Goal: Task Accomplishment & Management: Complete application form

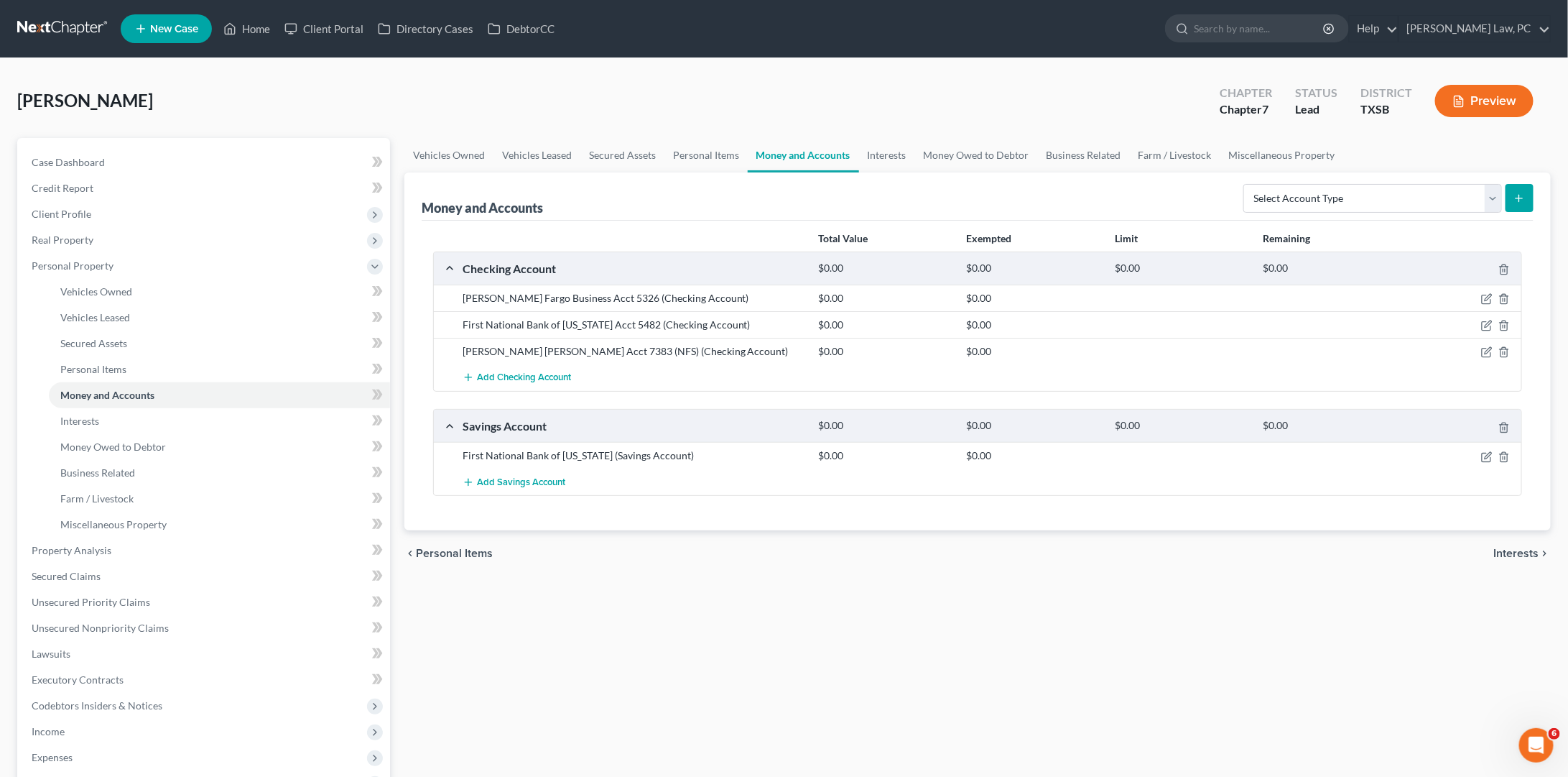
click at [61, 27] on link at bounding box center [63, 28] width 92 height 26
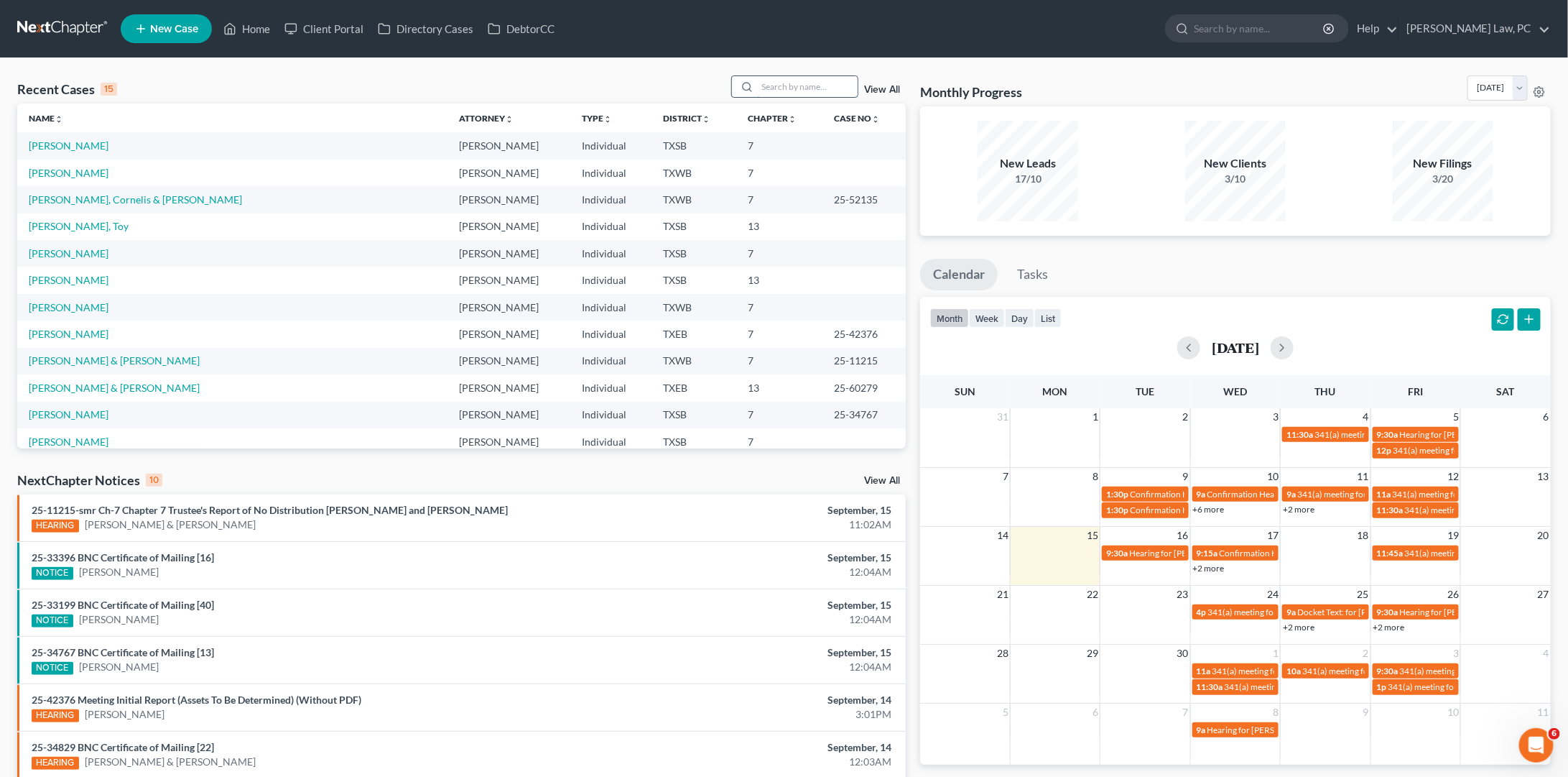
click at [774, 88] on input "search" at bounding box center [807, 87] width 101 height 21
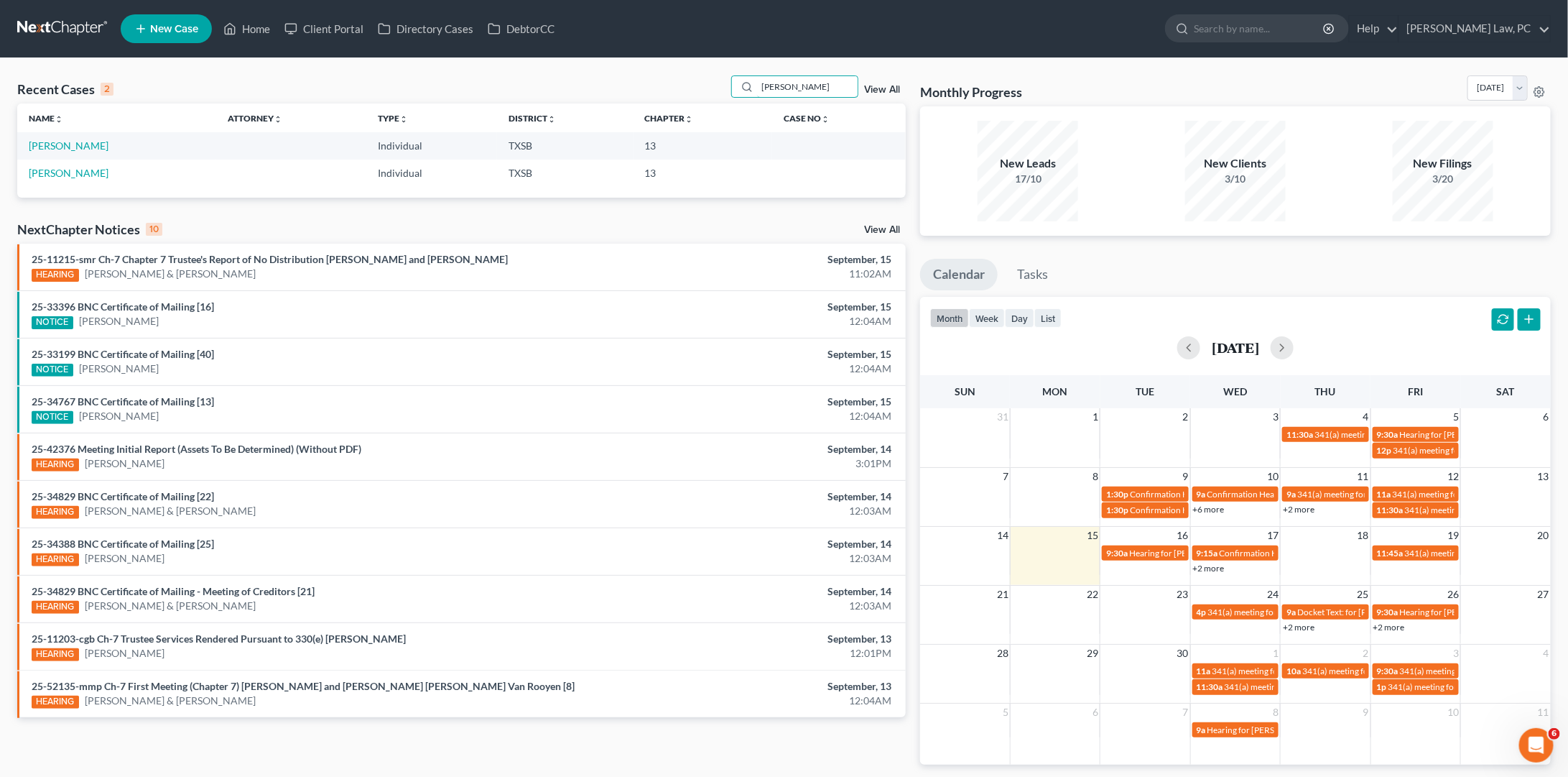
type input "rolando"
click at [192, 37] on link "New Case" at bounding box center [166, 28] width 91 height 29
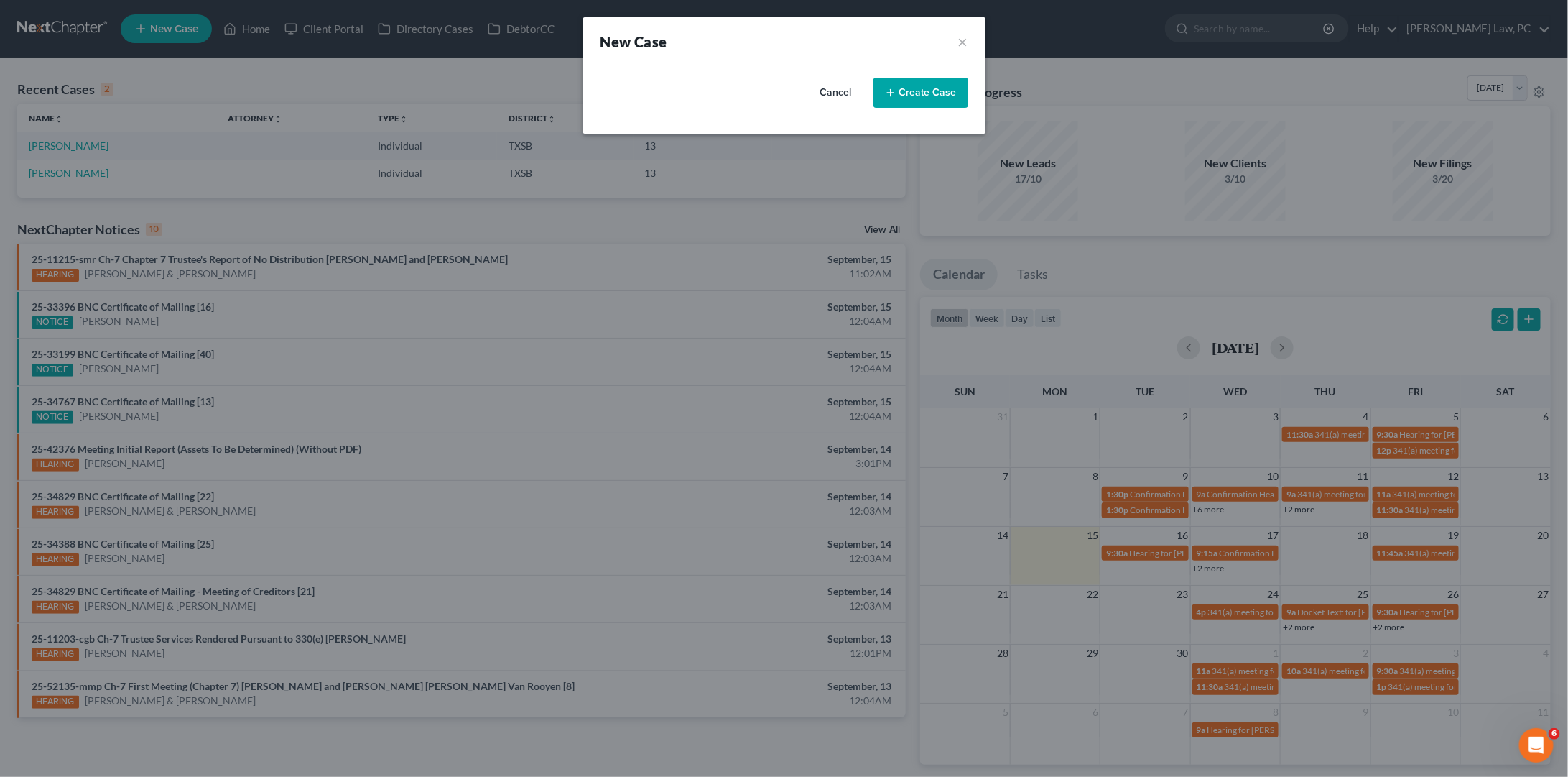
select select "79"
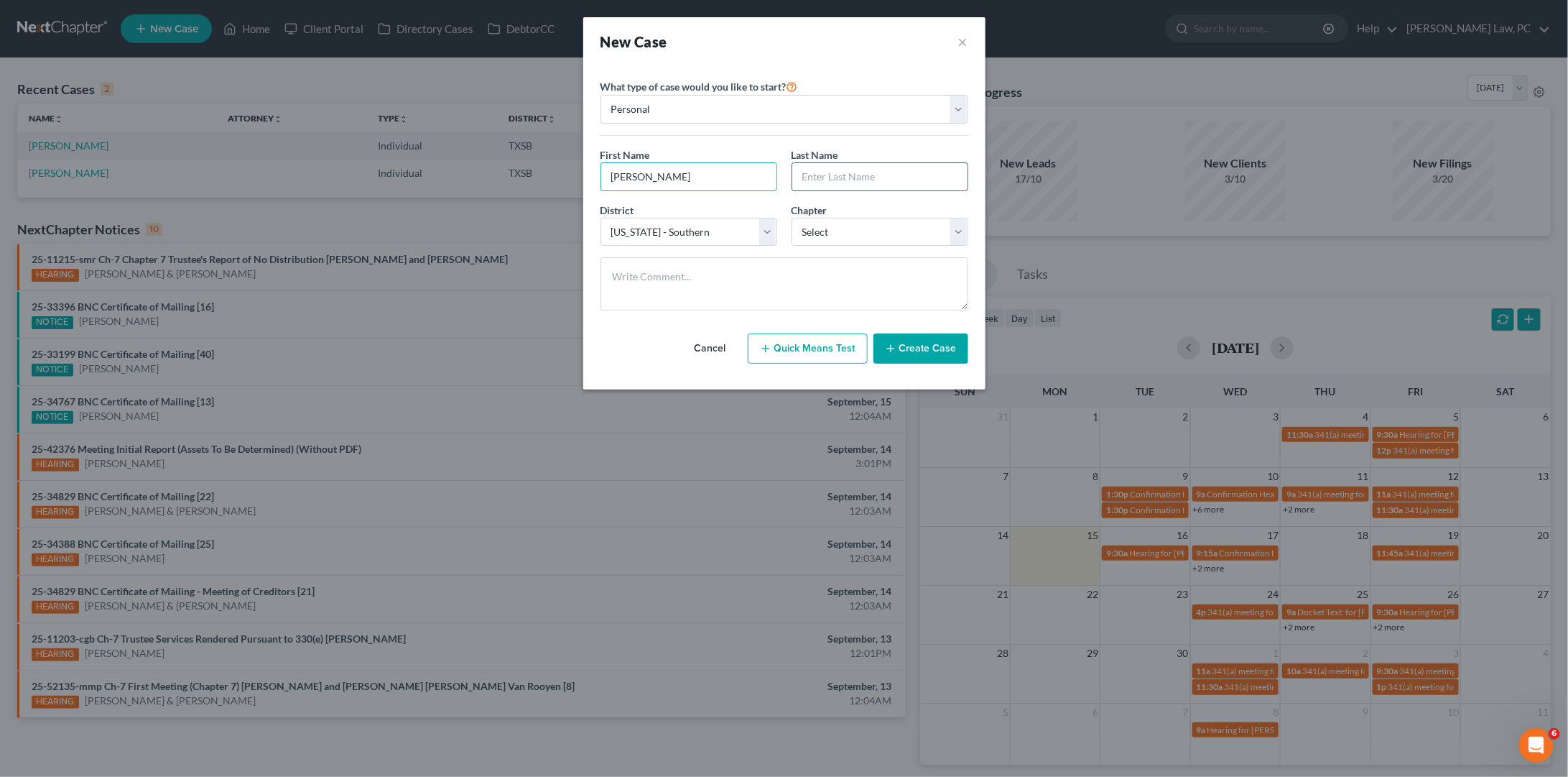
type input "[PERSON_NAME]"
type input "Martinez Cruz"
select select "0"
click at [686, 245] on div "District * Select Alabama - Middle Alabama - Northern Alabama - Southern Alaska…" at bounding box center [784, 231] width 382 height 55
select select "80"
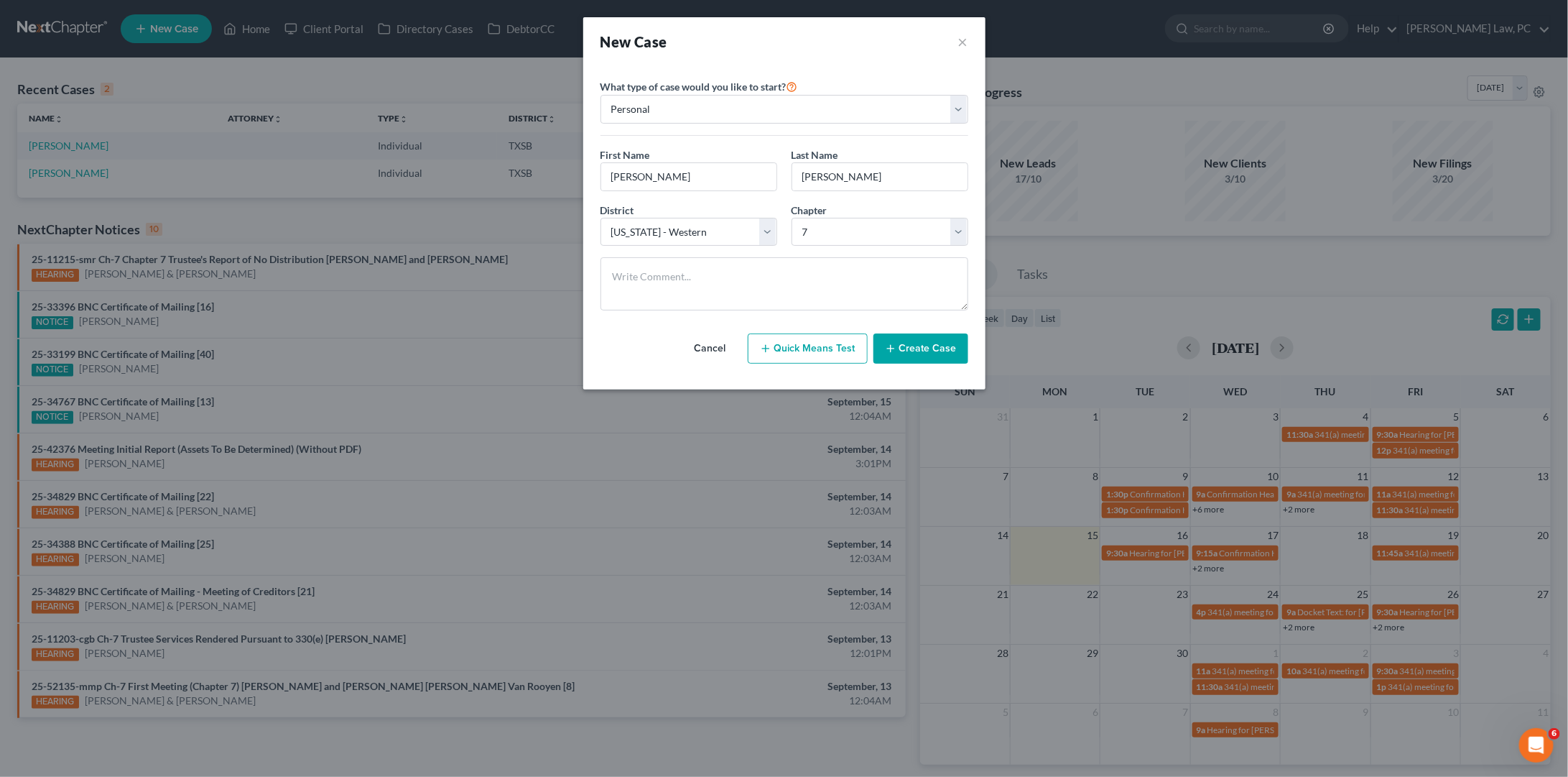
click at [902, 351] on button "Create Case" at bounding box center [921, 349] width 95 height 30
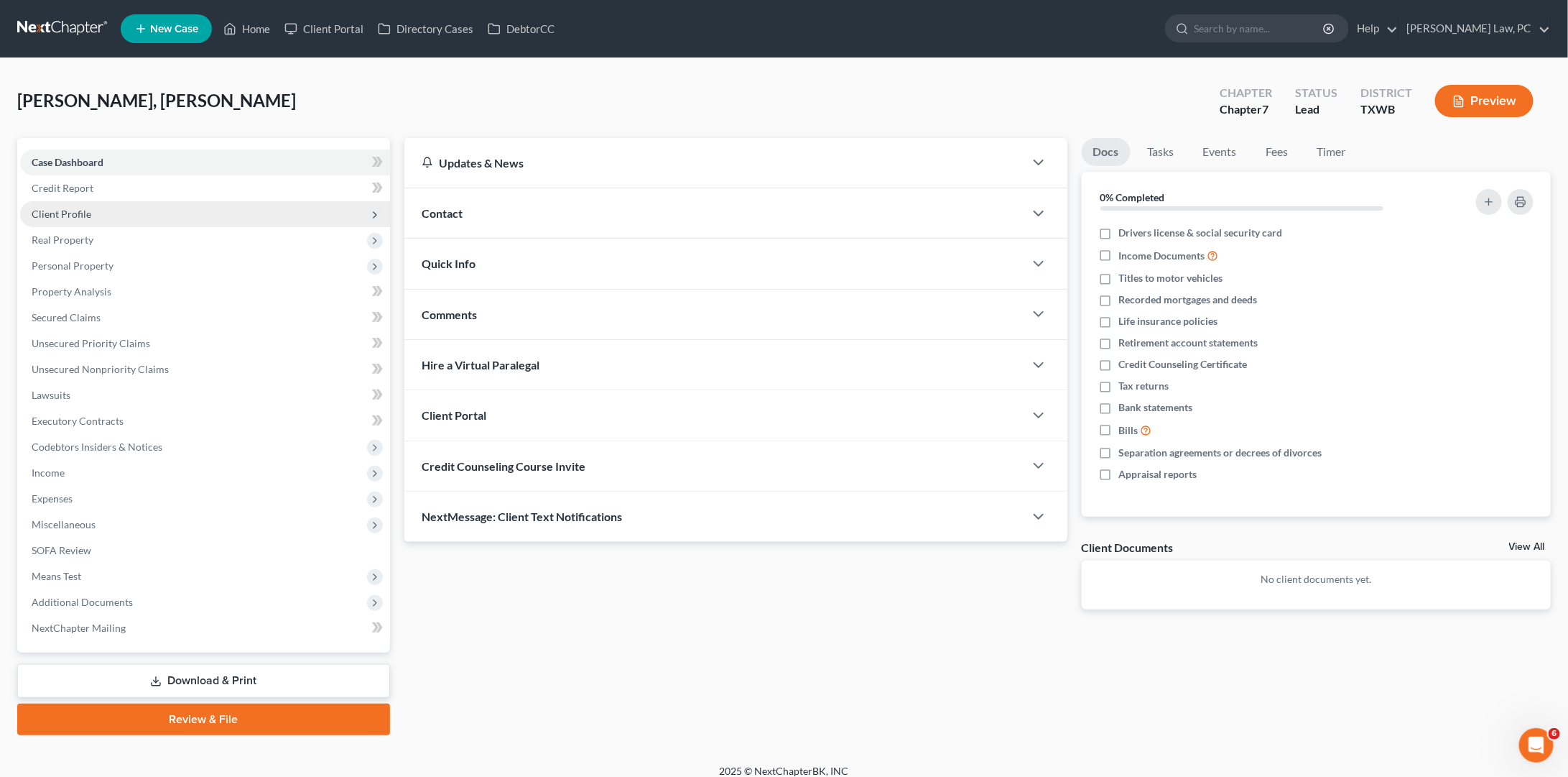
click at [145, 209] on span "Client Profile" at bounding box center [205, 214] width 370 height 26
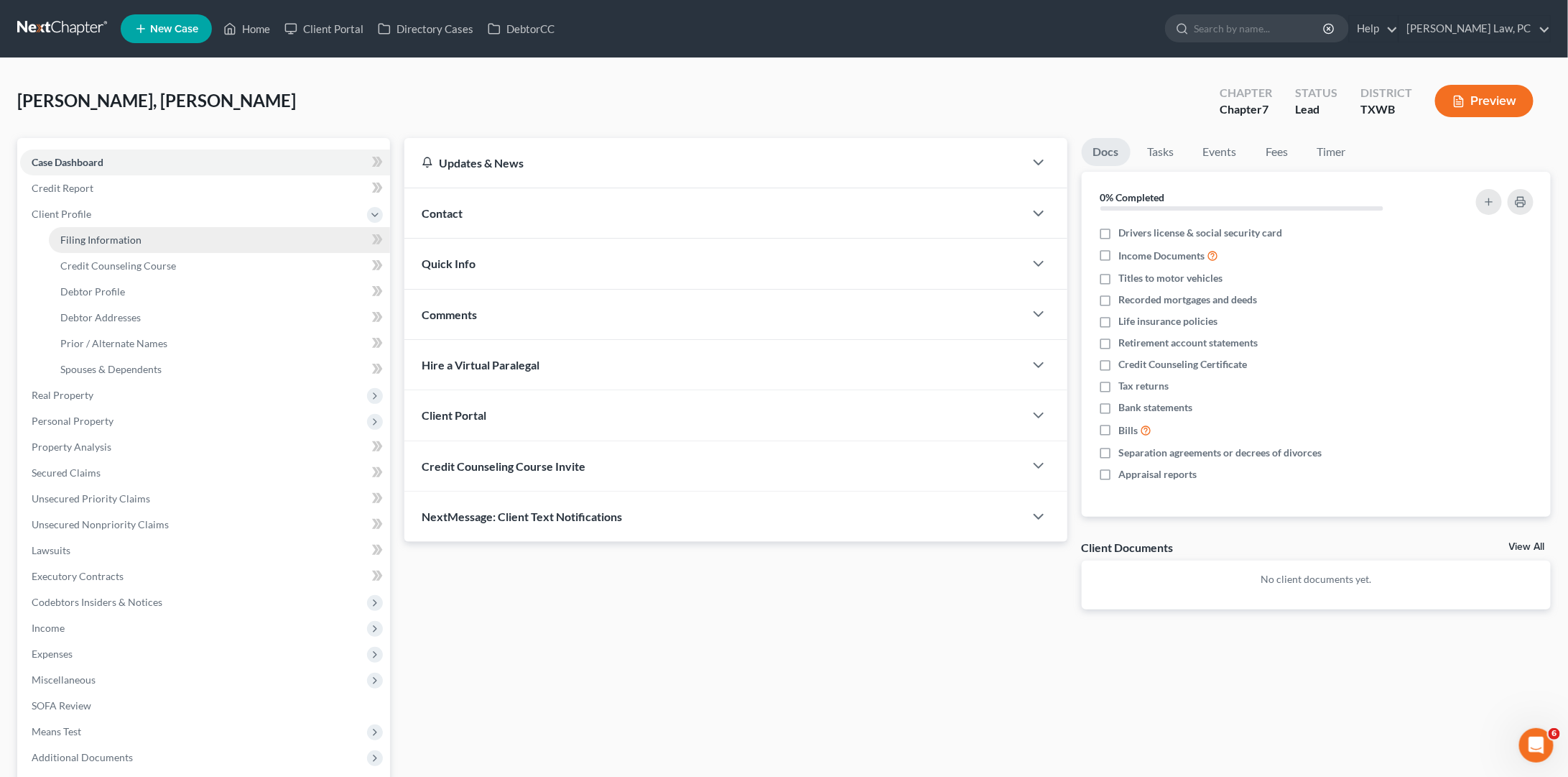
click at [131, 239] on span "Filing Information" at bounding box center [101, 240] width 81 height 12
select select "1"
select select "0"
select select "80"
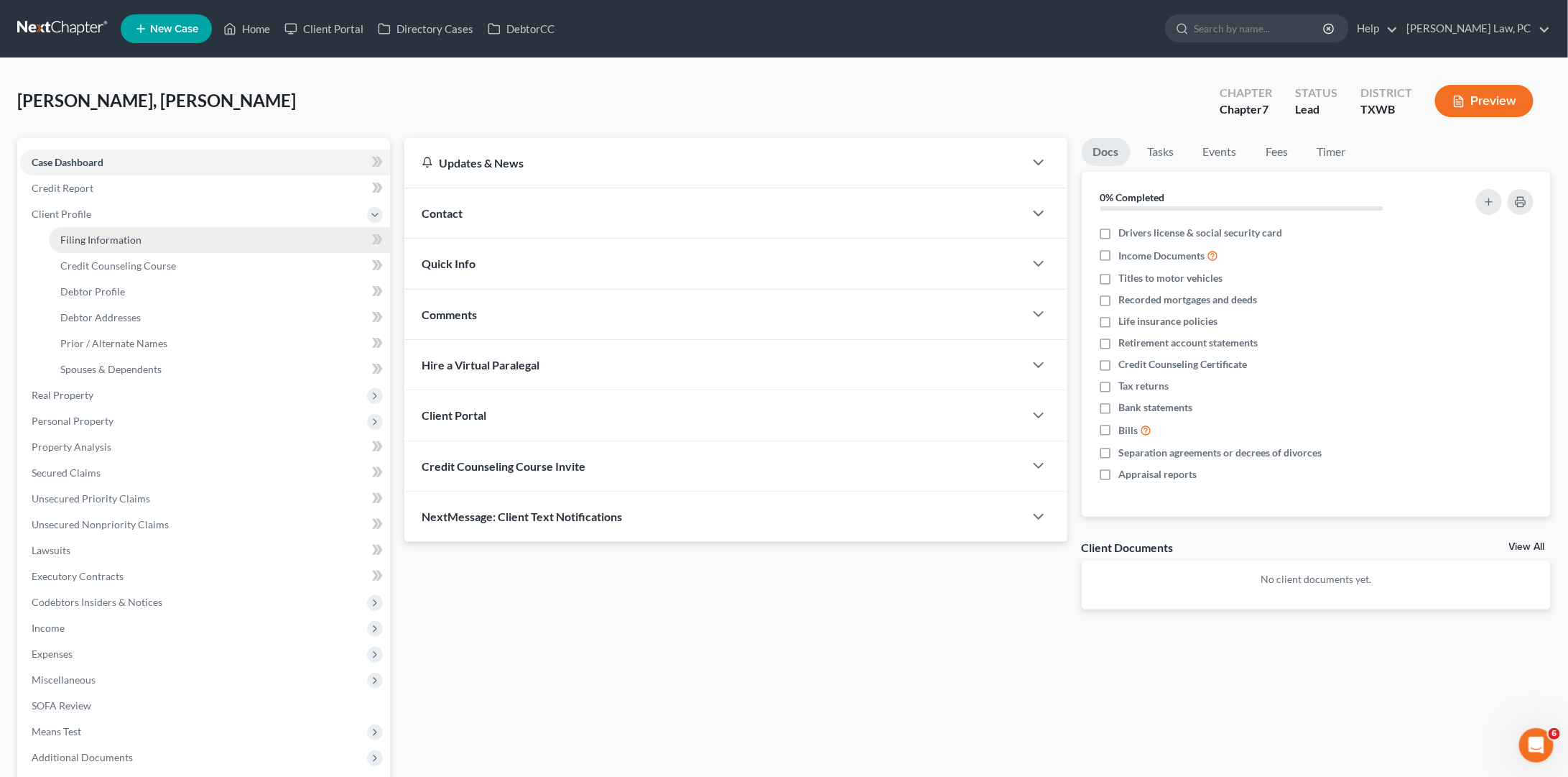
select select "45"
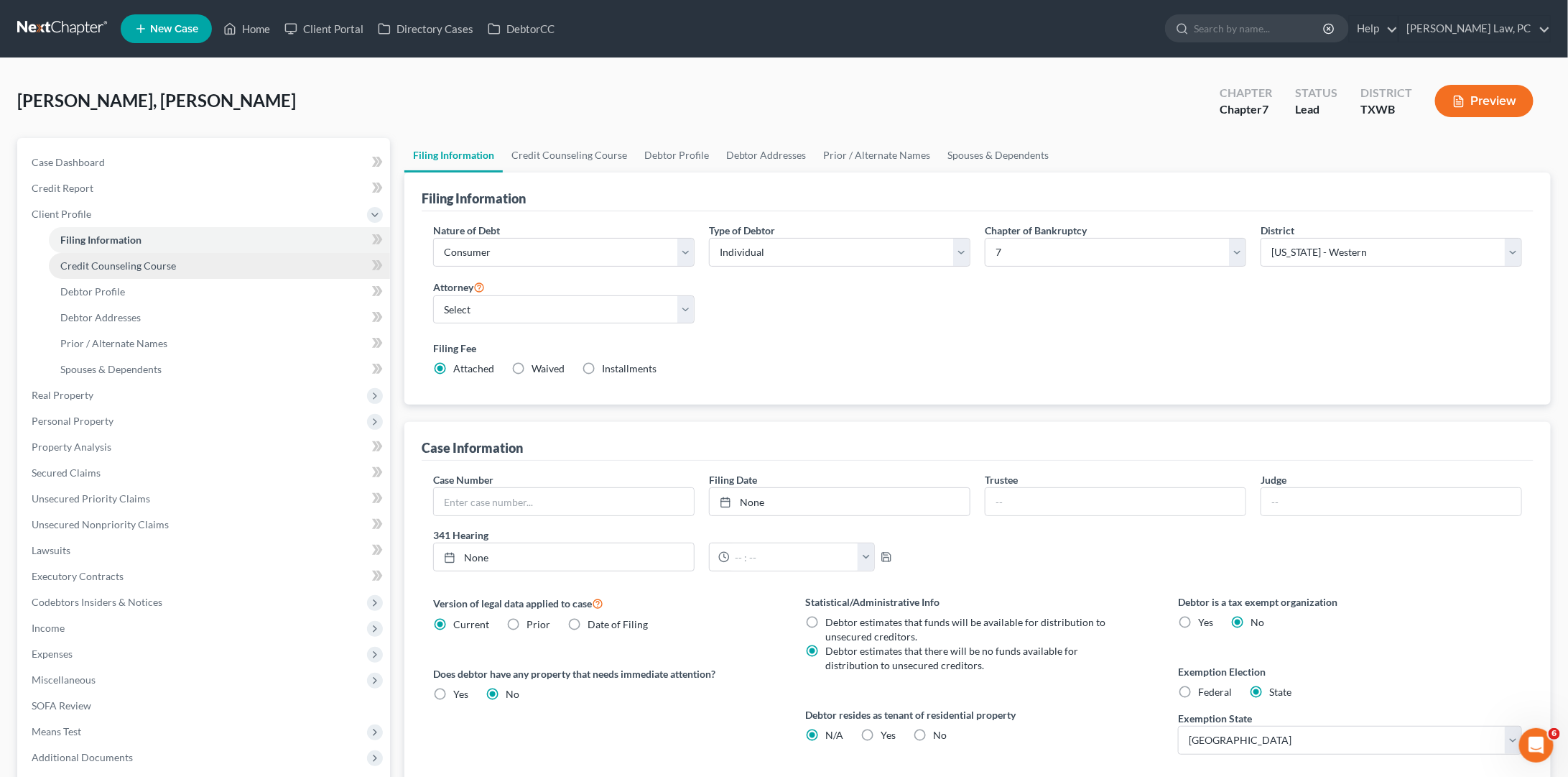
click at [131, 261] on span "Credit Counseling Course" at bounding box center [118, 266] width 116 height 12
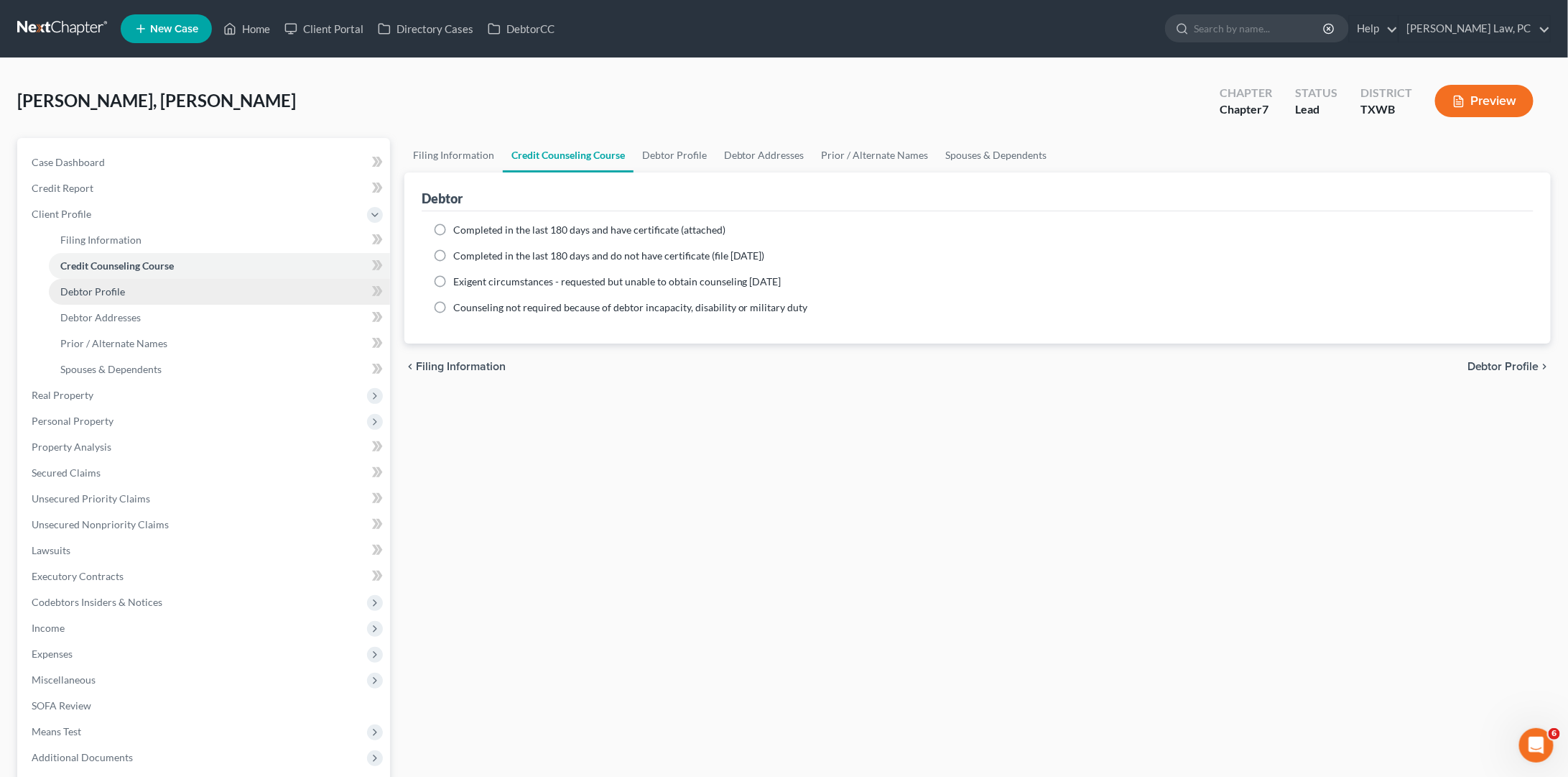
click at [116, 293] on link "Debtor Profile" at bounding box center [219, 292] width 341 height 26
select select "0"
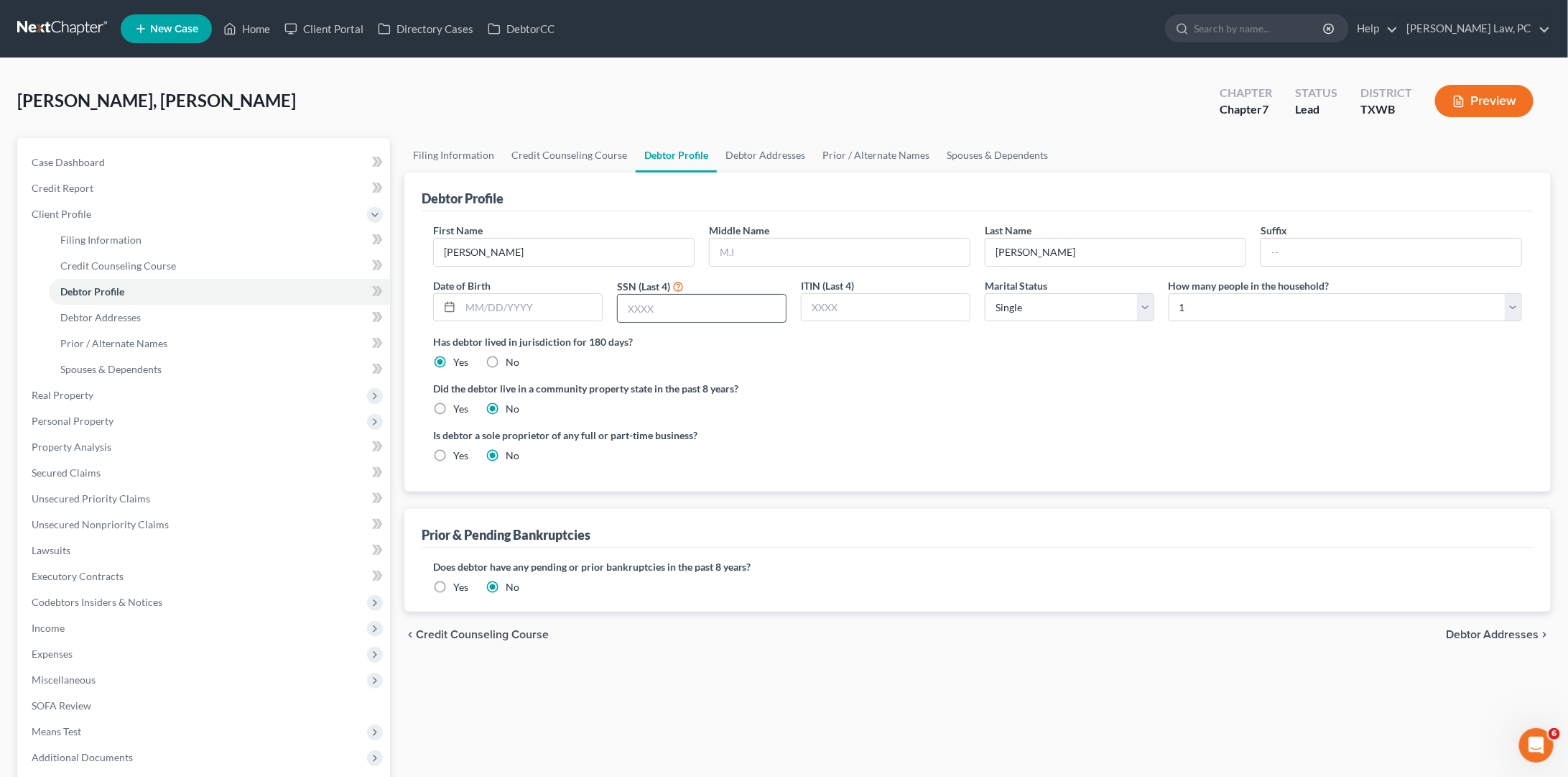
click at [678, 304] on input "text" at bounding box center [701, 308] width 168 height 28
type input "4424"
type input "03/28/1997"
click at [241, 316] on link "Debtor Addresses" at bounding box center [219, 317] width 341 height 26
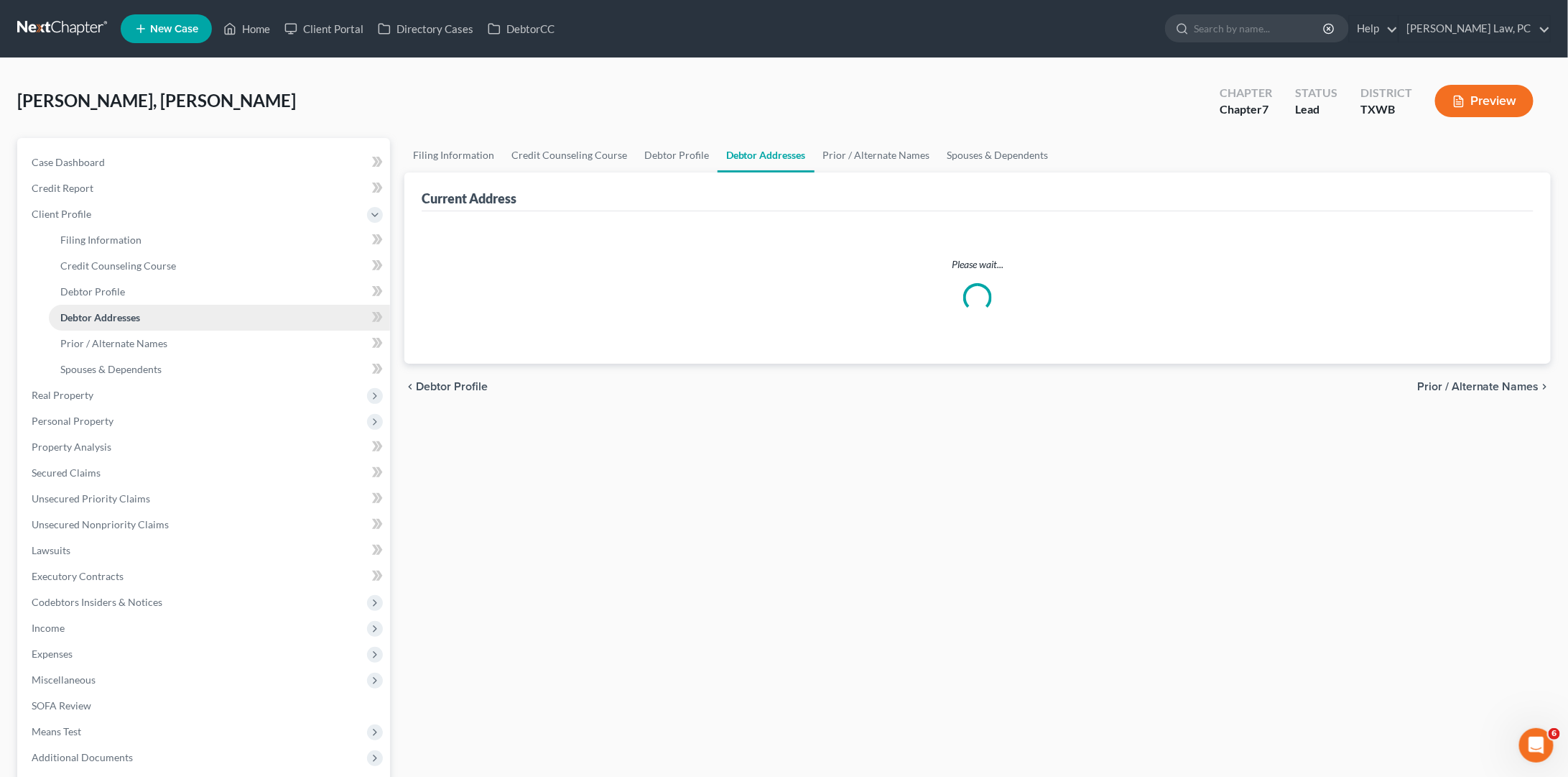
select select "0"
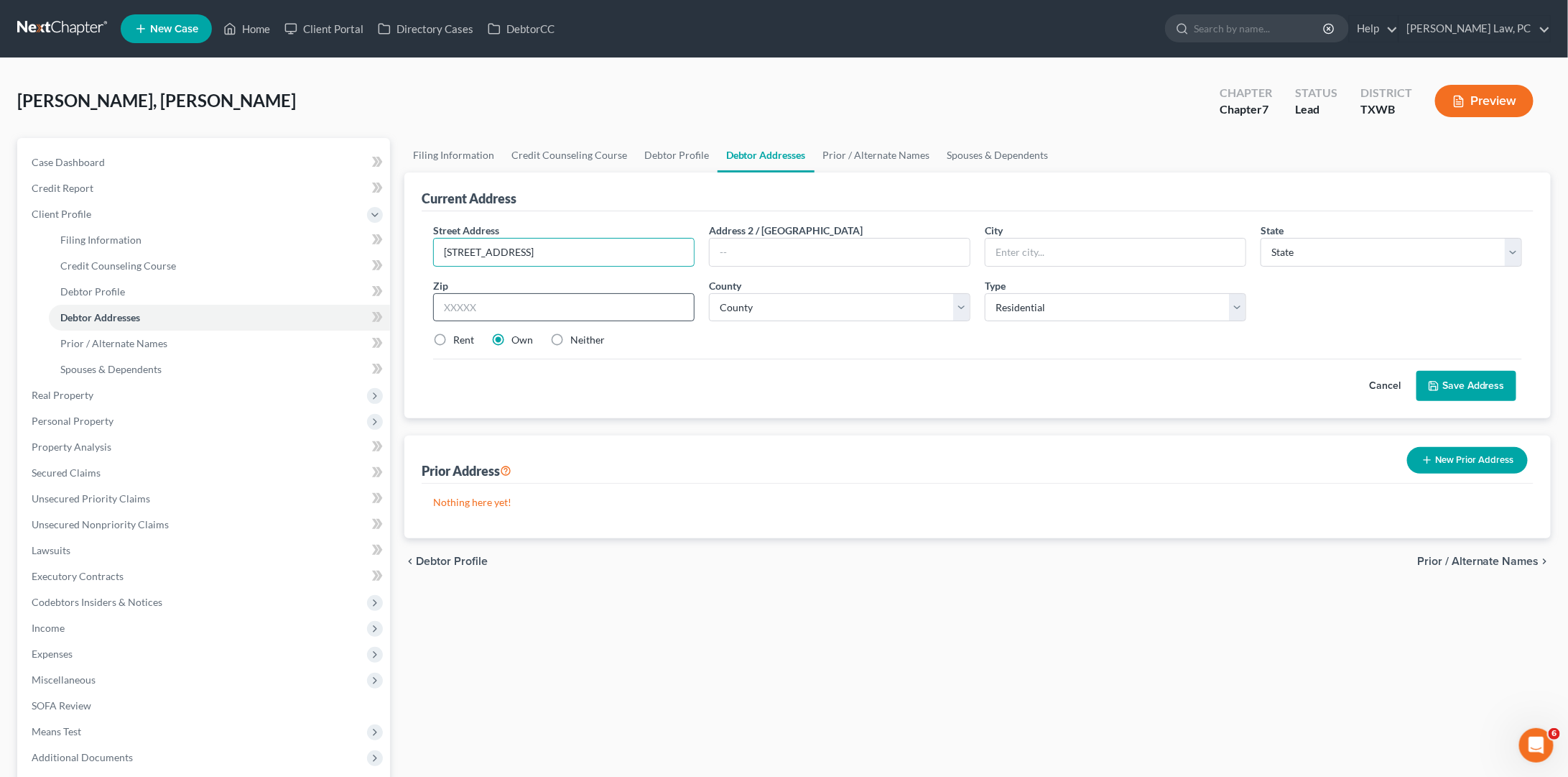
type input "7420 Cedar Edge Dr"
type input "78744"
click at [1013, 238] on div at bounding box center [1115, 252] width 261 height 29
type input "Austin"
select select "45"
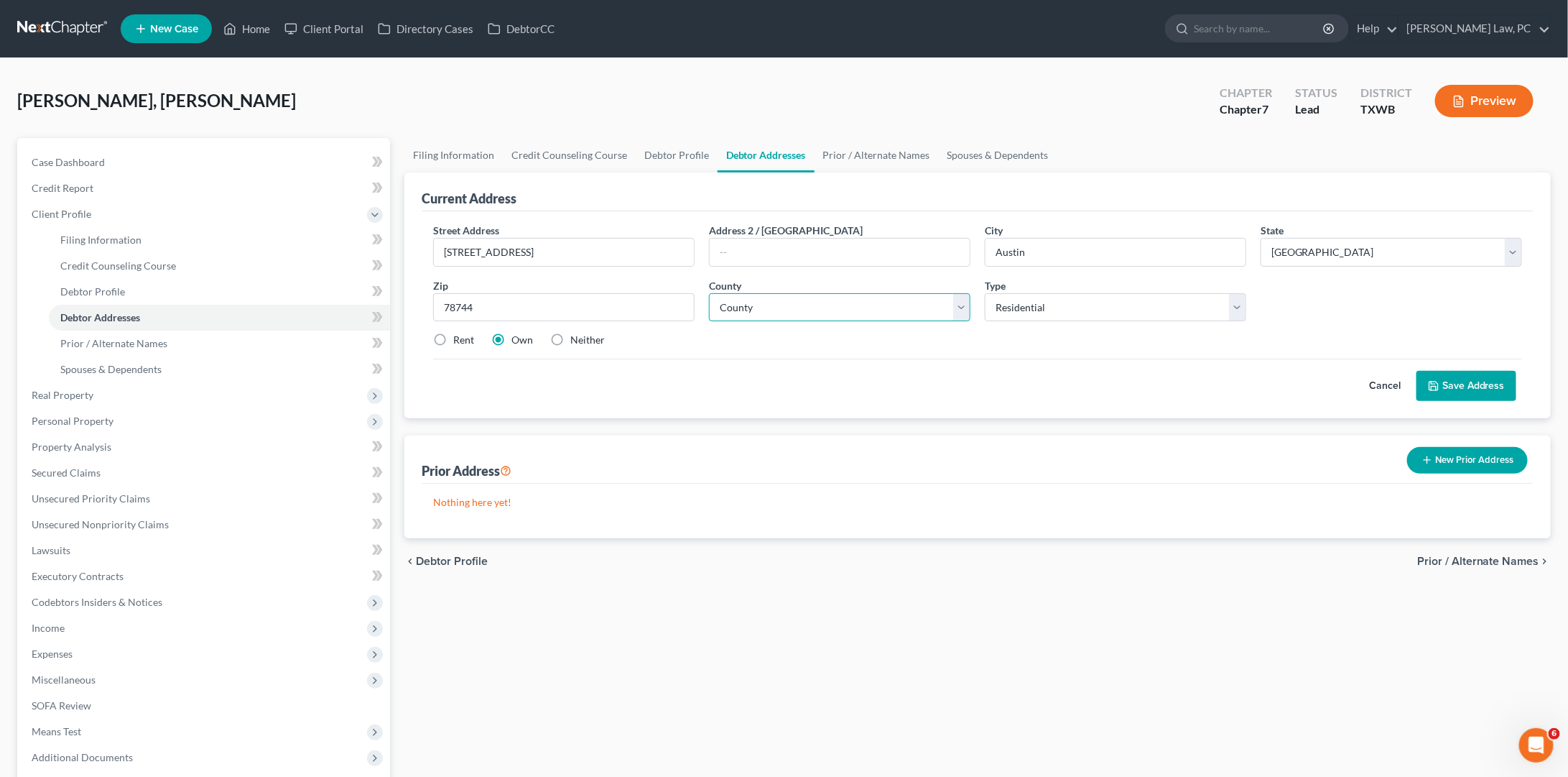
select select "226"
click at [454, 336] on label "Rent" at bounding box center [464, 340] width 21 height 14
click at [459, 336] on input "Rent" at bounding box center [463, 337] width 10 height 10
radio input "true"
click at [1468, 391] on button "Save Address" at bounding box center [1467, 386] width 100 height 30
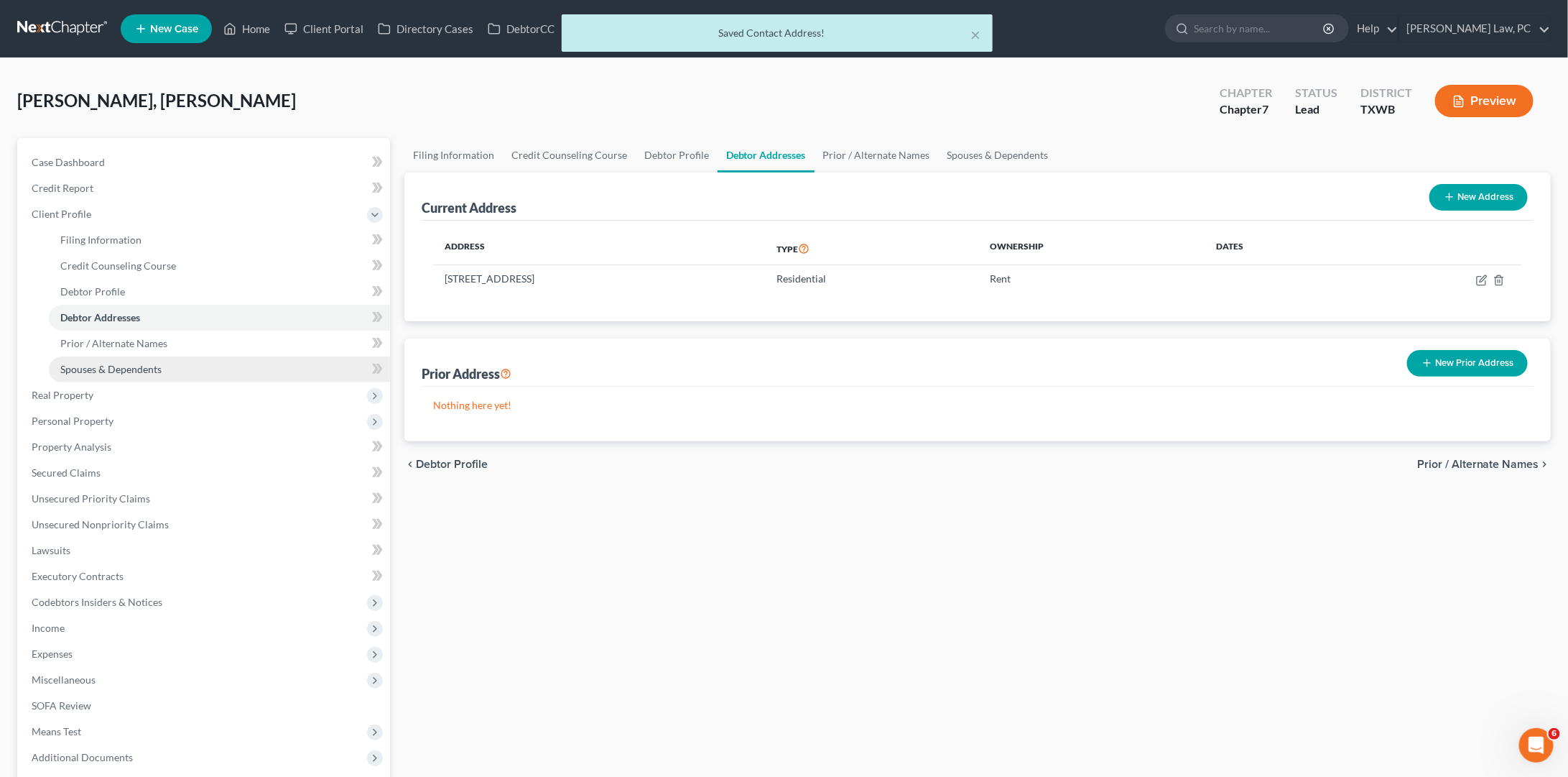
click at [212, 357] on link "Spouses & Dependents" at bounding box center [219, 369] width 341 height 26
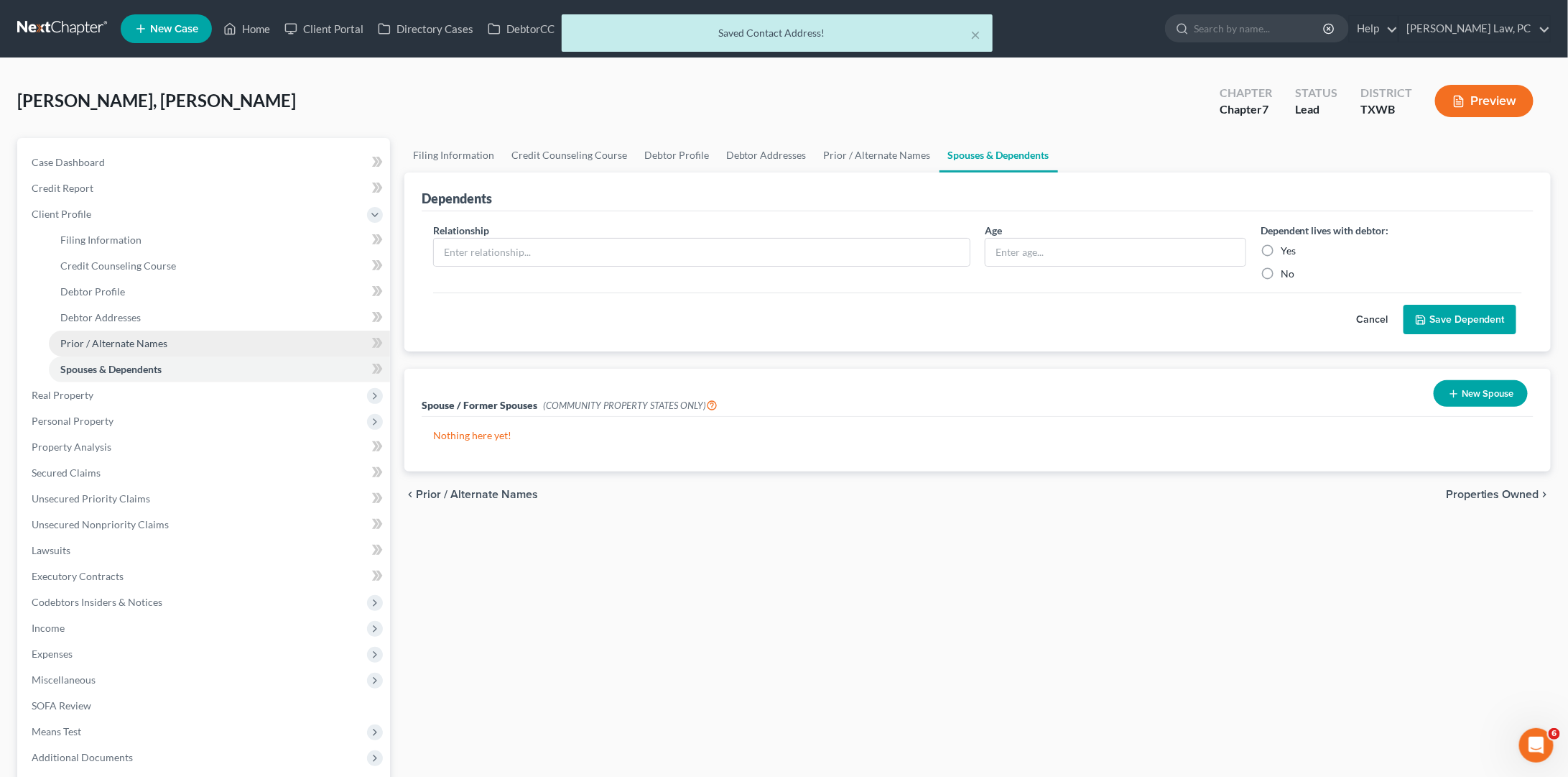
click at [216, 337] on link "Prior / Alternate Names" at bounding box center [219, 343] width 341 height 26
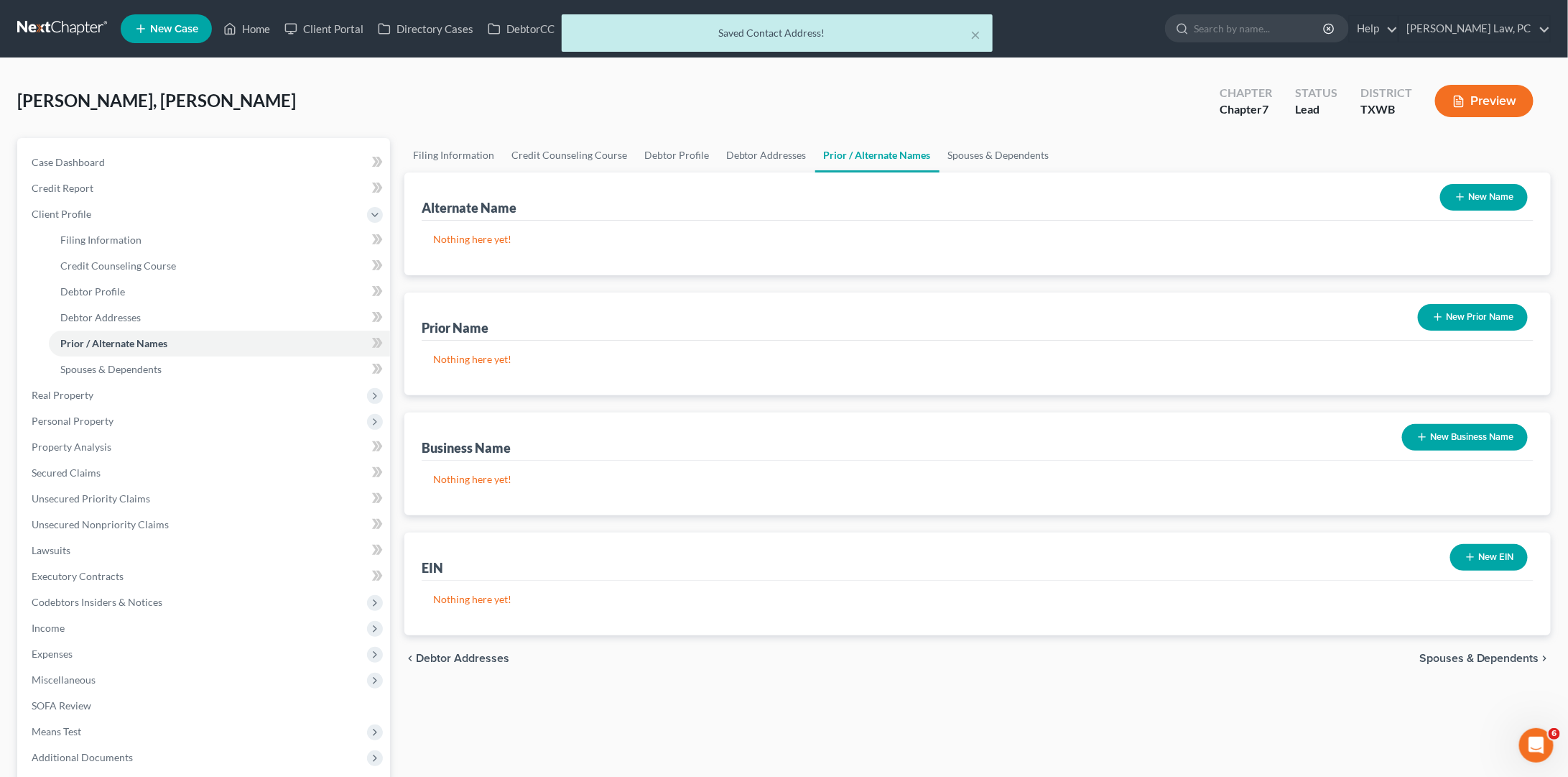
click at [1473, 200] on button "New Name" at bounding box center [1483, 197] width 87 height 27
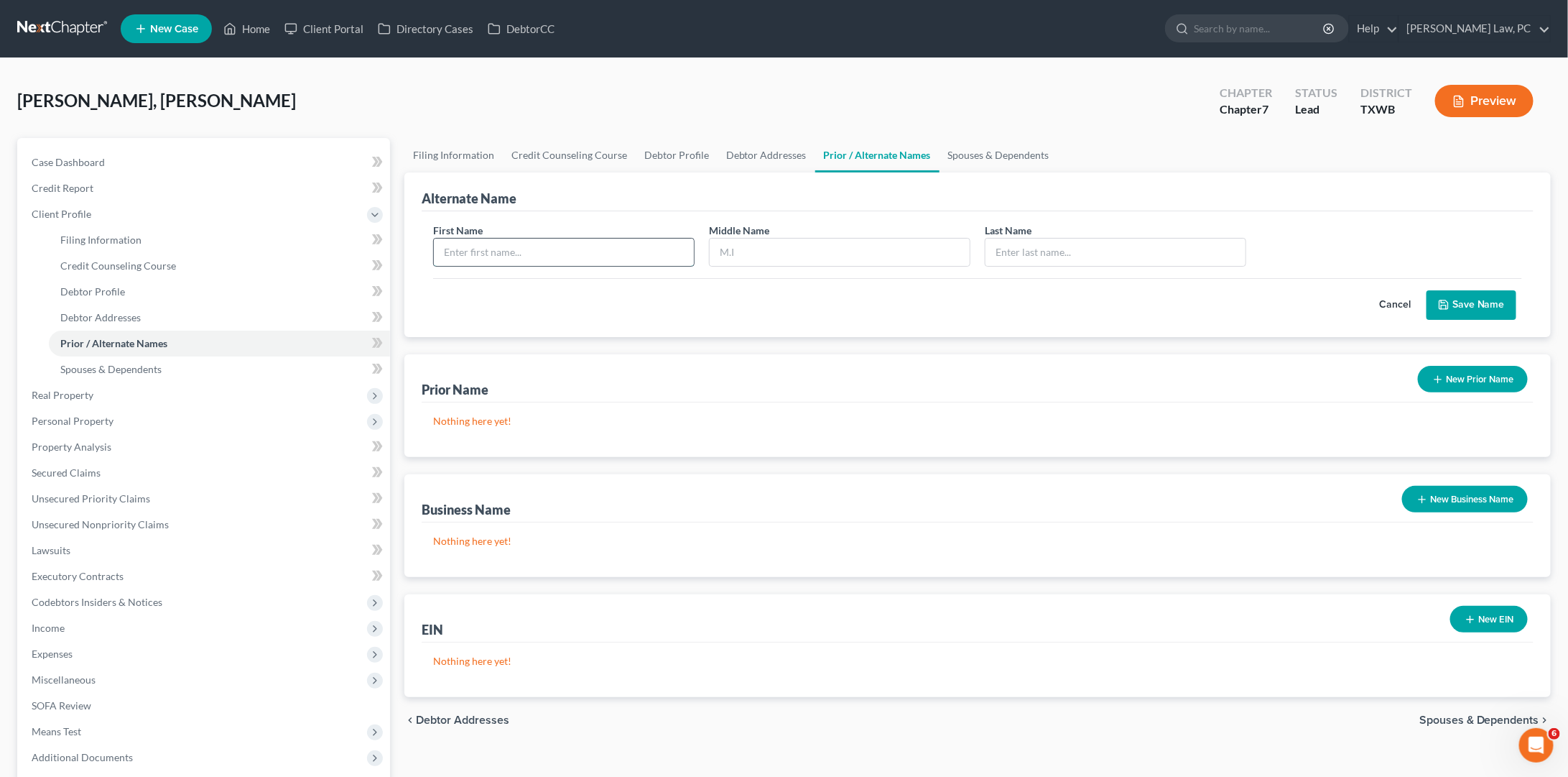
click at [621, 241] on input "text" at bounding box center [564, 252] width 260 height 28
type input "Rolando"
click at [1041, 257] on input "text" at bounding box center [1115, 252] width 260 height 28
type input "Martinez"
click at [1454, 304] on button "Save Name" at bounding box center [1471, 305] width 90 height 30
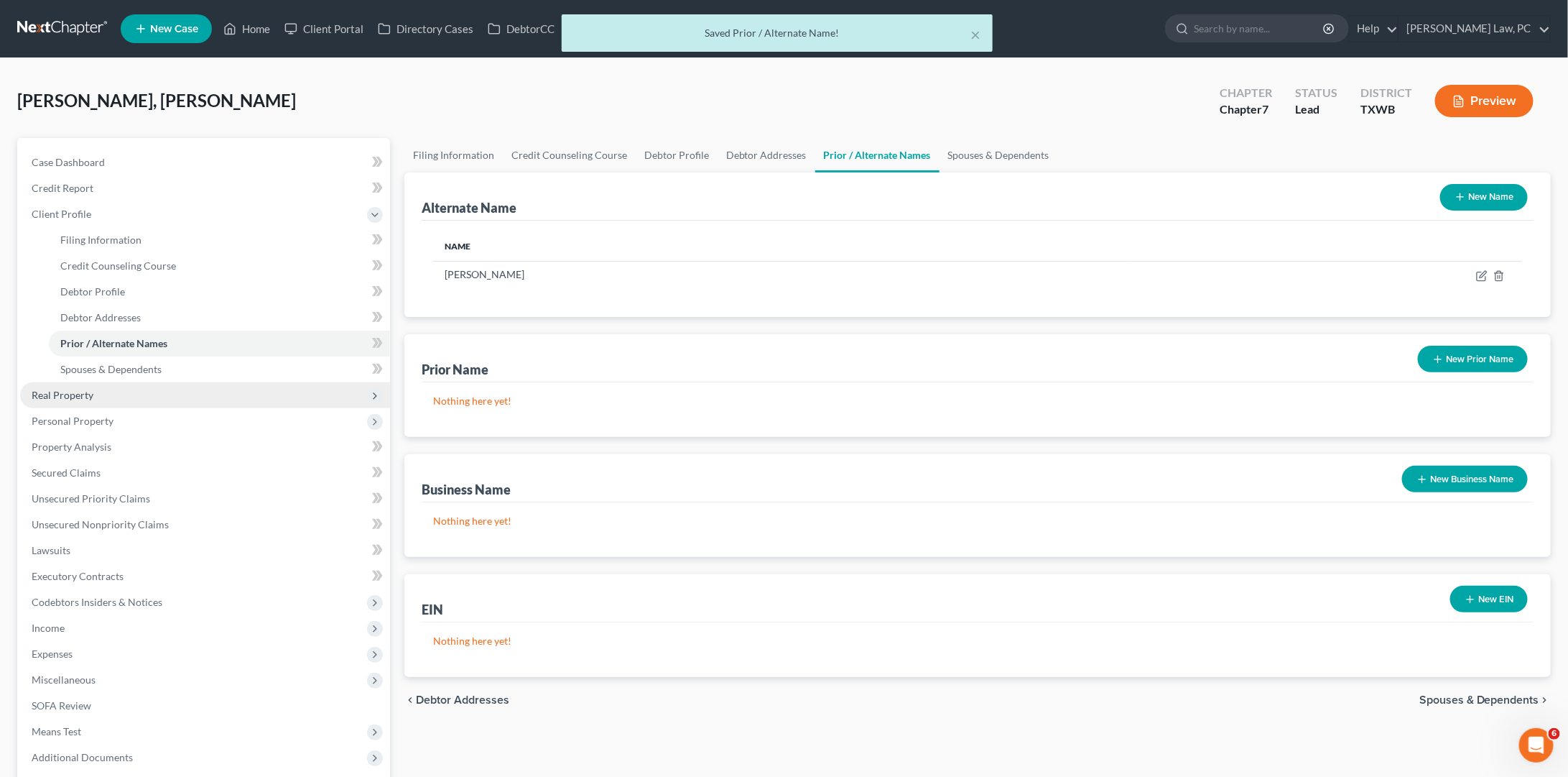
click at [111, 389] on span "Real Property" at bounding box center [205, 395] width 370 height 26
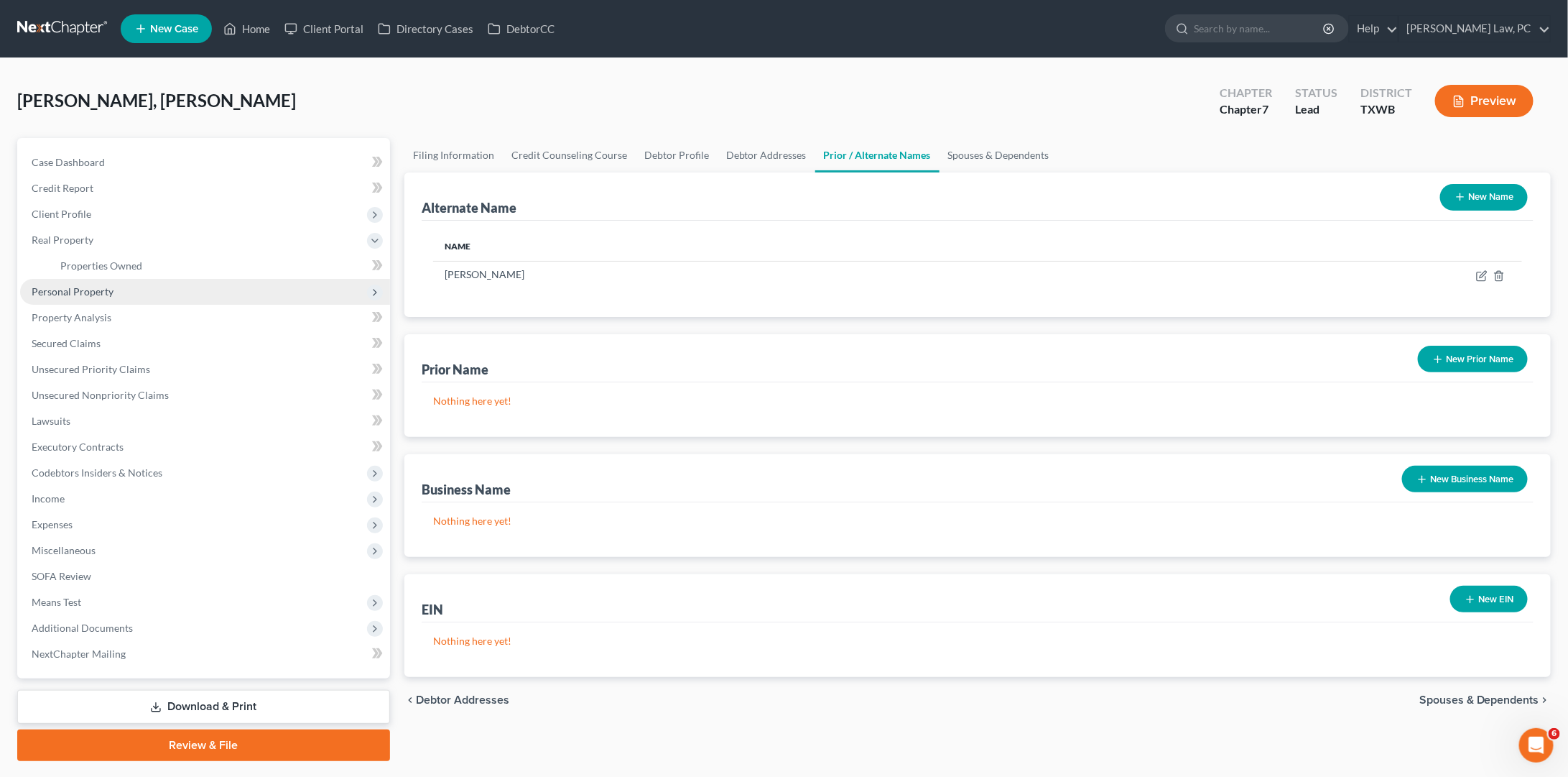
click at [122, 290] on span "Personal Property" at bounding box center [205, 292] width 370 height 26
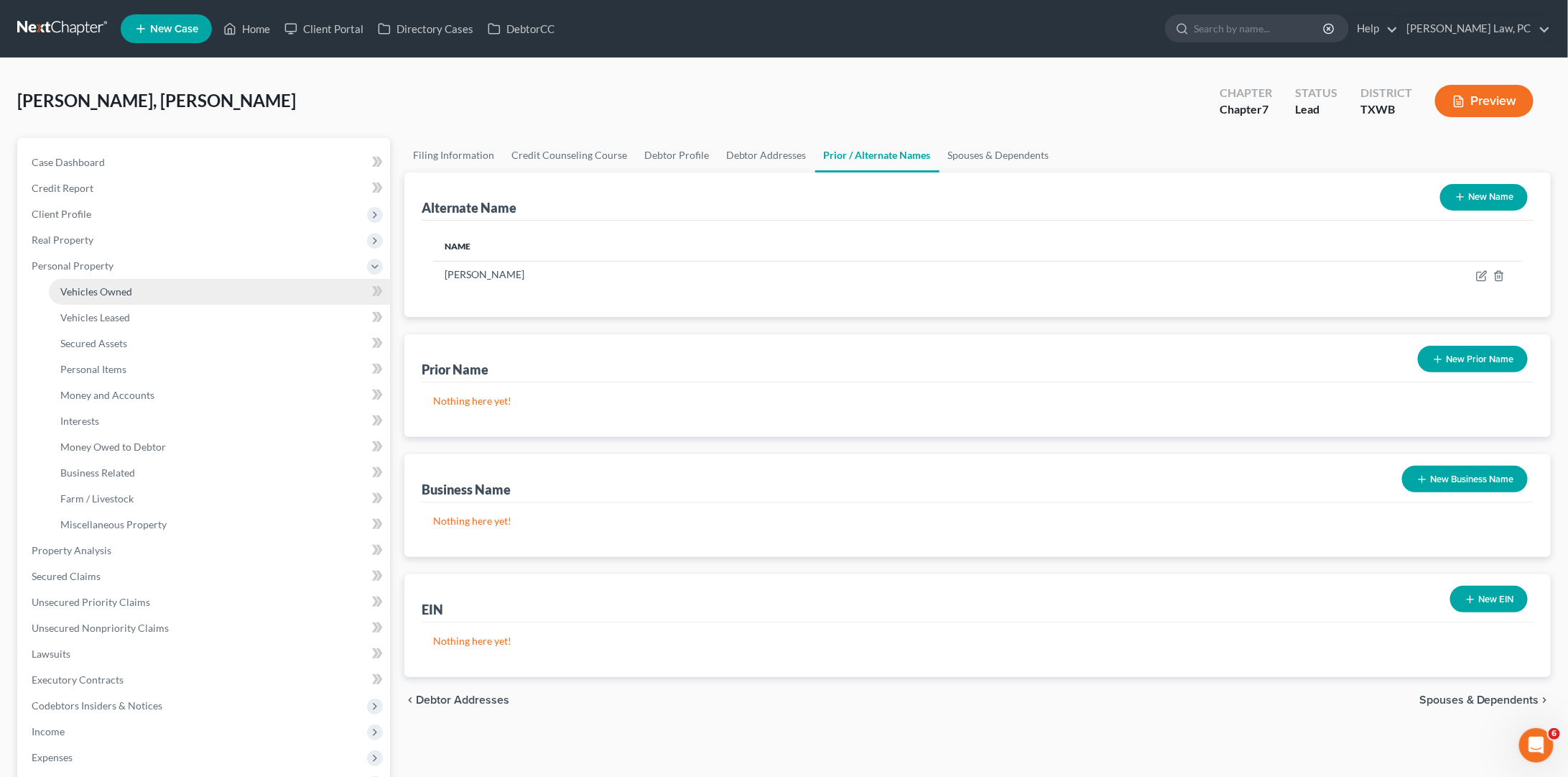
click at [135, 295] on link "Vehicles Owned" at bounding box center [219, 292] width 341 height 26
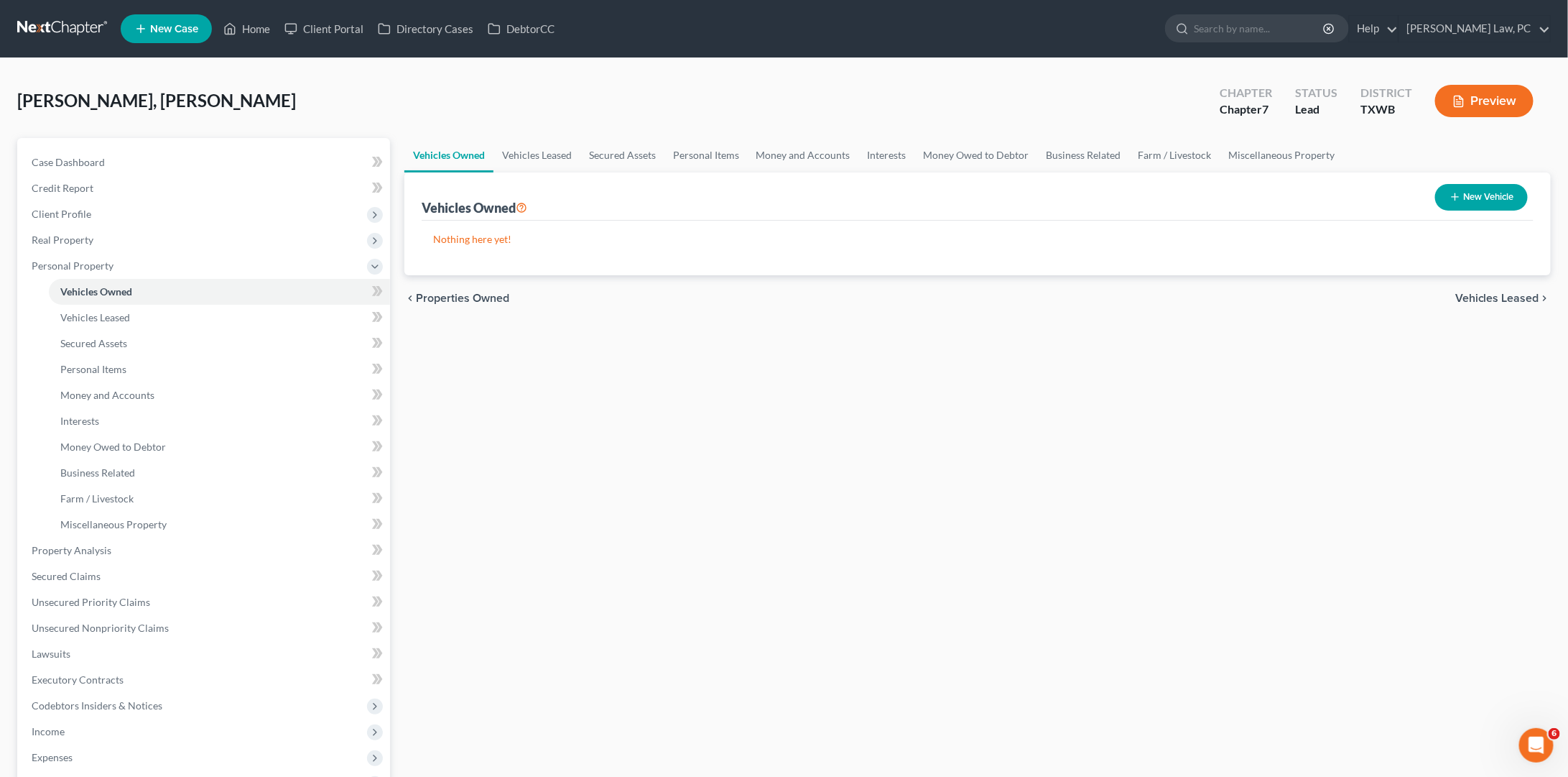
click at [1485, 184] on button "New Vehicle" at bounding box center [1481, 197] width 92 height 27
select select "0"
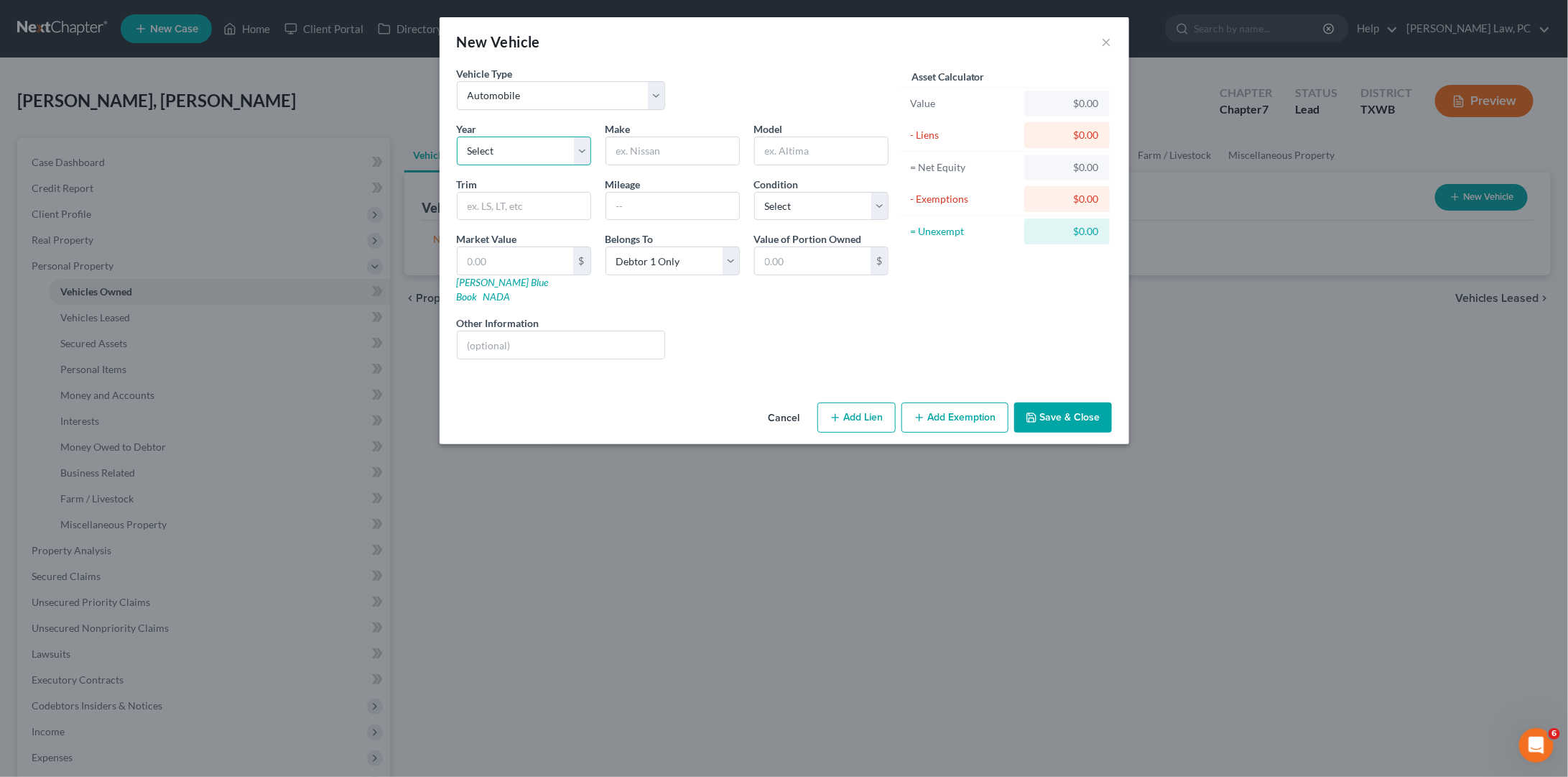
select select "1"
click at [703, 156] on input "text" at bounding box center [673, 151] width 133 height 28
type input "Mazdsa"
click at [821, 155] on input "text" at bounding box center [821, 151] width 133 height 28
type input "CX-50 Hybrid"
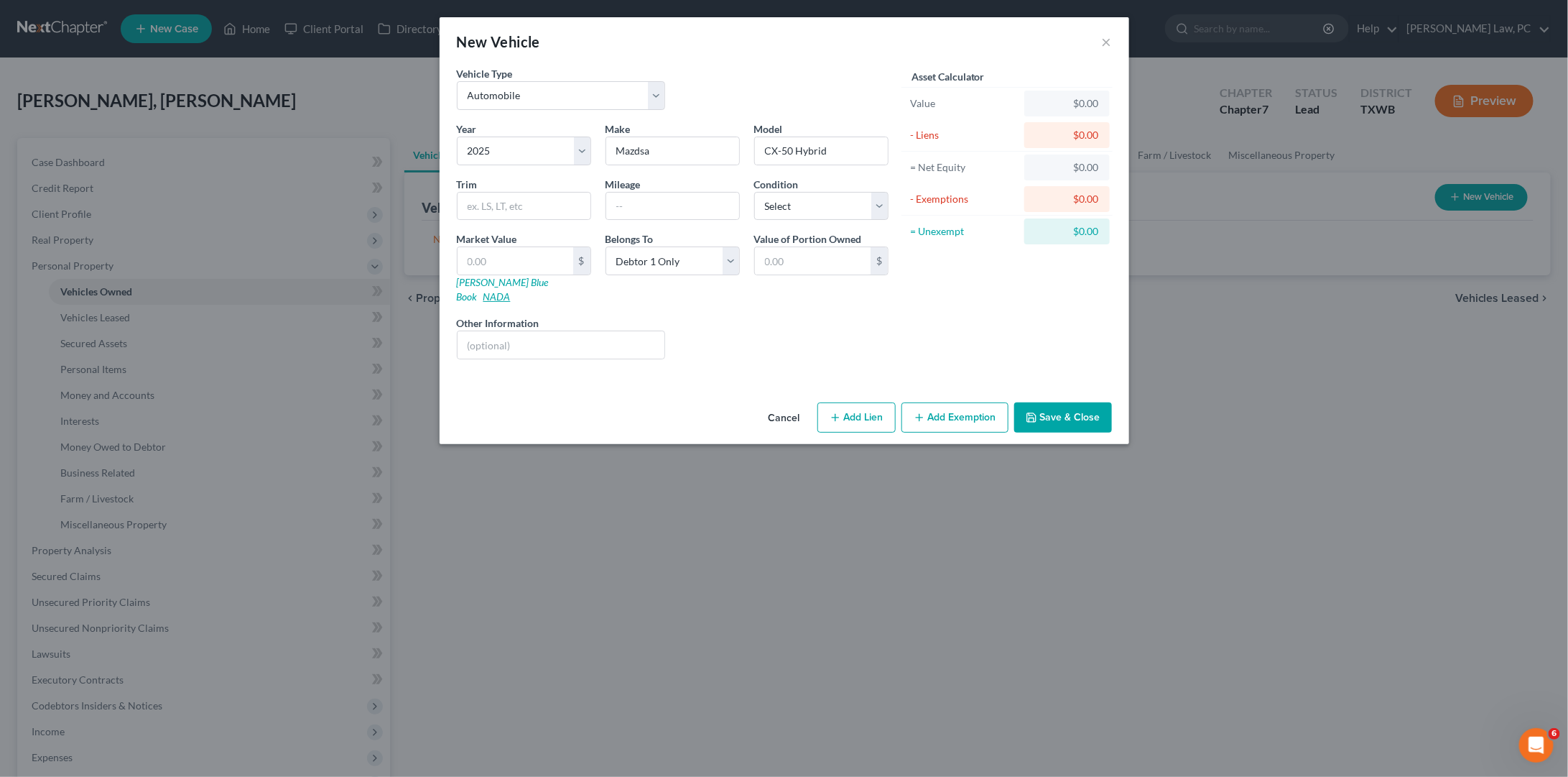
click at [511, 290] on link "NADA" at bounding box center [497, 296] width 28 height 12
click at [1050, 402] on button "Save & Close" at bounding box center [1063, 417] width 98 height 30
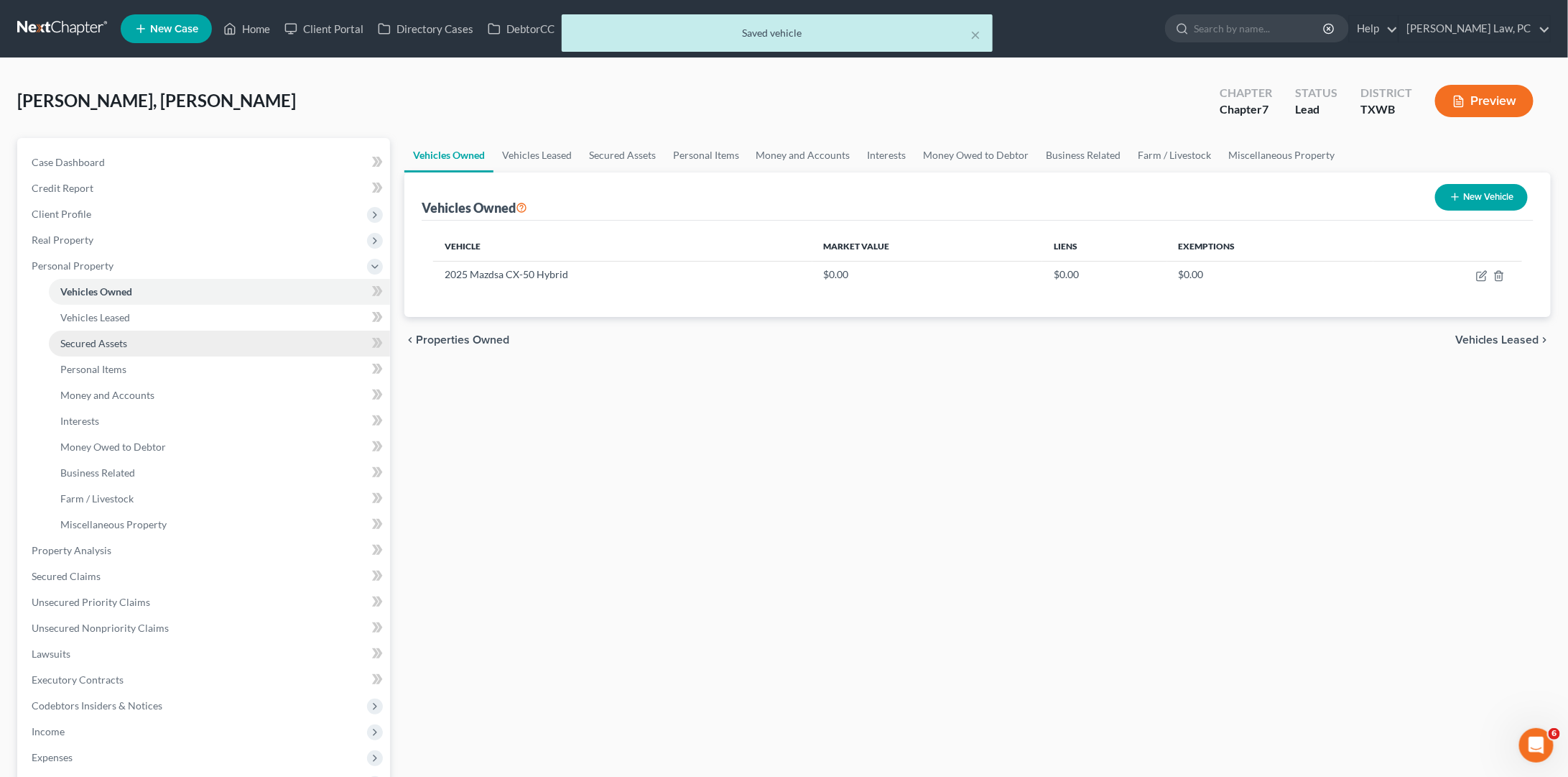
click at [102, 337] on span "Secured Assets" at bounding box center [94, 343] width 67 height 12
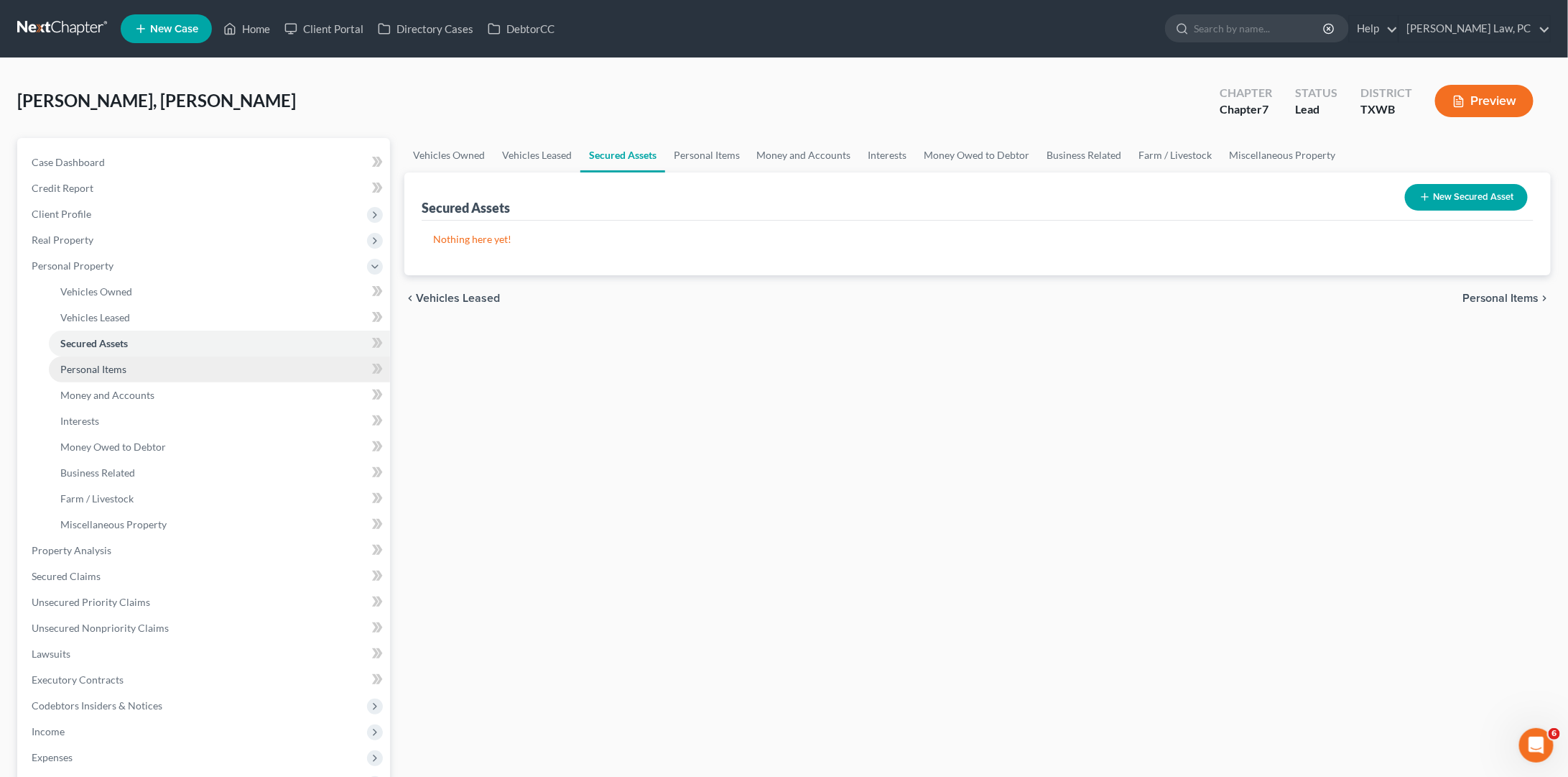
click at [91, 366] on span "Personal Items" at bounding box center [93, 369] width 66 height 12
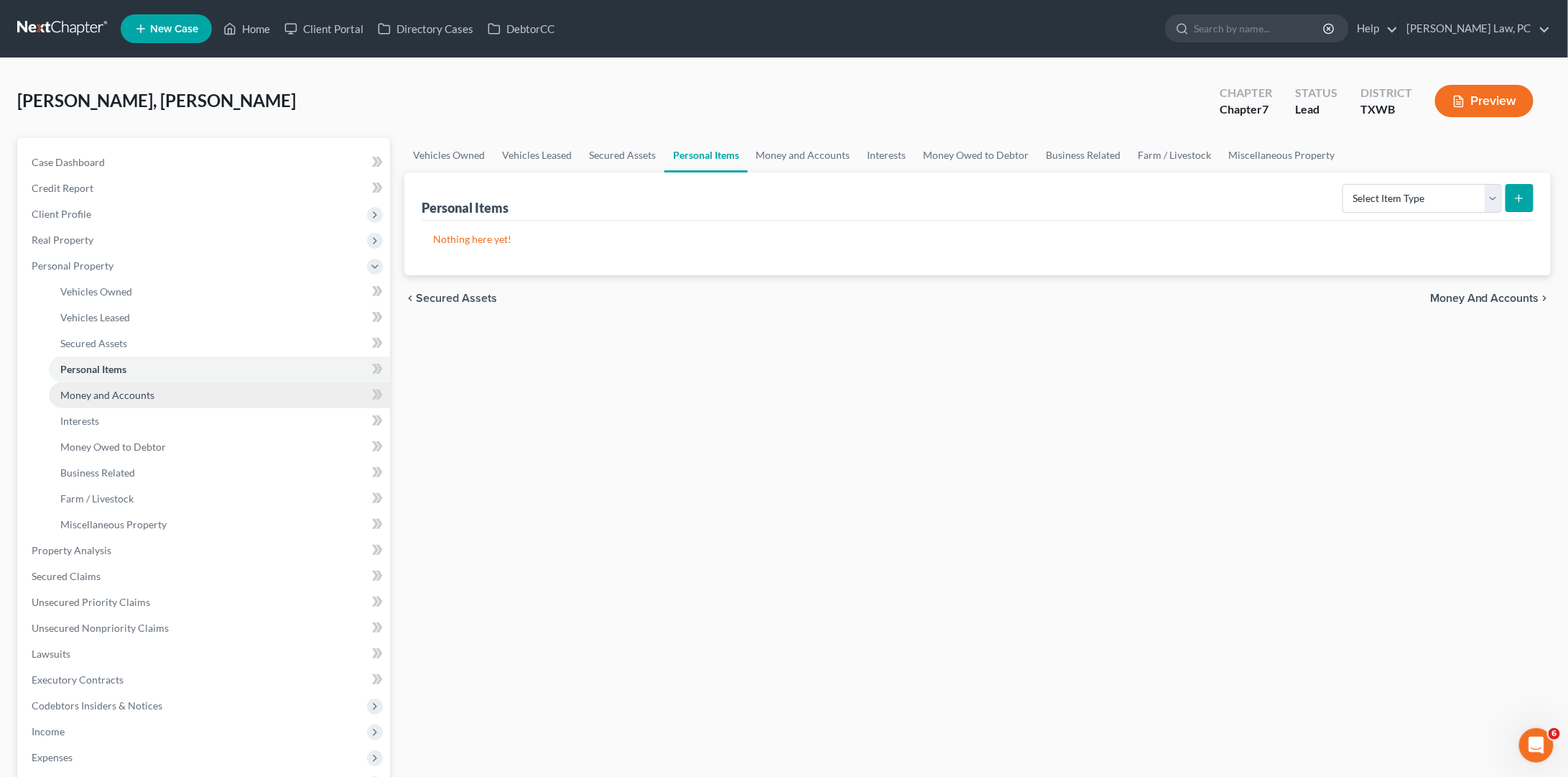
click at [113, 389] on span "Money and Accounts" at bounding box center [107, 395] width 94 height 12
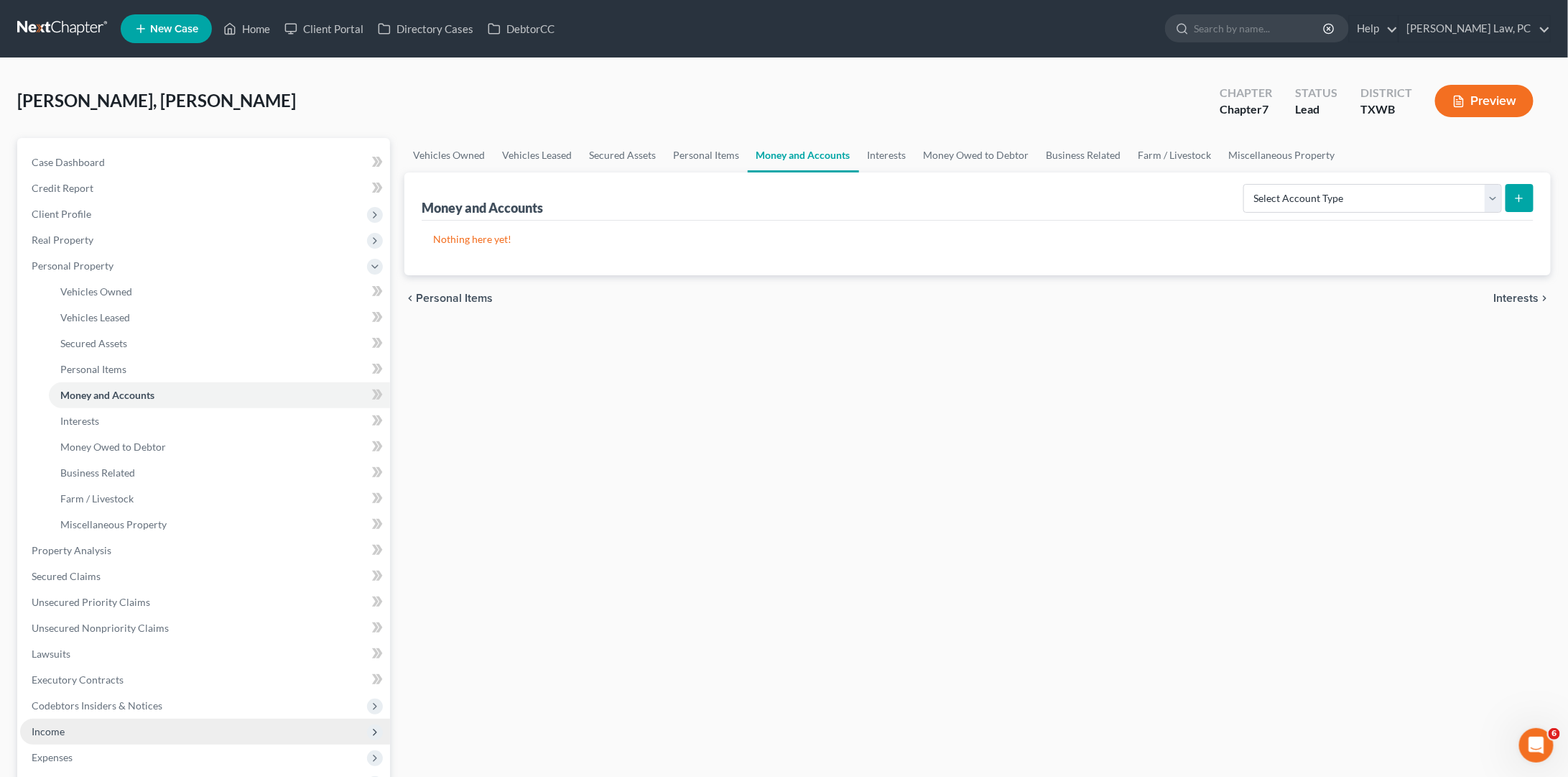
click at [54, 725] on span "Income" at bounding box center [48, 731] width 33 height 12
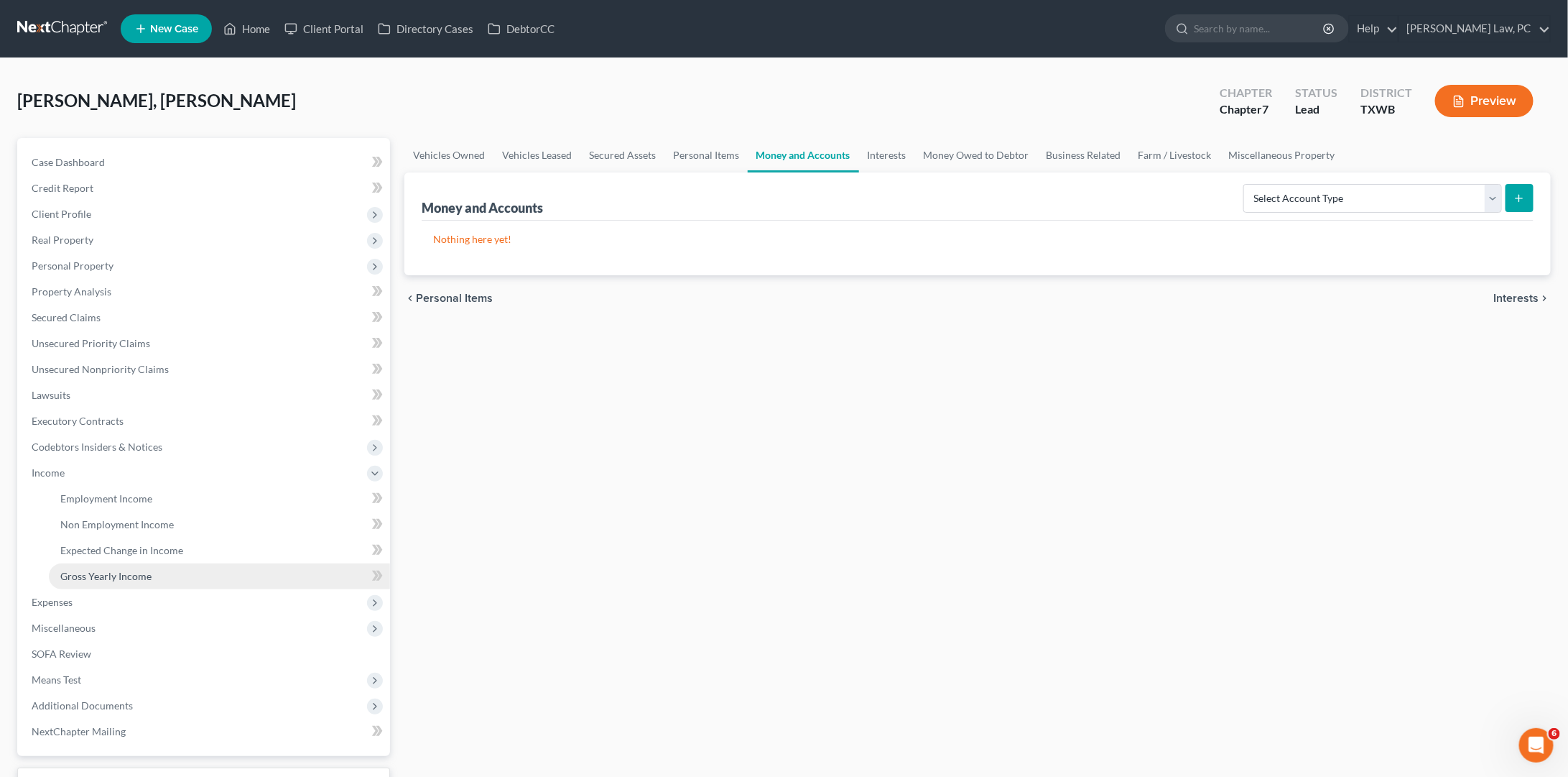
click at [122, 570] on span "Gross Yearly Income" at bounding box center [106, 576] width 91 height 12
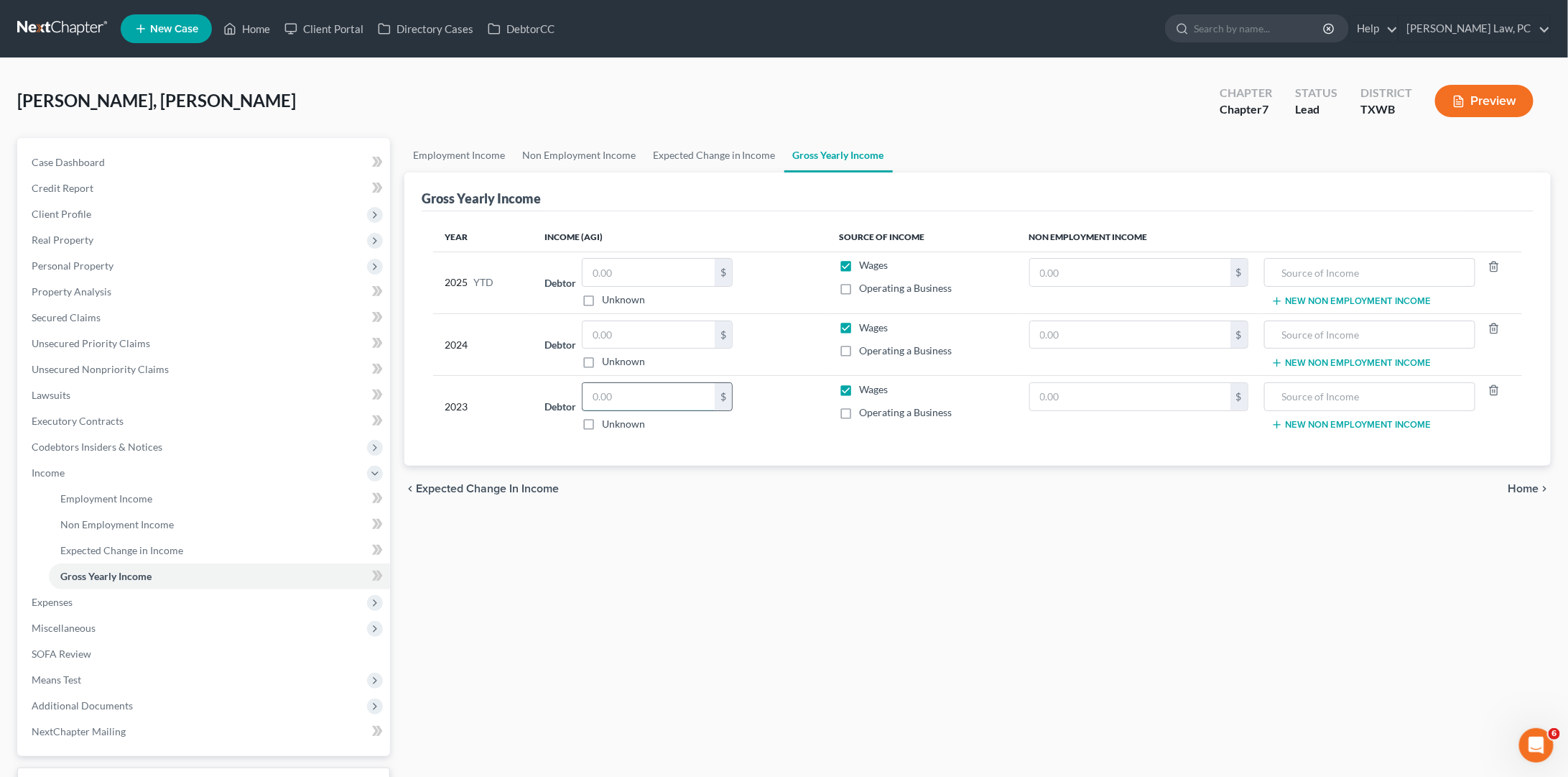
click at [633, 404] on input "text" at bounding box center [648, 396] width 132 height 28
click at [636, 338] on input "text" at bounding box center [648, 334] width 132 height 28
type input "63,069"
click at [627, 401] on input "text" at bounding box center [648, 396] width 132 height 28
type input "48,632"
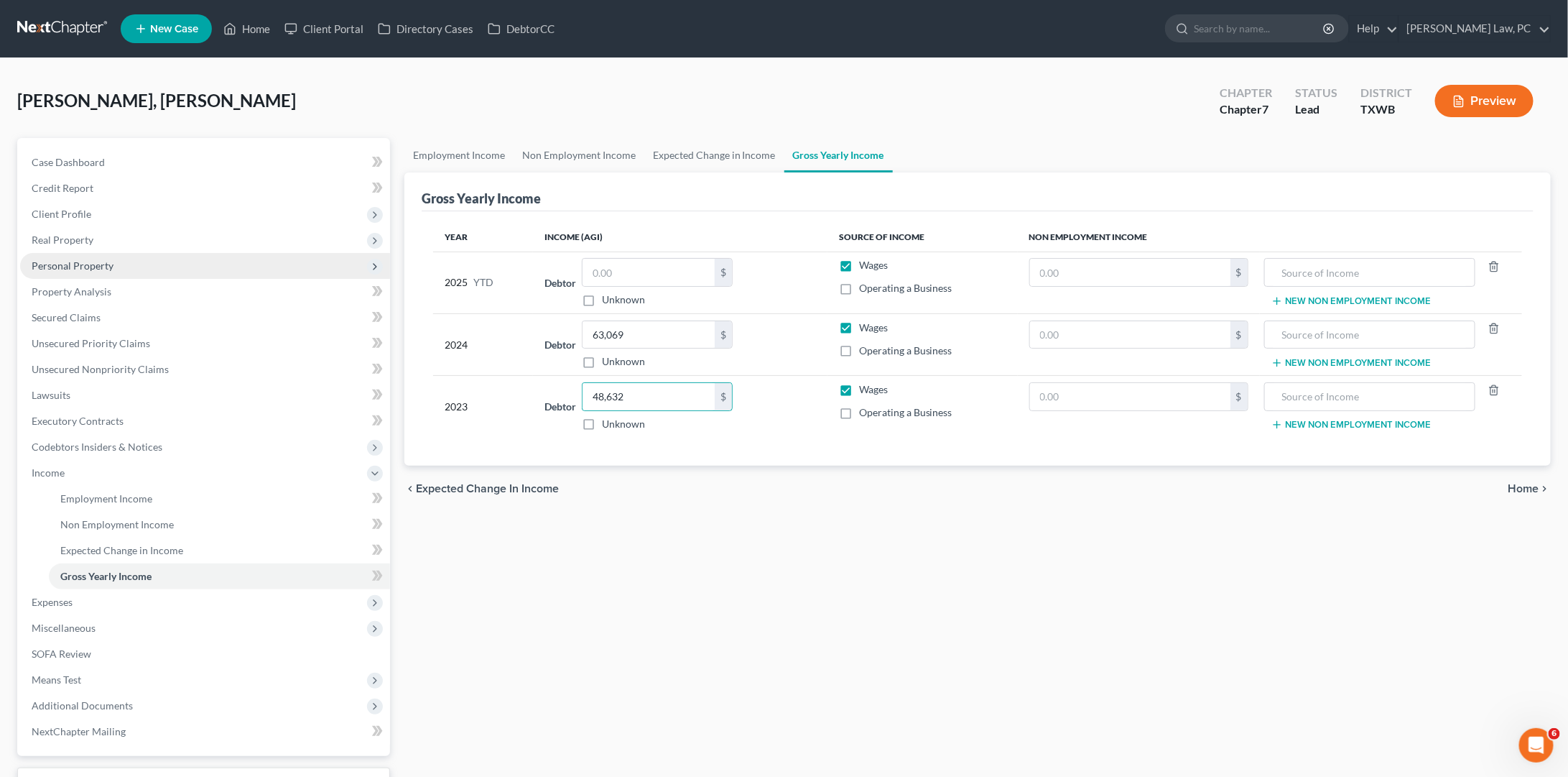
click at [92, 264] on span "Personal Property" at bounding box center [72, 266] width 82 height 12
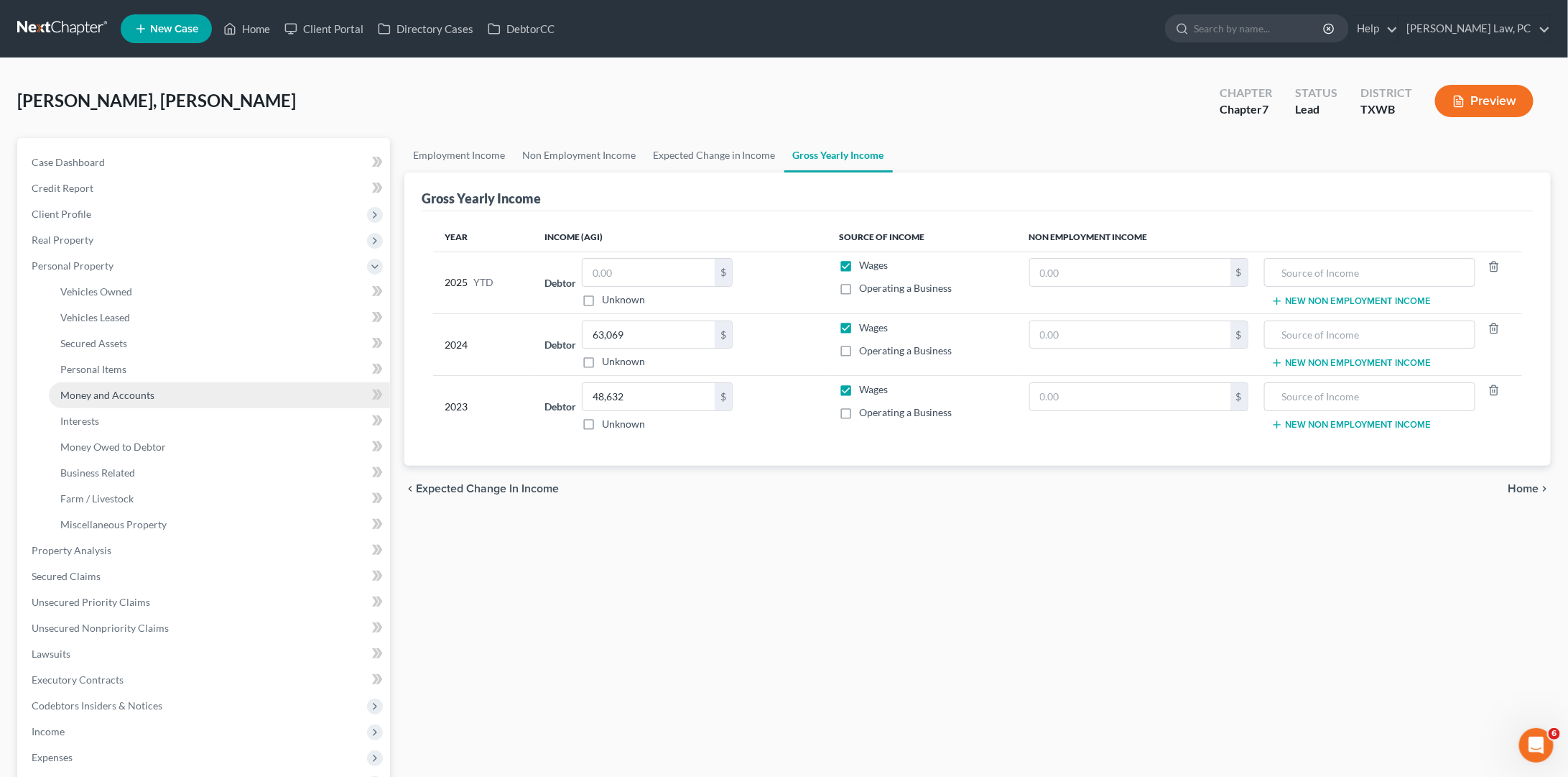
click at [139, 389] on span "Money and Accounts" at bounding box center [107, 395] width 94 height 12
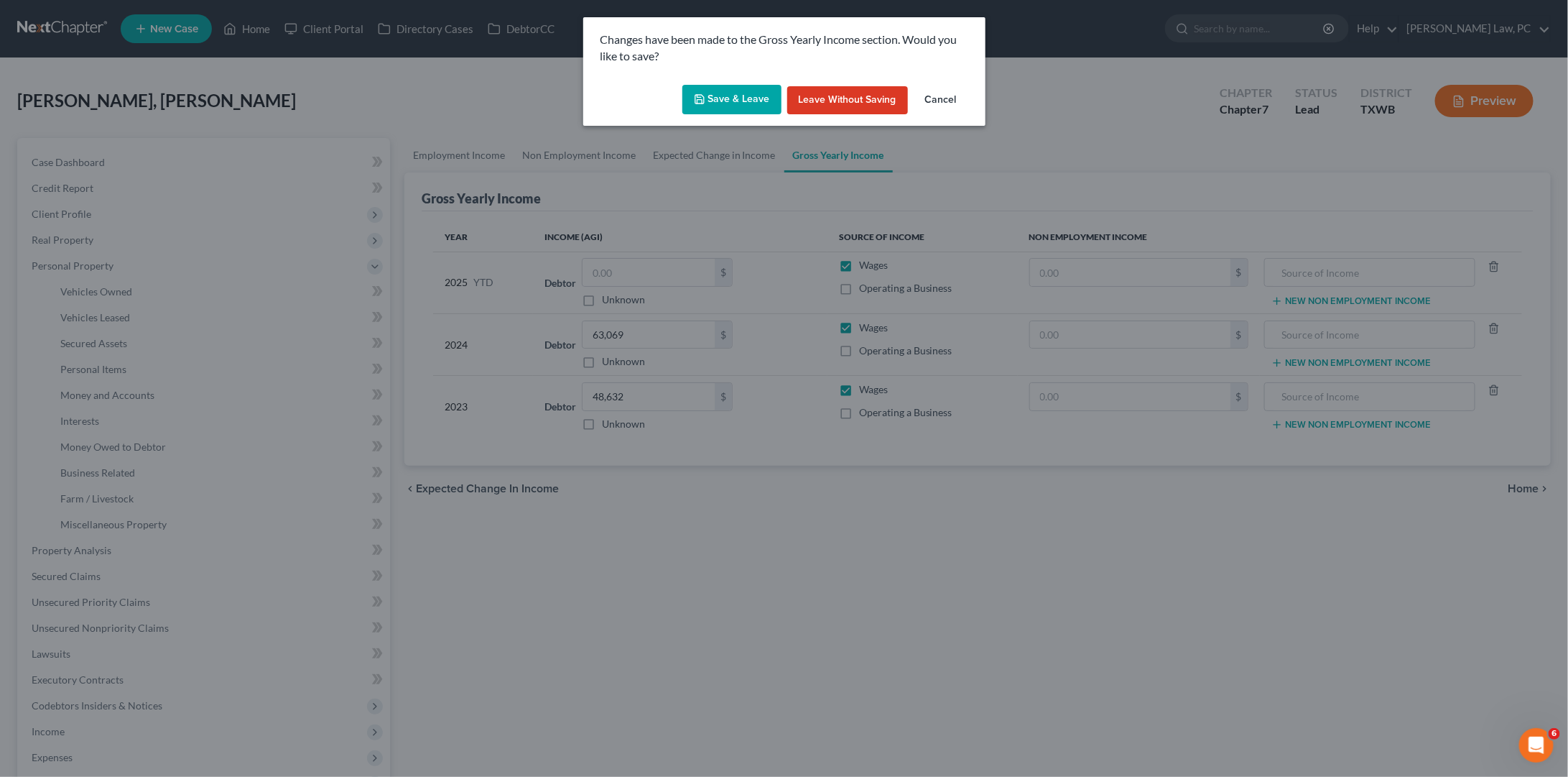
click at [733, 99] on button "Save & Leave" at bounding box center [732, 100] width 99 height 30
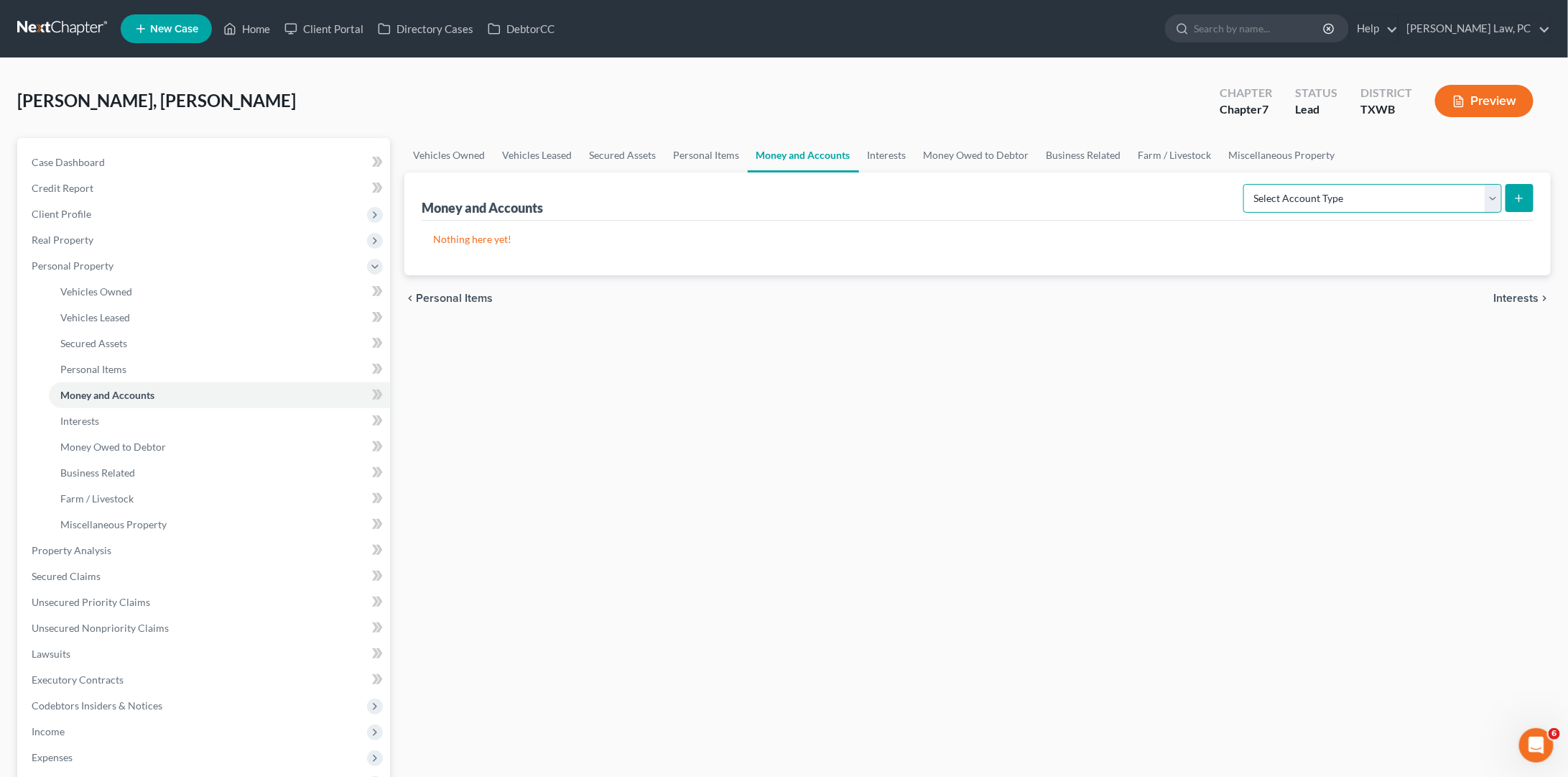
select select "checking"
click at [1525, 195] on icon "submit" at bounding box center [1519, 198] width 11 height 11
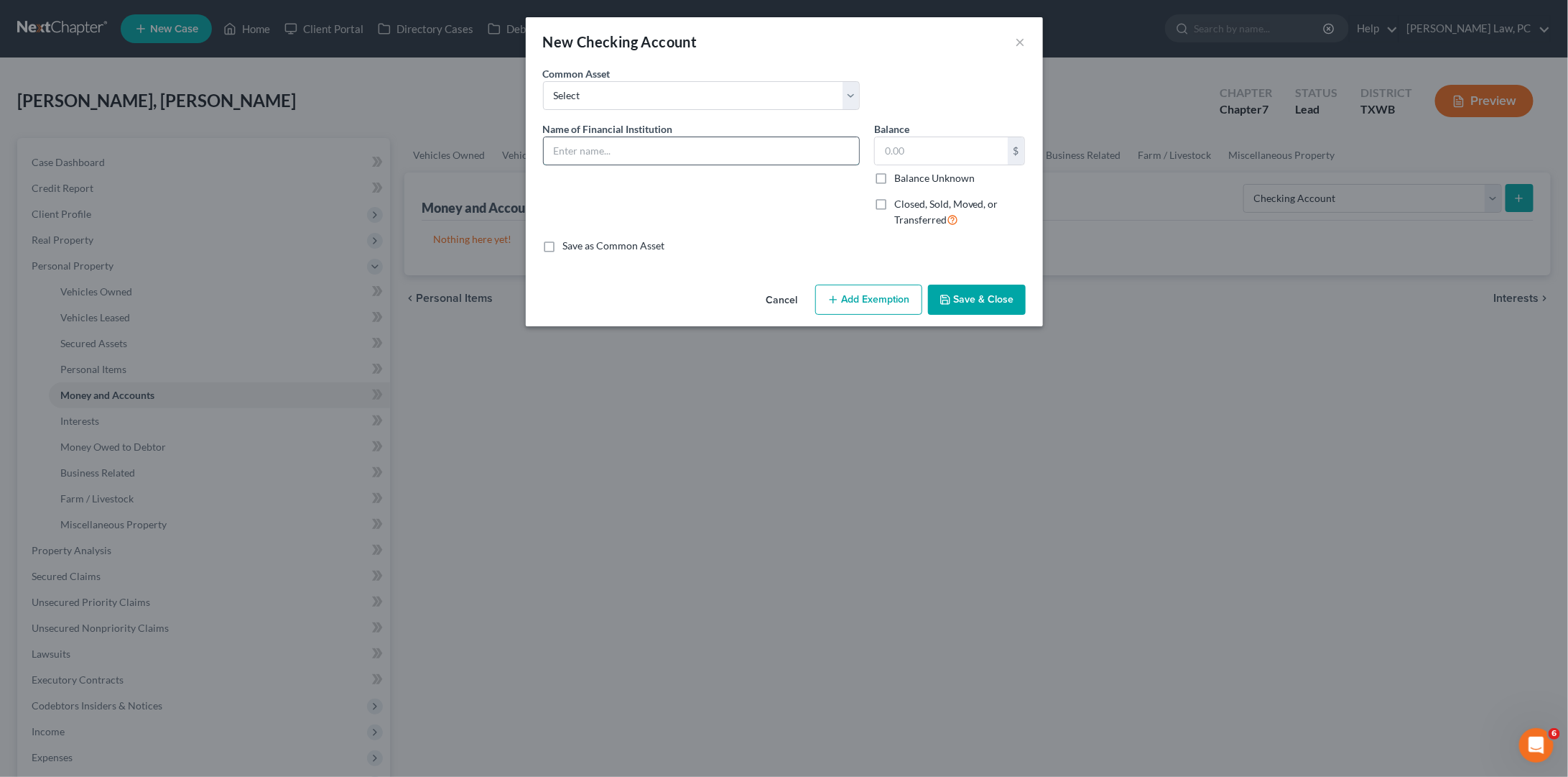
click at [772, 155] on input "text" at bounding box center [701, 151] width 316 height 28
type input "SoFi Checking"
click at [991, 295] on button "Save & Close" at bounding box center [976, 299] width 98 height 30
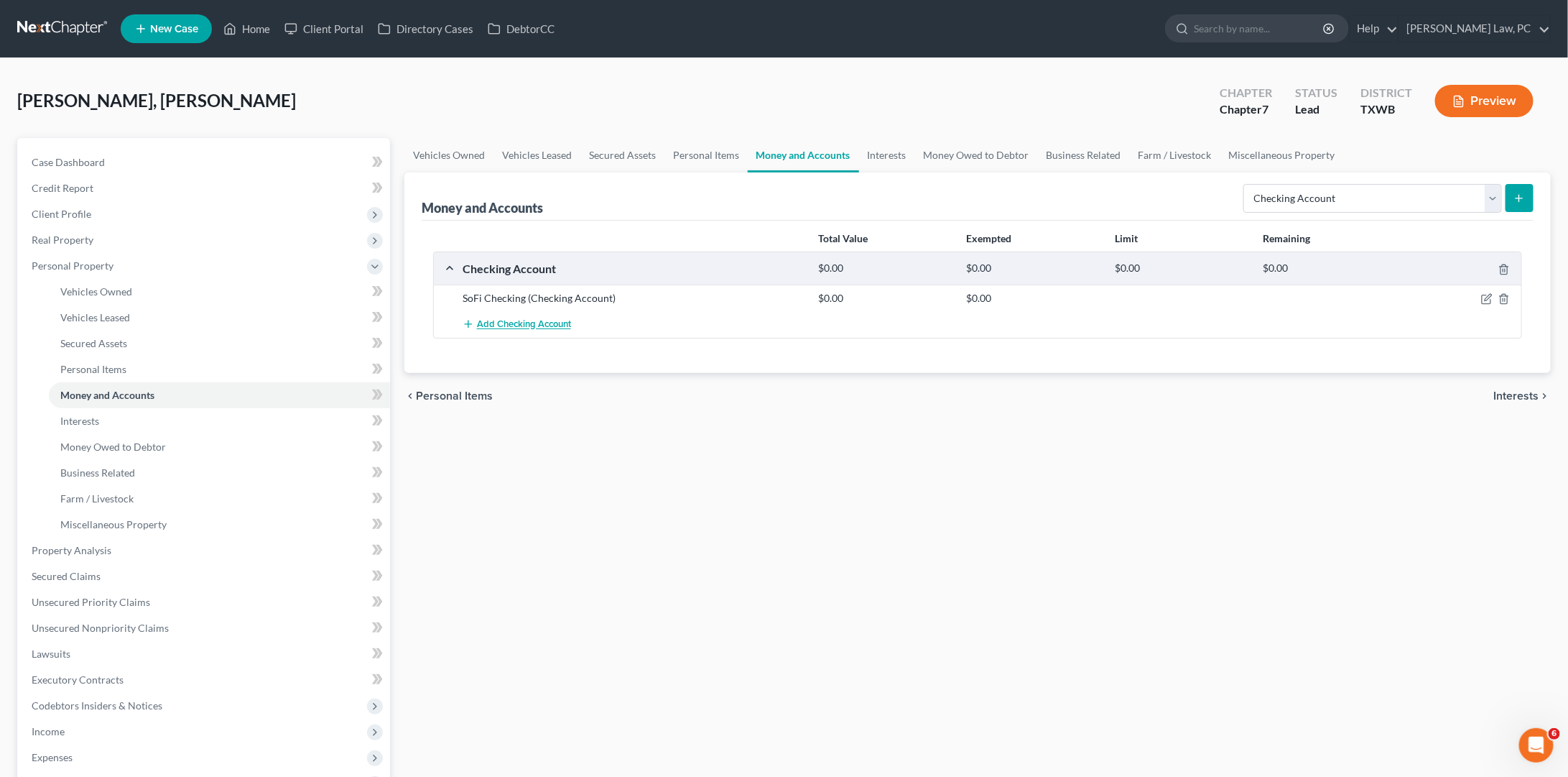
click at [556, 324] on span "Add Checking Account" at bounding box center [524, 325] width 94 height 11
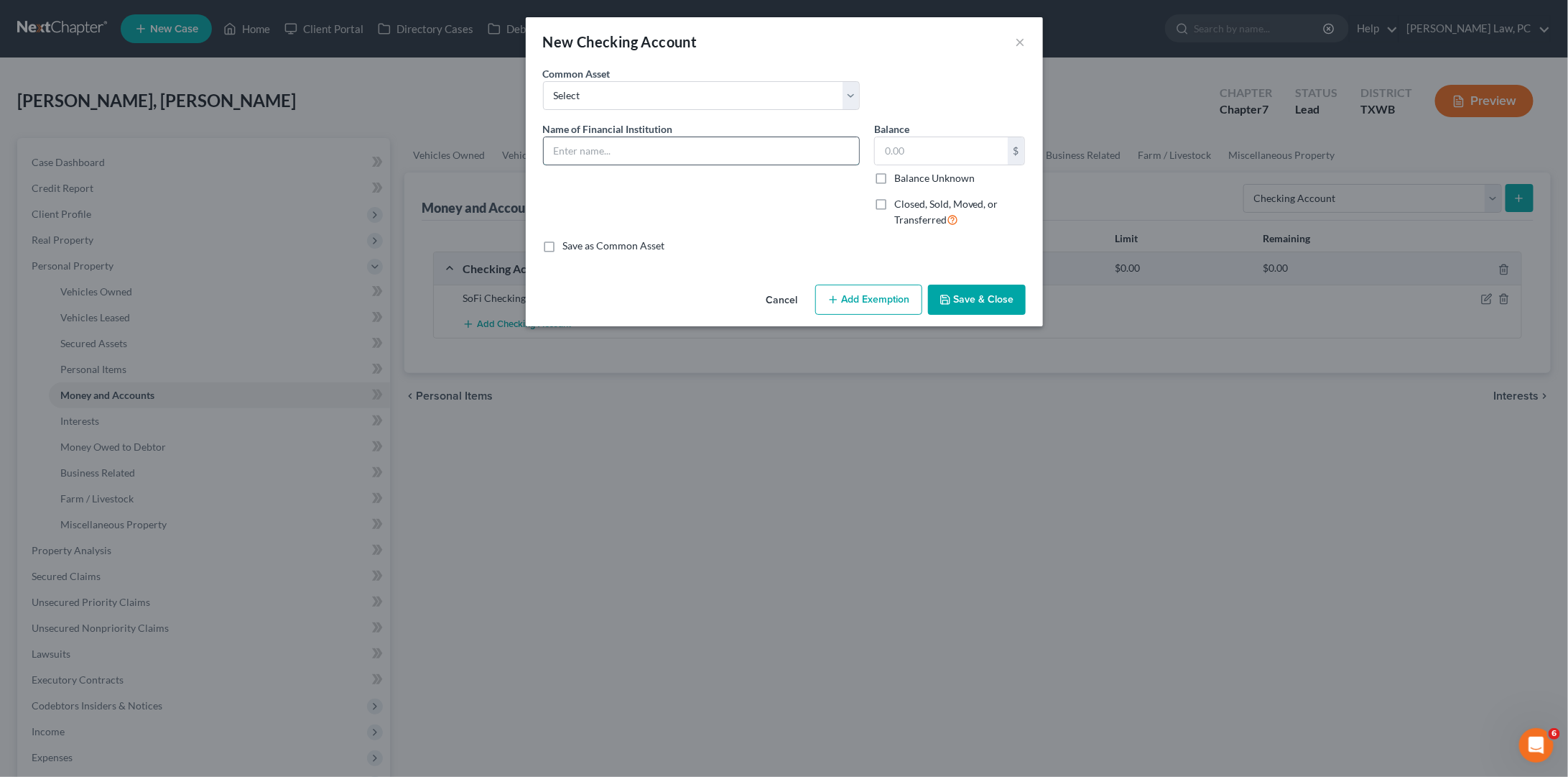
click at [753, 154] on input "text" at bounding box center [701, 151] width 316 height 28
type input "Capital One"
click at [964, 298] on button "Save & Close" at bounding box center [976, 299] width 98 height 30
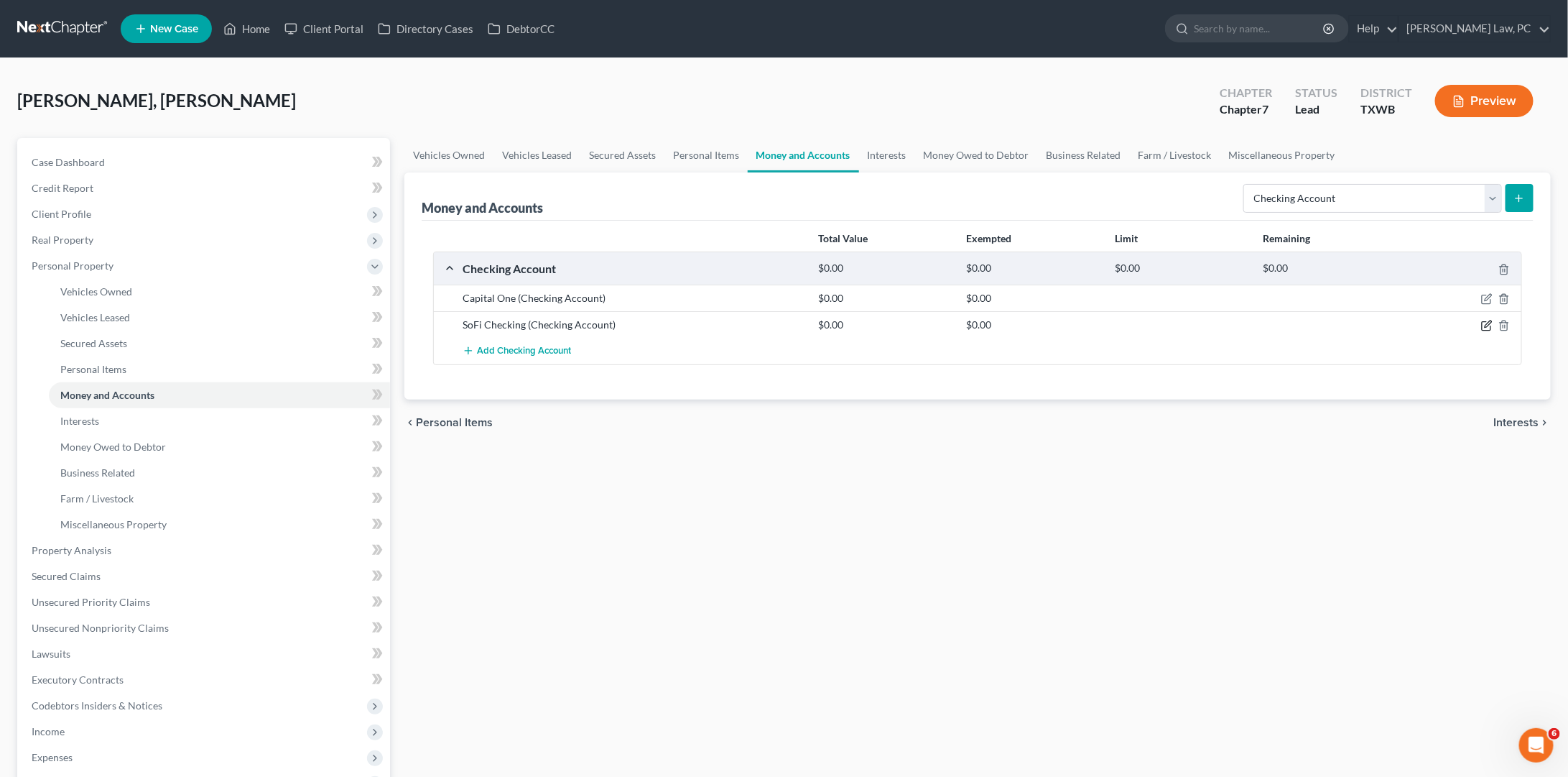
click at [1486, 323] on icon "button" at bounding box center [1486, 325] width 11 height 11
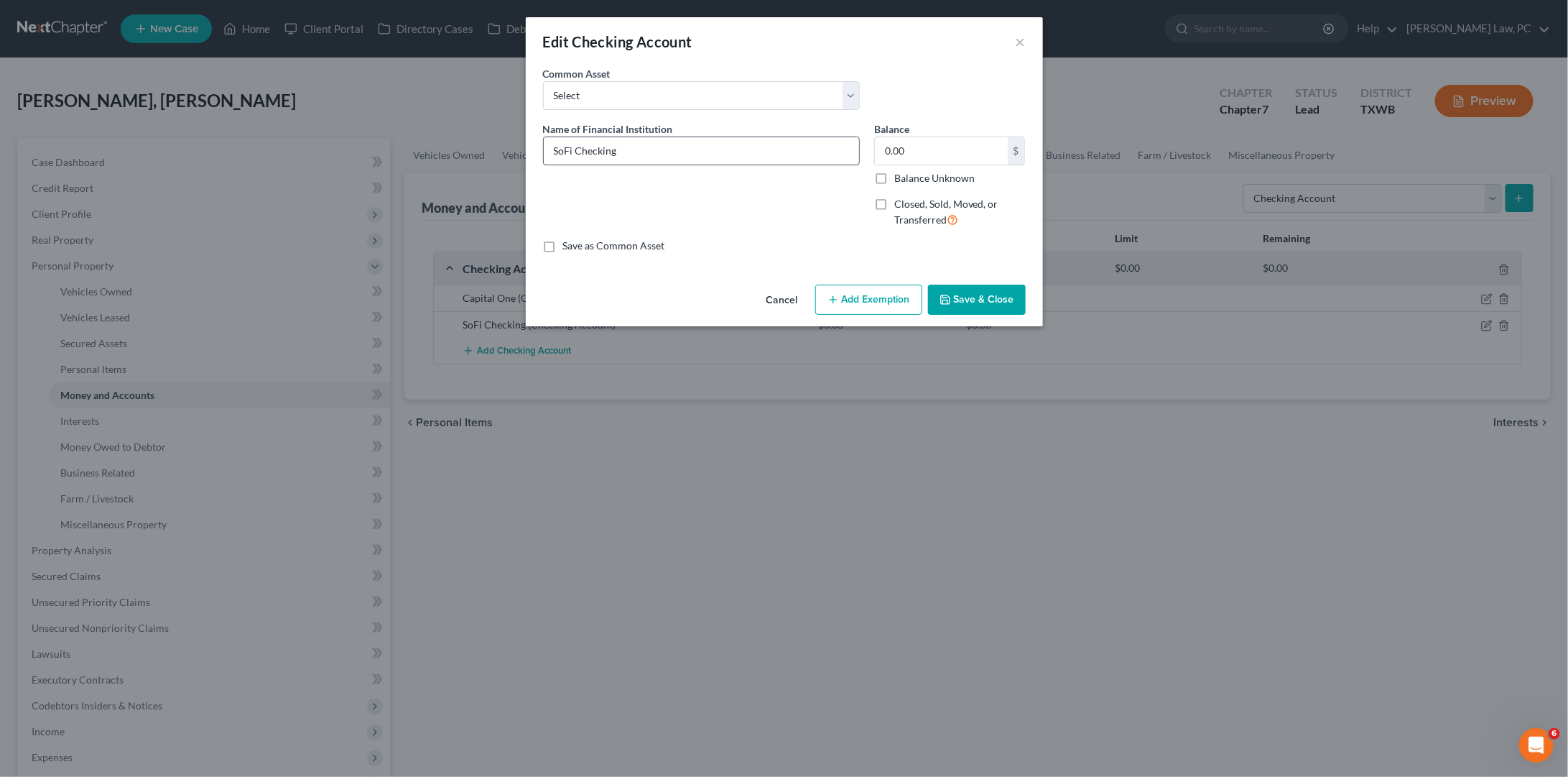
click at [630, 159] on input "SoFi Checking" at bounding box center [701, 151] width 316 height 28
type input "SoFi"
click at [971, 308] on button "Save & Close" at bounding box center [976, 299] width 98 height 30
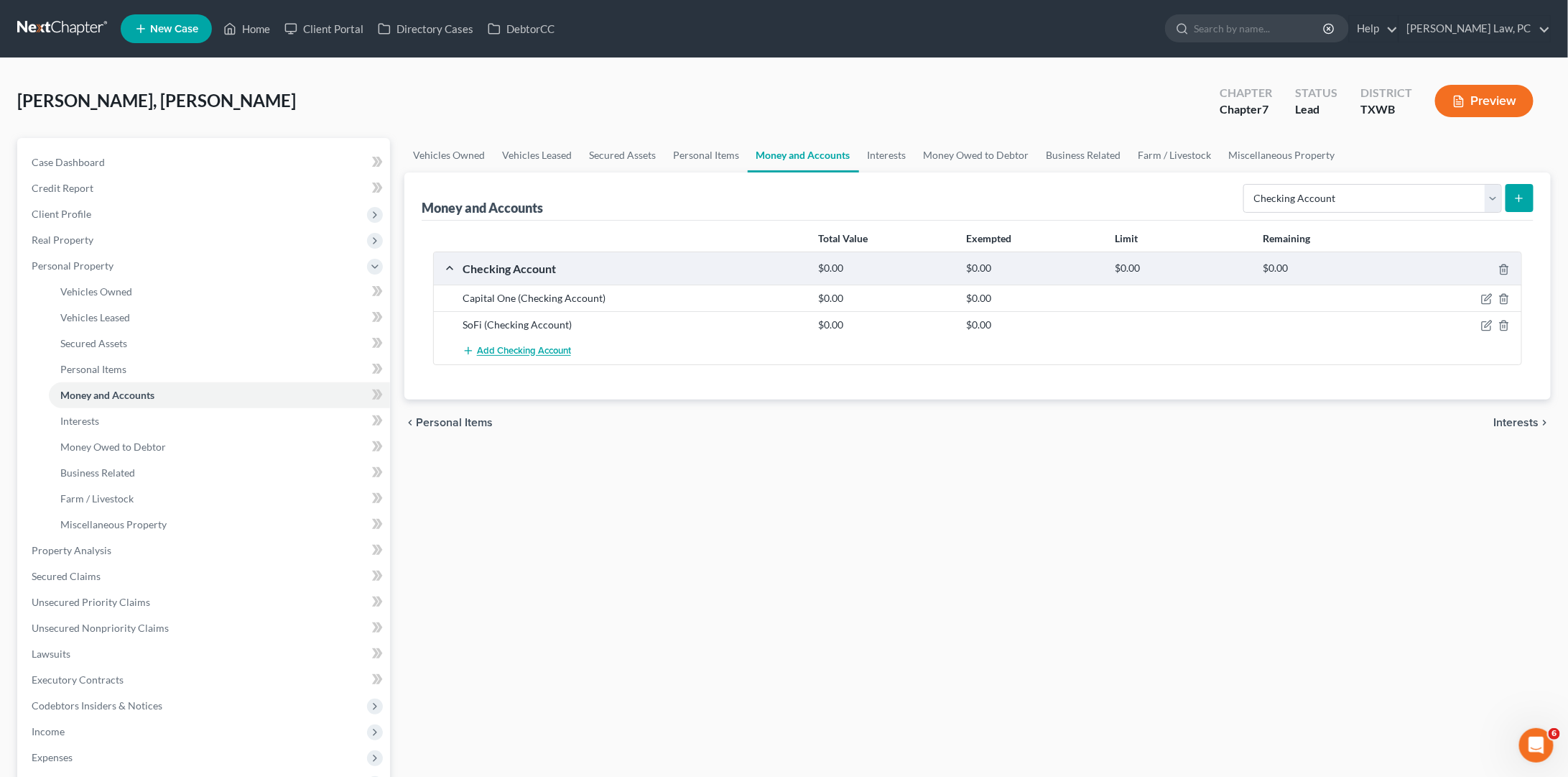
click at [492, 350] on span "Add Checking Account" at bounding box center [524, 351] width 94 height 11
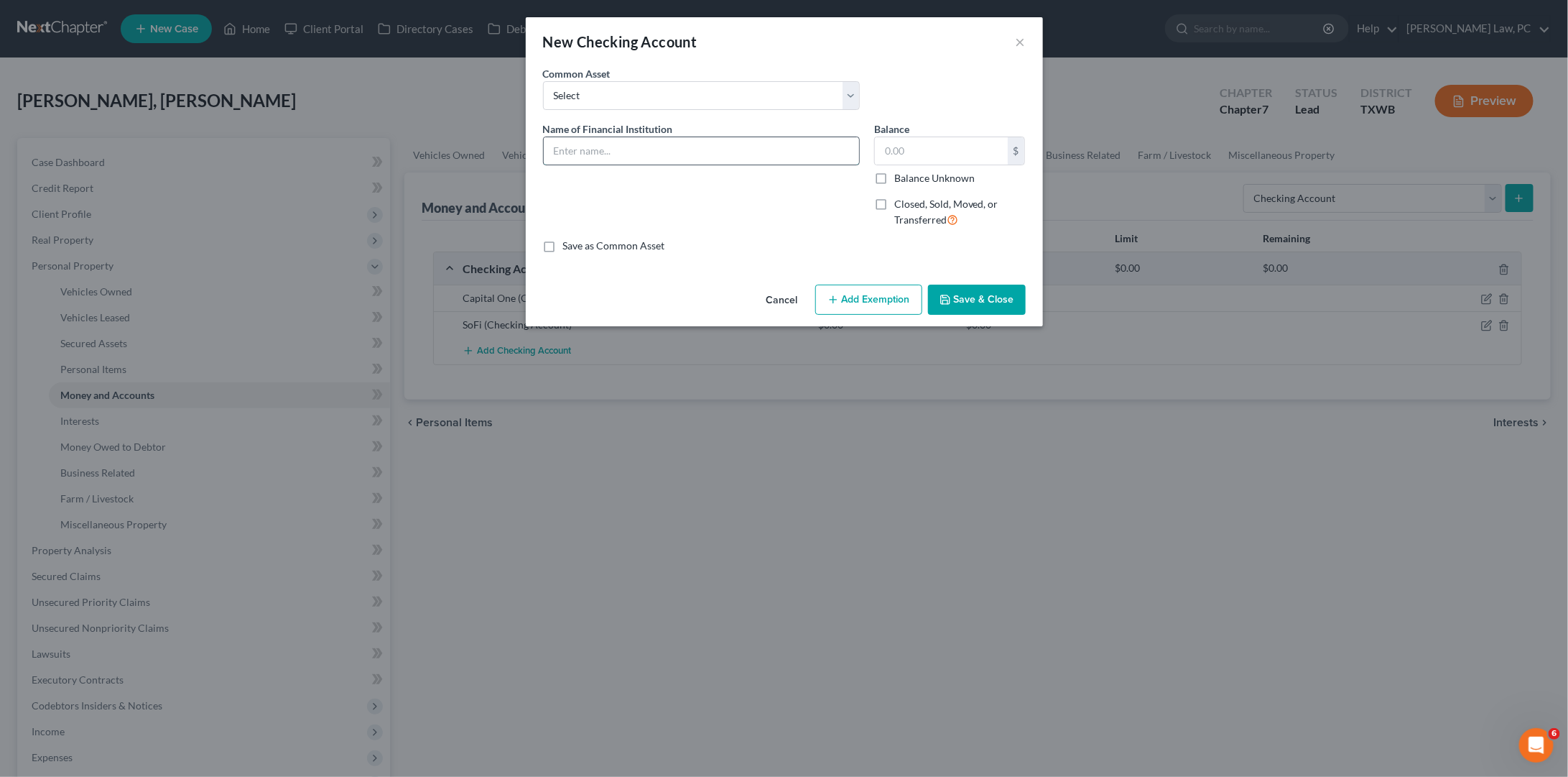
click at [728, 149] on input "text" at bounding box center [701, 151] width 316 height 28
type input "Bank of American Acct 0975"
click at [964, 291] on button "Save & Close" at bounding box center [976, 299] width 98 height 30
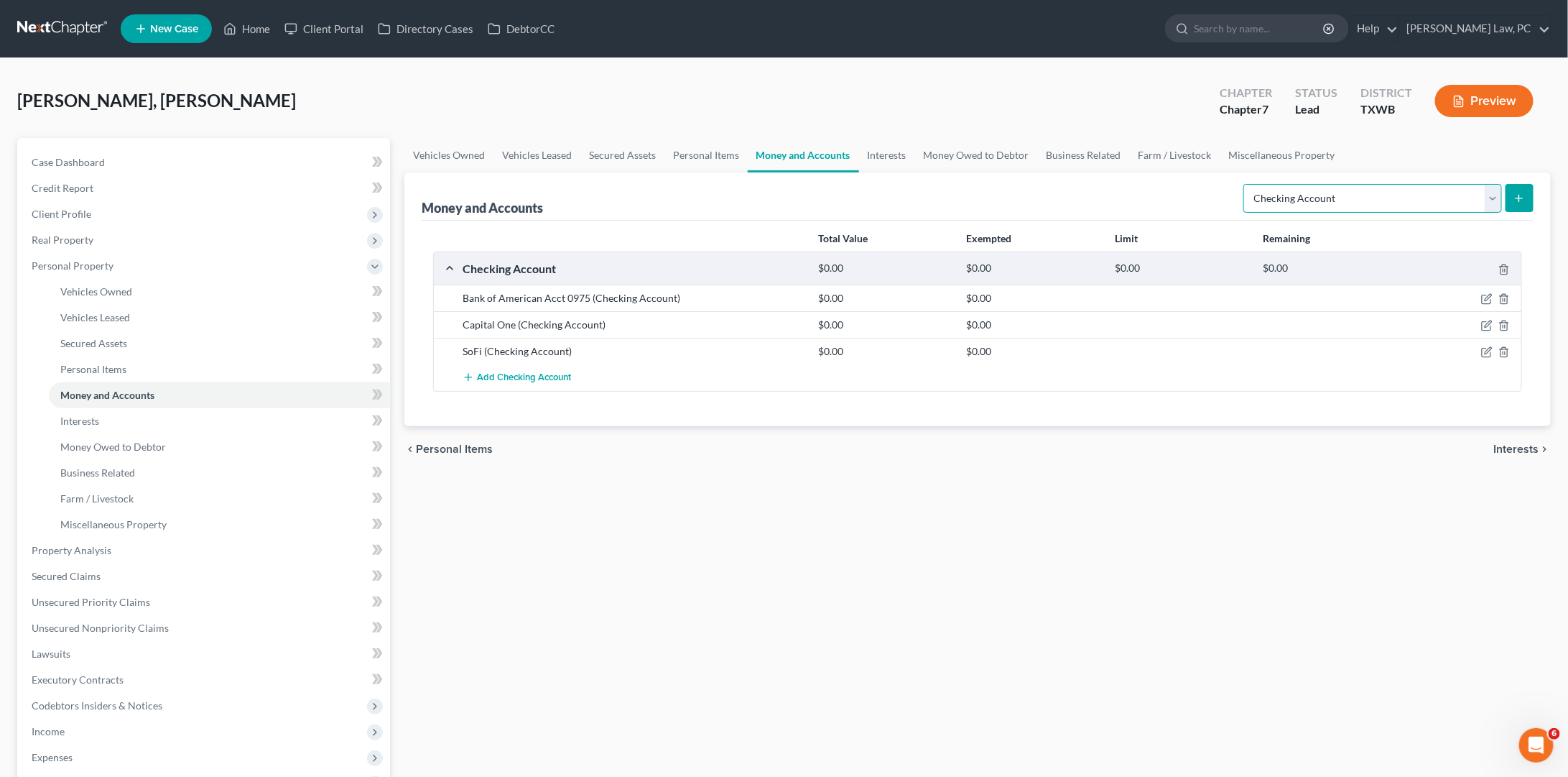
select select "savings"
click at [1517, 199] on icon "submit" at bounding box center [1519, 198] width 11 height 11
click at [1517, 201] on icon "submit" at bounding box center [1519, 198] width 11 height 11
select select "savings"
click at [1523, 204] on button "submit" at bounding box center [1520, 198] width 28 height 28
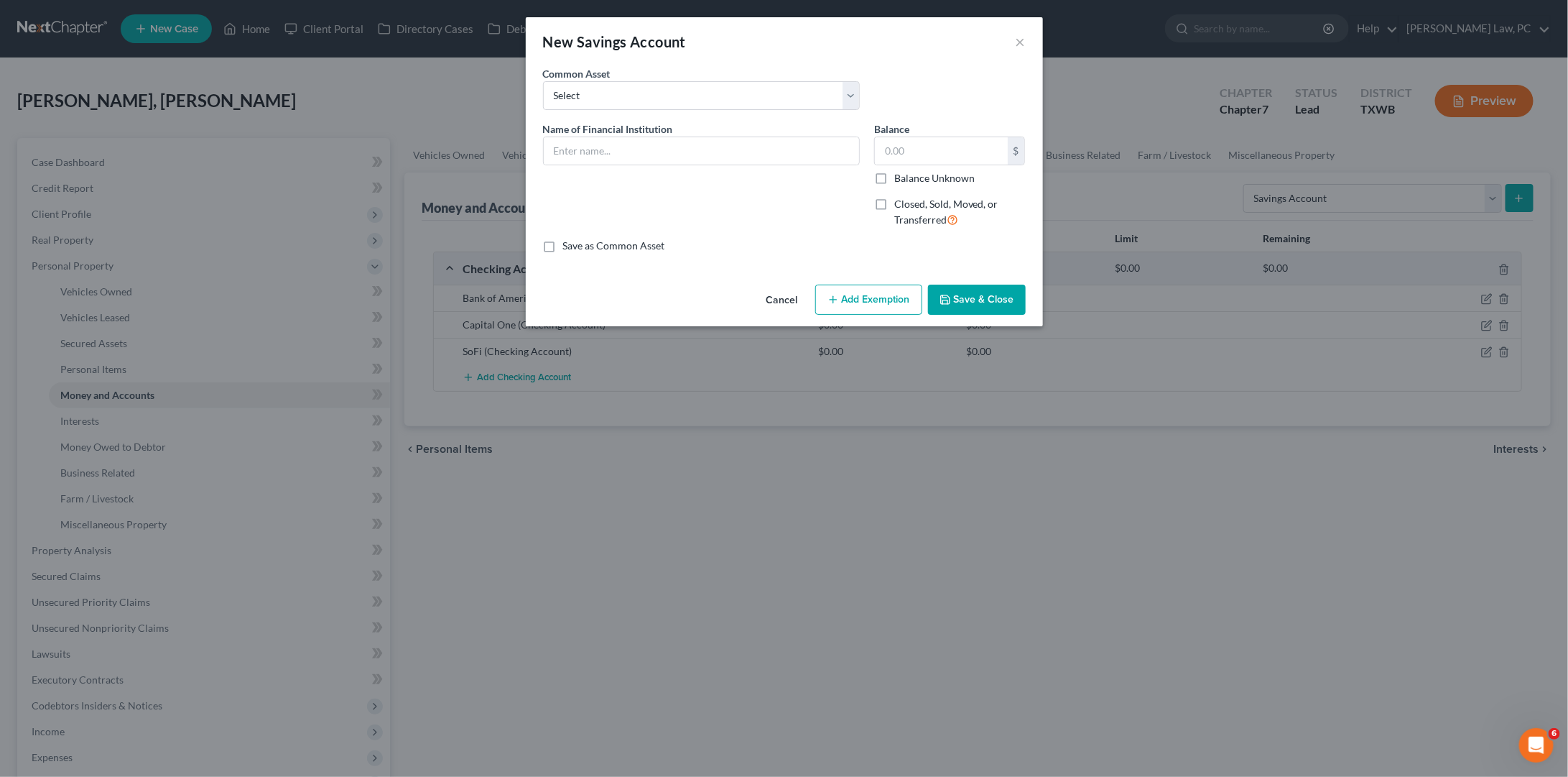
click at [694, 132] on div "Name of Financial Institution *" at bounding box center [701, 143] width 317 height 44
click at [676, 146] on input "text" at bounding box center [701, 151] width 316 height 28
type input "Bank of America 0988"
click at [997, 300] on button "Save & Close" at bounding box center [976, 299] width 98 height 30
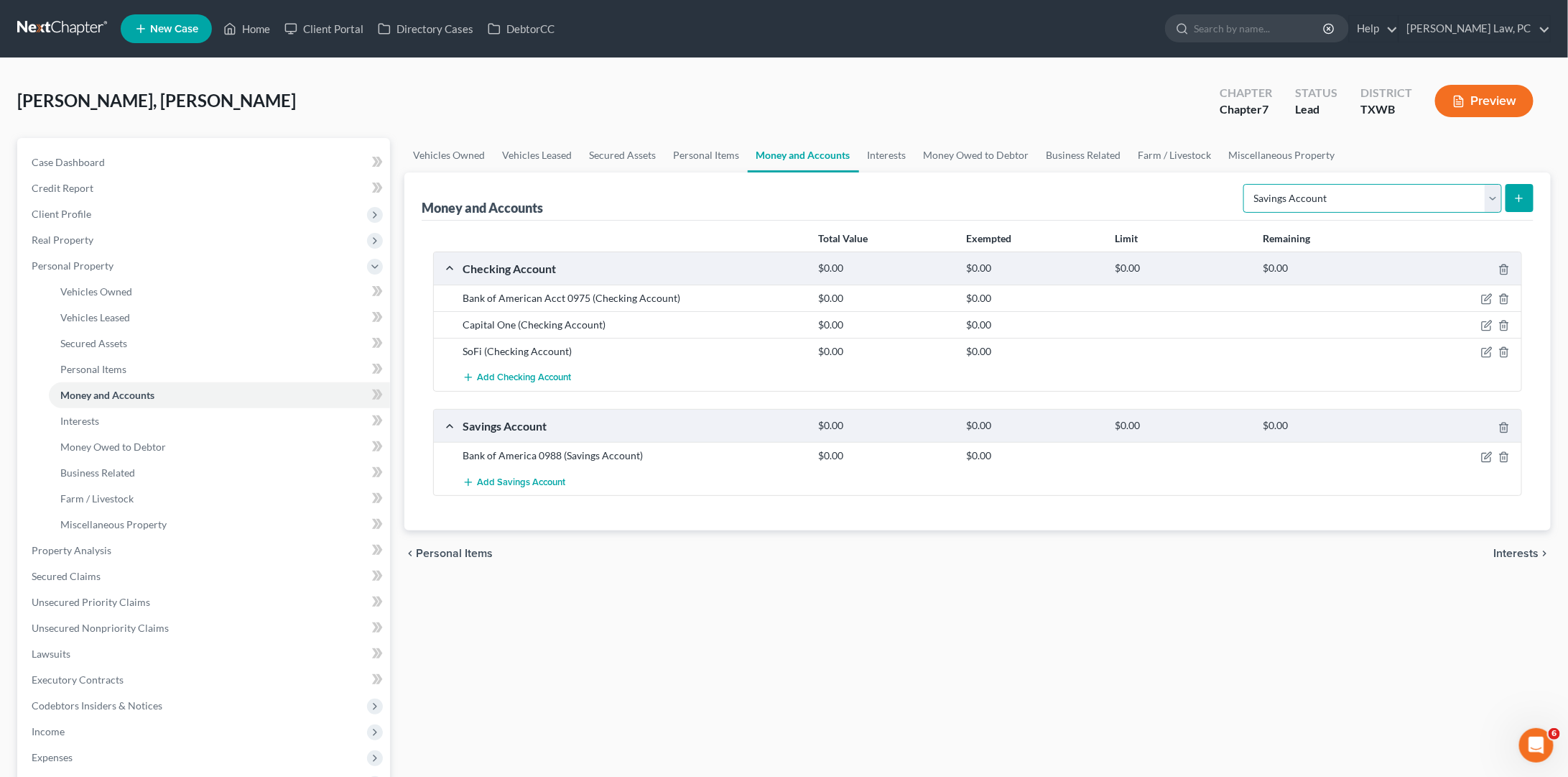
click at [1314, 197] on select "Select Account Type Brokerage Cash on Hand Certificates of Deposit Checking Acc…" at bounding box center [1373, 198] width 259 height 29
select select "certificates_of_deposit"
click at [1520, 200] on icon "submit" at bounding box center [1519, 198] width 11 height 11
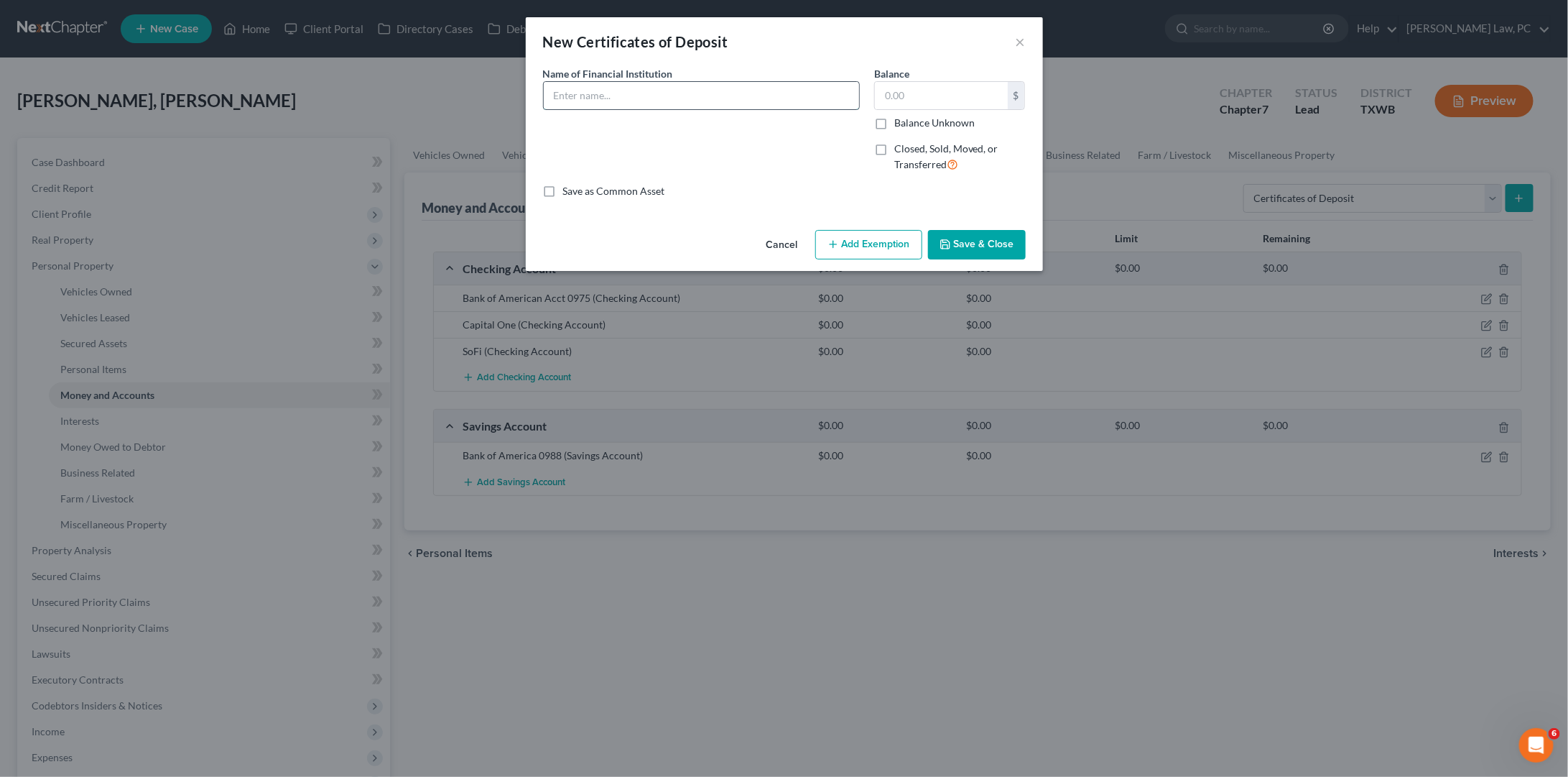
click at [752, 99] on input "text" at bounding box center [701, 96] width 316 height 28
type input "Bank of America"
click at [979, 243] on button "Save & Close" at bounding box center [976, 245] width 98 height 30
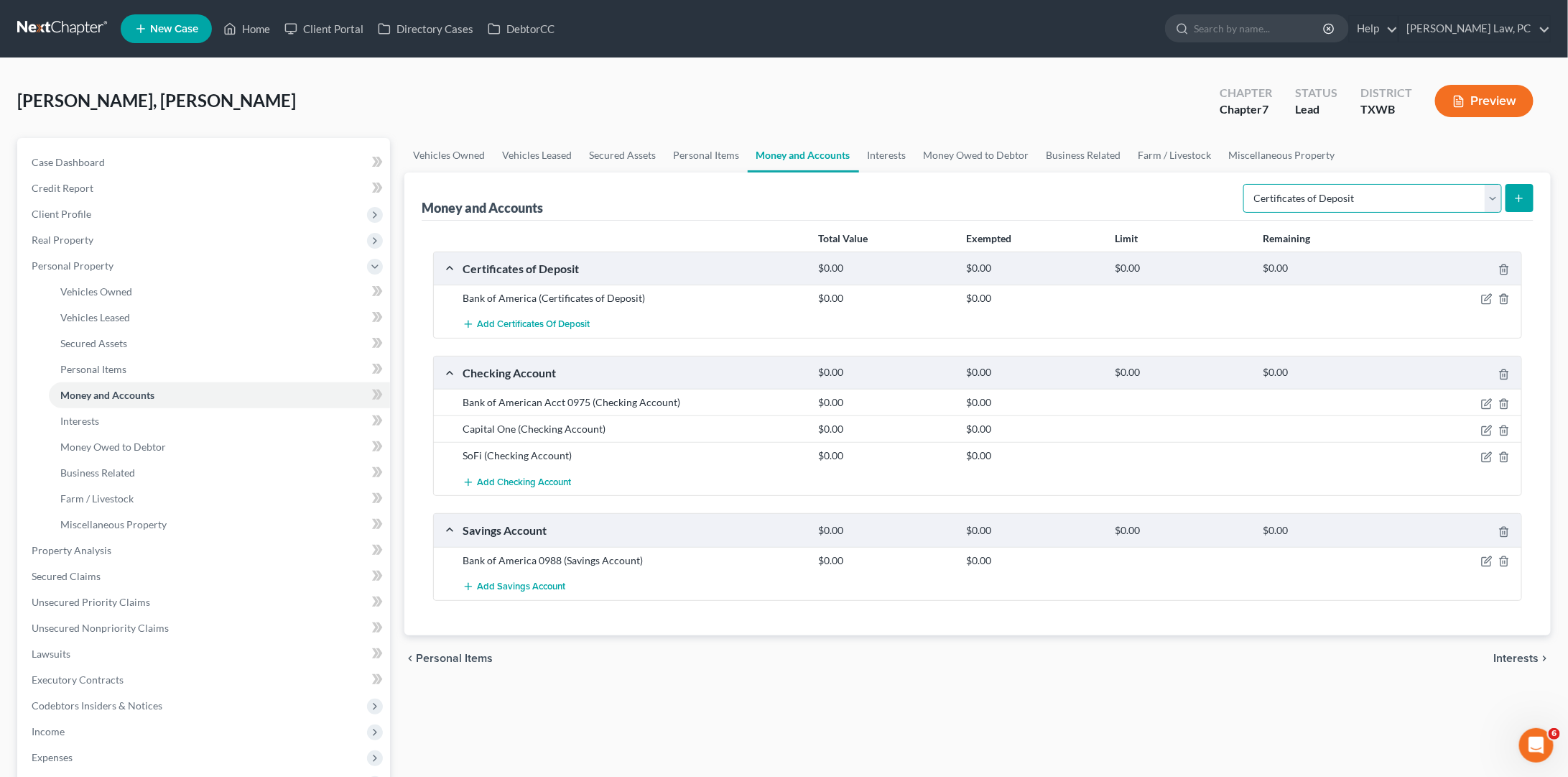
click at [1323, 202] on select "Select Account Type Brokerage Cash on Hand Certificates of Deposit Checking Acc…" at bounding box center [1373, 198] width 259 height 29
click at [538, 480] on span "Add Checking Account" at bounding box center [524, 481] width 94 height 11
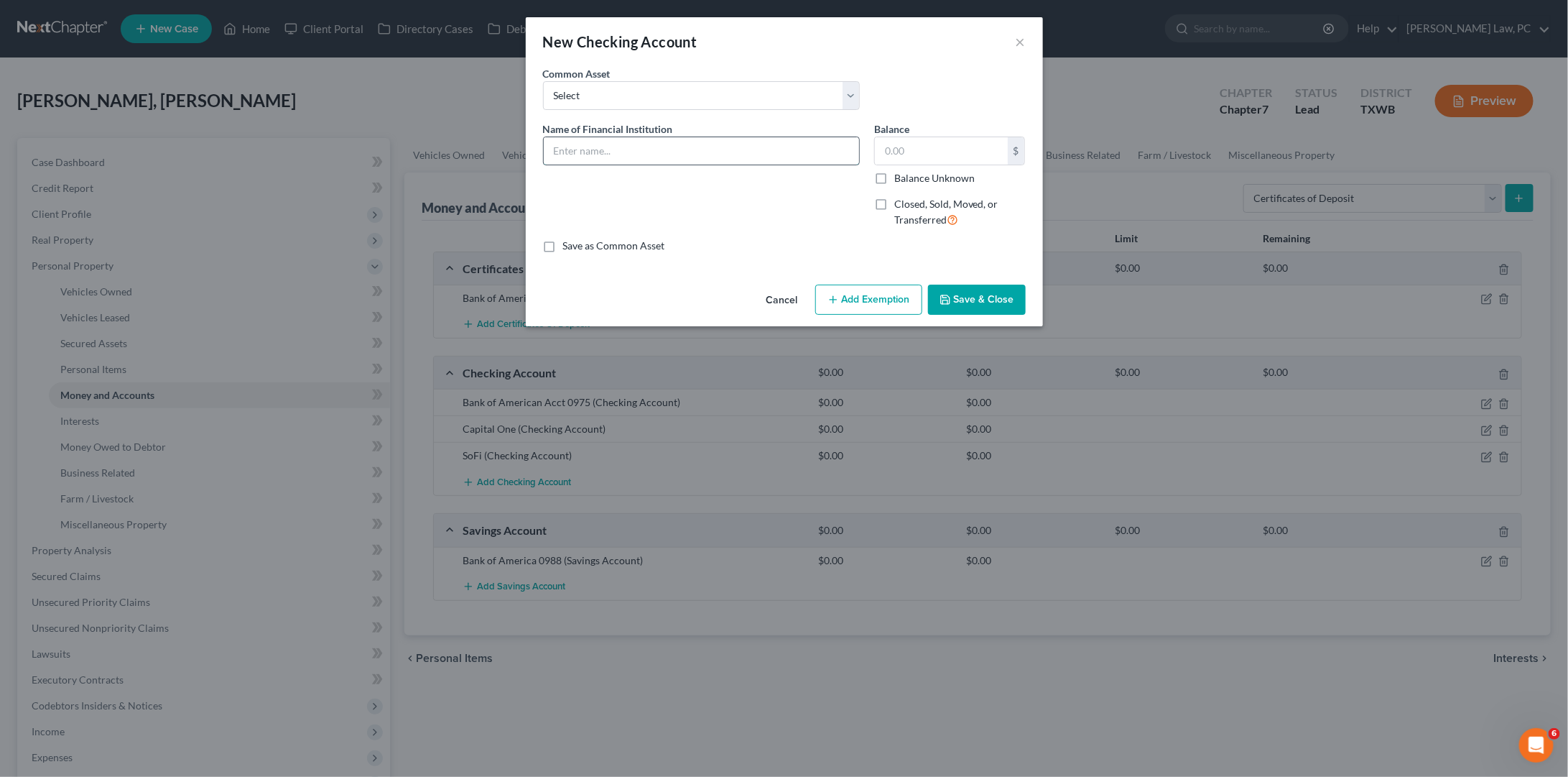
click at [755, 142] on input "text" at bounding box center [701, 151] width 316 height 28
click at [650, 143] on input "Charles Schwab Bank 0549" at bounding box center [701, 151] width 316 height 28
type input "Charles Schwab Bank Acct 0549"
click at [990, 299] on button "Save & Close" at bounding box center [976, 299] width 98 height 30
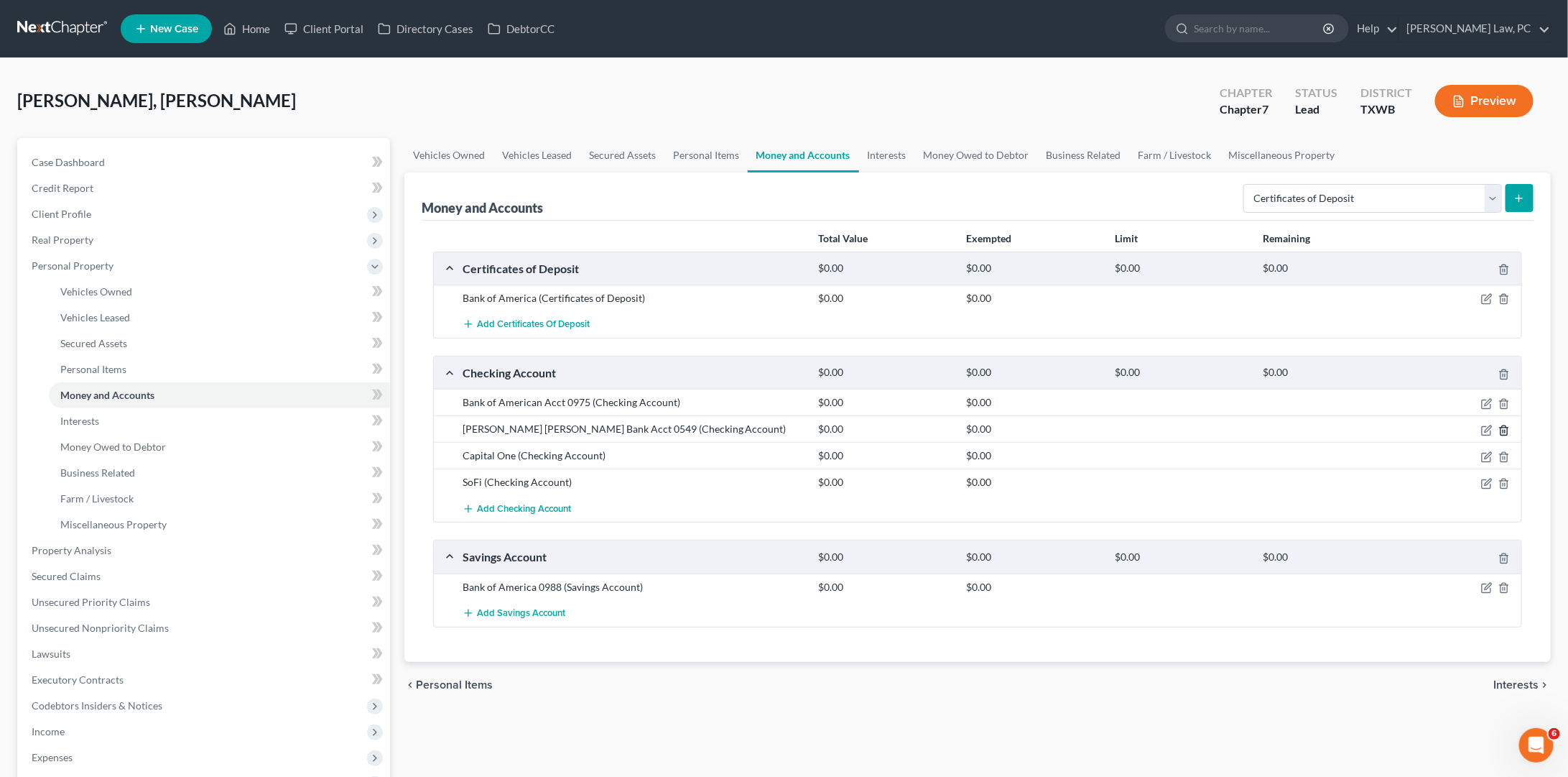
click at [1505, 430] on line "button" at bounding box center [1505, 431] width 0 height 3
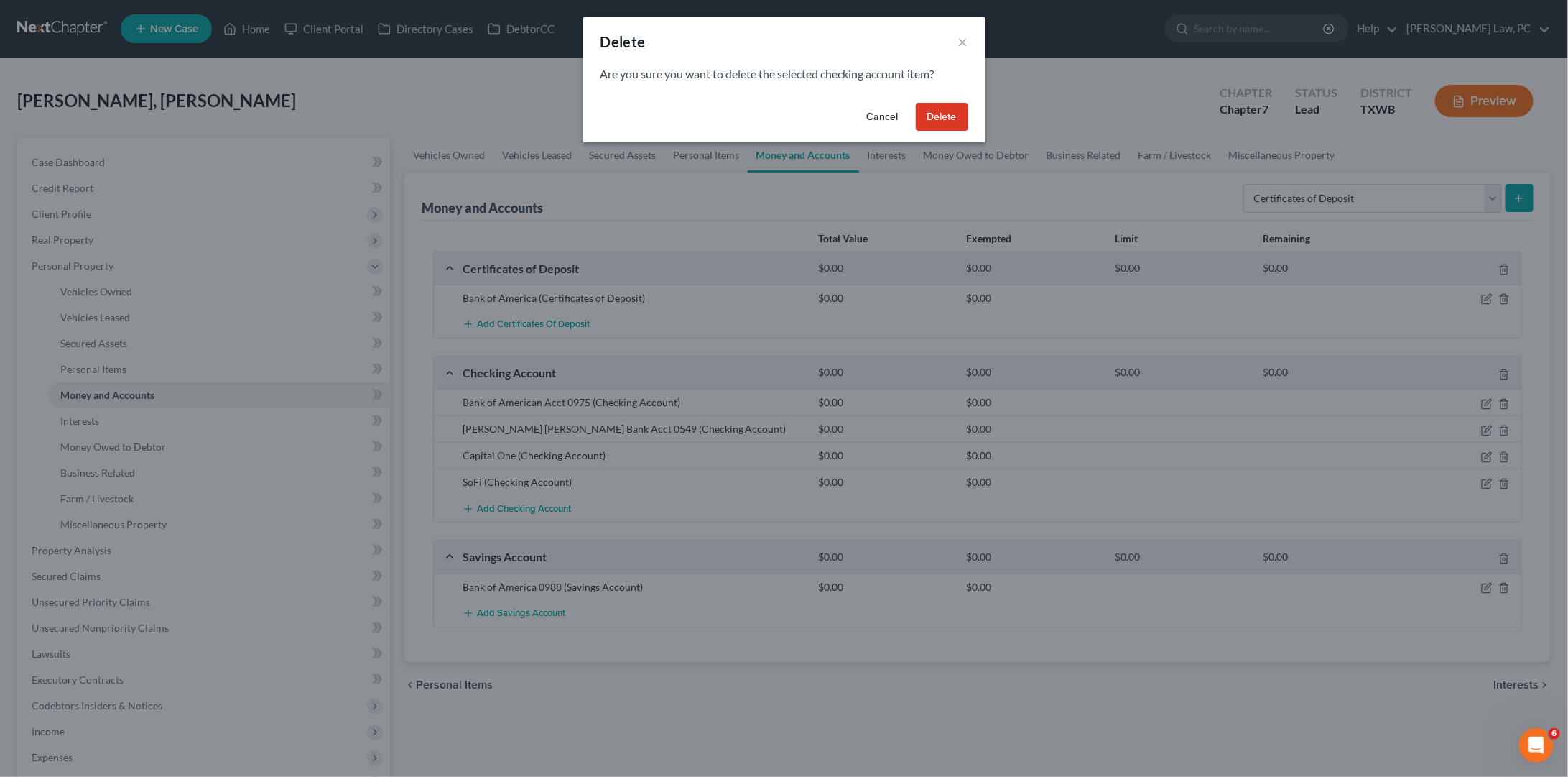
click at [942, 110] on button "Delete" at bounding box center [942, 117] width 52 height 29
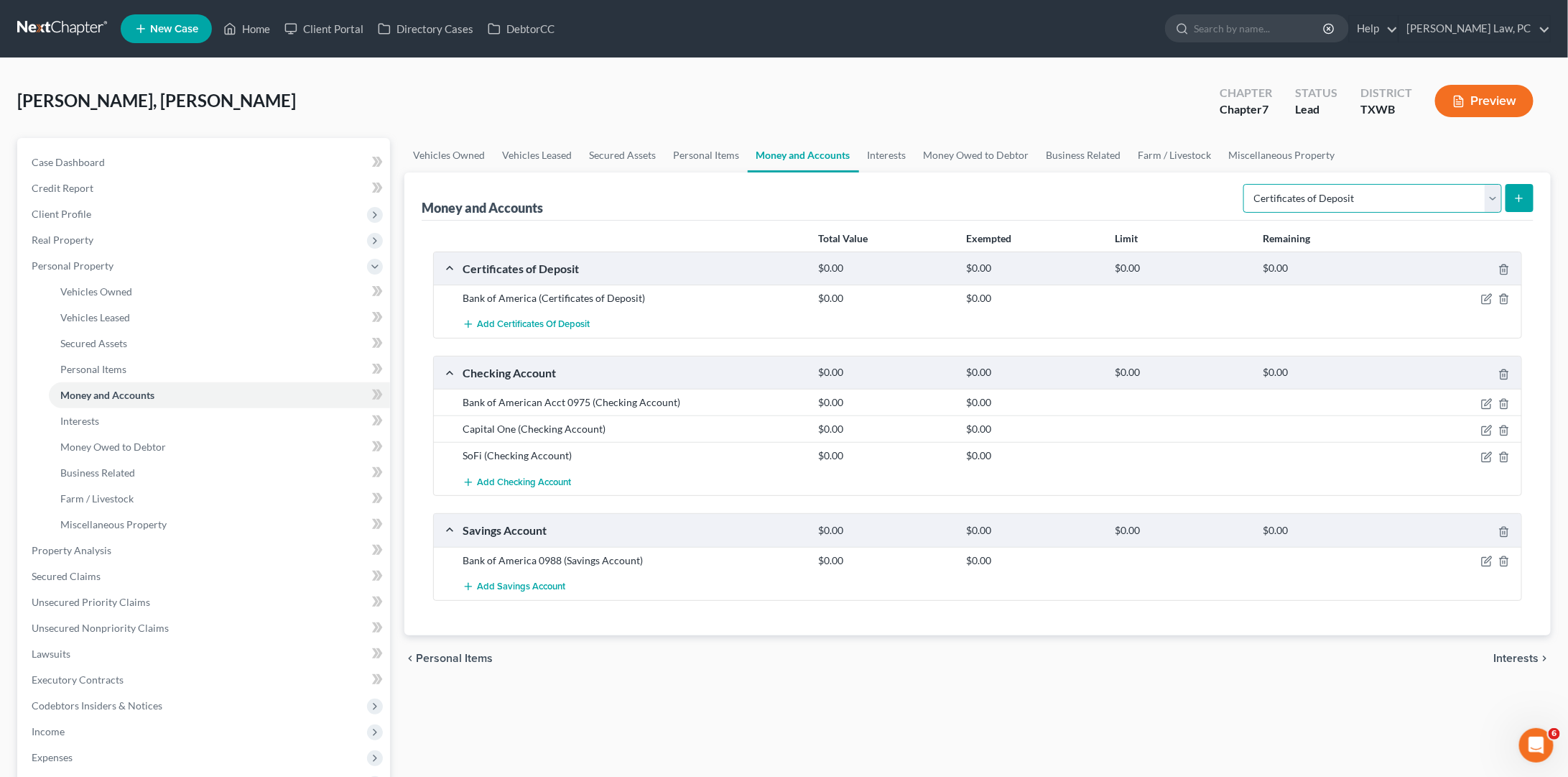
select select "brokerage"
click at [1517, 199] on line "submit" at bounding box center [1520, 199] width 7 height 0
select select "brokerage"
click at [1520, 199] on icon "submit" at bounding box center [1519, 198] width 11 height 11
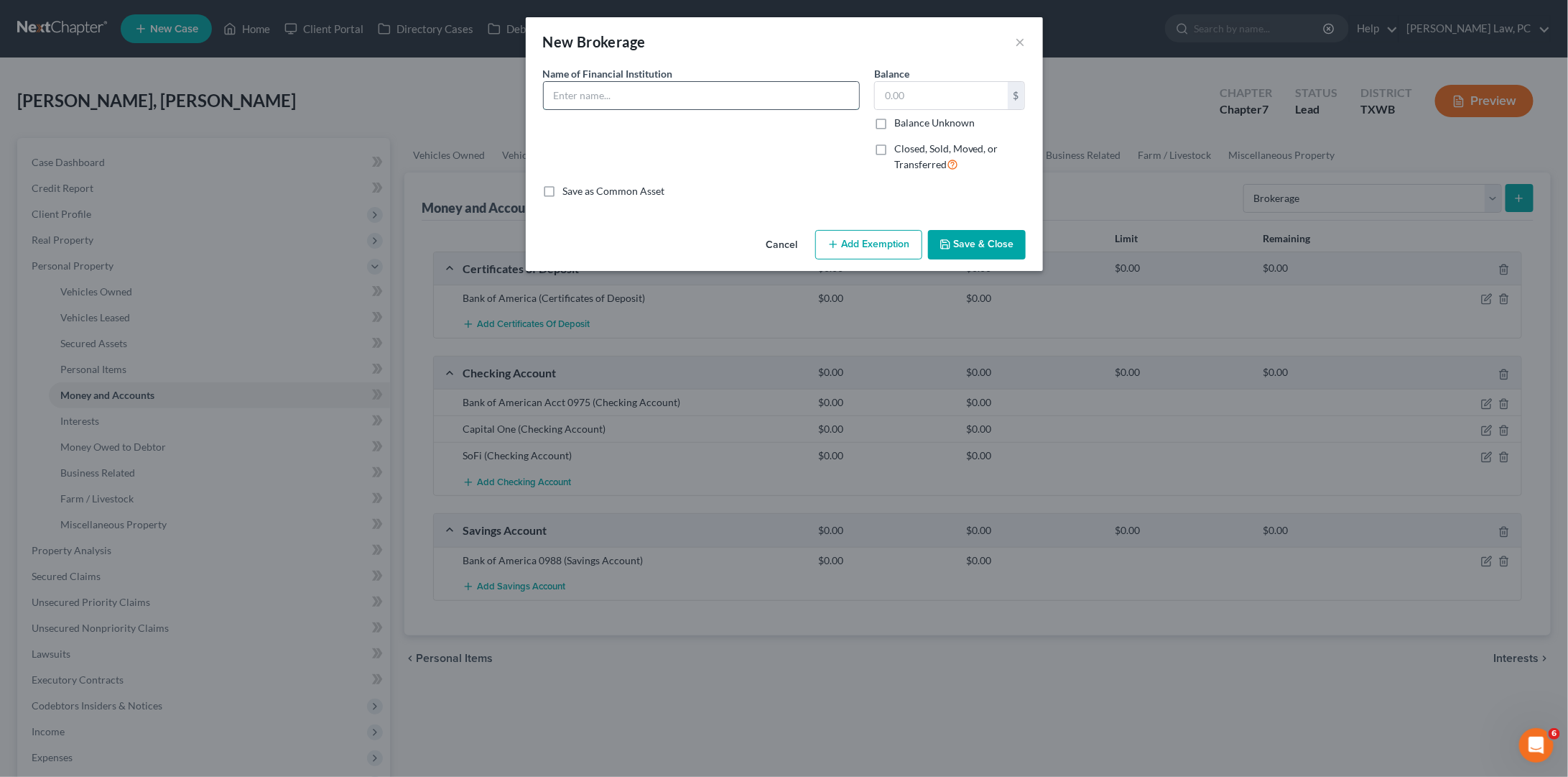
click at [772, 94] on input "text" at bounding box center [701, 96] width 316 height 28
type input "Charles Schwab Acct 0549"
click at [977, 246] on button "Save & Close" at bounding box center [976, 245] width 98 height 30
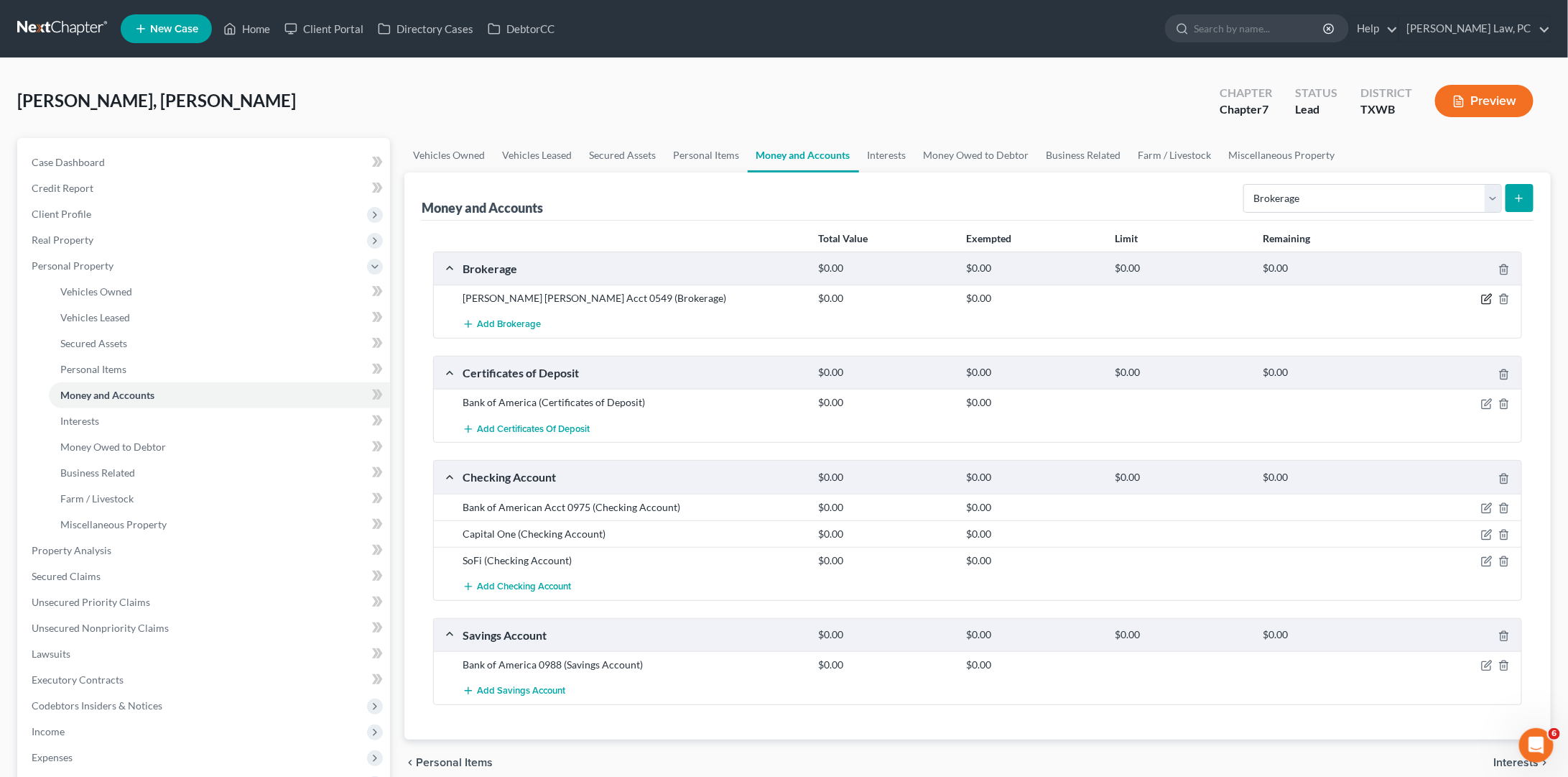
click at [1490, 299] on icon "button" at bounding box center [1486, 299] width 11 height 11
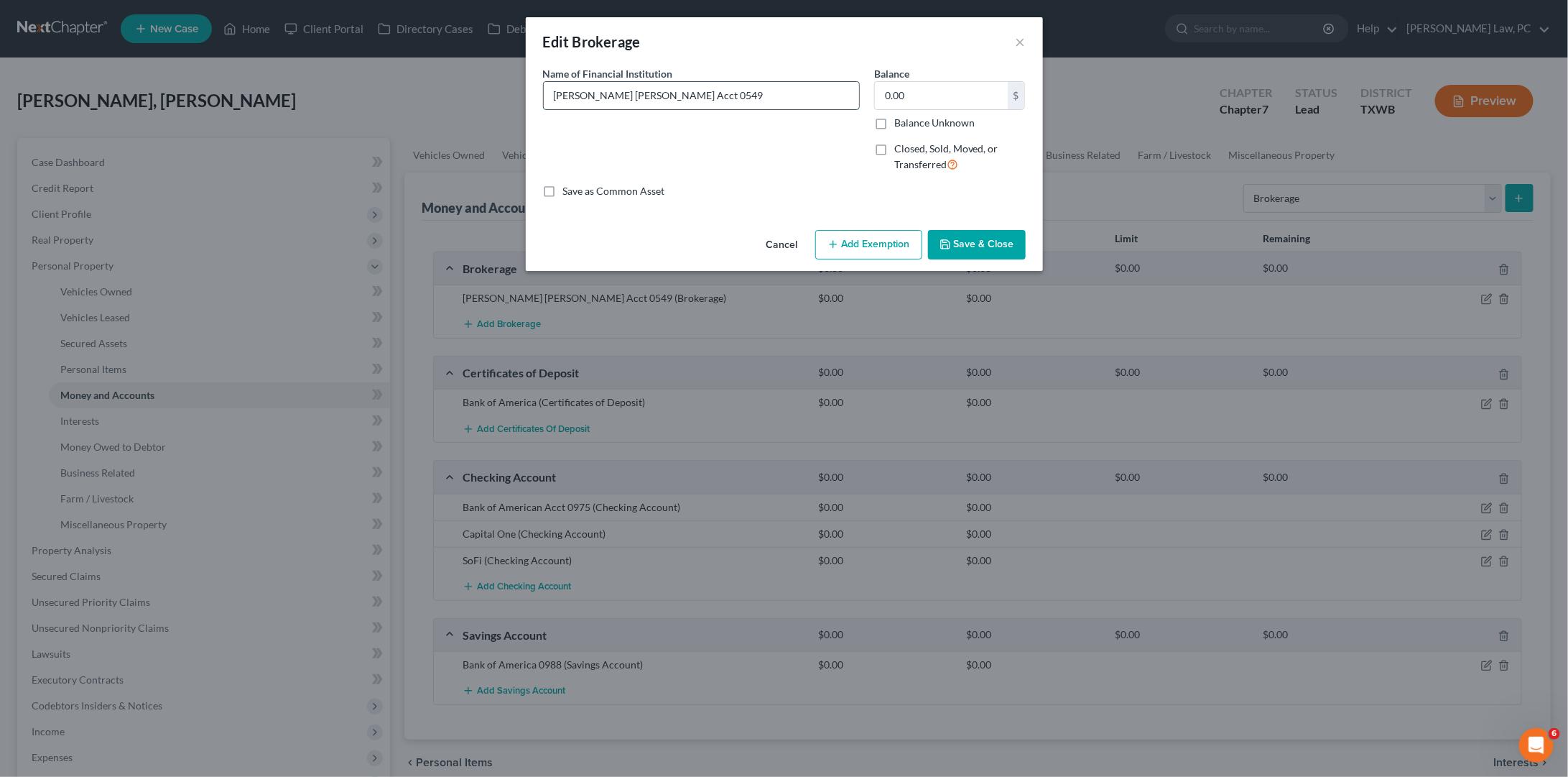
click at [626, 94] on input "Charles Schwab Acct 0549" at bounding box center [701, 96] width 316 height 28
type input "Charles Schwab Checking Acct 0549"
click at [975, 235] on button "Save & Close" at bounding box center [976, 245] width 98 height 30
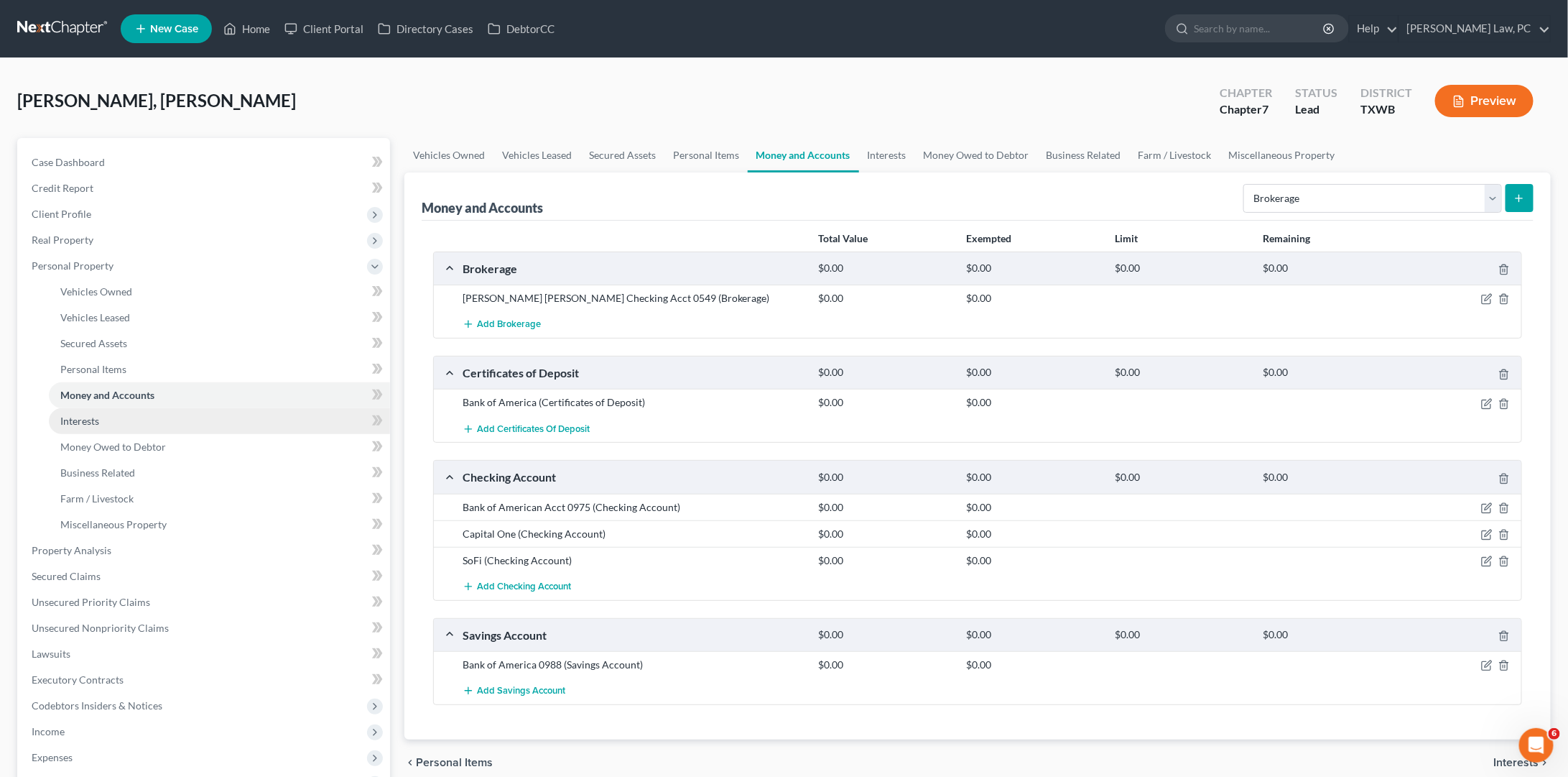
click at [96, 415] on span "Interests" at bounding box center [80, 421] width 39 height 12
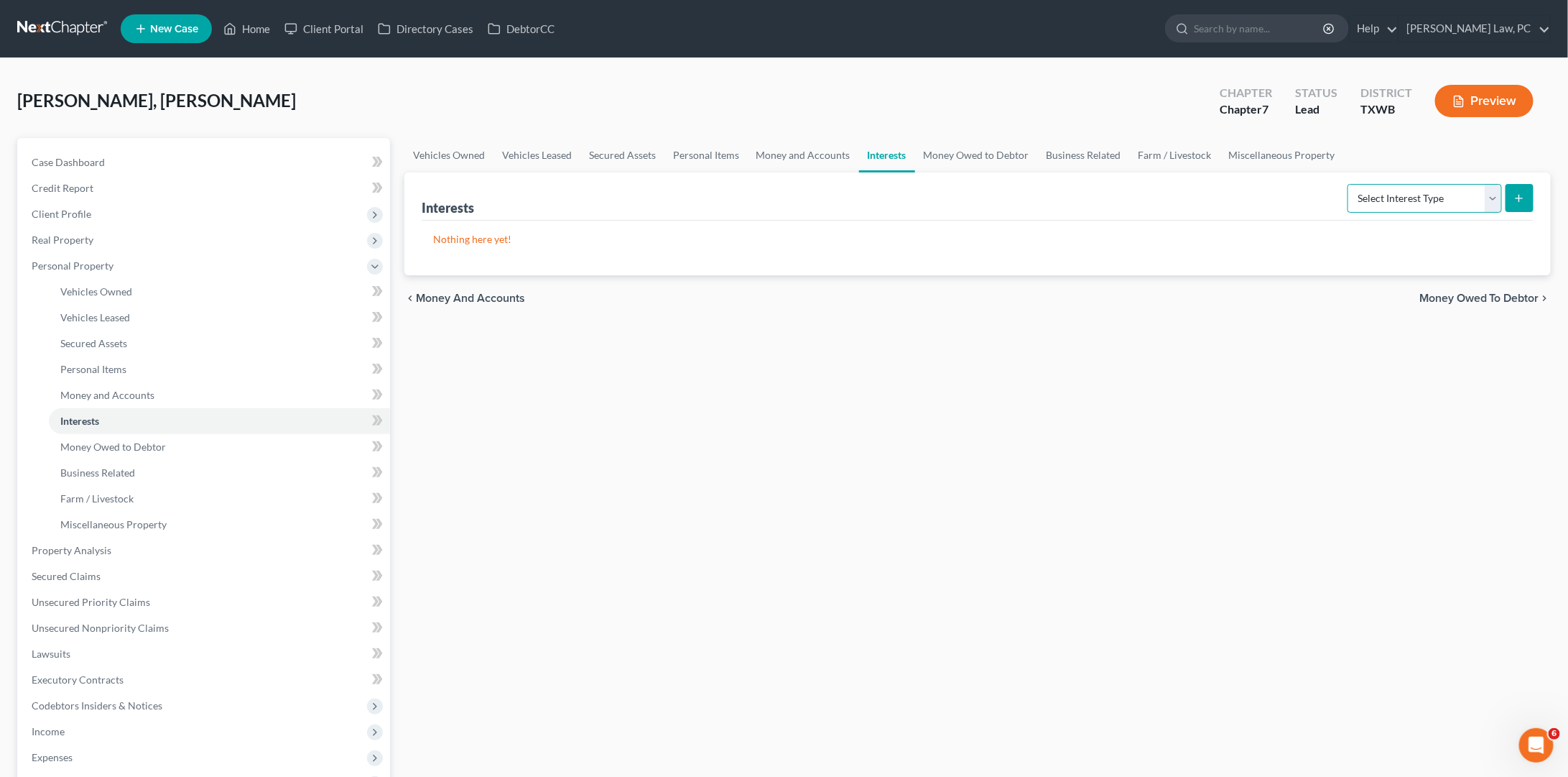
select select "ira"
click at [1519, 193] on icon "submit" at bounding box center [1519, 198] width 11 height 11
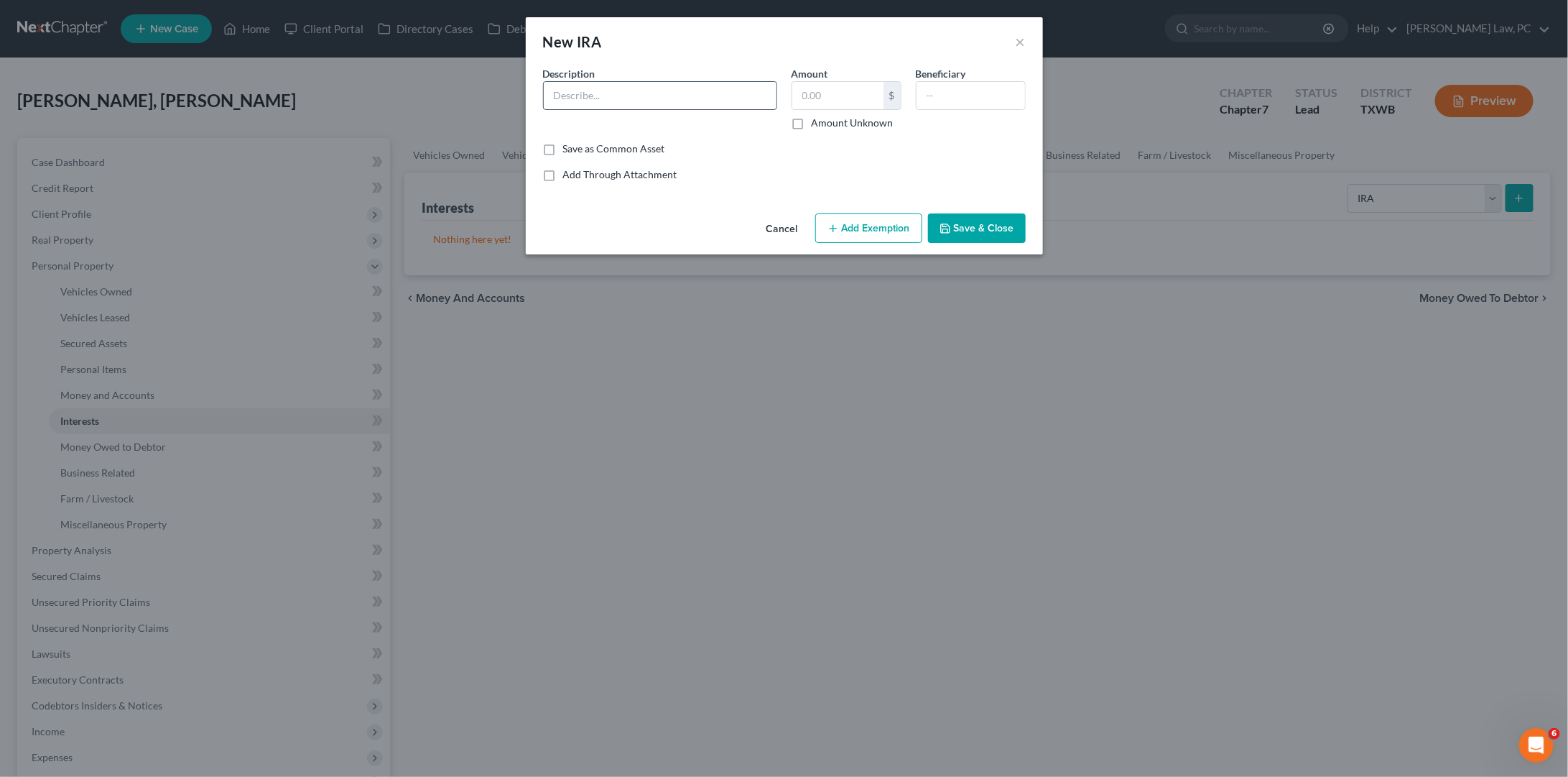
click at [687, 90] on input "text" at bounding box center [660, 96] width 233 height 28
drag, startPoint x: 625, startPoint y: 99, endPoint x: 548, endPoint y: 97, distance: 77.0
click at [548, 97] on input "Charles Schwab Roth IRA" at bounding box center [660, 96] width 233 height 28
click at [627, 99] on input "Roth IRA" at bounding box center [660, 96] width 233 height 28
paste input "Charles Schwab"
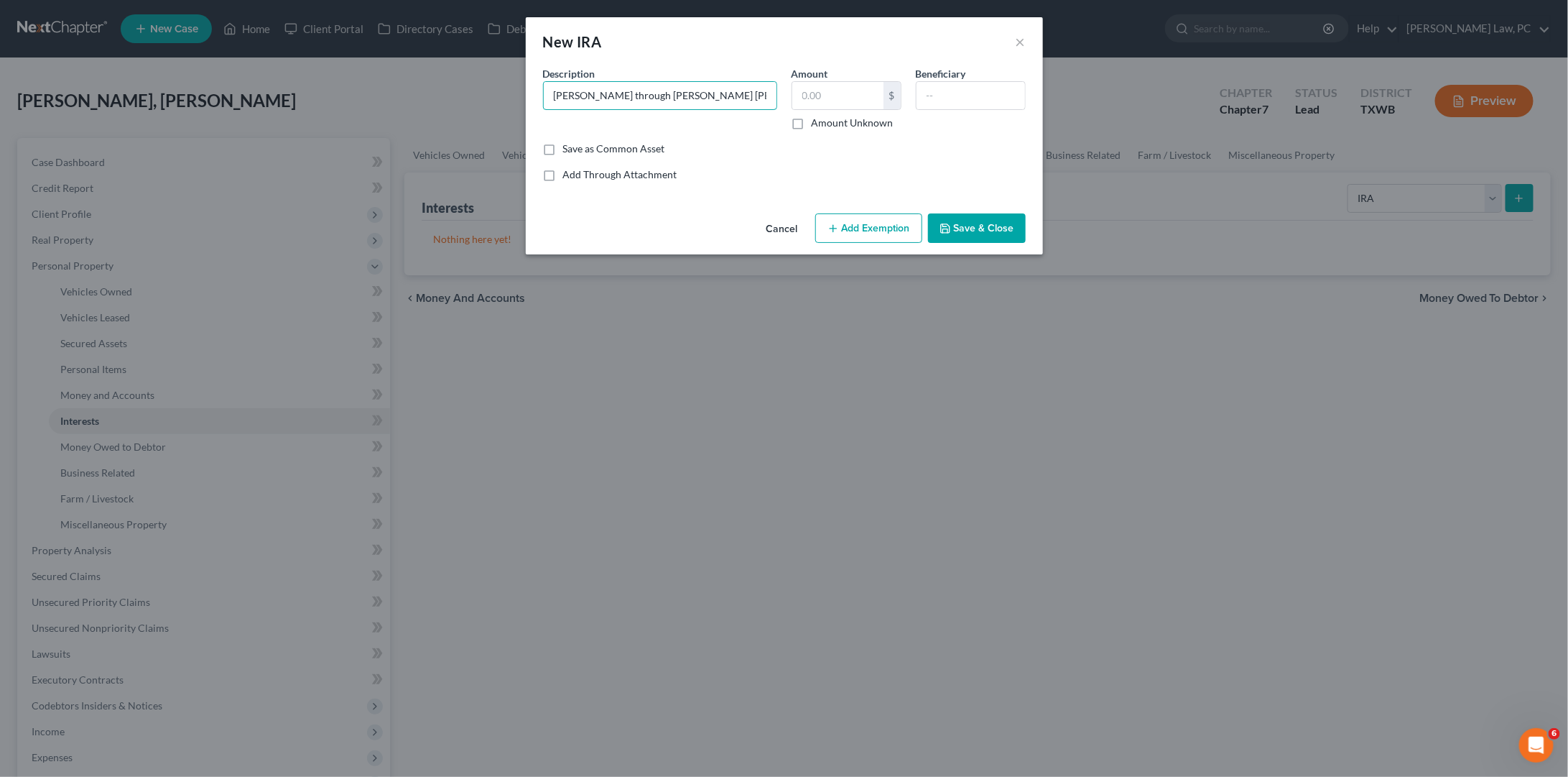
type input "Roth IRA through Charles Schwab"
click at [995, 228] on button "Save & Close" at bounding box center [976, 228] width 98 height 30
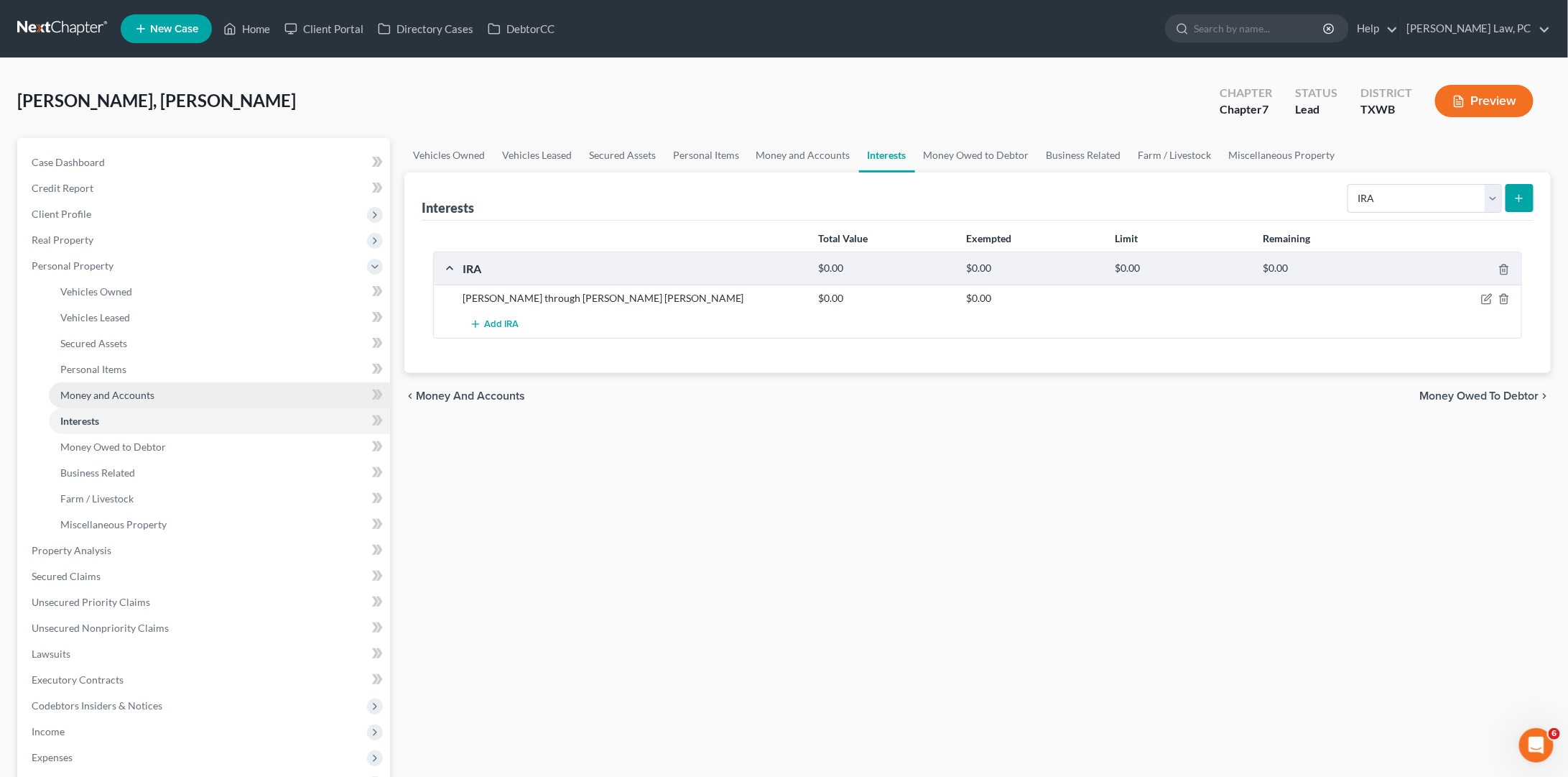
click at [100, 389] on span "Money and Accounts" at bounding box center [107, 395] width 94 height 12
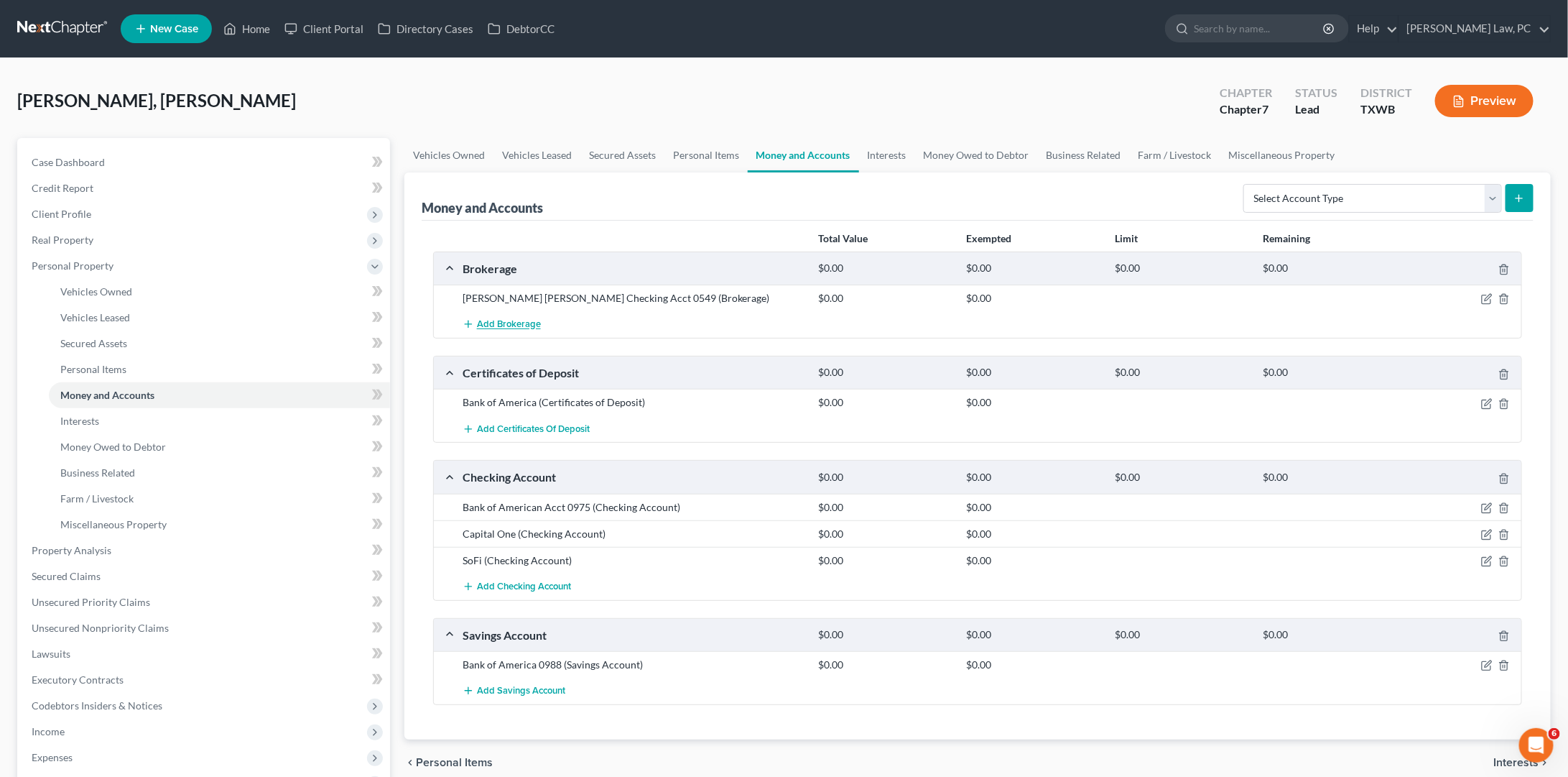
click at [511, 322] on span "Add Brokerage" at bounding box center [509, 325] width 64 height 11
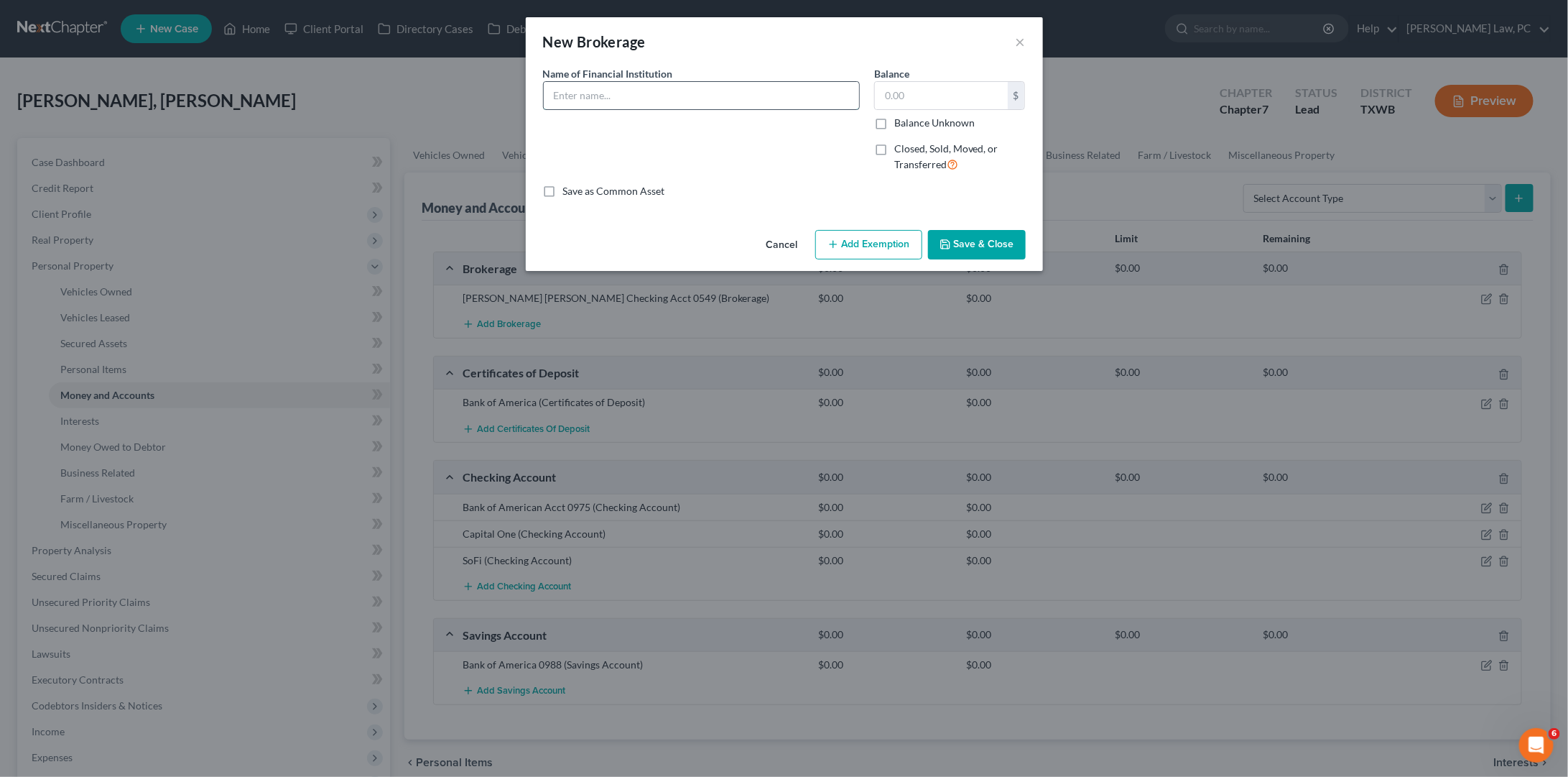
click at [703, 104] on input "text" at bounding box center [701, 96] width 316 height 28
type input "Charles Schwab Investment Acct 9461"
click at [970, 245] on button "Save & Close" at bounding box center [976, 245] width 98 height 30
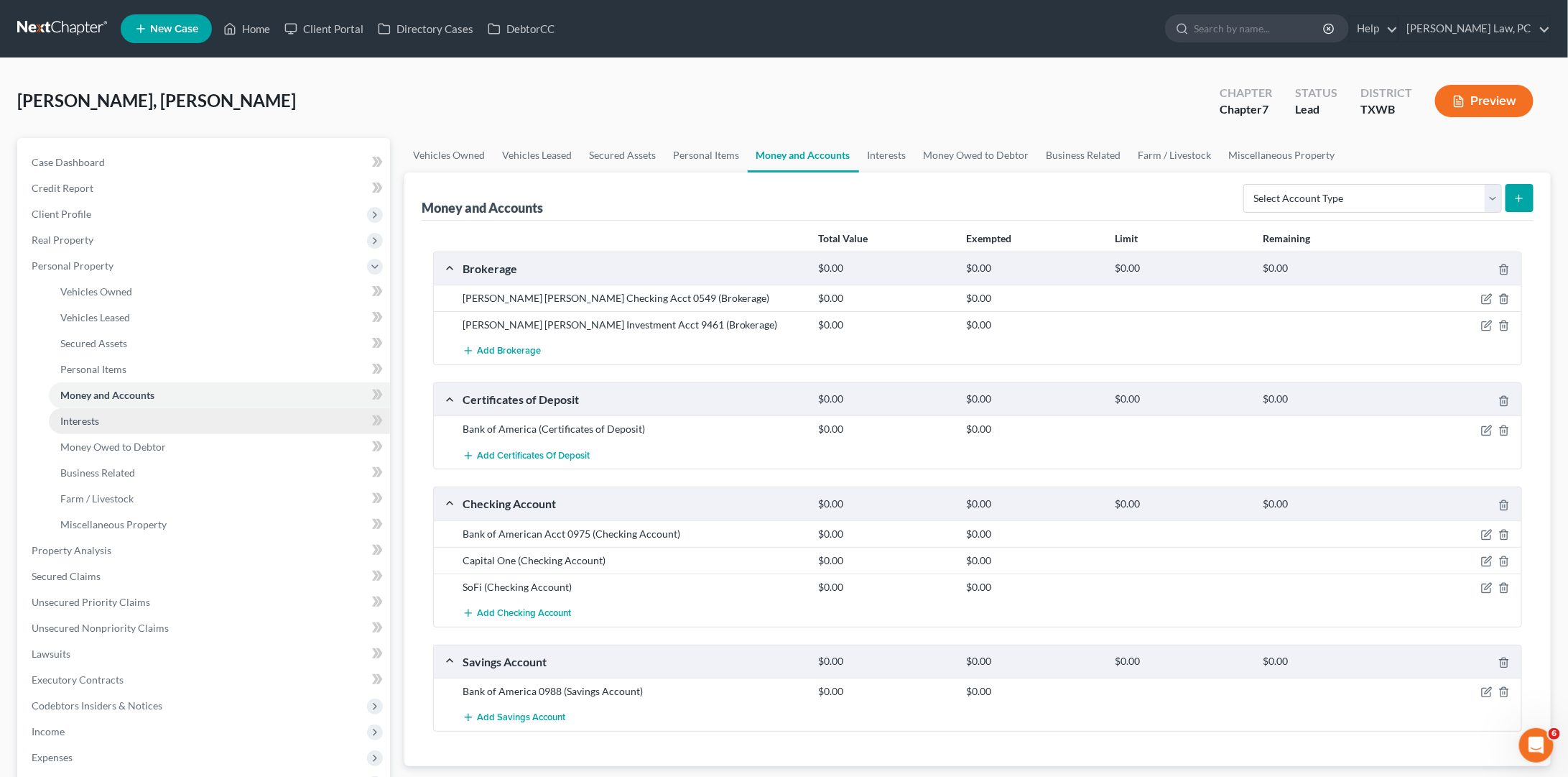
click at [133, 411] on link "Interests" at bounding box center [219, 421] width 341 height 26
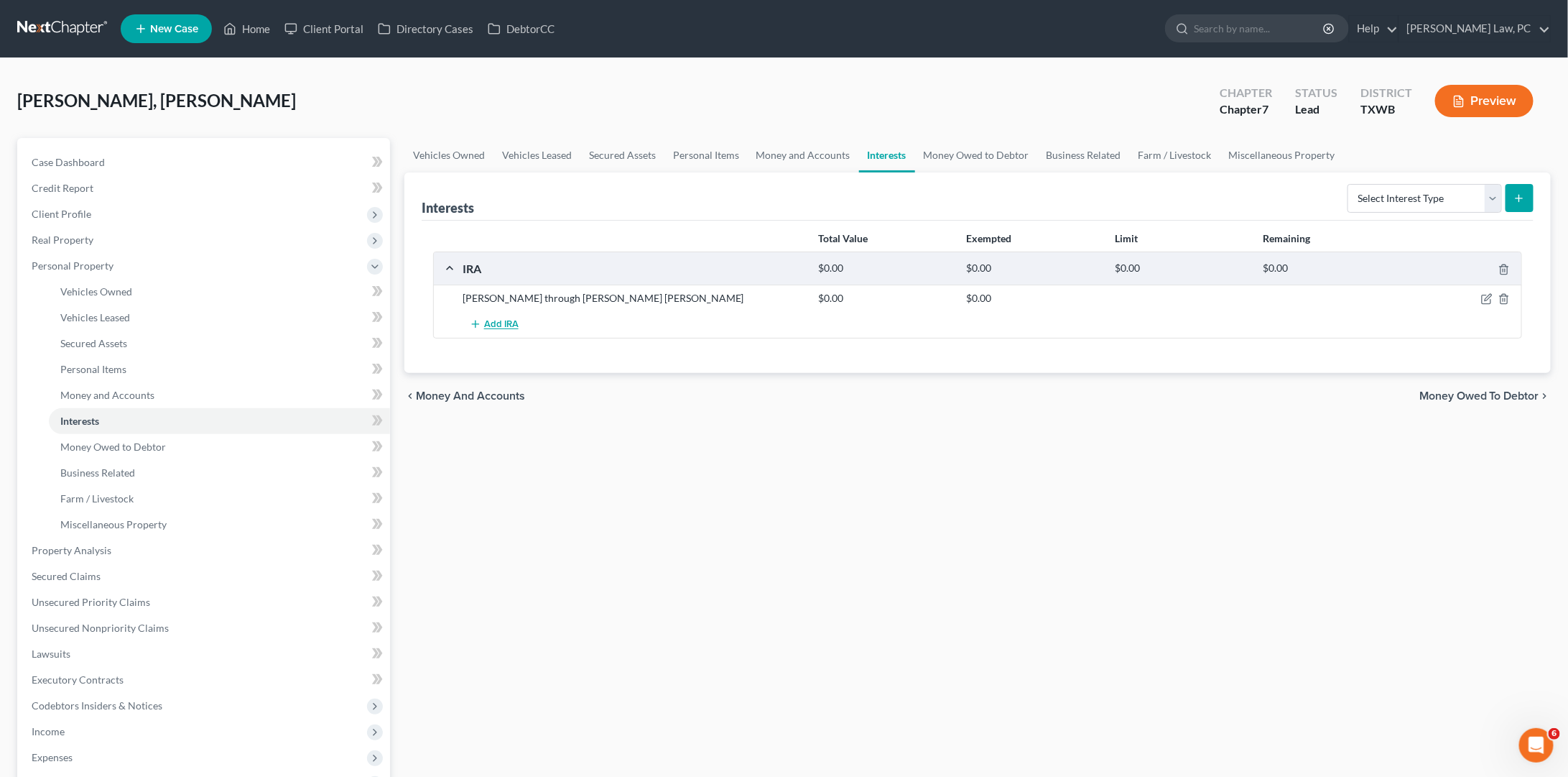
click at [497, 323] on span "Add IRA" at bounding box center [501, 325] width 34 height 11
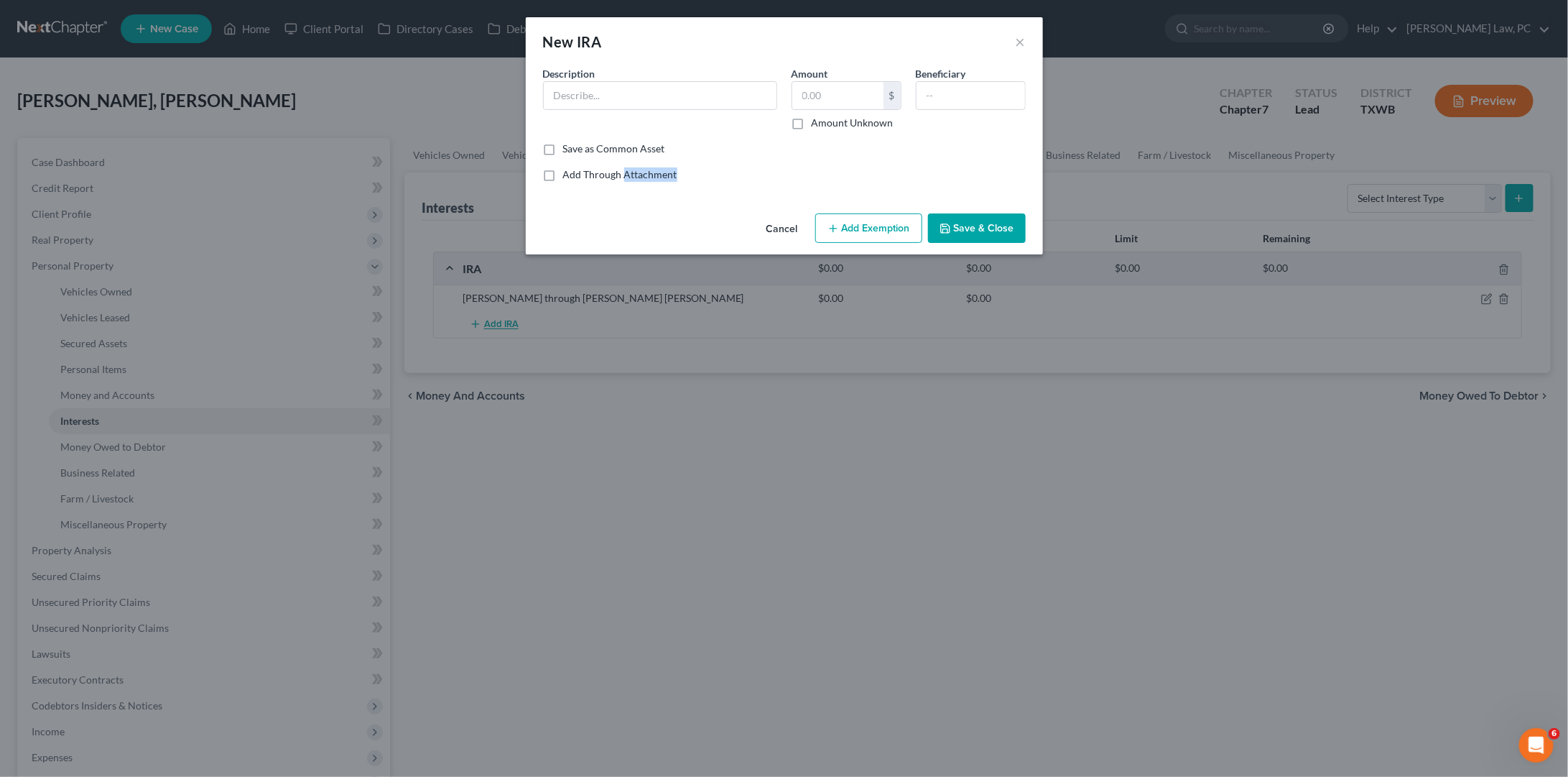
click at [497, 323] on div "New IRA × An exemption set must first be selected from the Filing Information s…" at bounding box center [784, 388] width 1568 height 777
click at [581, 100] on input "text" at bounding box center [660, 96] width 233 height 28
type input "IRA through Fidelity"
click at [984, 219] on button "Save & Close" at bounding box center [976, 228] width 98 height 30
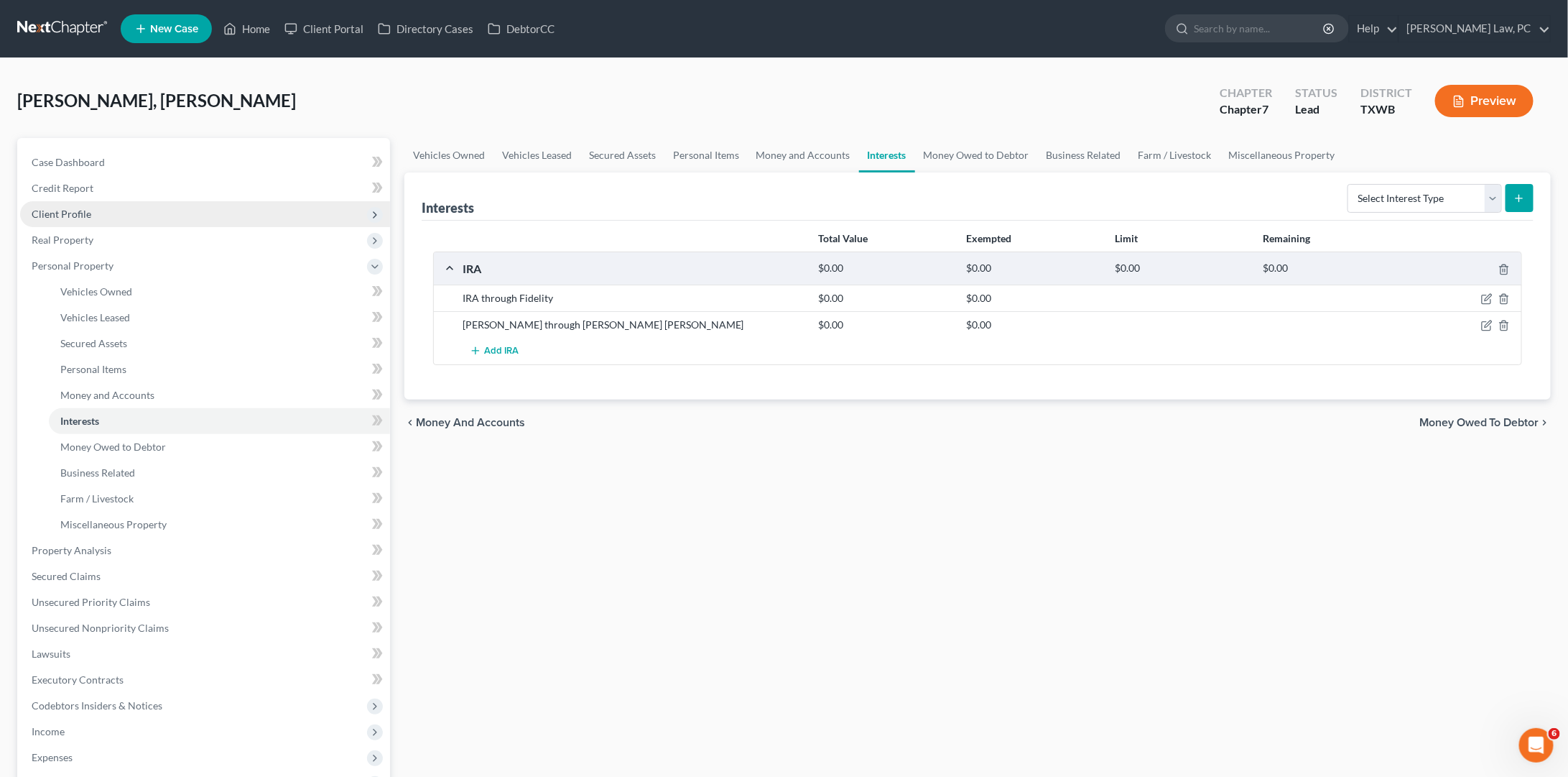
click at [78, 215] on span "Client Profile" at bounding box center [61, 213] width 60 height 12
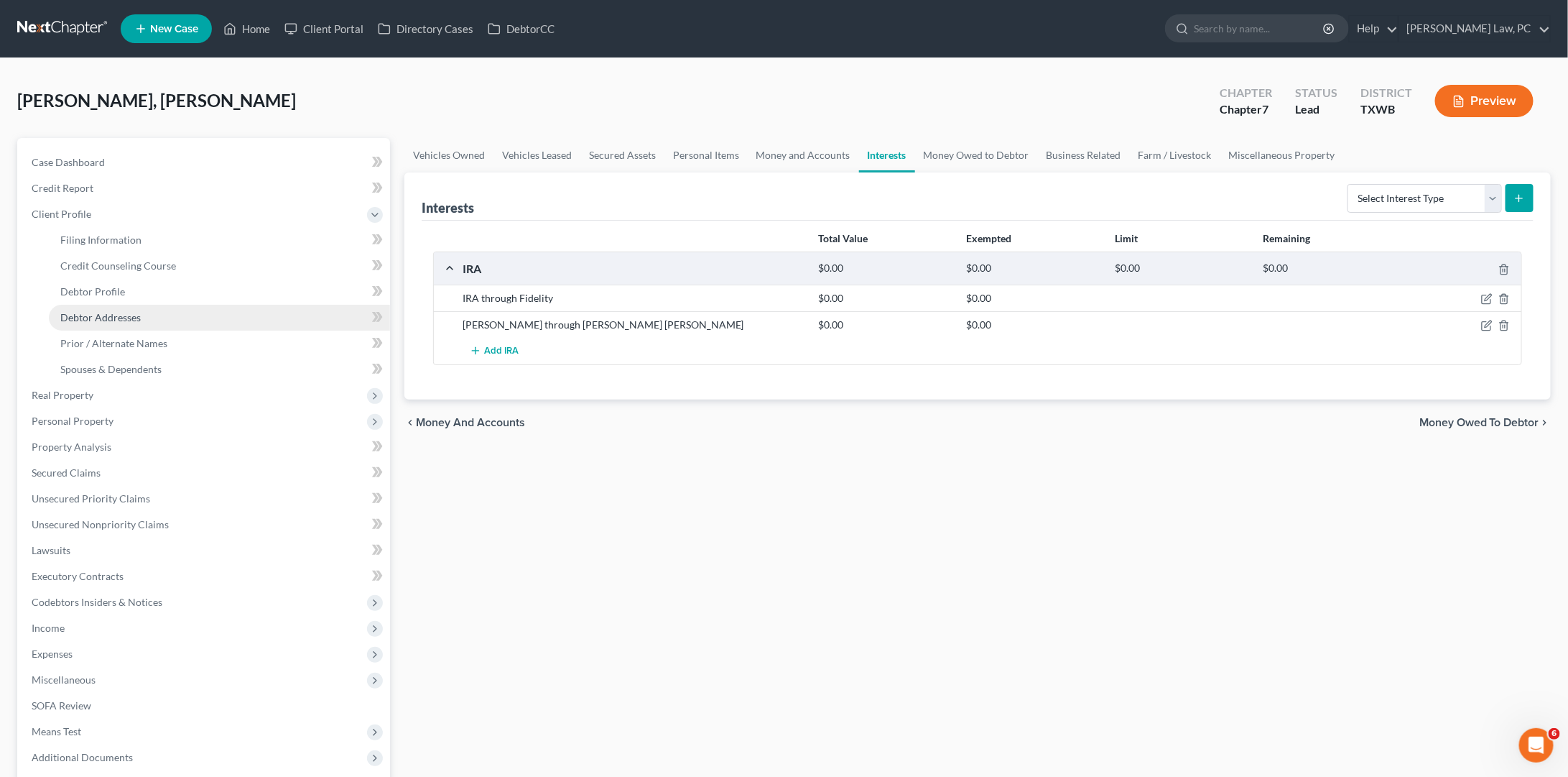
click at [114, 311] on span "Debtor Addresses" at bounding box center [101, 317] width 81 height 12
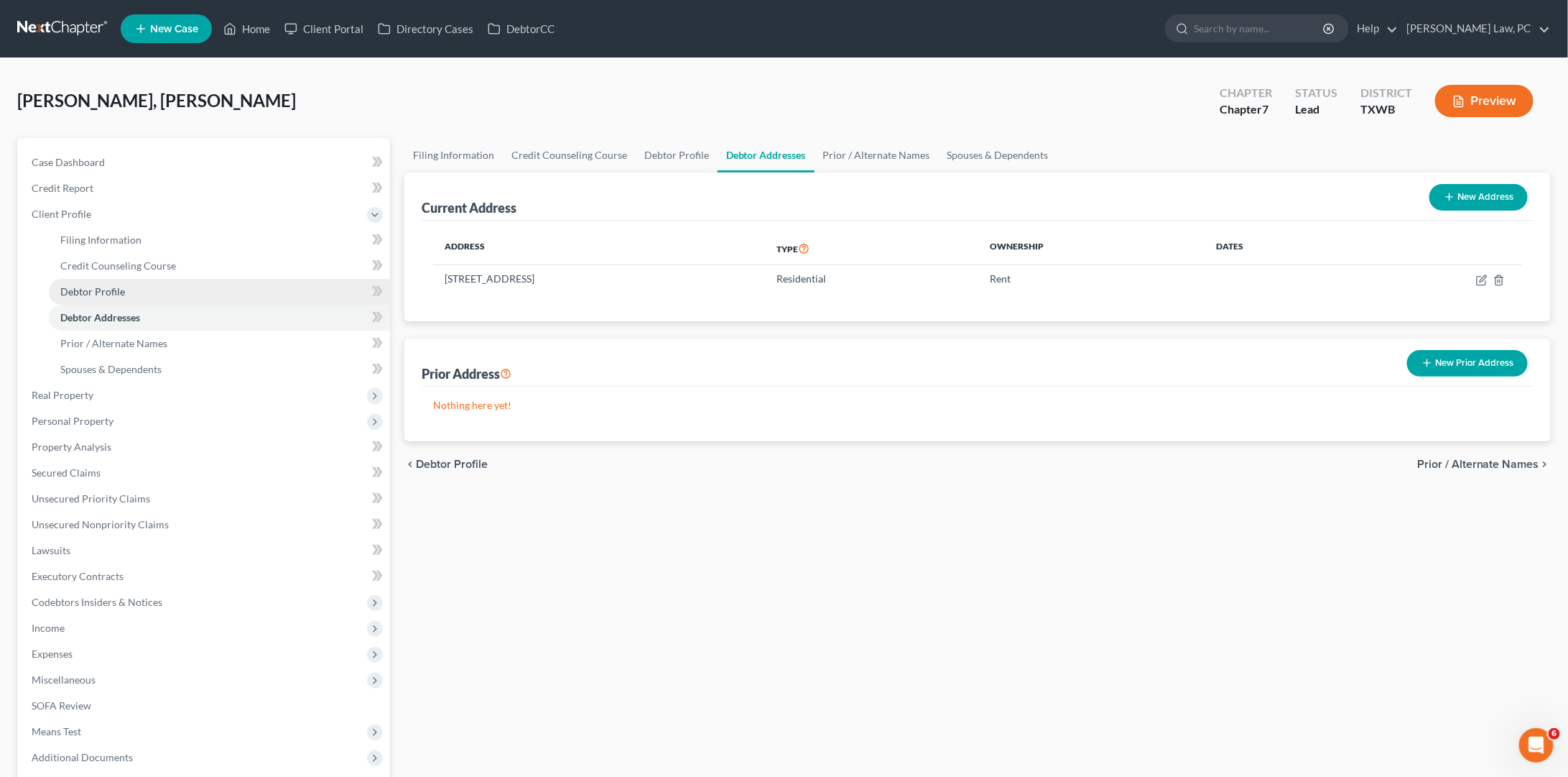
click at [125, 290] on link "Debtor Profile" at bounding box center [219, 292] width 341 height 26
select select "0"
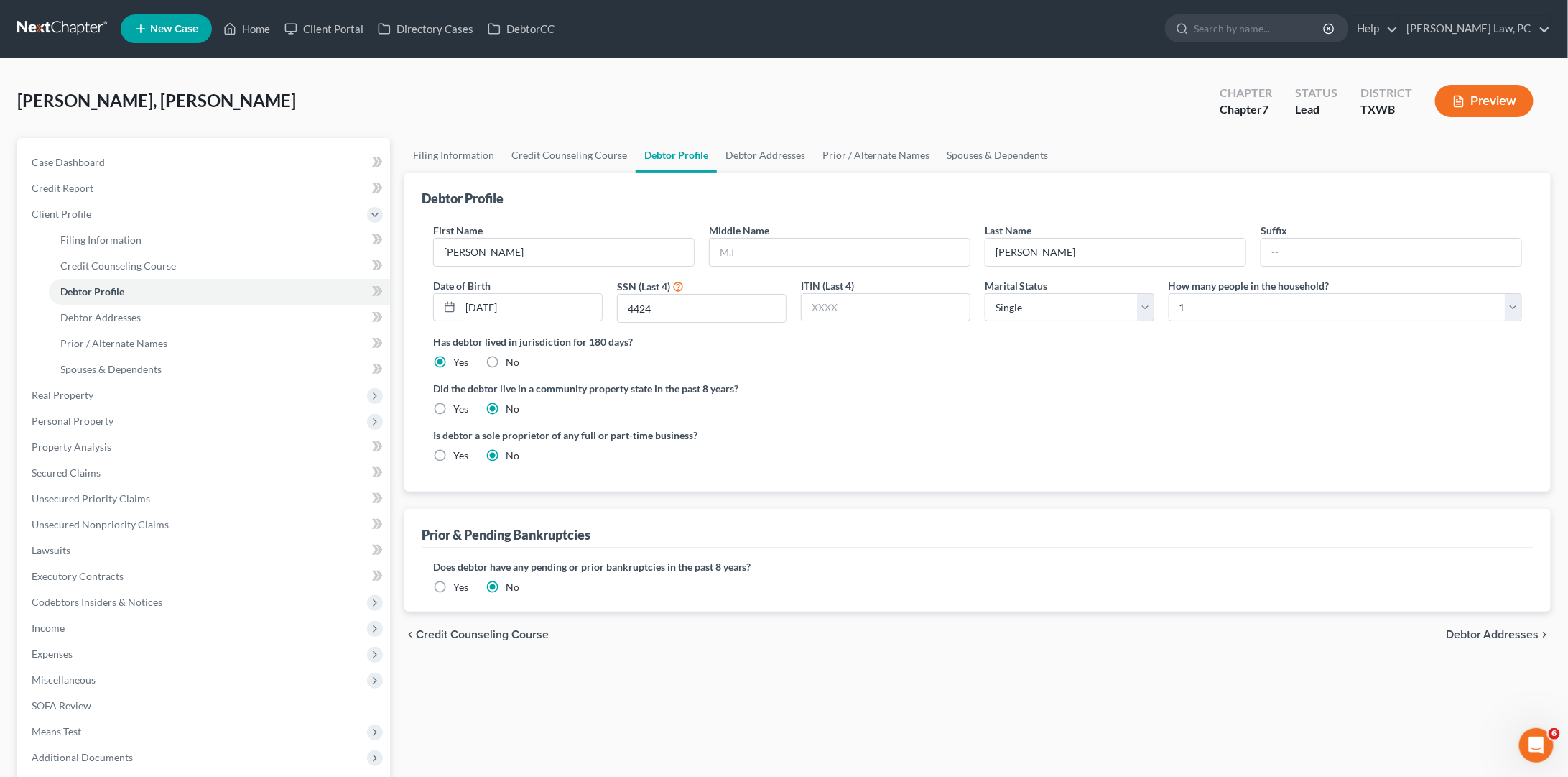
click at [88, 23] on link at bounding box center [63, 28] width 92 height 26
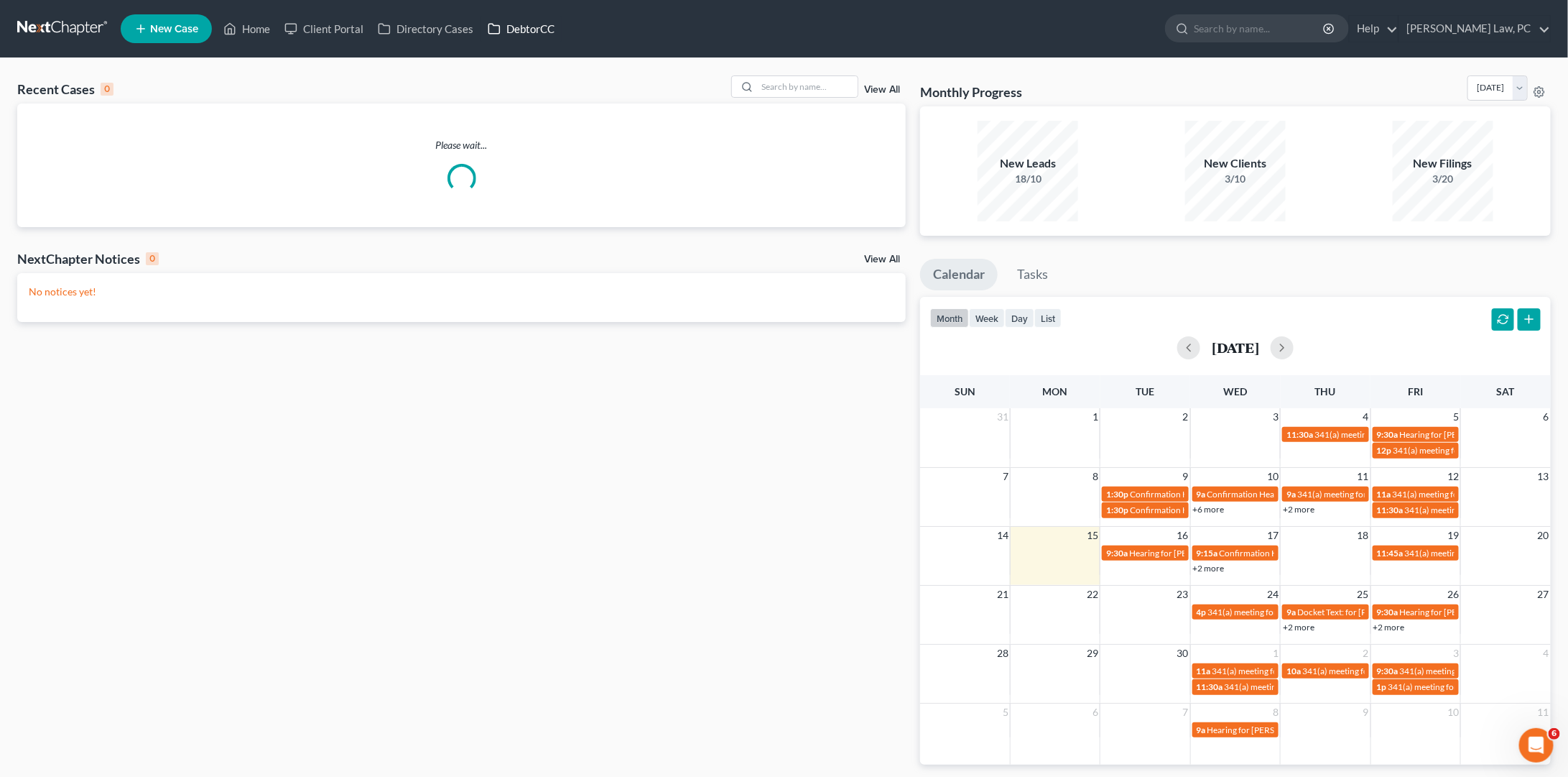
click at [522, 31] on link "DebtorCC" at bounding box center [521, 28] width 81 height 26
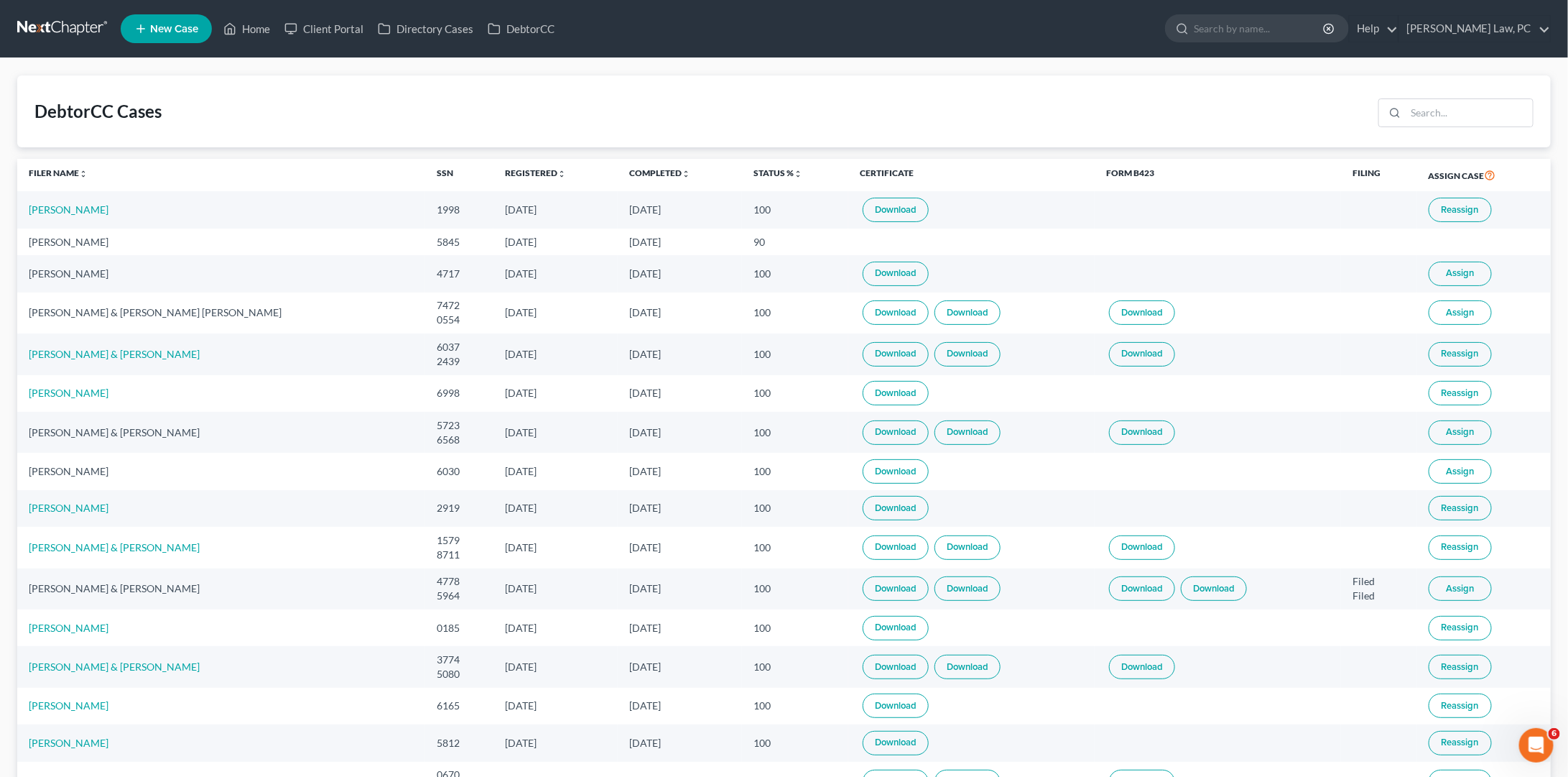
click at [190, 28] on span "New Case" at bounding box center [174, 29] width 48 height 10
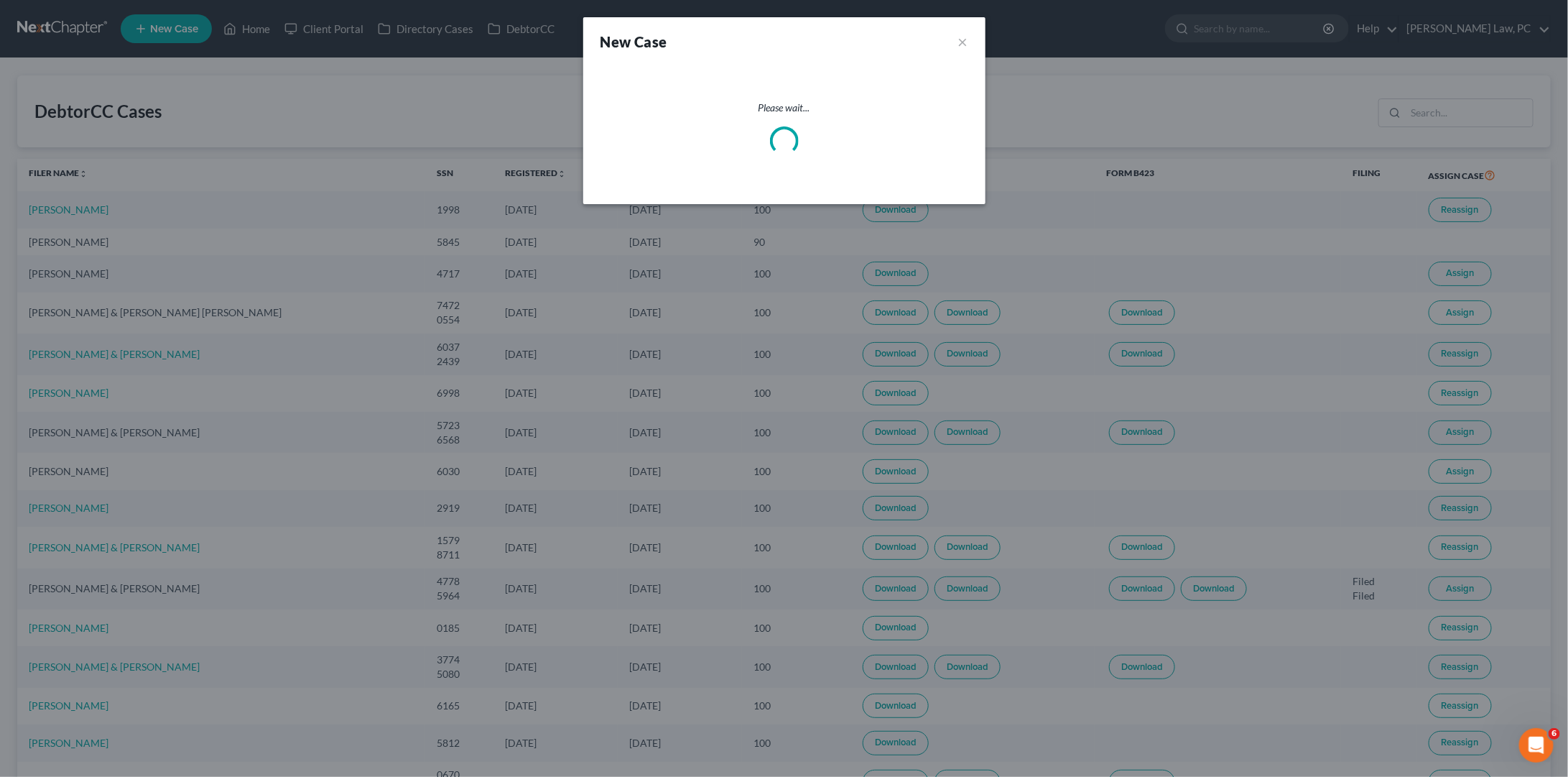
select select "79"
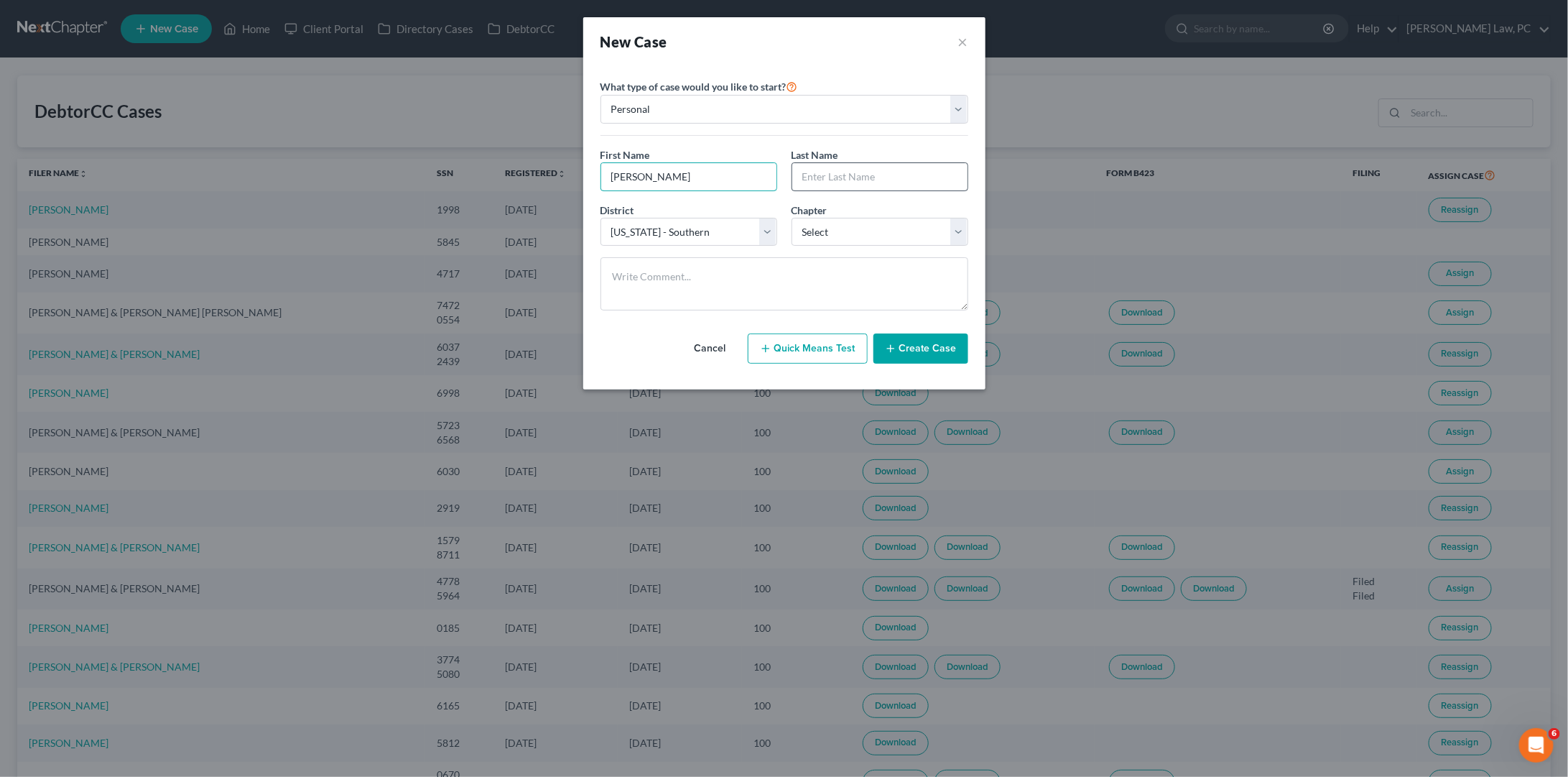
type input "[PERSON_NAME]"
select select "80"
click at [926, 350] on button "Create Case" at bounding box center [921, 349] width 95 height 30
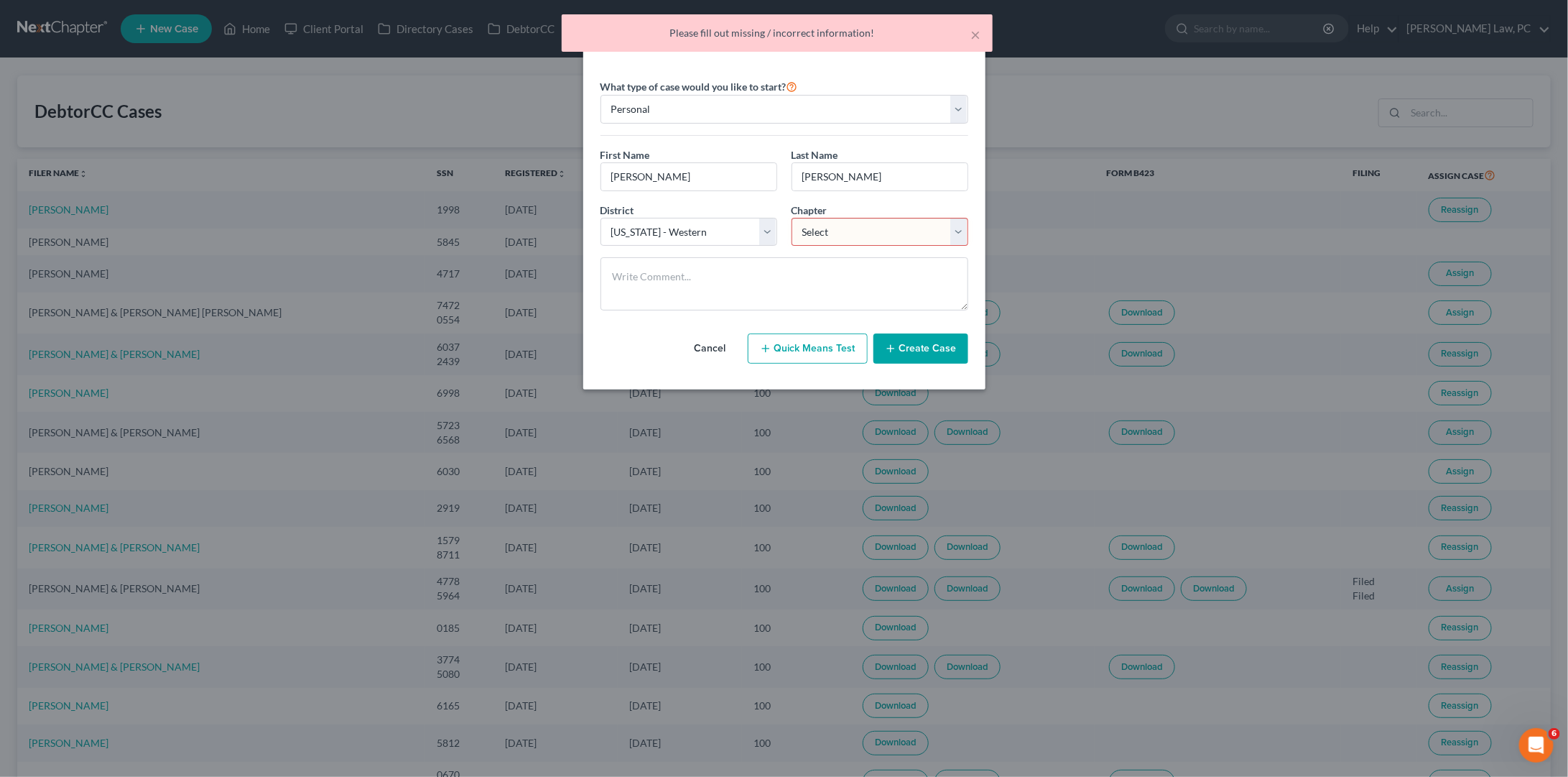
select select "0"
click at [911, 349] on button "Create Case" at bounding box center [921, 349] width 95 height 30
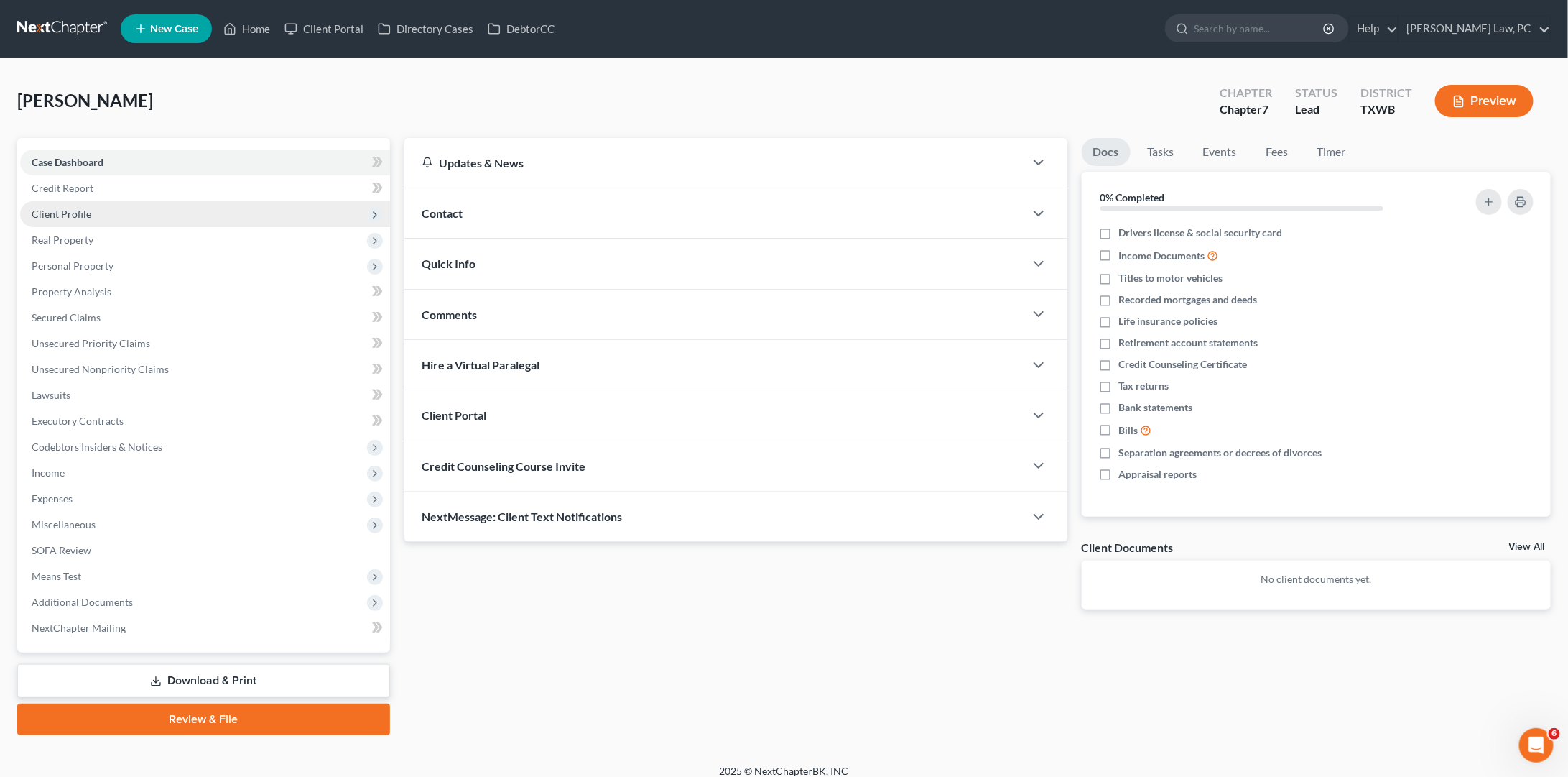
click at [120, 214] on span "Client Profile" at bounding box center [205, 214] width 370 height 26
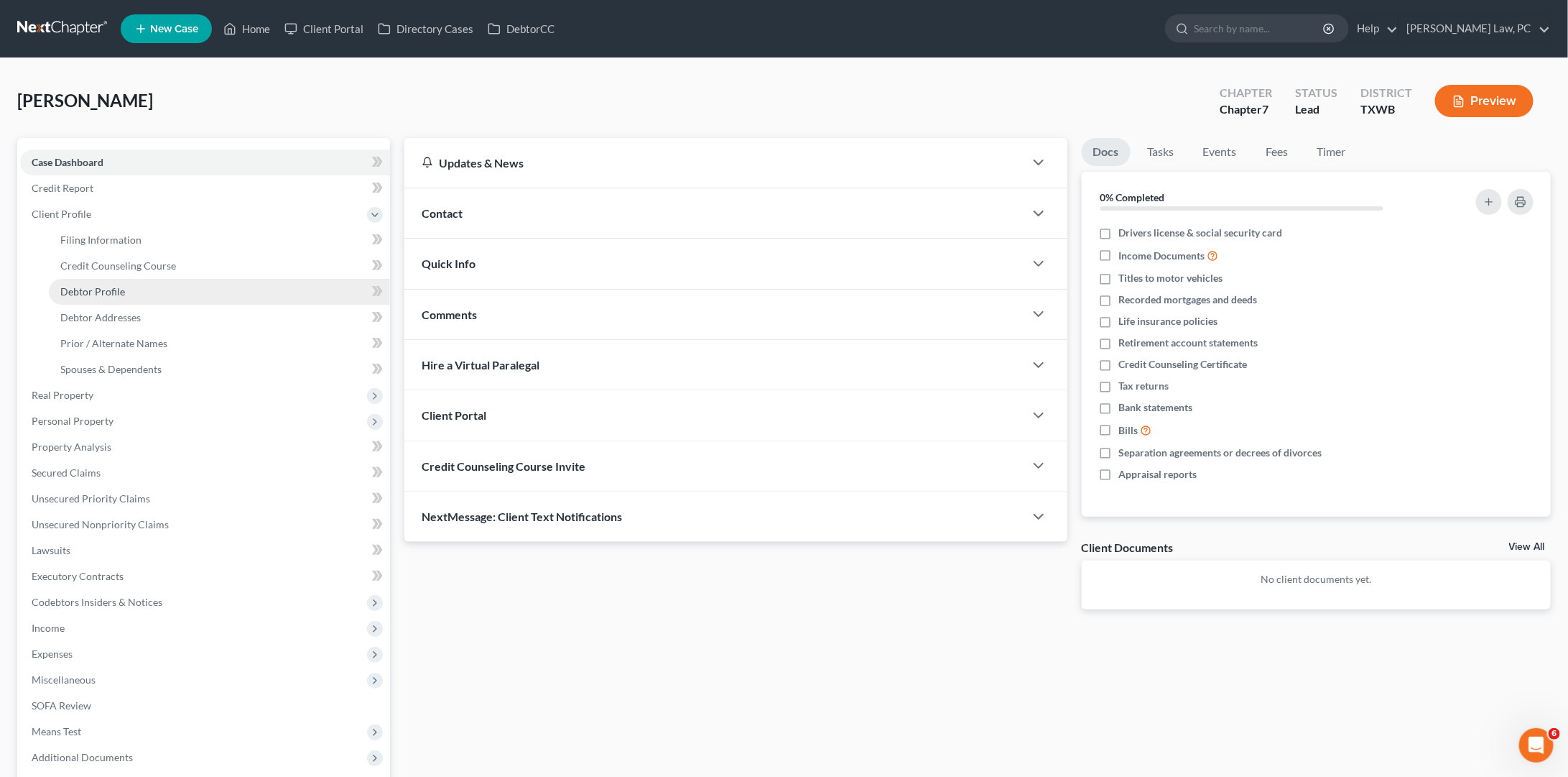
click at [116, 285] on span "Debtor Profile" at bounding box center [92, 291] width 65 height 12
select select "0"
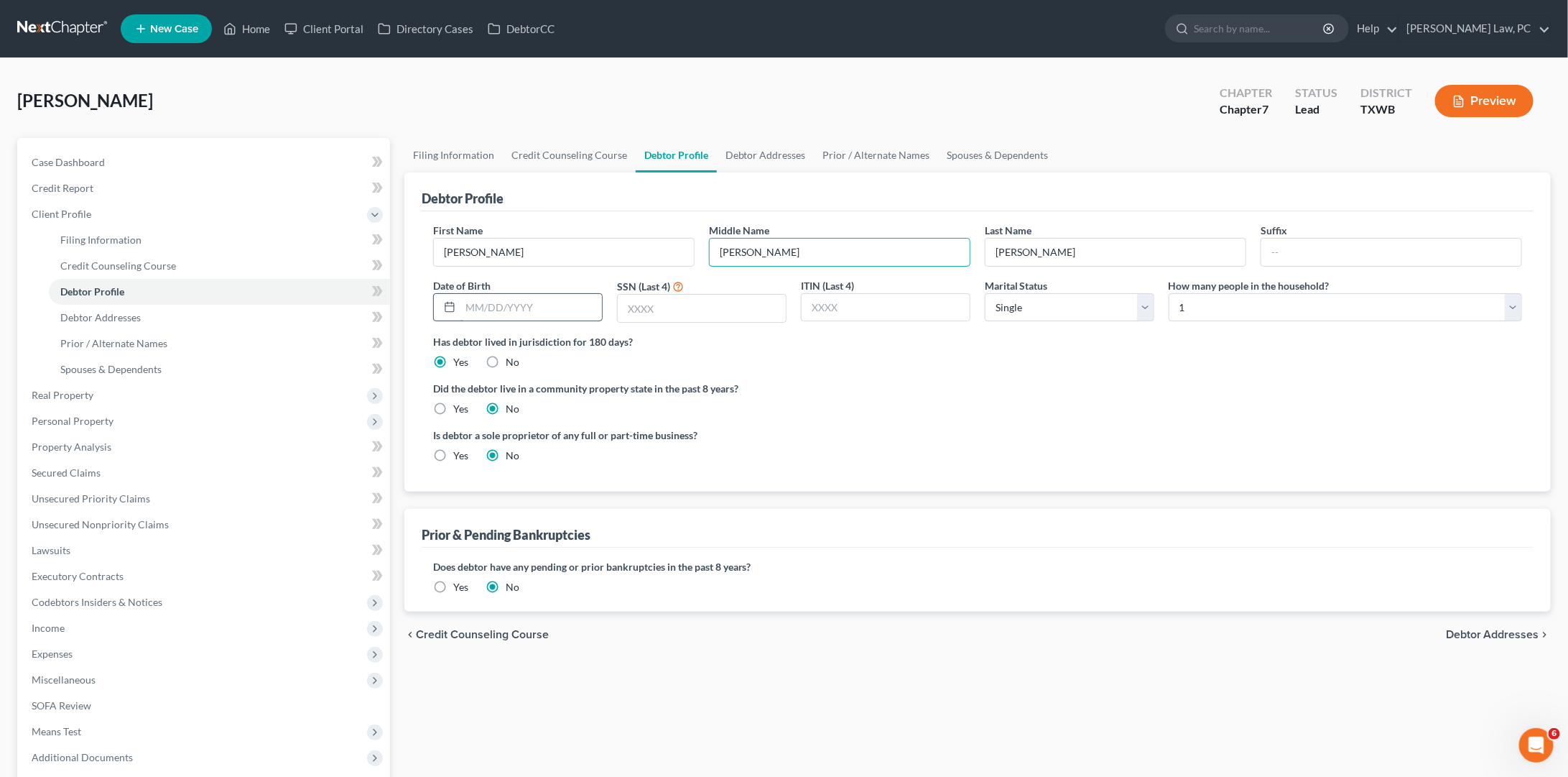
type input "[PERSON_NAME]"
type input "[DATE]"
click at [705, 308] on input "text" at bounding box center [701, 308] width 168 height 28
type input "8013"
click at [257, 309] on link "Debtor Addresses" at bounding box center [219, 317] width 341 height 26
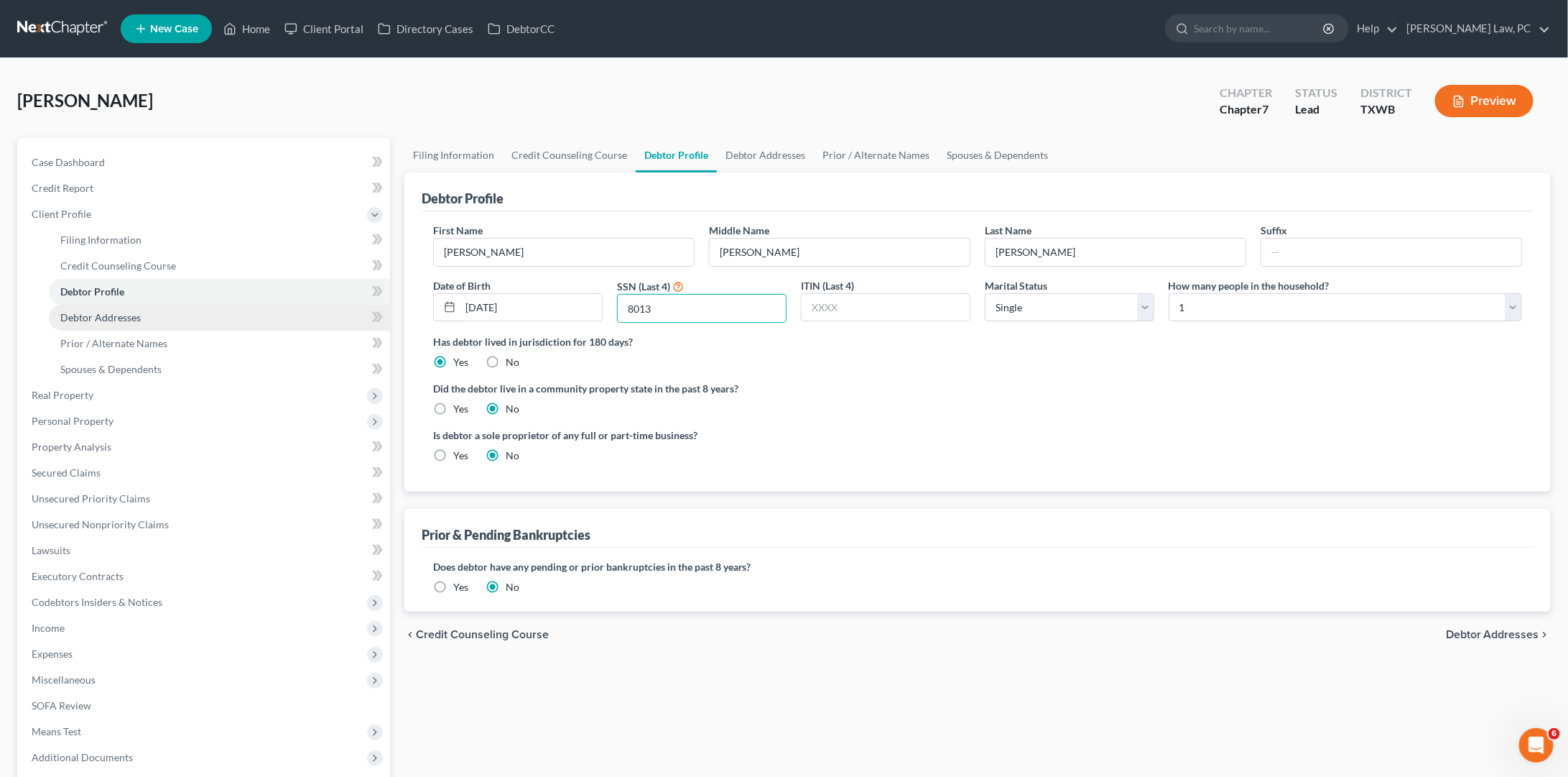
click at [257, 309] on link "Debtor Addresses" at bounding box center [219, 317] width 341 height 26
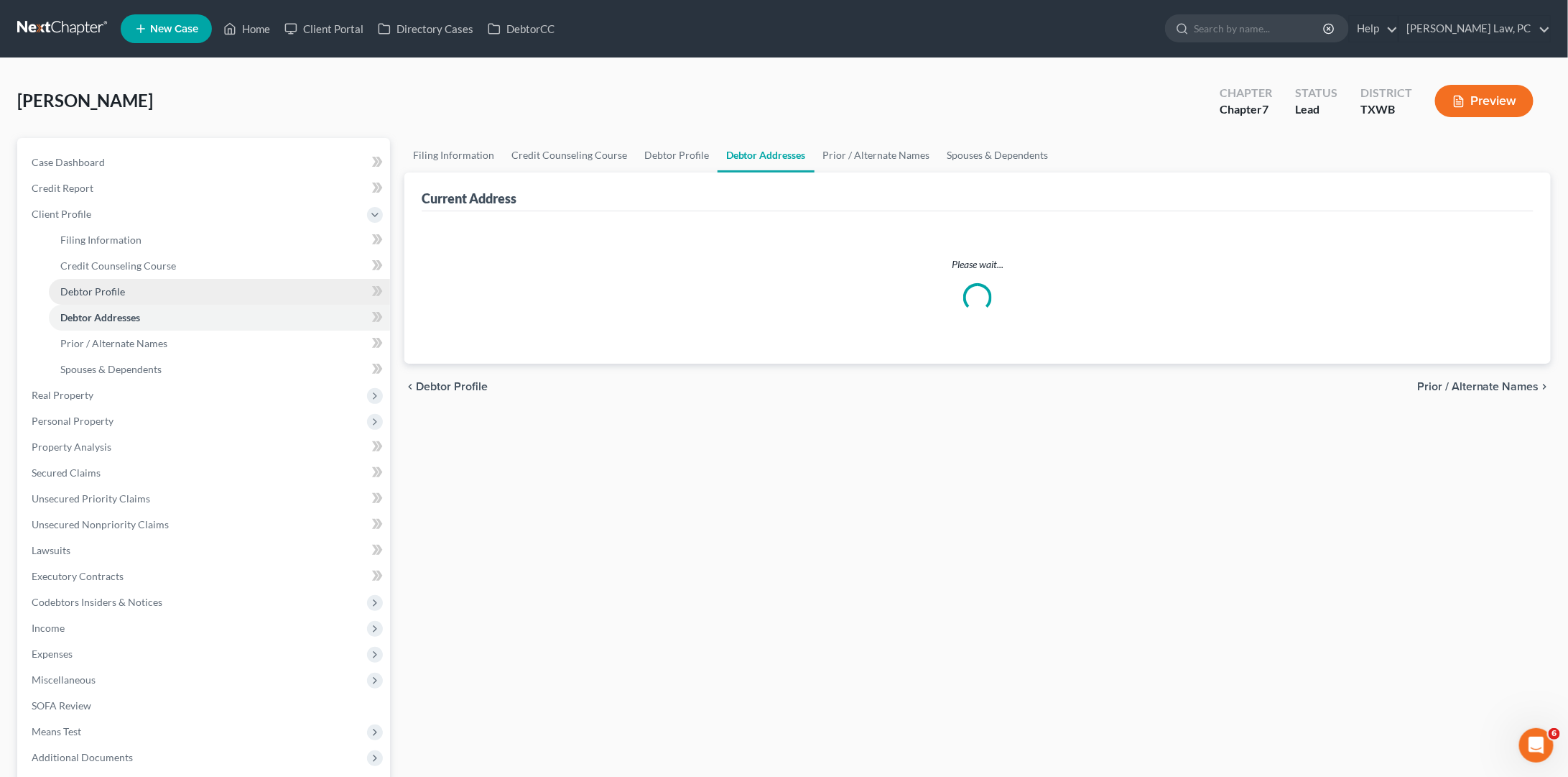
select select "0"
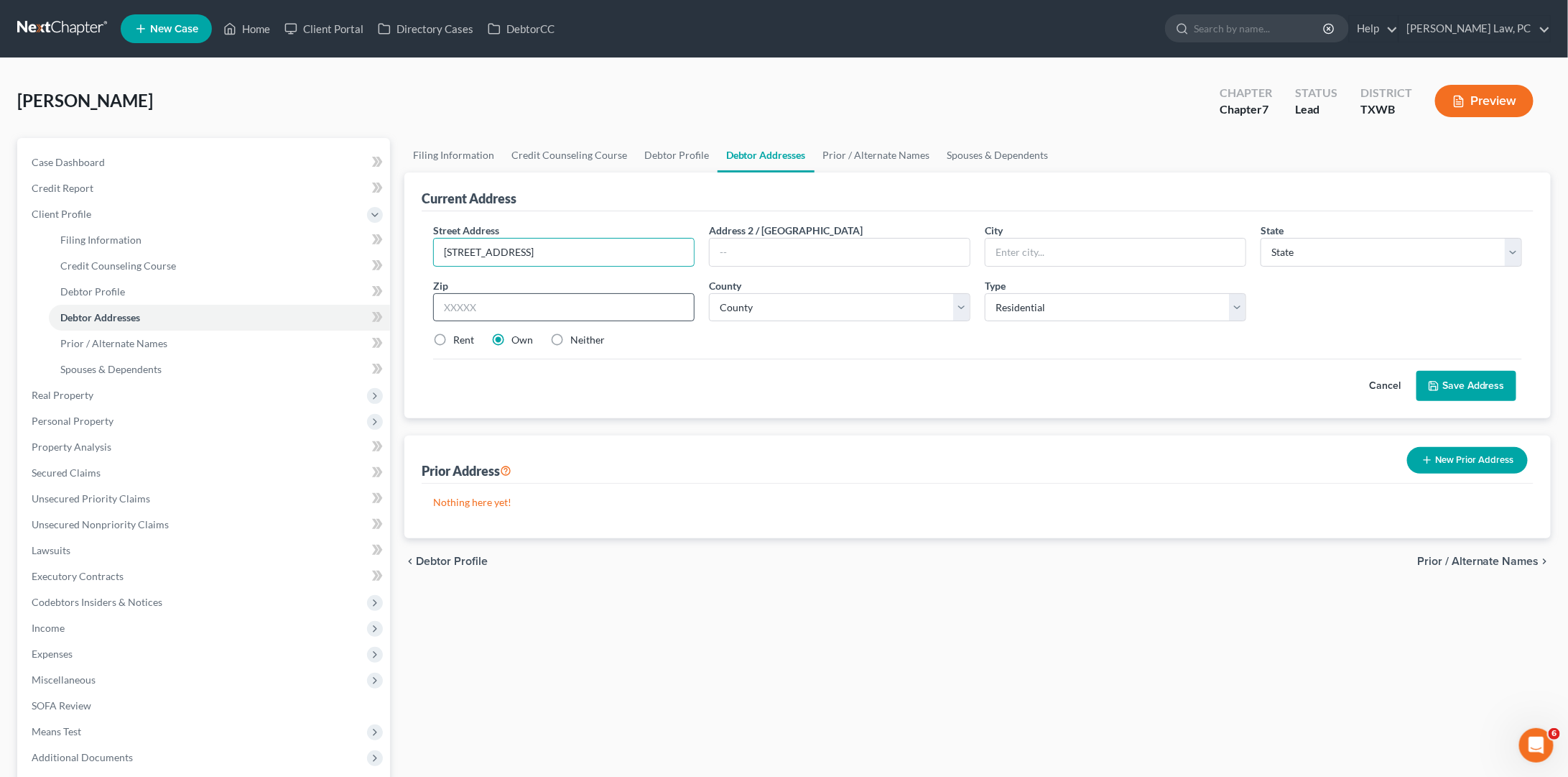
type input "[STREET_ADDRESS]"
type input "78634"
type input "[PERSON_NAME]"
select select "45"
select select "245"
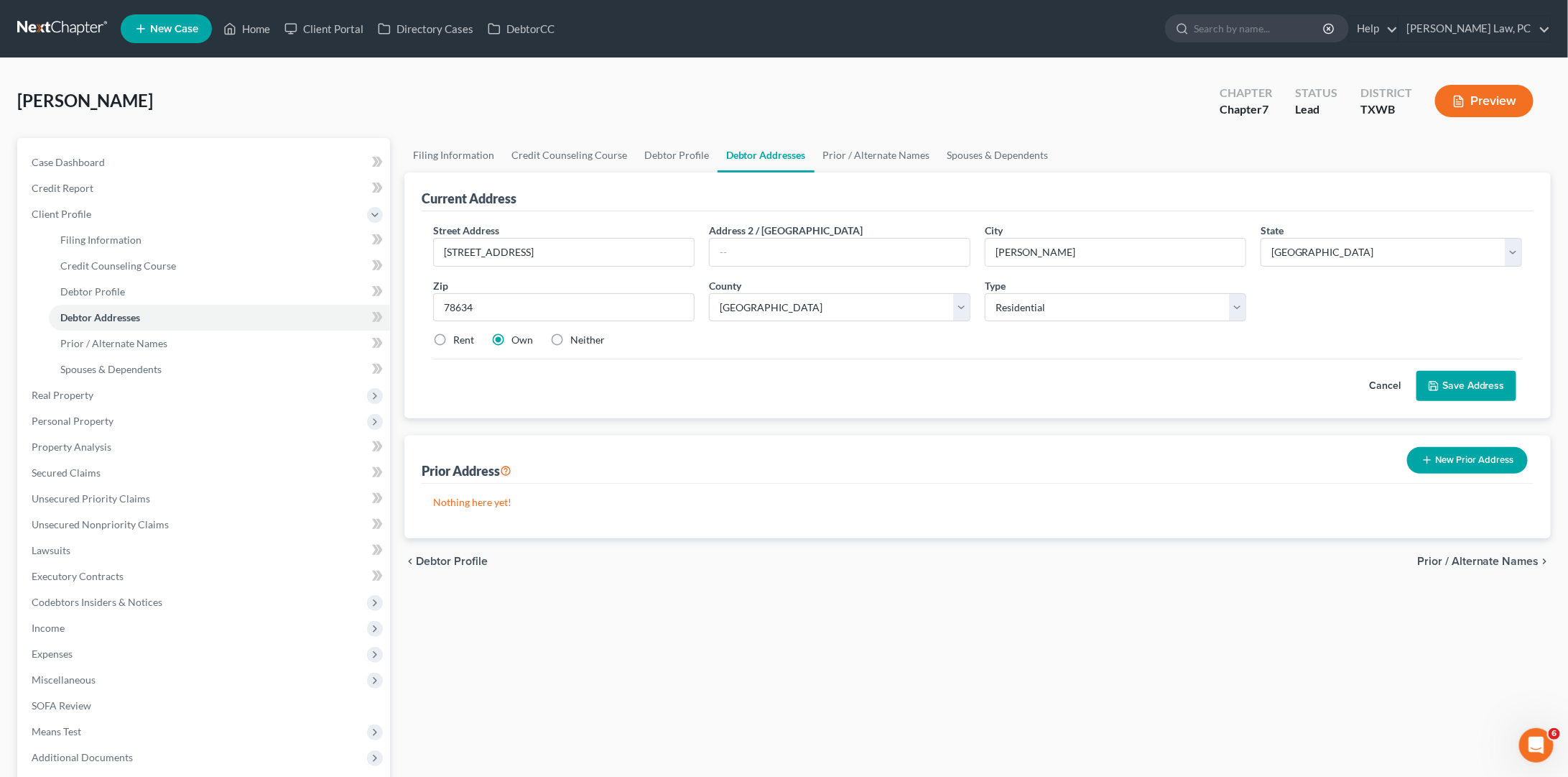
click at [1447, 379] on button "Save Address" at bounding box center [1467, 386] width 100 height 30
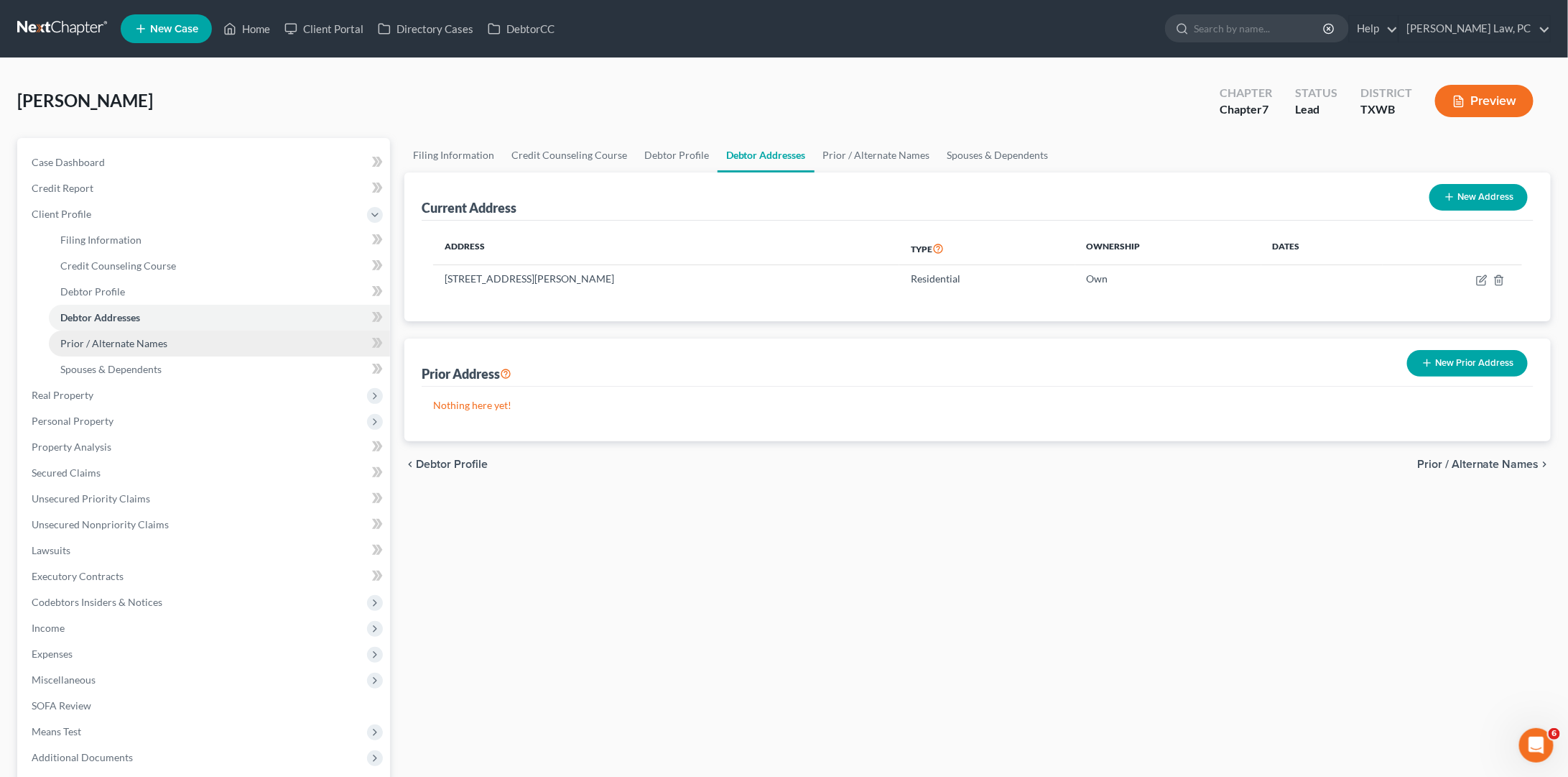
click at [190, 338] on link "Prior / Alternate Names" at bounding box center [219, 343] width 341 height 26
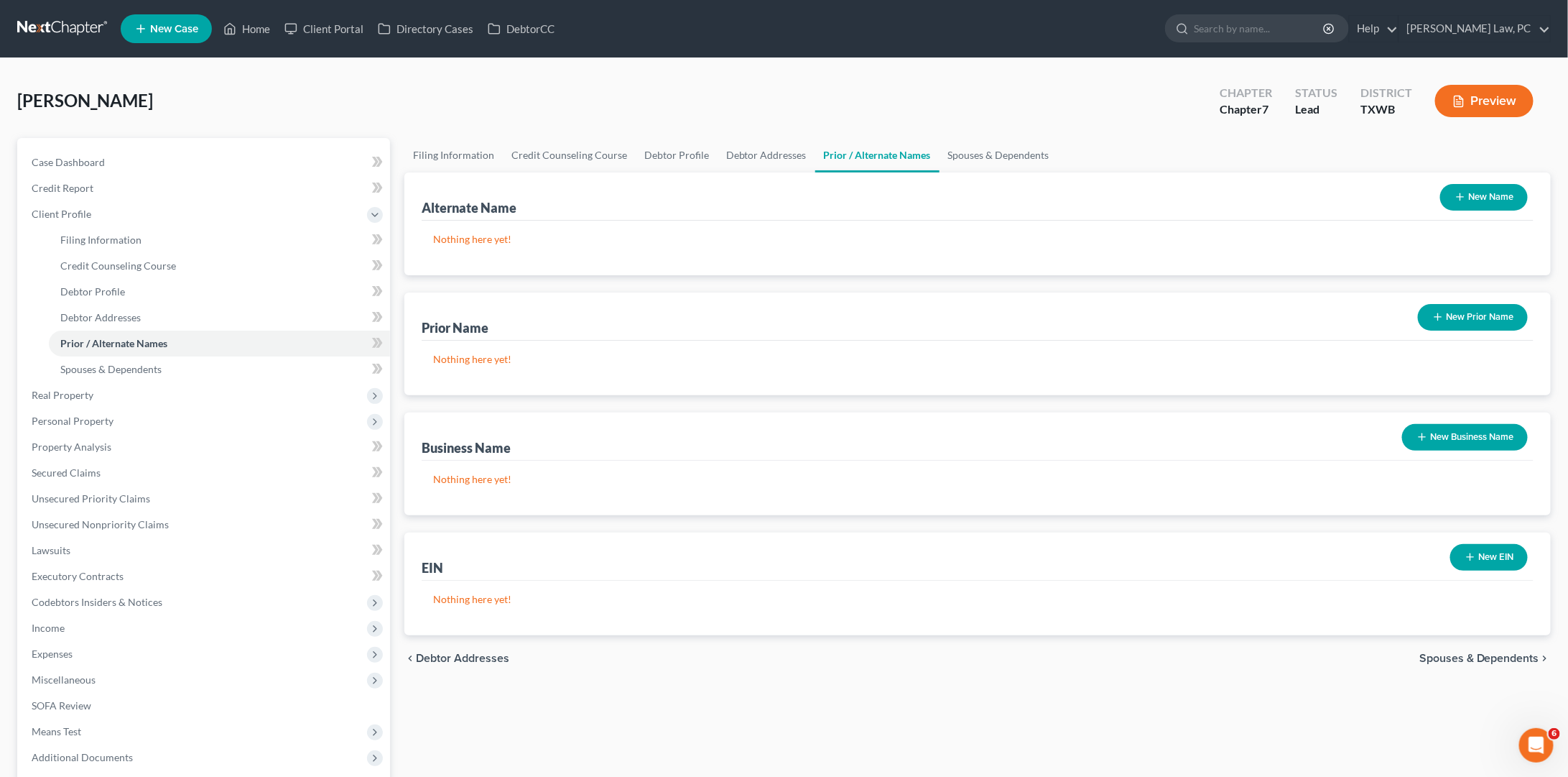
click at [1491, 206] on button "New Name" at bounding box center [1483, 197] width 87 height 27
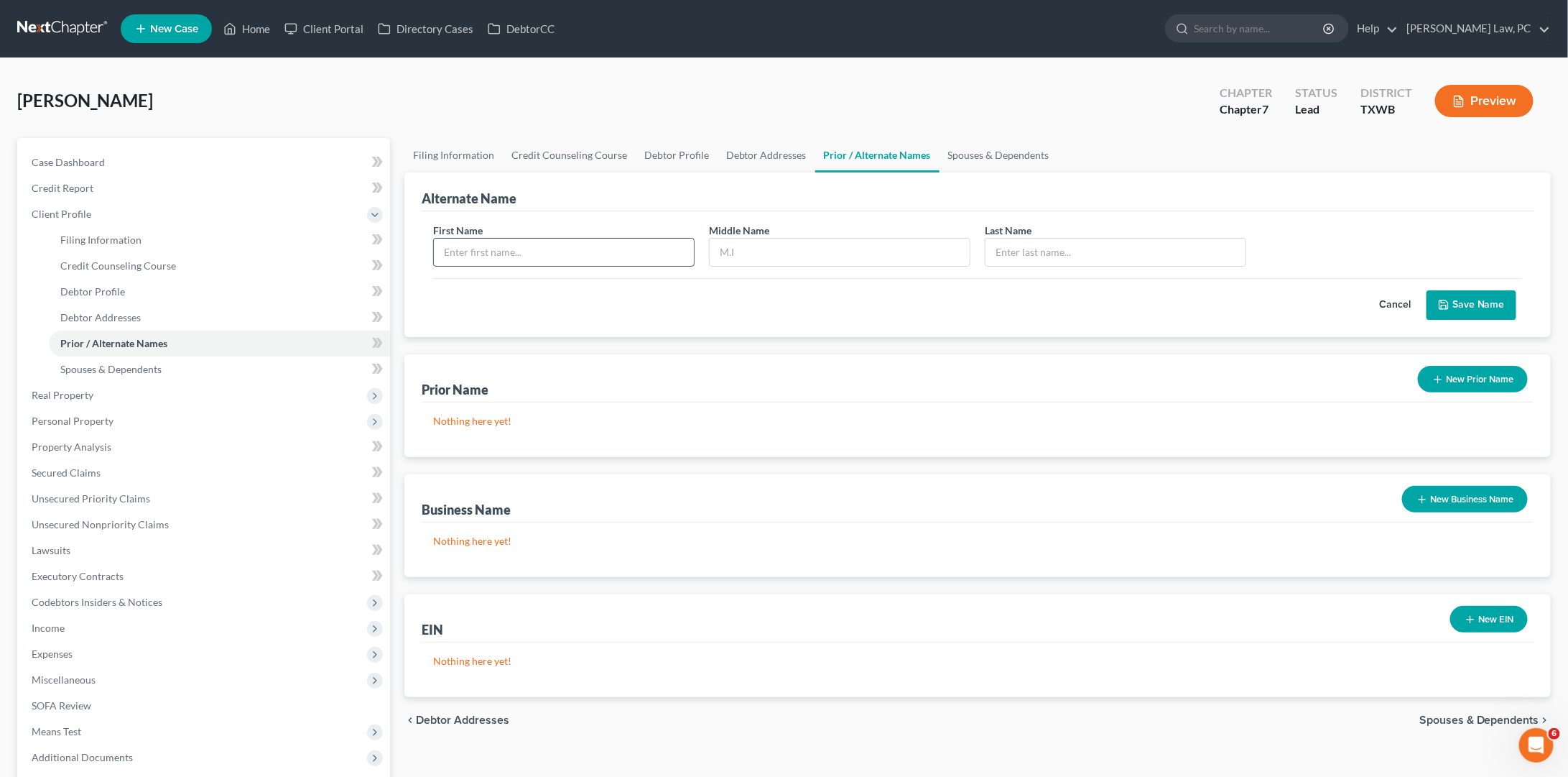
click at [603, 247] on input "text" at bounding box center [564, 252] width 260 height 28
type input "Andrea"
click at [1006, 248] on input "text" at bounding box center [1115, 252] width 260 height 28
type input "Benson"
click at [1483, 299] on button "Save Name" at bounding box center [1471, 305] width 90 height 30
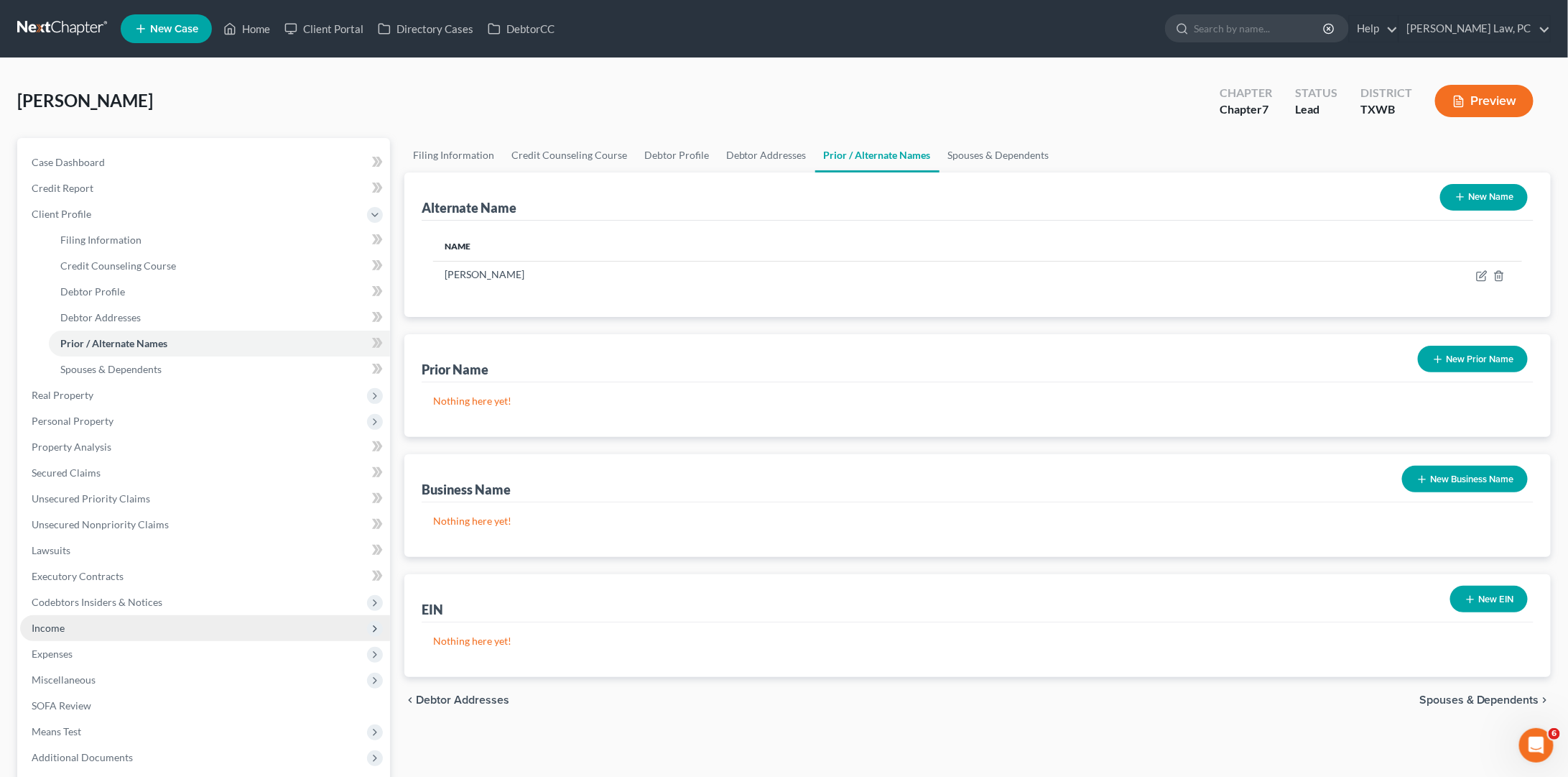
click at [61, 622] on span "Income" at bounding box center [48, 628] width 33 height 12
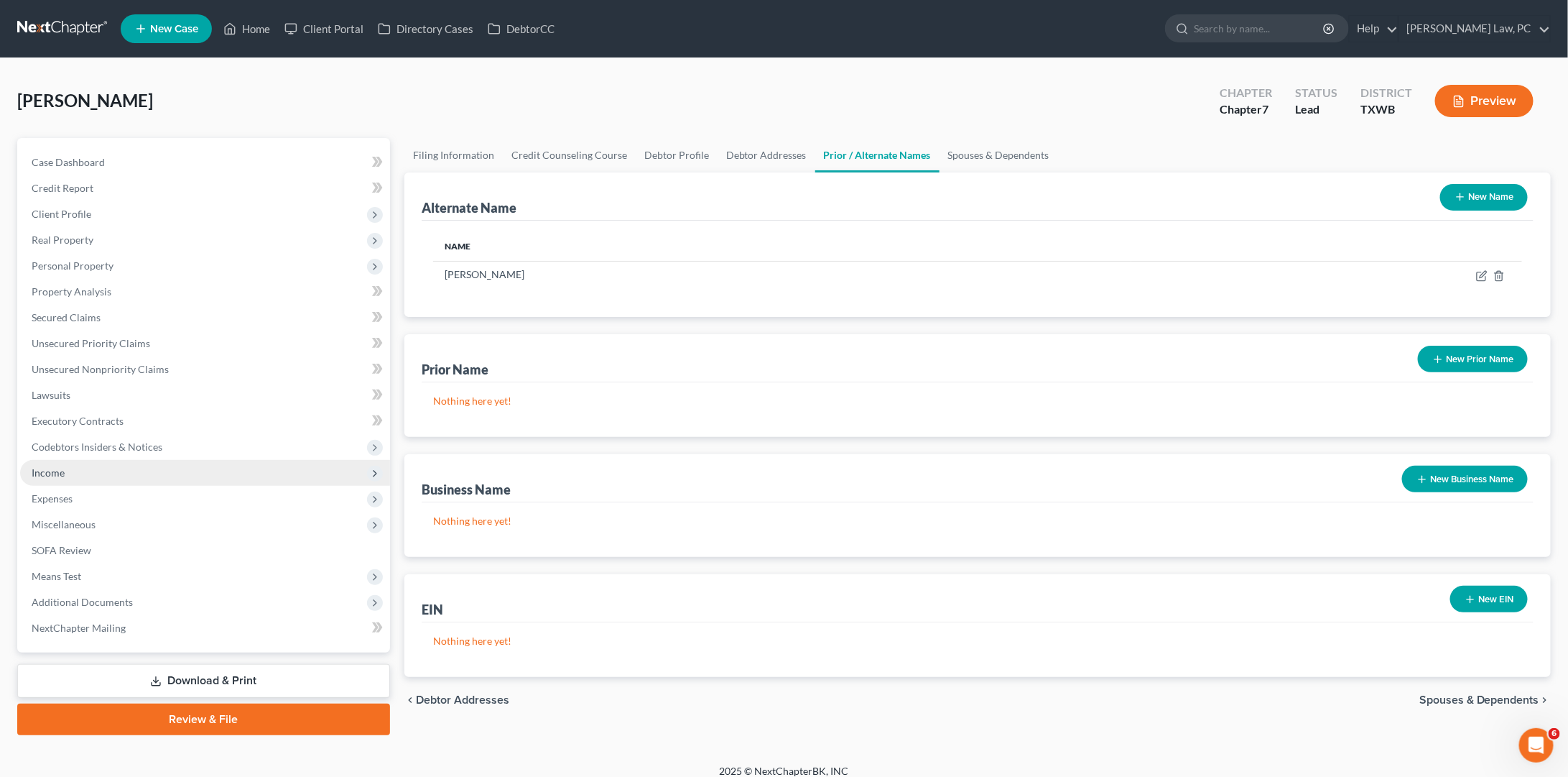
click at [96, 466] on span "Income" at bounding box center [205, 472] width 370 height 26
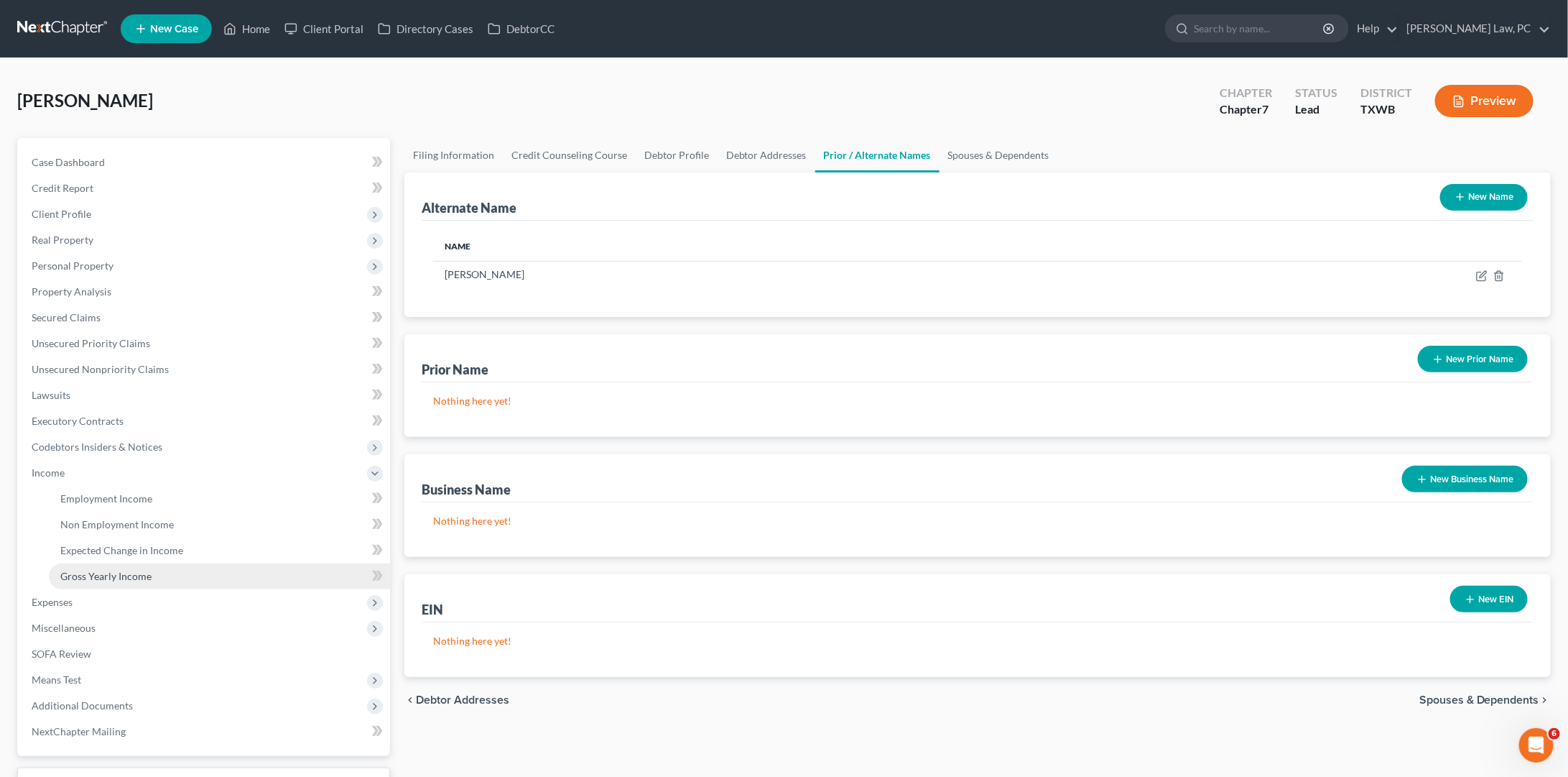
click at [104, 570] on span "Gross Yearly Income" at bounding box center [106, 576] width 91 height 12
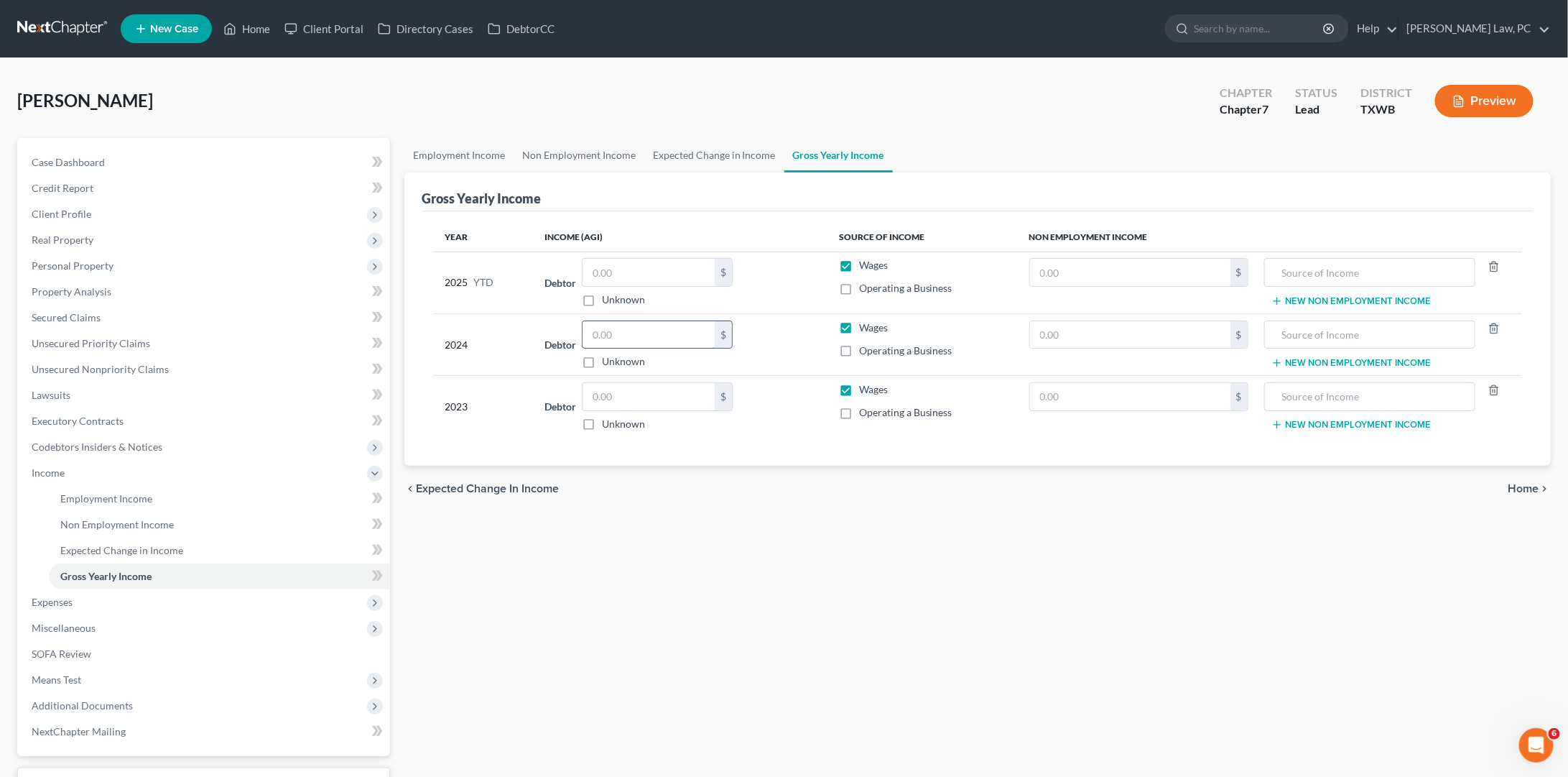
click at [636, 340] on input "text" at bounding box center [648, 334] width 132 height 28
type input "59,783"
click at [626, 396] on input "text" at bounding box center [648, 396] width 132 height 28
type input "56,748"
click at [121, 395] on link "Lawsuits" at bounding box center [205, 395] width 370 height 26
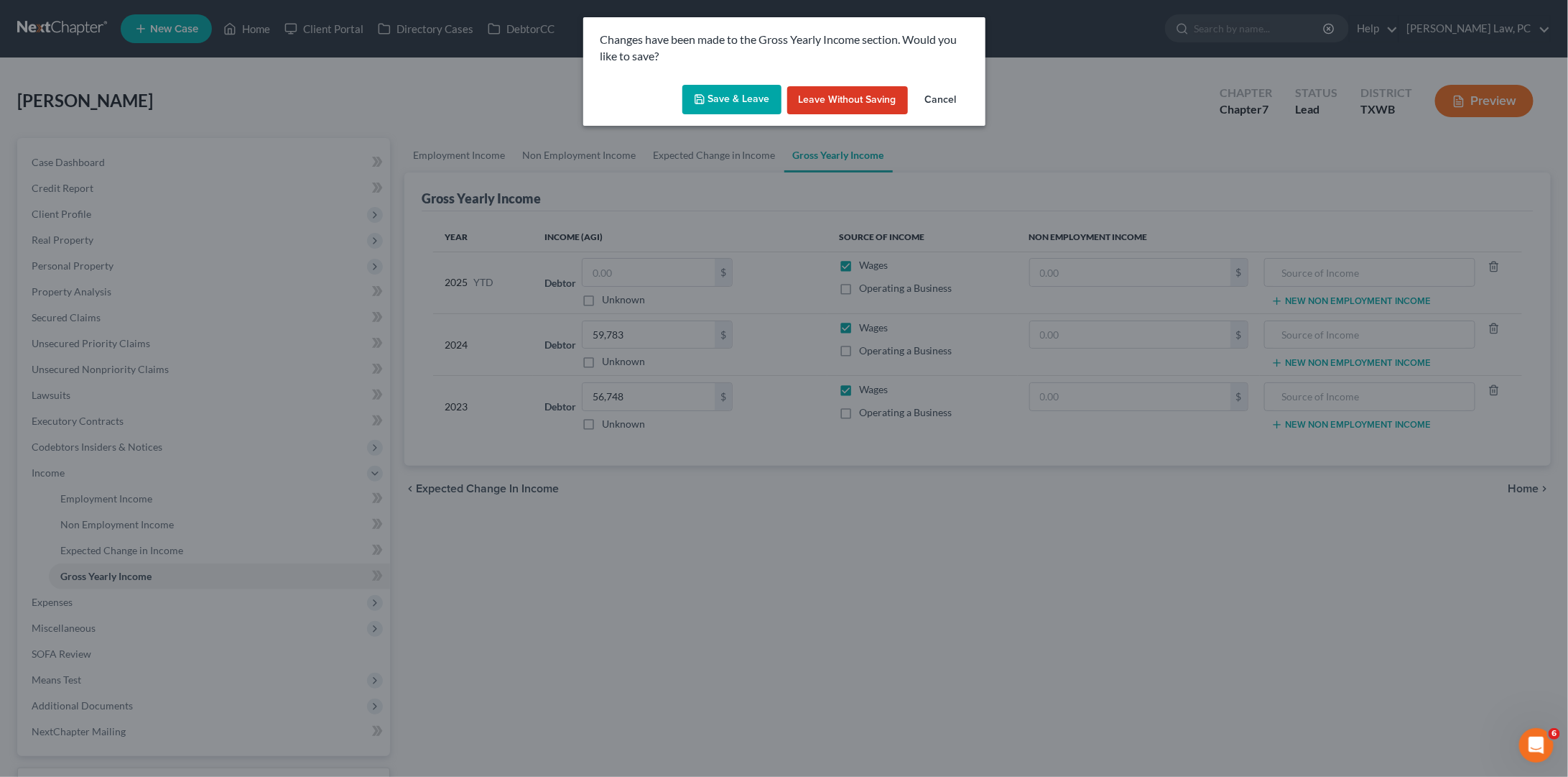
click at [740, 102] on button "Save & Leave" at bounding box center [732, 100] width 99 height 30
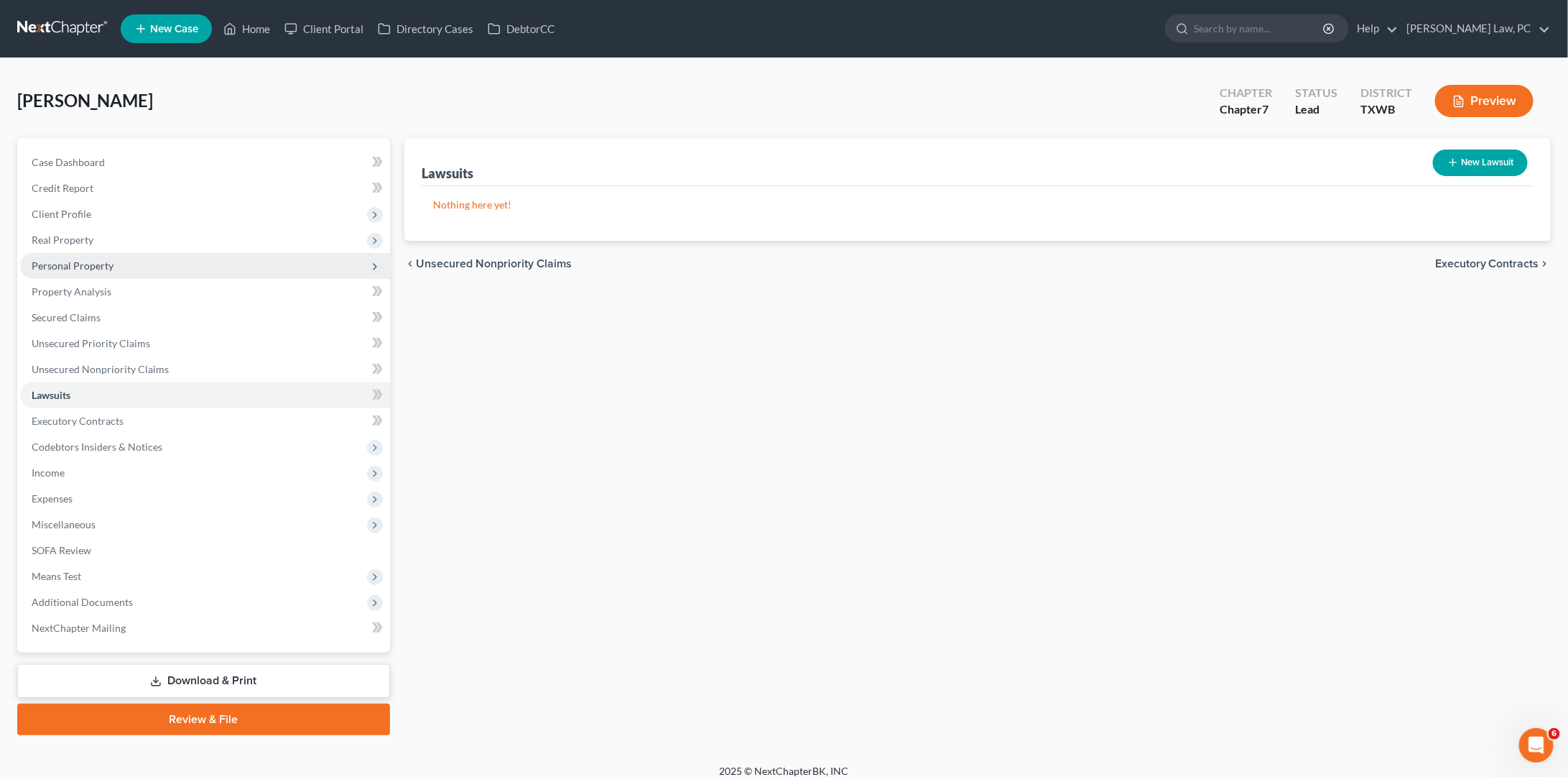
click at [94, 261] on span "Personal Property" at bounding box center [72, 266] width 82 height 12
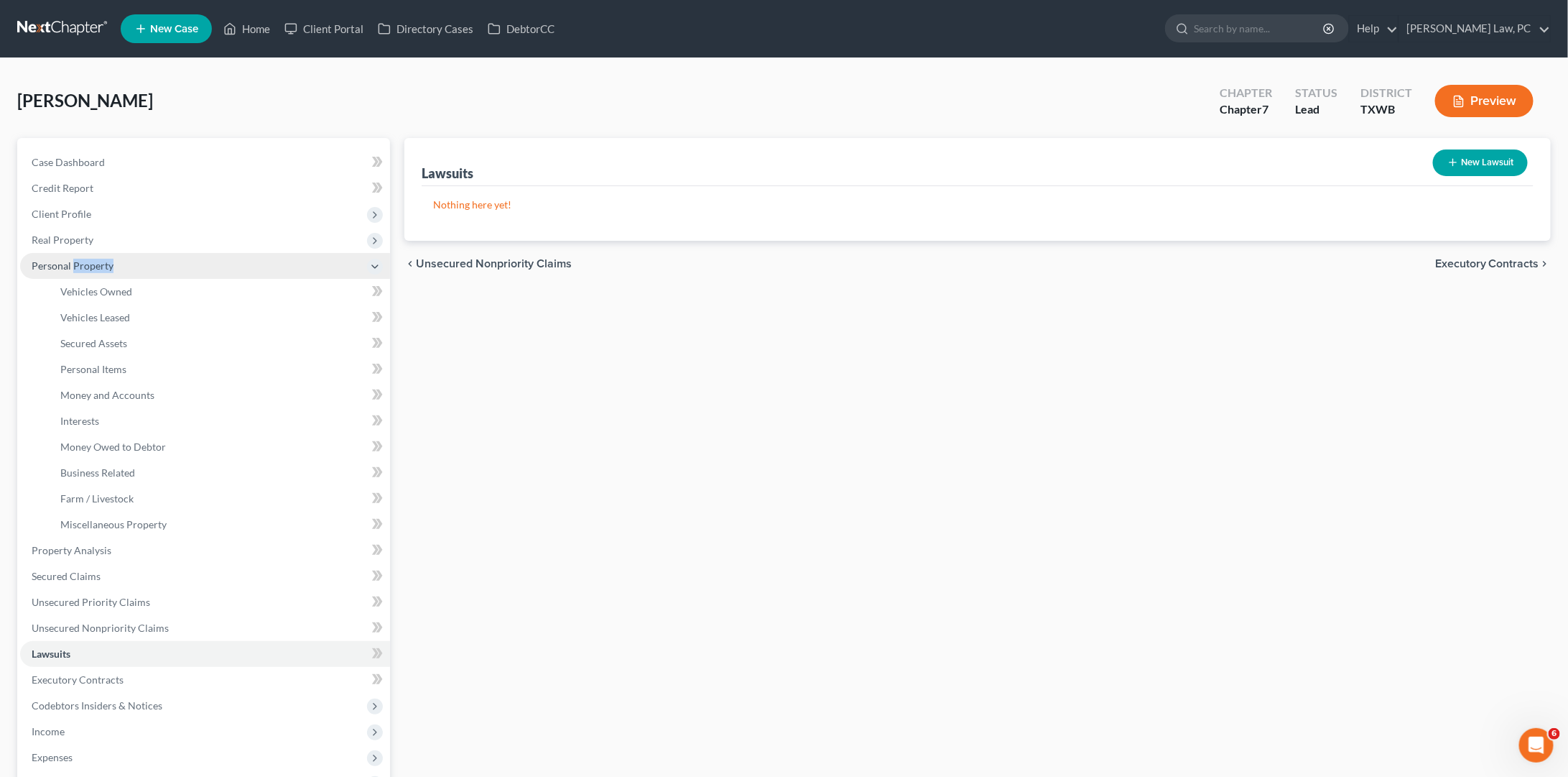
click at [94, 261] on span "Personal Property" at bounding box center [72, 266] width 82 height 12
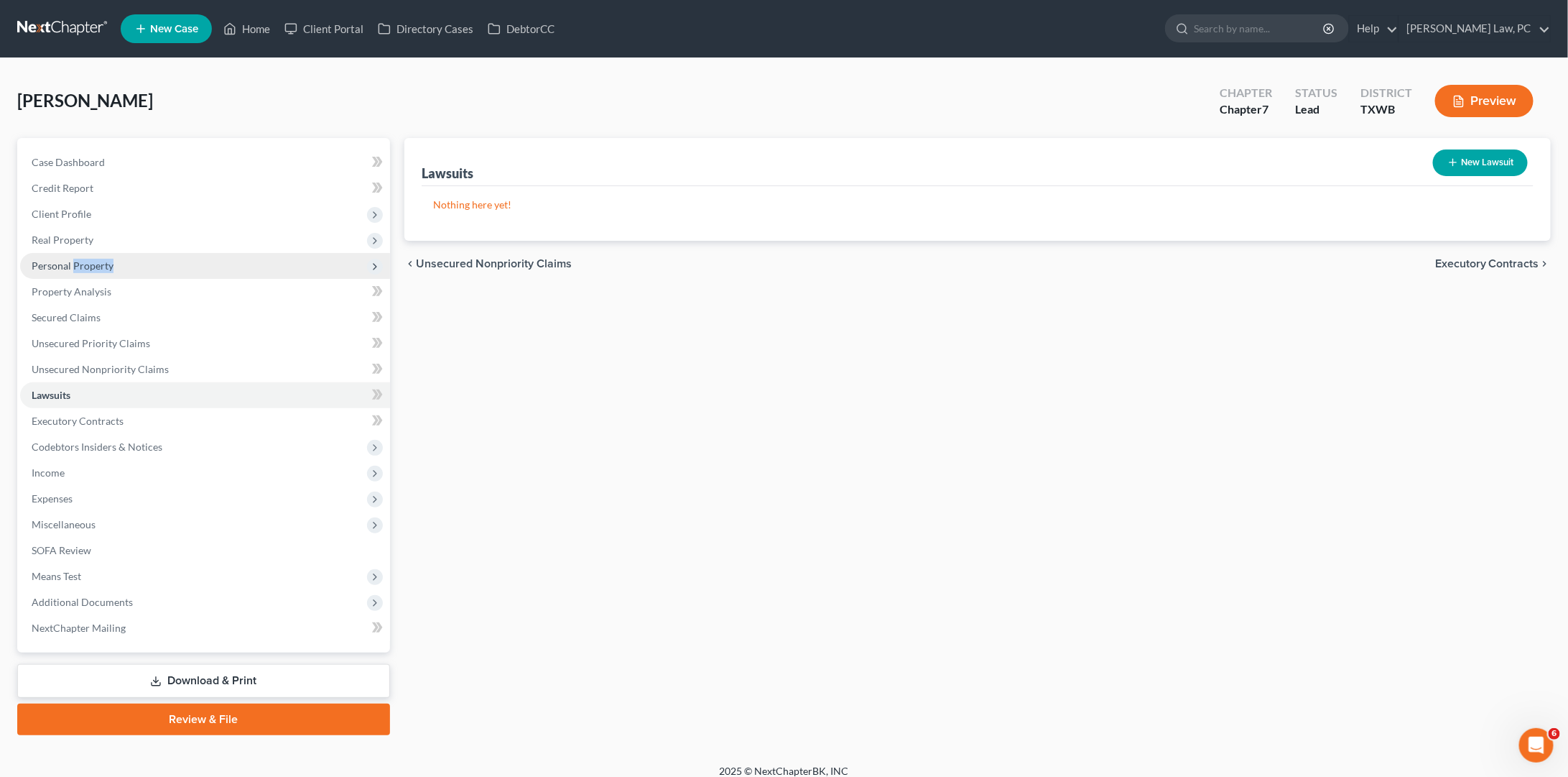
click at [94, 261] on span "Personal Property" at bounding box center [72, 266] width 82 height 12
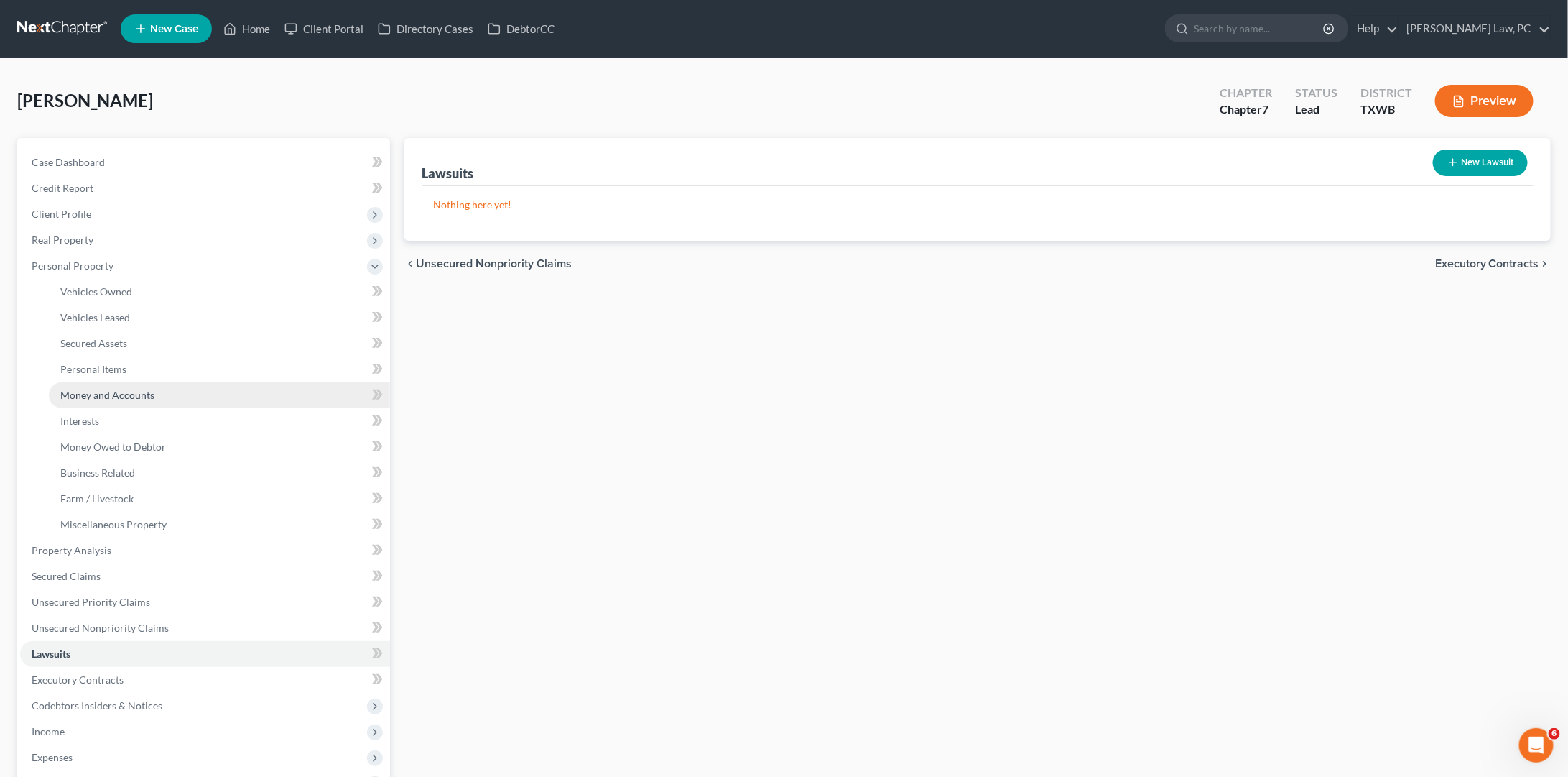
click at [118, 382] on link "Money and Accounts" at bounding box center [219, 395] width 341 height 26
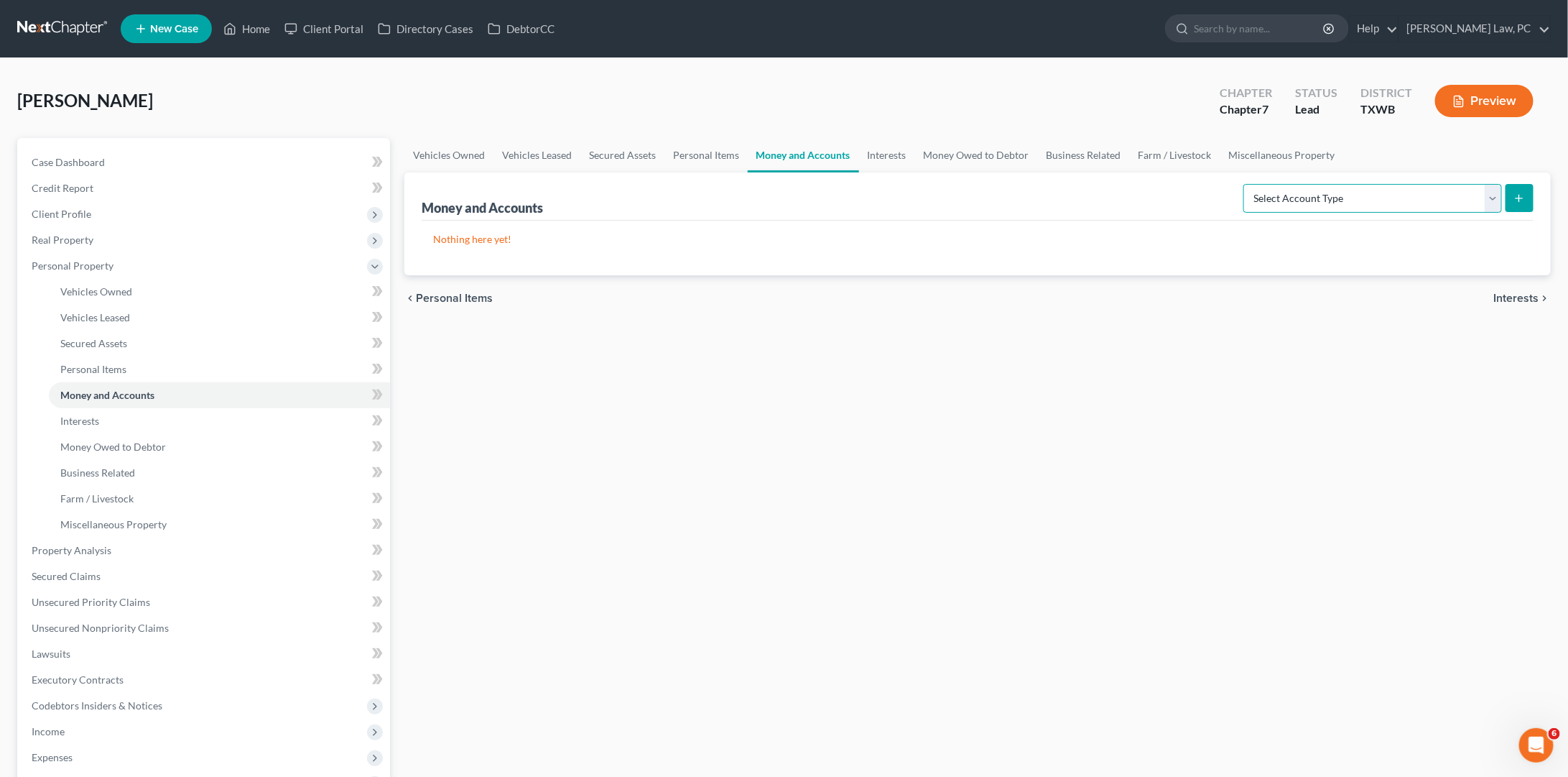
select select "checking"
click at [1517, 208] on button "submit" at bounding box center [1520, 198] width 28 height 28
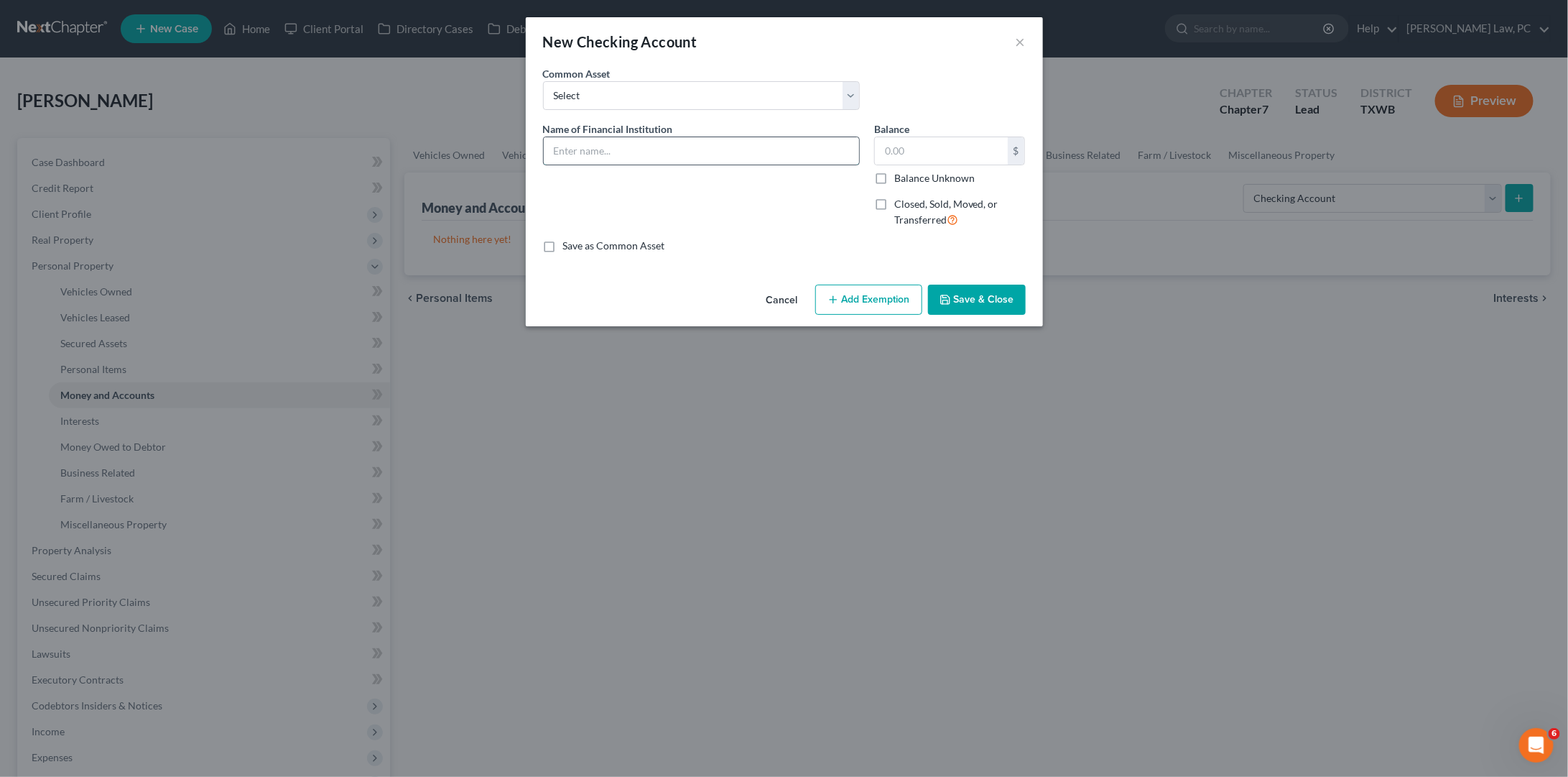
click at [635, 149] on input "text" at bounding box center [701, 151] width 316 height 28
click at [628, 149] on input "JP Morgan Chase 5657" at bounding box center [701, 151] width 316 height 28
type input "JP Morgan Chase Acct 5657"
click at [987, 300] on button "Save & Close" at bounding box center [976, 299] width 98 height 30
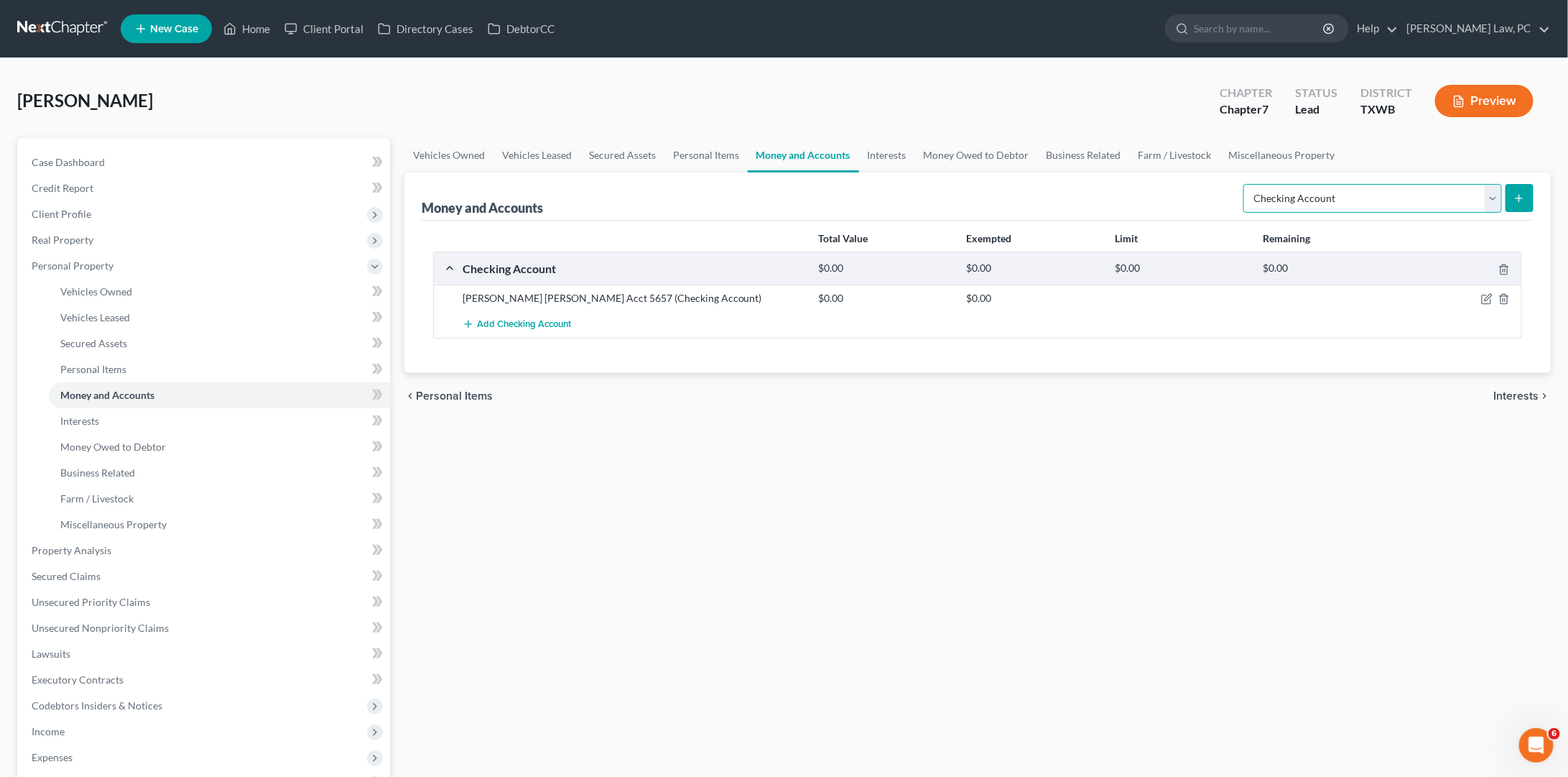
select select "savings"
click at [1524, 201] on icon "submit" at bounding box center [1519, 198] width 11 height 11
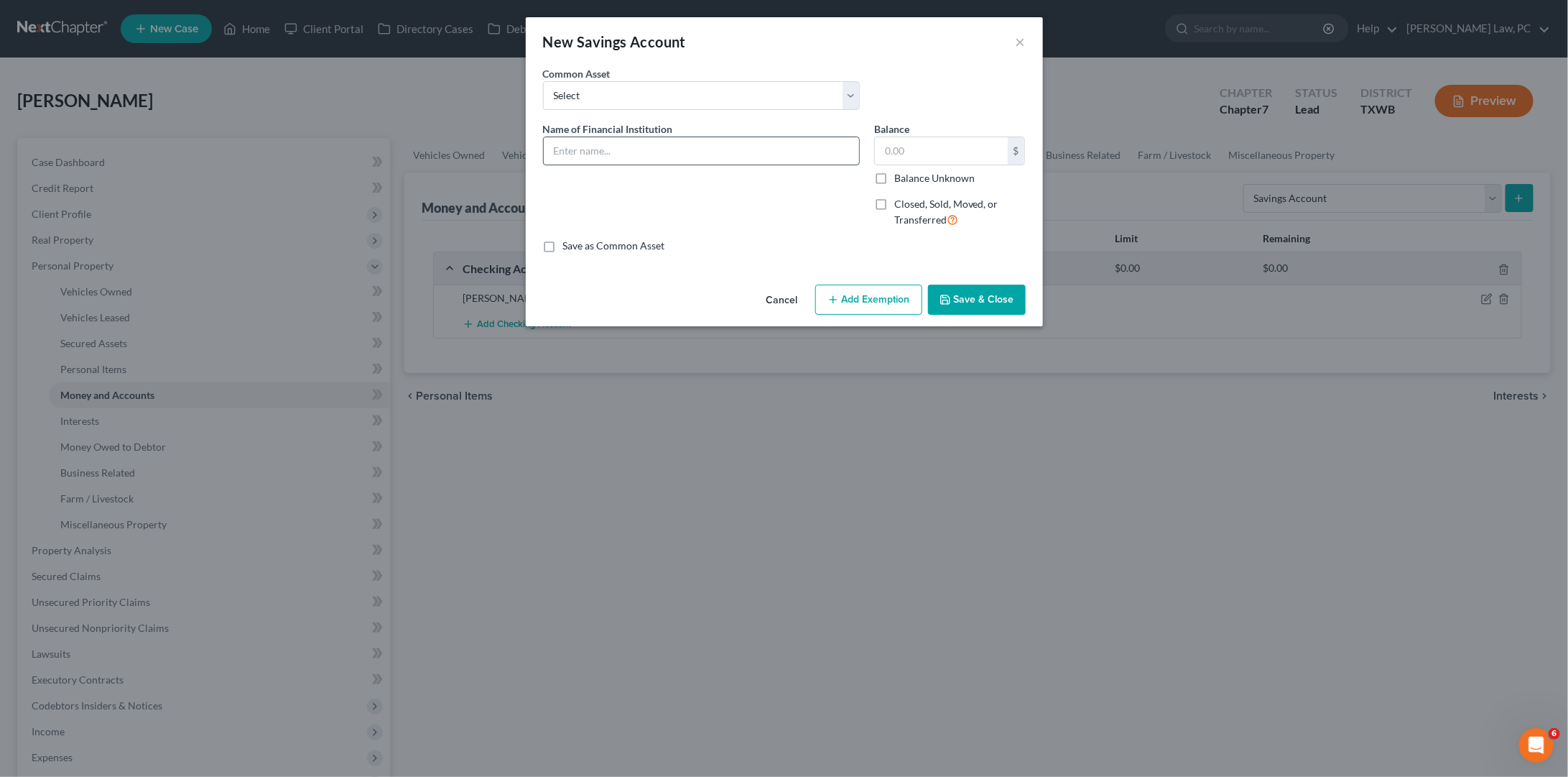
click at [631, 149] on input "text" at bounding box center [701, 151] width 316 height 28
type input "Jp Morgan Chase Acct 9772"
click at [956, 303] on button "Save & Close" at bounding box center [976, 299] width 98 height 30
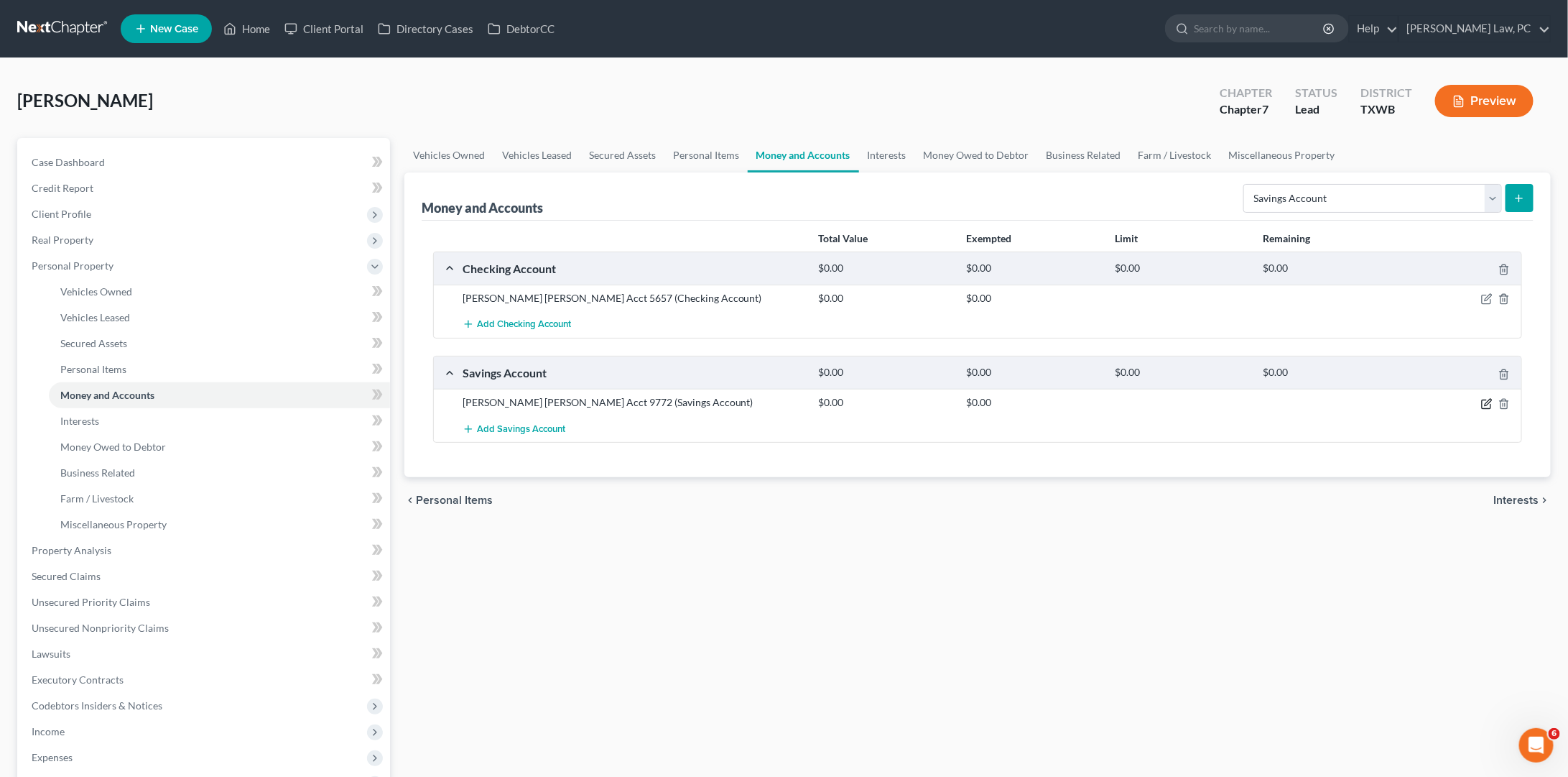
click at [1490, 399] on icon "button" at bounding box center [1487, 402] width 7 height 7
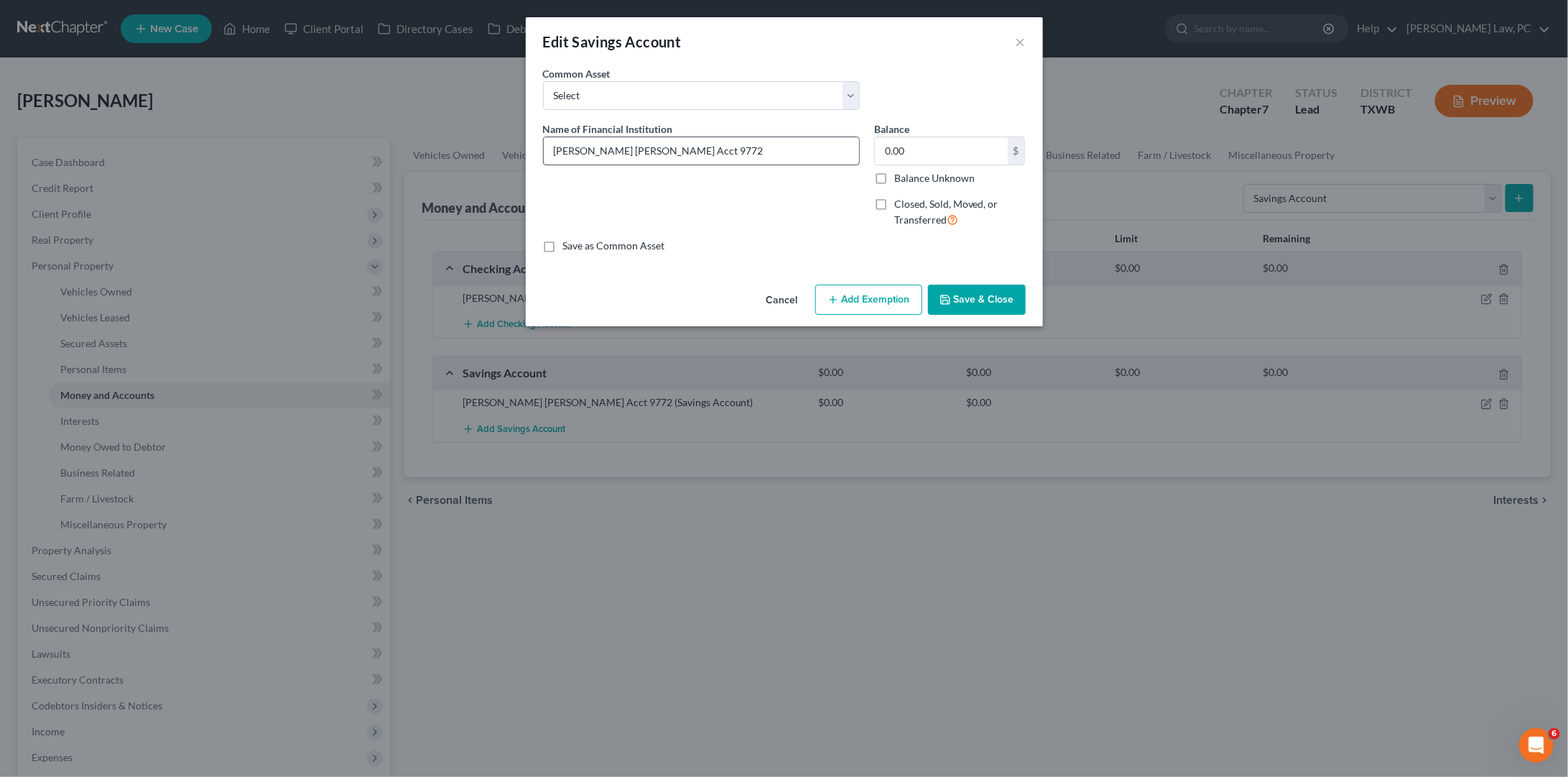
click at [564, 145] on input "Jp Morgan Chase Acct 9772" at bounding box center [701, 151] width 316 height 28
type input "JP Morgan Chase Acct 9772"
click at [982, 296] on button "Save & Close" at bounding box center [976, 299] width 98 height 30
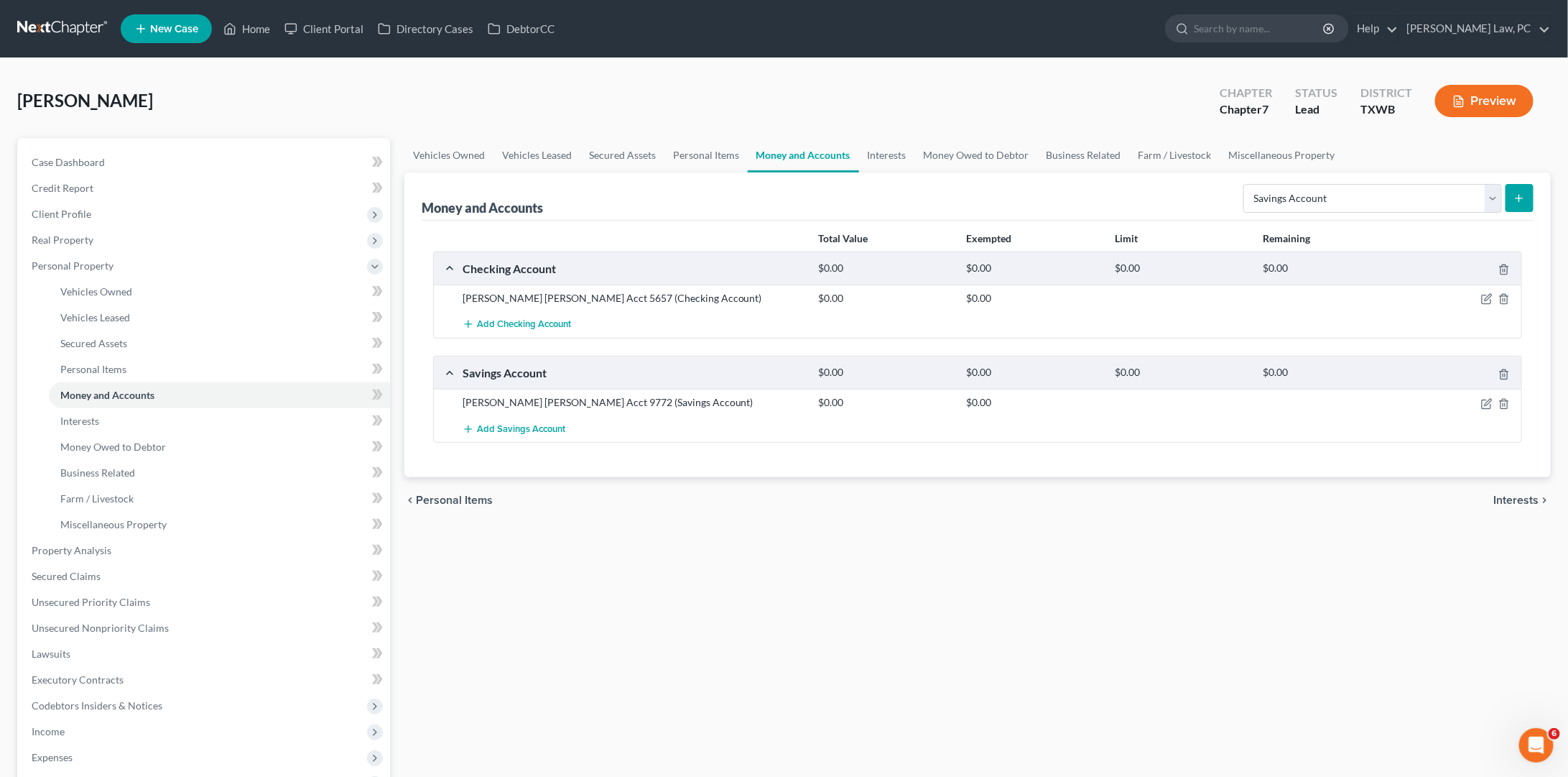
click at [81, 29] on link at bounding box center [63, 28] width 92 height 26
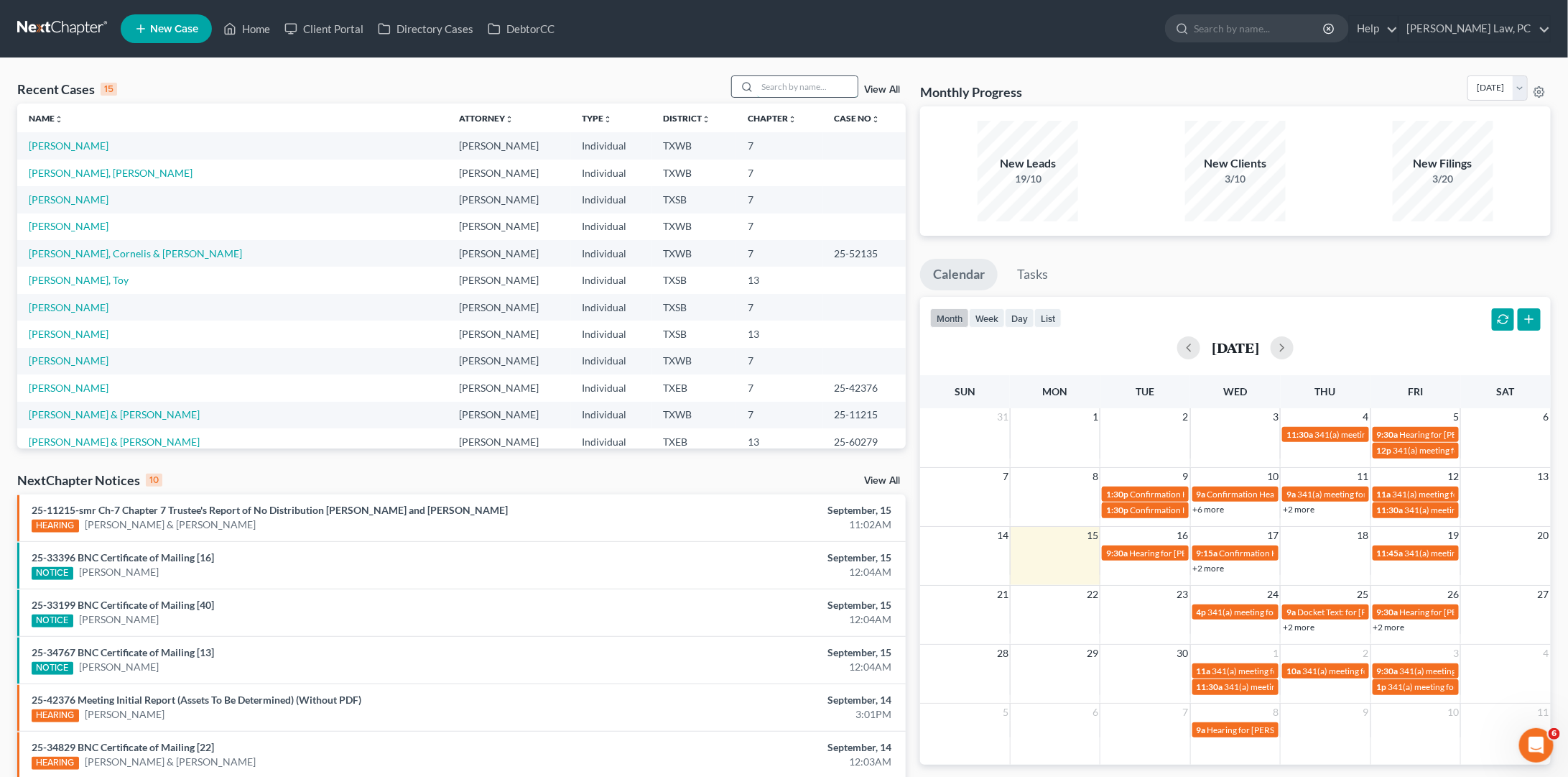
click at [798, 84] on input "search" at bounding box center [807, 87] width 101 height 21
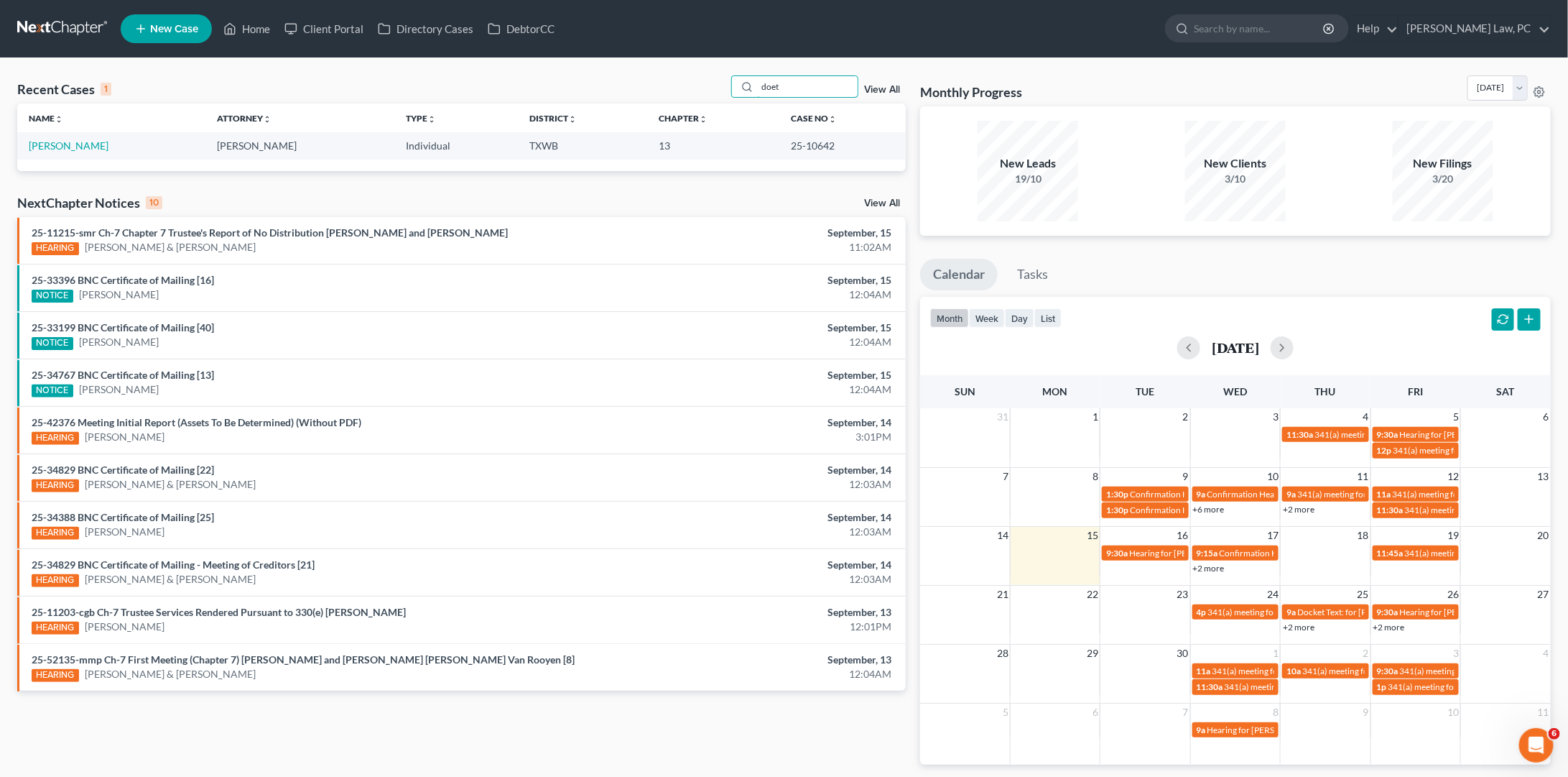
type input "doet"
click at [75, 143] on link "[PERSON_NAME]" at bounding box center [69, 146] width 80 height 12
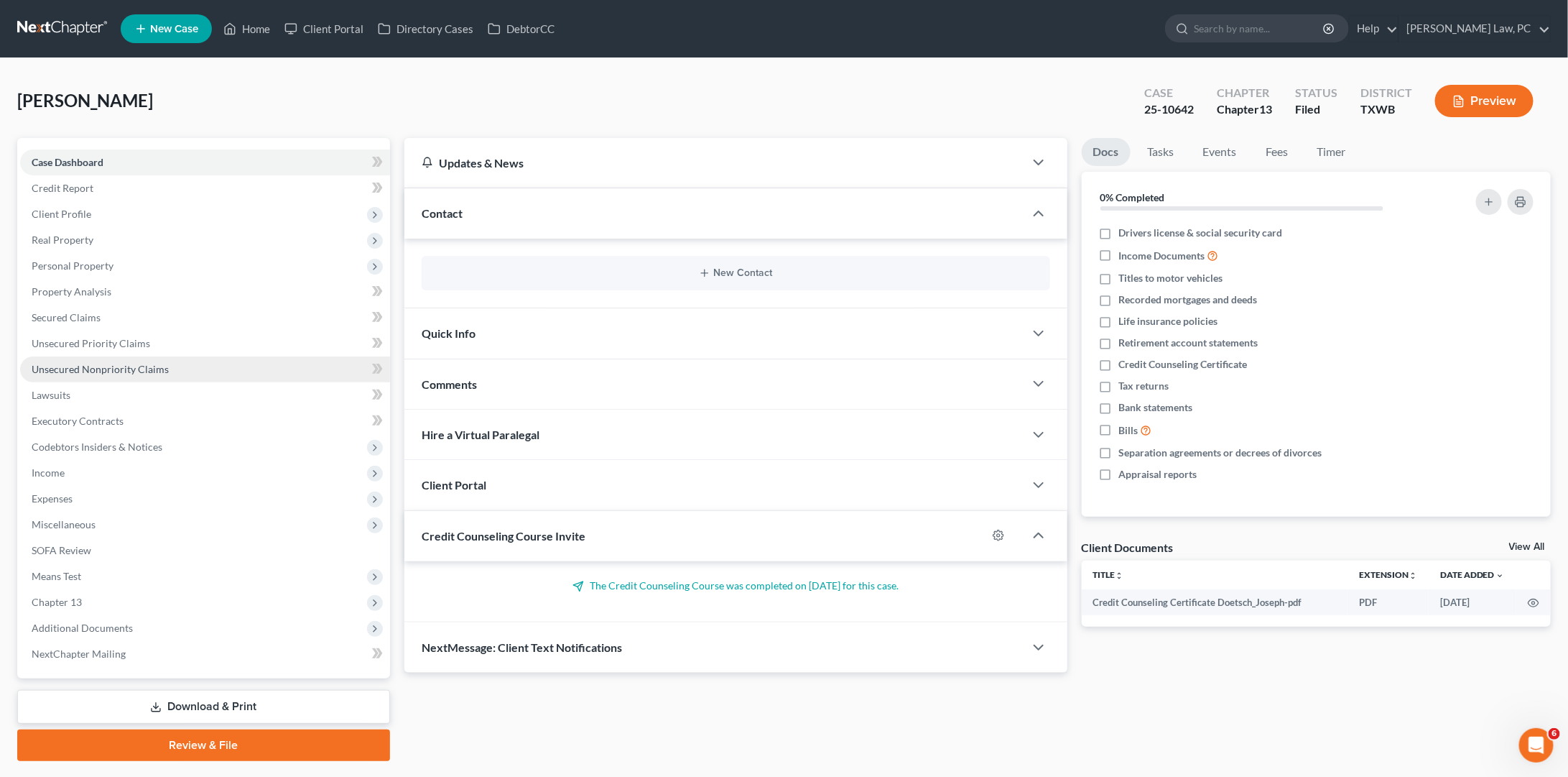
click at [122, 363] on span "Unsecured Nonpriority Claims" at bounding box center [100, 369] width 137 height 12
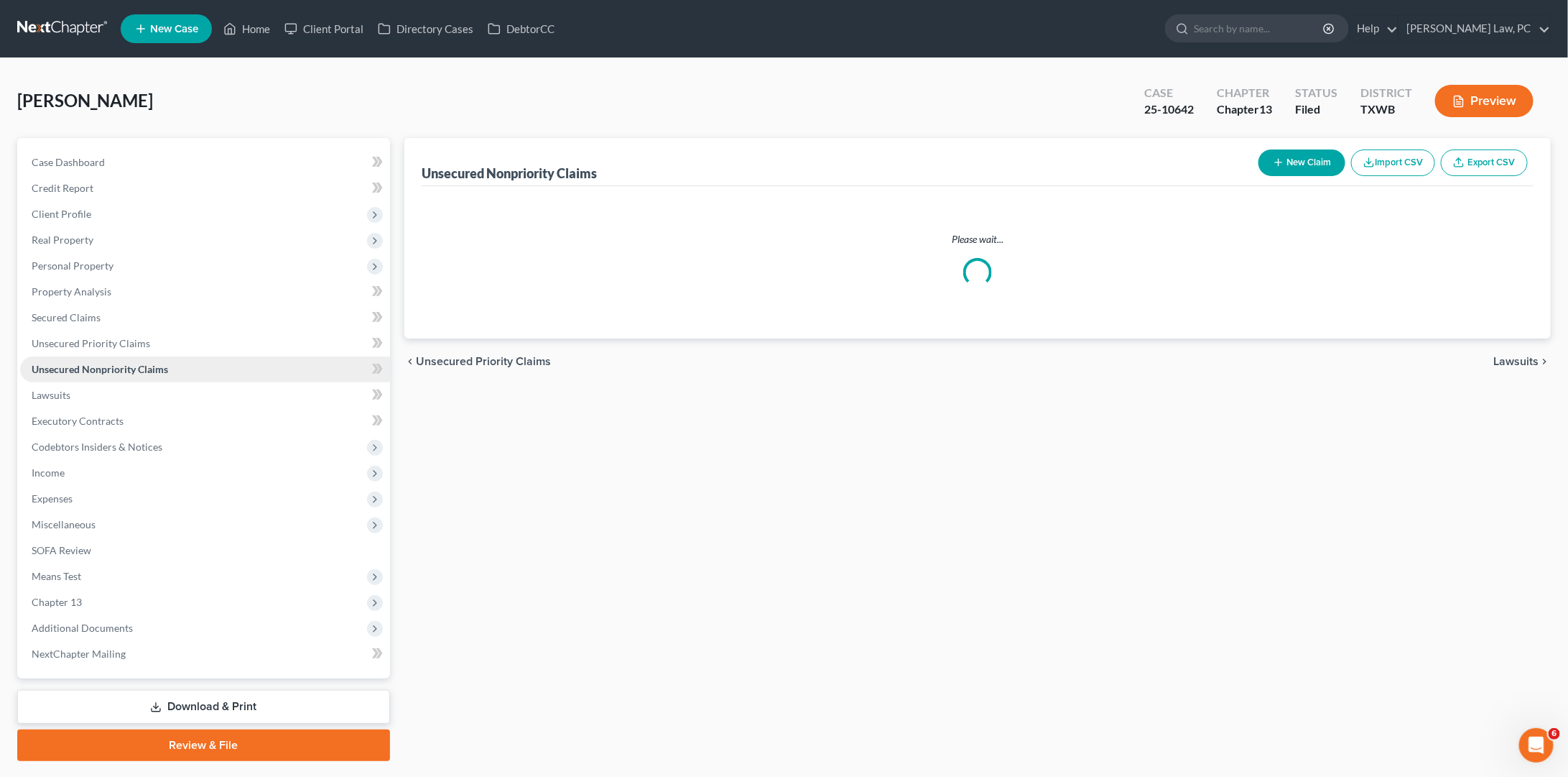
click at [122, 363] on span "Unsecured Nonpriority Claims" at bounding box center [99, 369] width 137 height 12
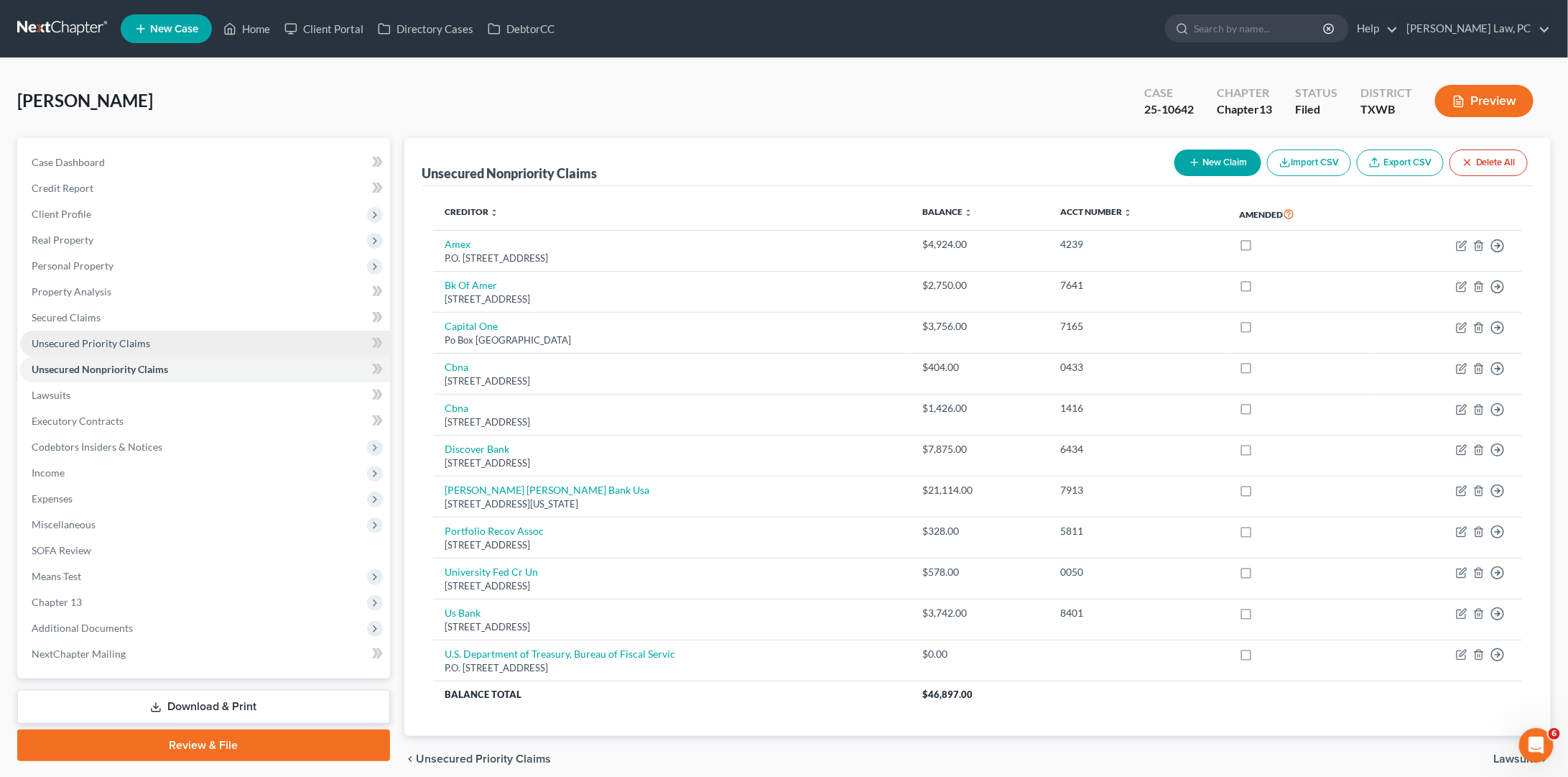
click at [77, 337] on span "Unsecured Priority Claims" at bounding box center [90, 343] width 119 height 12
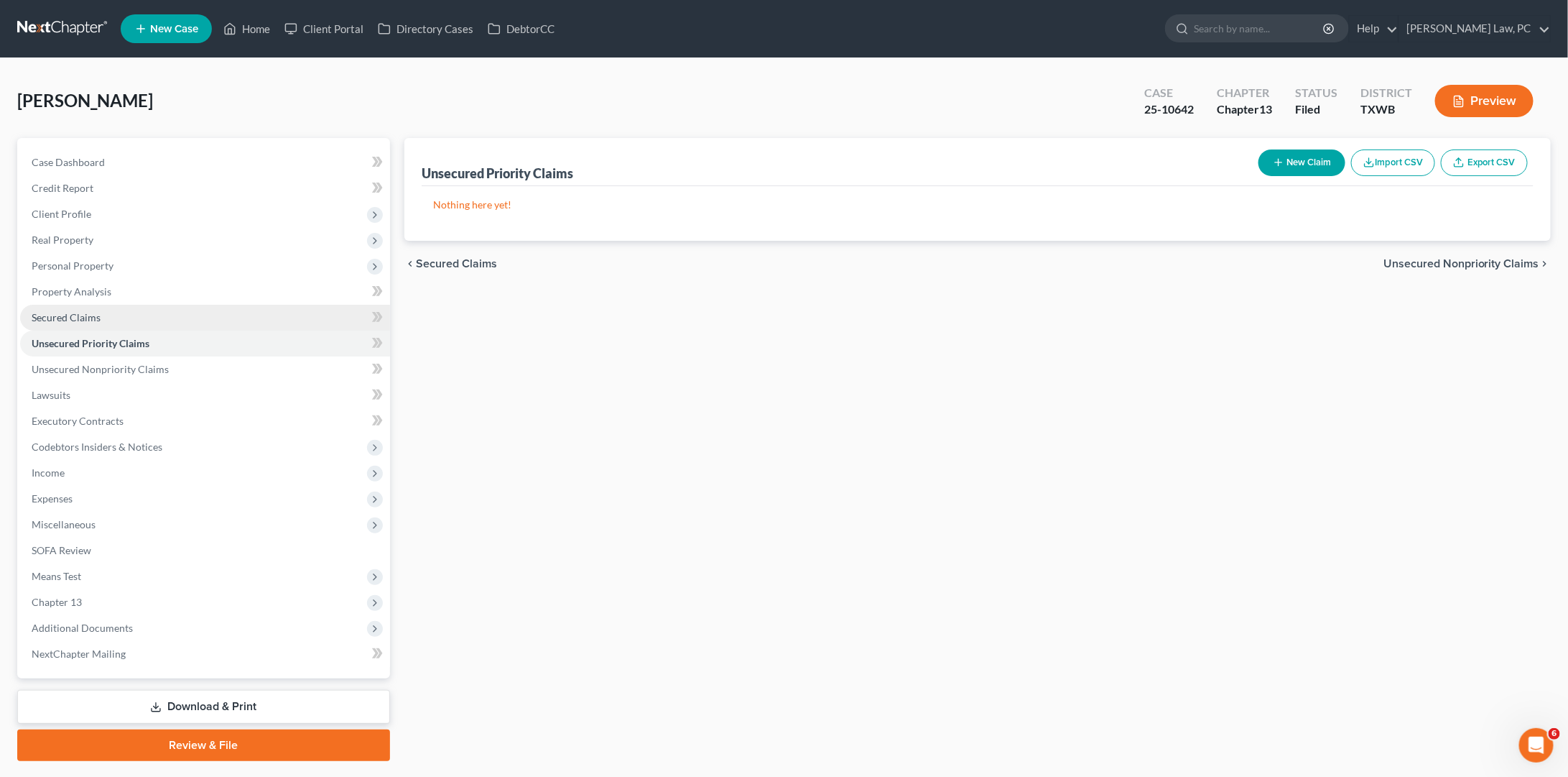
click at [80, 305] on link "Secured Claims" at bounding box center [205, 317] width 370 height 26
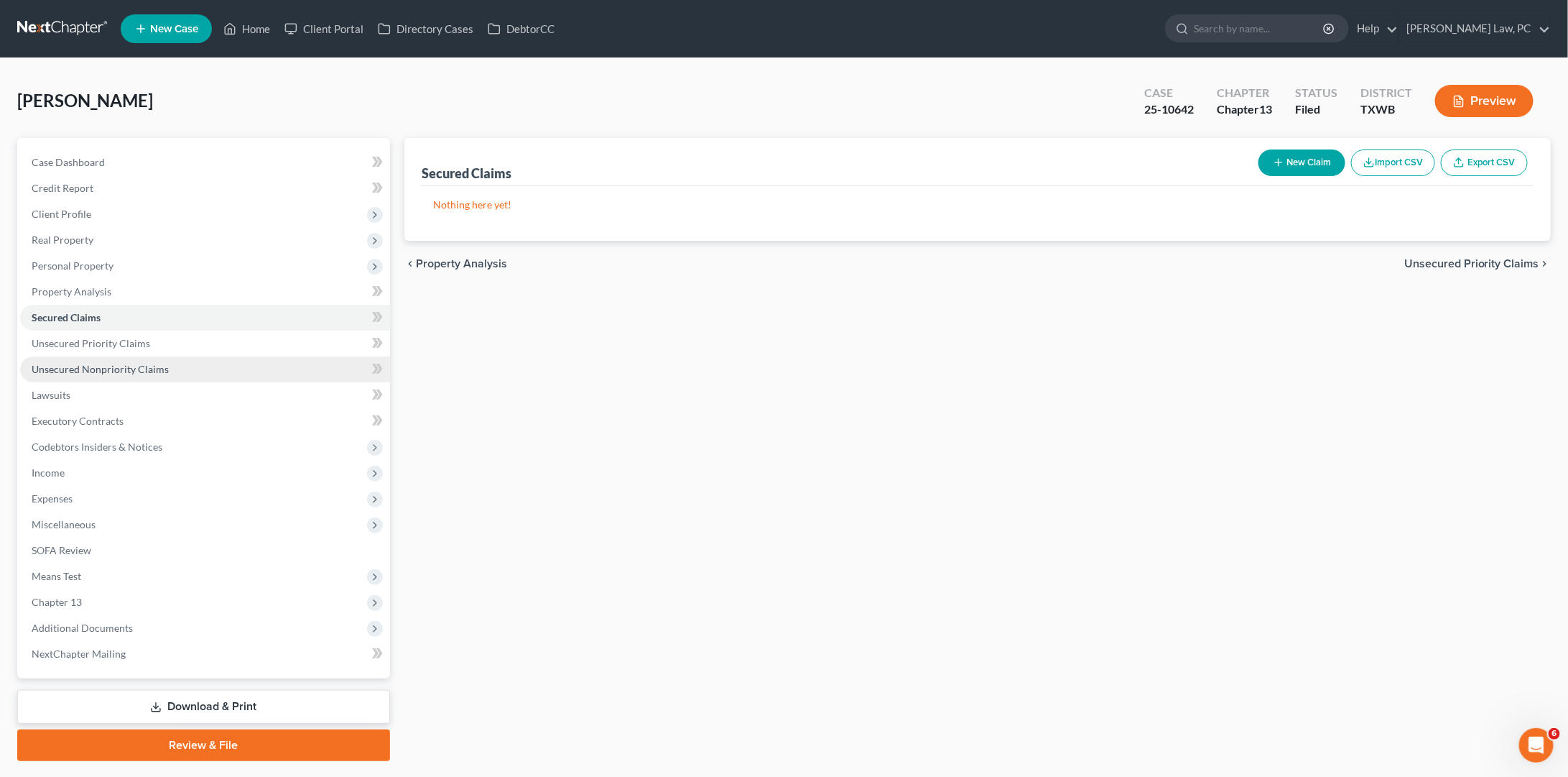
click at [87, 363] on span "Unsecured Nonpriority Claims" at bounding box center [100, 369] width 137 height 12
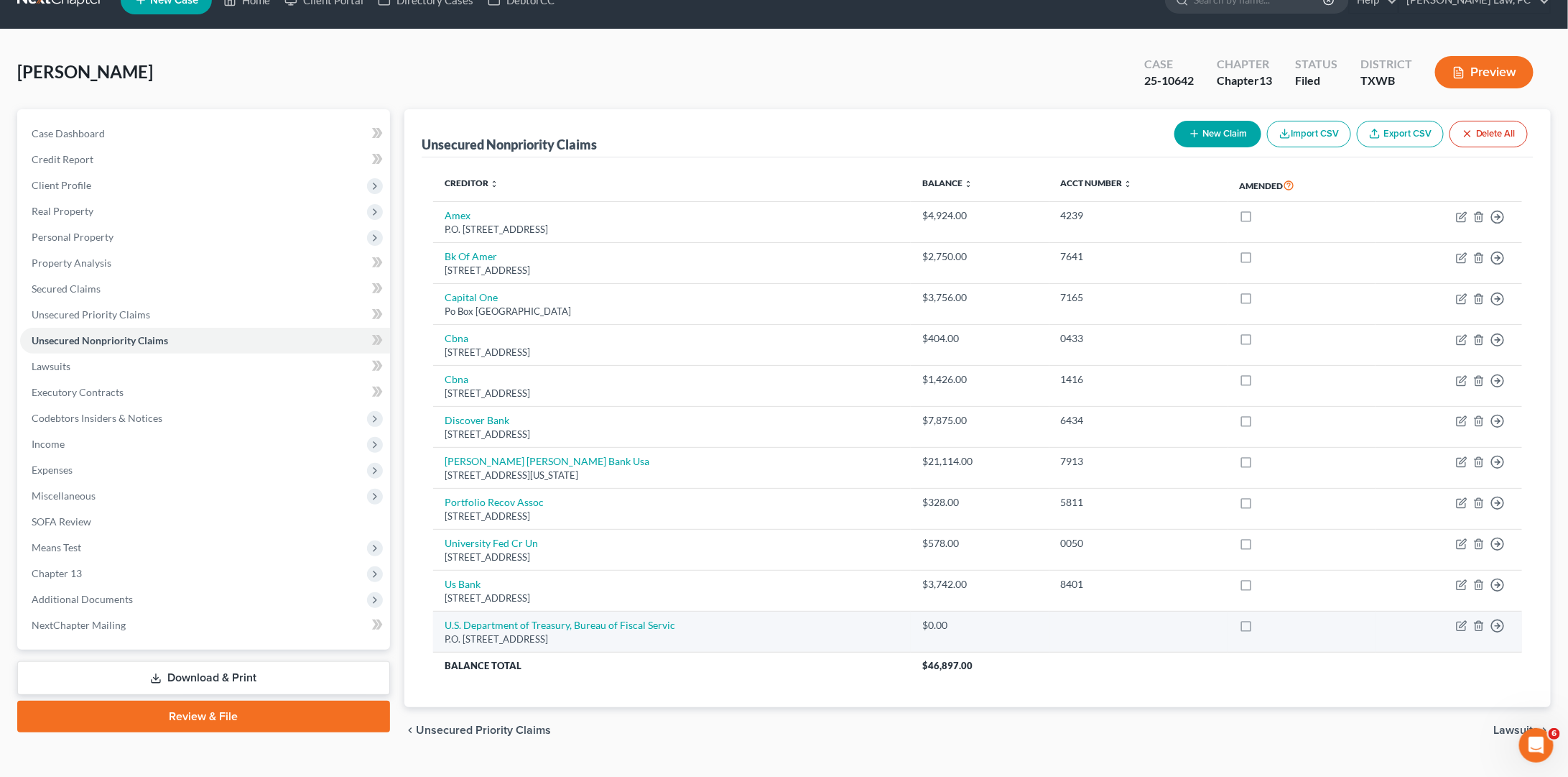
scroll to position [27, 0]
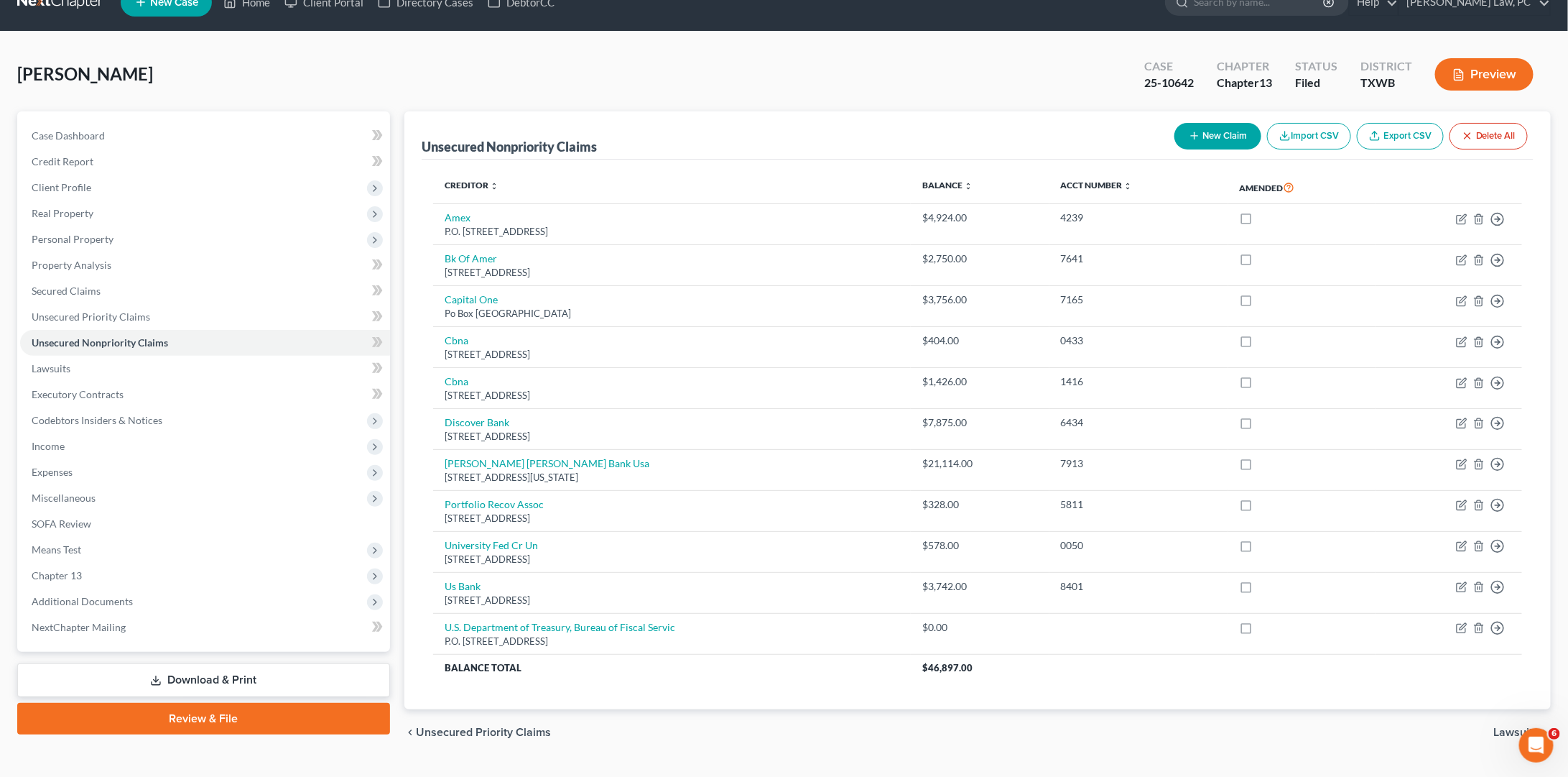
click at [1217, 131] on button "New Claim" at bounding box center [1217, 137] width 87 height 27
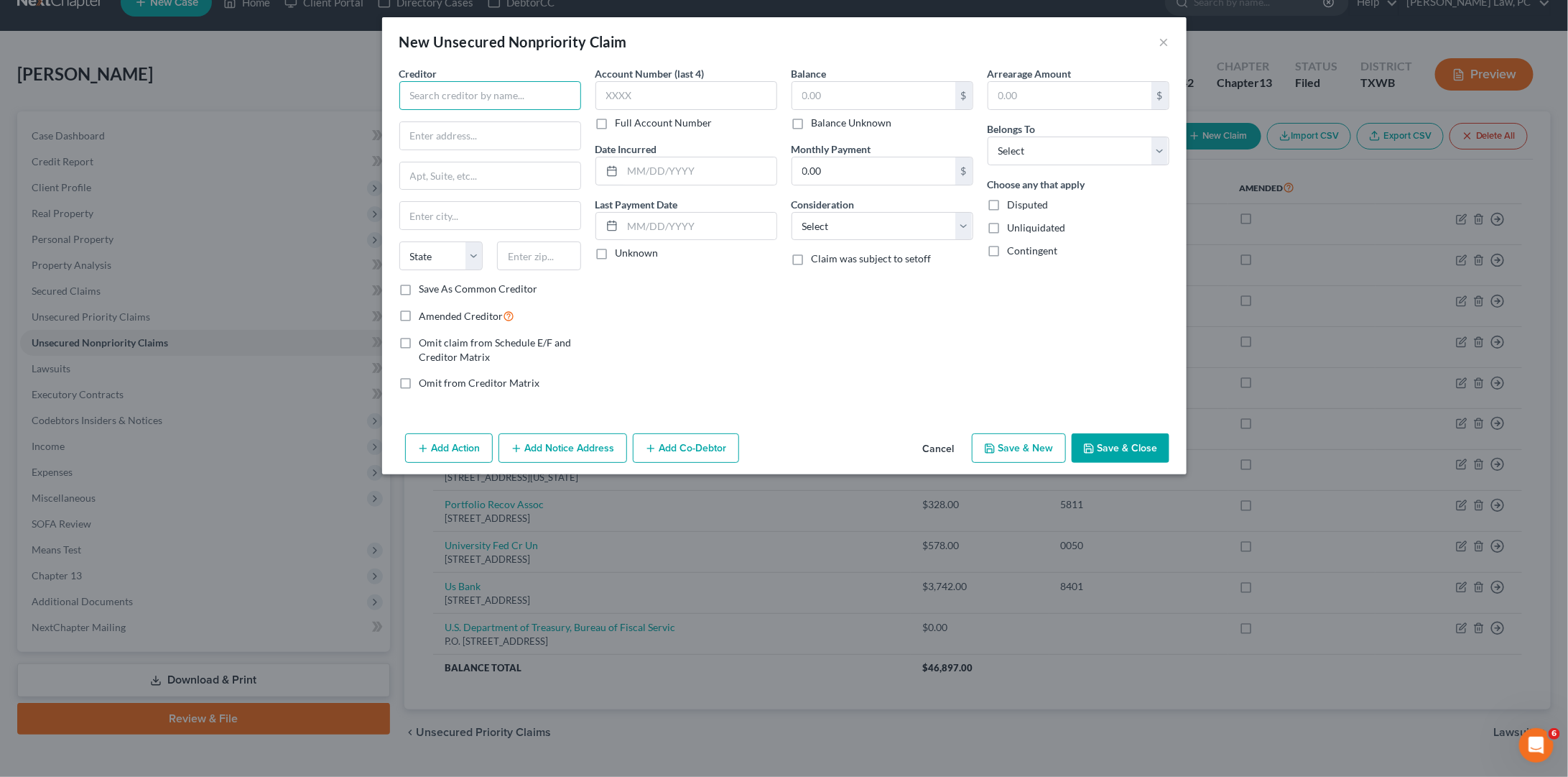
click at [465, 92] on input "text" at bounding box center [490, 96] width 182 height 29
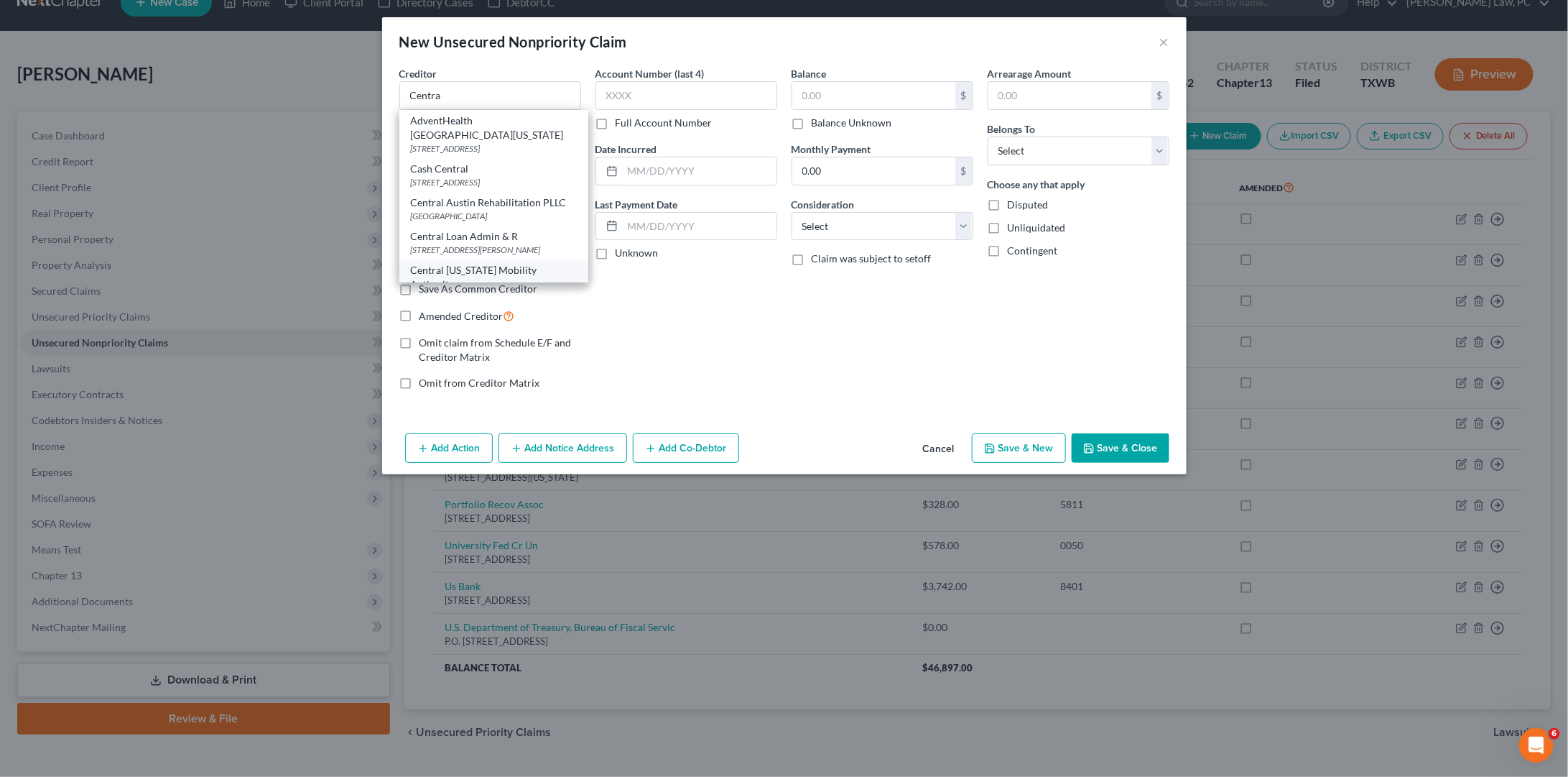
click at [467, 292] on div "[STREET_ADDRESS]" at bounding box center [494, 298] width 166 height 12
type input "Central [US_STATE] Mobility Authority"
type input "3300 N. IH 35"
type input "Austin"
select select "45"
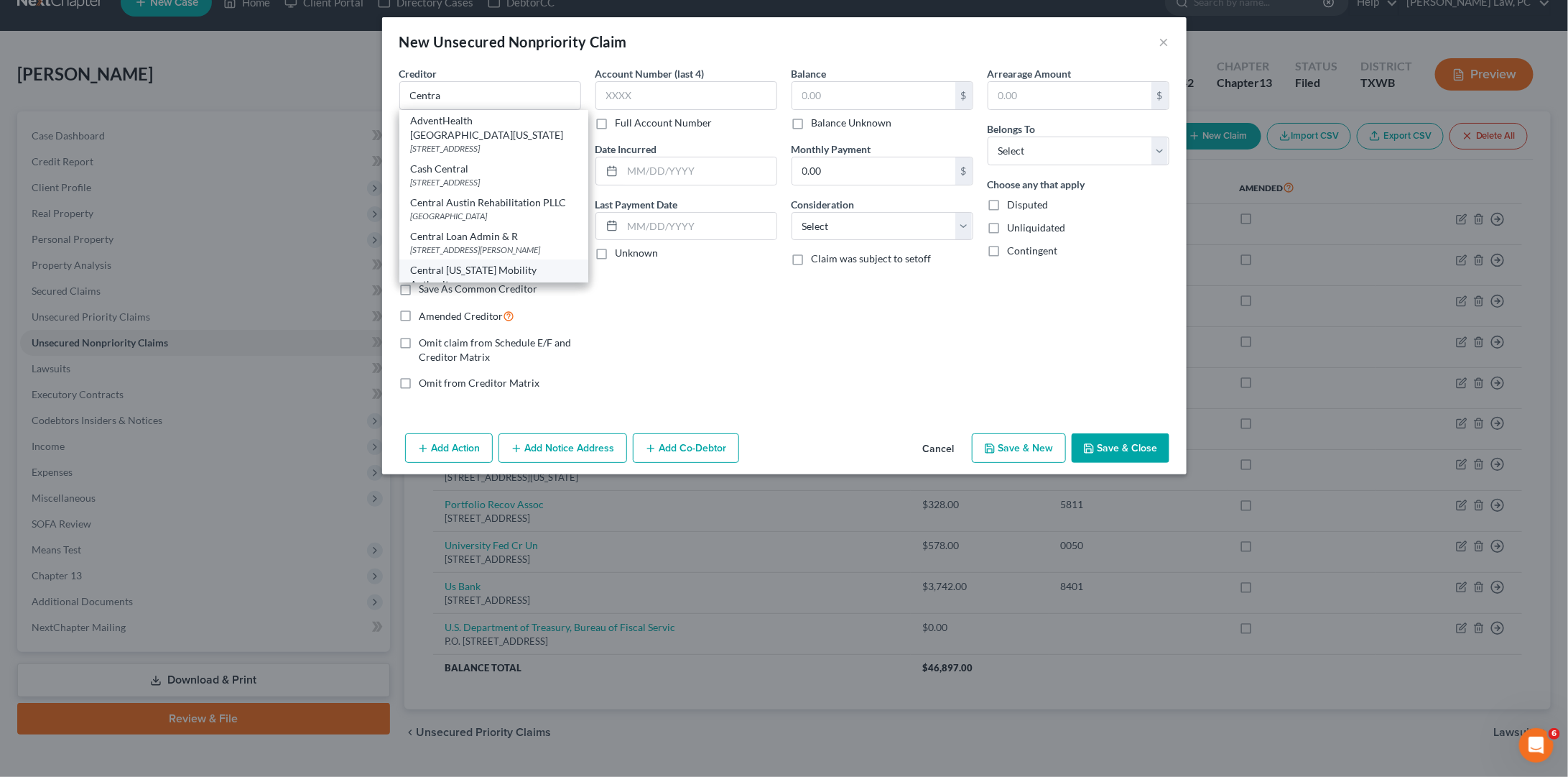
type input "78705"
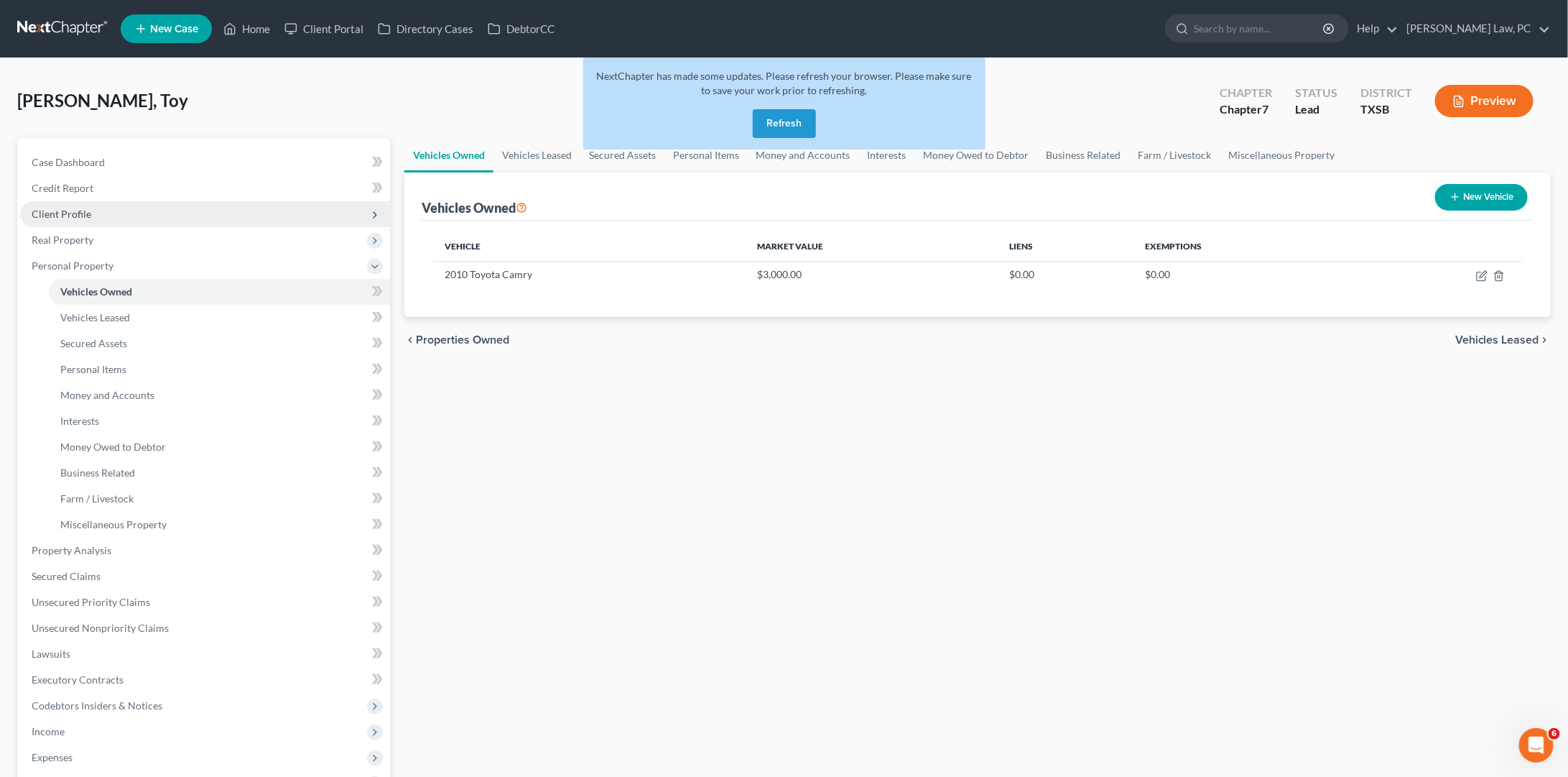
click at [78, 212] on span "Client Profile" at bounding box center [61, 213] width 60 height 12
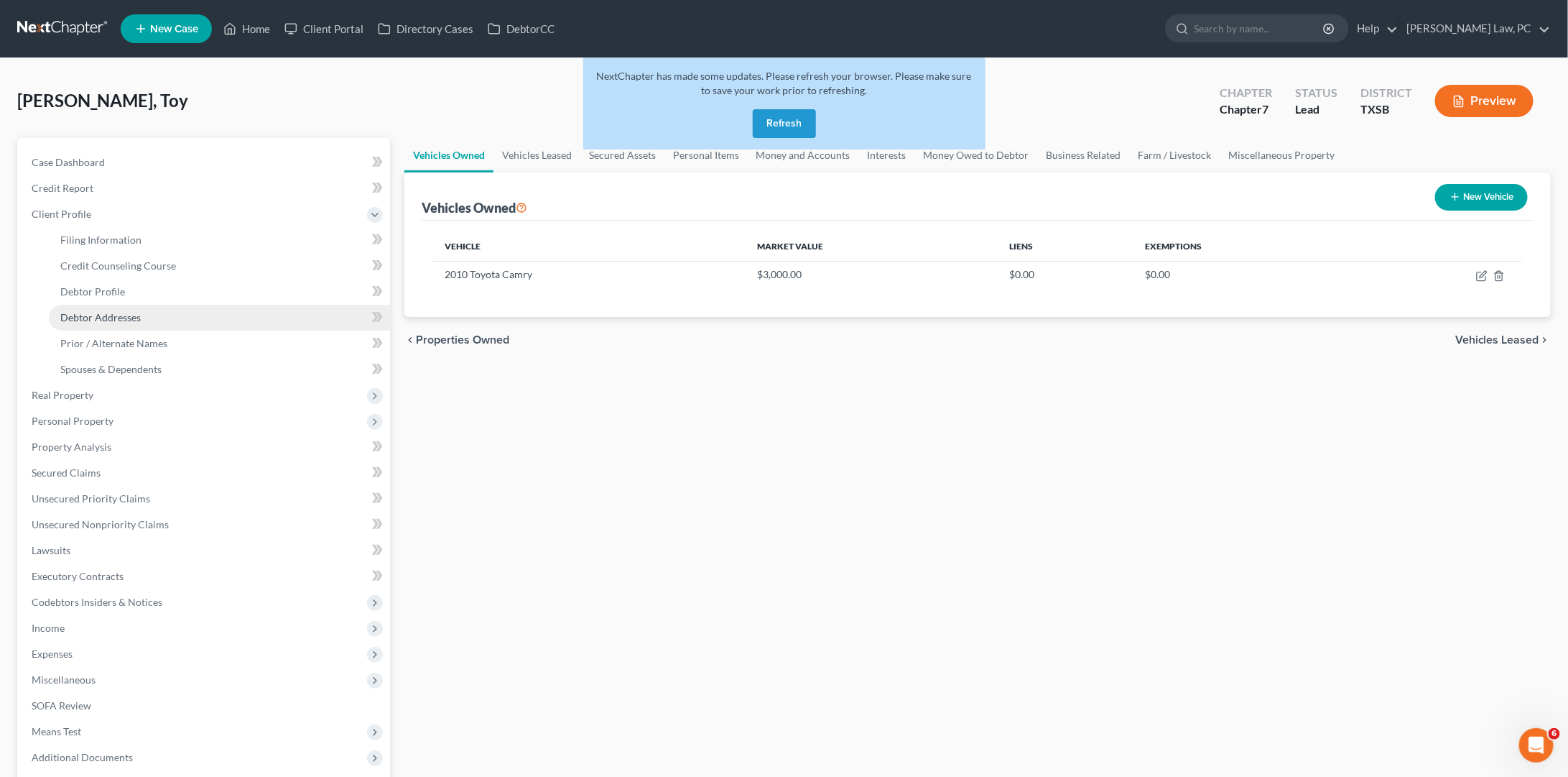
click at [122, 311] on span "Debtor Addresses" at bounding box center [101, 317] width 81 height 12
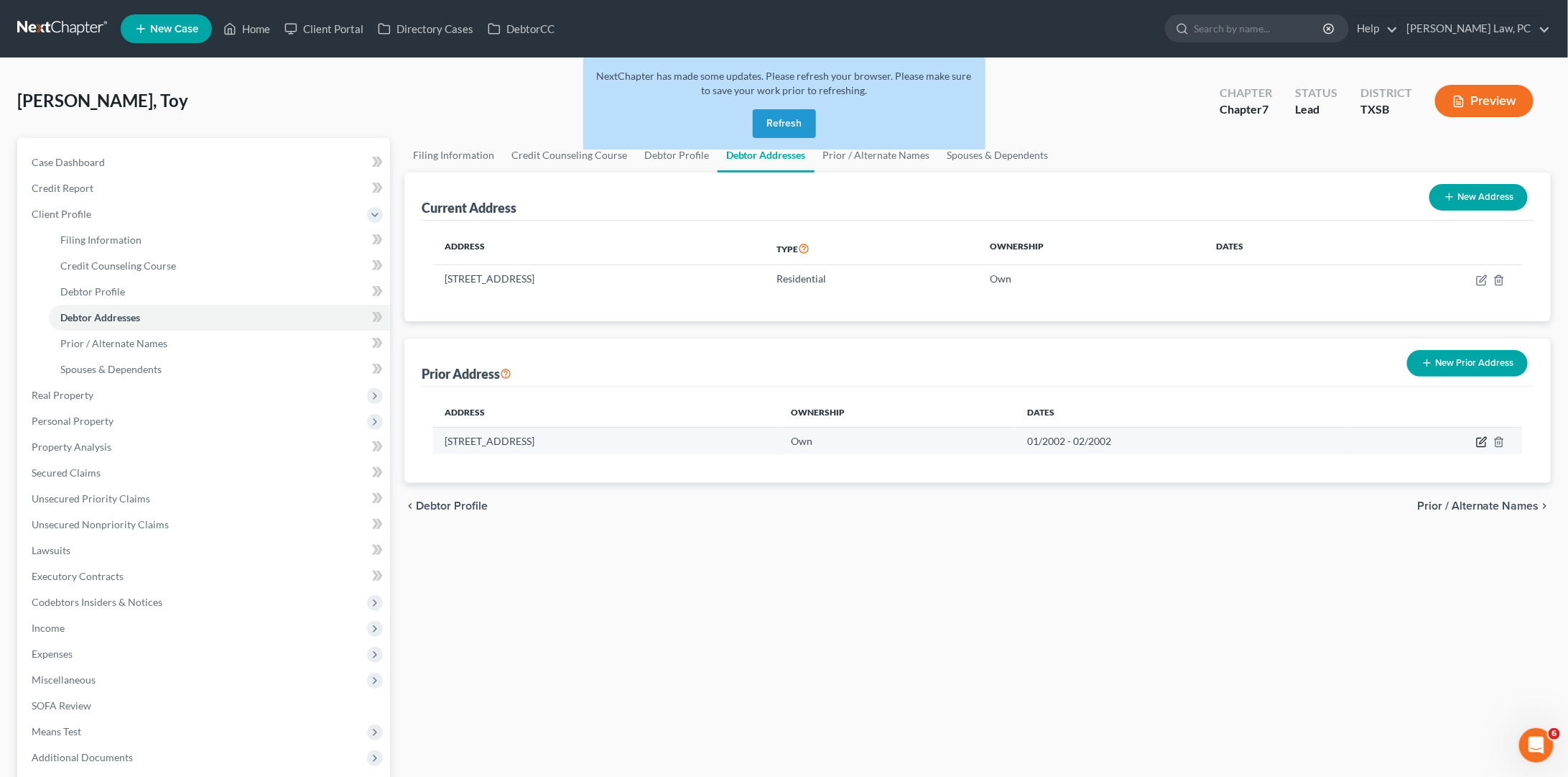
click at [1481, 438] on icon "button" at bounding box center [1481, 441] width 11 height 11
select select "45"
select select "100"
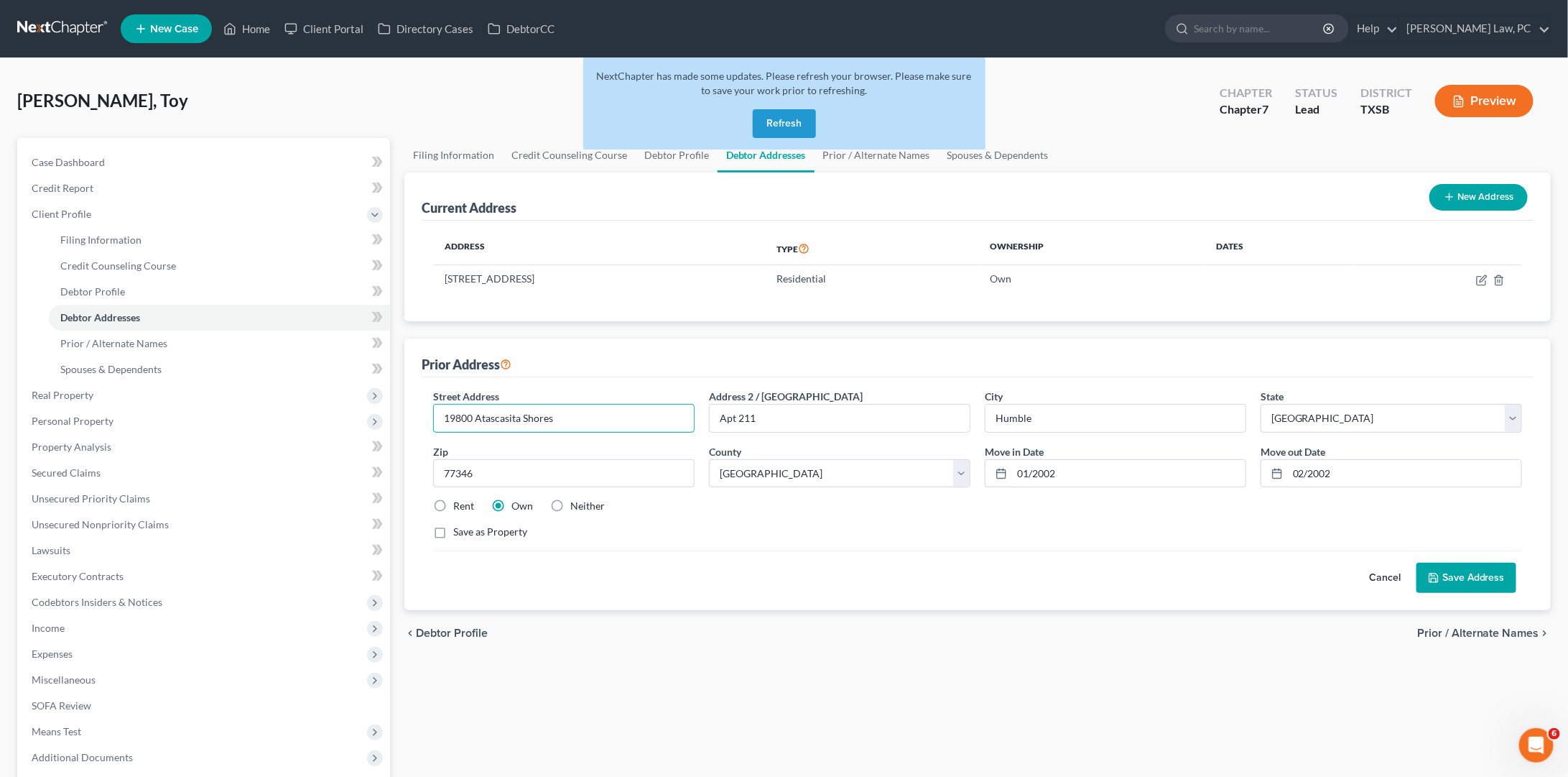
type input "19800 Atascasita Shores"
click at [454, 502] on label "Rent" at bounding box center [464, 505] width 21 height 14
click at [459, 502] on input "Rent" at bounding box center [463, 503] width 10 height 10
radio input "true"
drag, startPoint x: 1071, startPoint y: 465, endPoint x: 1002, endPoint y: 466, distance: 69.0
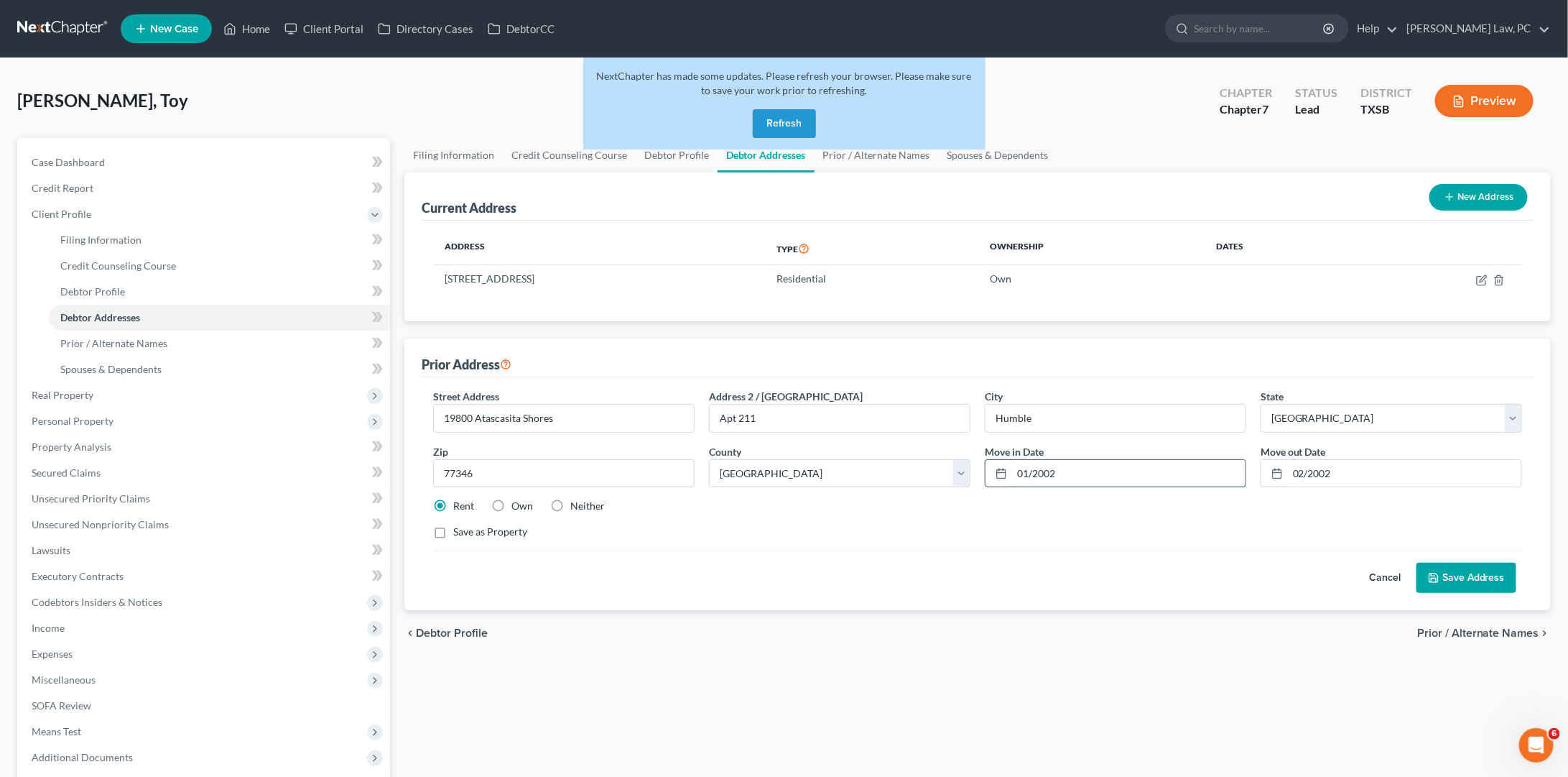
click at [1002, 466] on div "01/2002" at bounding box center [1115, 473] width 261 height 29
type input "02/2019"
click at [1309, 469] on input "02/2002" at bounding box center [1404, 473] width 233 height 28
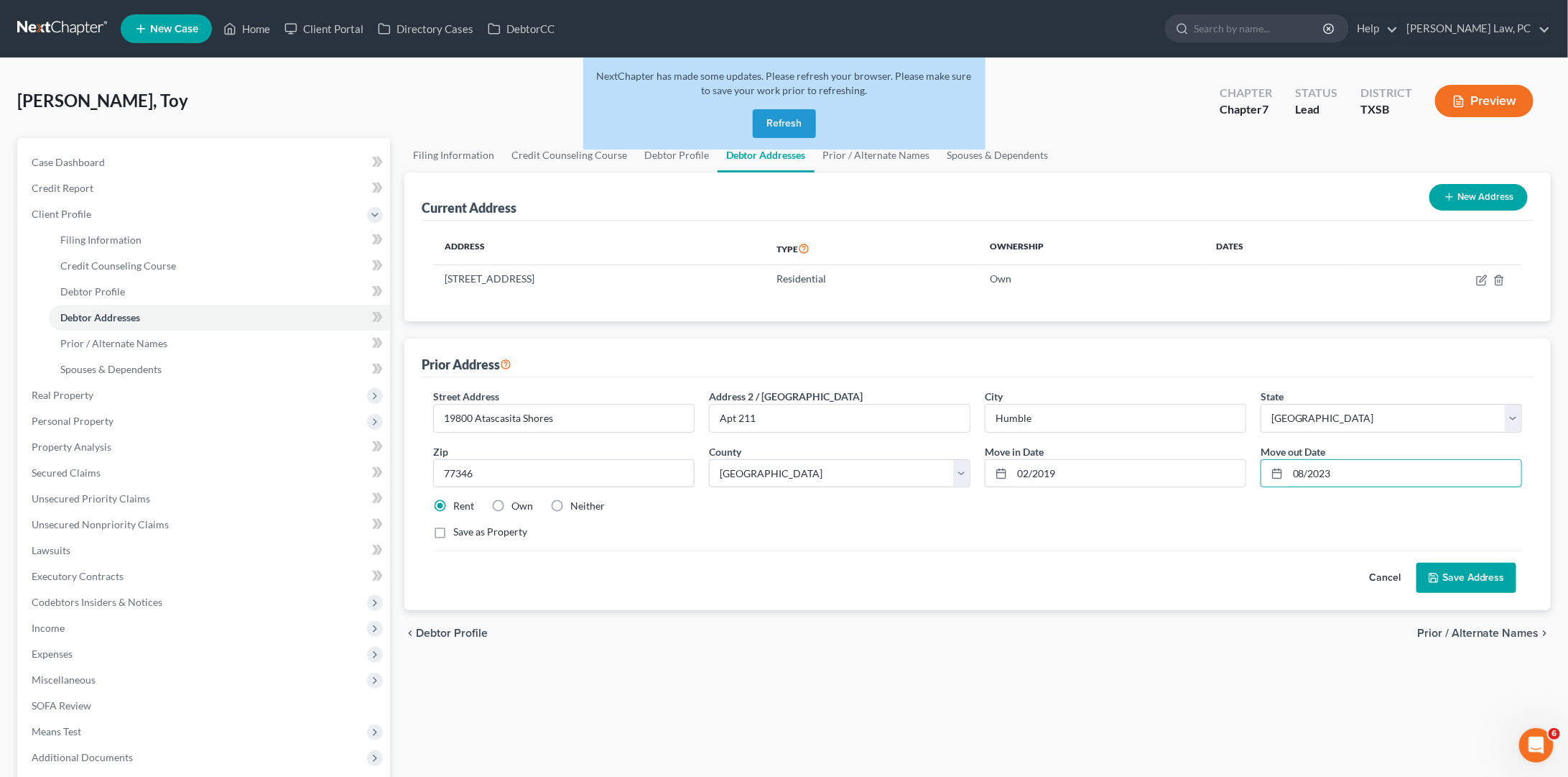
type input "08/2023"
click at [1482, 573] on button "Save Address" at bounding box center [1467, 578] width 100 height 30
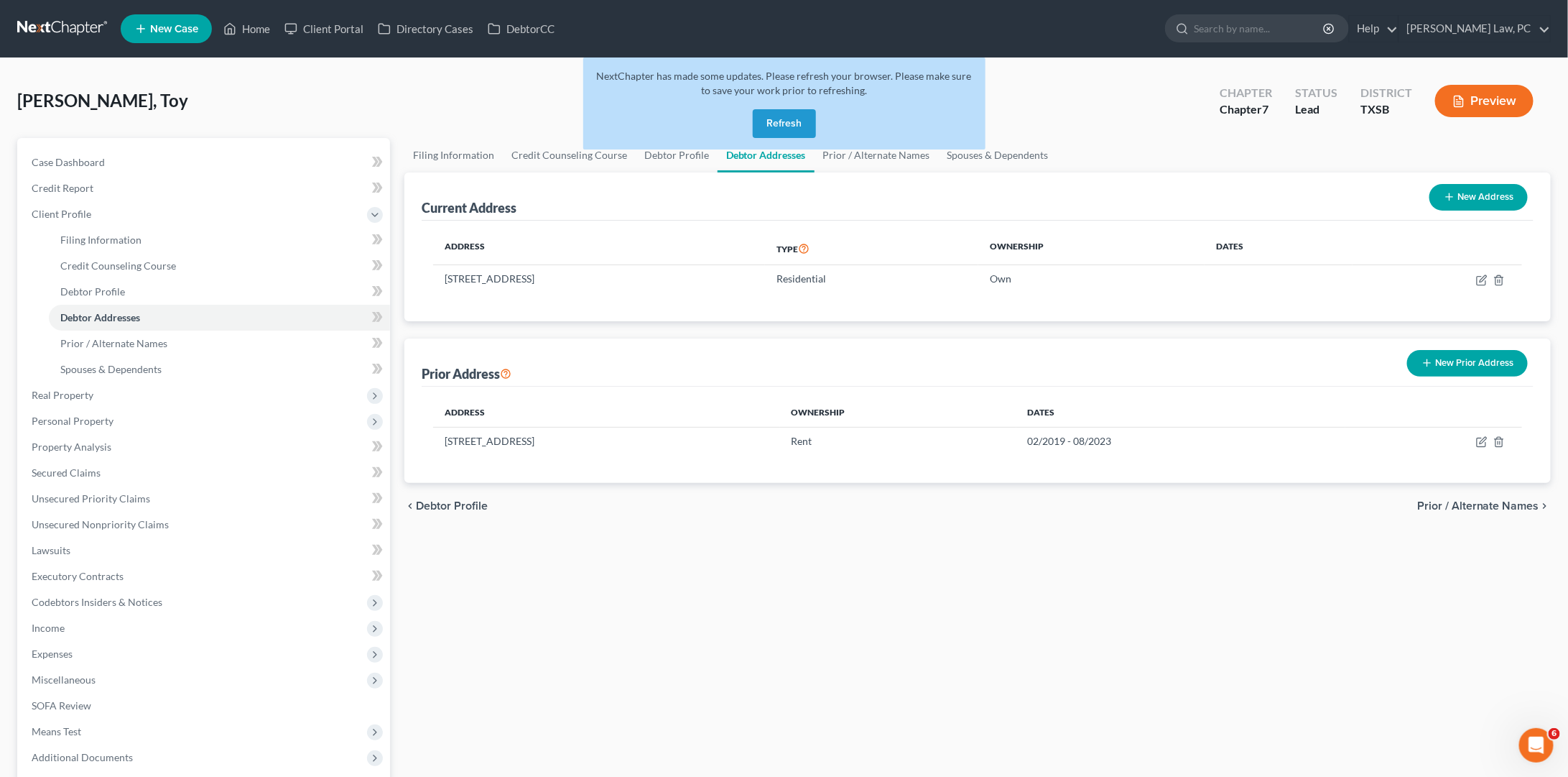
click at [788, 125] on button "Refresh" at bounding box center [784, 123] width 63 height 29
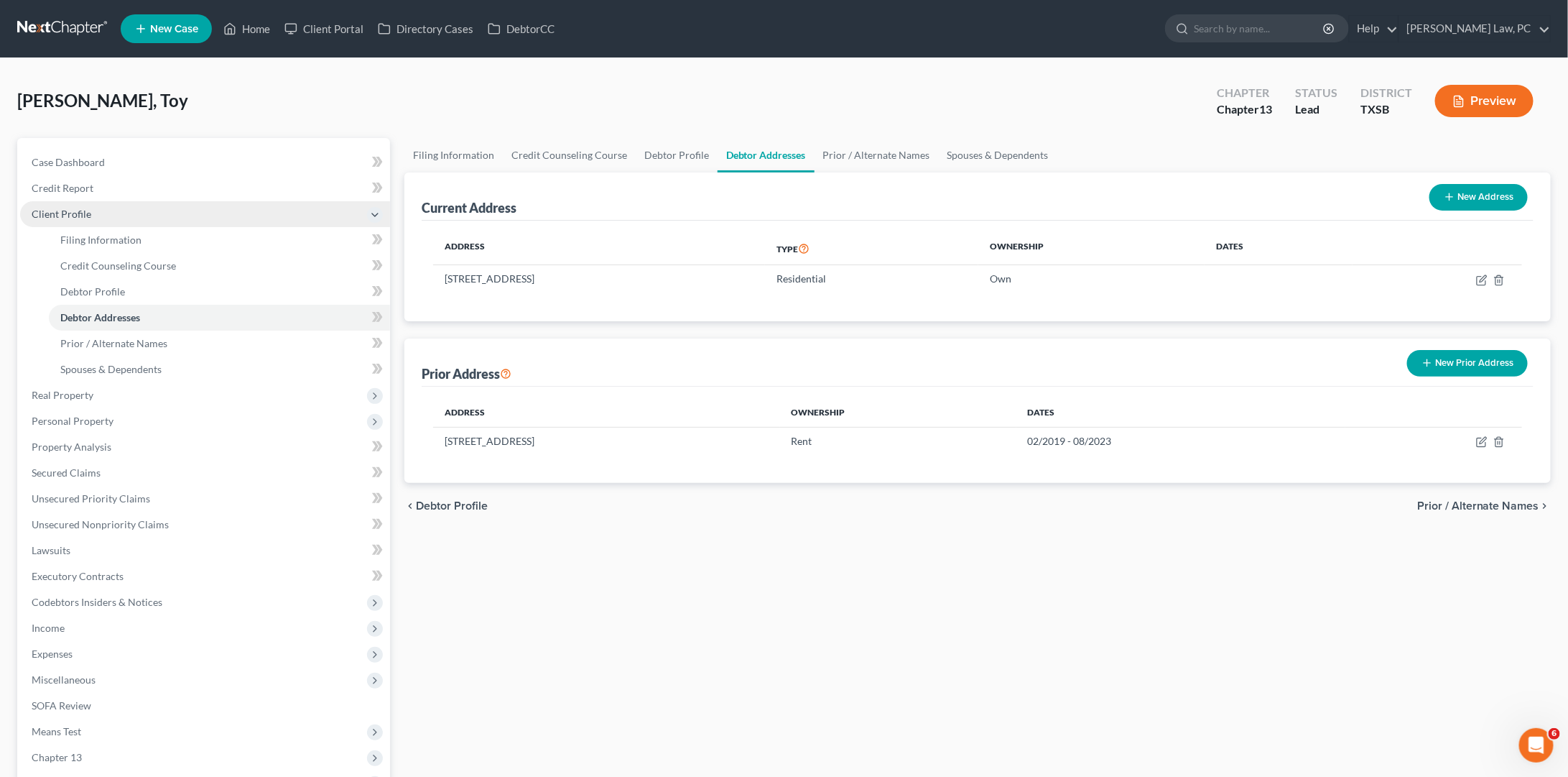
click at [375, 213] on icon at bounding box center [374, 214] width 11 height 11
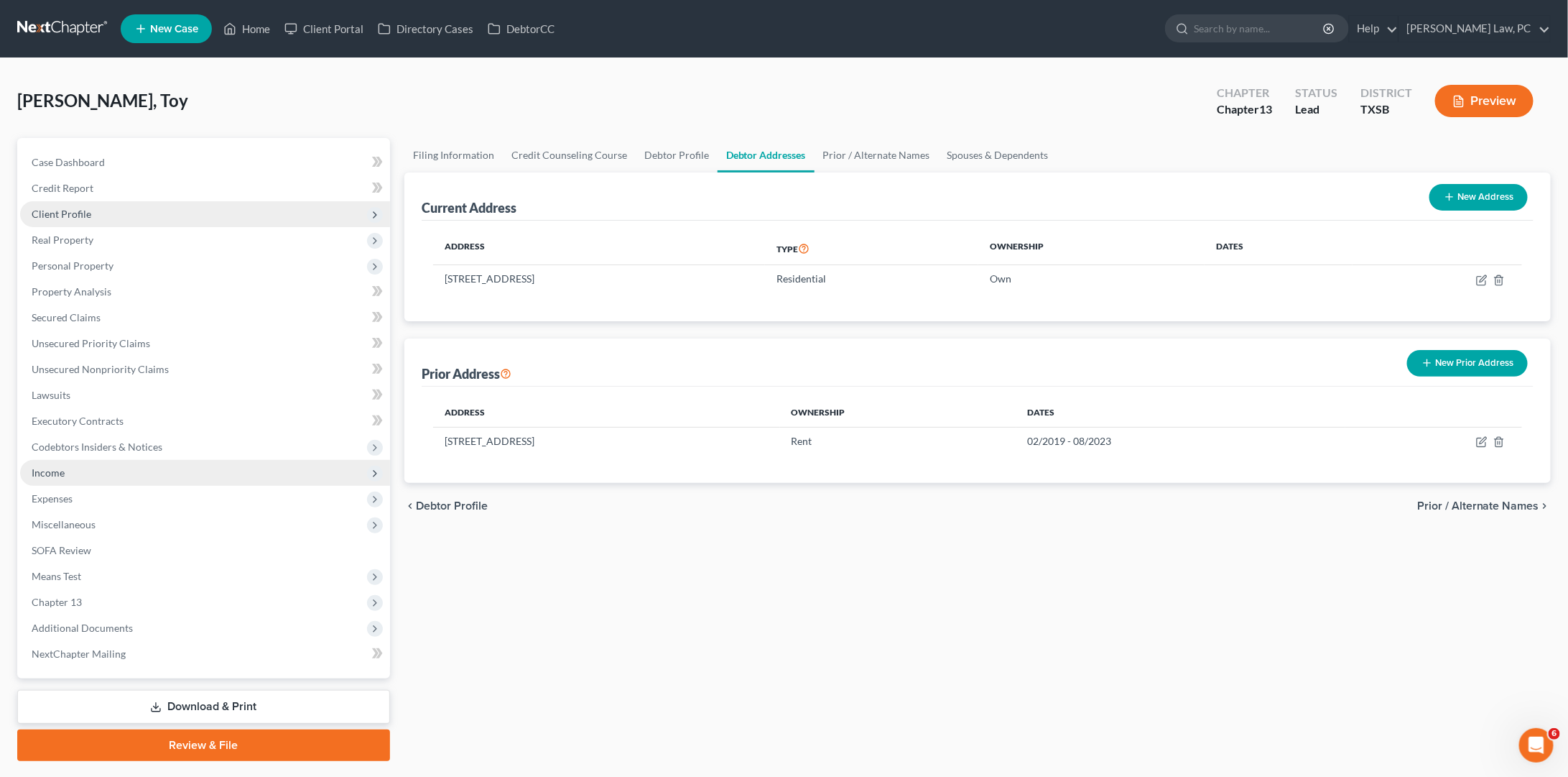
click at [63, 466] on span "Income" at bounding box center [48, 472] width 33 height 12
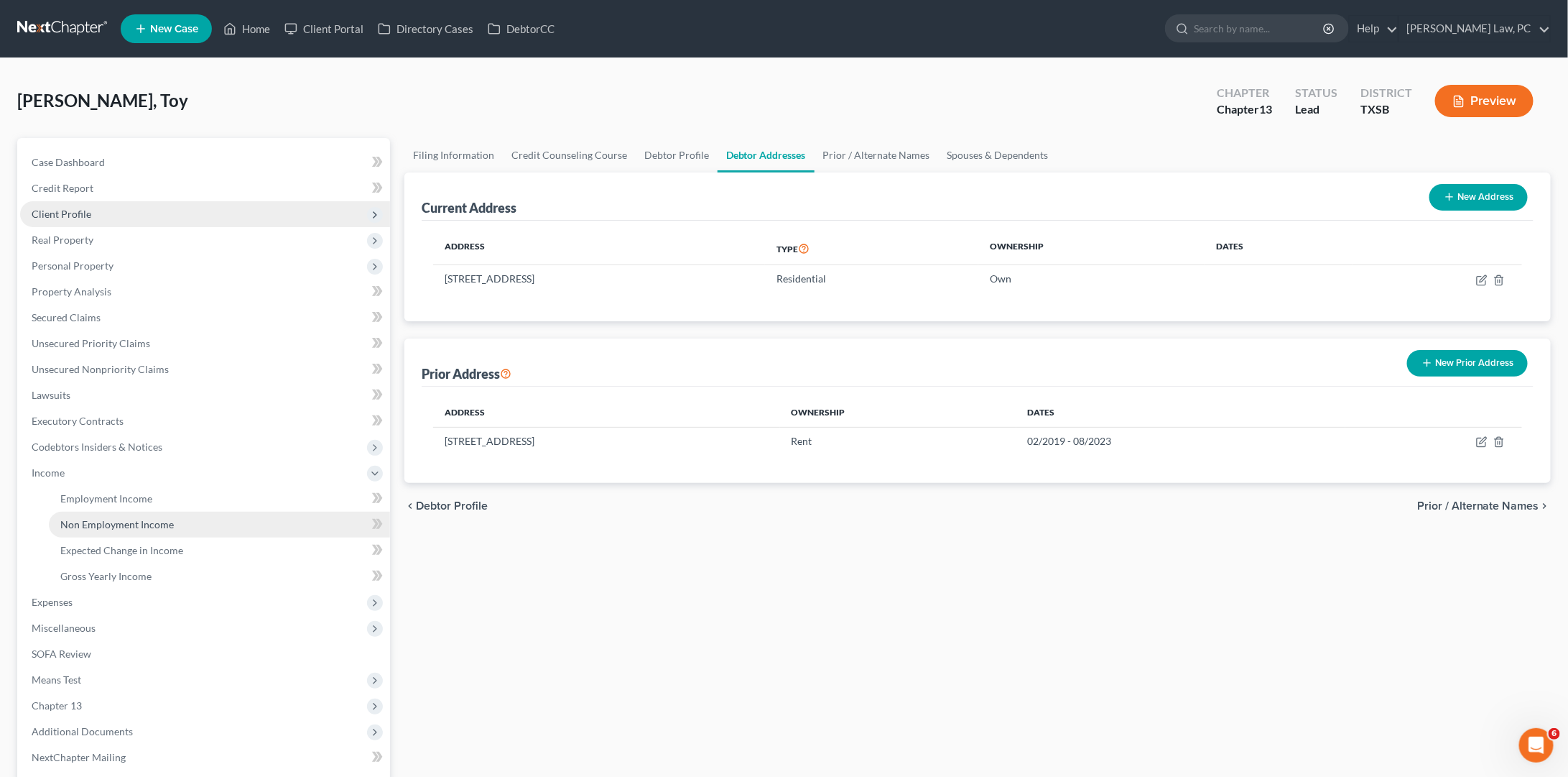
click at [111, 518] on span "Non Employment Income" at bounding box center [117, 524] width 113 height 12
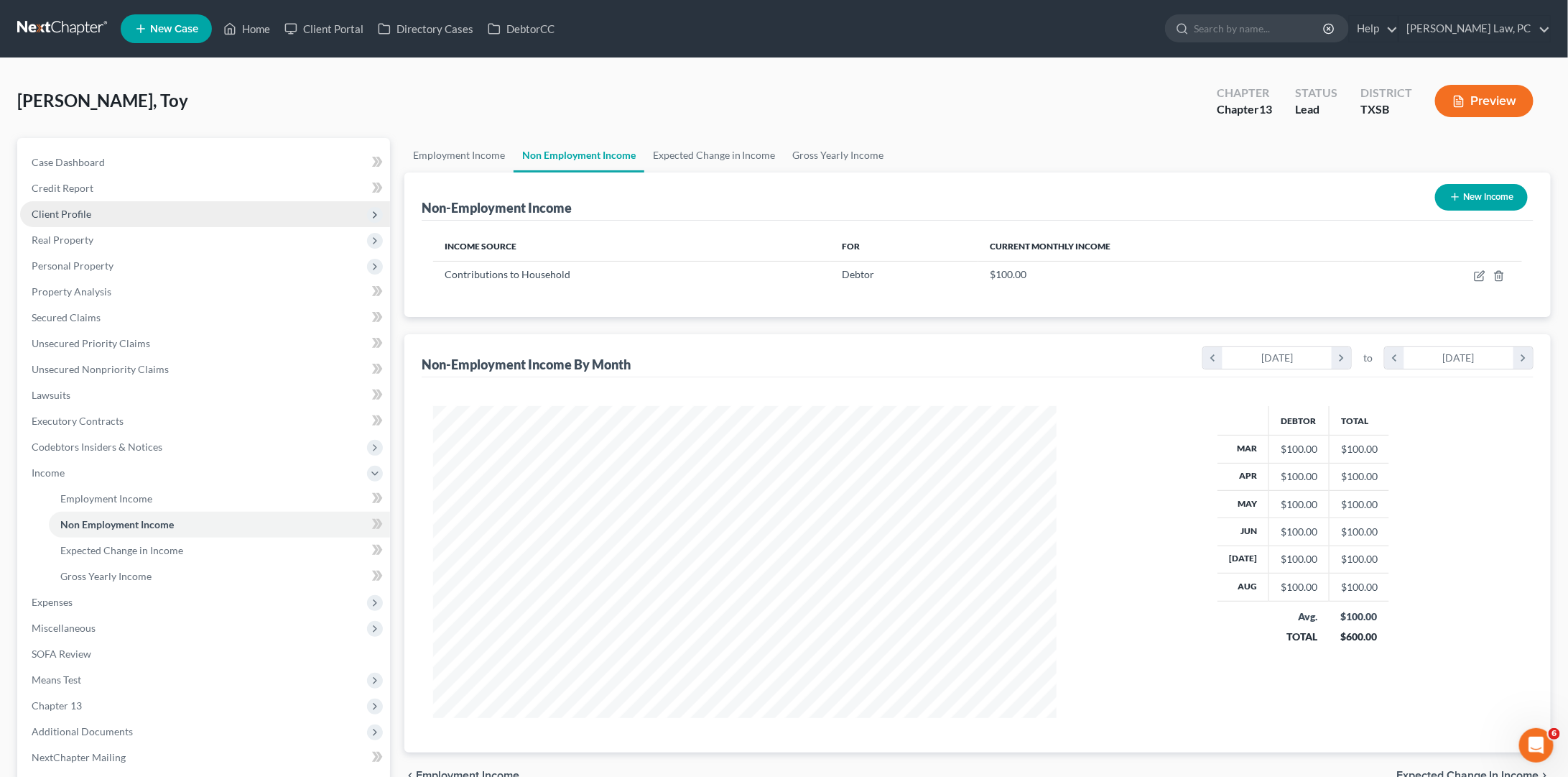
scroll to position [312, 652]
click at [1478, 277] on icon "button" at bounding box center [1479, 275] width 11 height 11
select select "8"
select select "0"
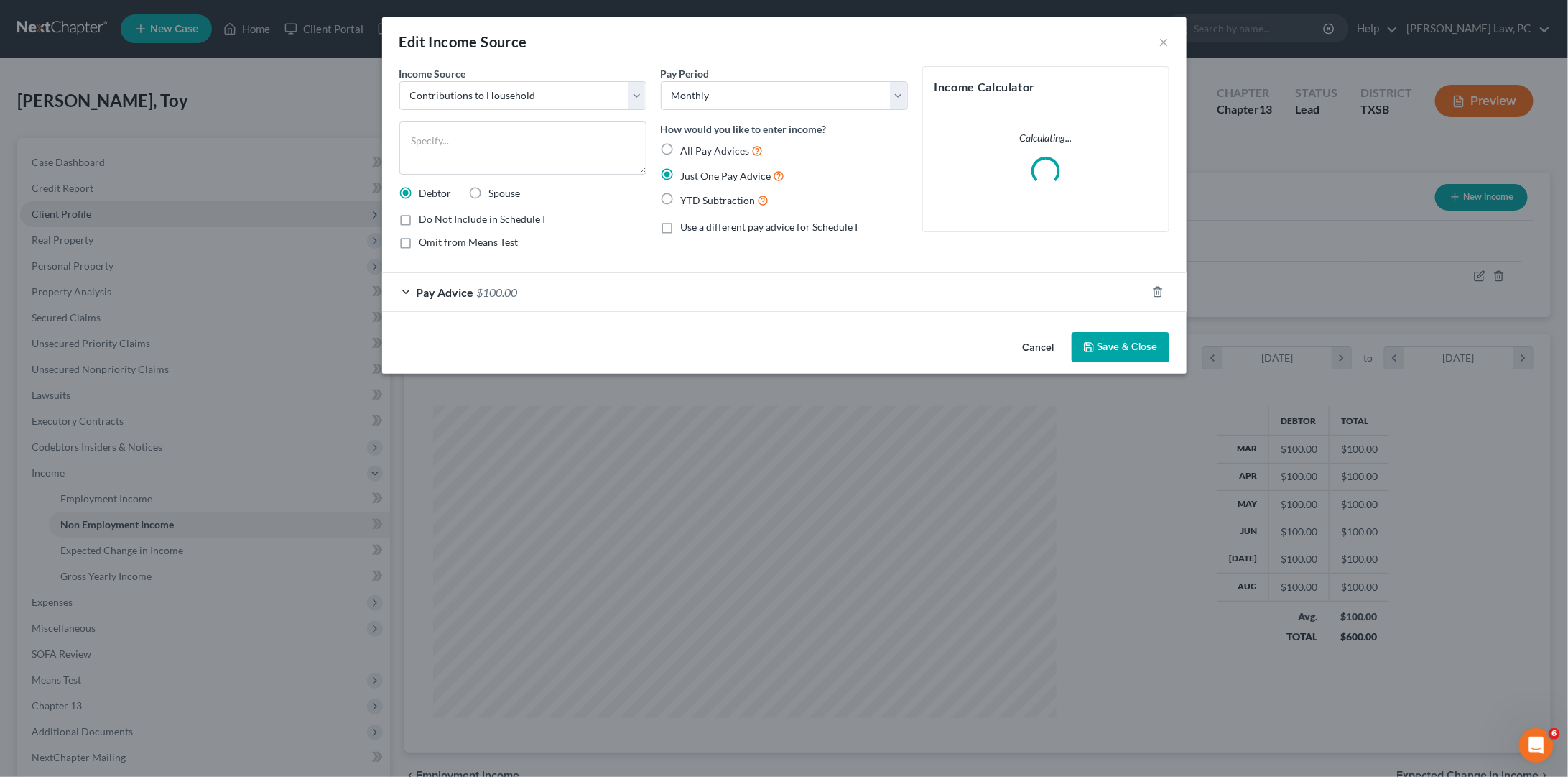
click at [401, 286] on div "Pay Advice $100.00" at bounding box center [764, 292] width 764 height 38
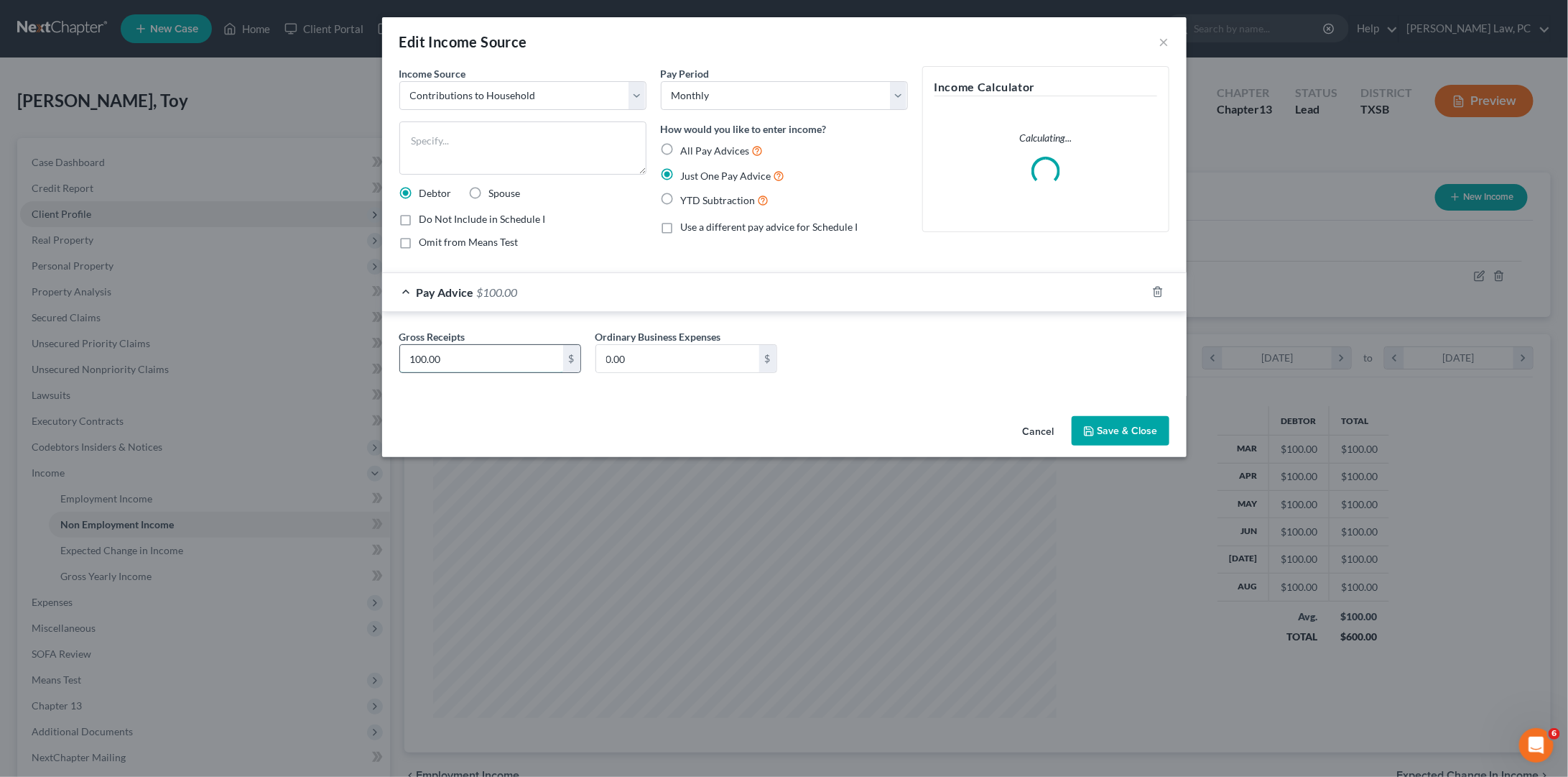
click at [492, 358] on input "100.00" at bounding box center [481, 358] width 163 height 28
type input "900"
click at [1131, 428] on button "Save & Close" at bounding box center [1120, 431] width 98 height 30
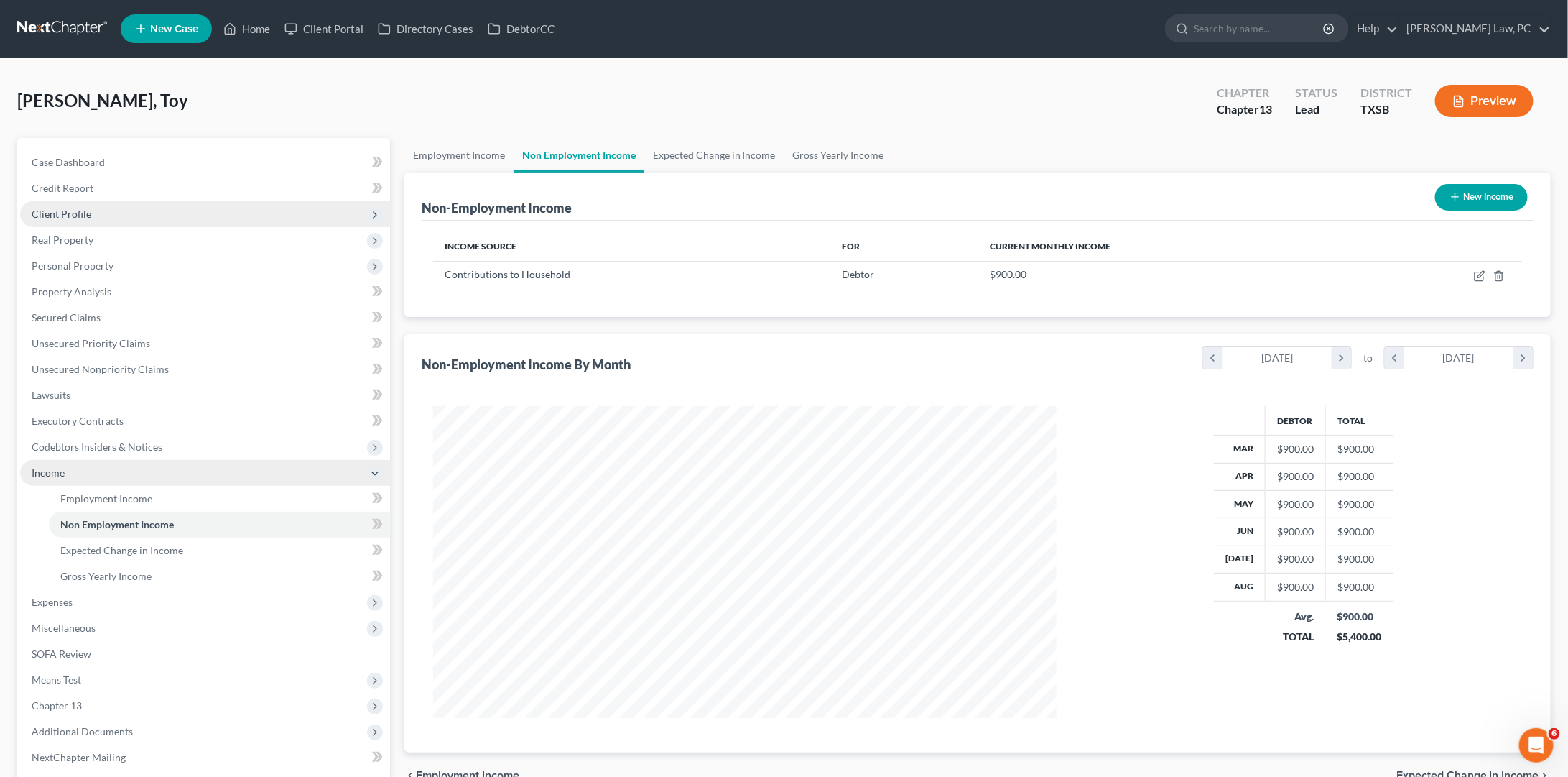
click at [377, 468] on icon at bounding box center [374, 473] width 11 height 11
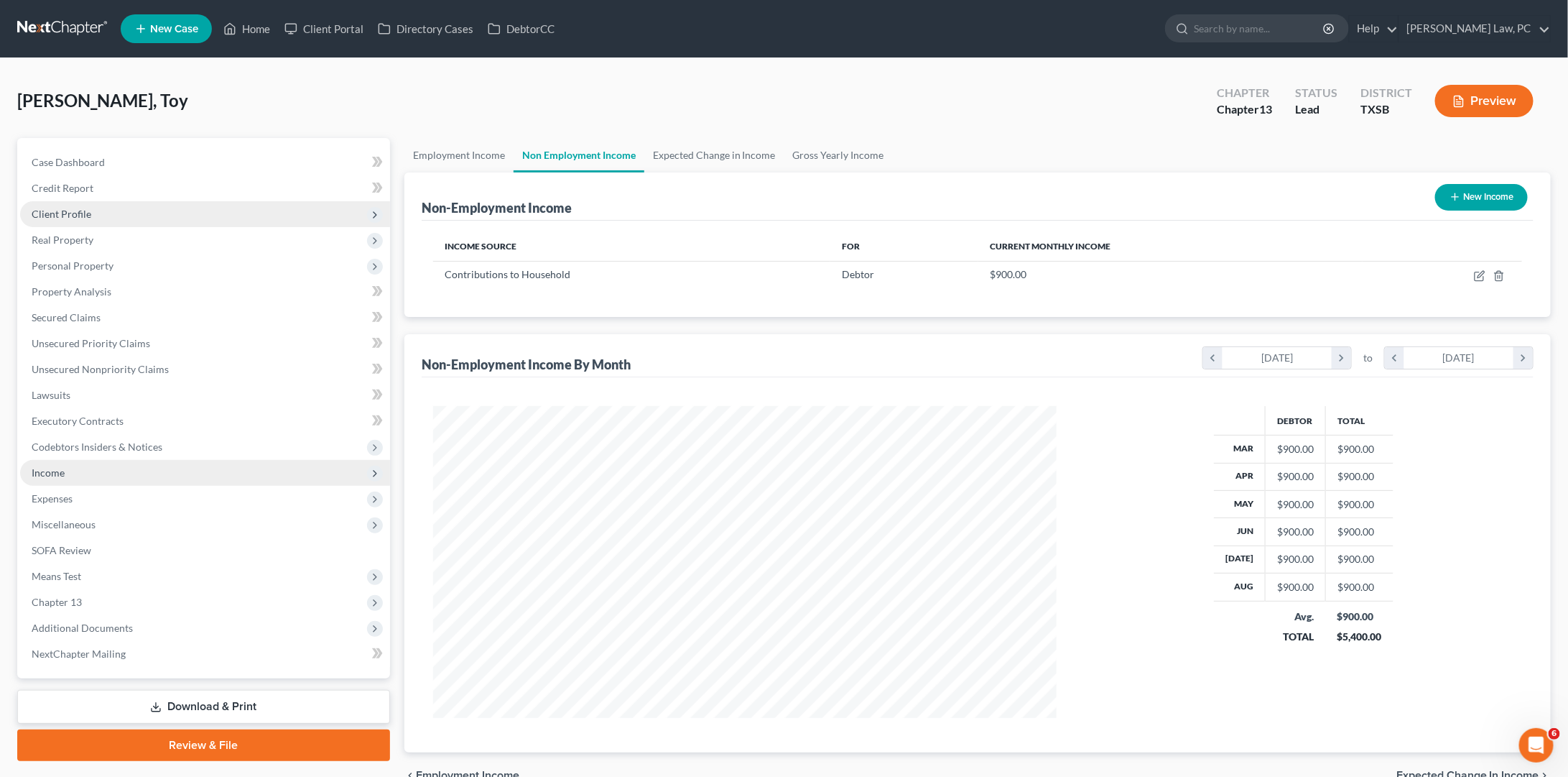
click at [56, 37] on link at bounding box center [63, 28] width 92 height 26
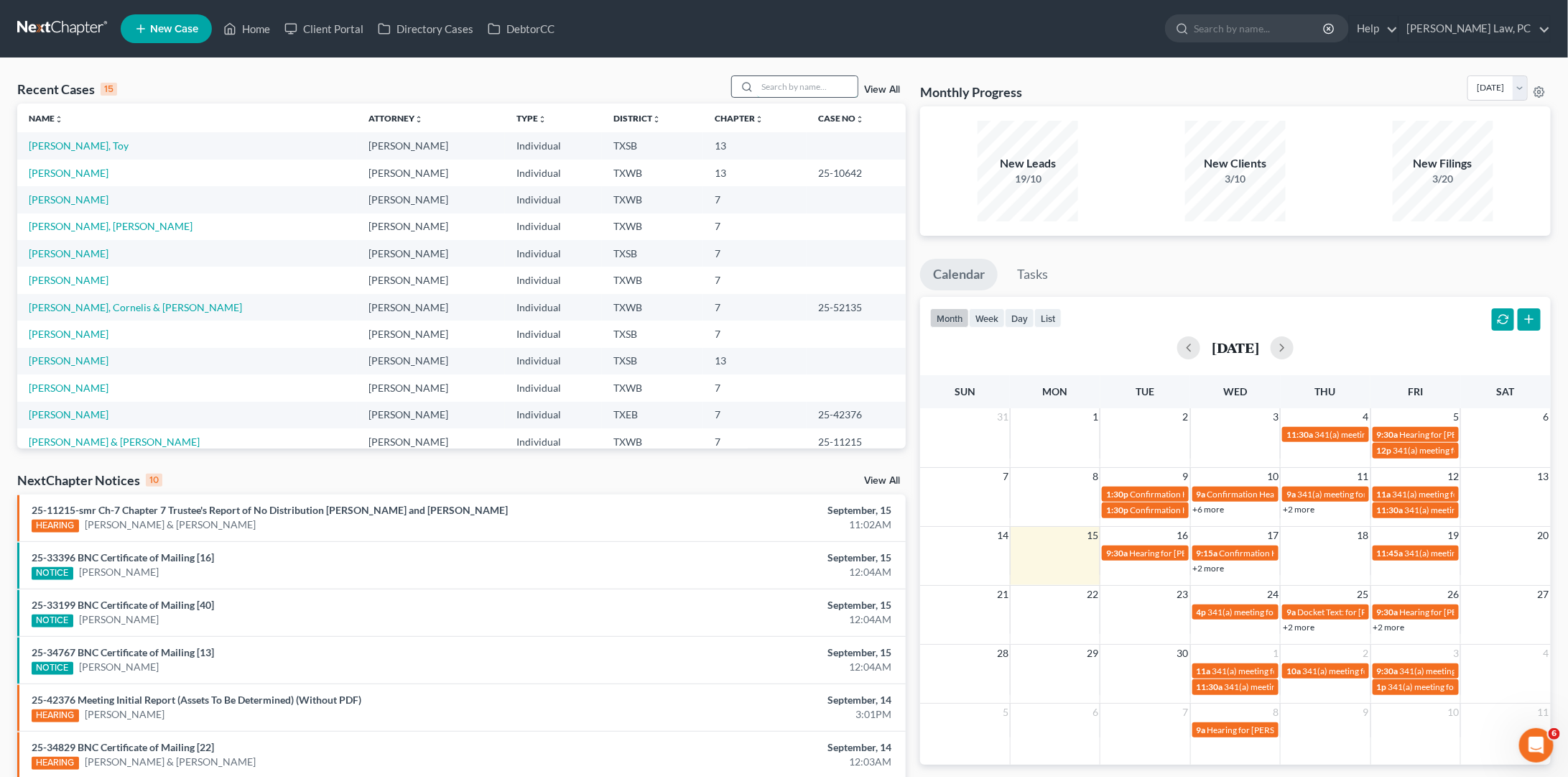
click at [792, 92] on input "search" at bounding box center [807, 87] width 101 height 21
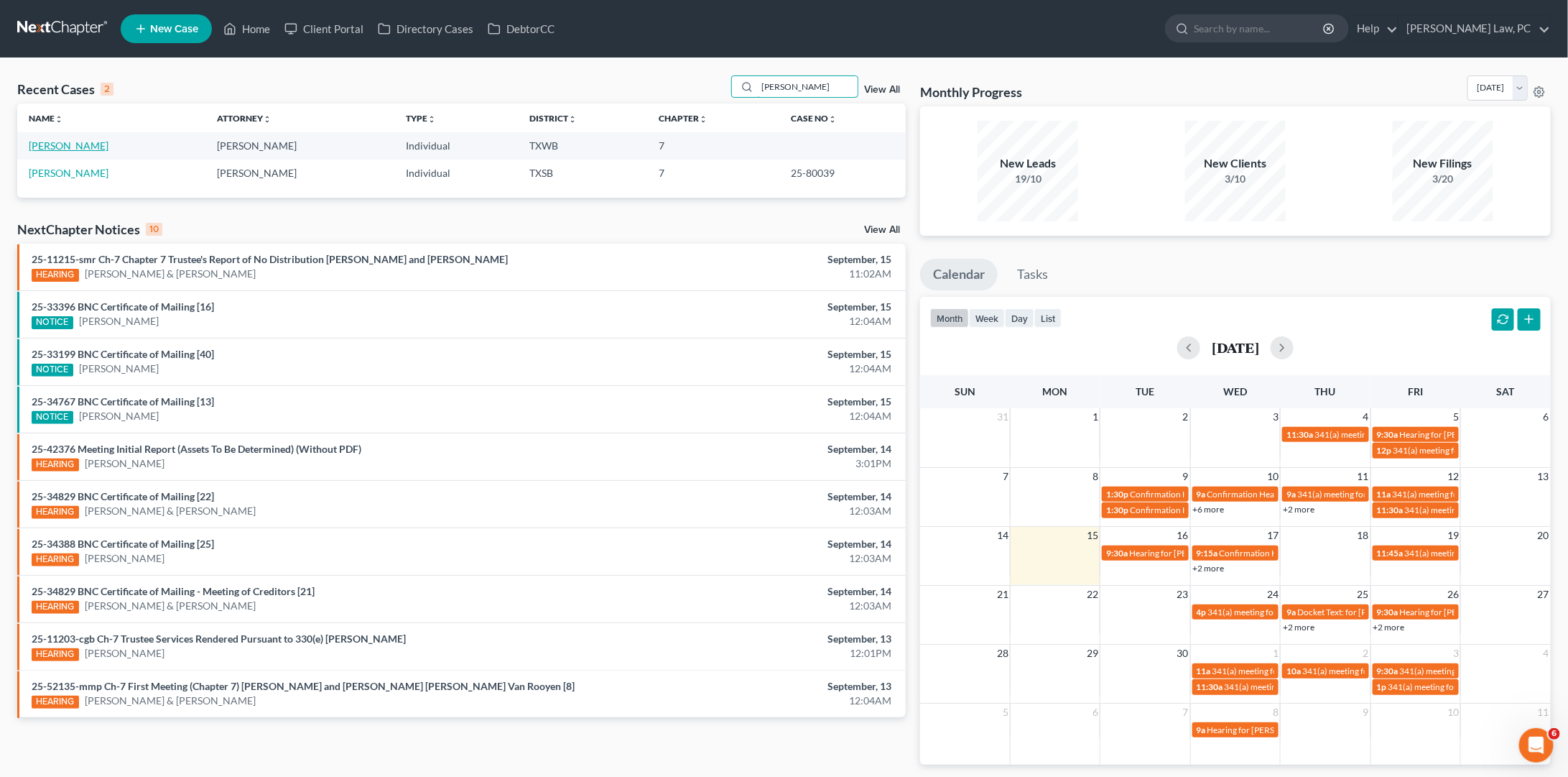
type input "[PERSON_NAME]"
click at [80, 141] on link "[PERSON_NAME]" at bounding box center [69, 146] width 80 height 12
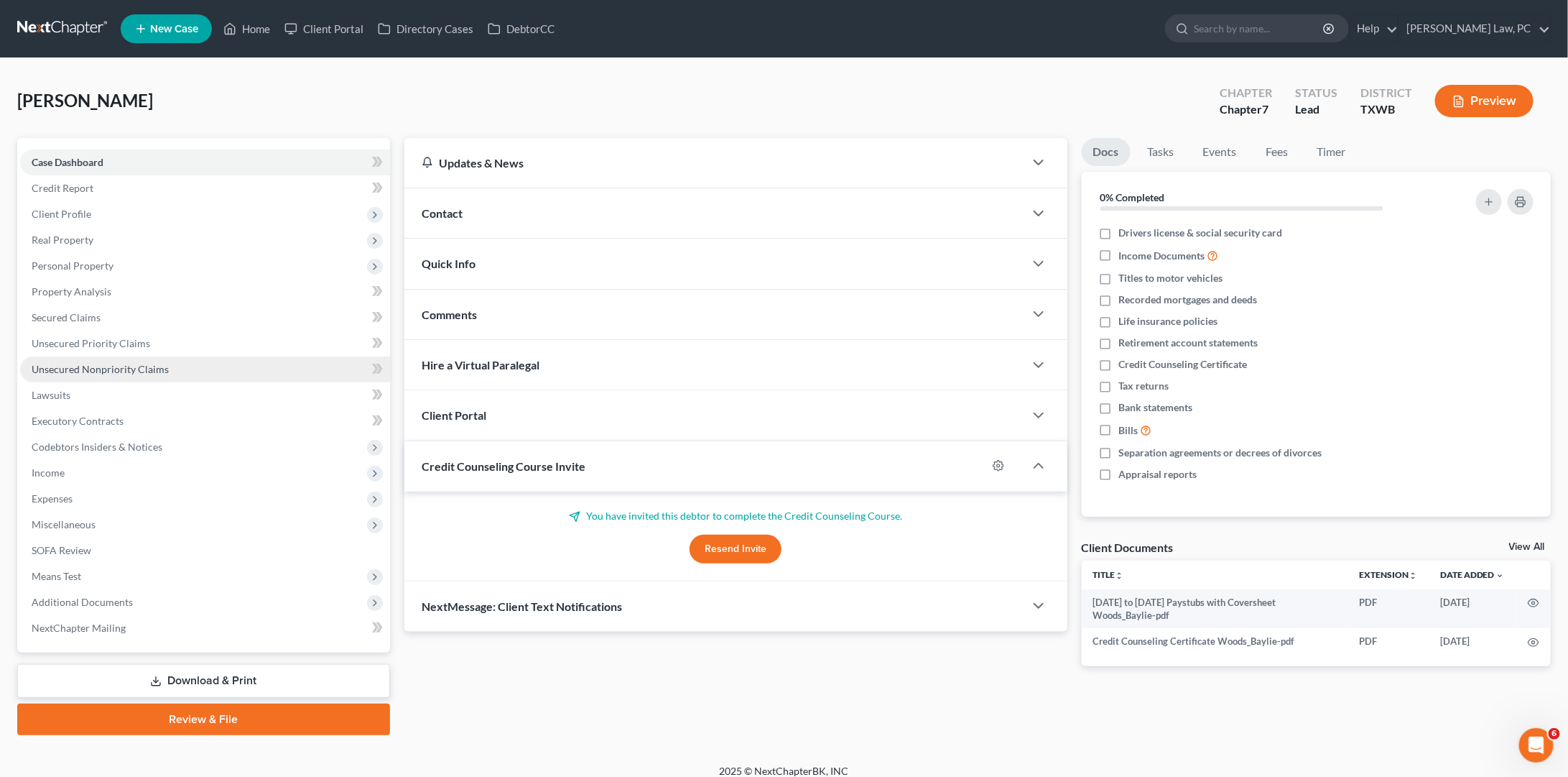
click at [145, 363] on span "Unsecured Nonpriority Claims" at bounding box center [100, 369] width 137 height 12
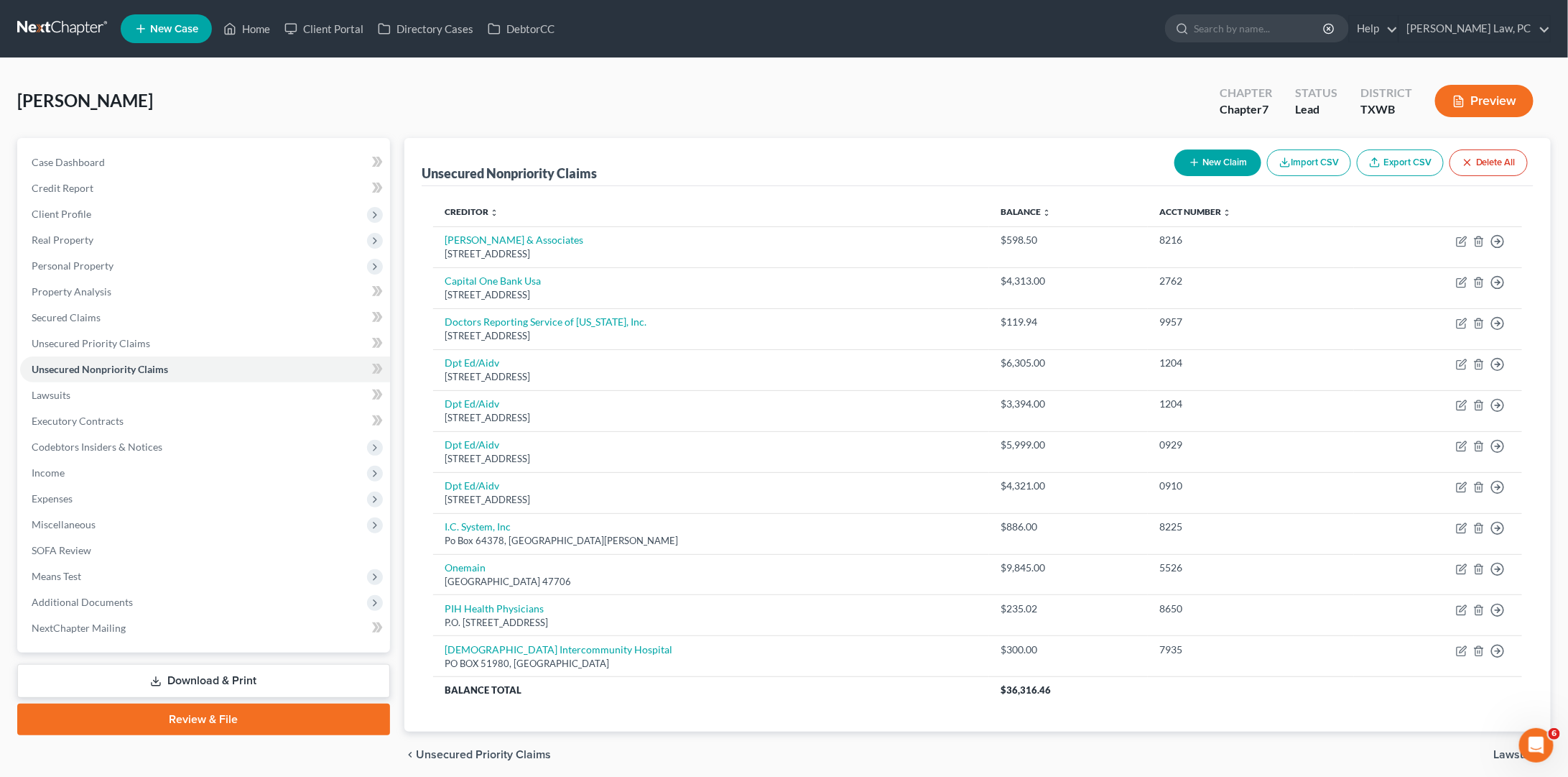
click at [1227, 164] on button "New Claim" at bounding box center [1217, 163] width 87 height 27
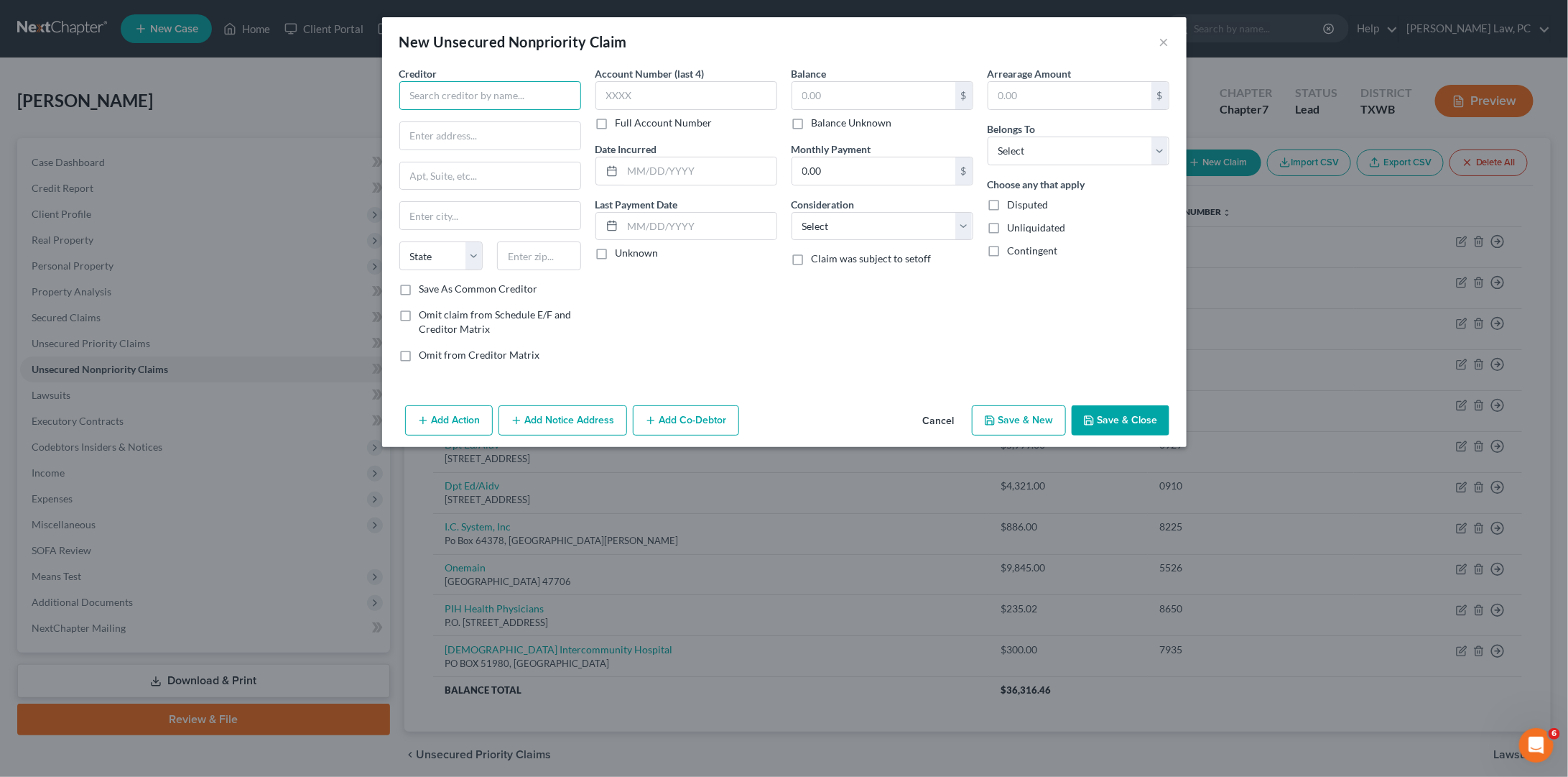
click at [520, 98] on input "text" at bounding box center [490, 96] width 182 height 29
type input "Atrium Health"
click at [871, 85] on input "text" at bounding box center [874, 96] width 163 height 28
type input "610.15"
type input "4430"
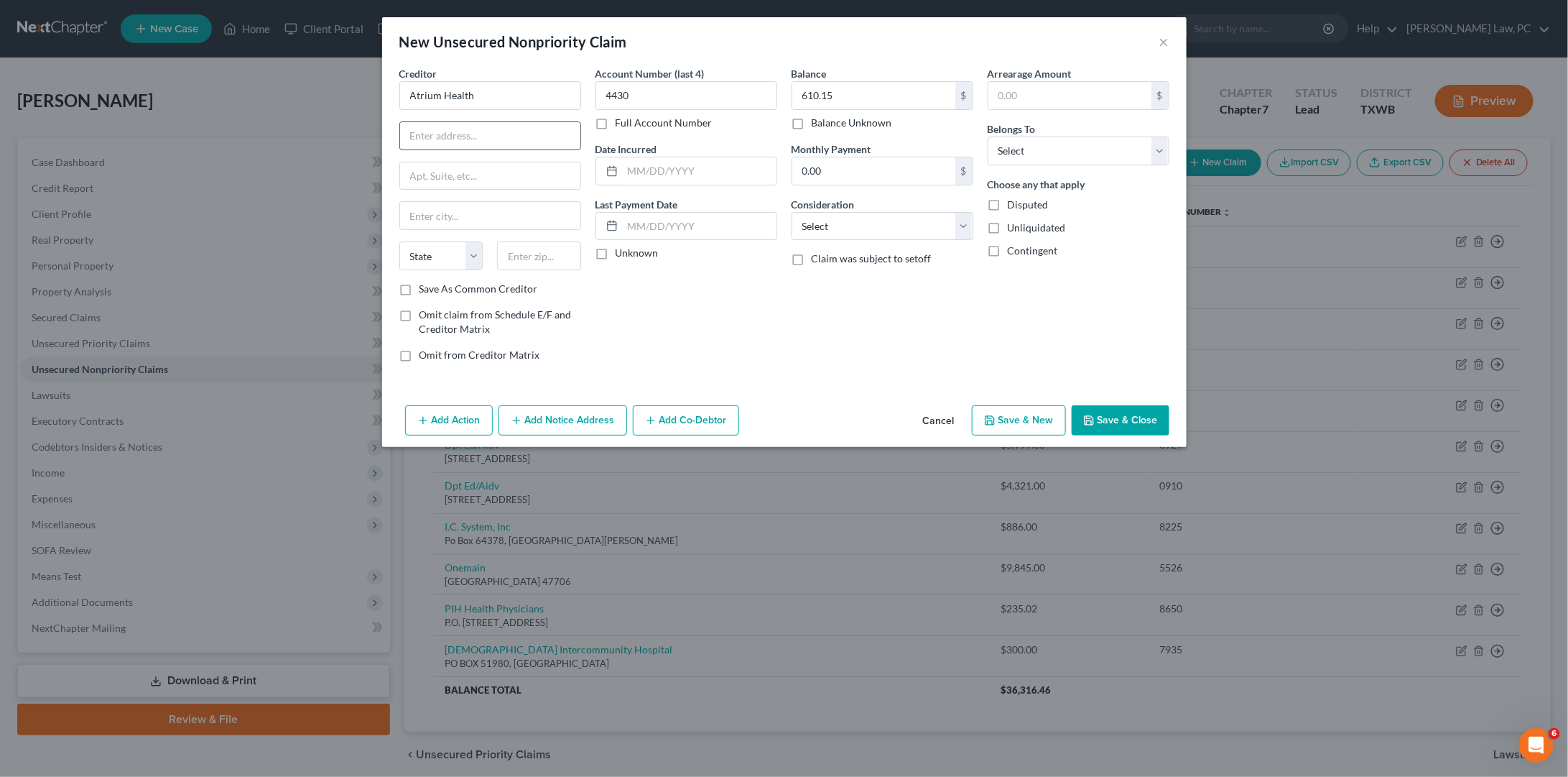
paste input "[STREET_ADDRESS][PERSON_NAME]"
type input "[STREET_ADDRESS][PERSON_NAME]"
paste input "28262"
type input "28262"
type input "Charlotte"
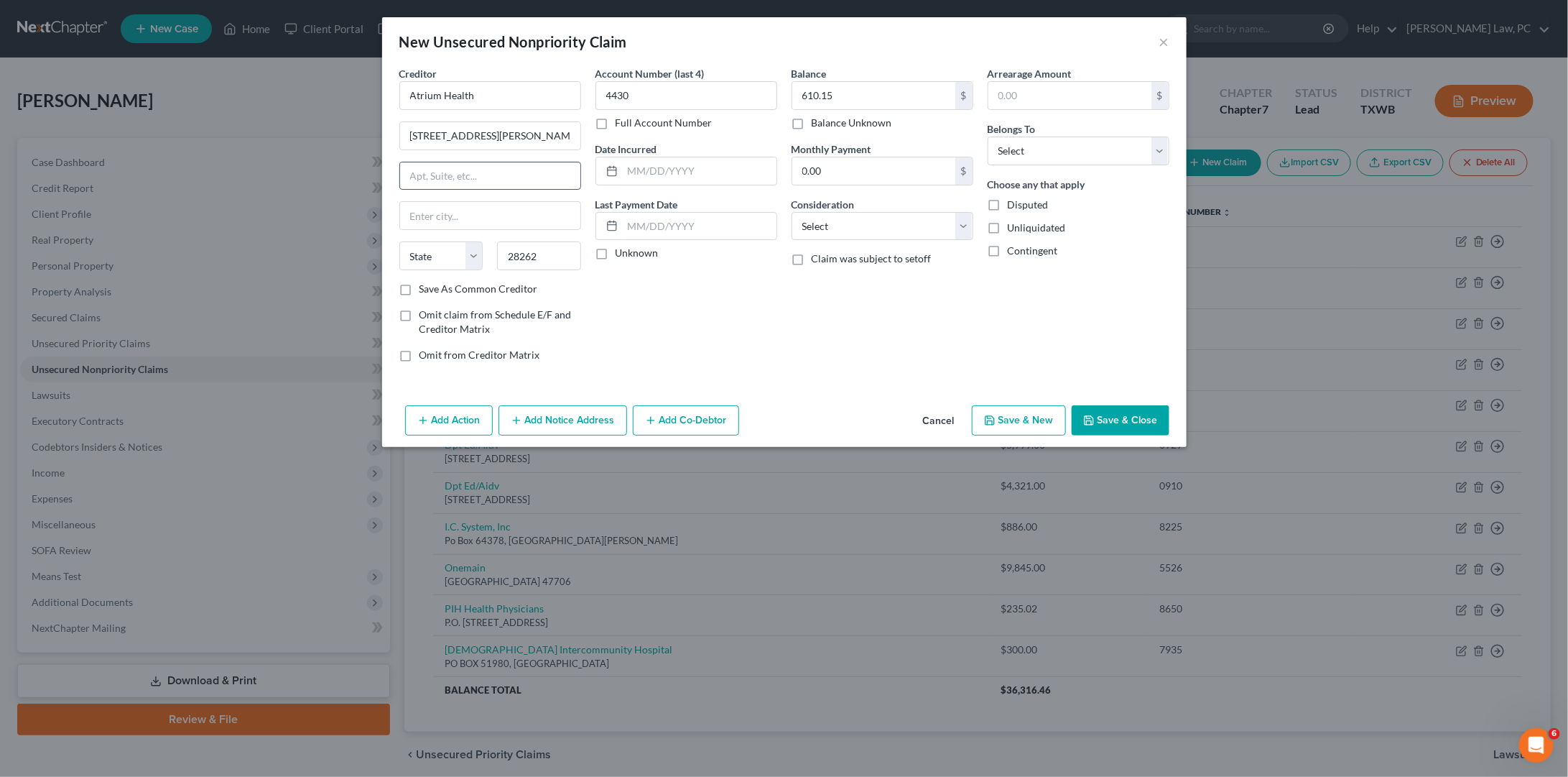
select select "28"
select select "0"
select select "9"
click at [1113, 419] on button "Save & Close" at bounding box center [1120, 420] width 98 height 30
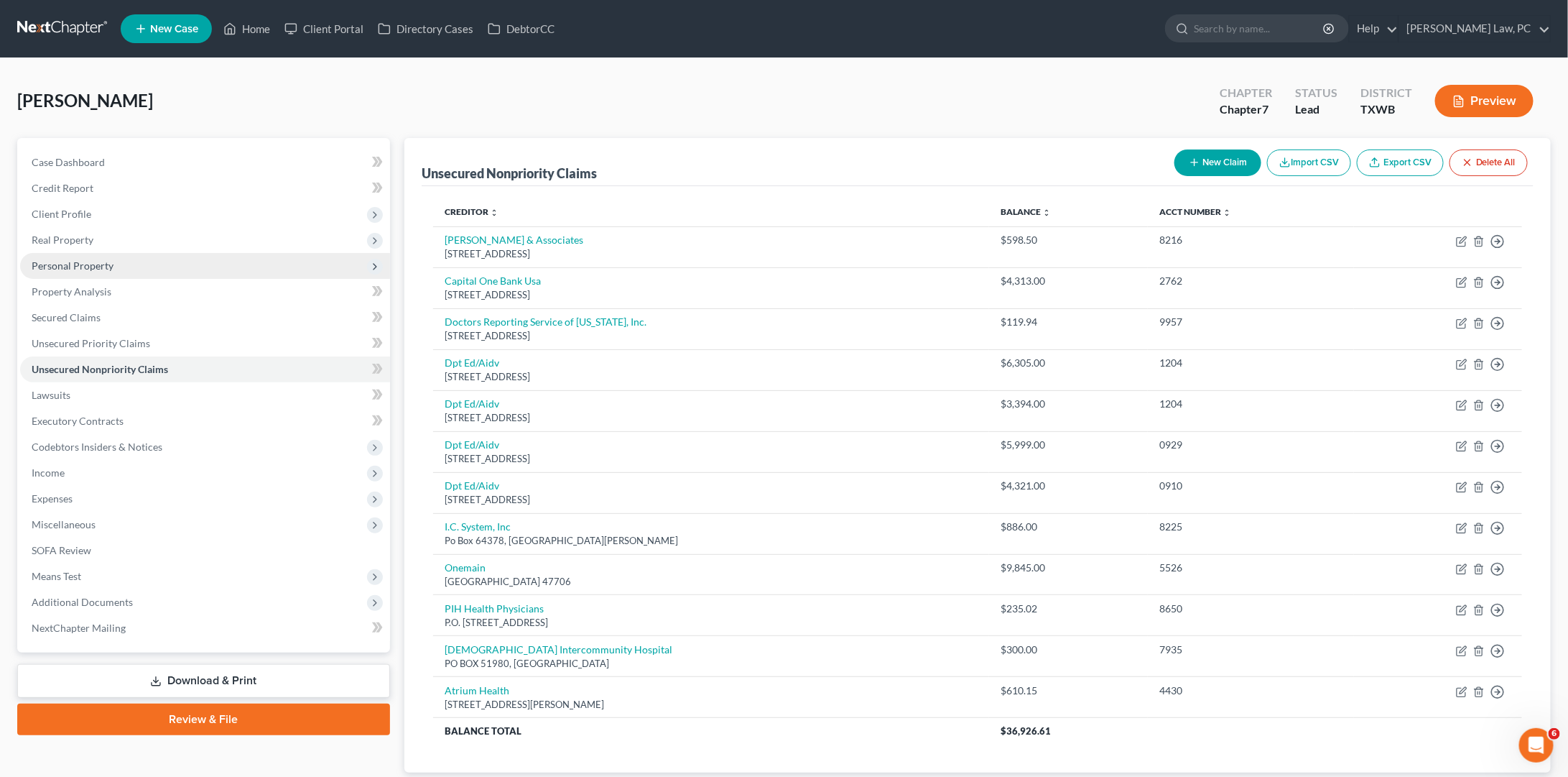
click at [116, 255] on span "Personal Property" at bounding box center [205, 266] width 370 height 26
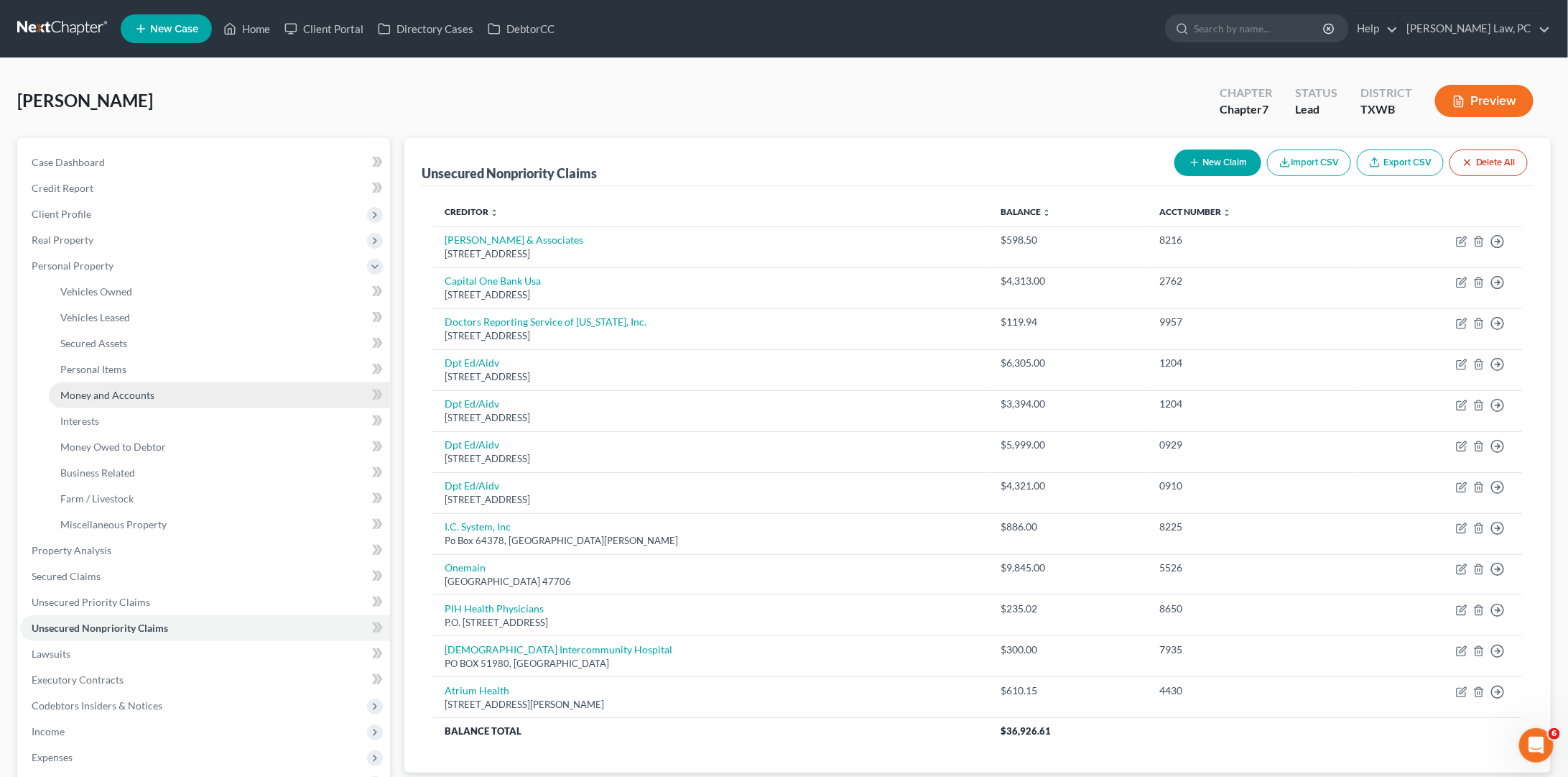
click at [142, 390] on span "Money and Accounts" at bounding box center [107, 395] width 94 height 12
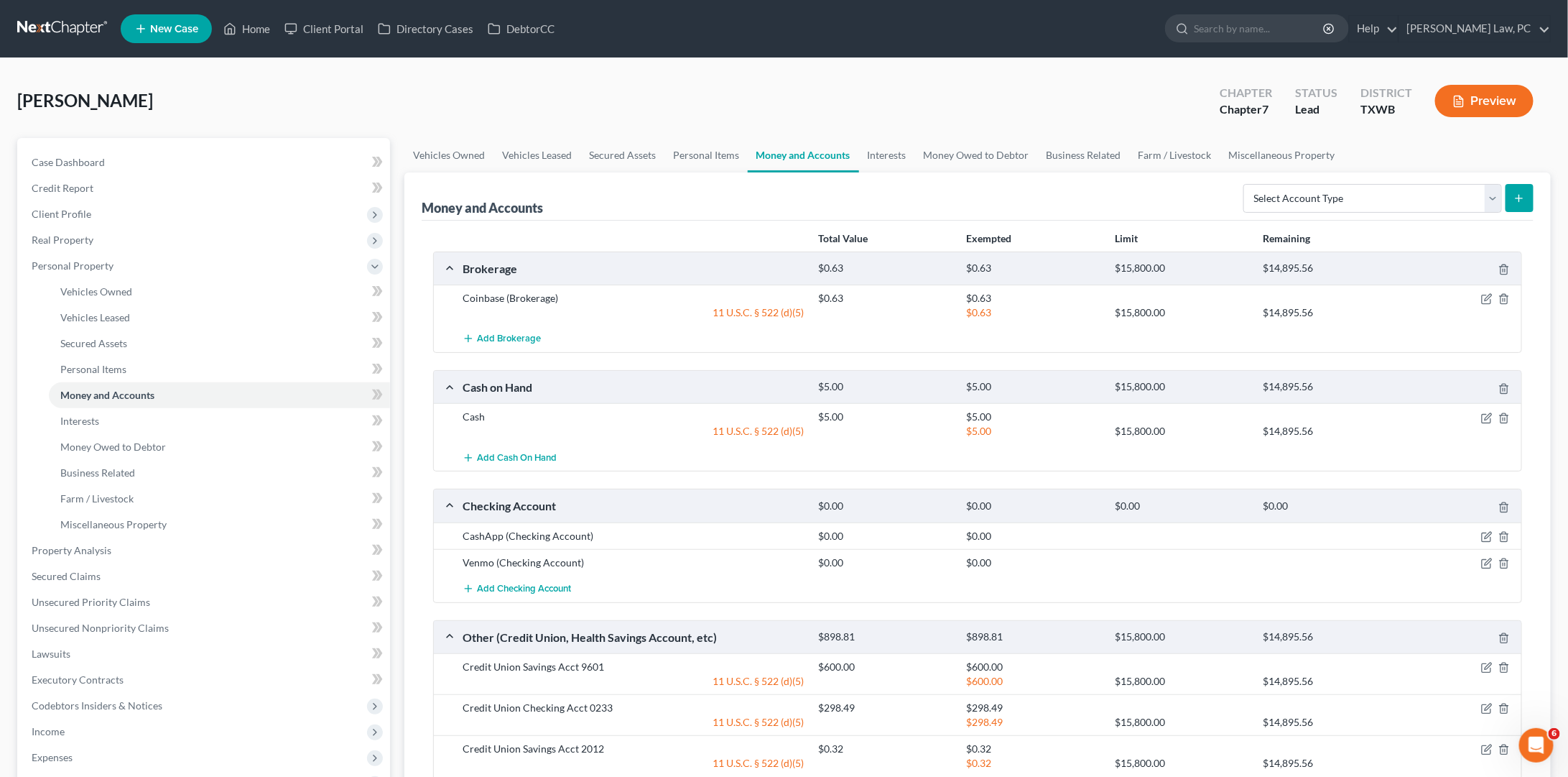
click at [44, 21] on link at bounding box center [63, 28] width 92 height 26
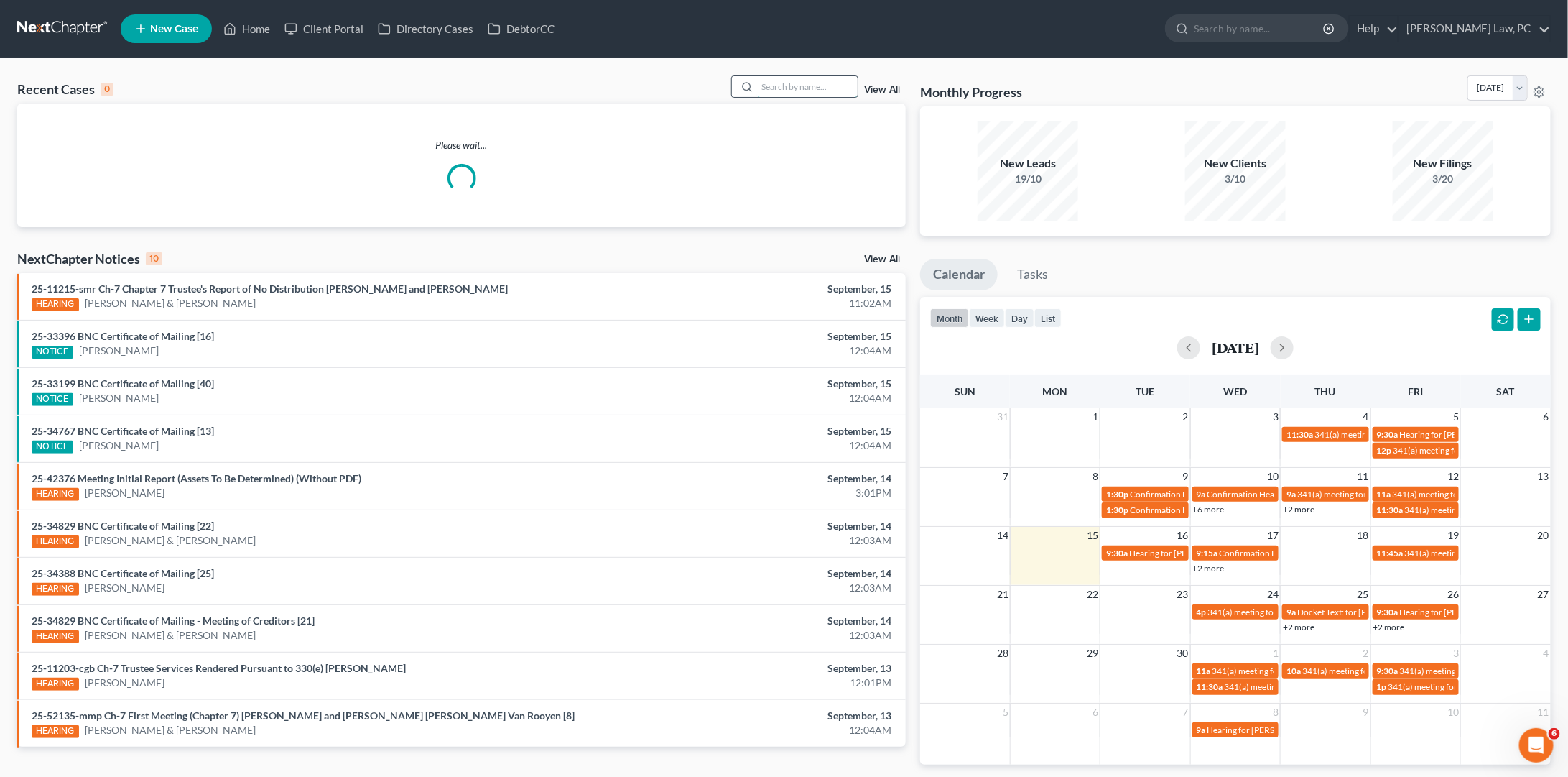
click at [795, 91] on input "search" at bounding box center [807, 87] width 101 height 21
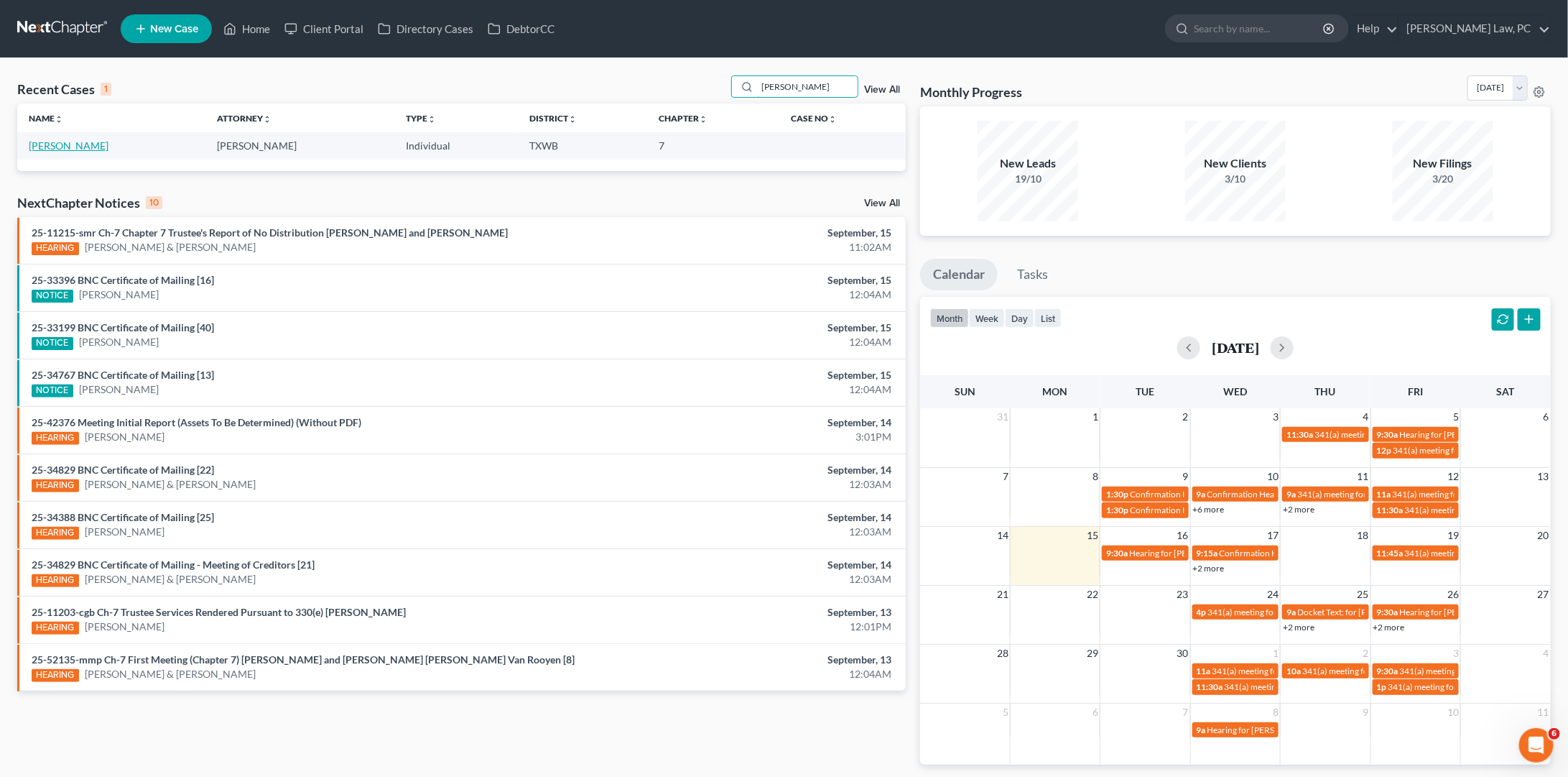
type input "[PERSON_NAME]"
click at [91, 145] on link "[PERSON_NAME]" at bounding box center [69, 146] width 80 height 12
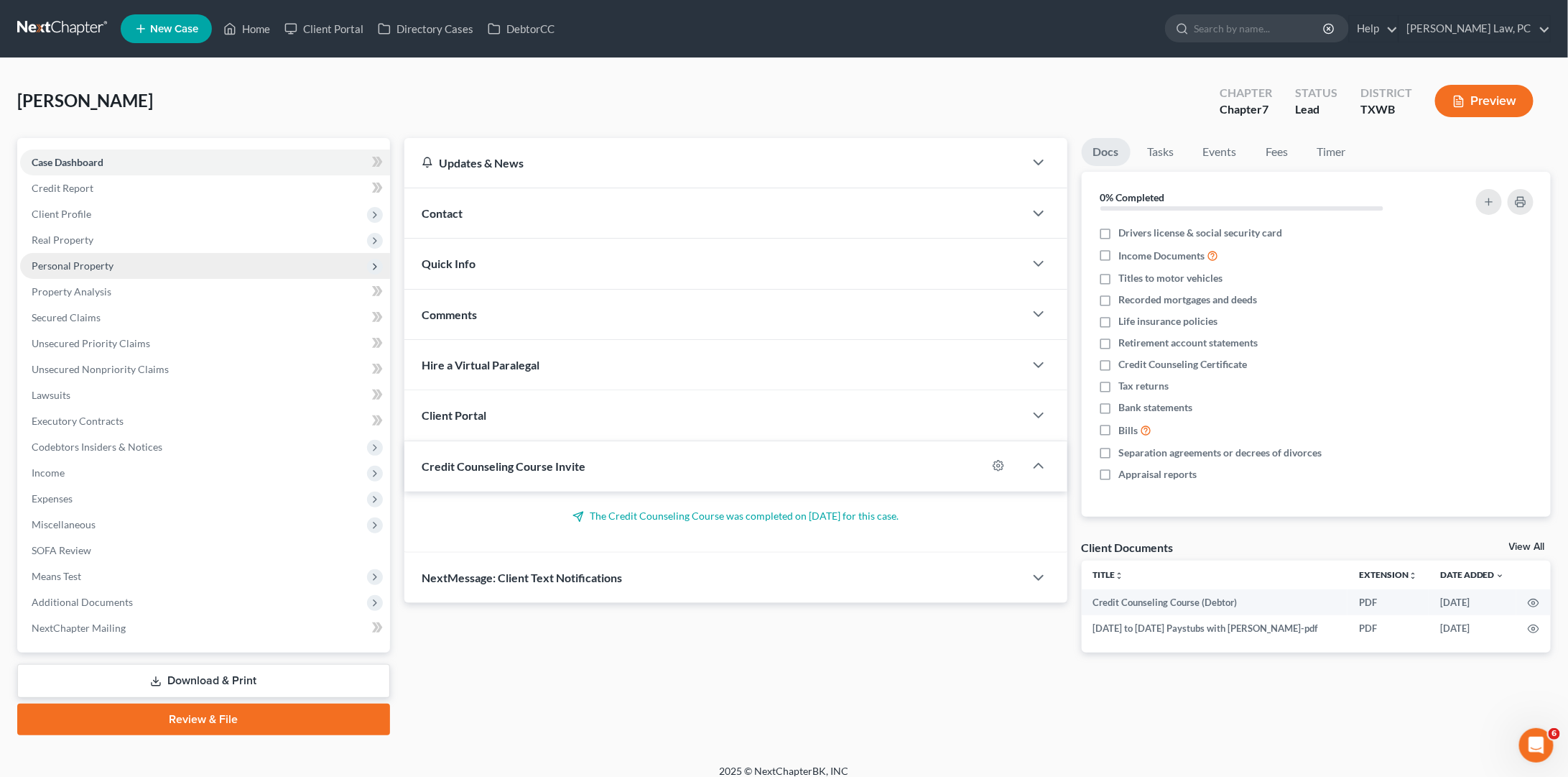
click at [111, 266] on span "Personal Property" at bounding box center [72, 266] width 82 height 12
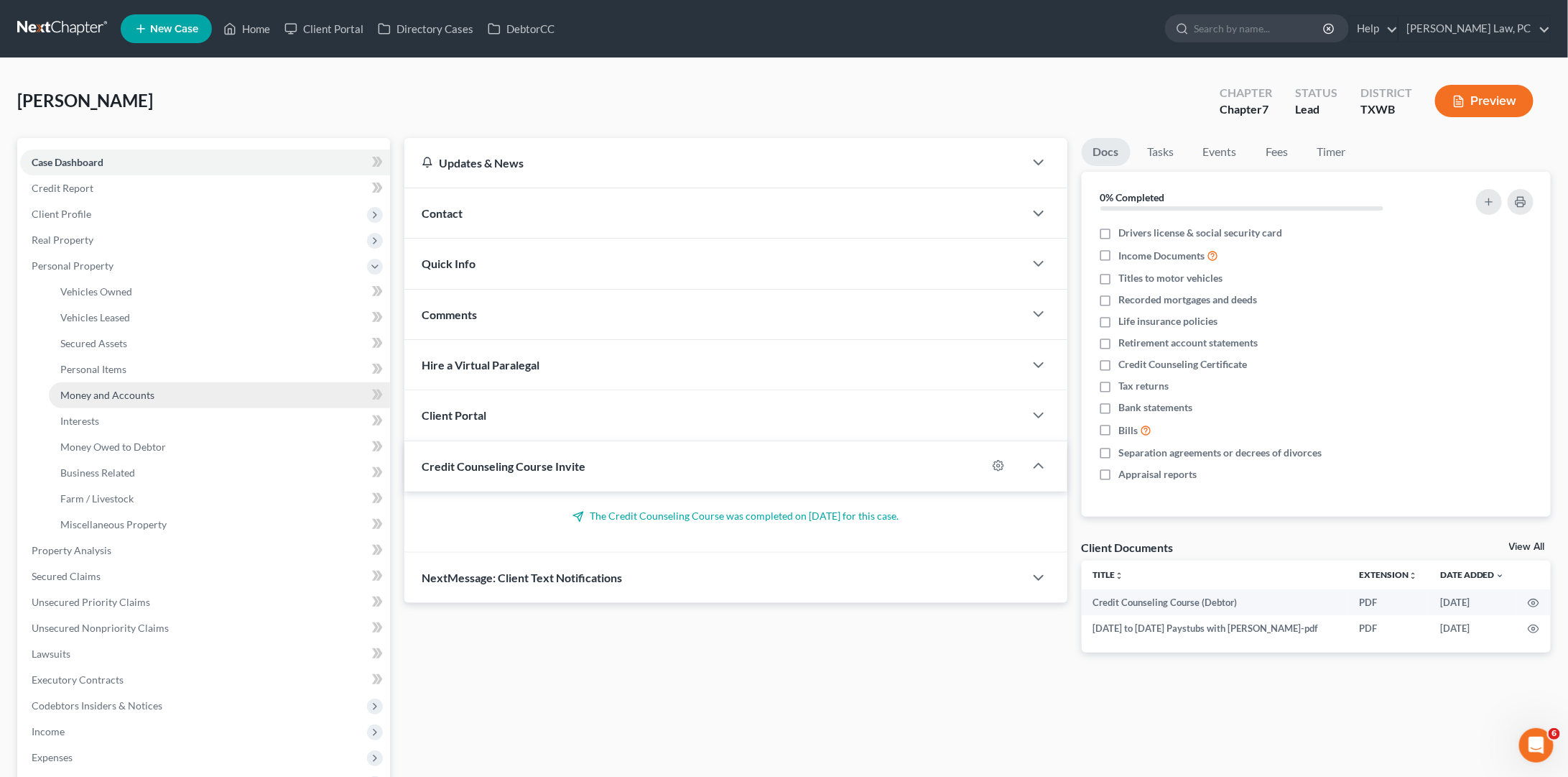
click at [102, 389] on span "Money and Accounts" at bounding box center [107, 395] width 94 height 12
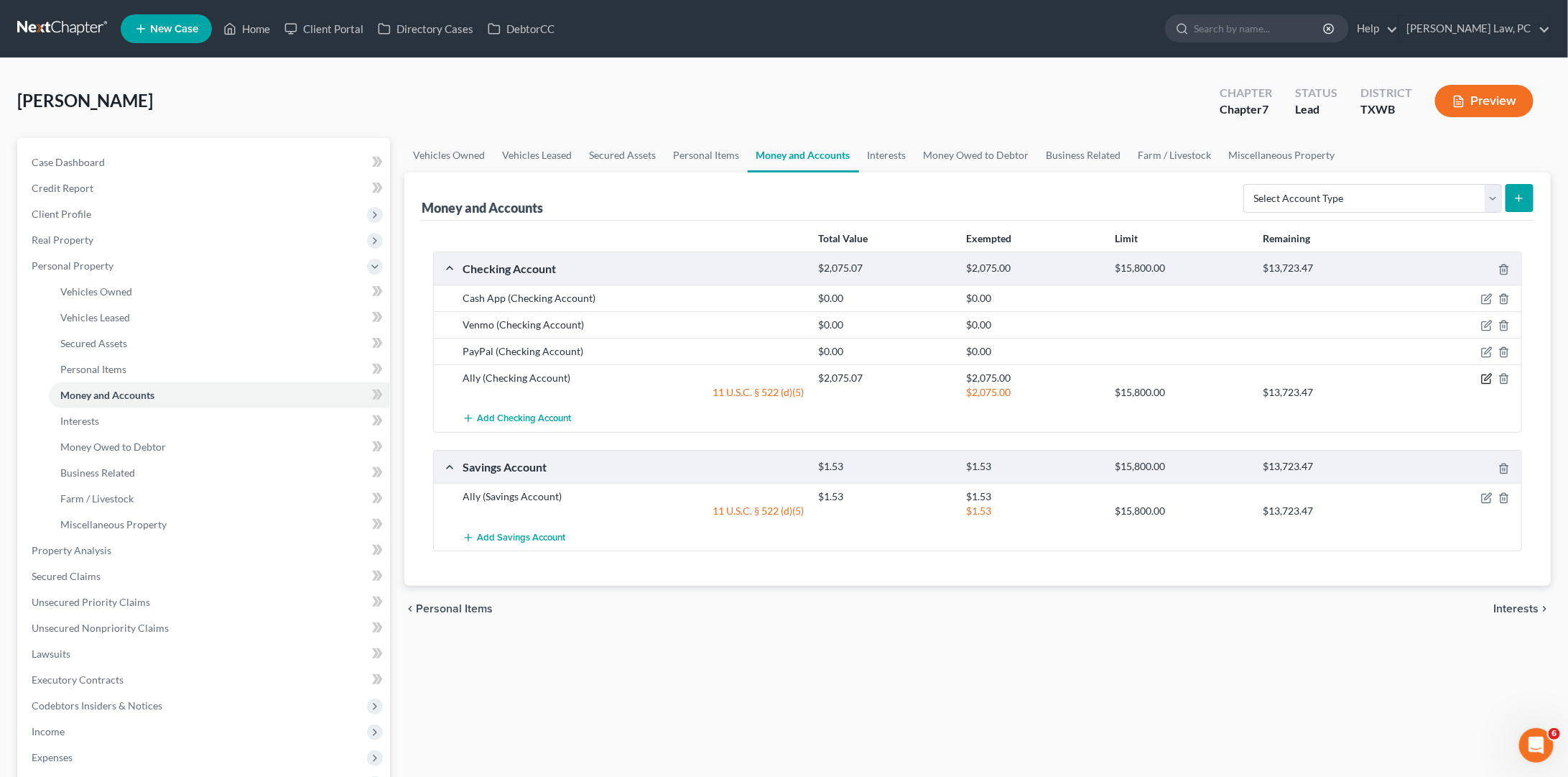
click at [1487, 373] on icon "button" at bounding box center [1486, 378] width 11 height 11
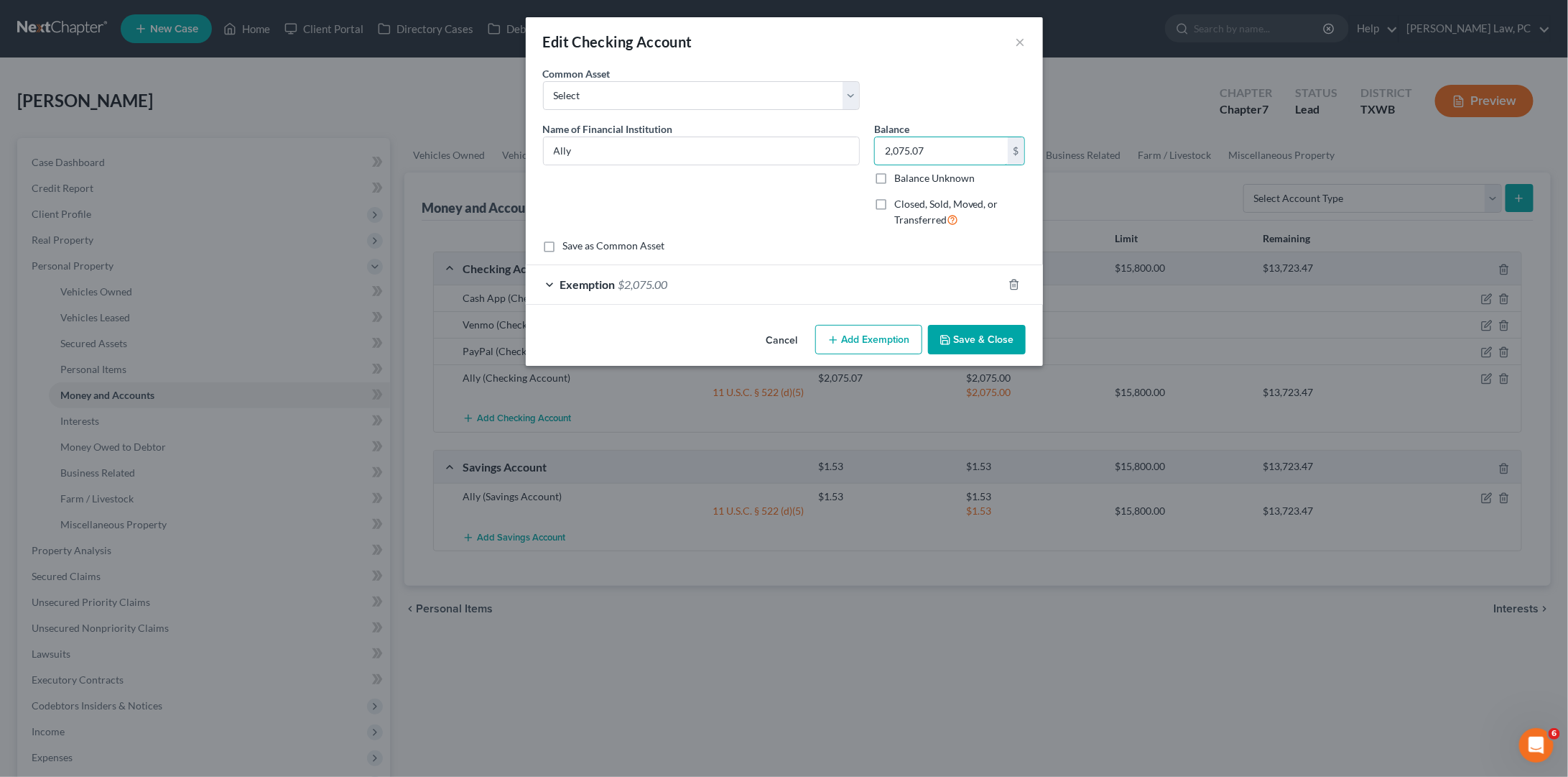
drag, startPoint x: 936, startPoint y: 150, endPoint x: 873, endPoint y: 146, distance: 63.1
click at [873, 146] on div "Balance 2,075.07 $ Balance Unknown Balance Undetermined 2,075.07 $ Balance Unkn…" at bounding box center [950, 181] width 166 height 118
type input "824.26"
click at [970, 334] on button "Save & Close" at bounding box center [976, 340] width 98 height 30
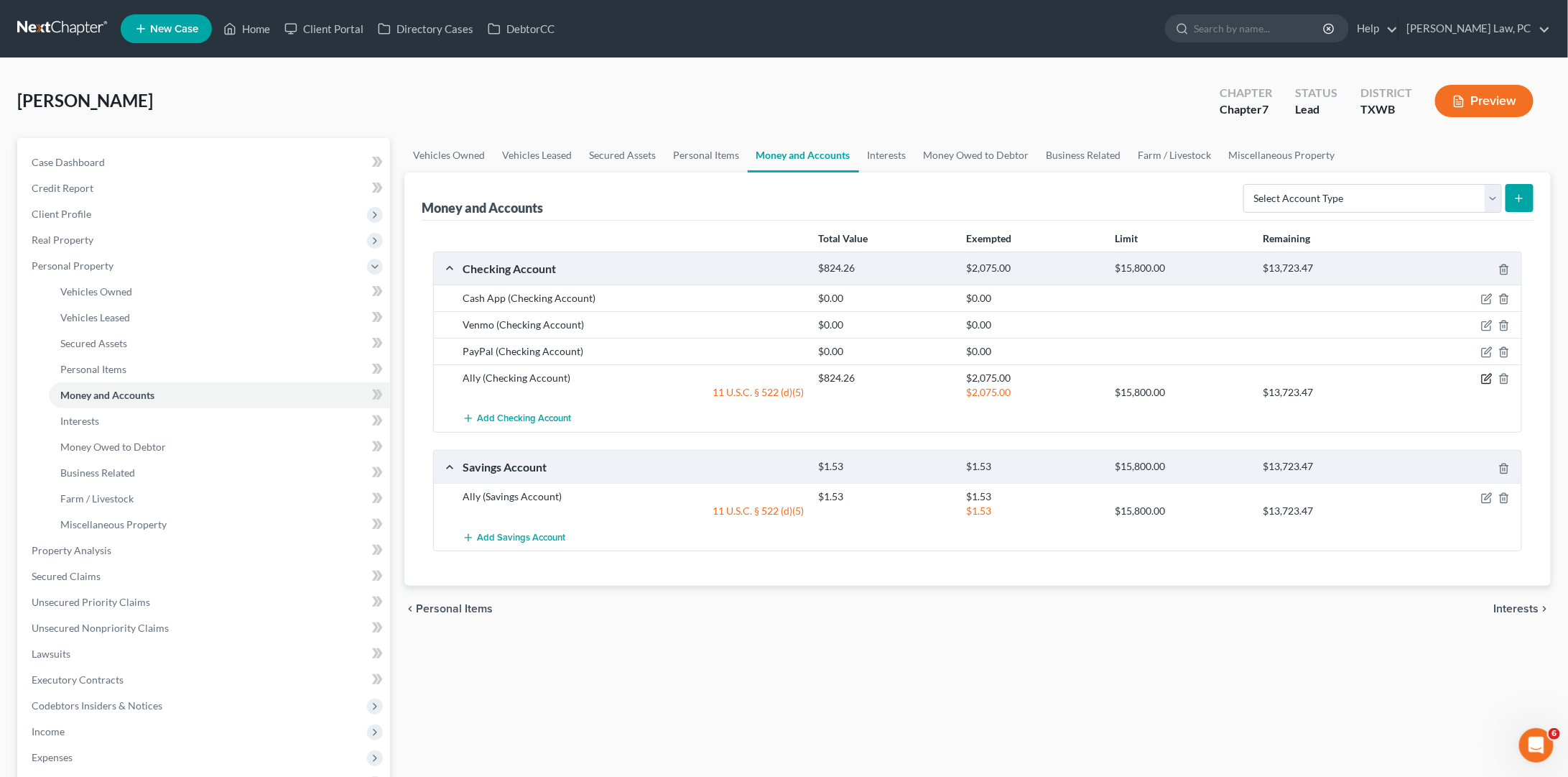
click at [1481, 375] on icon "button" at bounding box center [1486, 380] width 9 height 9
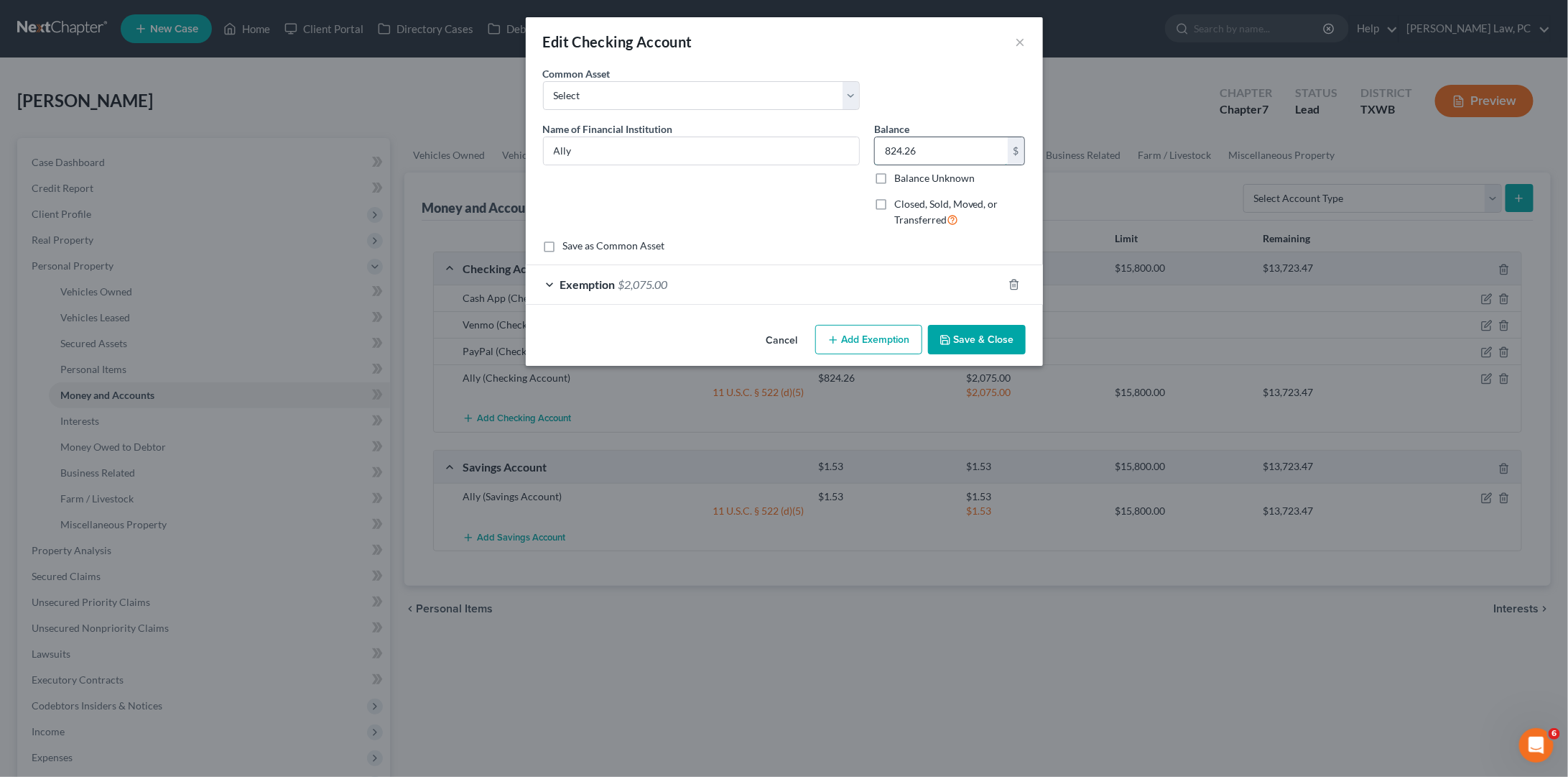
drag, startPoint x: 940, startPoint y: 151, endPoint x: 879, endPoint y: 149, distance: 61.0
click at [879, 149] on input "824.26" at bounding box center [941, 151] width 133 height 28
type input "822.73"
click at [975, 330] on button "Save & Close" at bounding box center [976, 340] width 98 height 30
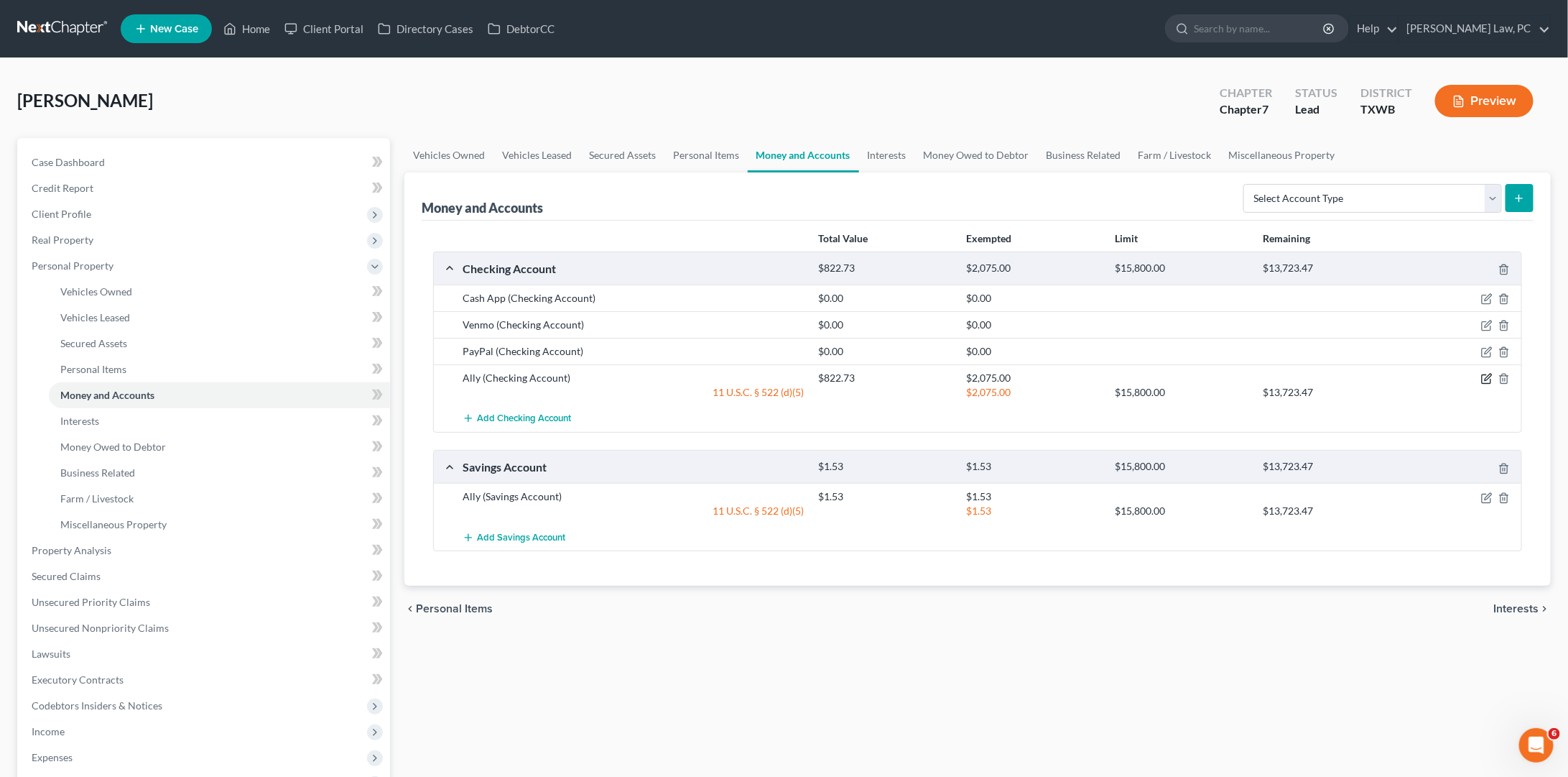
click at [1486, 373] on icon "button" at bounding box center [1486, 378] width 11 height 11
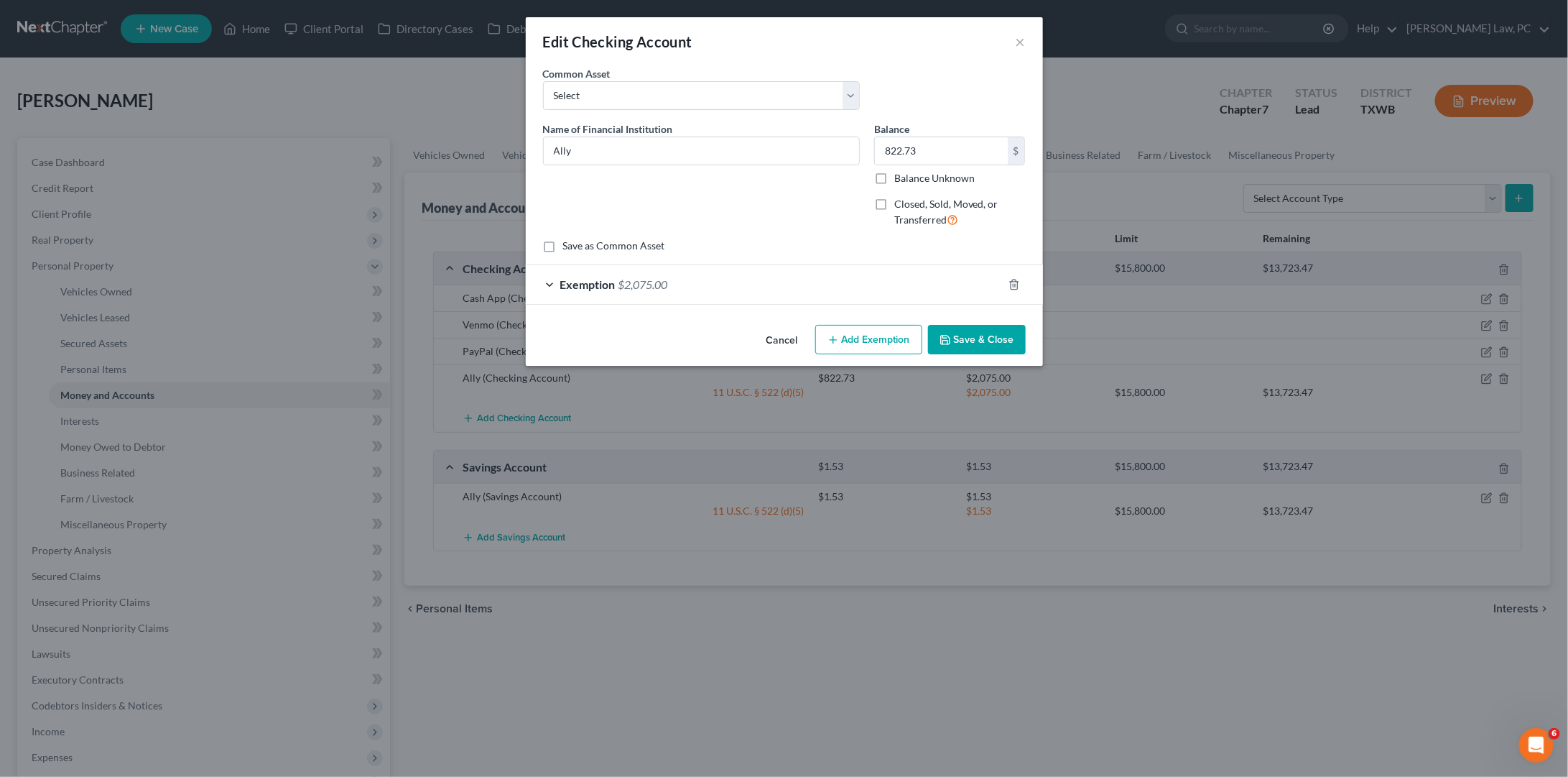
click at [566, 278] on span "Exemption" at bounding box center [588, 284] width 55 height 13
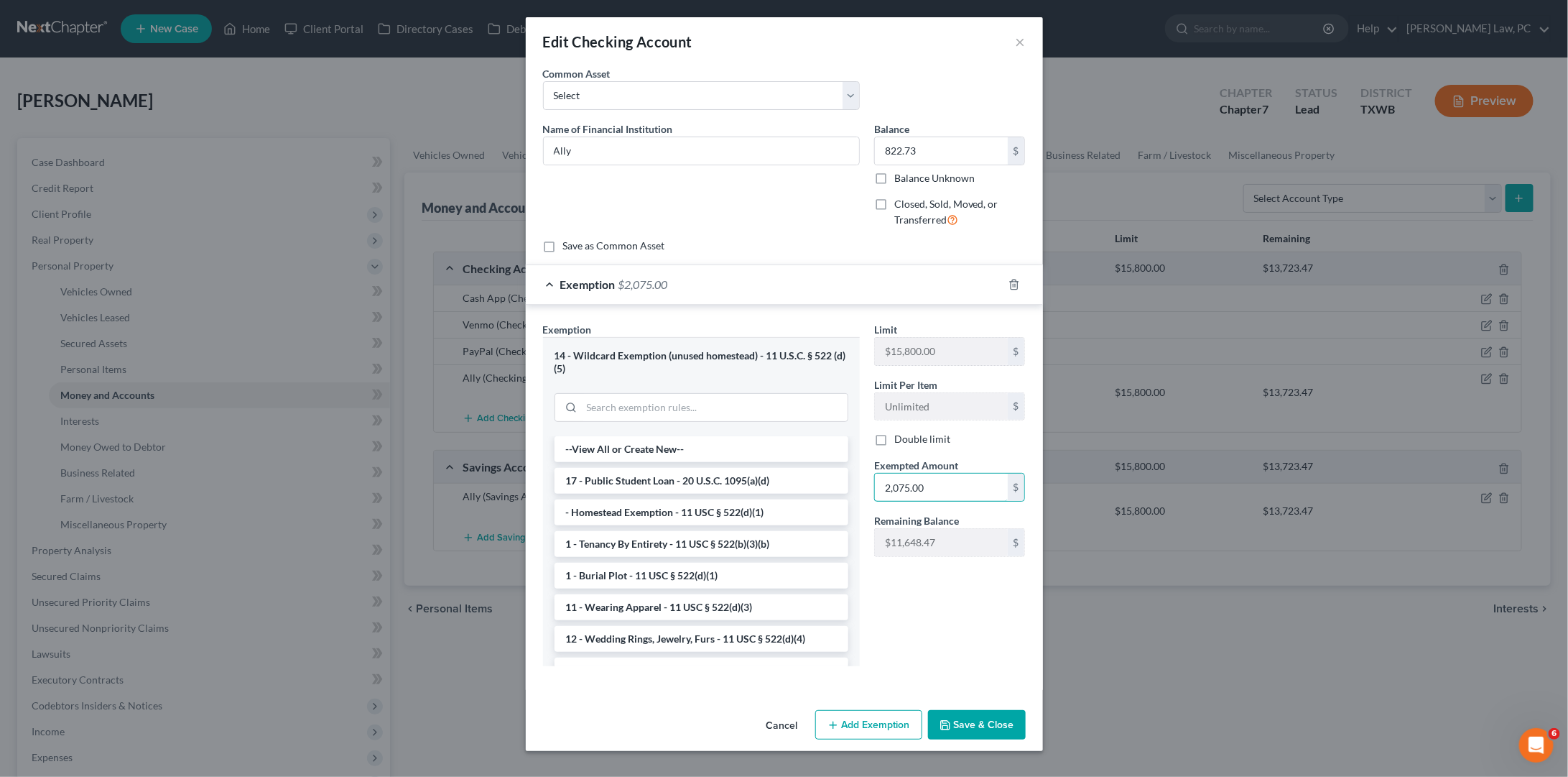
drag, startPoint x: 938, startPoint y: 481, endPoint x: 863, endPoint y: 472, distance: 75.5
click at [864, 473] on div "Exemption Set must be selected for CA. Exemption * 14 - Wildcard Exemption (unu…" at bounding box center [784, 500] width 497 height 357
type input "822.73"
click at [974, 723] on button "Save & Close" at bounding box center [976, 725] width 98 height 30
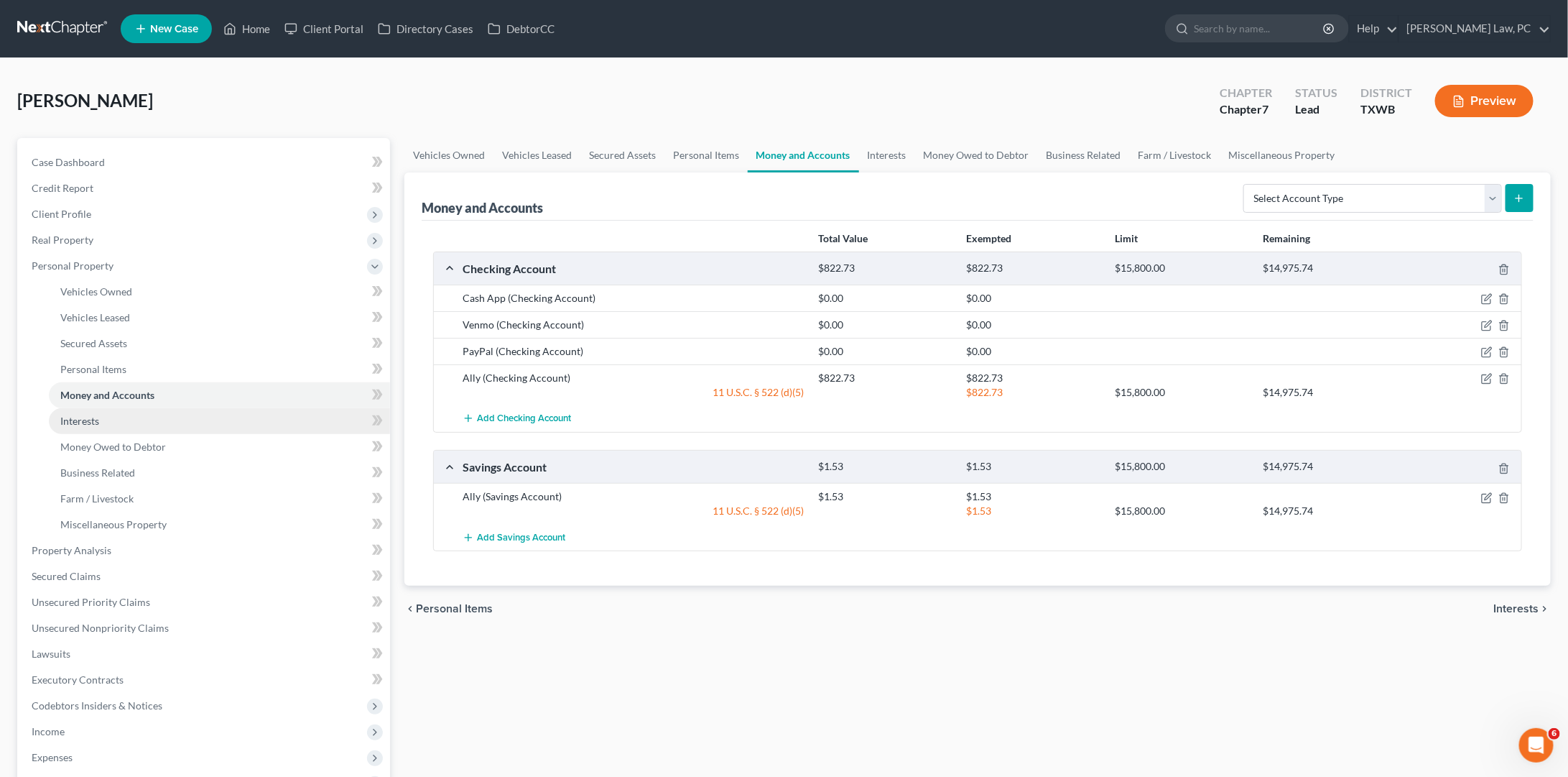
click at [186, 414] on link "Interests" at bounding box center [219, 421] width 341 height 26
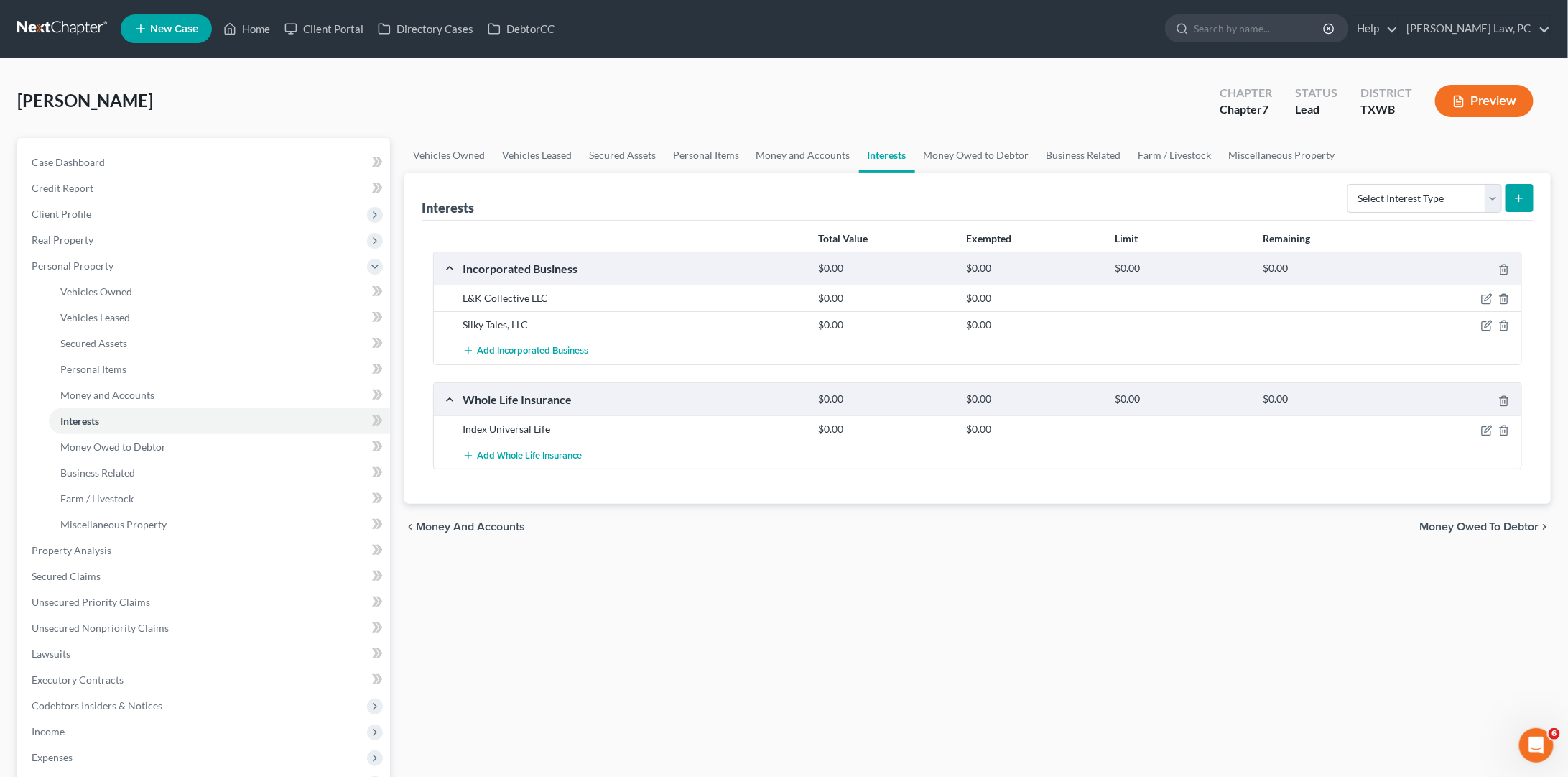
click at [77, 25] on link at bounding box center [63, 28] width 92 height 26
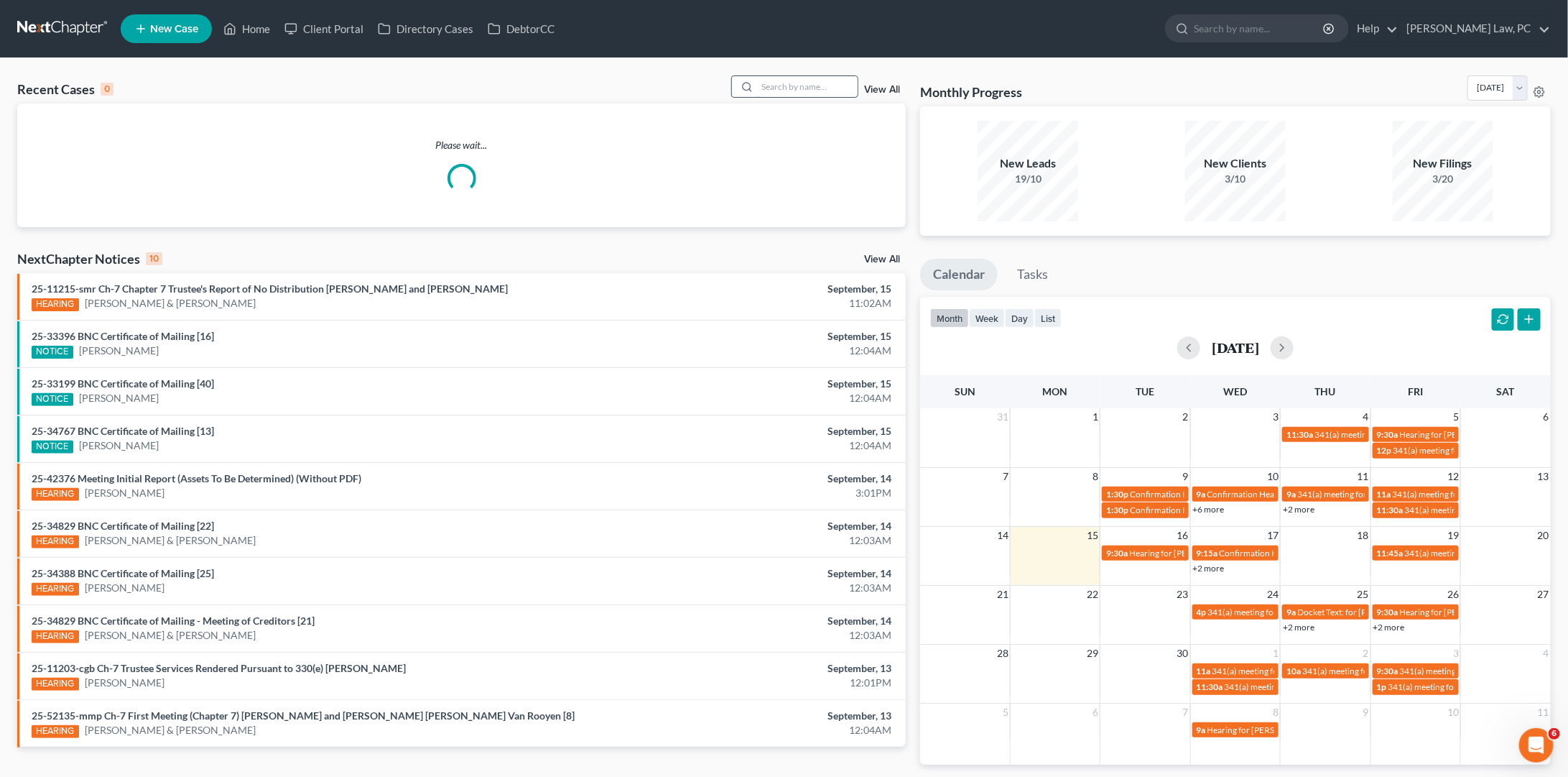
click at [799, 84] on input "search" at bounding box center [807, 87] width 101 height 21
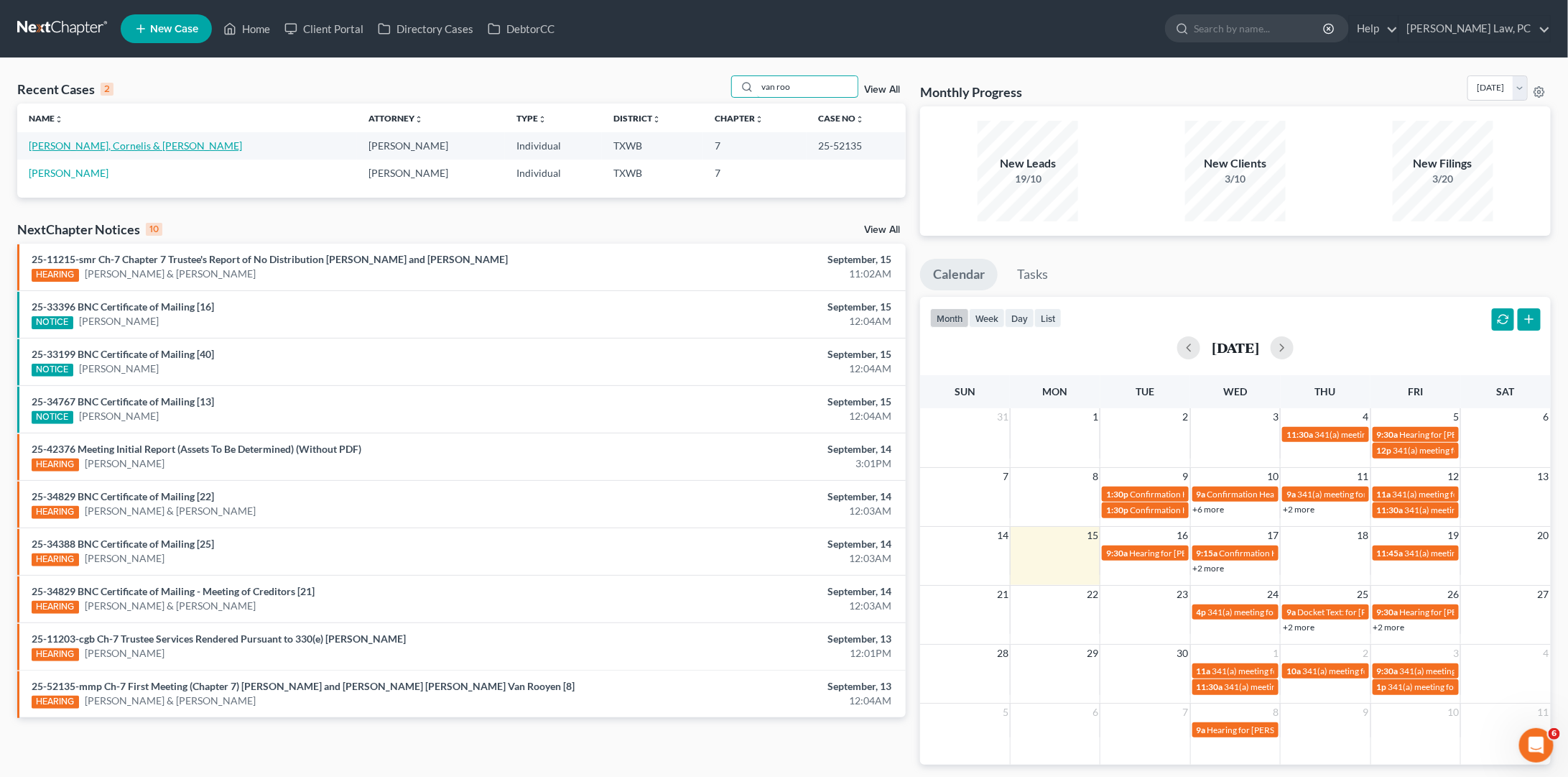
type input "van roo"
click at [98, 147] on link "[PERSON_NAME], Cornelis & [PERSON_NAME]" at bounding box center [136, 146] width 213 height 12
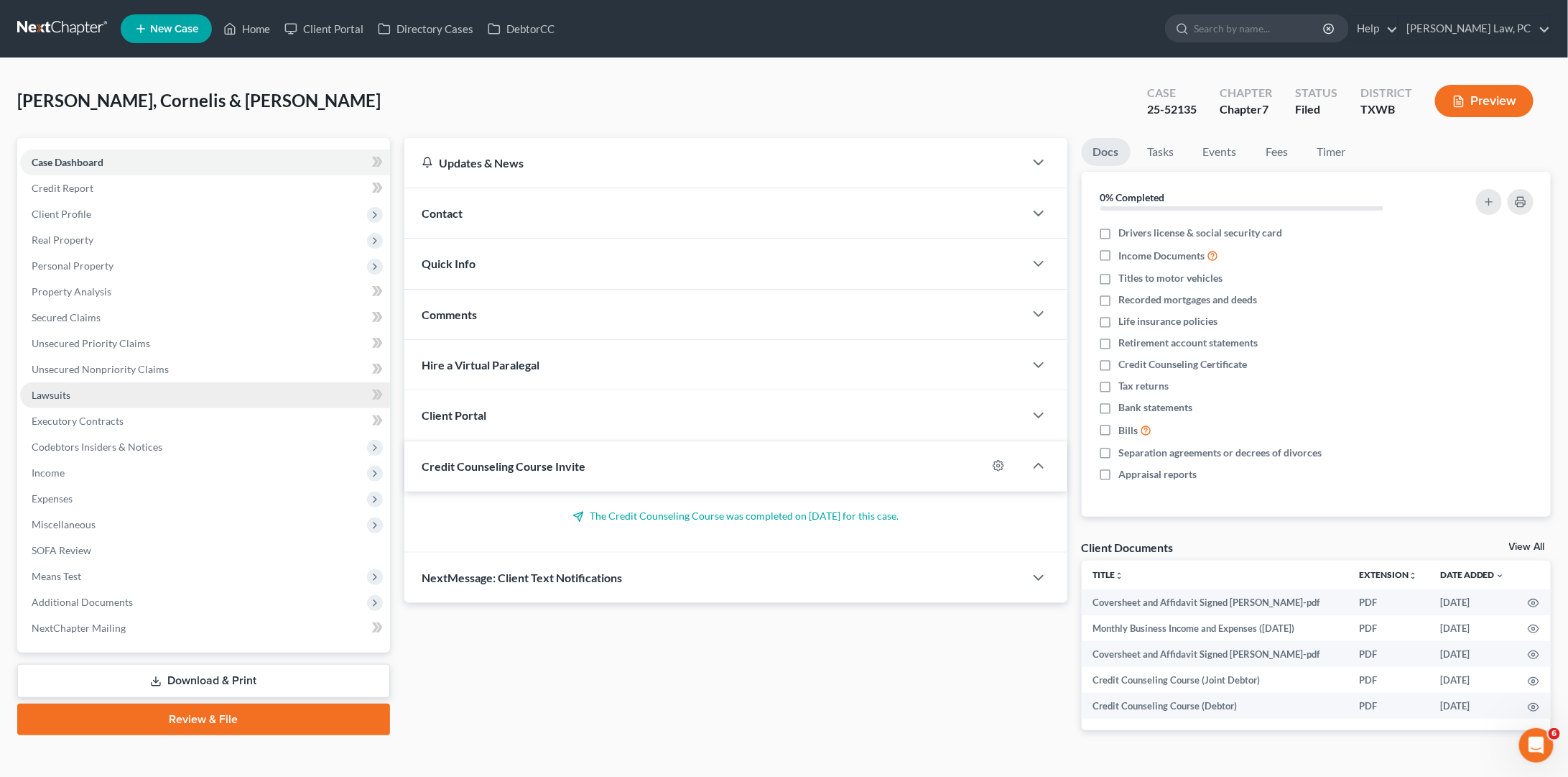
click at [166, 393] on link "Lawsuits" at bounding box center [205, 395] width 370 height 26
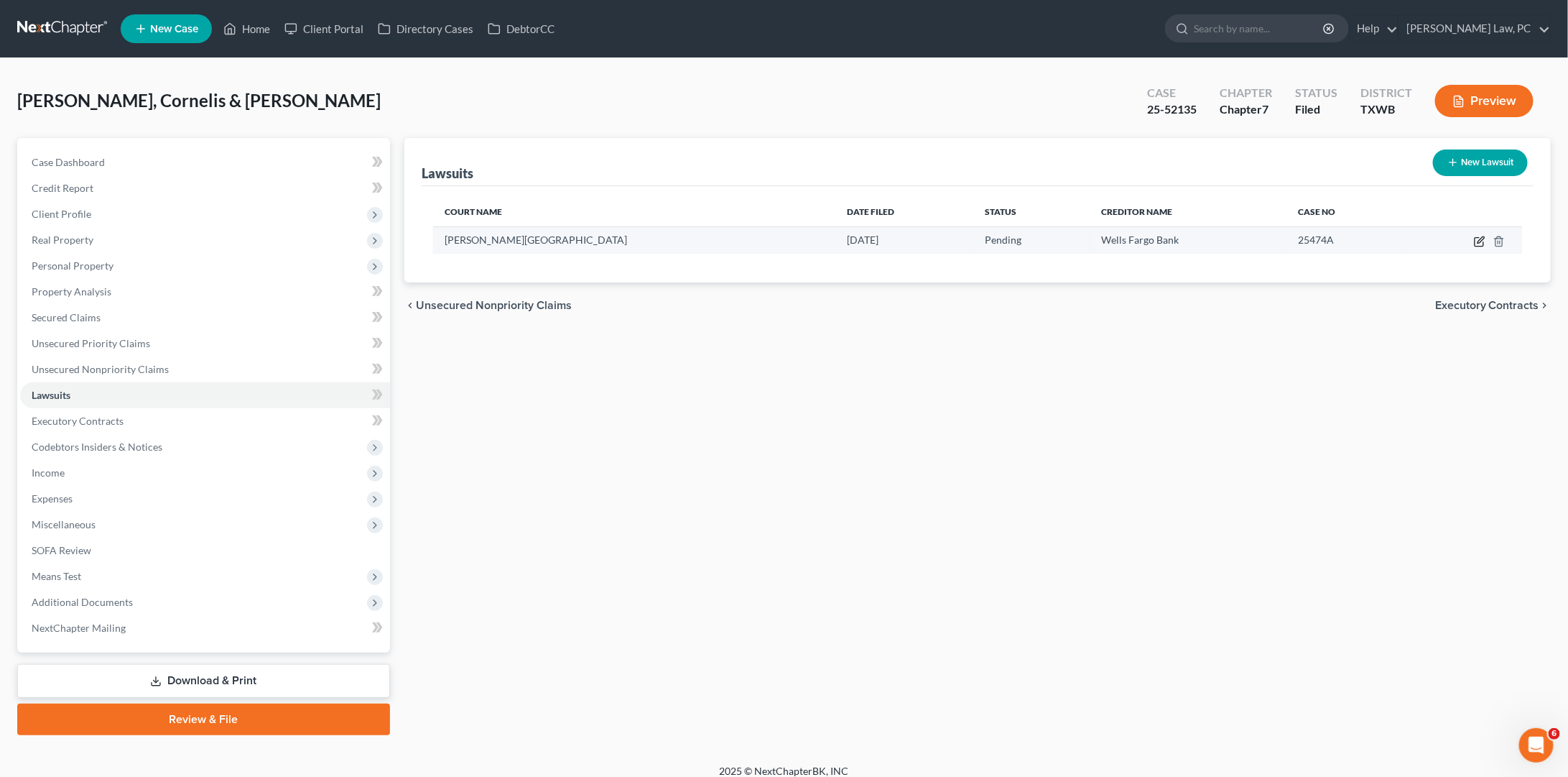
click at [1478, 242] on icon "button" at bounding box center [1479, 241] width 11 height 11
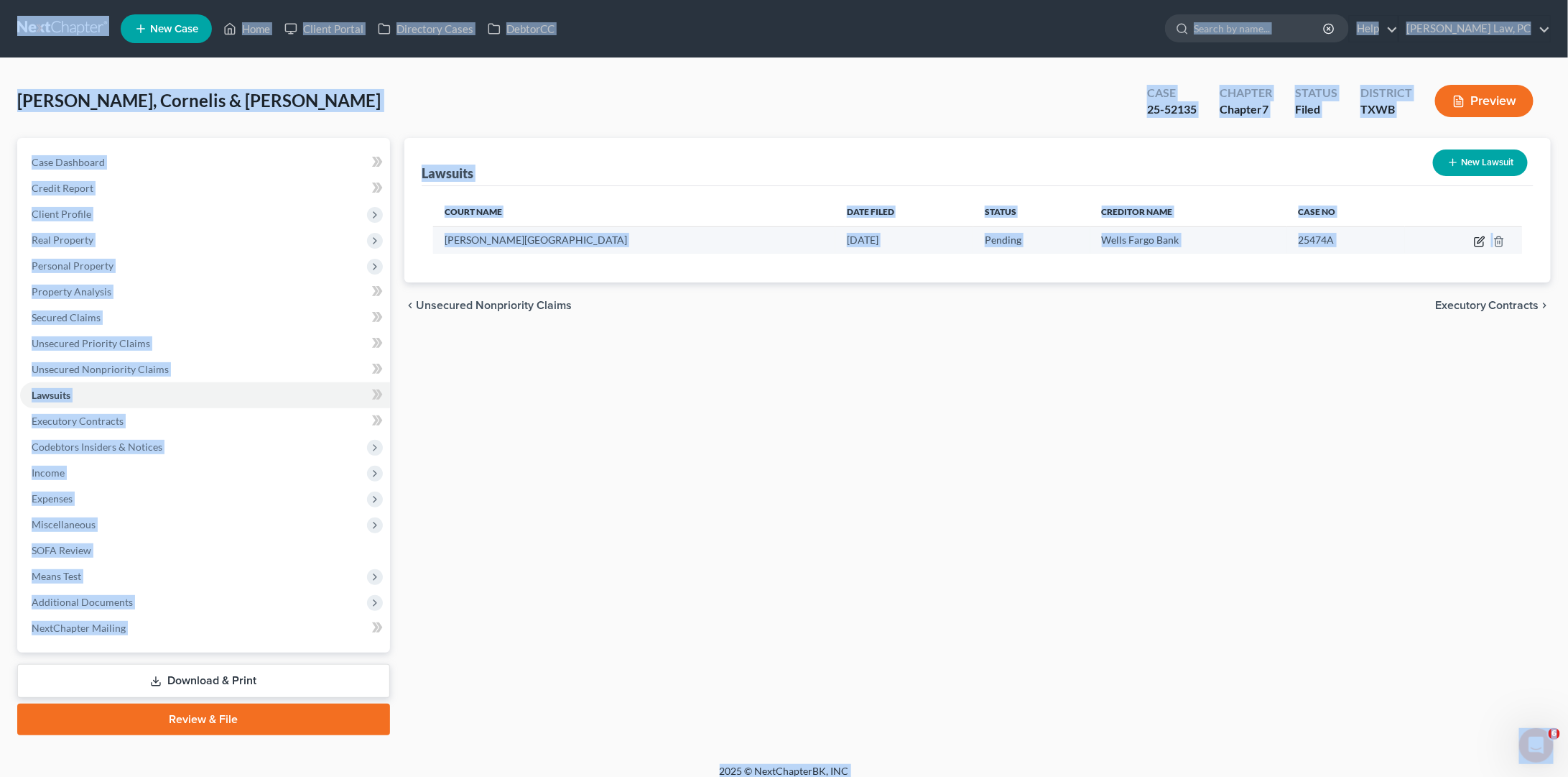
select select "45"
select select "0"
select select "4"
select select "16"
click at [1481, 240] on icon "button" at bounding box center [1479, 241] width 11 height 11
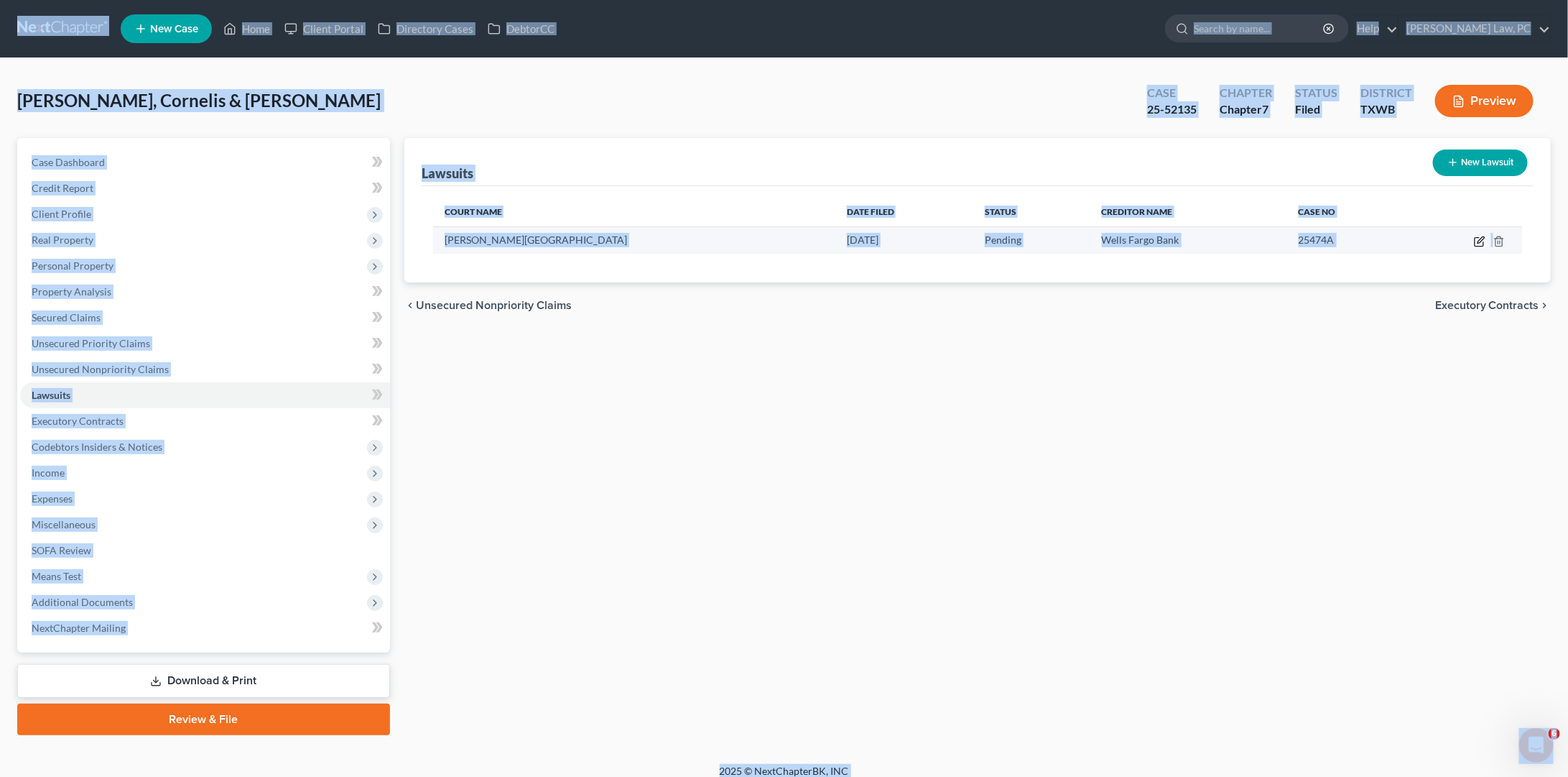
select select "45"
select select "0"
select select "4"
select select "16"
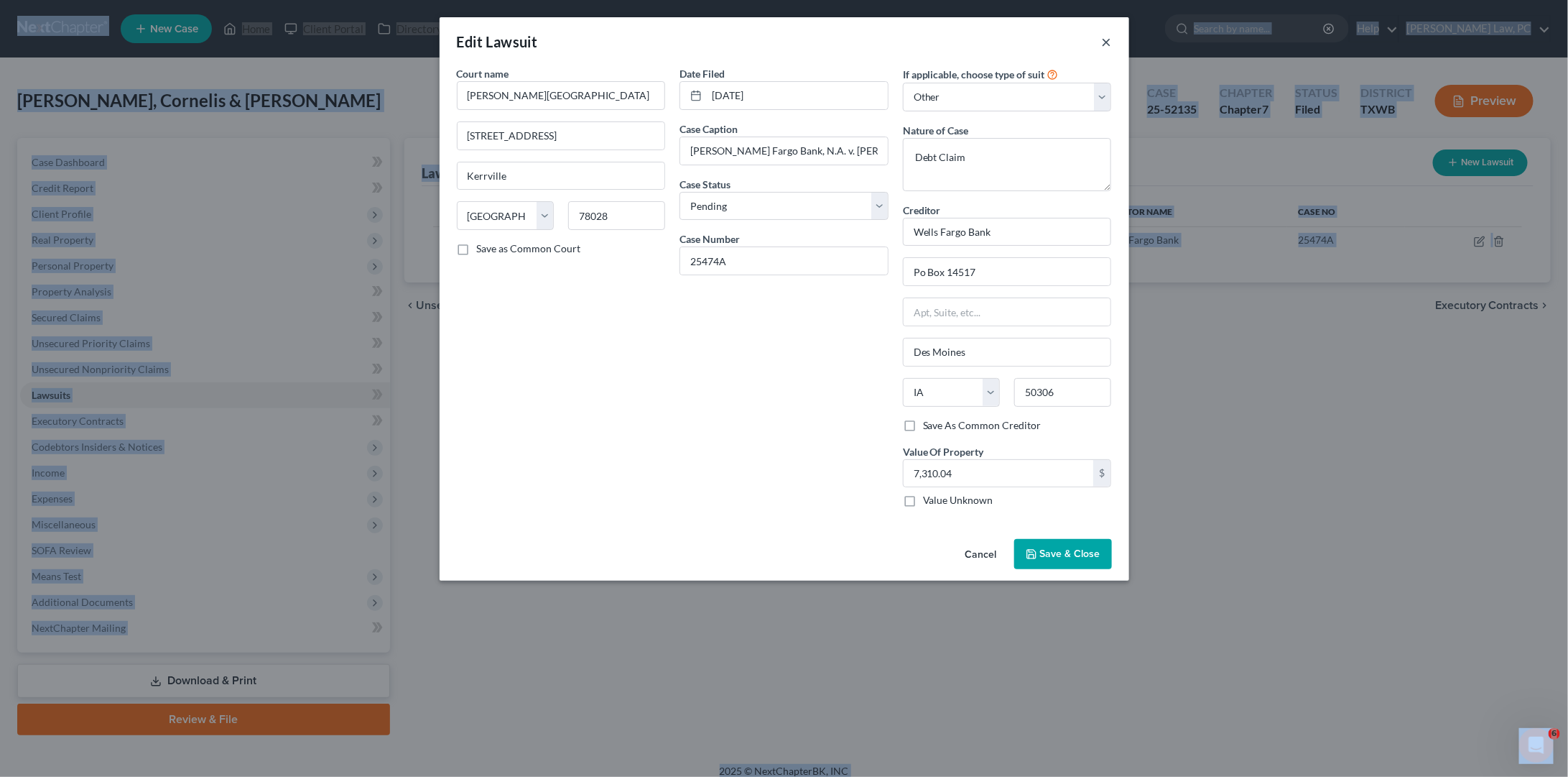
click at [1102, 40] on button "×" at bounding box center [1106, 41] width 10 height 17
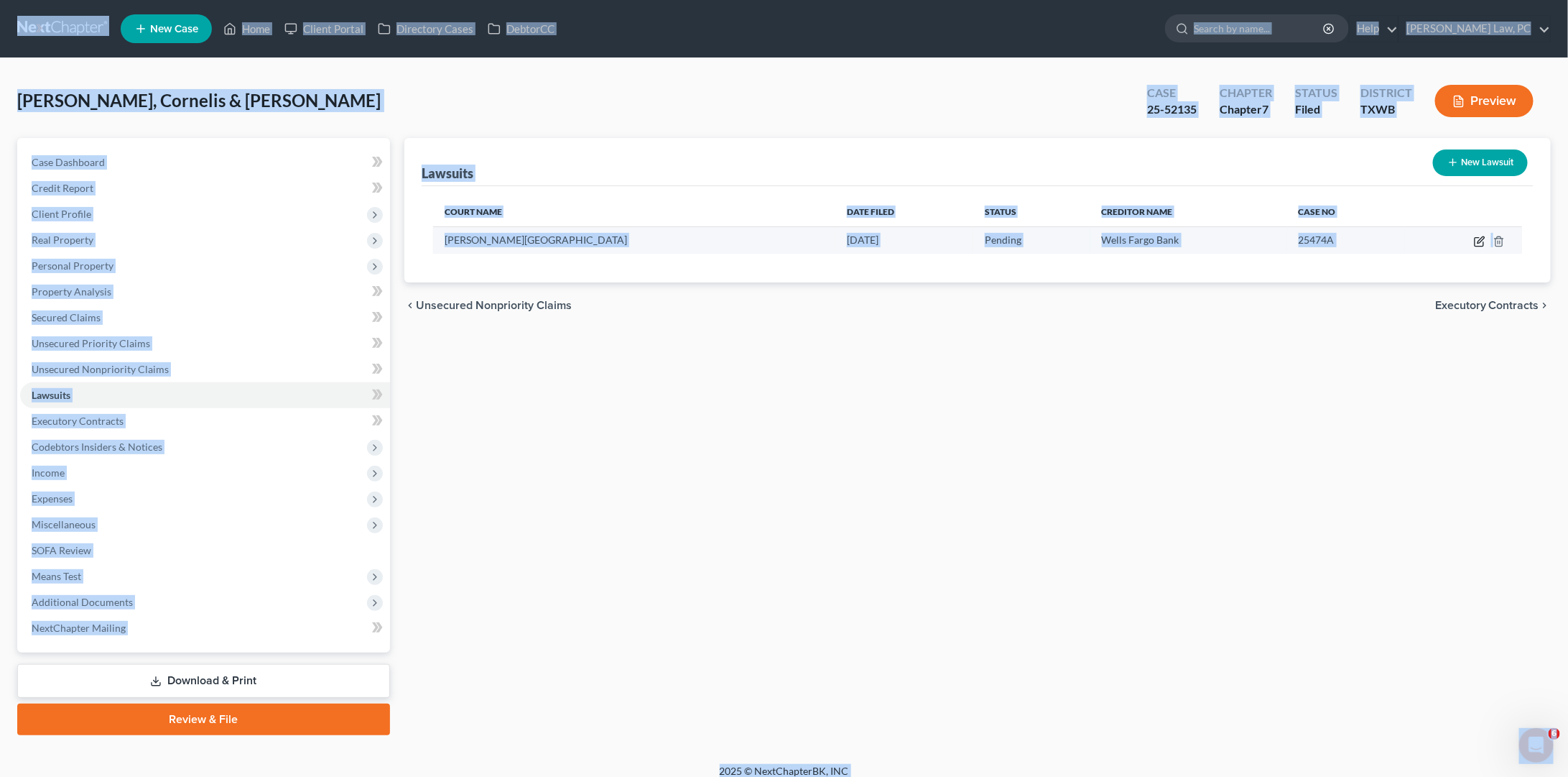
click at [1482, 242] on icon "button" at bounding box center [1479, 241] width 11 height 11
select select "45"
select select "0"
select select "4"
select select "16"
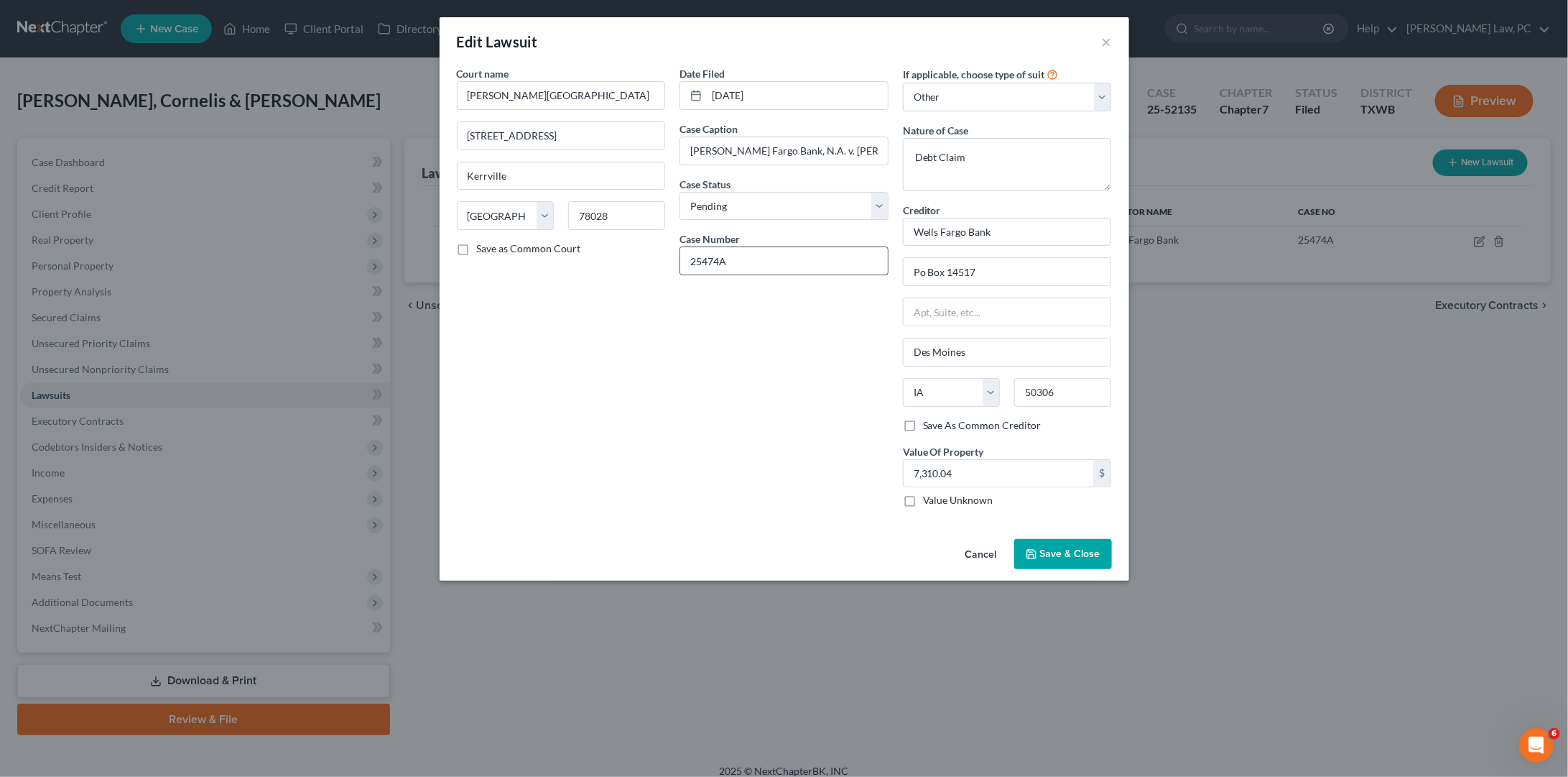
drag, startPoint x: 791, startPoint y: 260, endPoint x: 681, endPoint y: 258, distance: 110.0
click at [681, 258] on input "25474A" at bounding box center [784, 260] width 207 height 28
click at [1106, 49] on button "×" at bounding box center [1106, 41] width 10 height 17
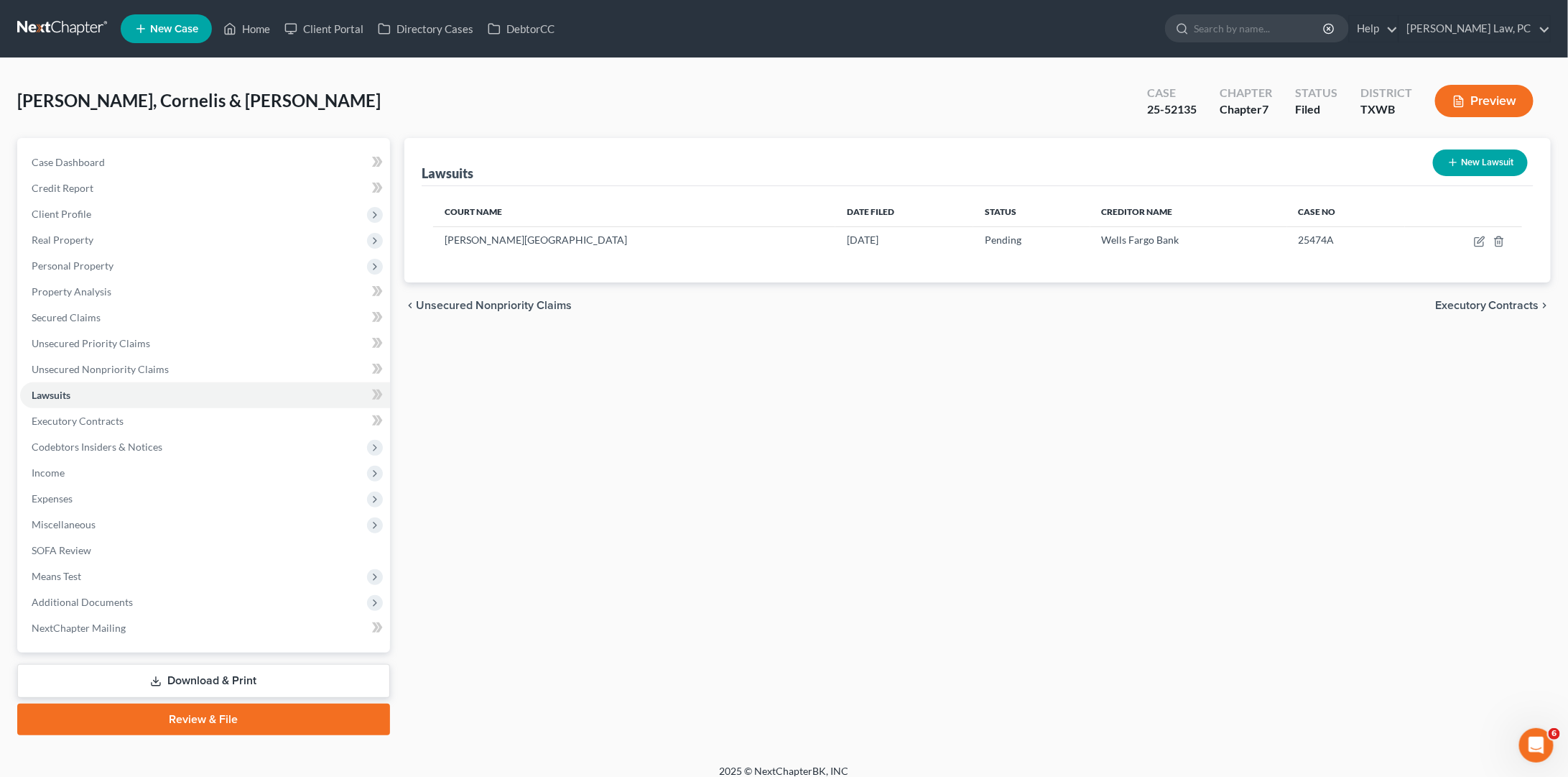
click at [60, 37] on link at bounding box center [63, 28] width 92 height 26
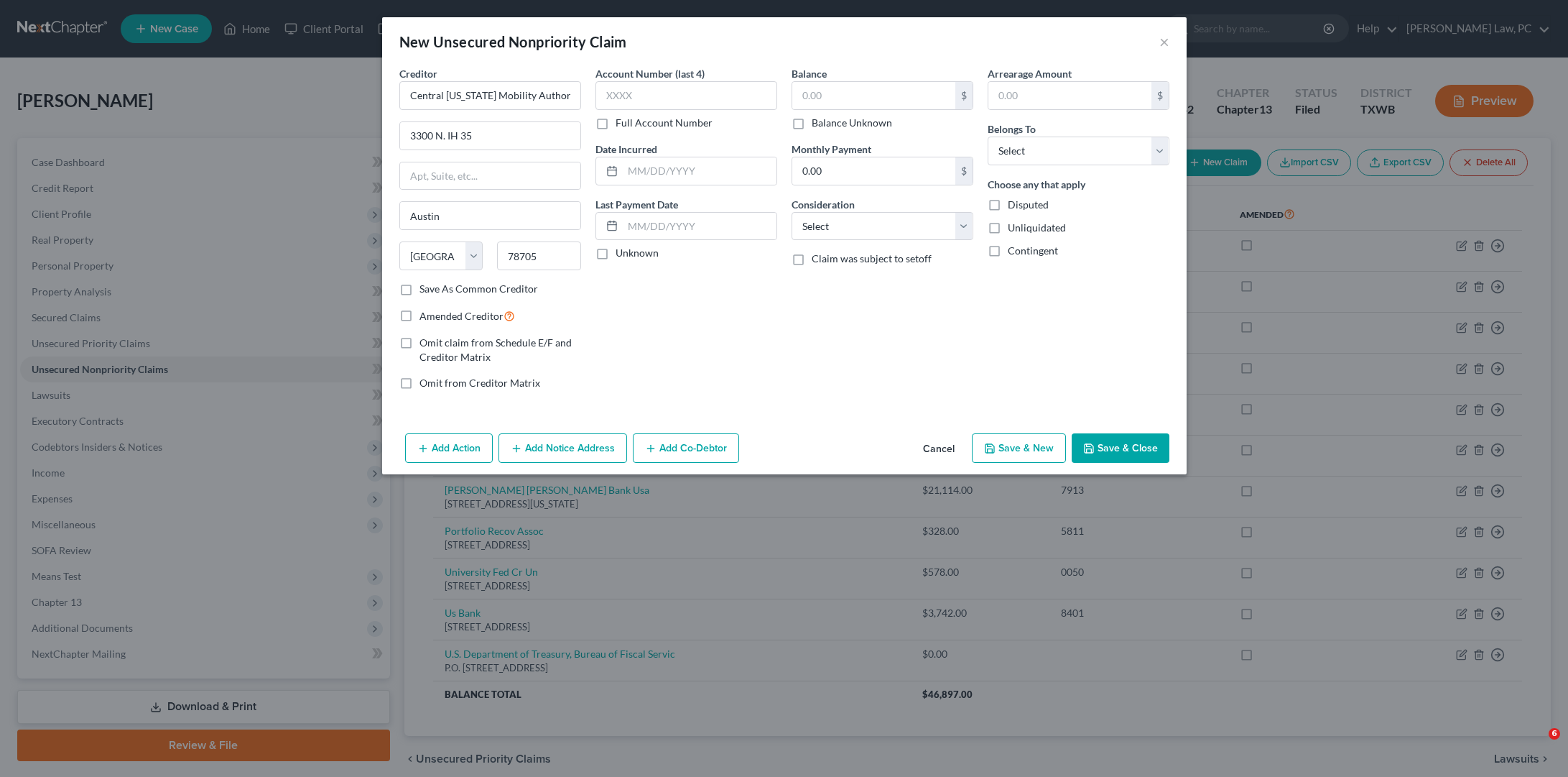
select select "45"
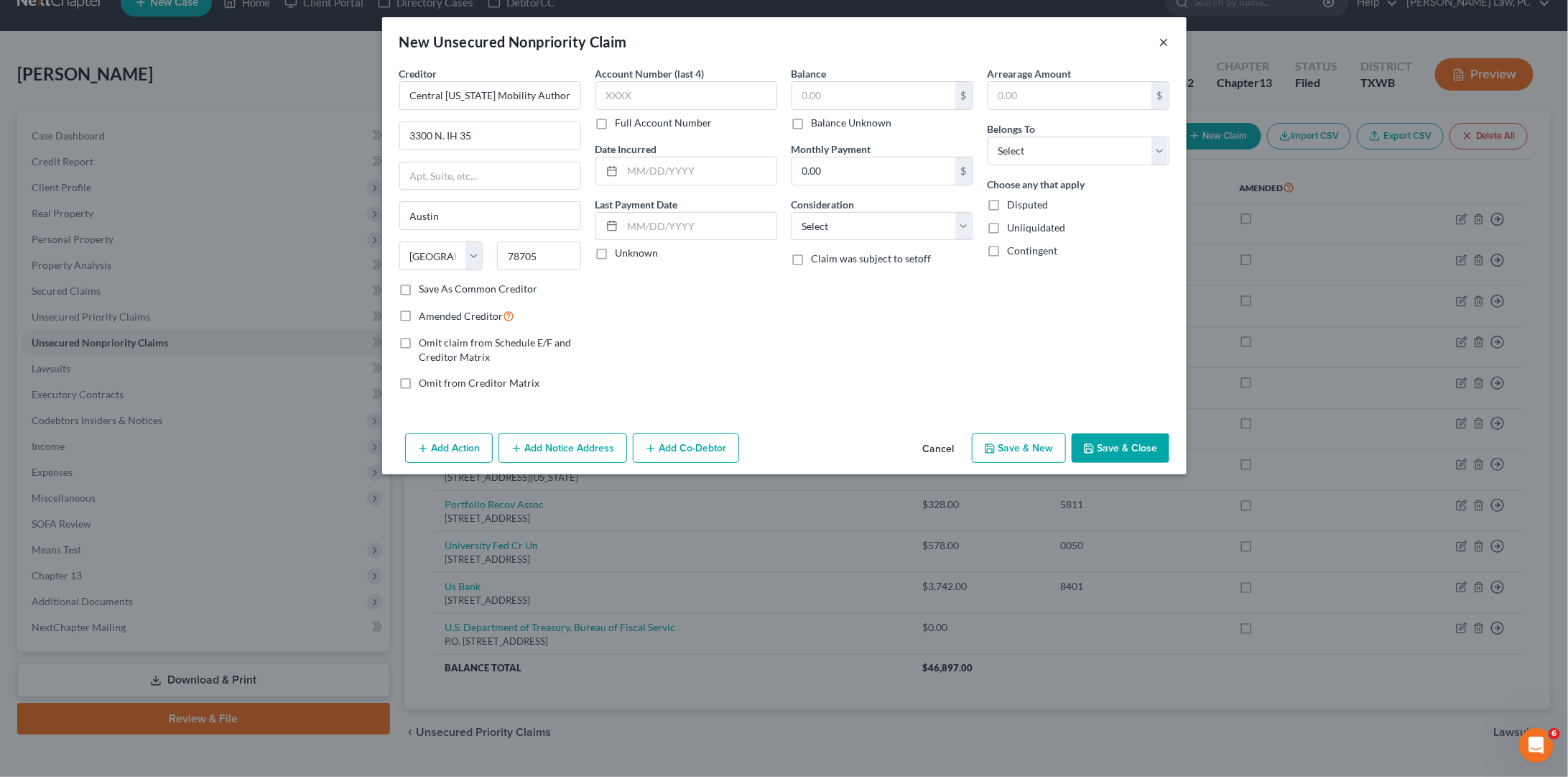
click at [1161, 36] on button "×" at bounding box center [1164, 41] width 10 height 17
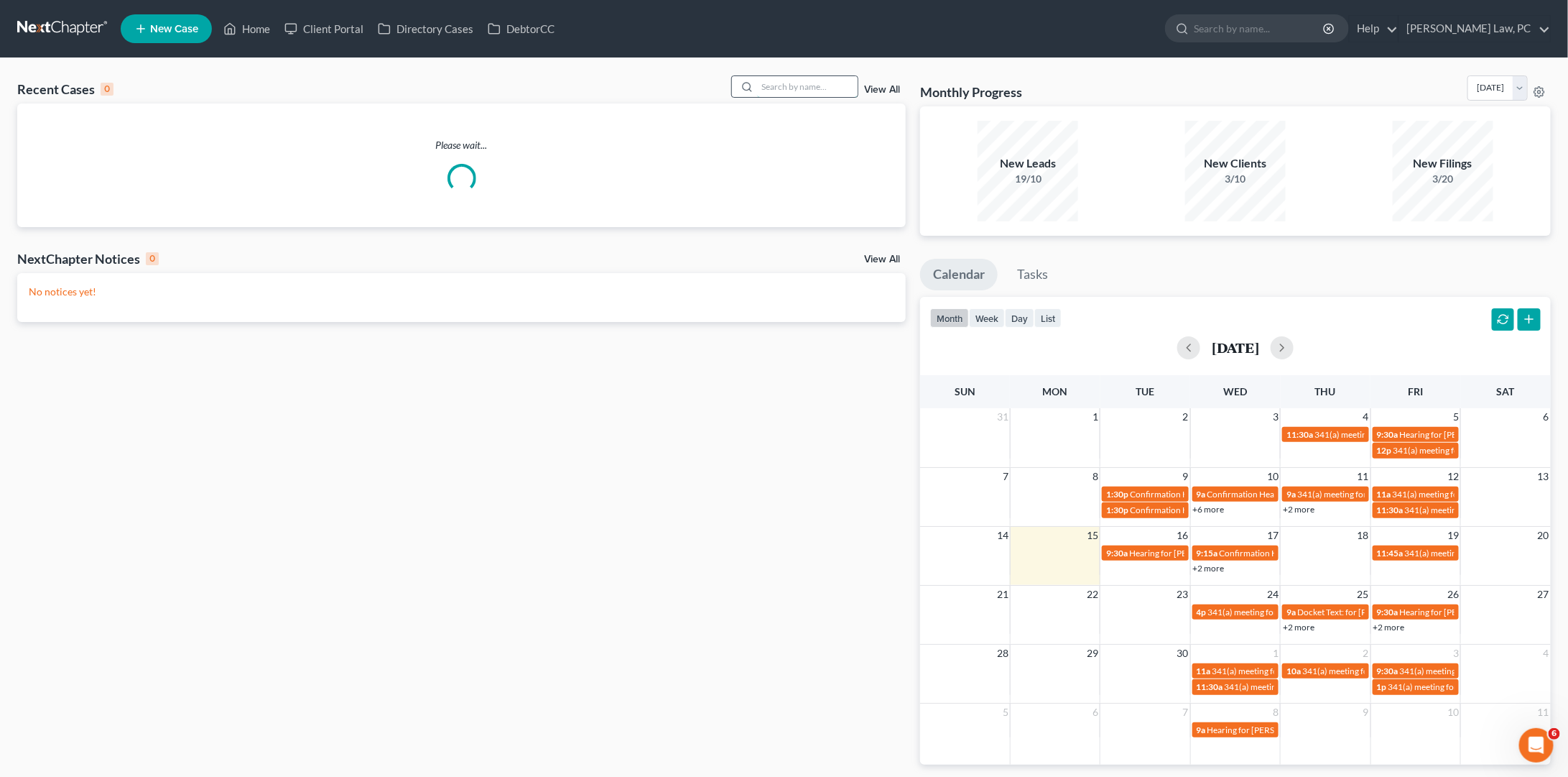
click at [815, 85] on input "search" at bounding box center [807, 87] width 101 height 21
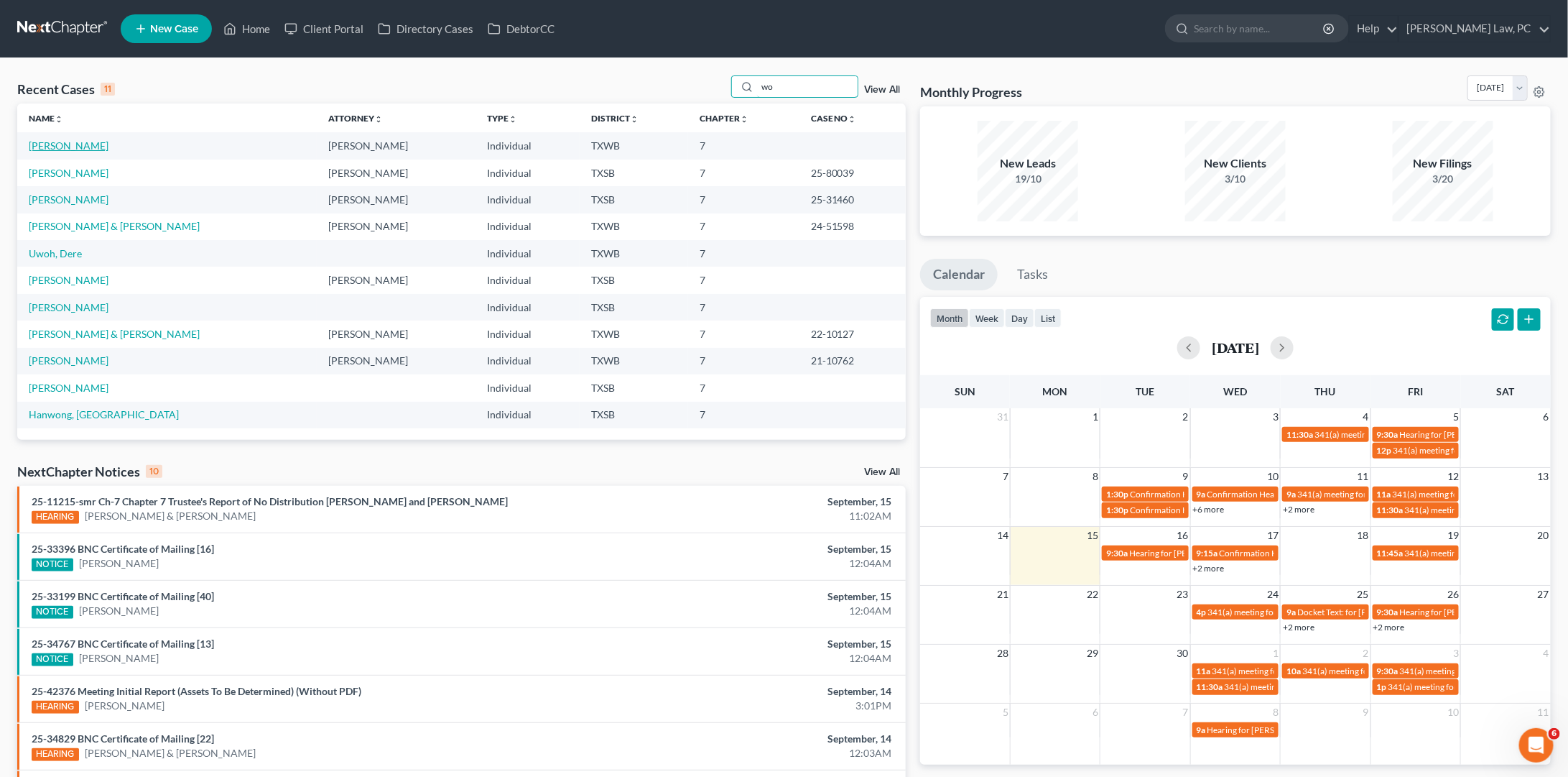
type input "wo"
click at [63, 143] on link "[PERSON_NAME]" at bounding box center [69, 146] width 80 height 12
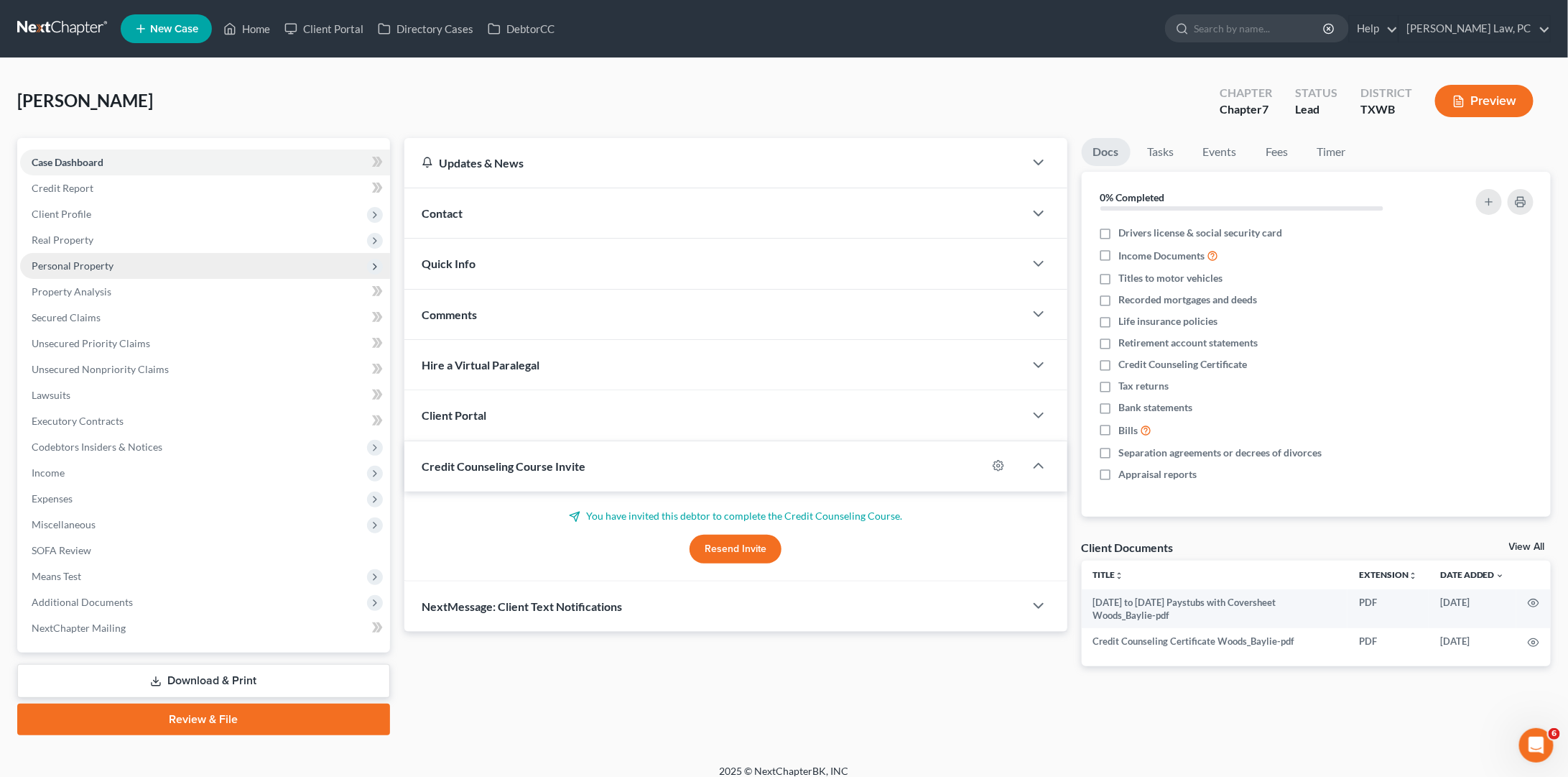
click at [69, 266] on span "Personal Property" at bounding box center [72, 266] width 82 height 12
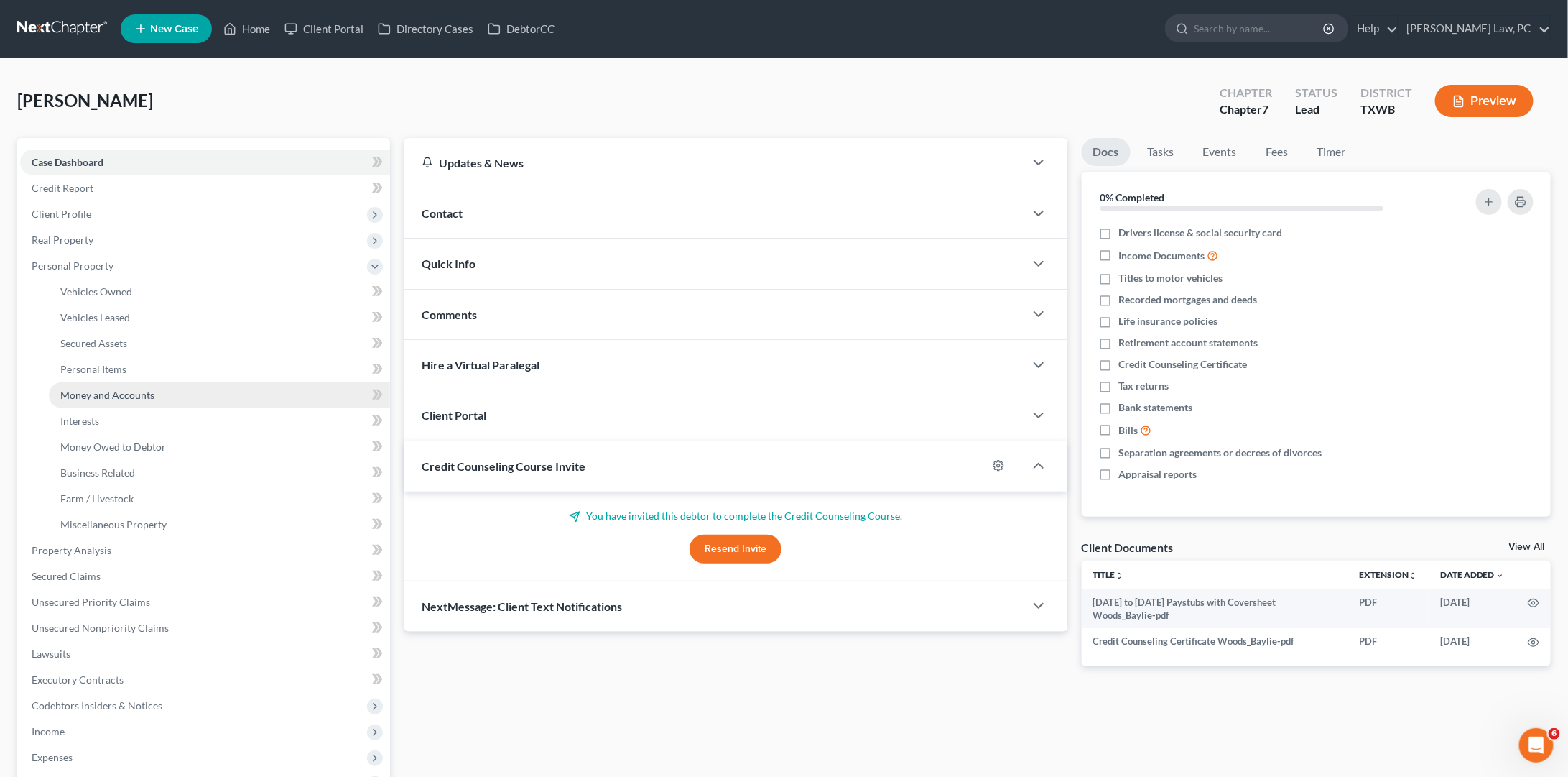
click at [119, 391] on span "Money and Accounts" at bounding box center [107, 395] width 94 height 12
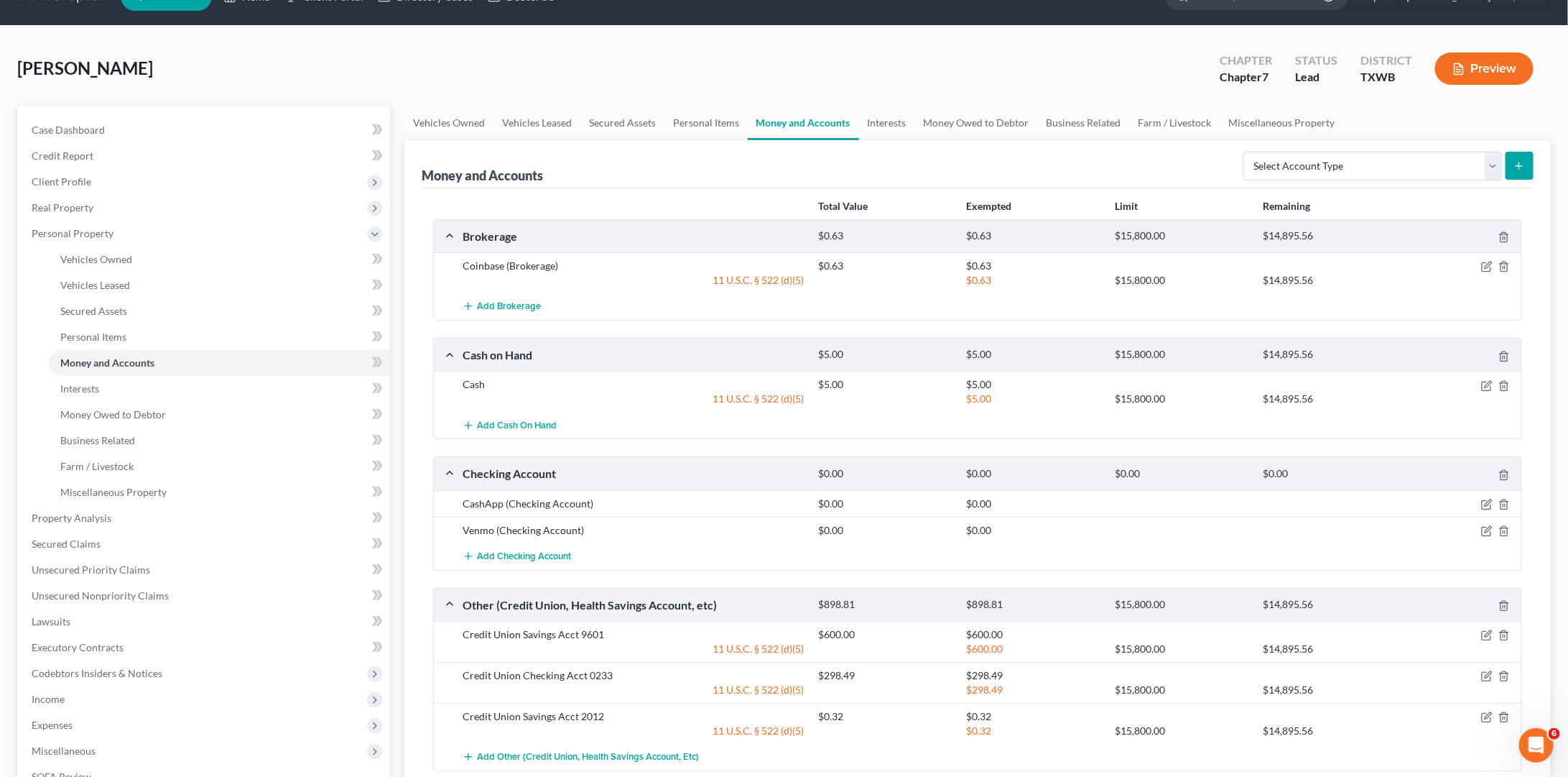
scroll to position [34, 0]
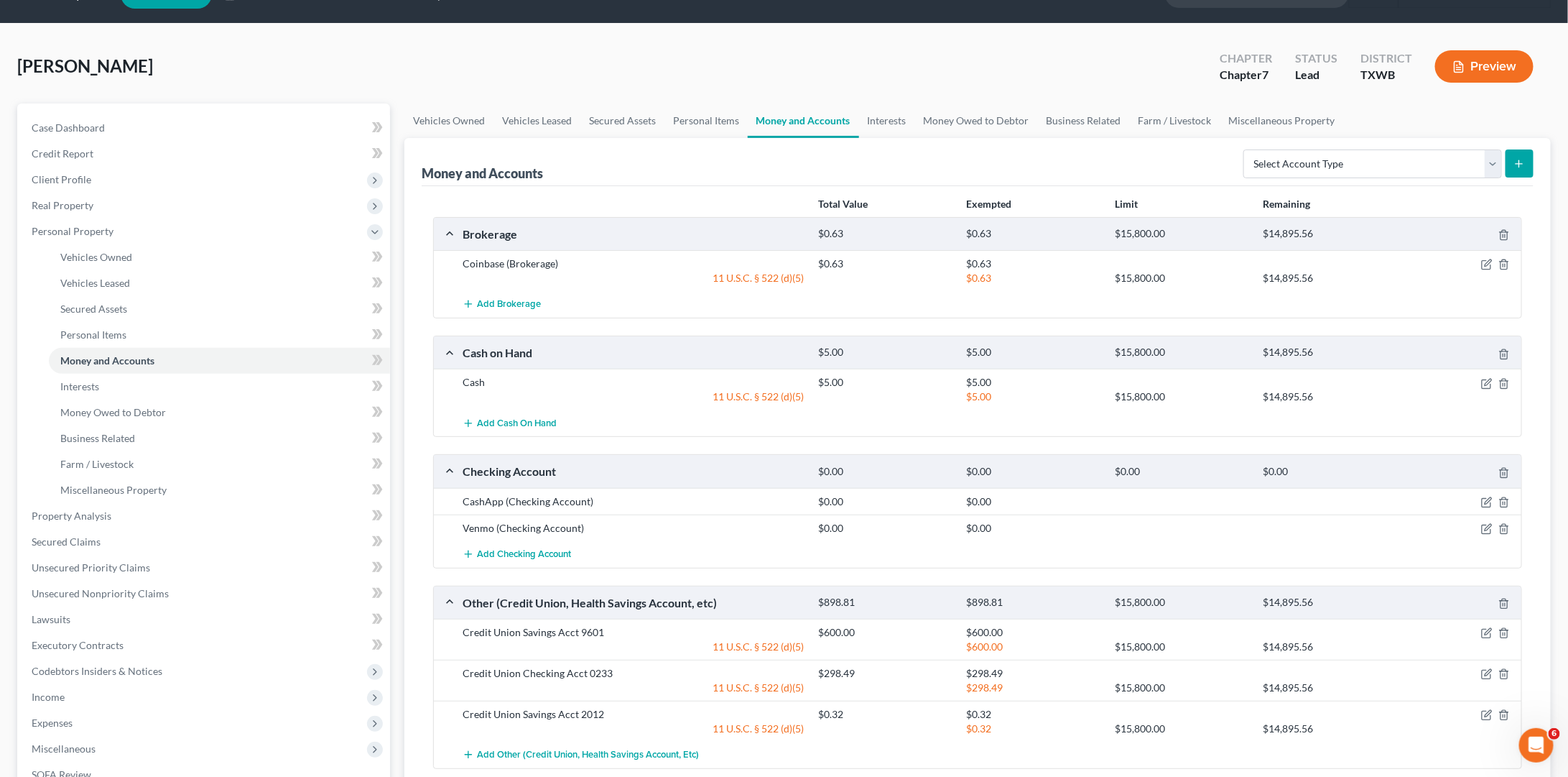
click at [394, 256] on div "Case Dashboard Payments Invoices Payments Payments Credit Report Client Profile" at bounding box center [203, 531] width 387 height 856
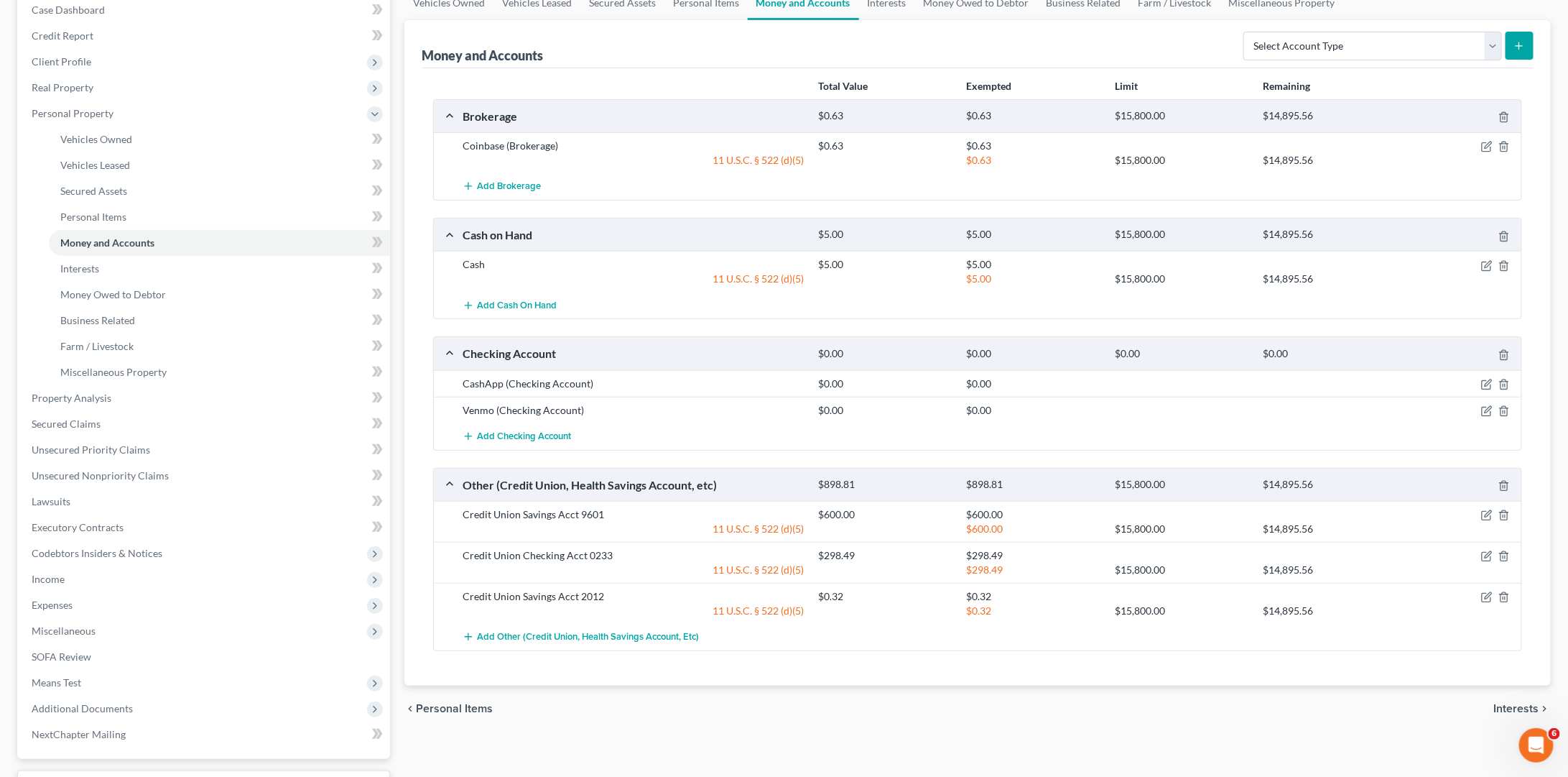
scroll to position [154, 0]
click at [1485, 510] on icon "button" at bounding box center [1487, 513] width 7 height 7
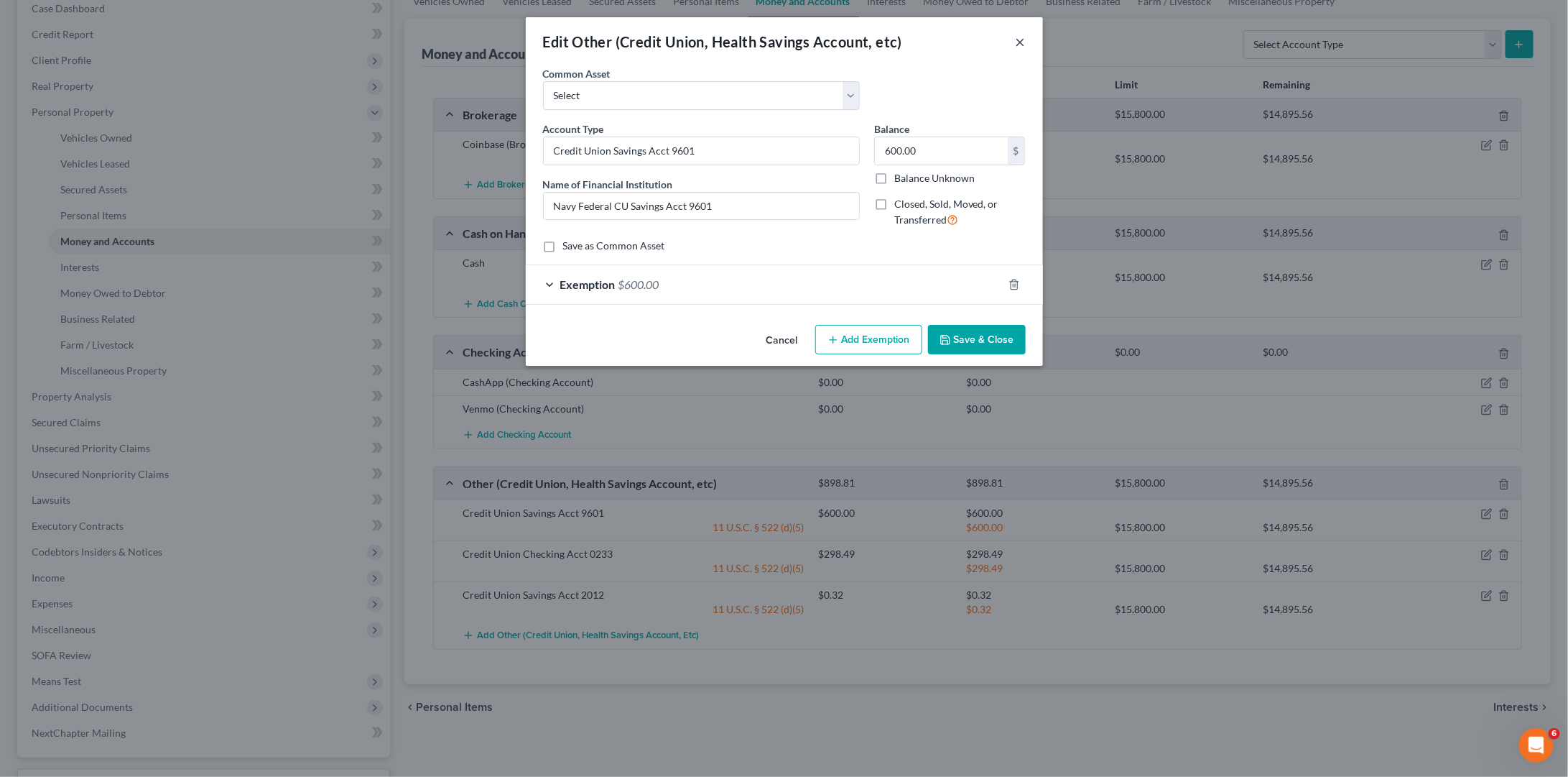
click at [1017, 46] on button "×" at bounding box center [1020, 41] width 10 height 17
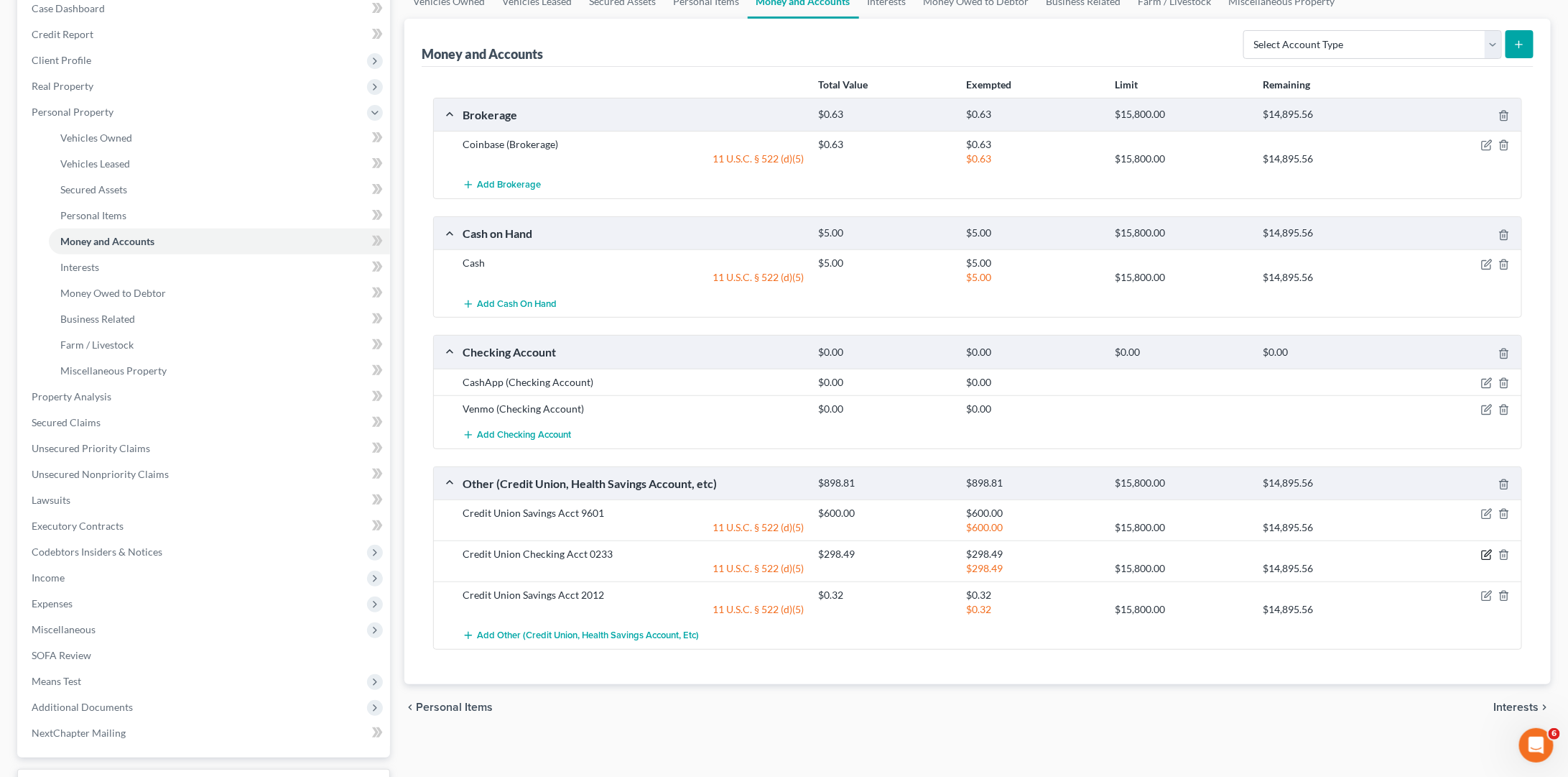
click at [1487, 551] on icon "button" at bounding box center [1487, 554] width 7 height 7
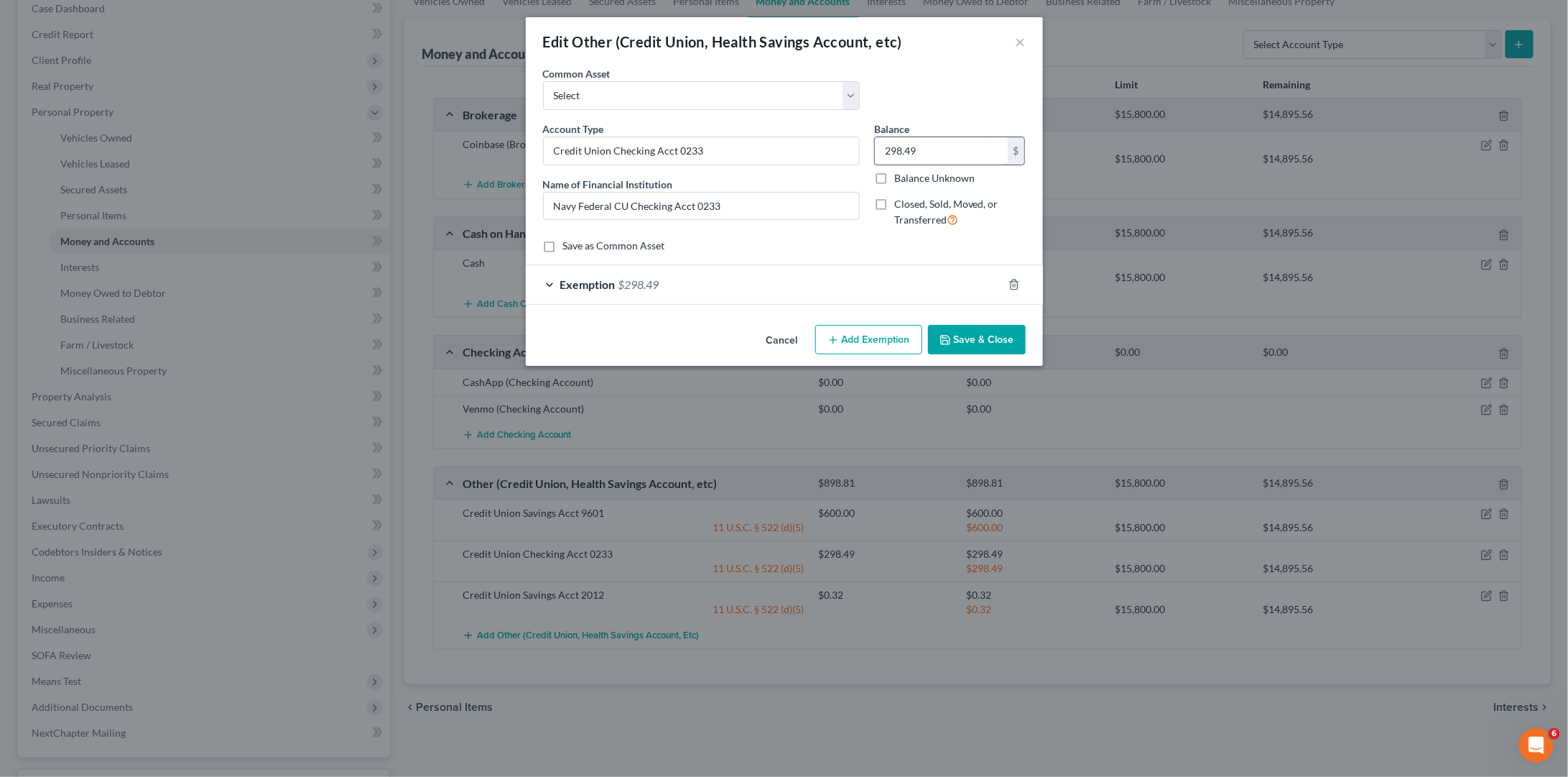
drag, startPoint x: 927, startPoint y: 146, endPoint x: 877, endPoint y: 145, distance: 50.0
click at [877, 145] on input "298.49" at bounding box center [941, 151] width 133 height 28
type input "0"
click at [979, 338] on button "Save & Close" at bounding box center [976, 340] width 98 height 30
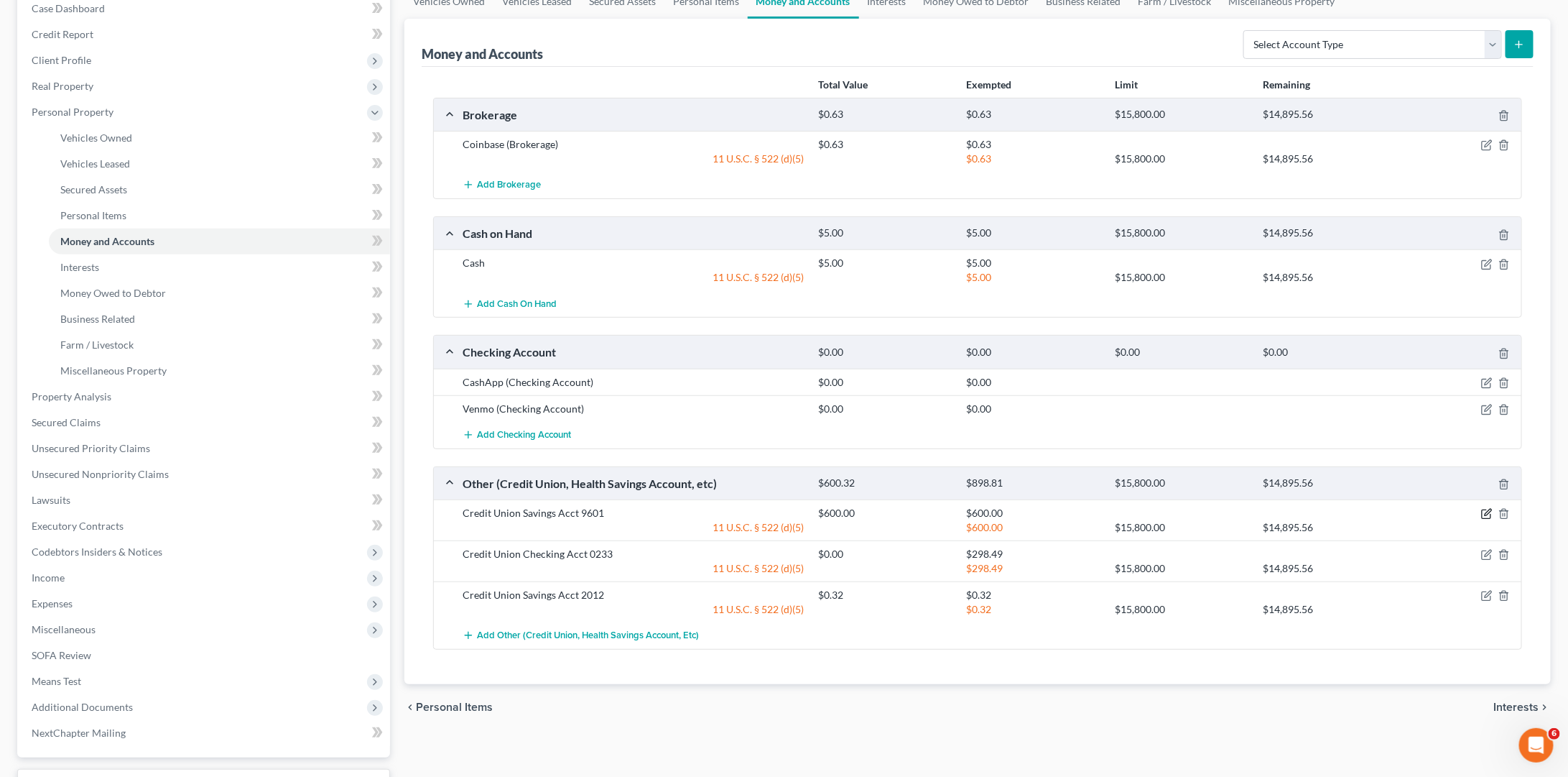
click at [1488, 511] on icon "button" at bounding box center [1486, 514] width 11 height 11
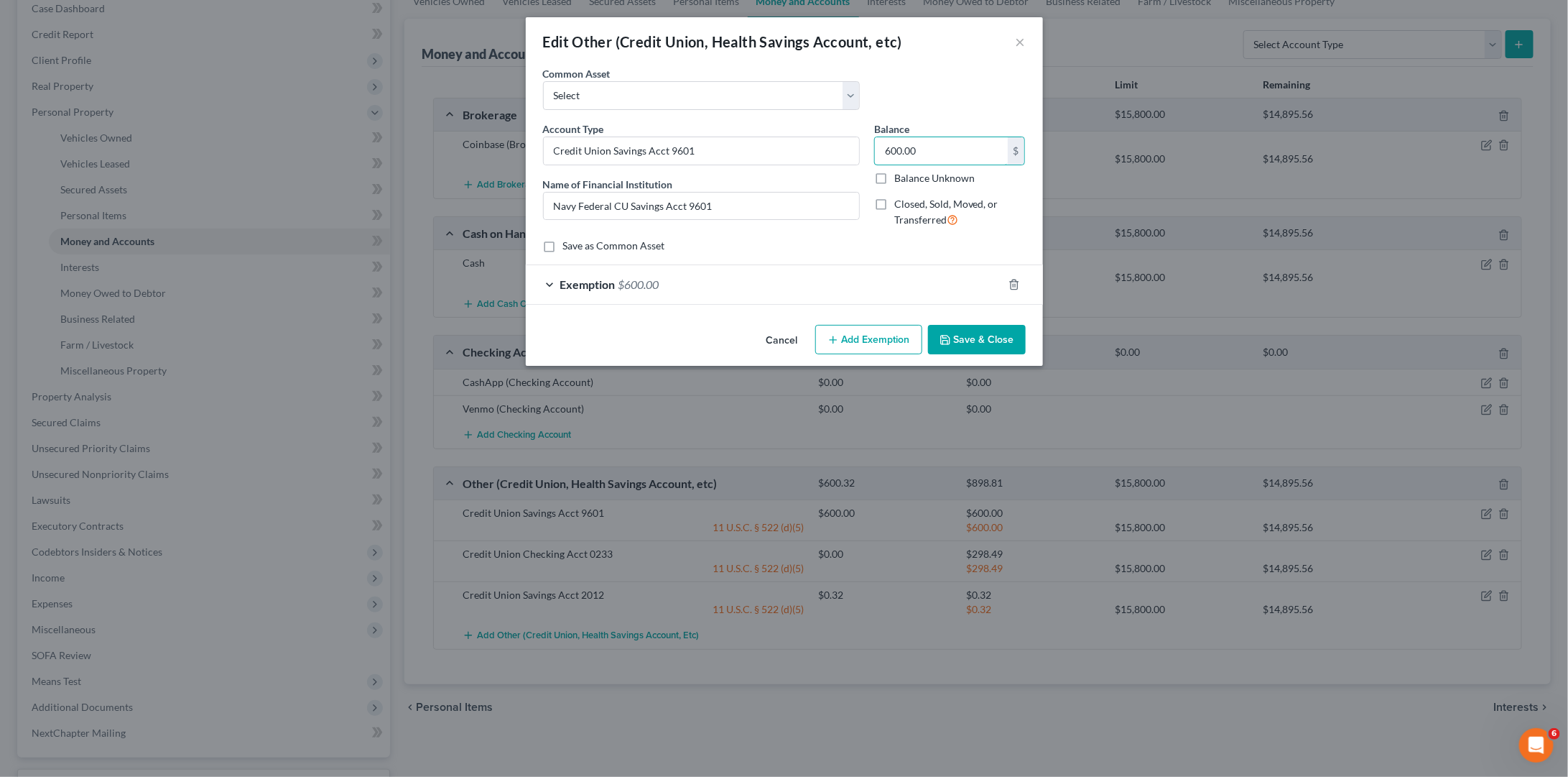
drag, startPoint x: 938, startPoint y: 151, endPoint x: 873, endPoint y: 147, distance: 65.1
click at [873, 147] on div "Balance 600.00 $ Balance Unknown Balance Undetermined 600.00 $ Balance Unknown …" at bounding box center [950, 181] width 166 height 118
type input "550"
click at [977, 341] on button "Save & Close" at bounding box center [976, 340] width 98 height 30
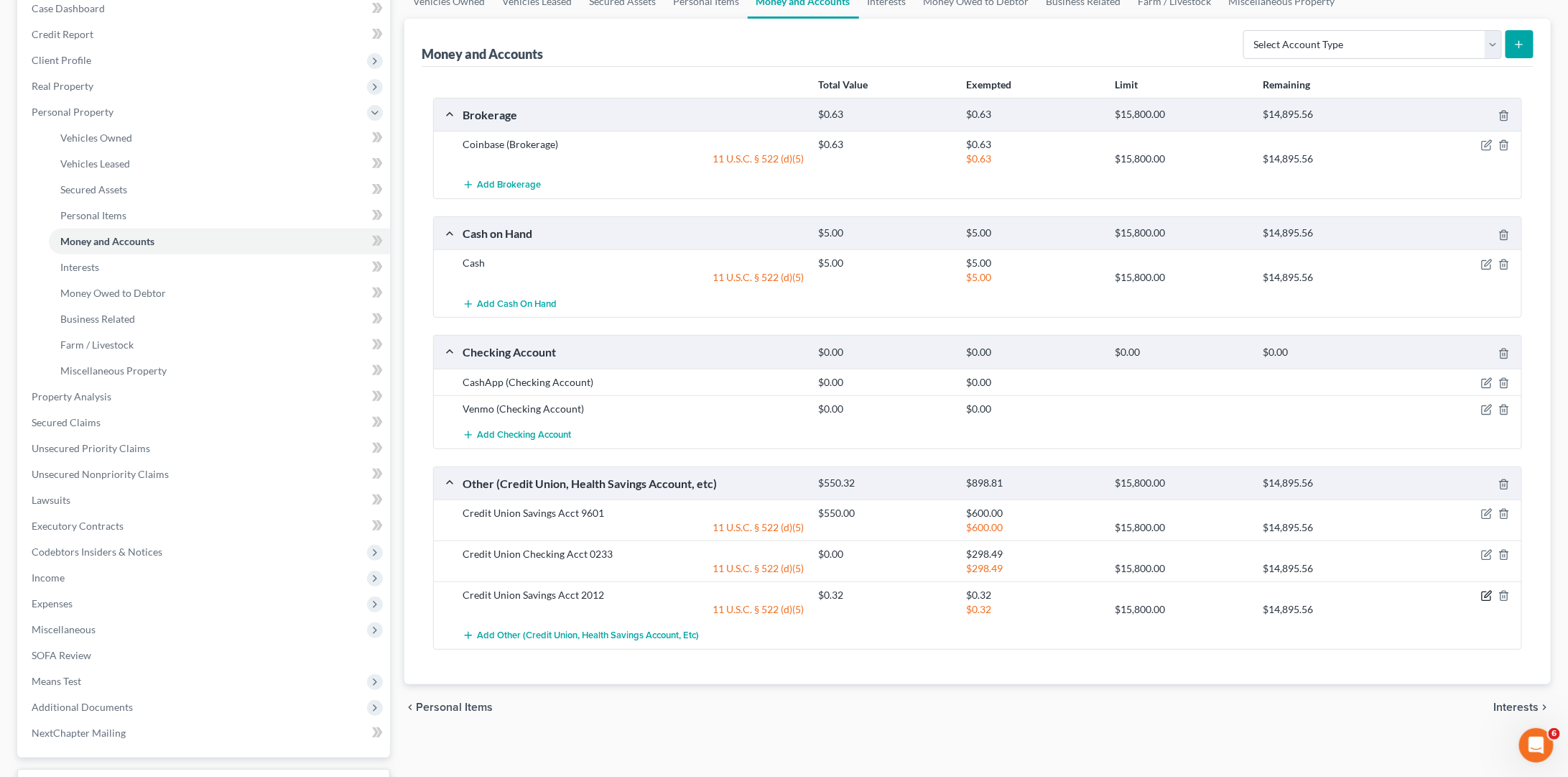
click at [1484, 590] on icon "button" at bounding box center [1486, 595] width 11 height 11
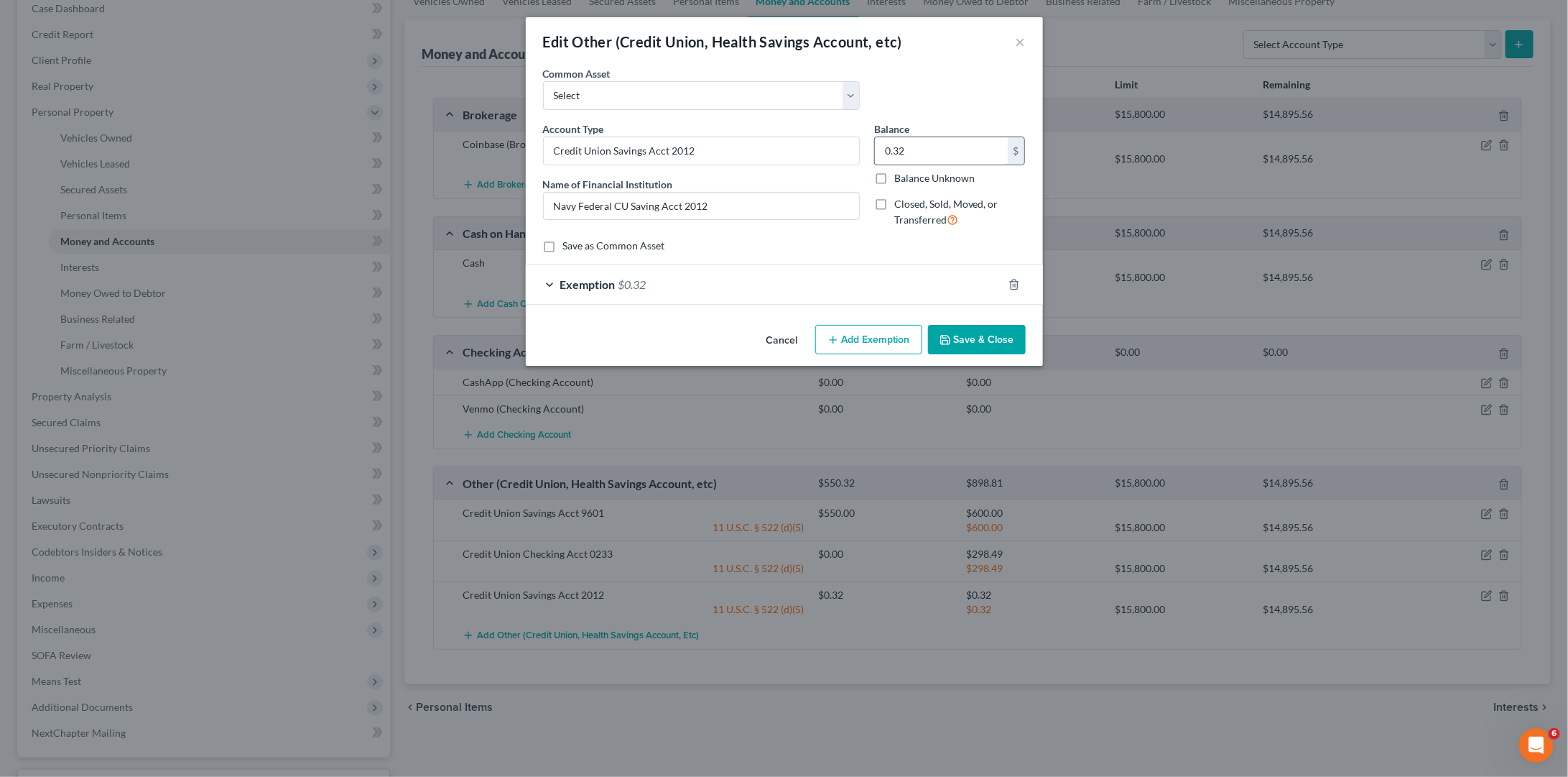
drag, startPoint x: 931, startPoint y: 145, endPoint x: 874, endPoint y: 145, distance: 57.0
click at [875, 145] on input "0.32" at bounding box center [941, 151] width 133 height 28
click at [976, 343] on button "Save & Close" at bounding box center [976, 340] width 98 height 30
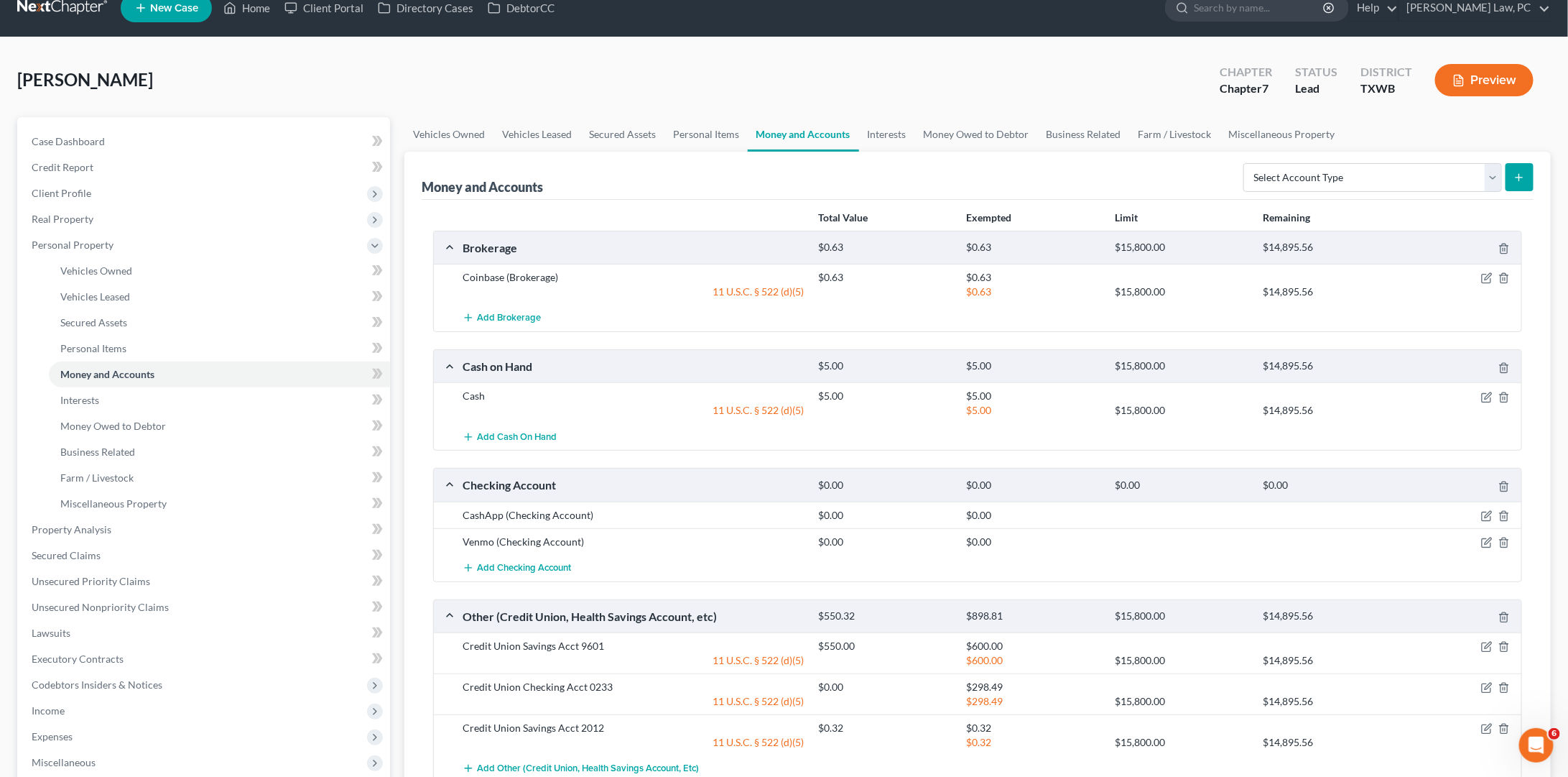
scroll to position [0, 0]
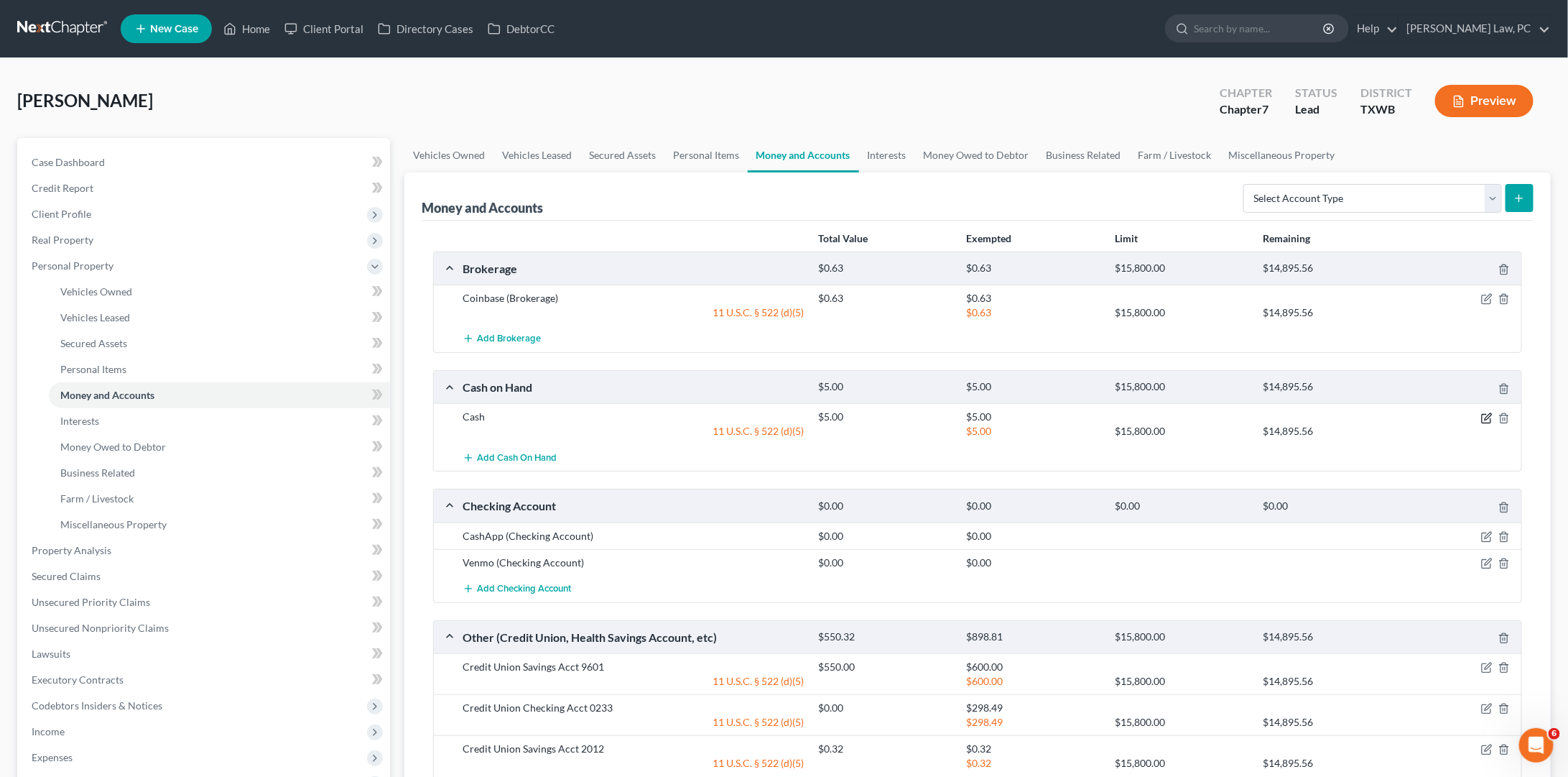
click at [1491, 417] on icon "button" at bounding box center [1486, 418] width 11 height 11
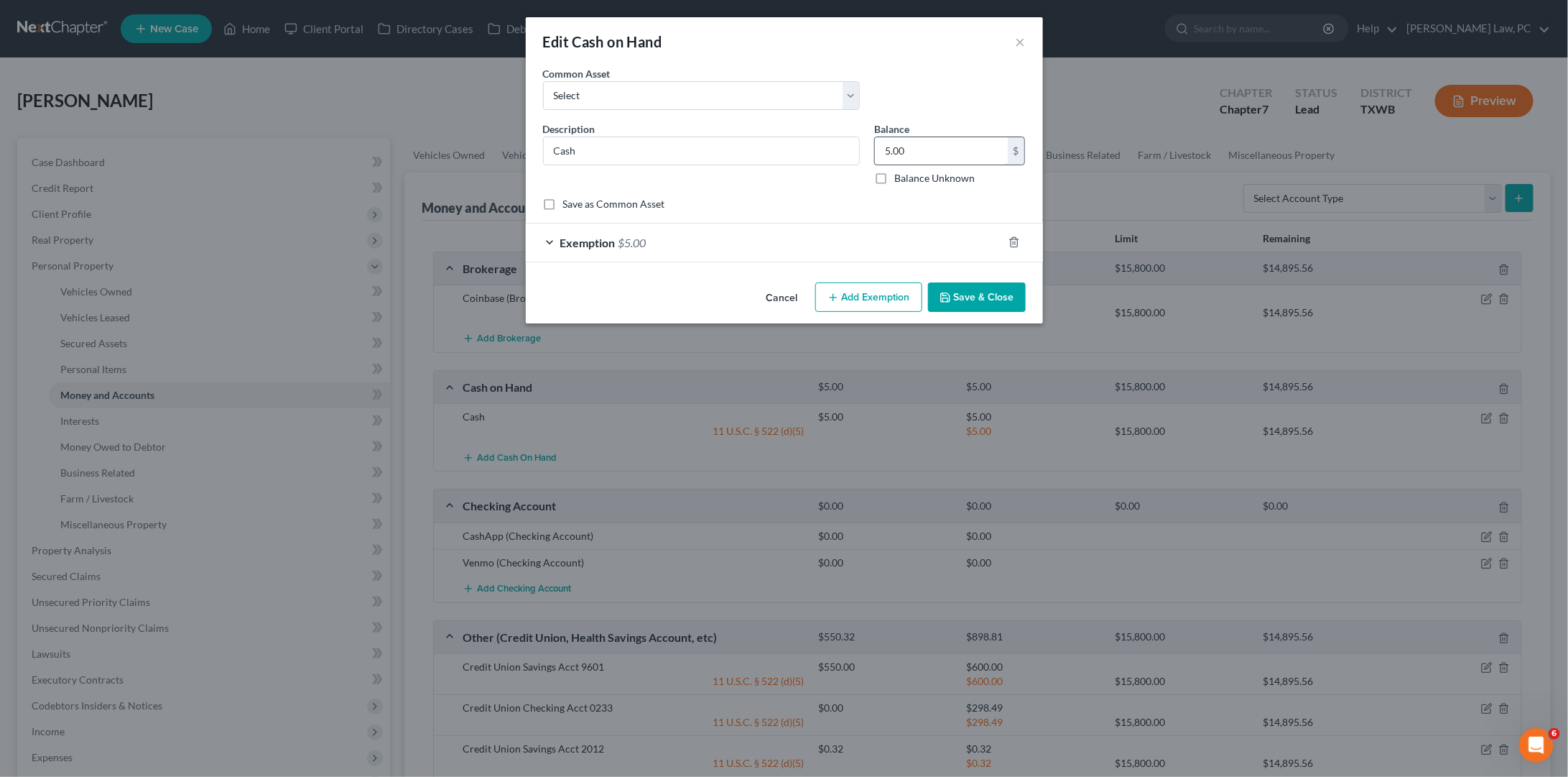
drag, startPoint x: 950, startPoint y: 154, endPoint x: 881, endPoint y: 154, distance: 69.0
click at [881, 154] on input "5.00" at bounding box center [941, 151] width 133 height 28
type input "0"
click at [979, 299] on button "Save & Close" at bounding box center [976, 297] width 98 height 30
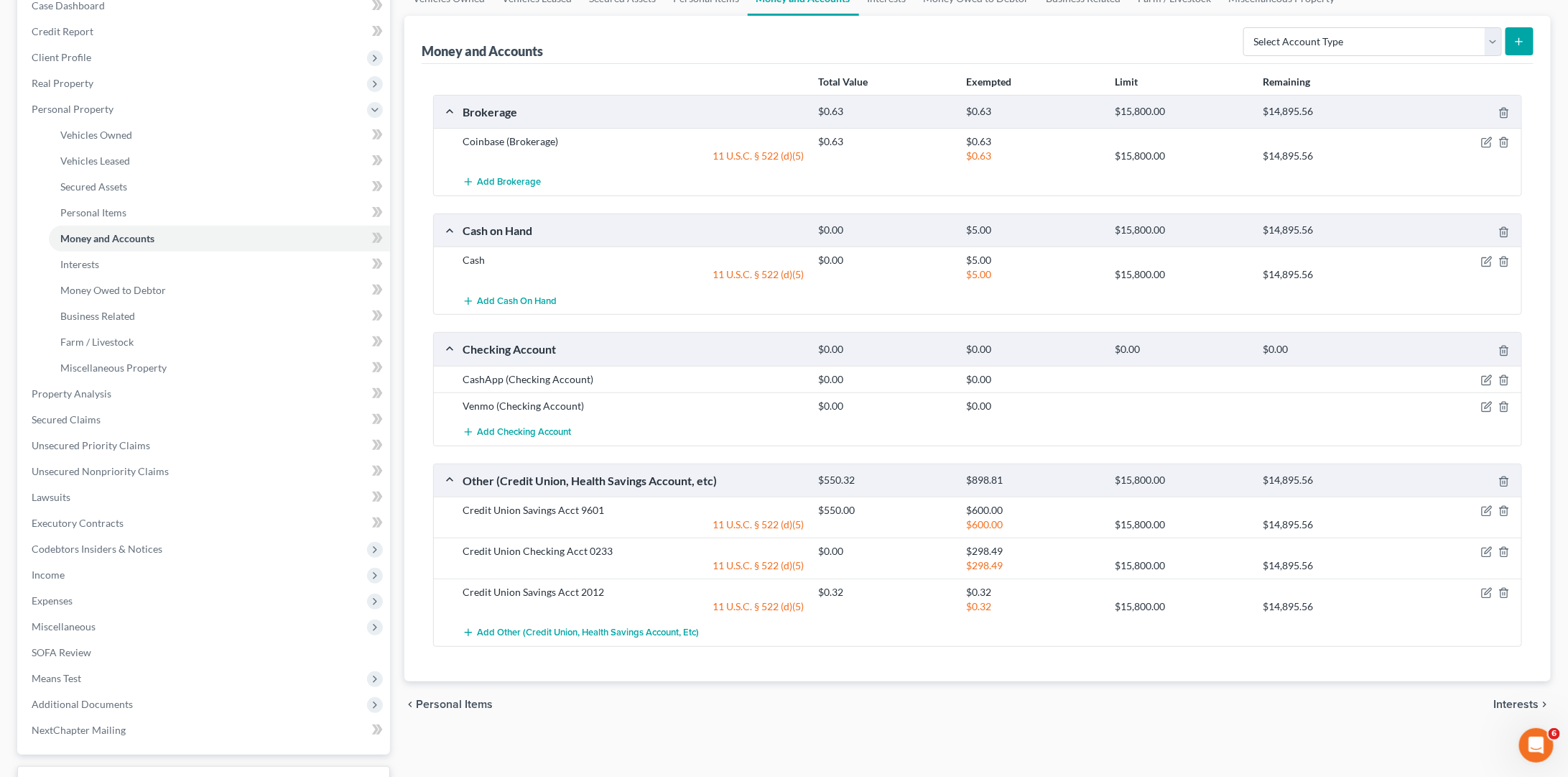
scroll to position [205, 0]
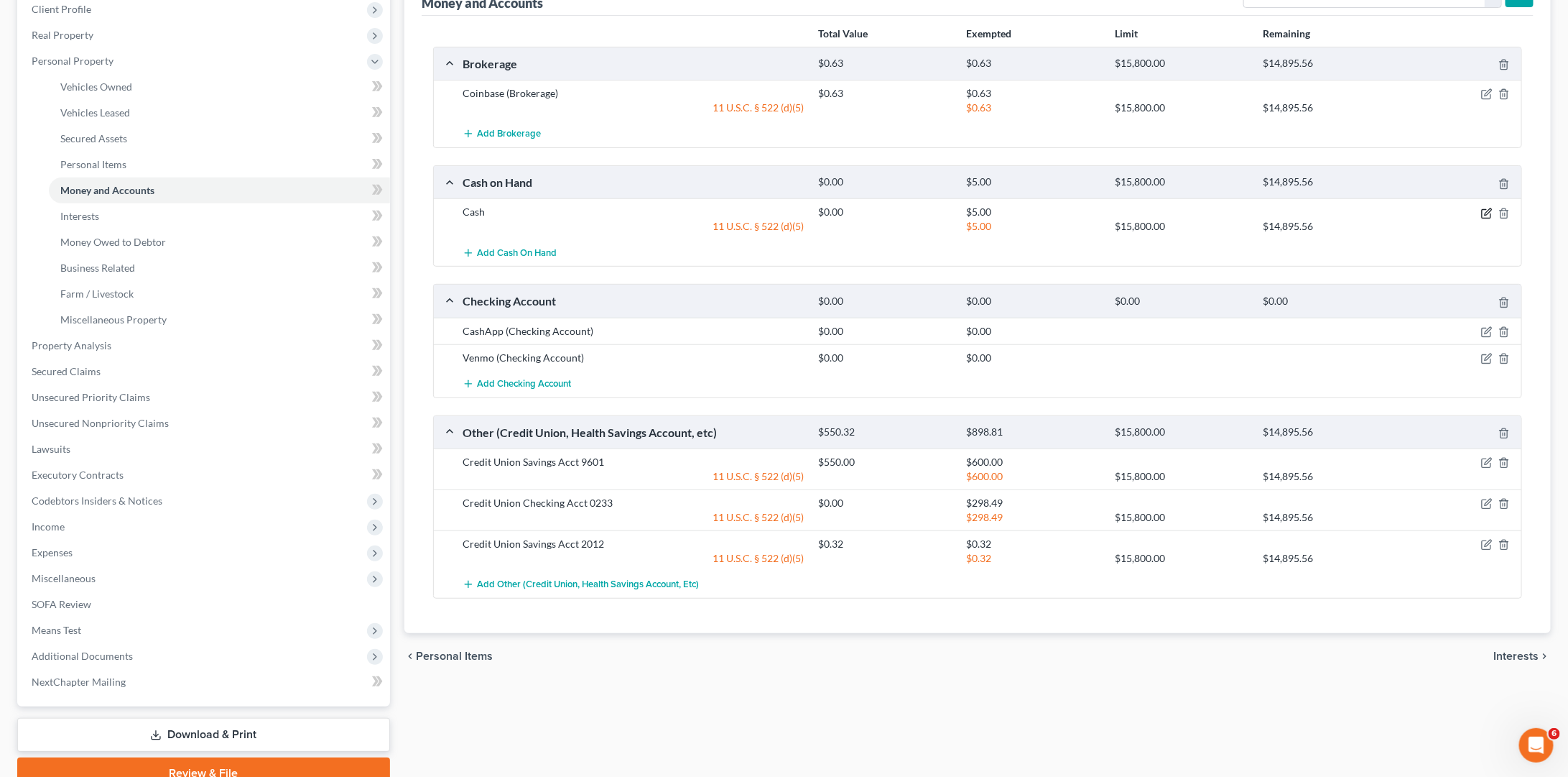
click at [1487, 210] on icon "button" at bounding box center [1486, 213] width 11 height 11
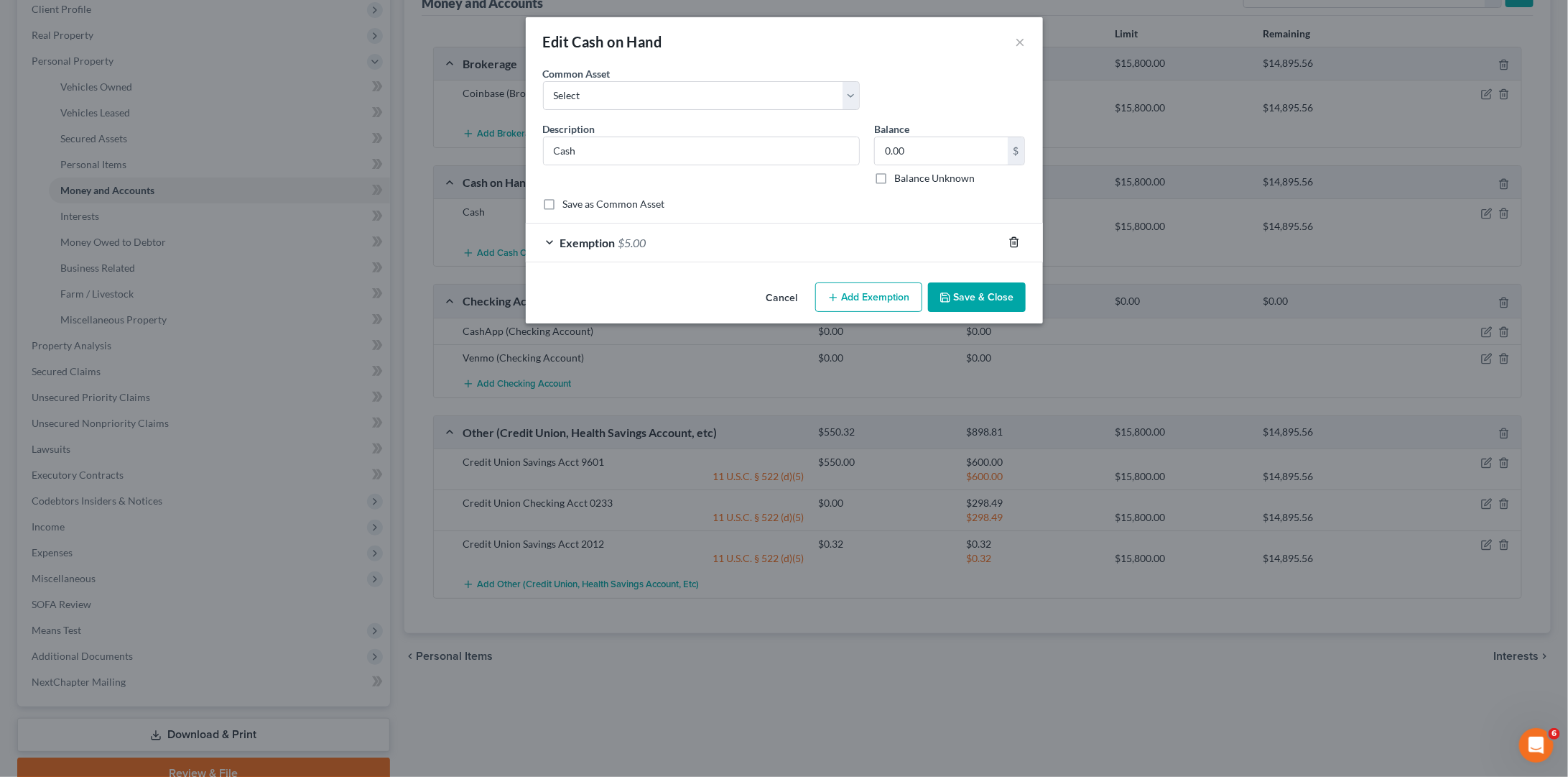
click at [1015, 242] on icon "button" at bounding box center [1014, 242] width 11 height 11
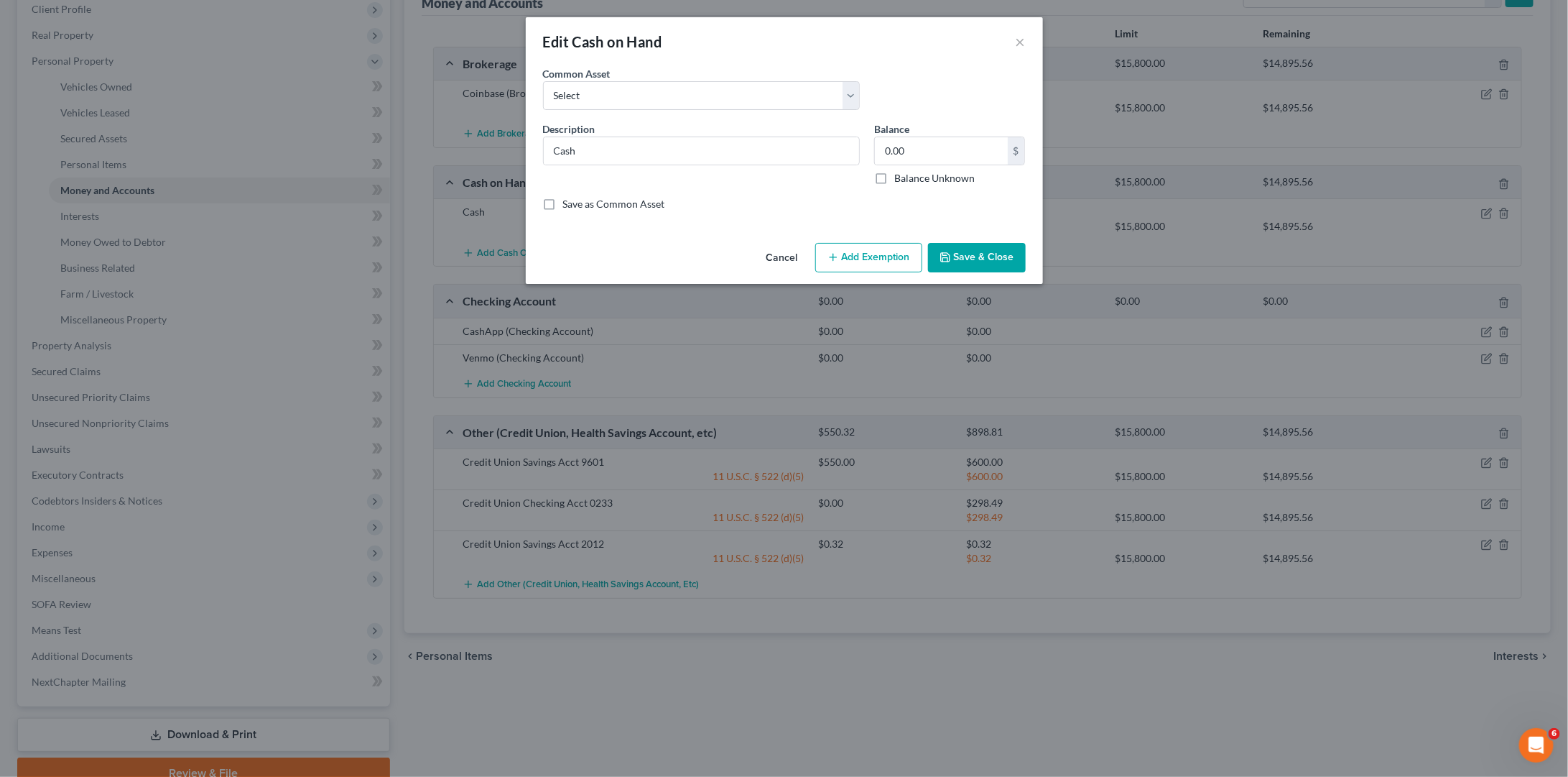
click at [989, 258] on button "Save & Close" at bounding box center [976, 258] width 98 height 30
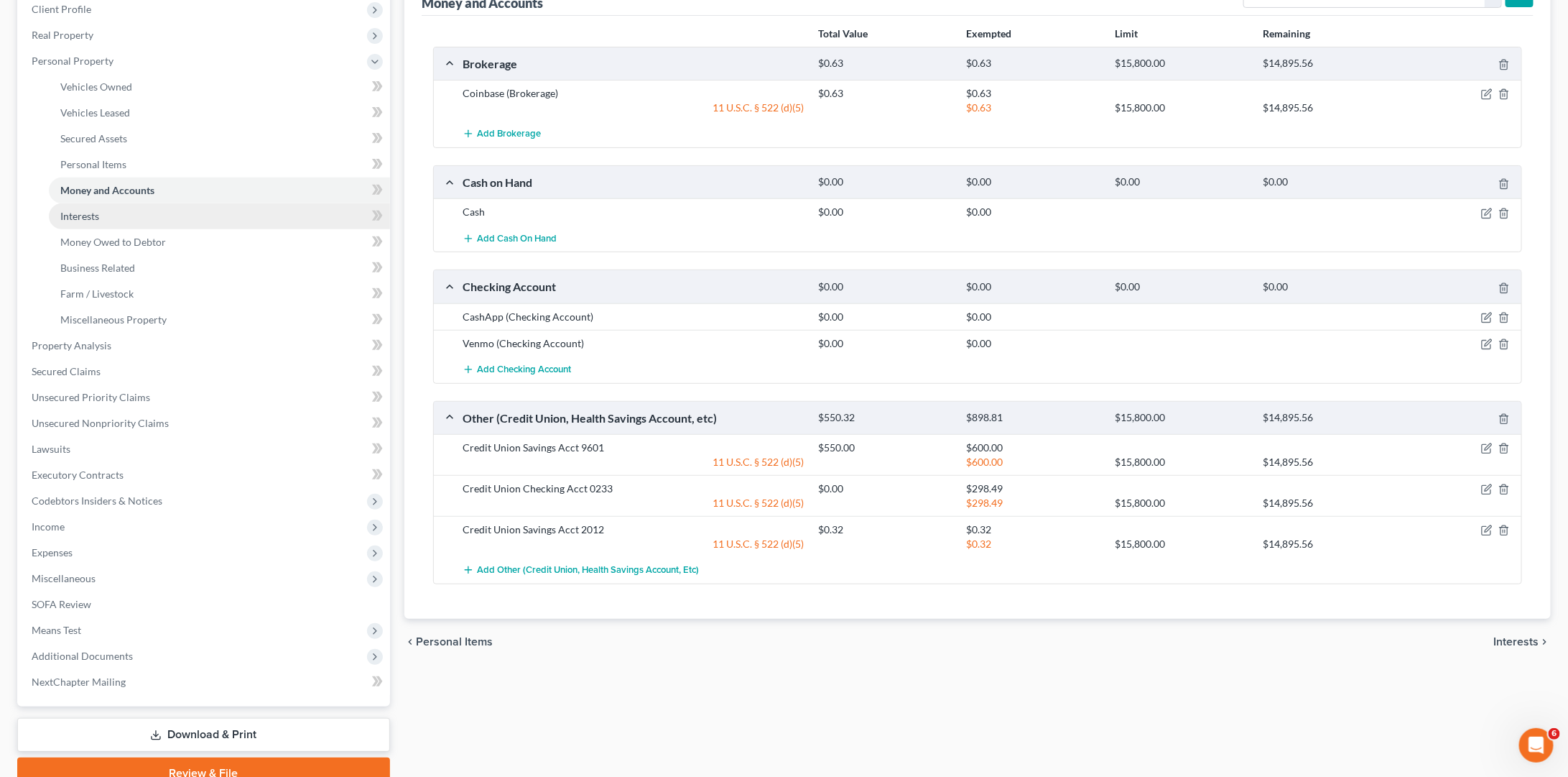
click at [107, 205] on link "Interests" at bounding box center [219, 216] width 341 height 26
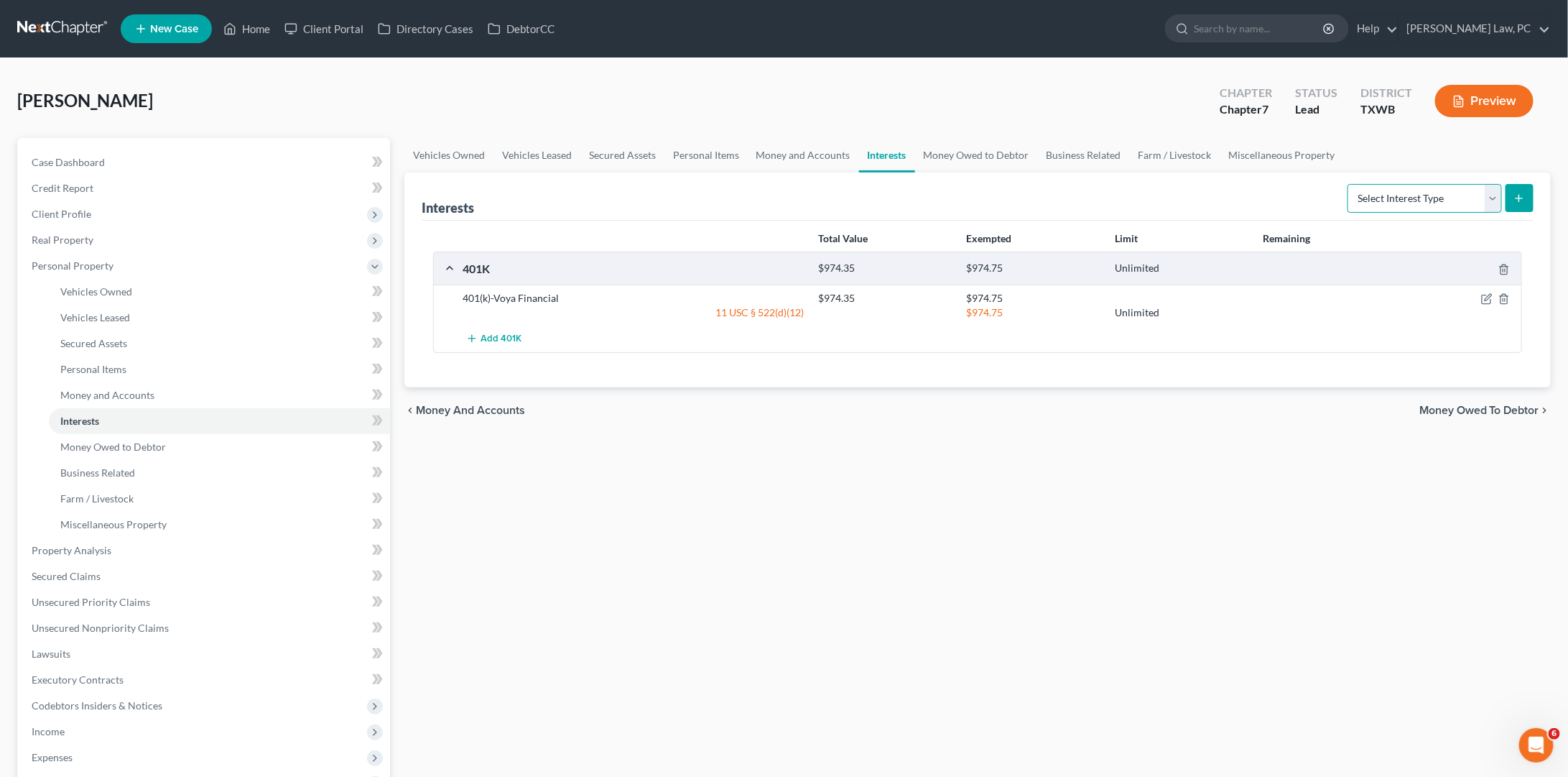
select select "partnership_inactive"
click at [1520, 203] on button "submit" at bounding box center [1520, 198] width 28 height 28
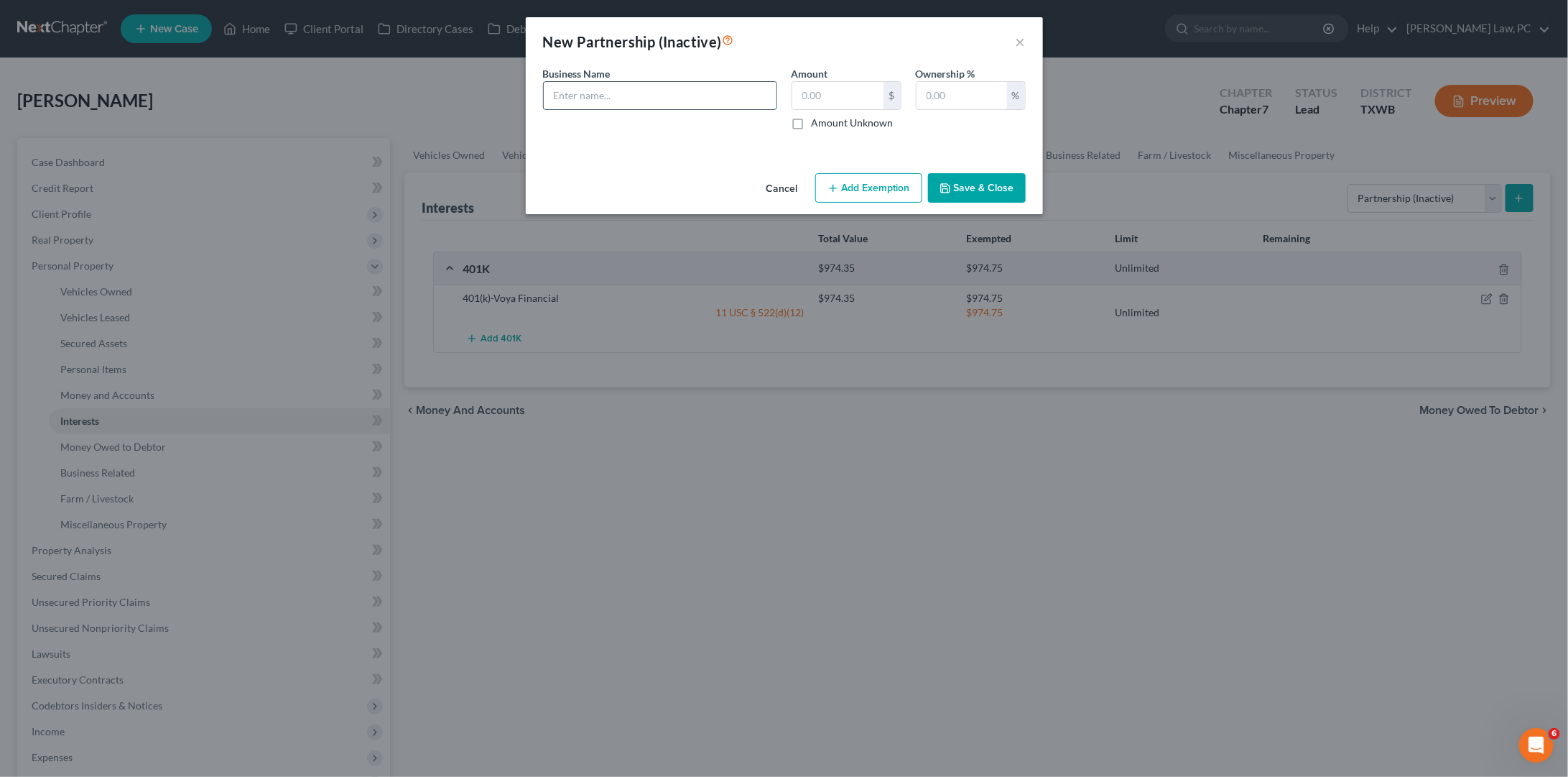
click at [697, 106] on input "text" at bounding box center [660, 96] width 233 height 28
type input "TKG Holdings LLC"
click at [1013, 49] on div "New Partnership (Inactive) ×" at bounding box center [784, 41] width 517 height 49
click at [1017, 39] on button "×" at bounding box center [1020, 41] width 10 height 17
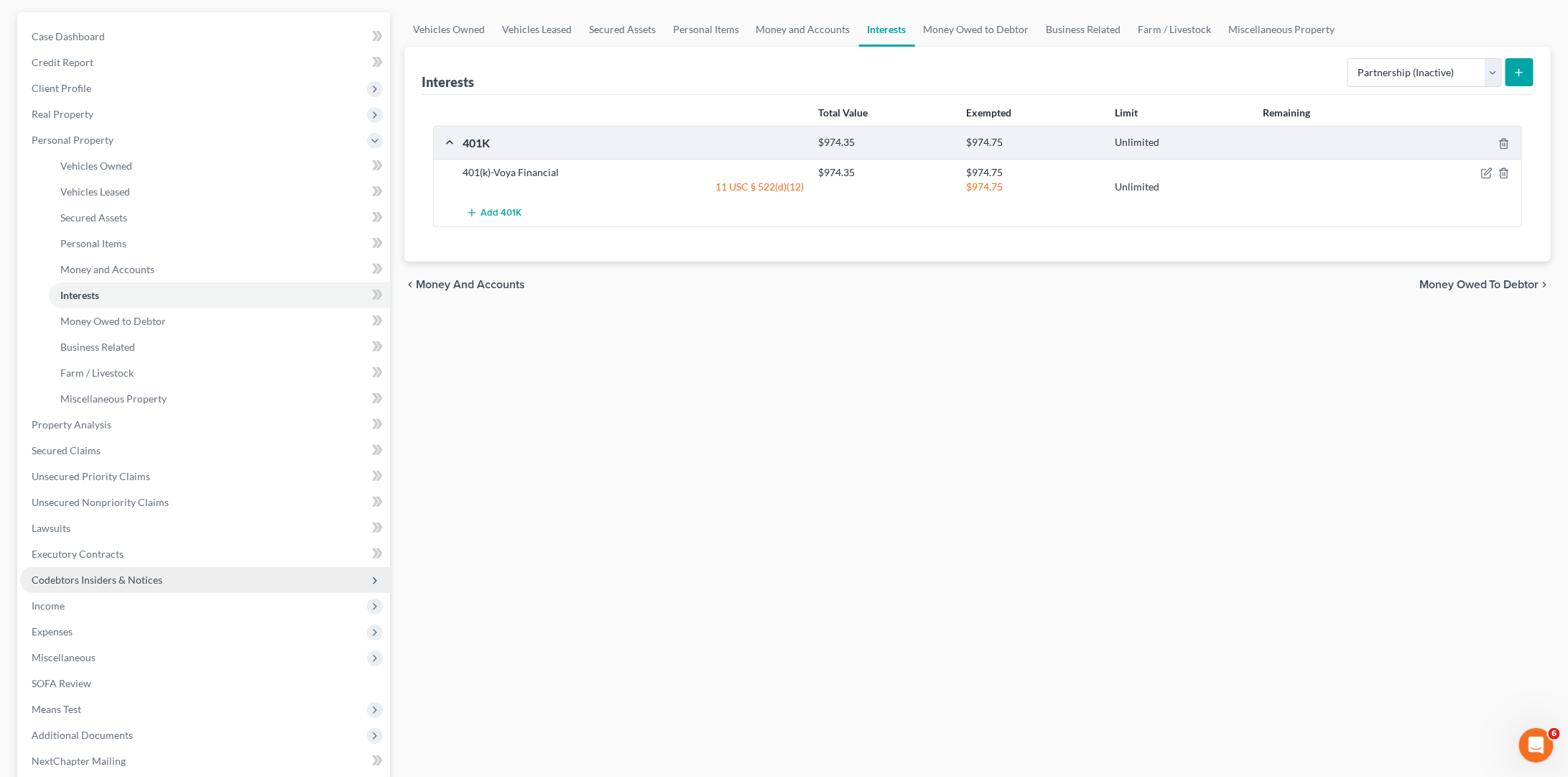
scroll to position [128, 0]
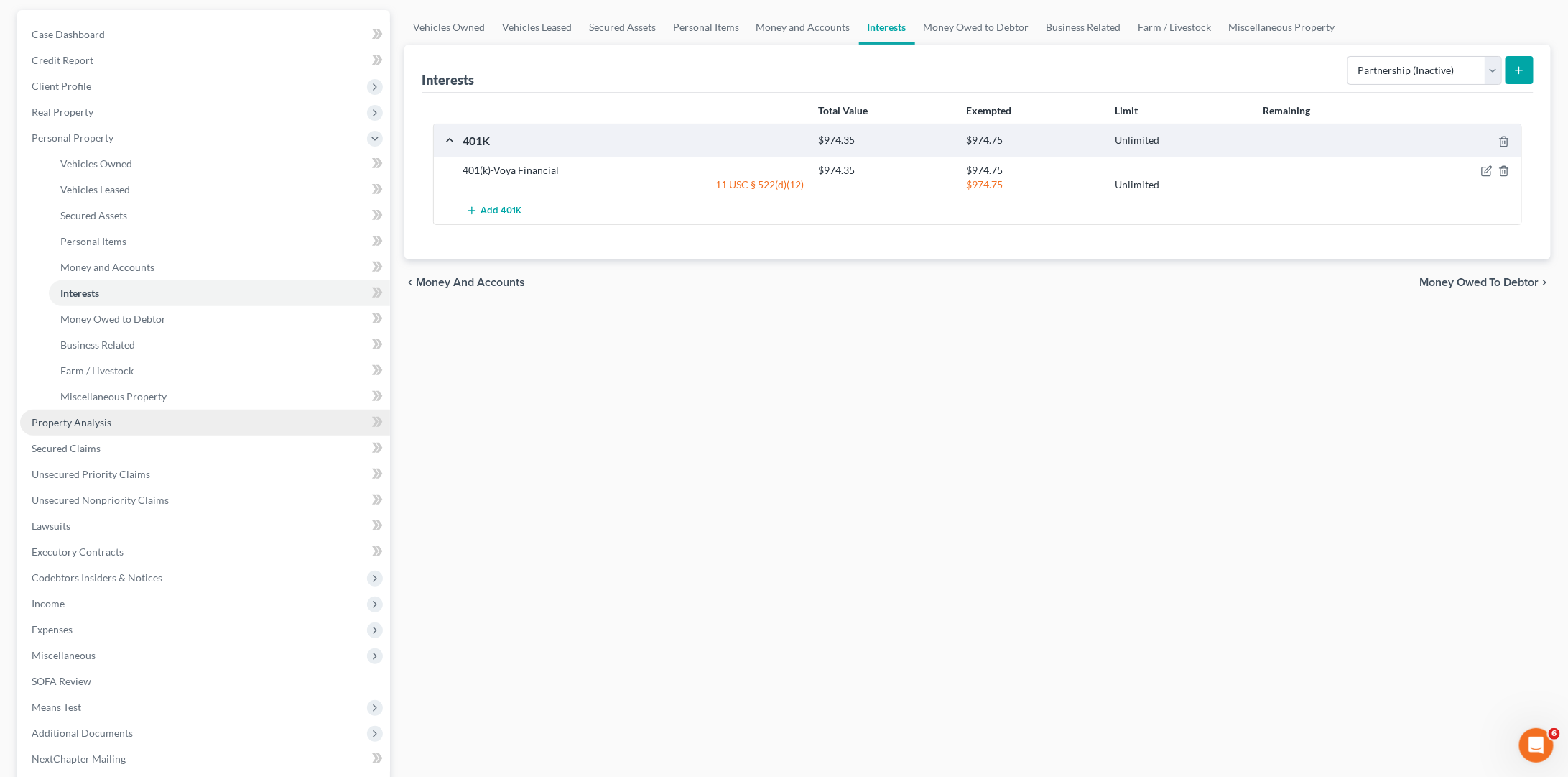
click at [117, 415] on link "Property Analysis" at bounding box center [205, 422] width 370 height 26
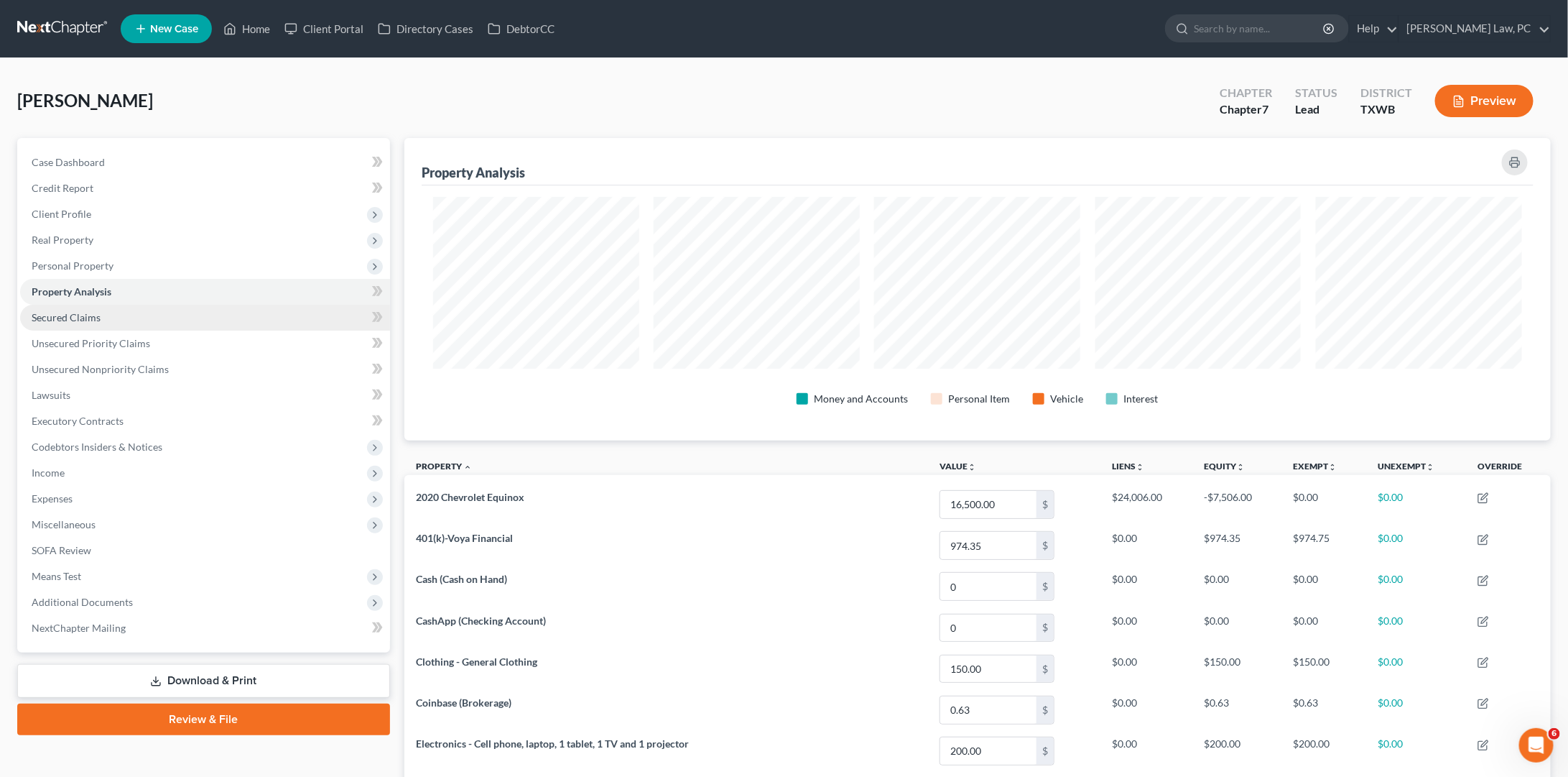
click at [131, 319] on link "Secured Claims" at bounding box center [205, 317] width 370 height 26
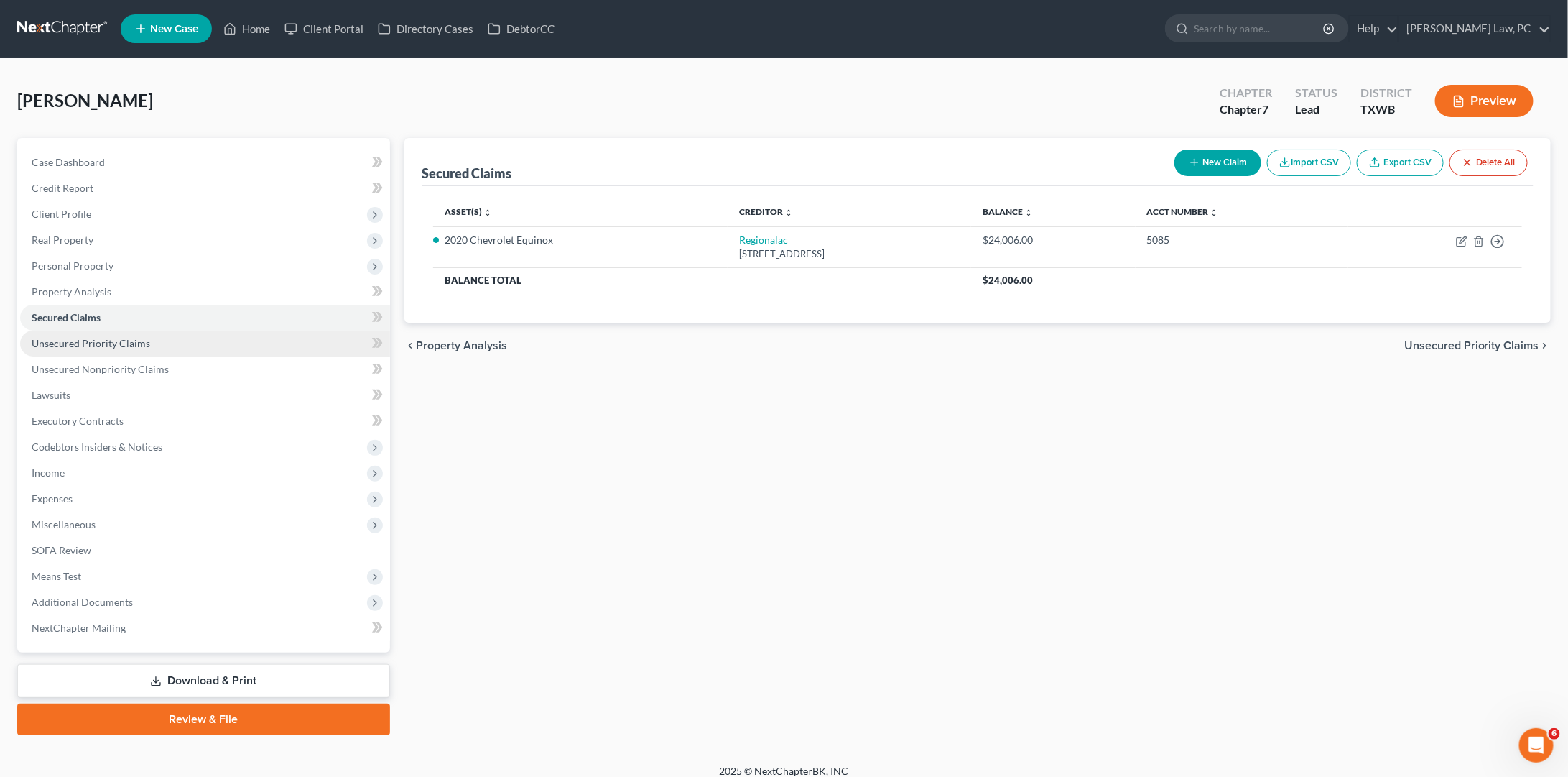
click at [122, 337] on span "Unsecured Priority Claims" at bounding box center [90, 343] width 119 height 12
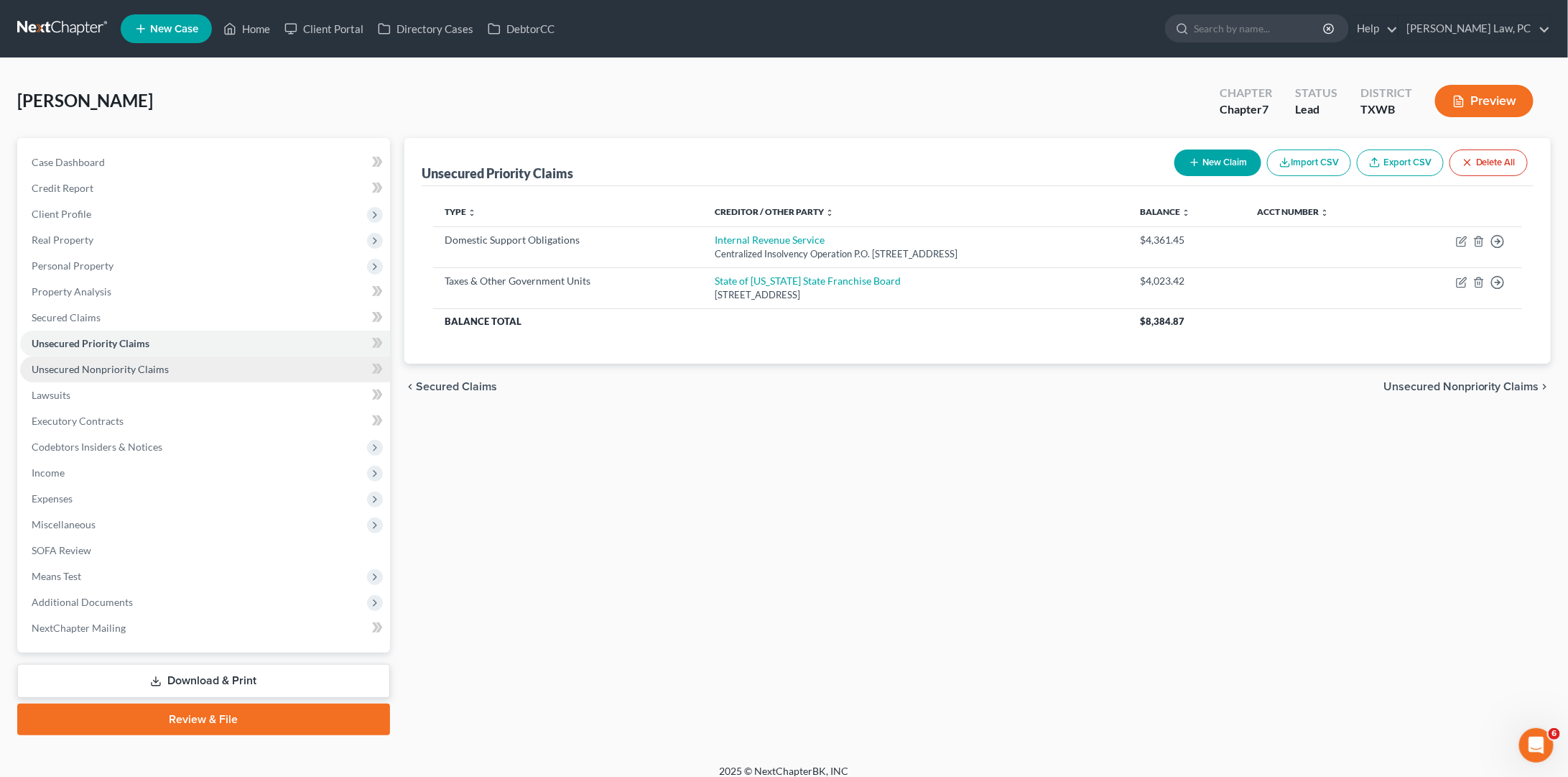
click at [102, 370] on link "Unsecured Nonpriority Claims" at bounding box center [205, 369] width 370 height 26
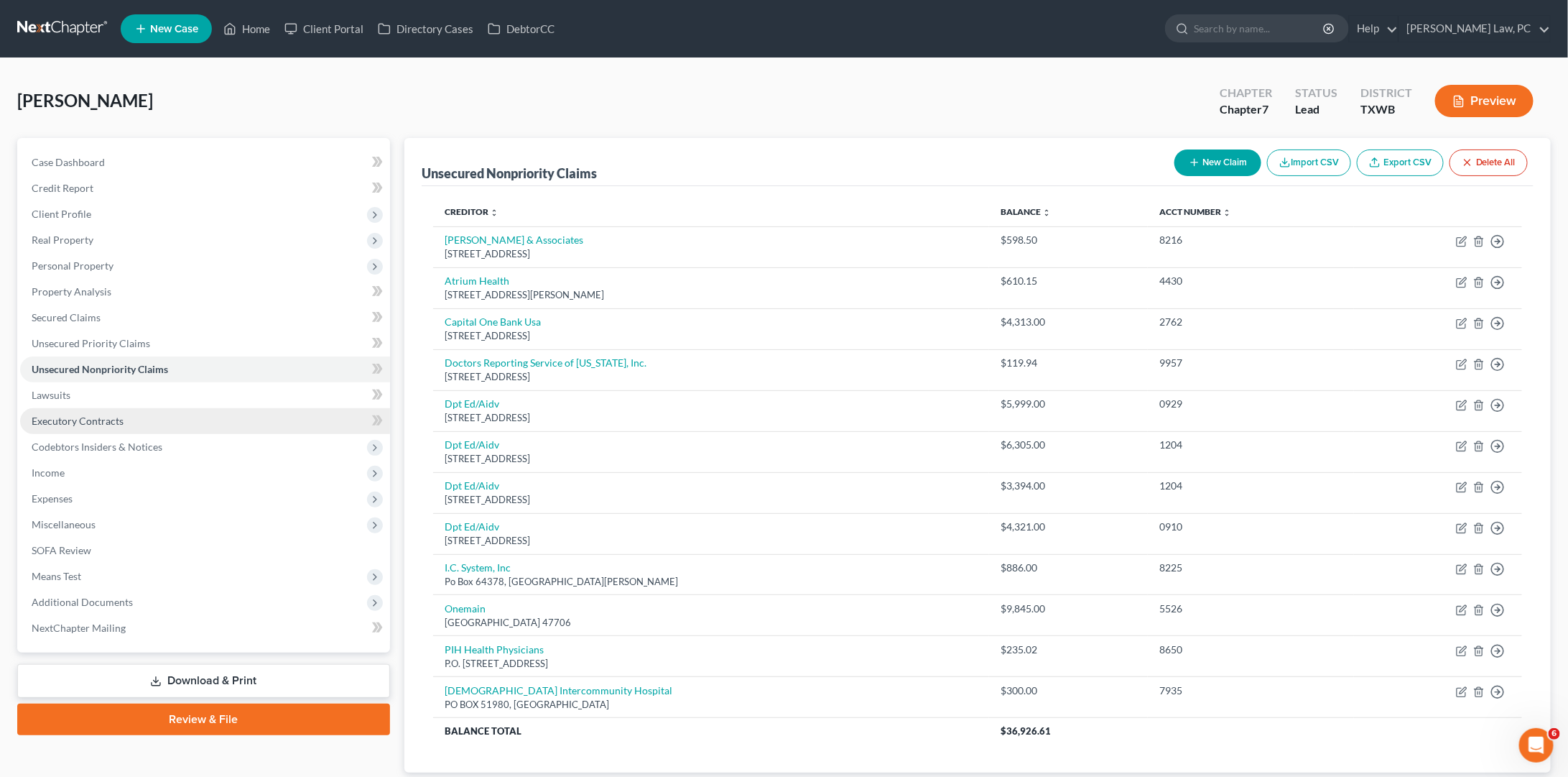
click at [84, 415] on span "Executory Contracts" at bounding box center [77, 421] width 92 height 12
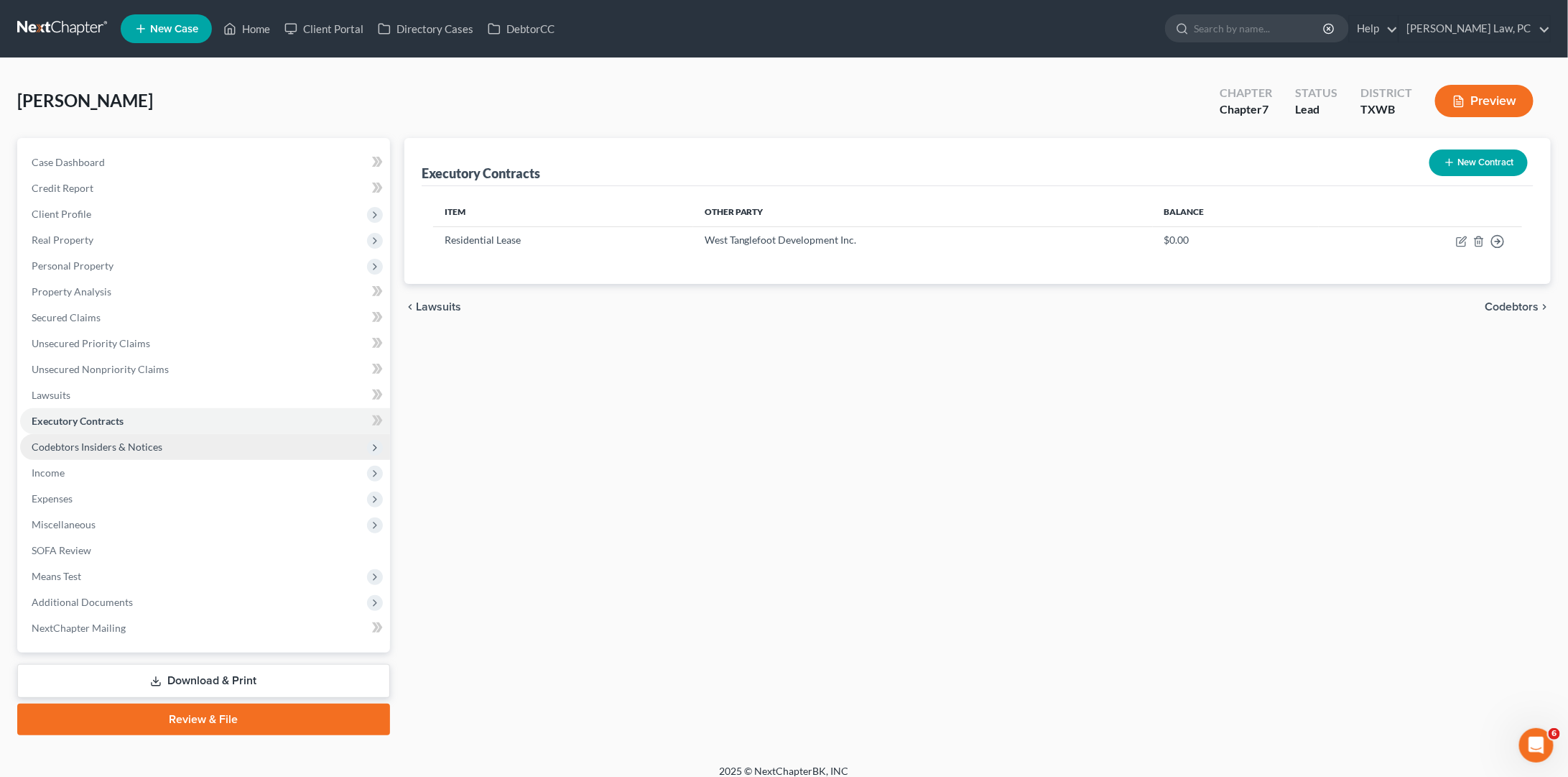
click at [84, 434] on span "Codebtors Insiders & Notices" at bounding box center [205, 447] width 370 height 26
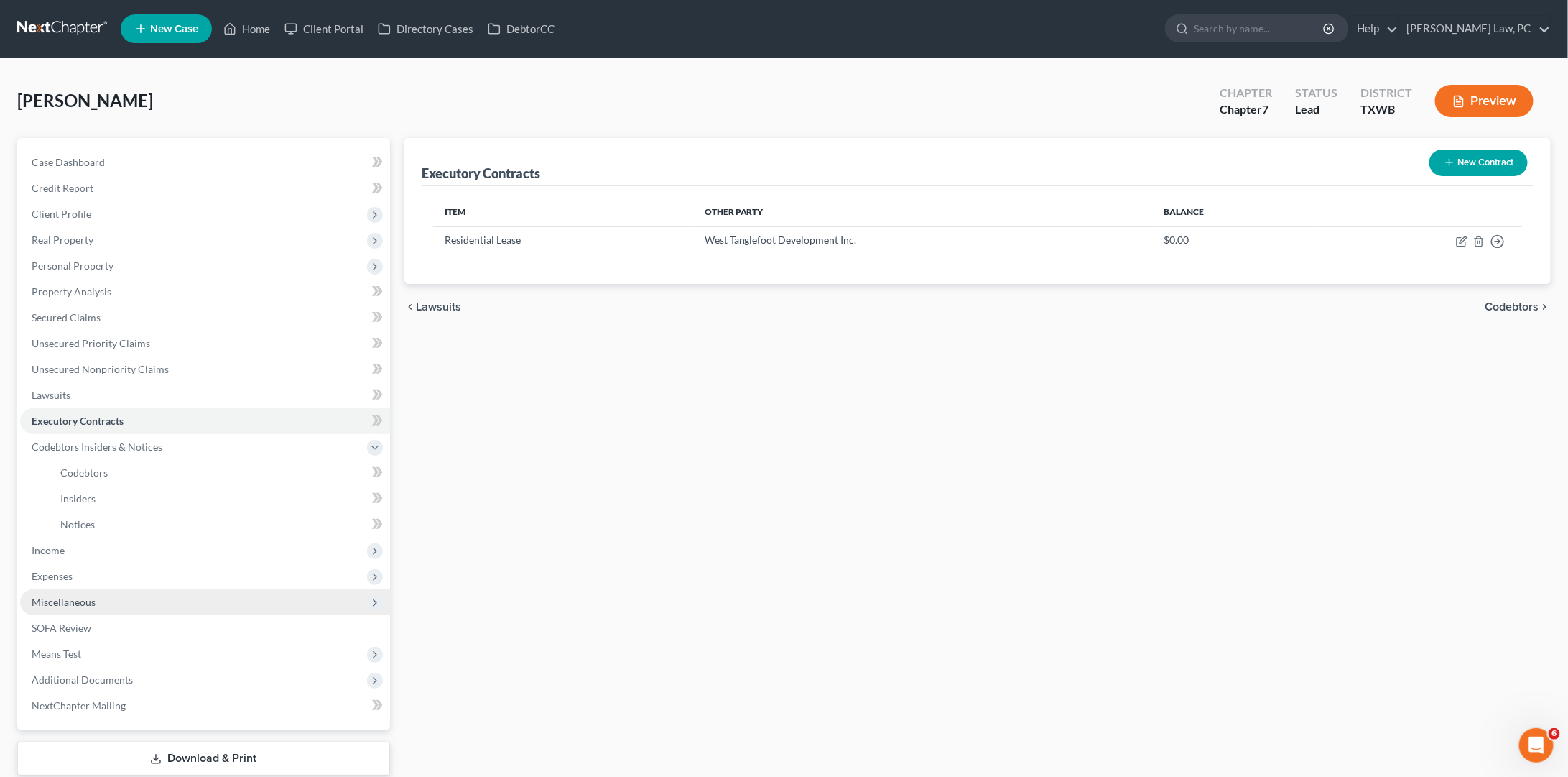
click at [75, 593] on span "Miscellaneous" at bounding box center [205, 602] width 370 height 26
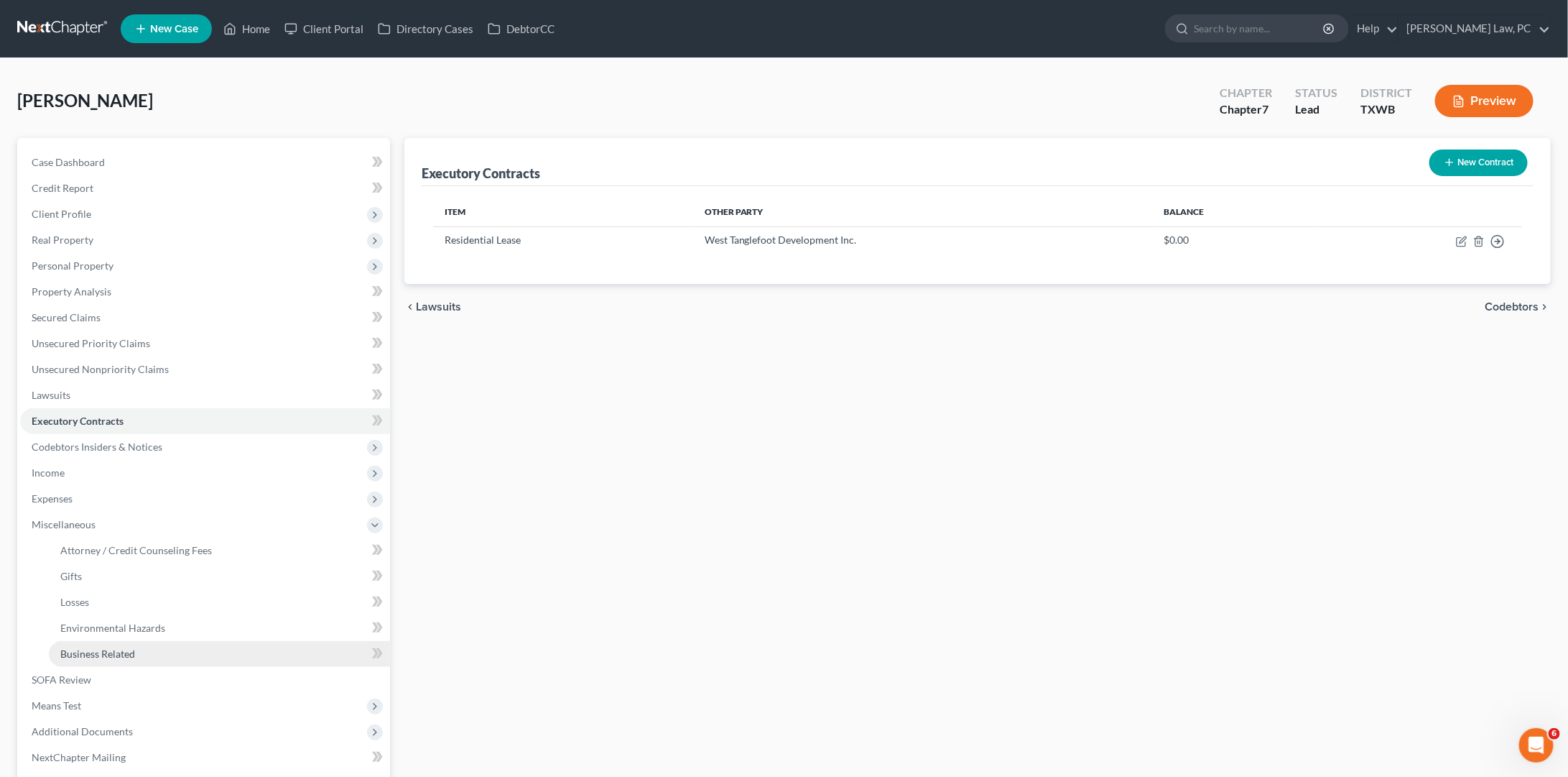
click at [88, 648] on span "Business Related" at bounding box center [98, 654] width 75 height 12
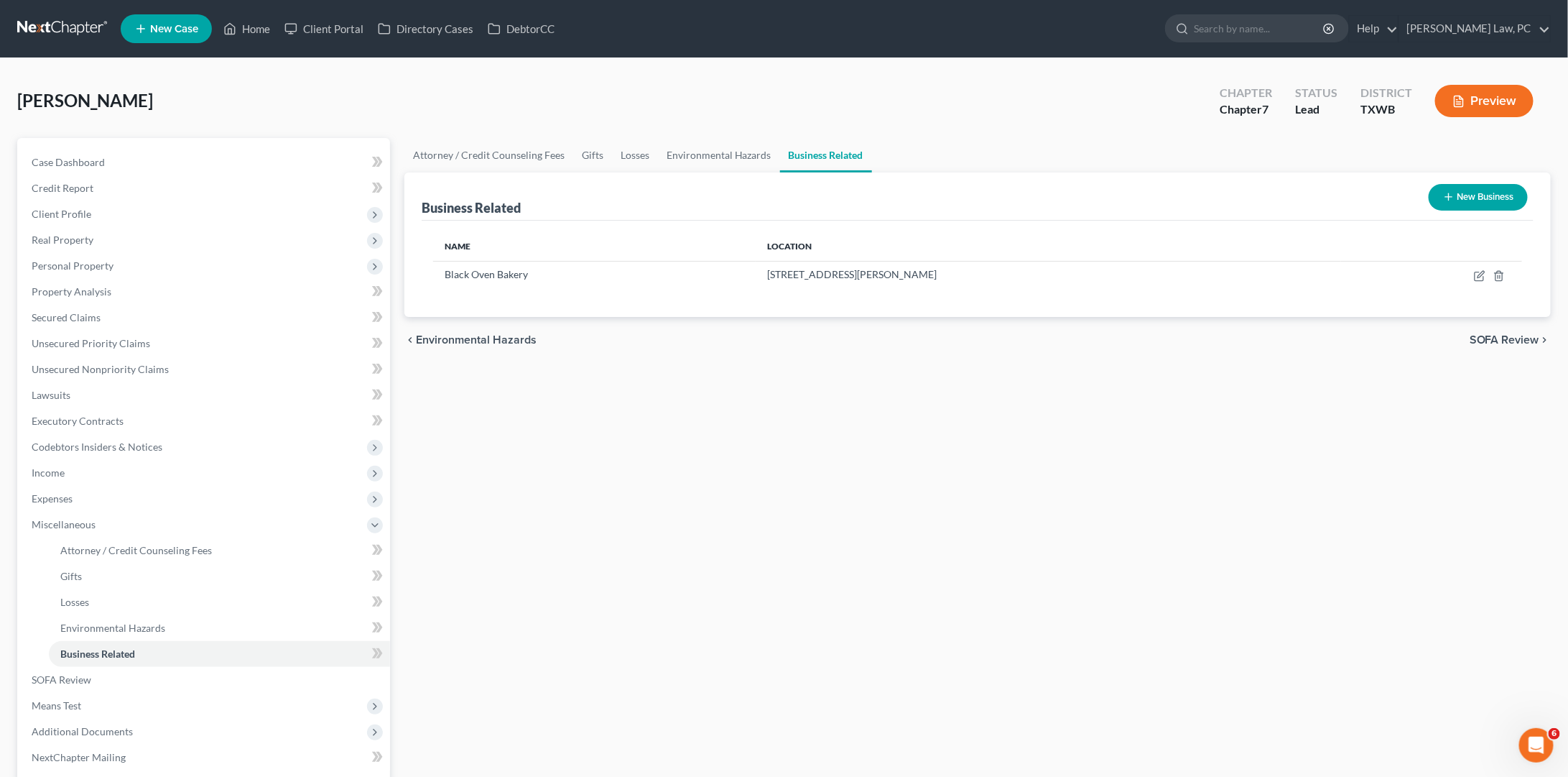
click at [54, 28] on link at bounding box center [63, 28] width 92 height 26
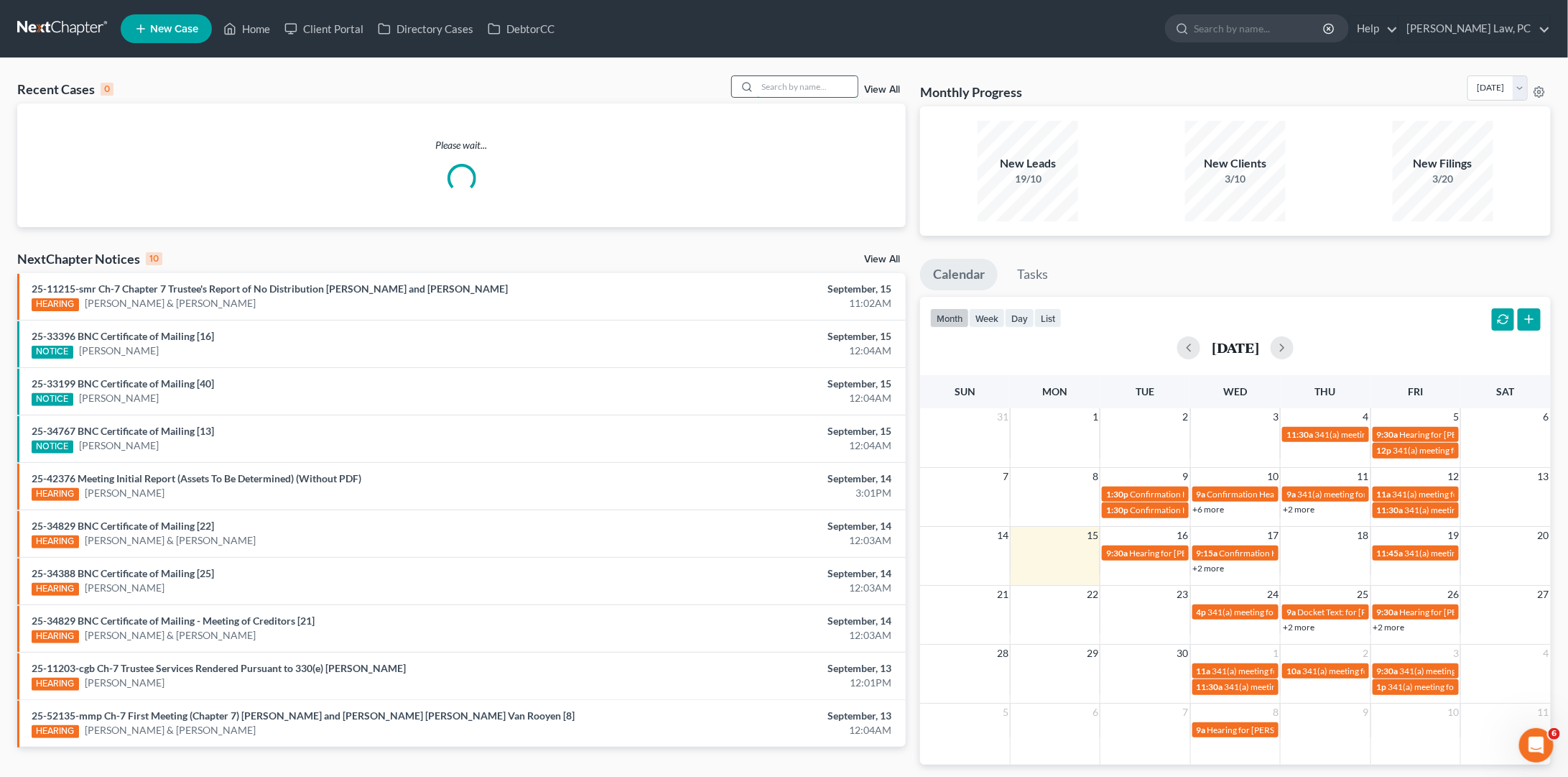
click at [818, 85] on input "search" at bounding box center [807, 87] width 101 height 21
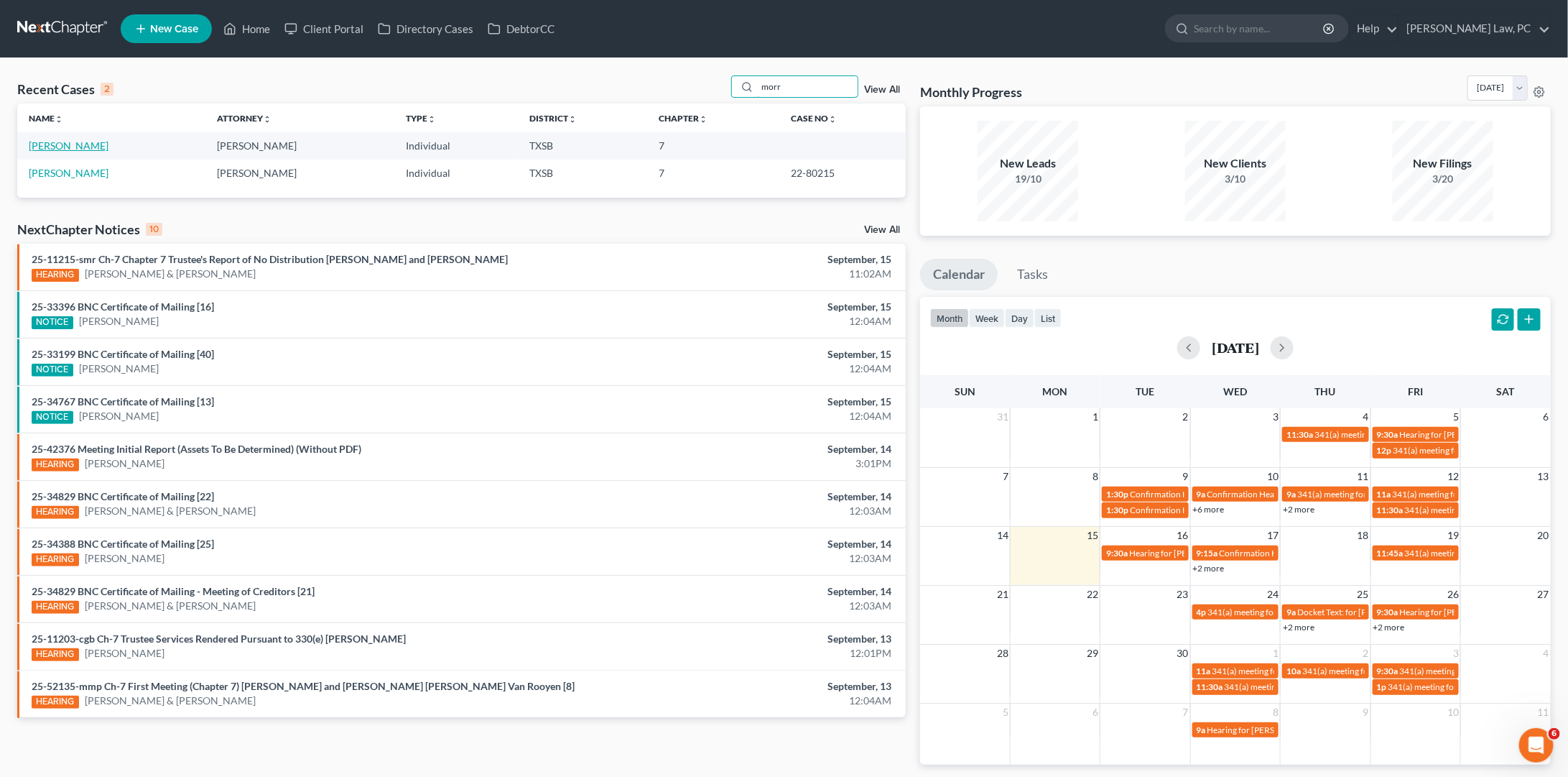
type input "morr"
click at [87, 145] on link "[PERSON_NAME]" at bounding box center [69, 146] width 80 height 12
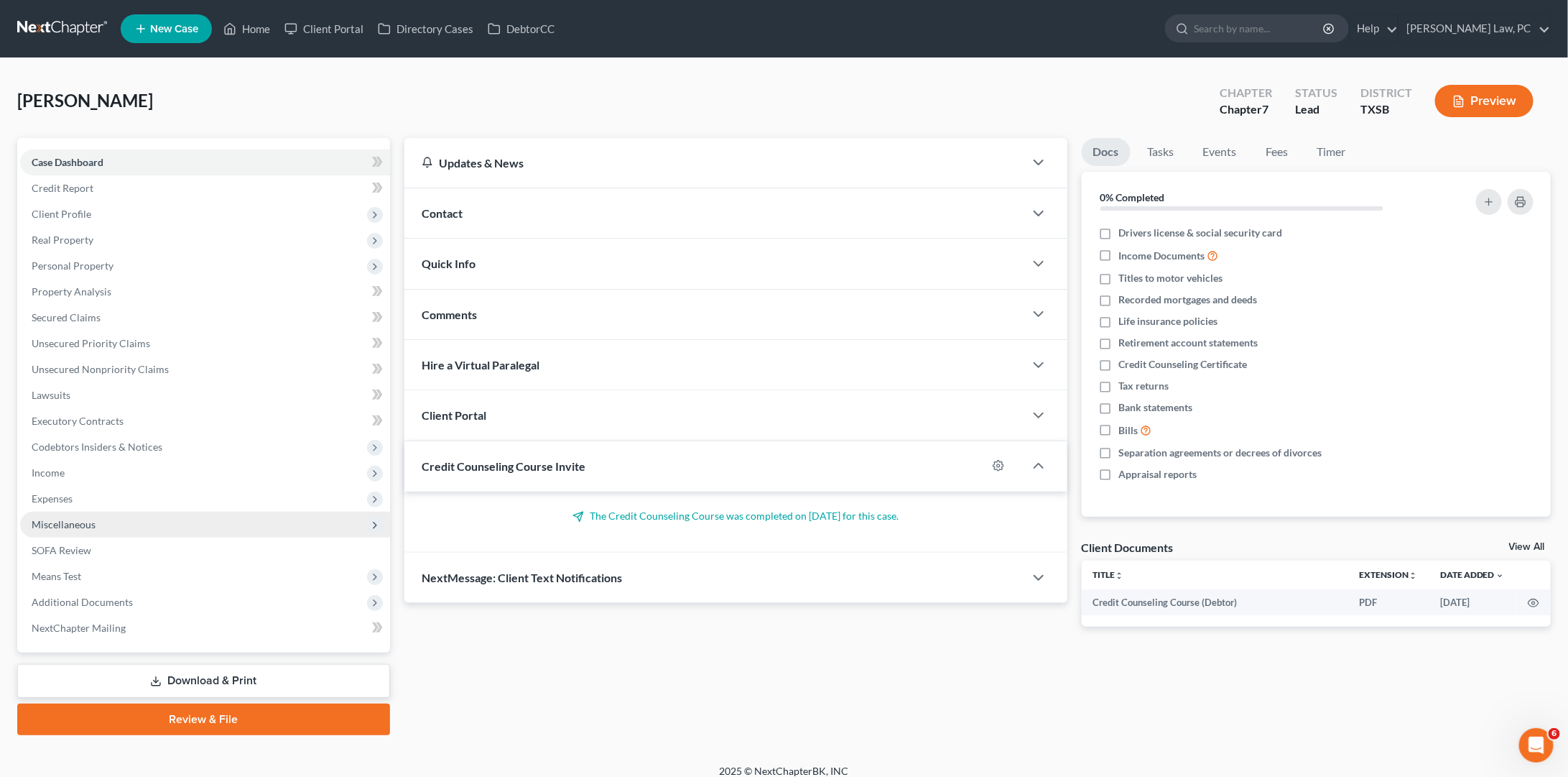
click at [60, 518] on span "Miscellaneous" at bounding box center [63, 524] width 64 height 12
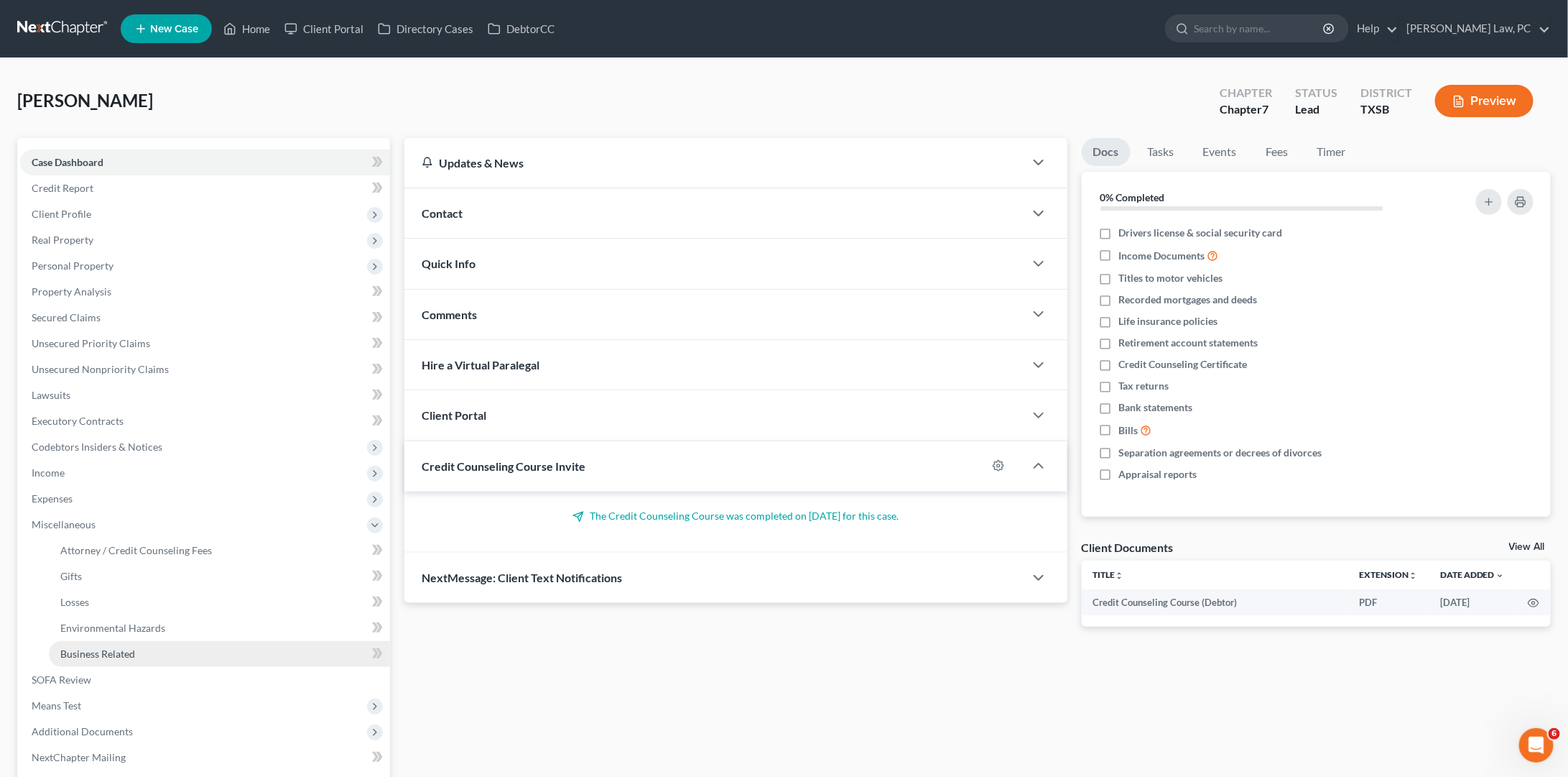
click at [74, 648] on span "Business Related" at bounding box center [98, 654] width 75 height 12
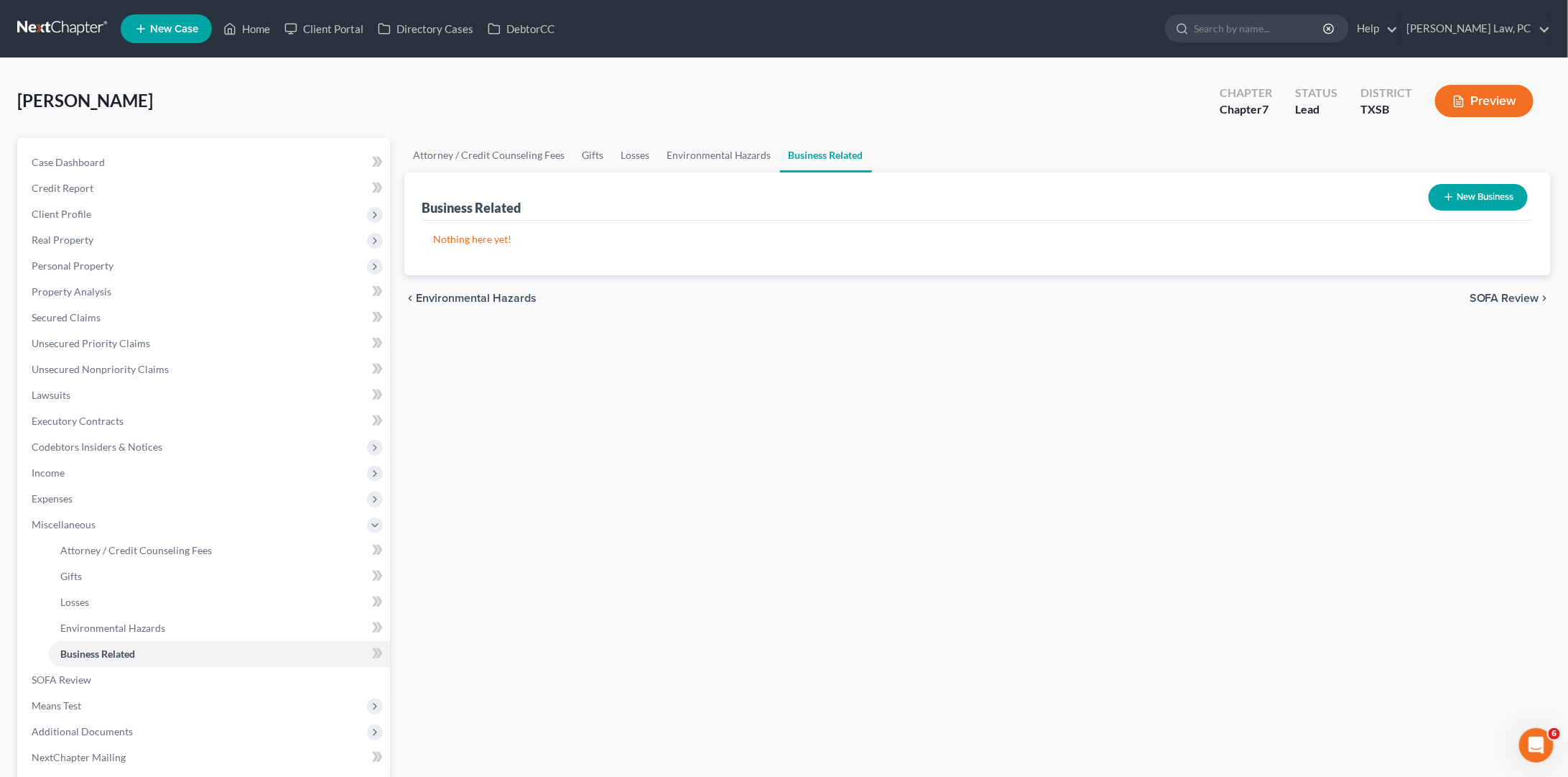
click at [1484, 206] on button "New Business" at bounding box center [1478, 197] width 99 height 27
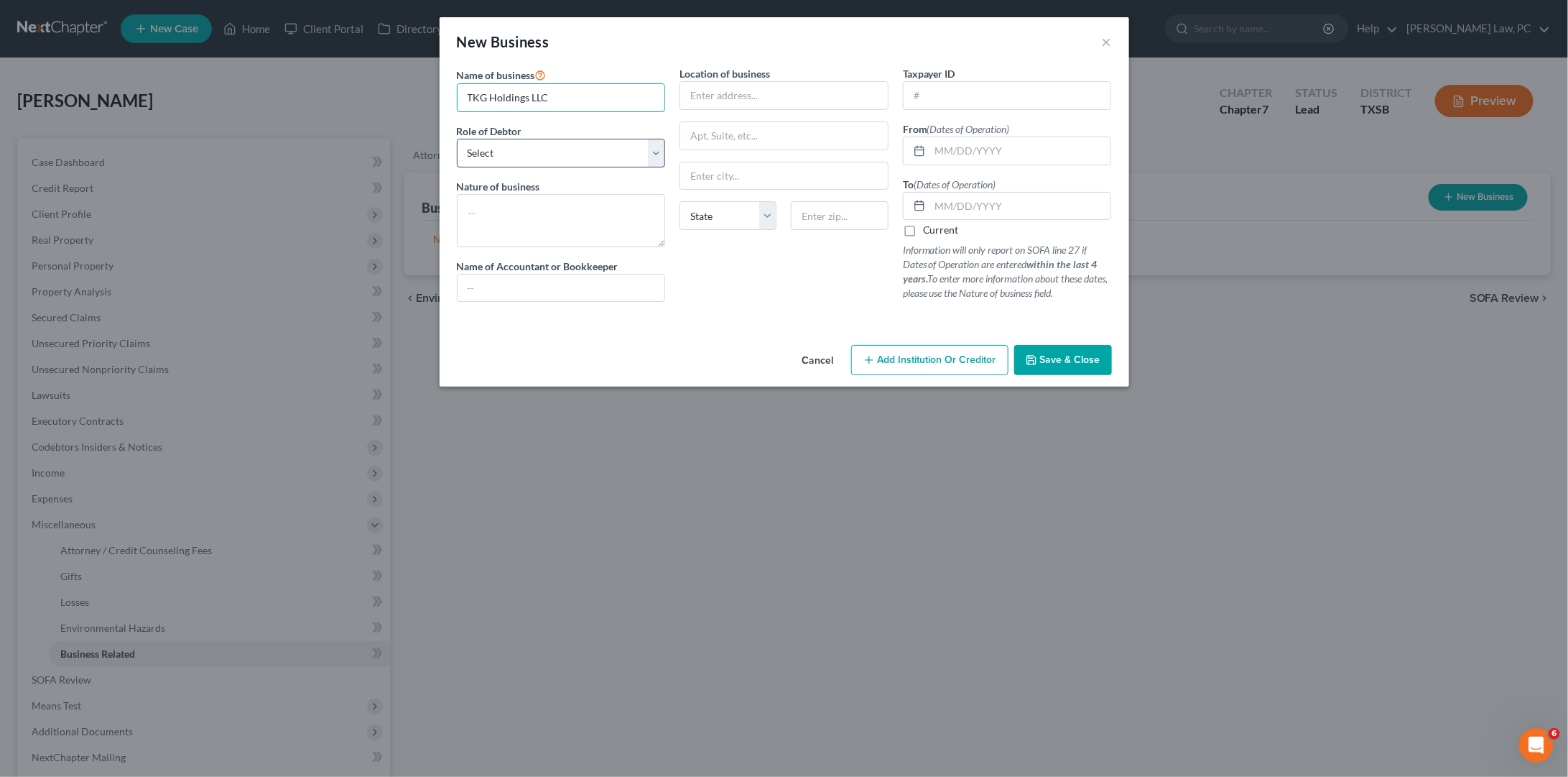
type input "TKG Holdings LLC"
select select "partner"
type input "[STREET_ADDRESS]"
type input "77573"
type input "League City"
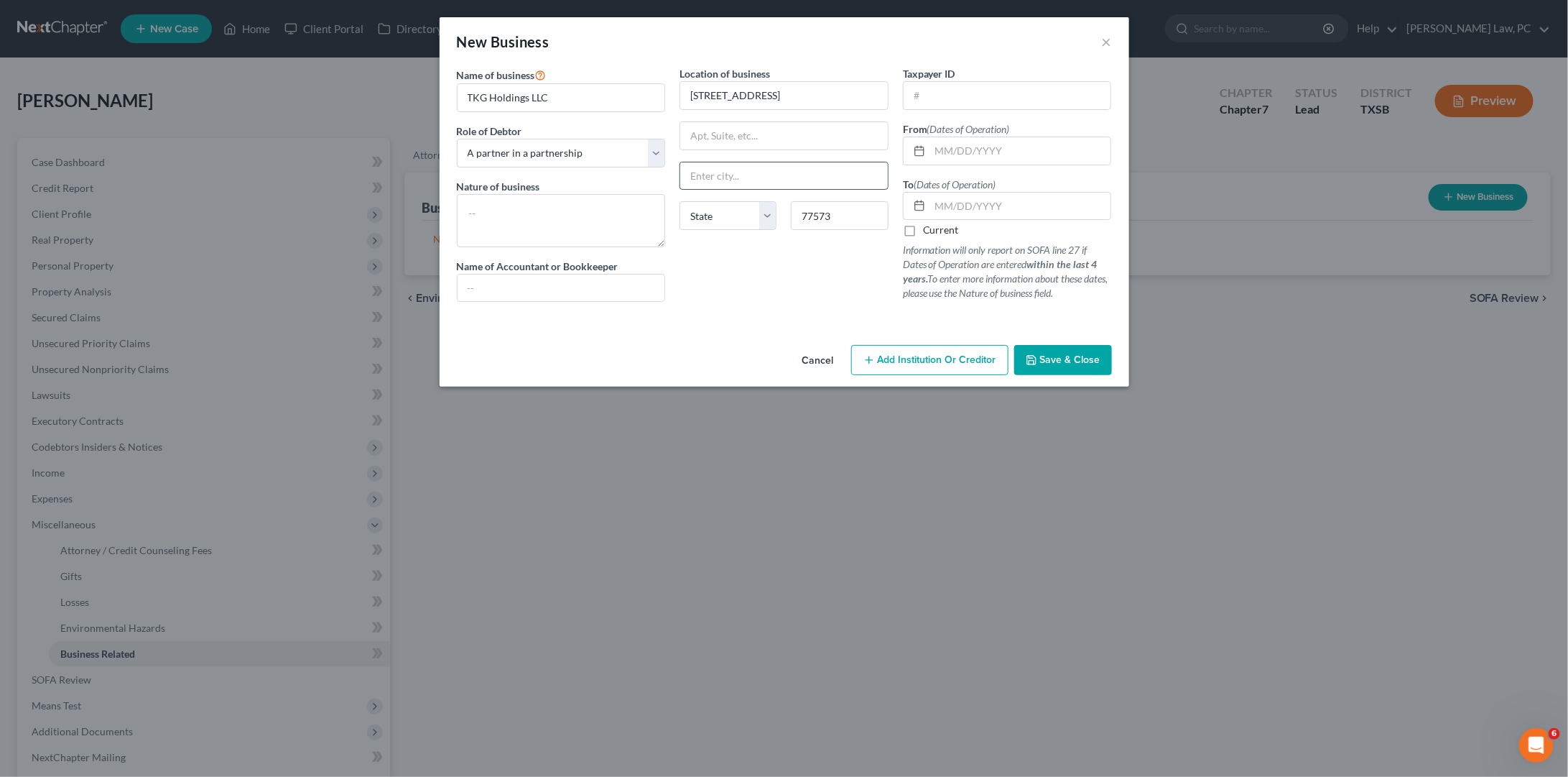
select select "45"
drag, startPoint x: 818, startPoint y: 92, endPoint x: 677, endPoint y: 93, distance: 141.0
click at [677, 93] on div "Location of business [STREET_ADDRESS][GEOGRAPHIC_DATA] [US_STATE] AK AR AZ CA C…" at bounding box center [783, 190] width 223 height 247
type input "[STREET_ADDRESS]"
click at [817, 215] on input "77573" at bounding box center [839, 216] width 97 height 29
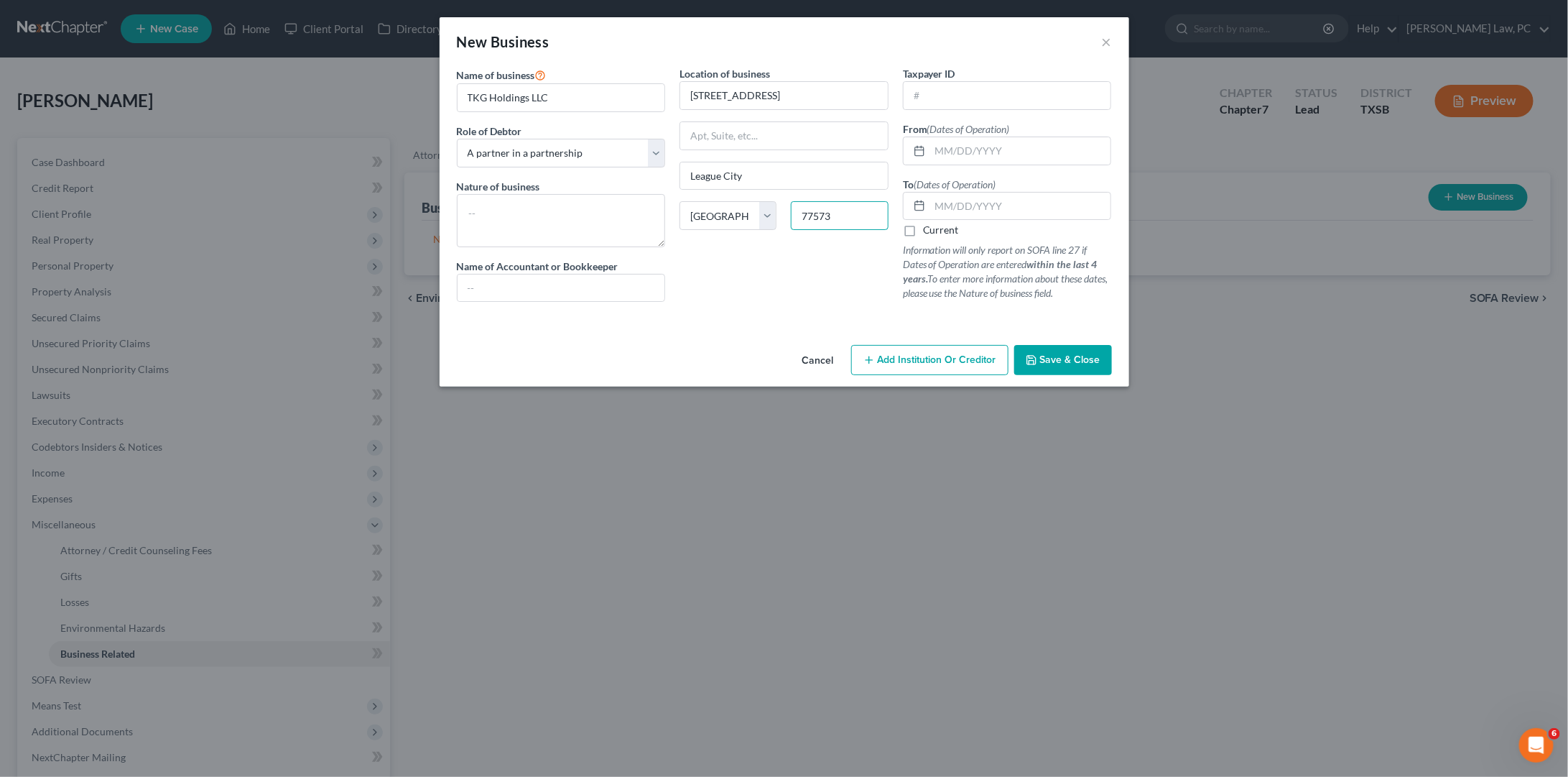
click at [817, 215] on input "77573" at bounding box center [839, 216] width 97 height 29
type input "77056"
type input "[GEOGRAPHIC_DATA]"
click at [976, 143] on input "text" at bounding box center [1020, 151] width 181 height 28
type input "04/01/2020"
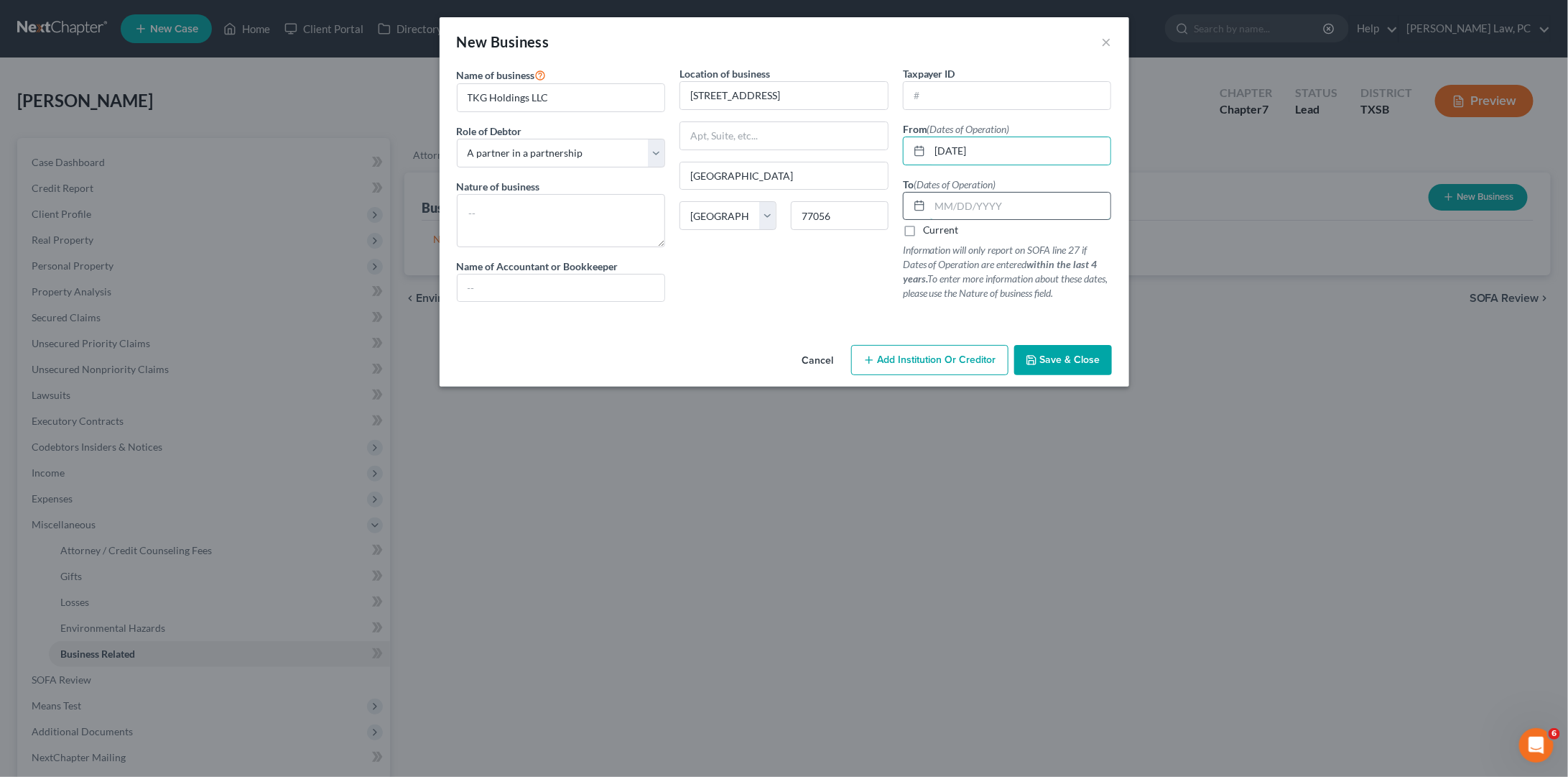
click at [1011, 204] on input "text" at bounding box center [1020, 206] width 181 height 28
click at [923, 222] on label "Current" at bounding box center [941, 229] width 36 height 14
click at [929, 222] on input "Current" at bounding box center [933, 227] width 10 height 10
checkbox input "true"
click at [492, 237] on textarea at bounding box center [561, 220] width 209 height 53
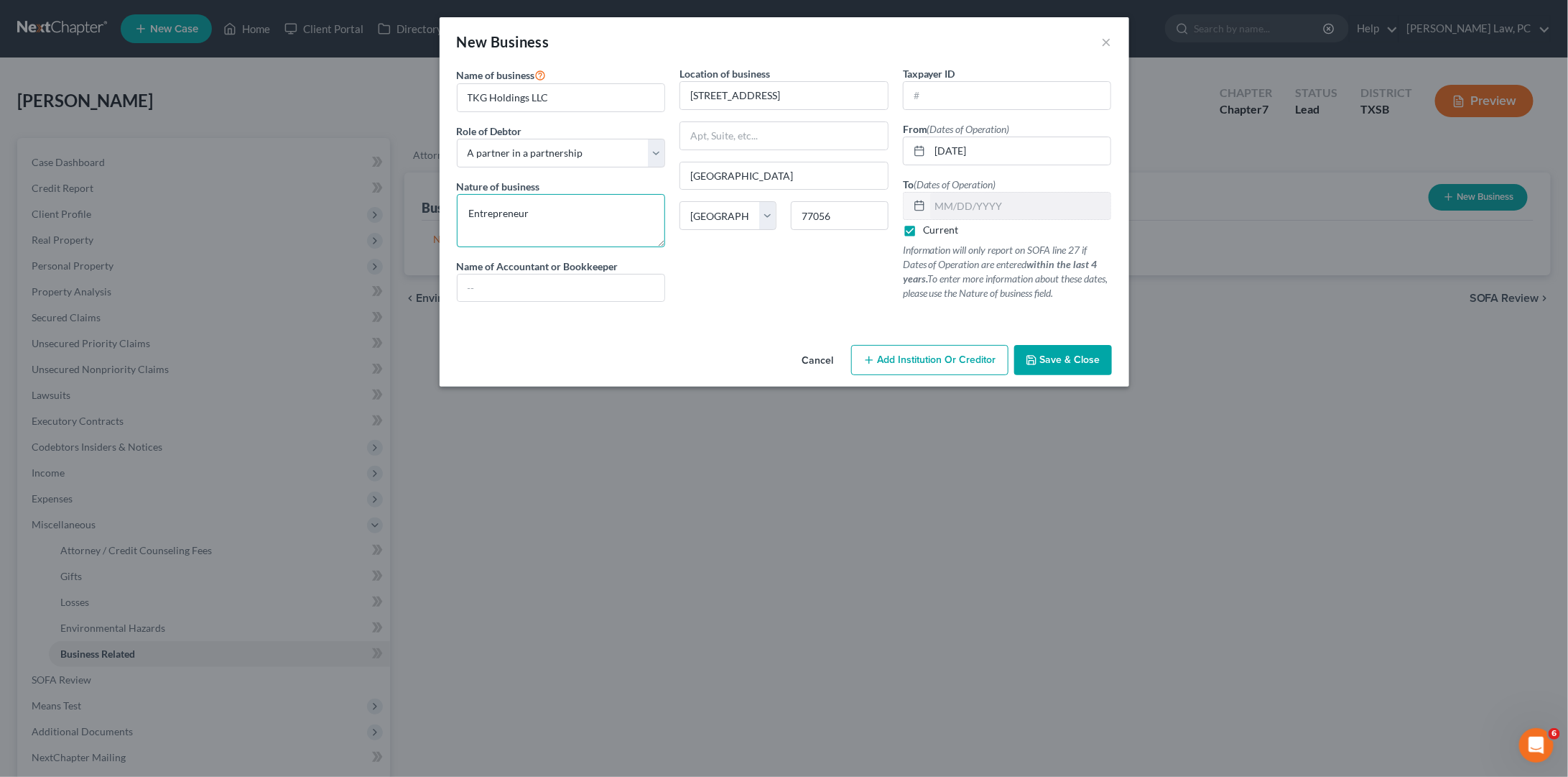
click at [549, 212] on textarea "Entrepreneur" at bounding box center [561, 220] width 209 height 53
type textarea "Entrepreneur Support"
click at [1050, 354] on span "Save & Close" at bounding box center [1070, 360] width 60 height 12
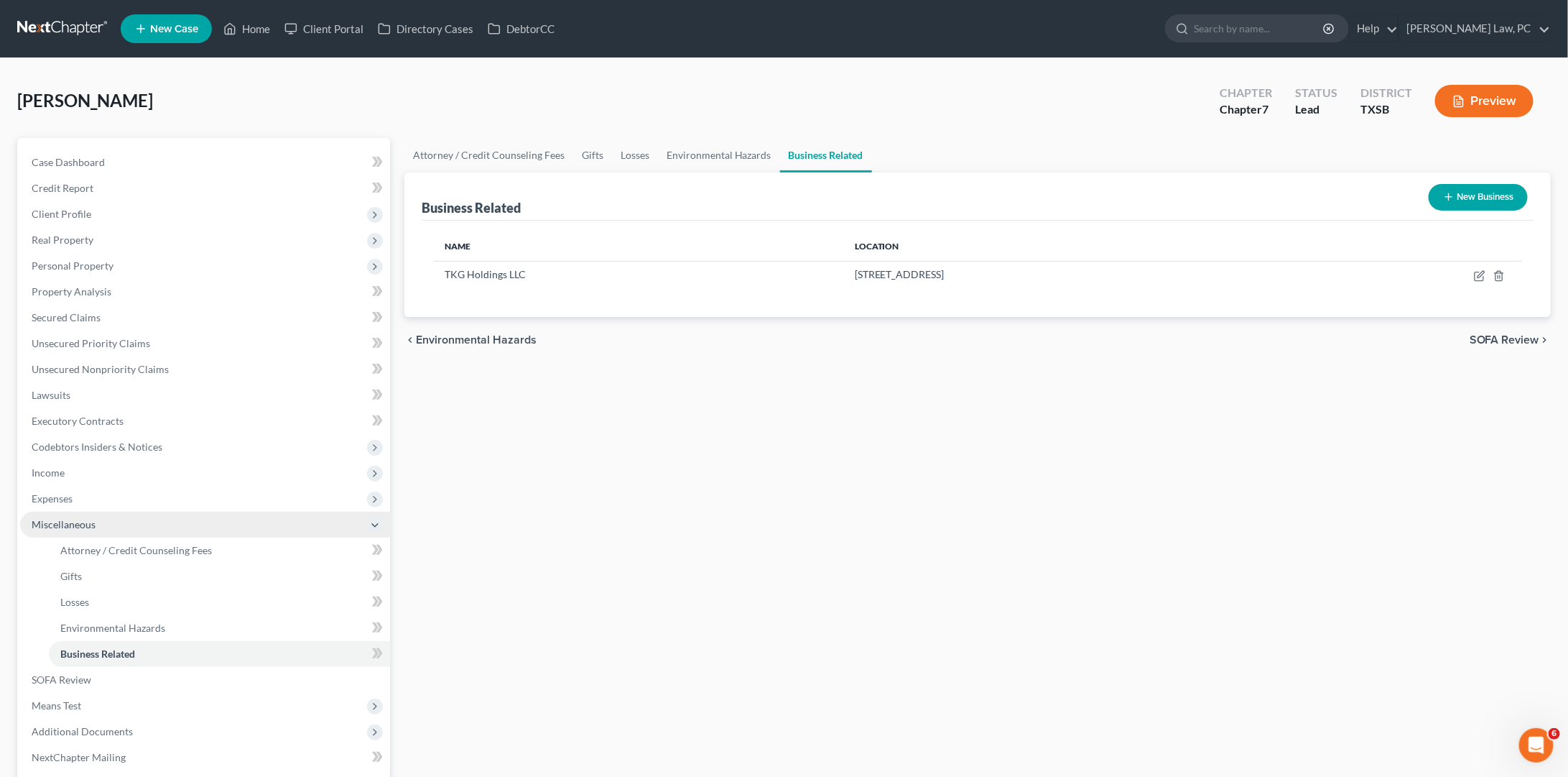
click at [131, 512] on span "Miscellaneous" at bounding box center [205, 525] width 370 height 26
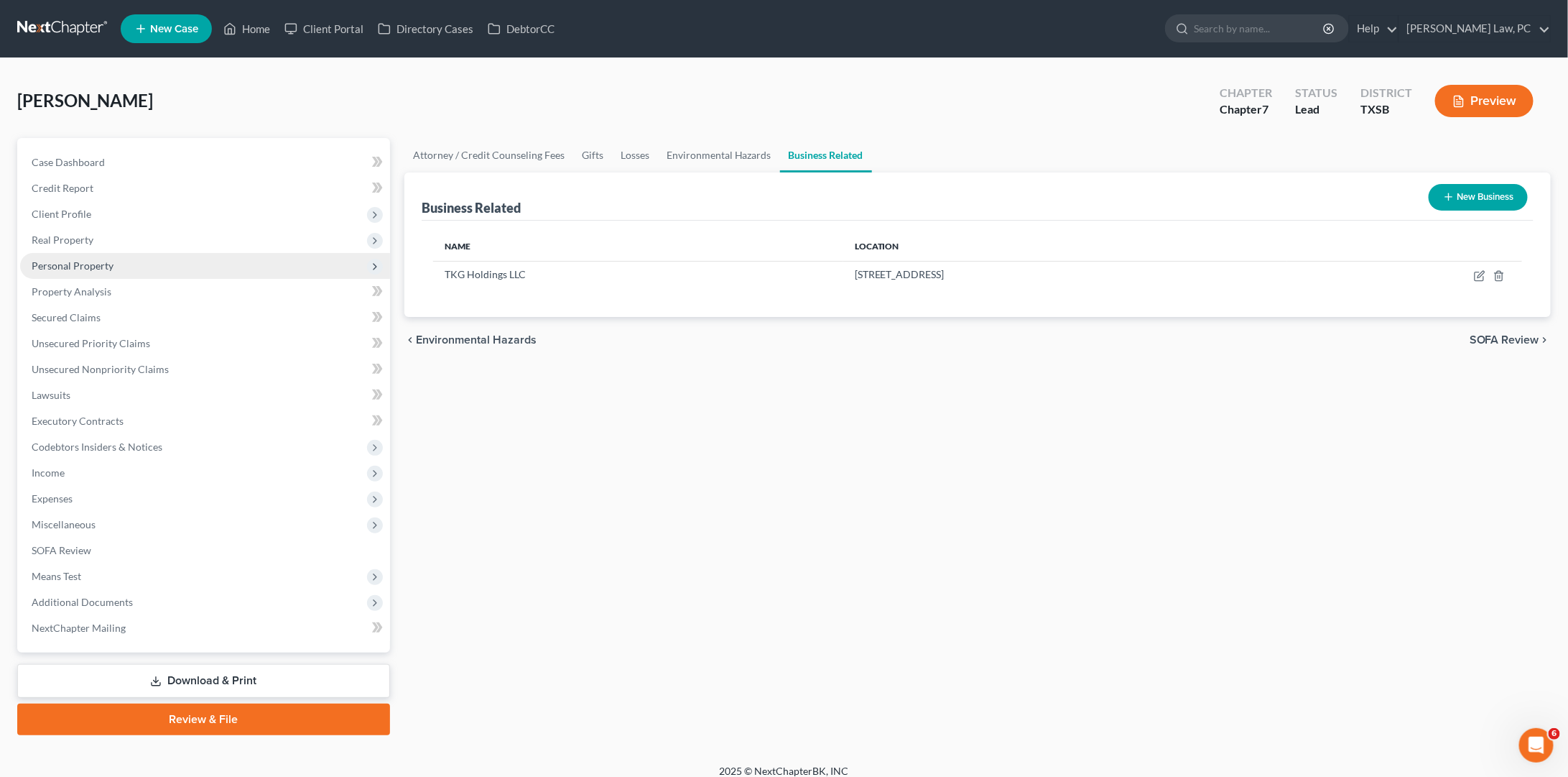
click at [109, 269] on span "Personal Property" at bounding box center [205, 266] width 370 height 26
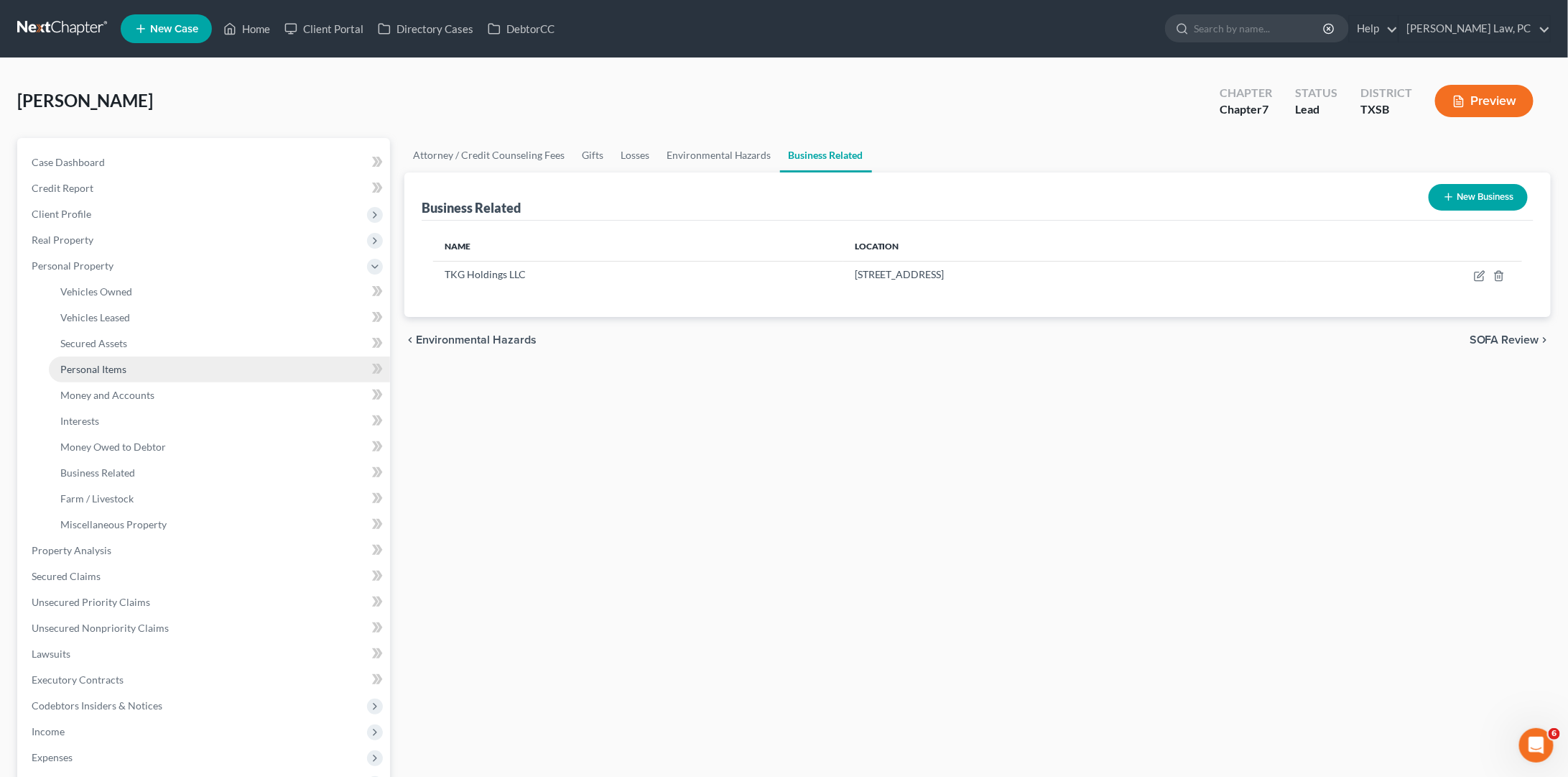
click at [102, 363] on span "Personal Items" at bounding box center [93, 369] width 66 height 12
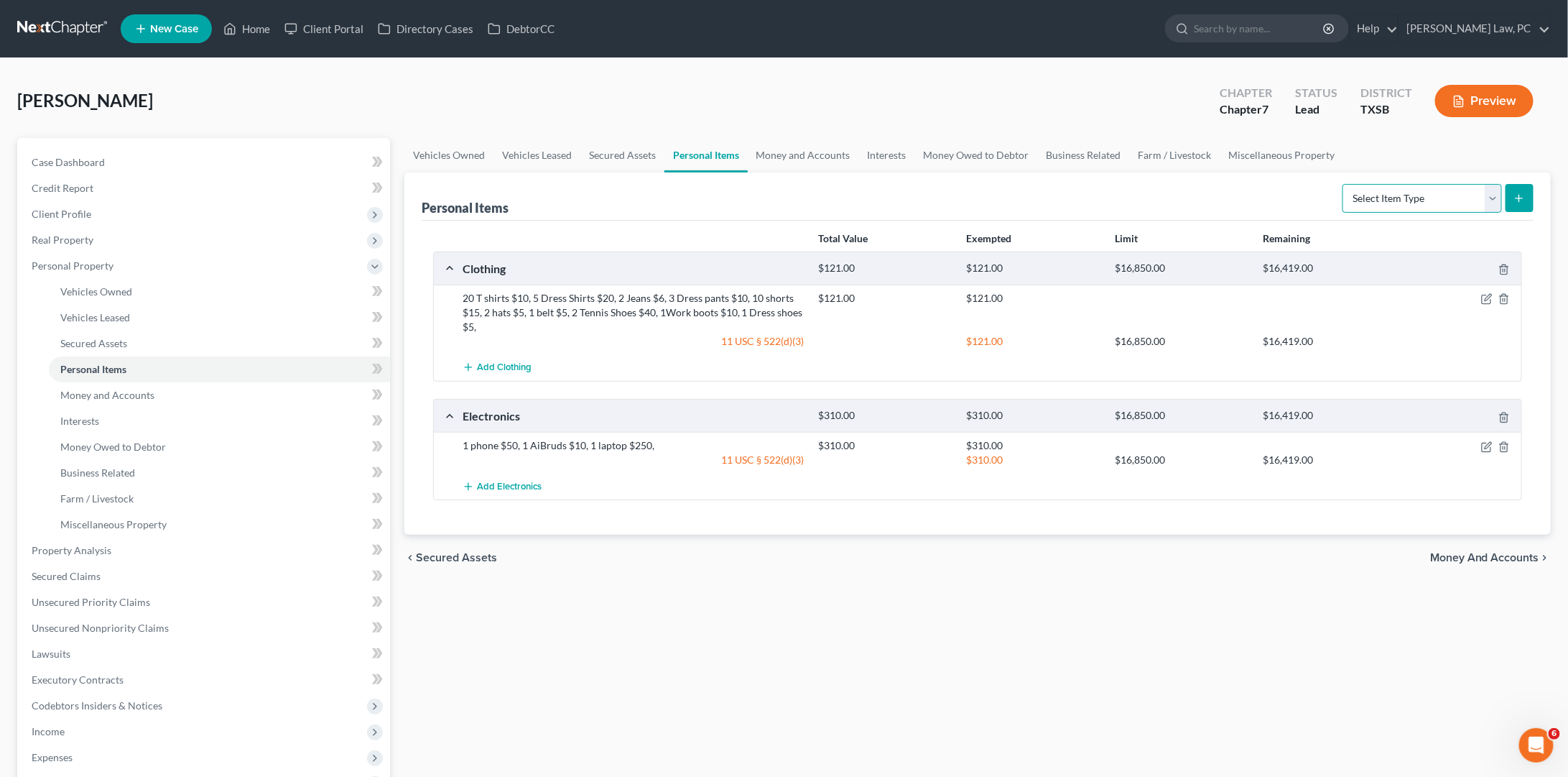
select select "household_goods"
click at [1523, 199] on icon "submit" at bounding box center [1519, 198] width 11 height 11
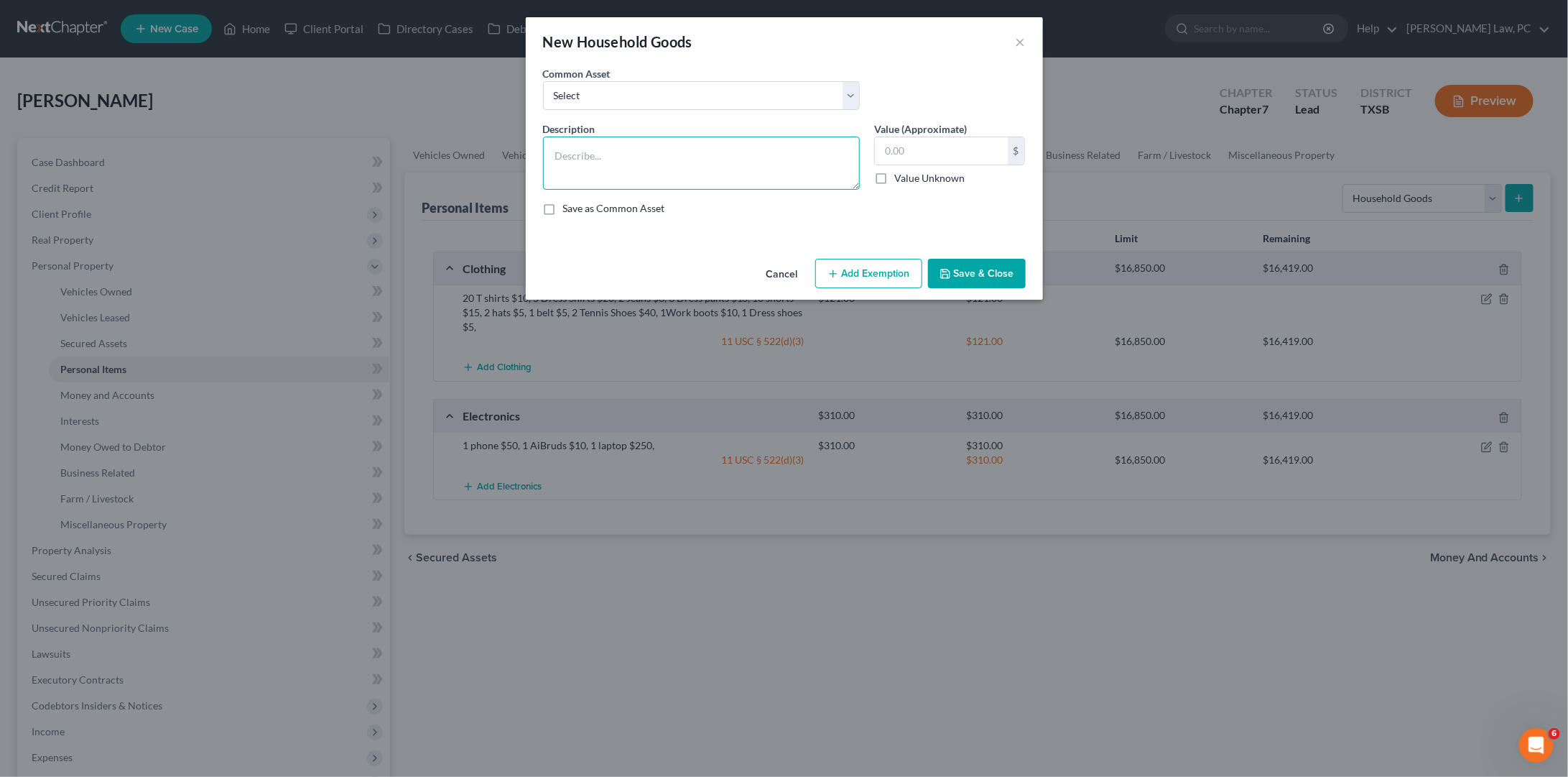
click at [684, 162] on textarea at bounding box center [701, 163] width 317 height 53
click at [1022, 37] on button "×" at bounding box center [1020, 41] width 10 height 17
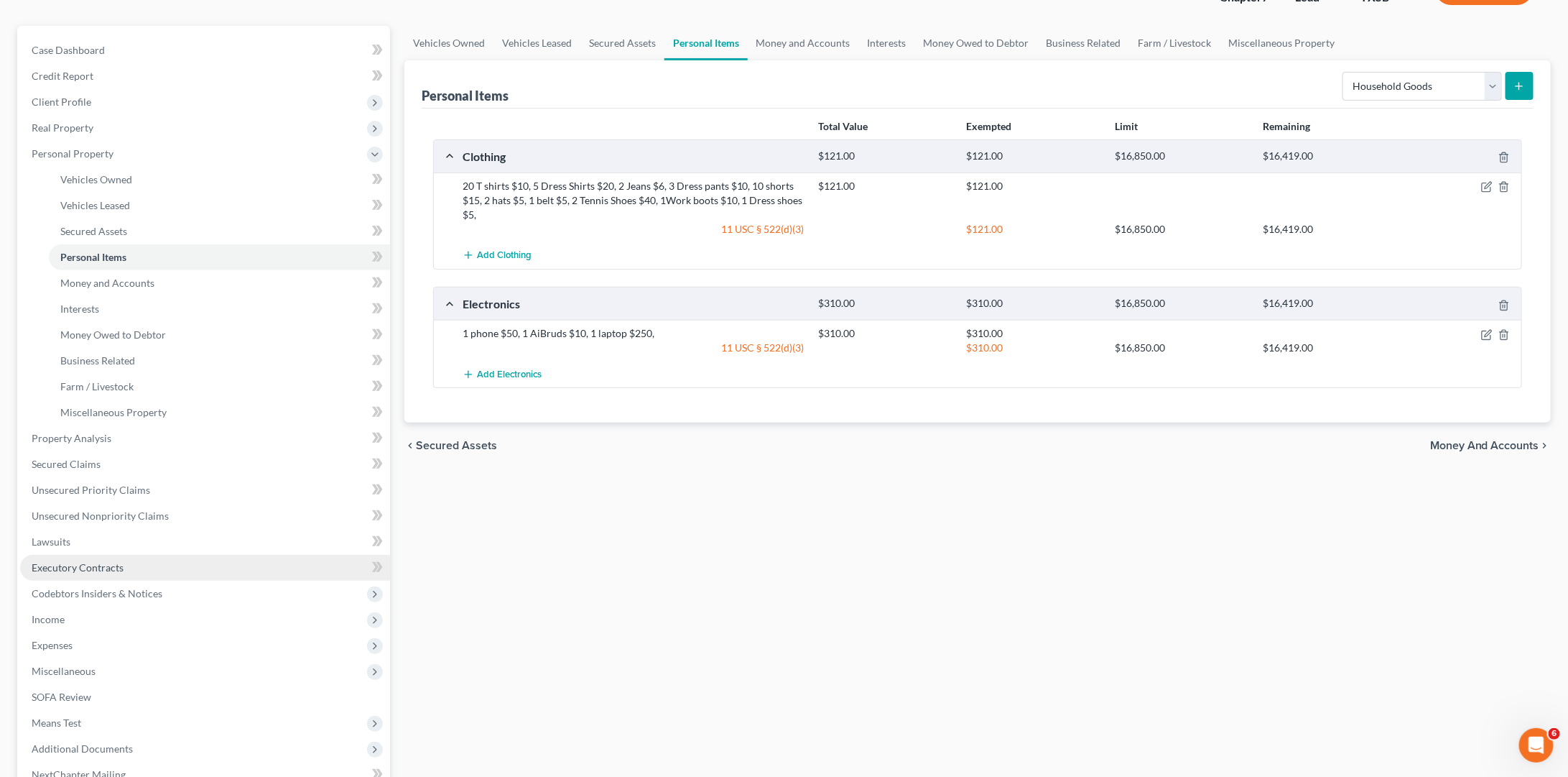
scroll to position [115, 0]
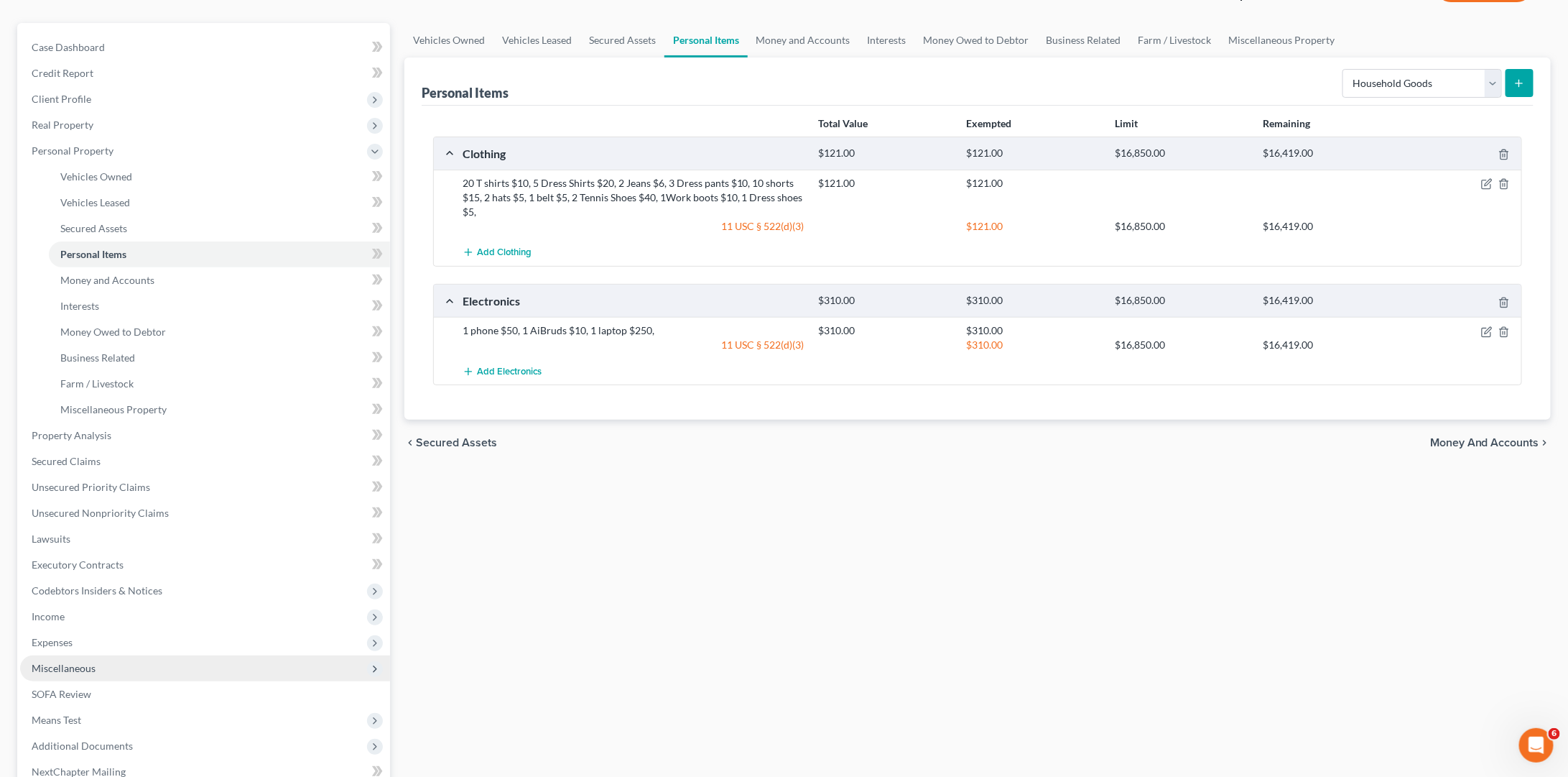
click at [109, 657] on span "Miscellaneous" at bounding box center [205, 668] width 370 height 26
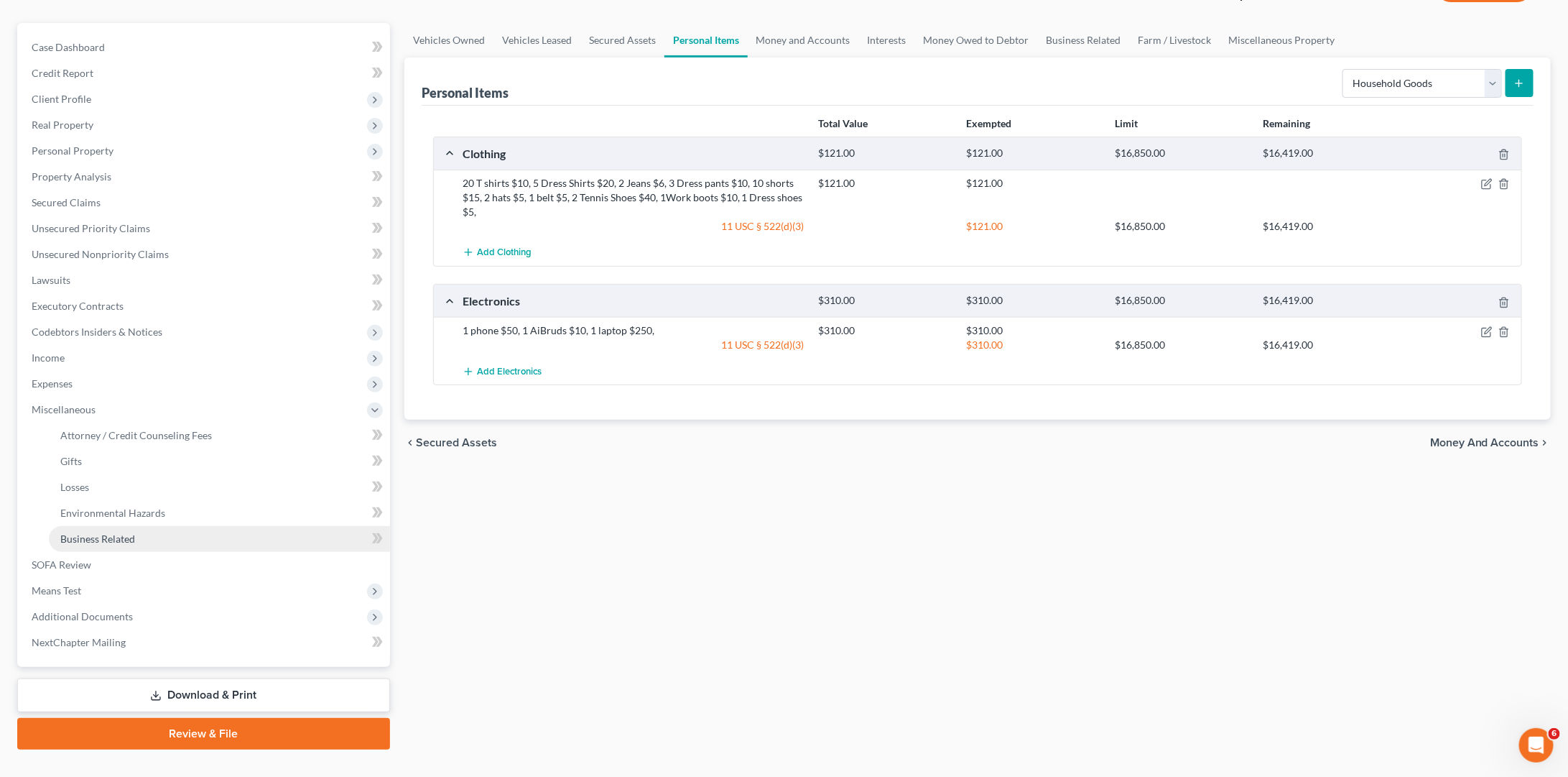
click at [139, 530] on link "Business Related" at bounding box center [219, 539] width 341 height 26
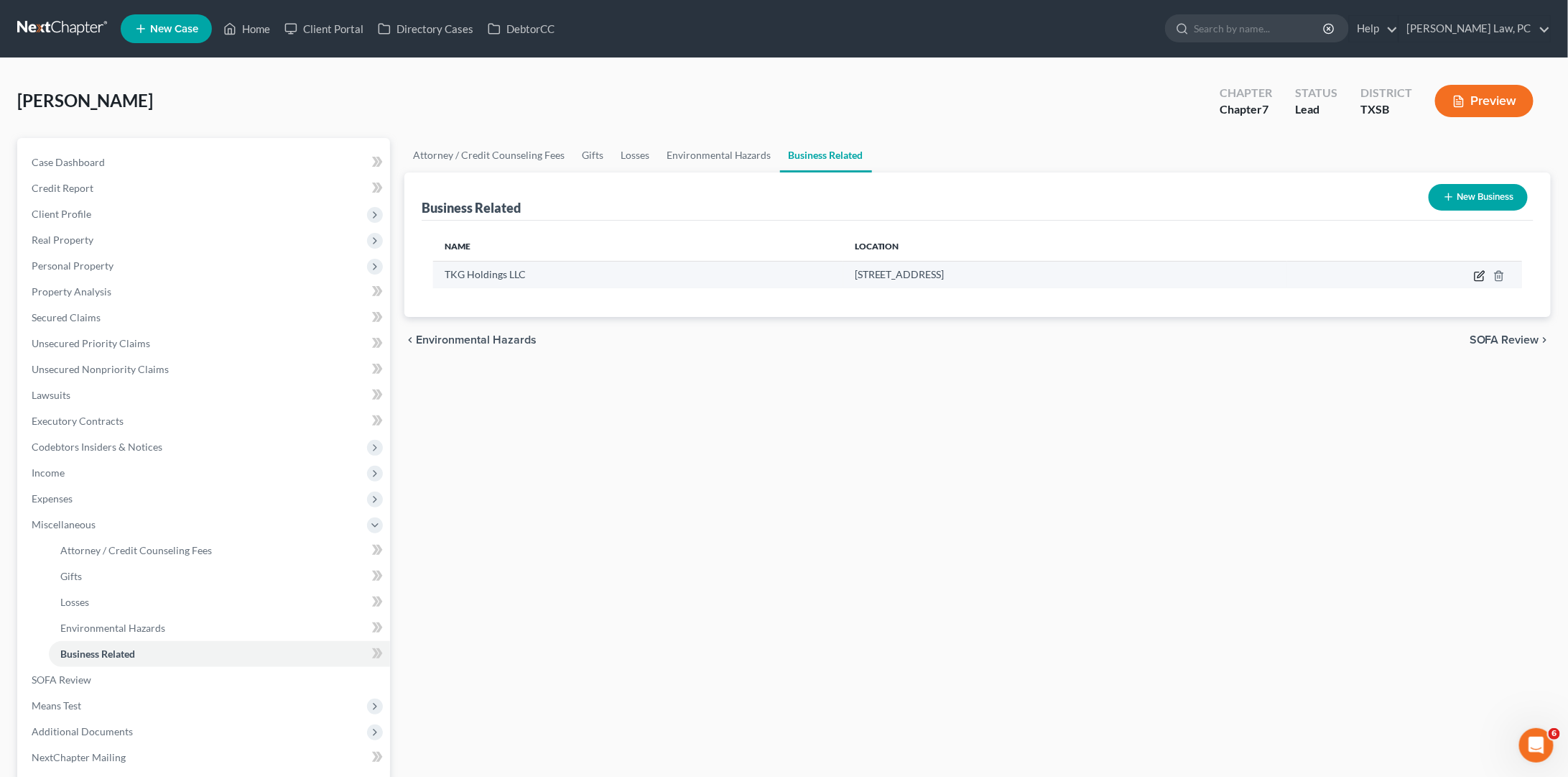
click at [1476, 275] on icon "button" at bounding box center [1479, 275] width 11 height 11
select select "partner"
select select "45"
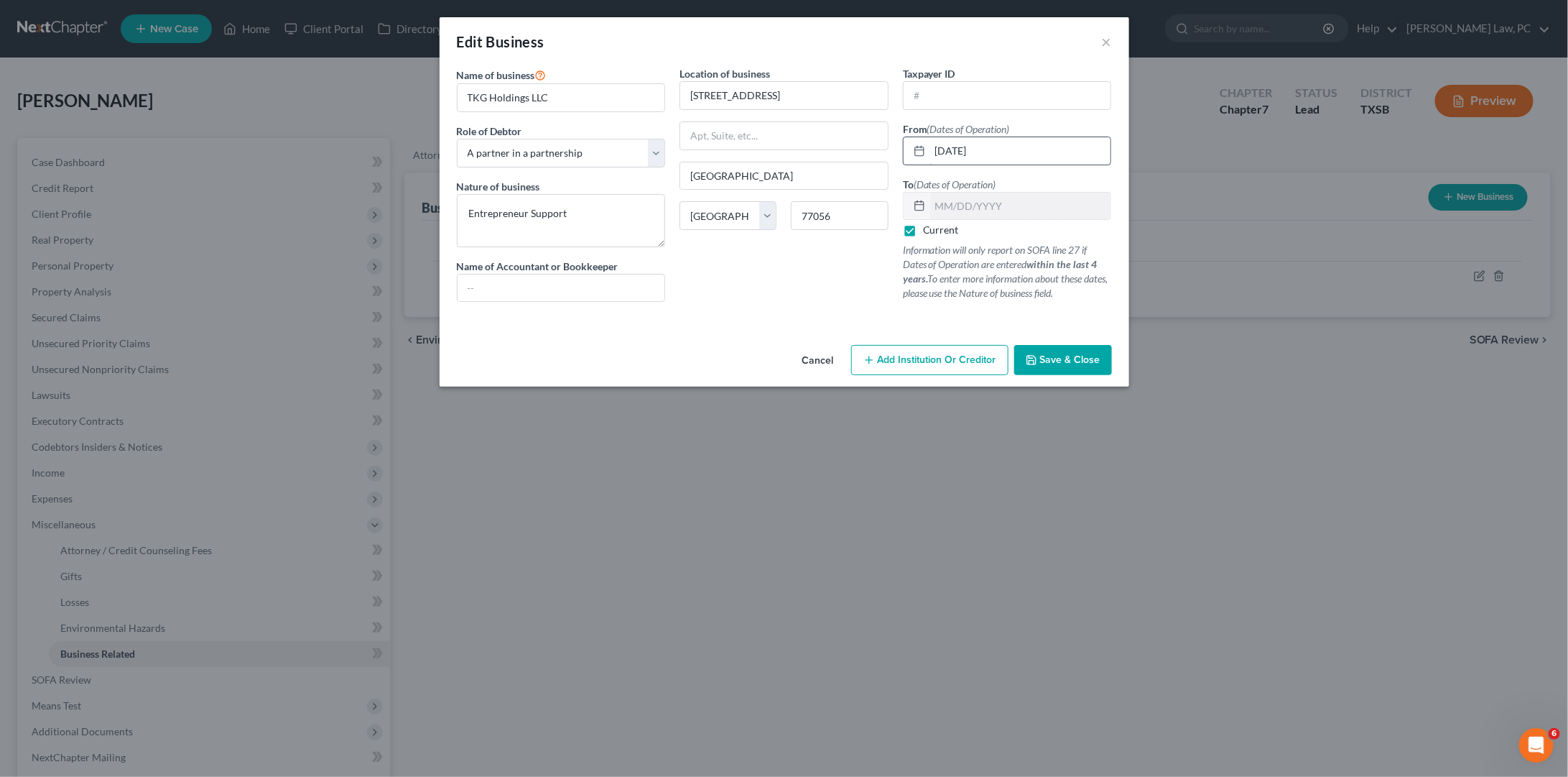
drag, startPoint x: 999, startPoint y: 151, endPoint x: 918, endPoint y: 151, distance: 81.0
click at [918, 151] on div "04/01/2020" at bounding box center [1007, 151] width 209 height 29
type input "01/01/2018"
click at [1066, 358] on span "Save & Close" at bounding box center [1070, 360] width 60 height 12
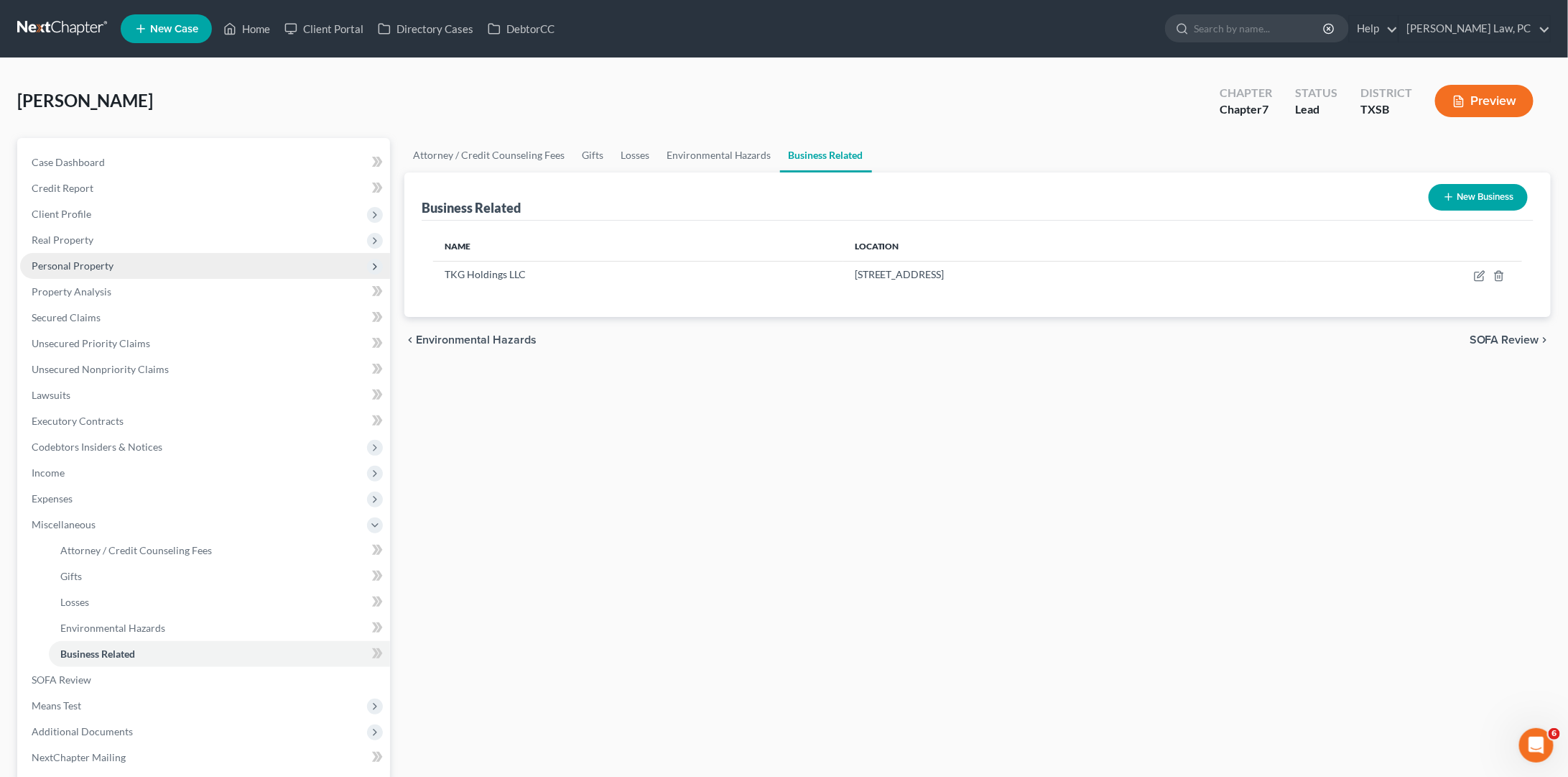
click at [92, 263] on span "Personal Property" at bounding box center [72, 266] width 82 height 12
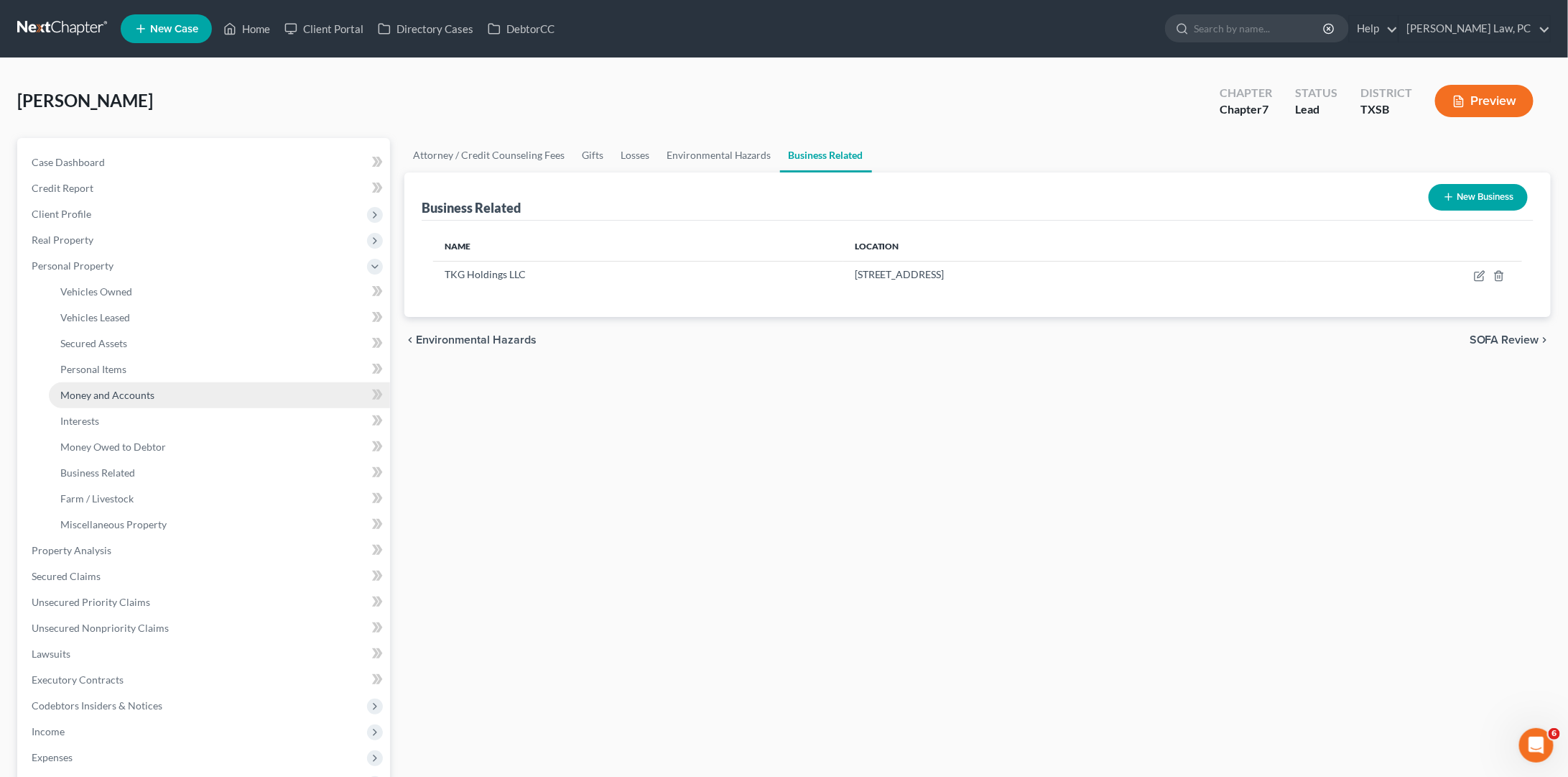
click at [124, 389] on span "Money and Accounts" at bounding box center [107, 395] width 94 height 12
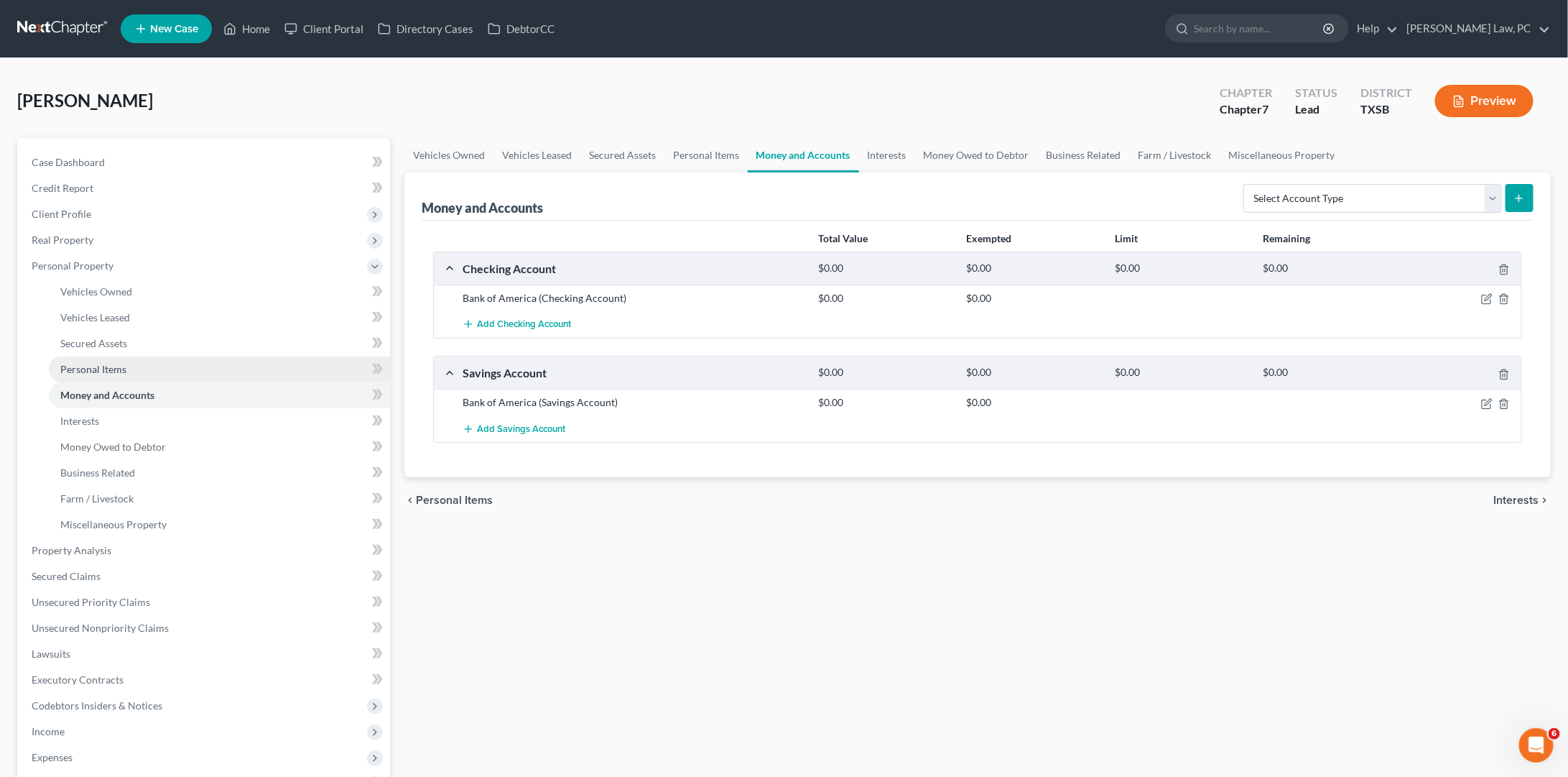
click at [123, 363] on span "Personal Items" at bounding box center [93, 369] width 66 height 12
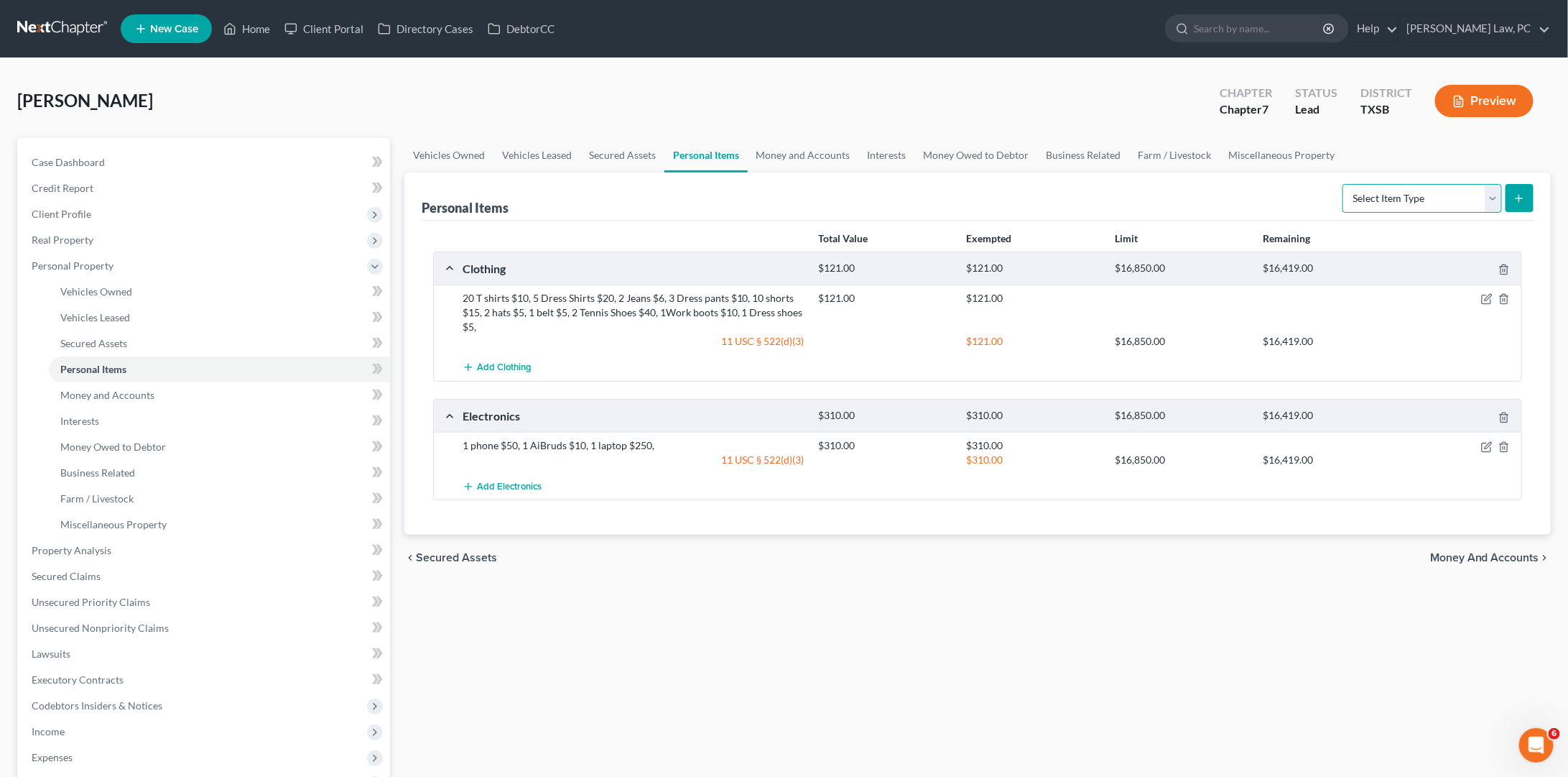
select select "household_goods"
click at [1524, 198] on icon "submit" at bounding box center [1519, 198] width 11 height 11
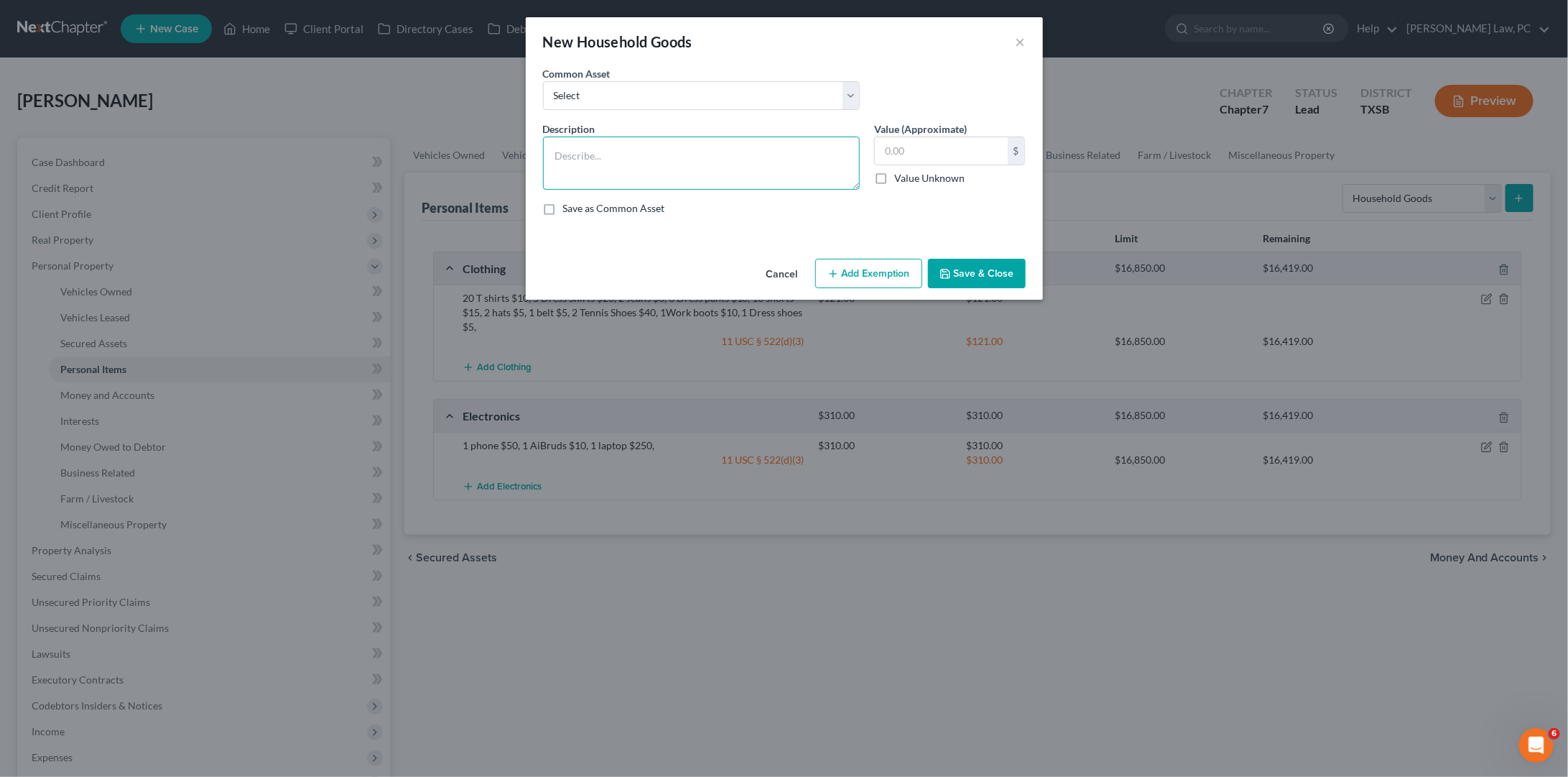
click at [654, 173] on textarea at bounding box center [701, 163] width 317 height 53
click at [624, 160] on textarea "1 Dinning table with 6 chair $300, 2 couches $200, 1 coffee table $100, 3 bed f…" at bounding box center [701, 163] width 317 height 53
click at [697, 171] on textarea "1 Dinning table with 6 chair $300, 2 couches $200, 1 coffee table $100, 3 bed f…" at bounding box center [701, 163] width 317 height 53
type textarea "1 Dinning table with 6 chair $300, 2 couches $200, 1 coffee table $100, 3 bed f…"
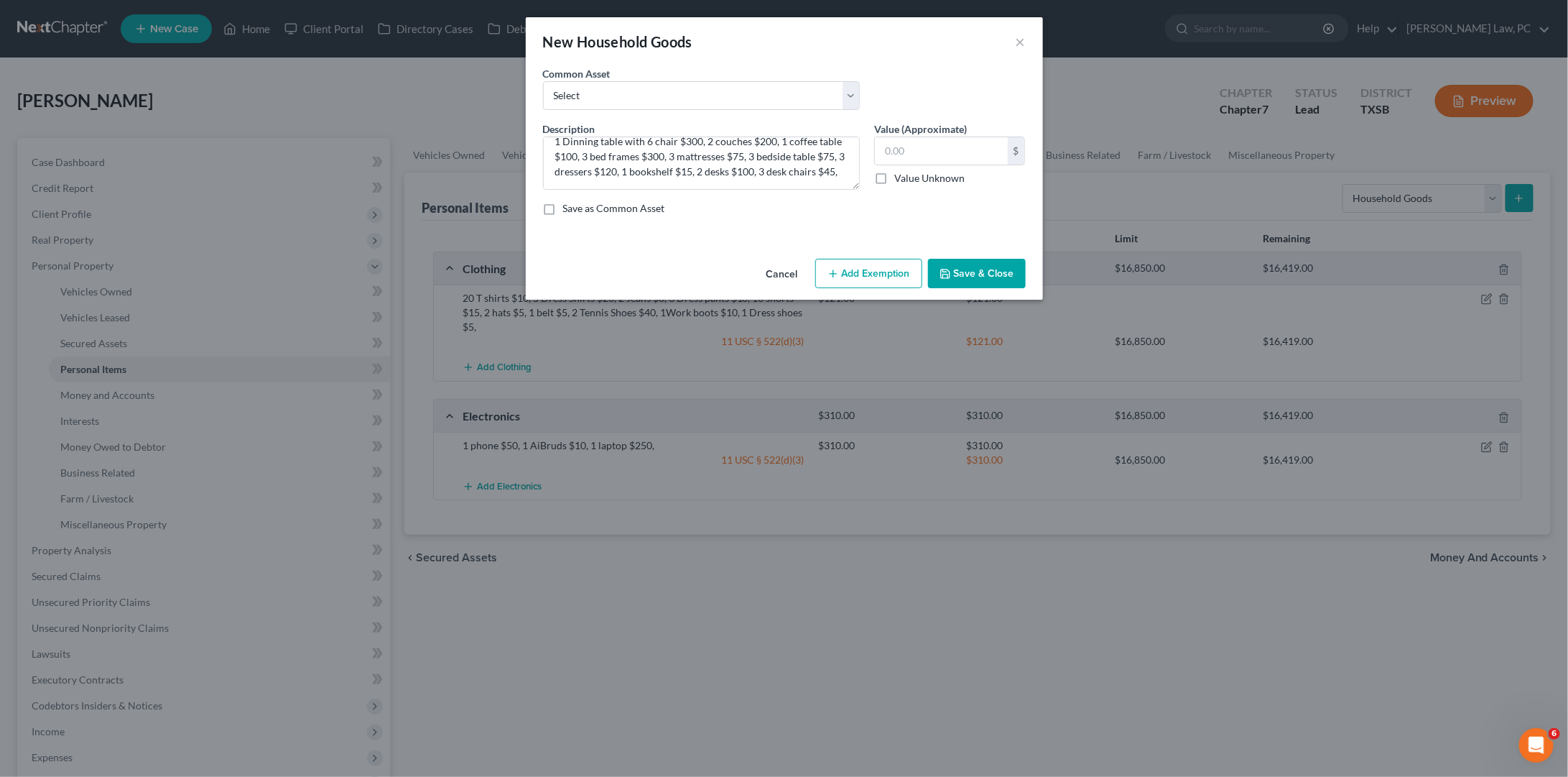
click at [959, 267] on button "Save & Close" at bounding box center [976, 274] width 98 height 30
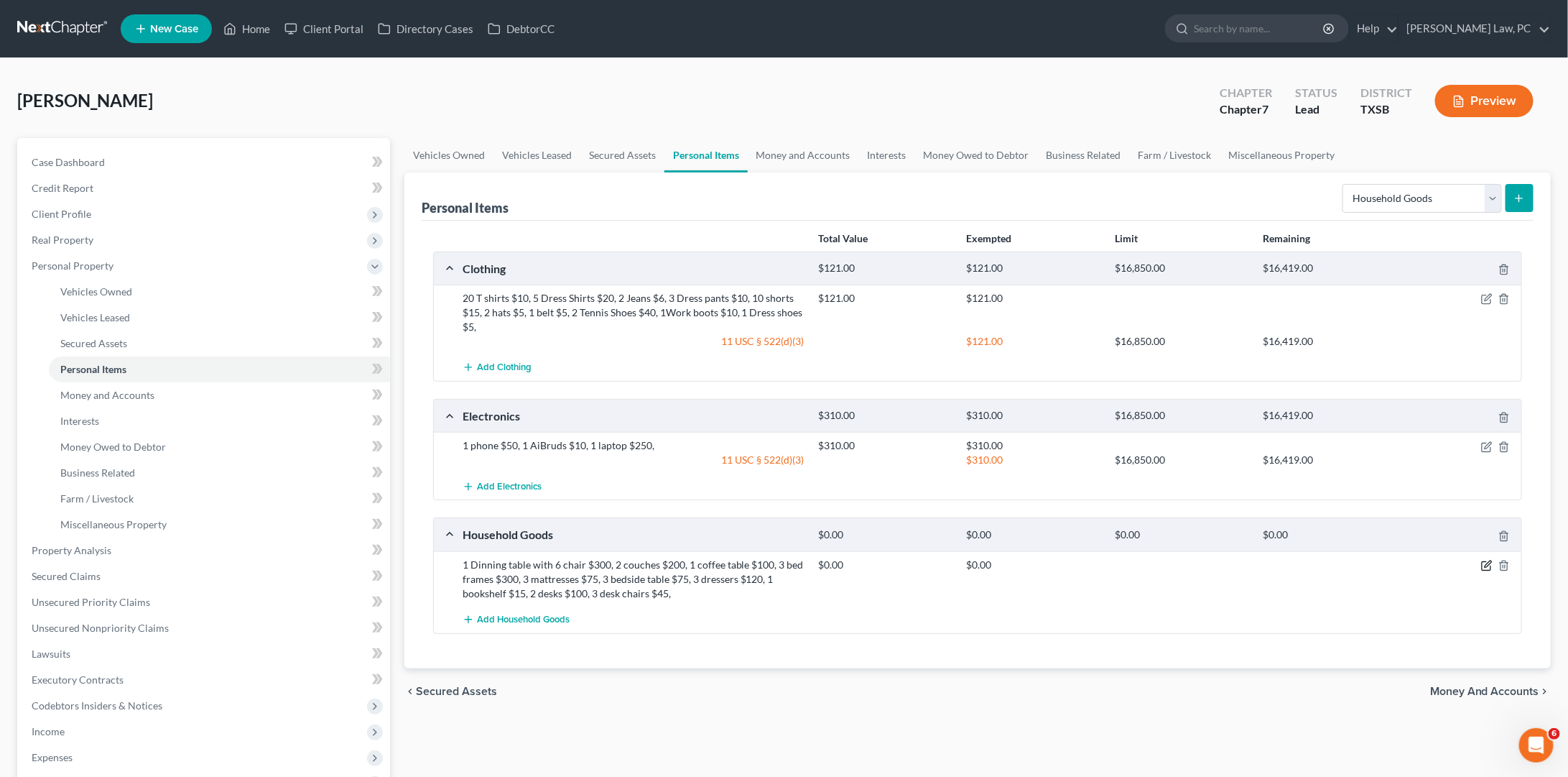
click at [1486, 562] on icon "button" at bounding box center [1486, 565] width 11 height 11
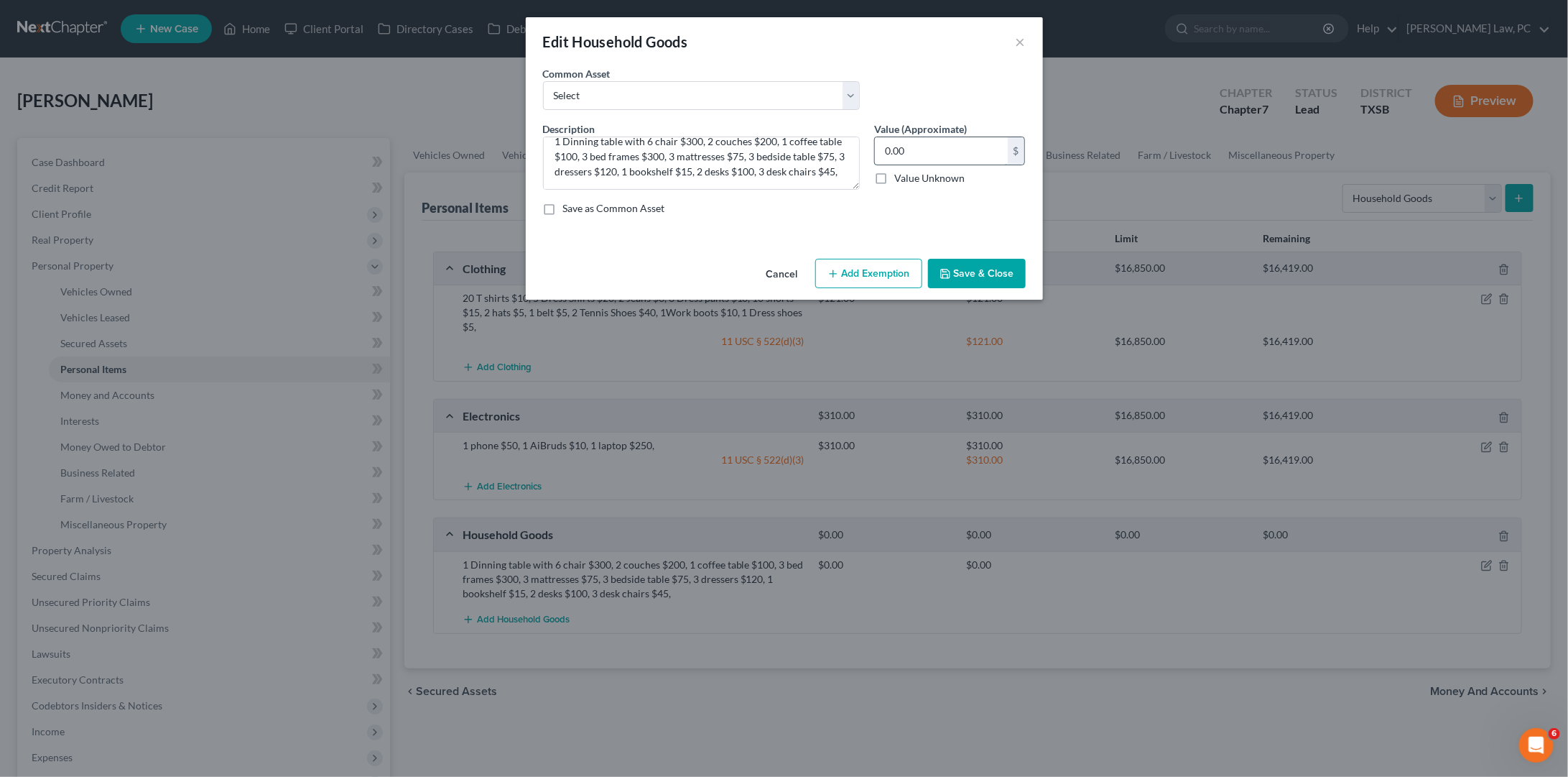
click at [899, 141] on input "0.00" at bounding box center [941, 151] width 133 height 28
type input "1,330"
click at [851, 266] on button "Add Exemption" at bounding box center [868, 274] width 107 height 30
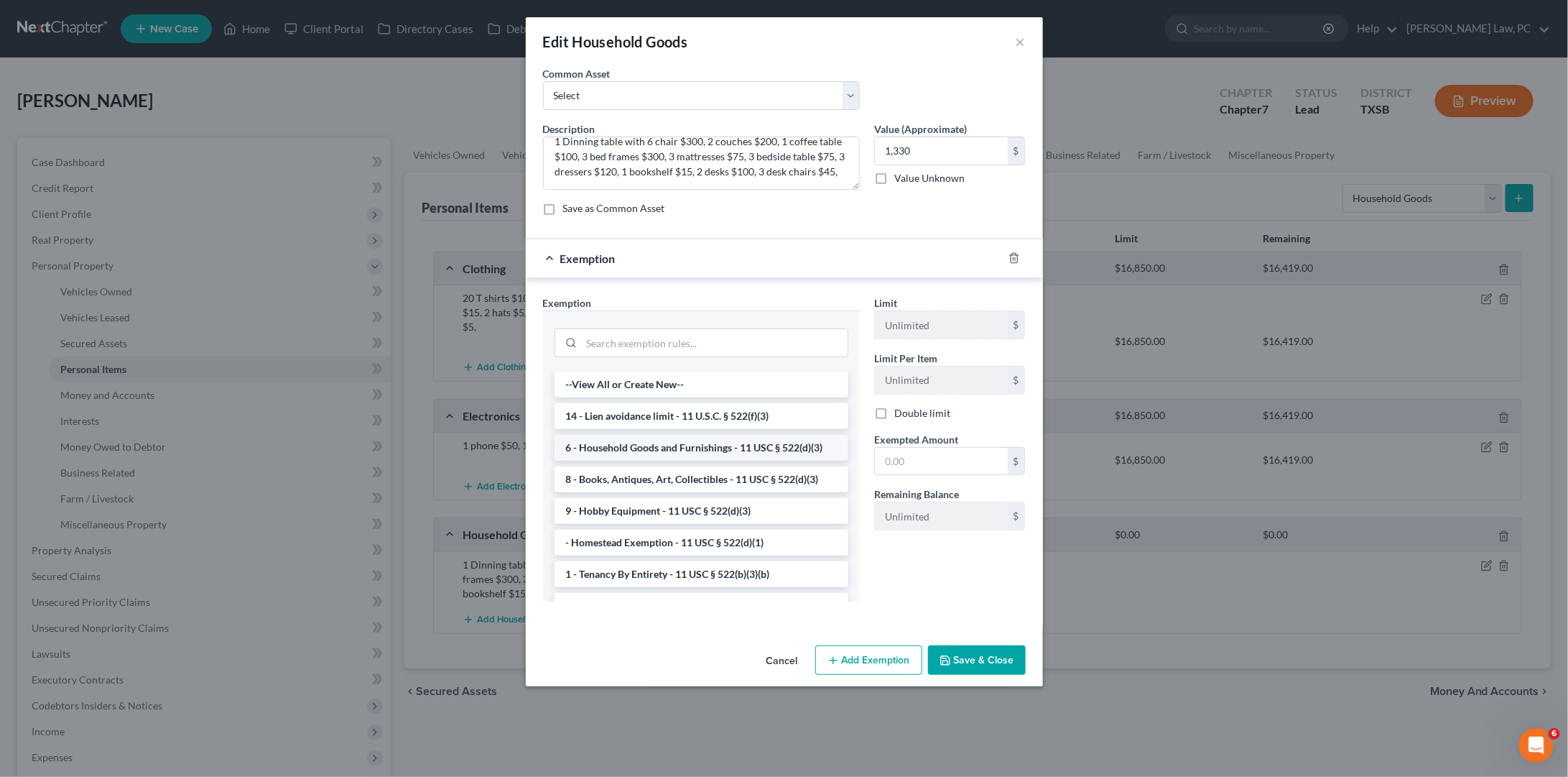
click at [694, 442] on li "6 - Household Goods and Furnishings - 11 USC § 522(d)(3)" at bounding box center [701, 448] width 294 height 26
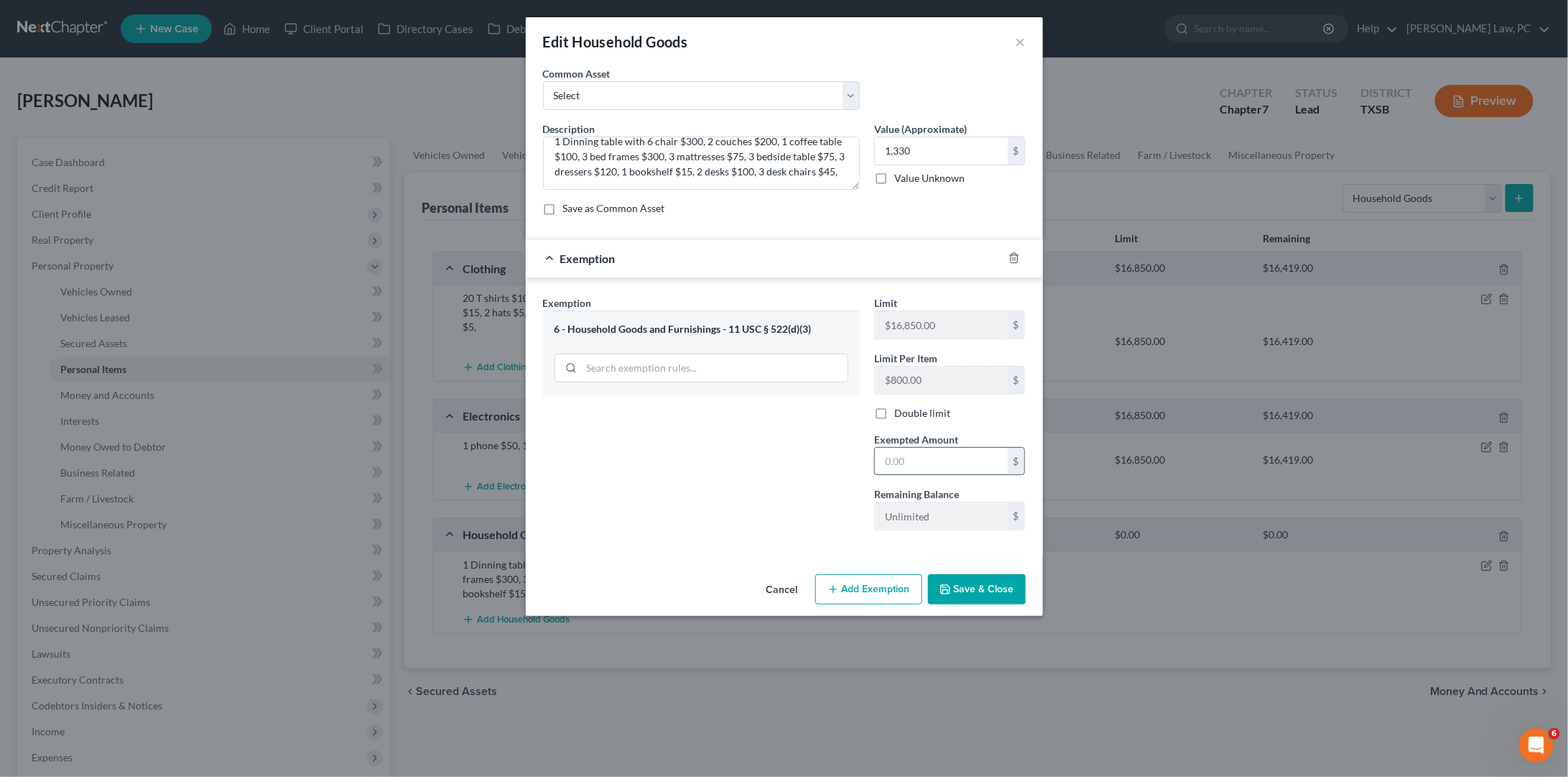
click at [938, 448] on input "text" at bounding box center [941, 461] width 133 height 28
type input "1,330"
click at [963, 585] on button "Save & Close" at bounding box center [976, 589] width 98 height 30
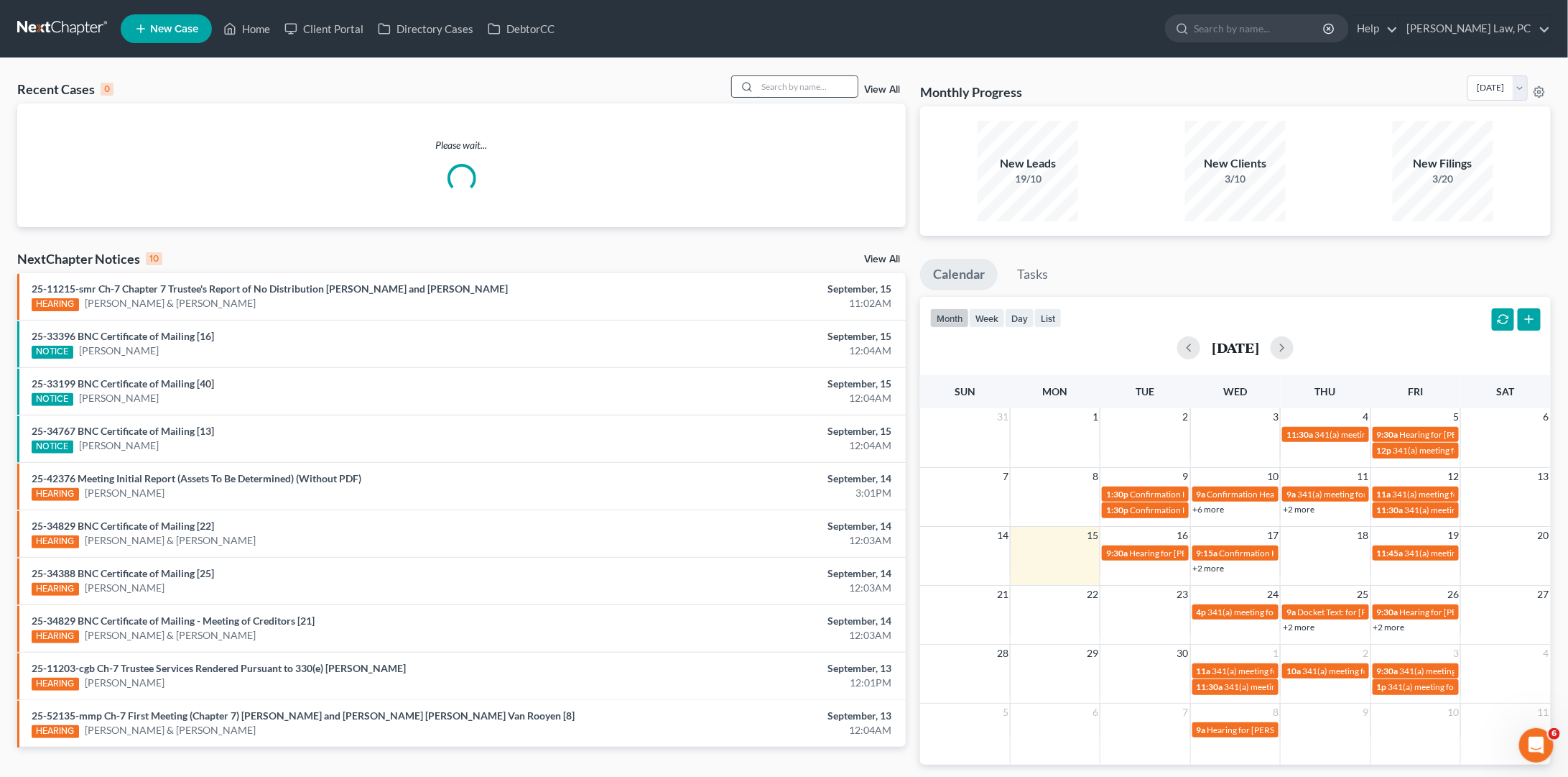
click at [802, 91] on input "search" at bounding box center [807, 87] width 101 height 21
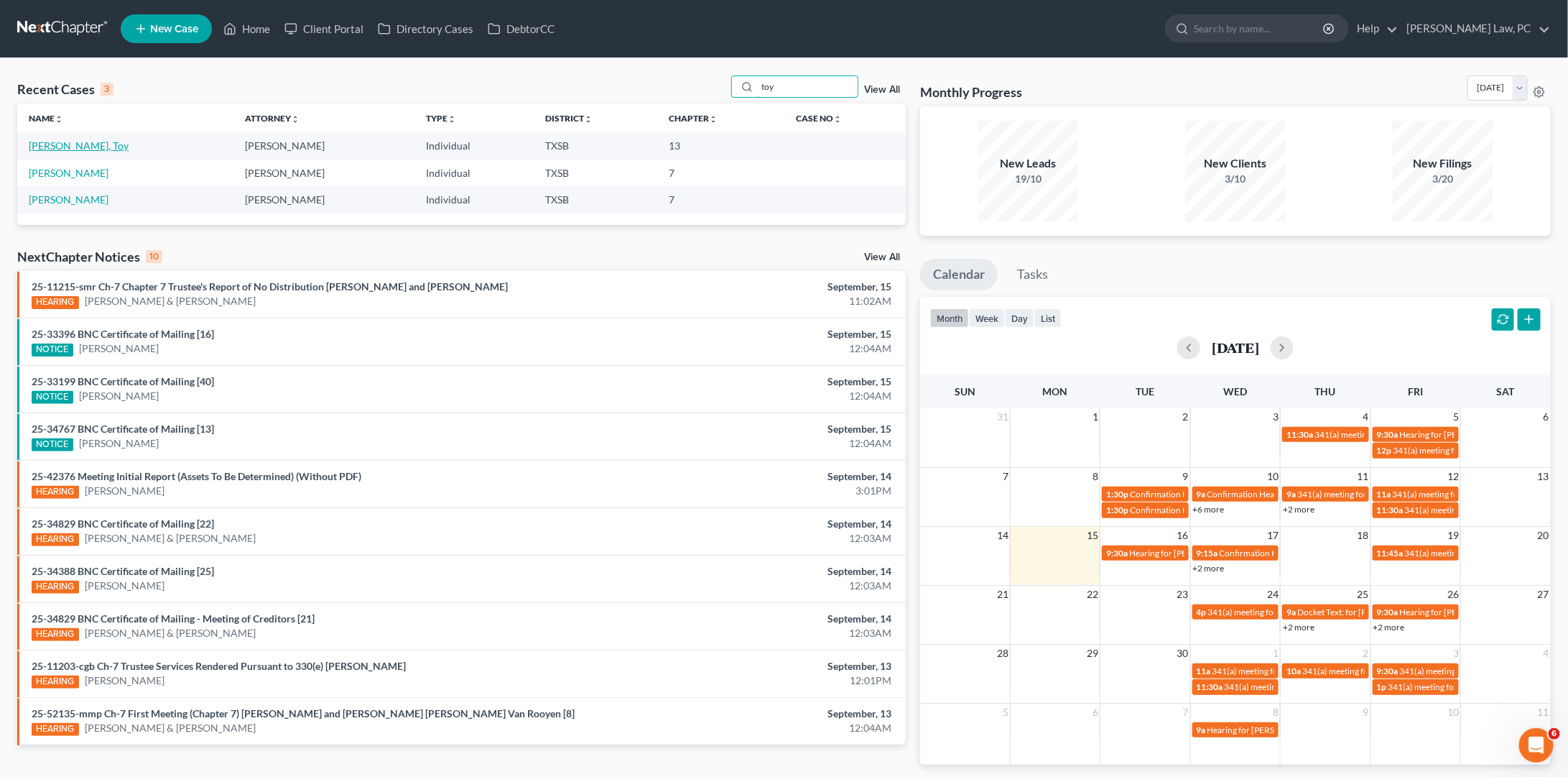
type input "toy"
click at [104, 145] on link "[PERSON_NAME], Toy" at bounding box center [79, 146] width 100 height 12
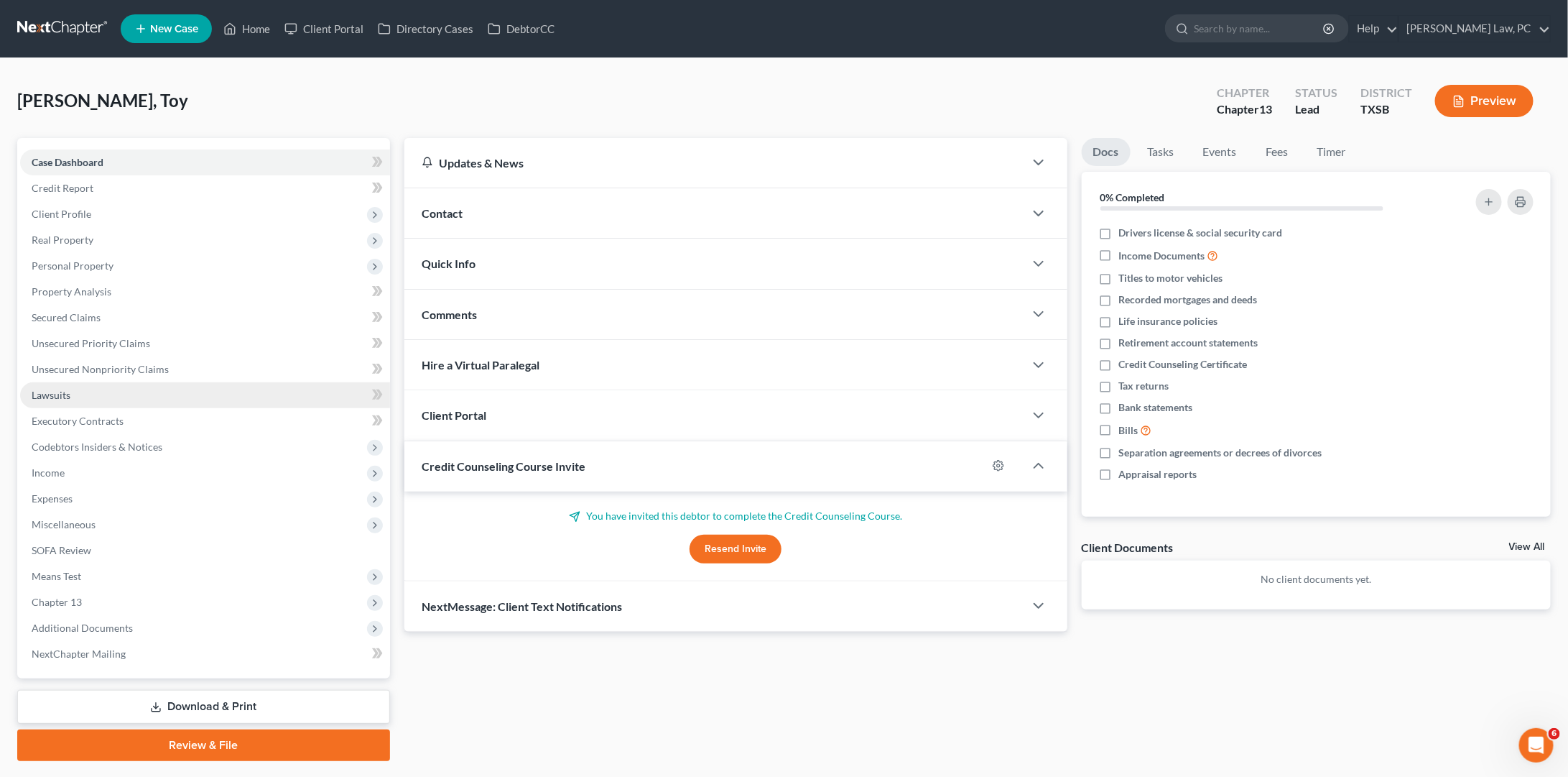
click at [131, 382] on link "Lawsuits" at bounding box center [205, 395] width 370 height 26
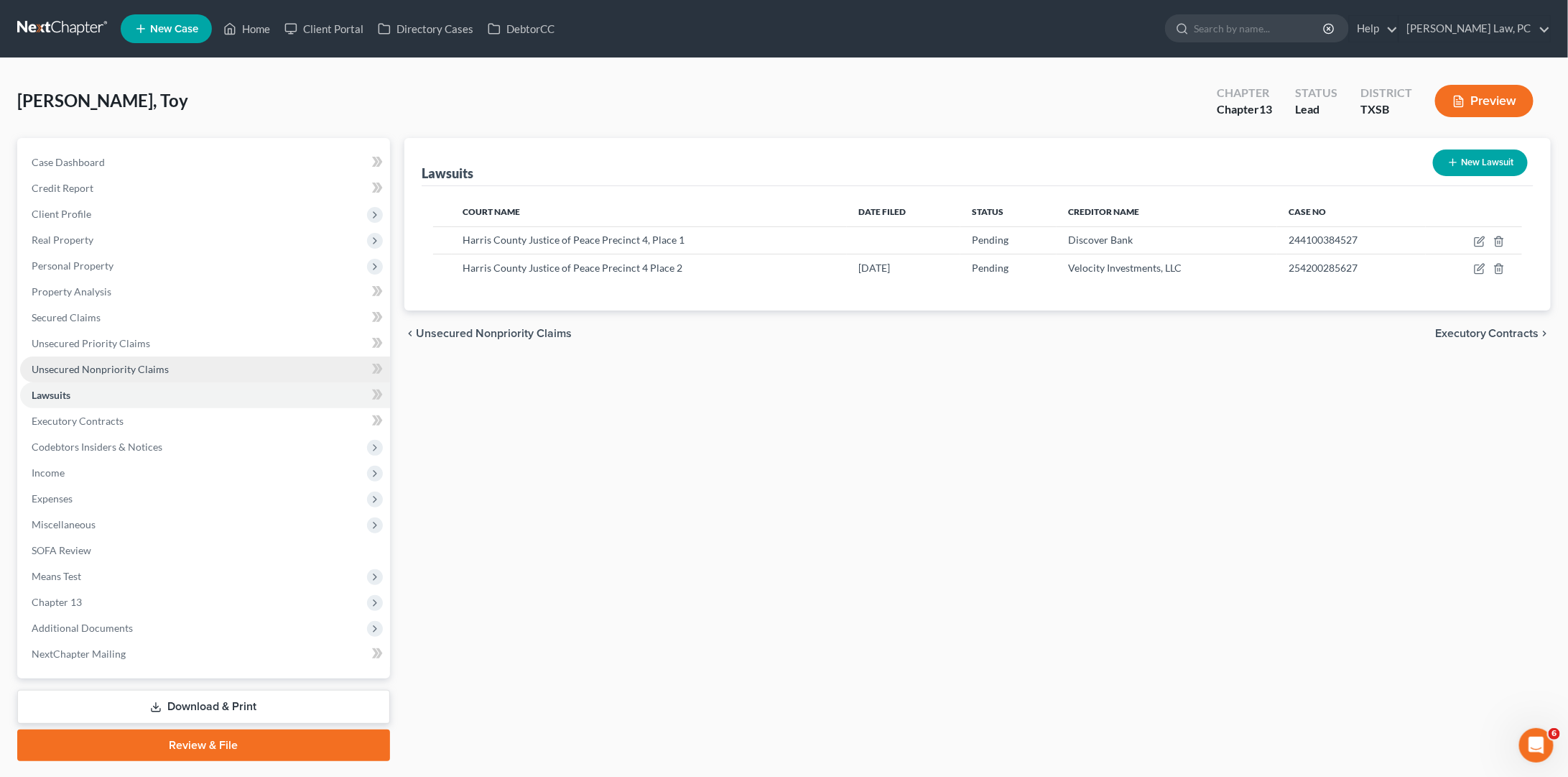
click at [200, 357] on link "Unsecured Nonpriority Claims" at bounding box center [205, 369] width 370 height 26
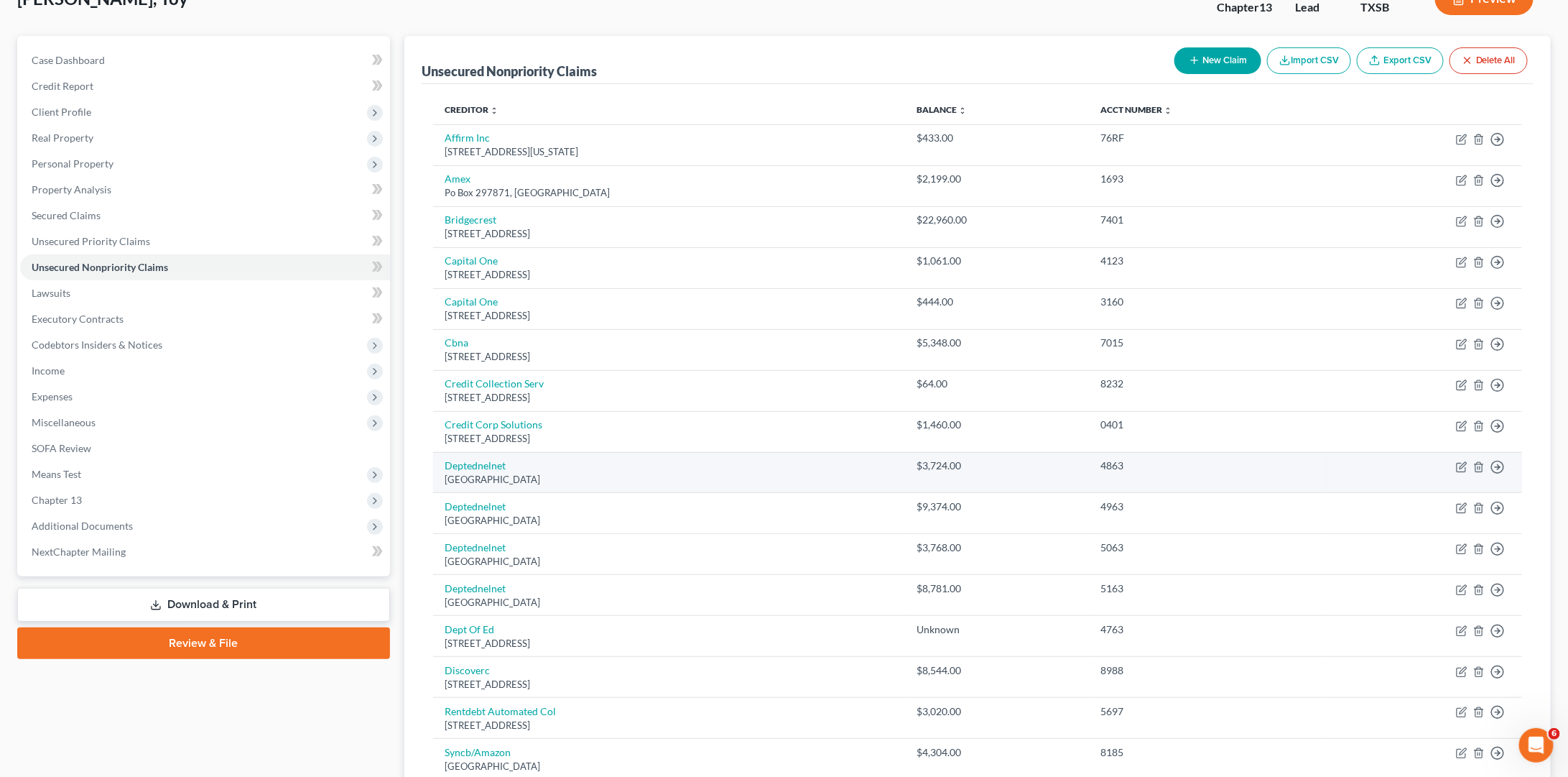
scroll to position [22, 0]
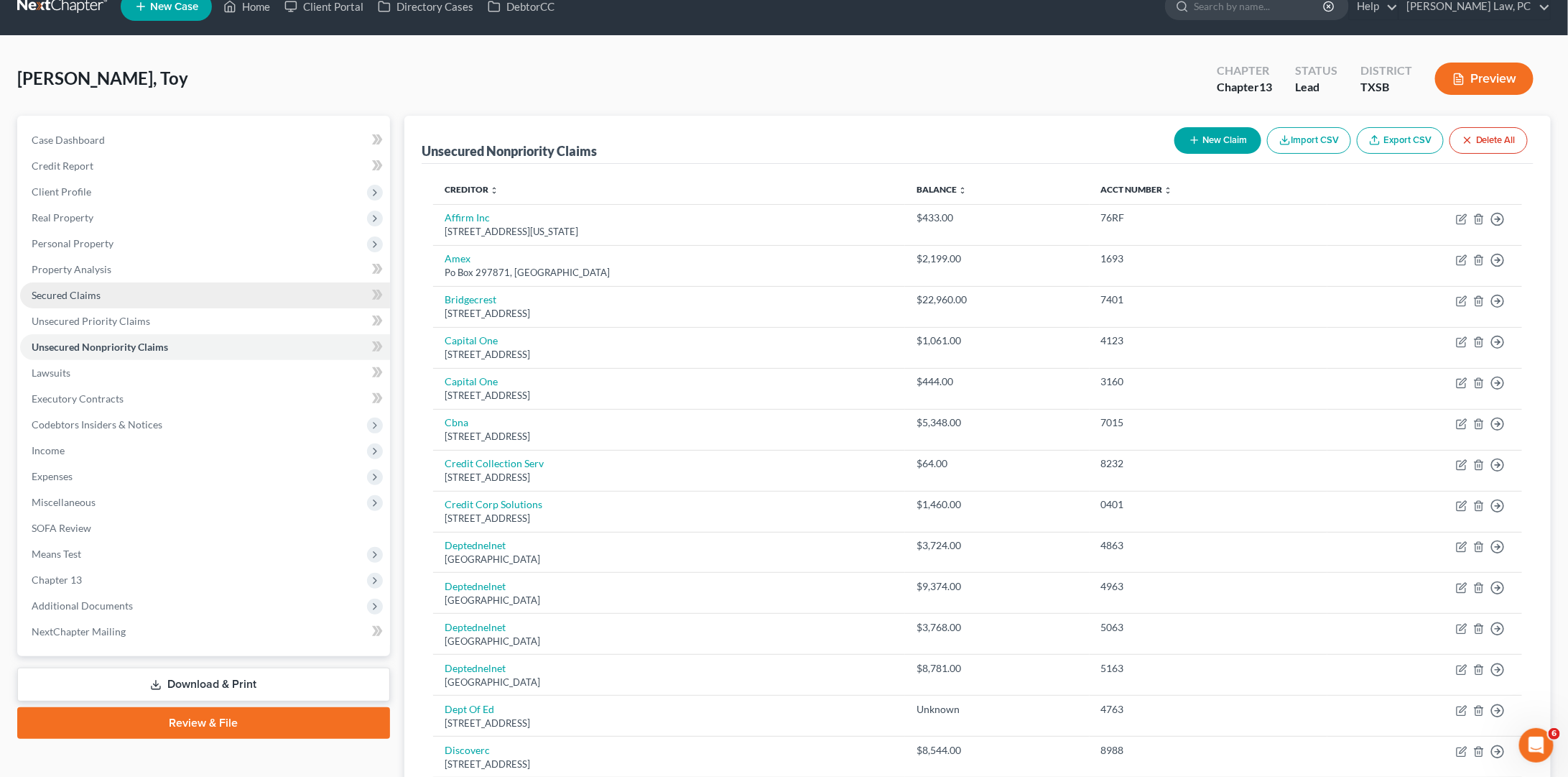
click at [74, 289] on span "Secured Claims" at bounding box center [66, 295] width 69 height 12
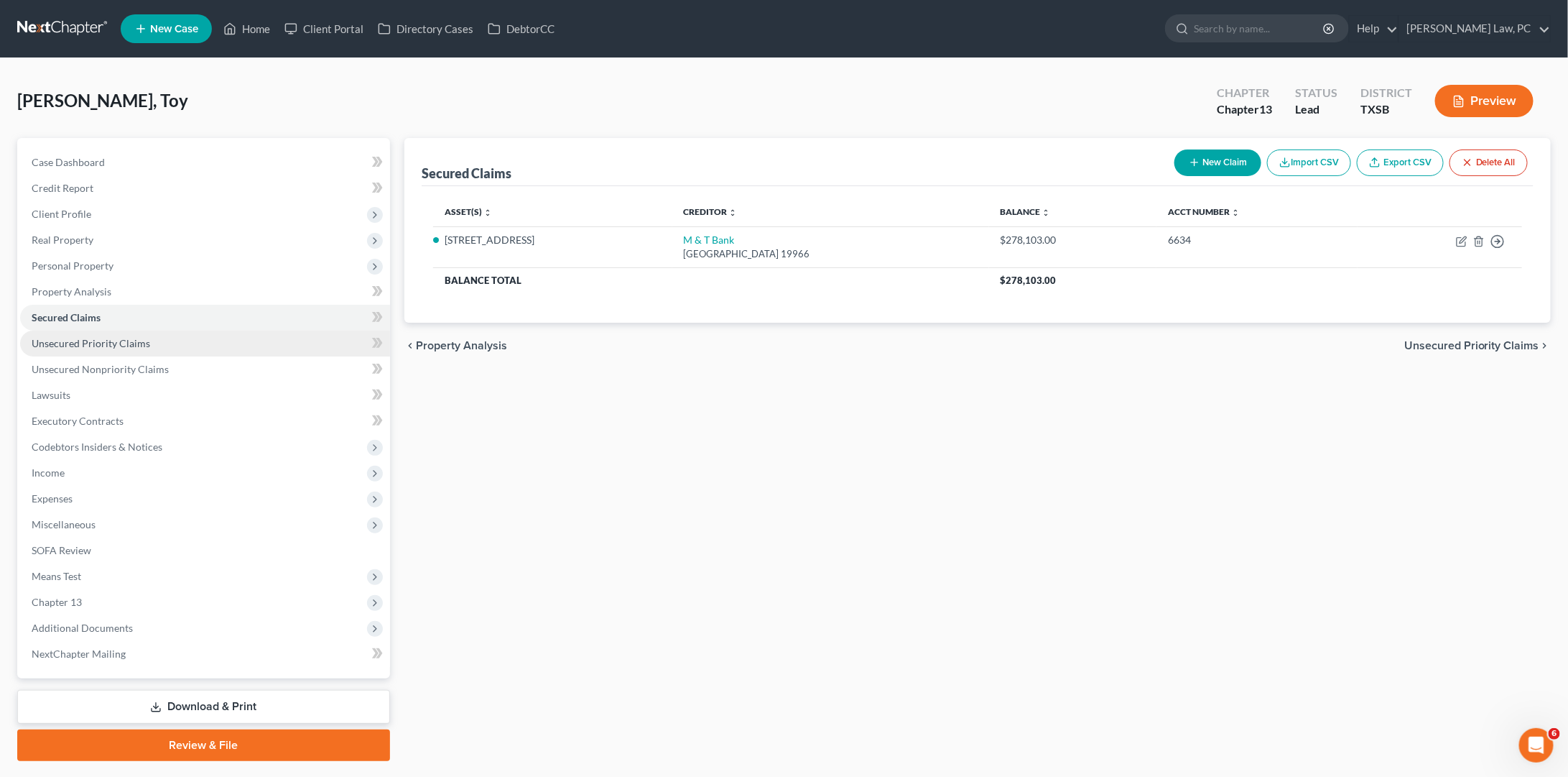
click at [78, 337] on span "Unsecured Priority Claims" at bounding box center [90, 343] width 119 height 12
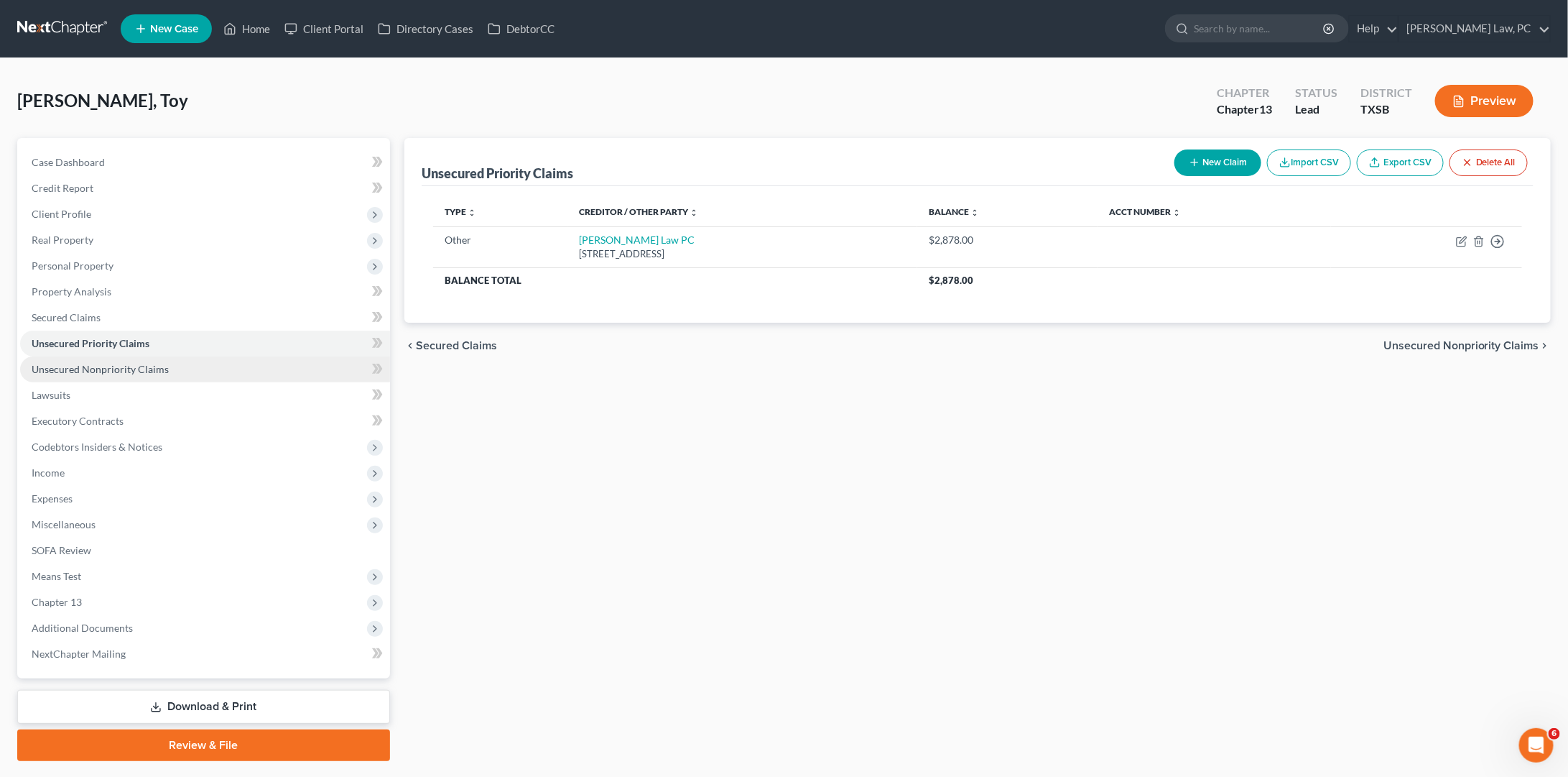
click at [100, 369] on link "Unsecured Nonpriority Claims" at bounding box center [205, 369] width 370 height 26
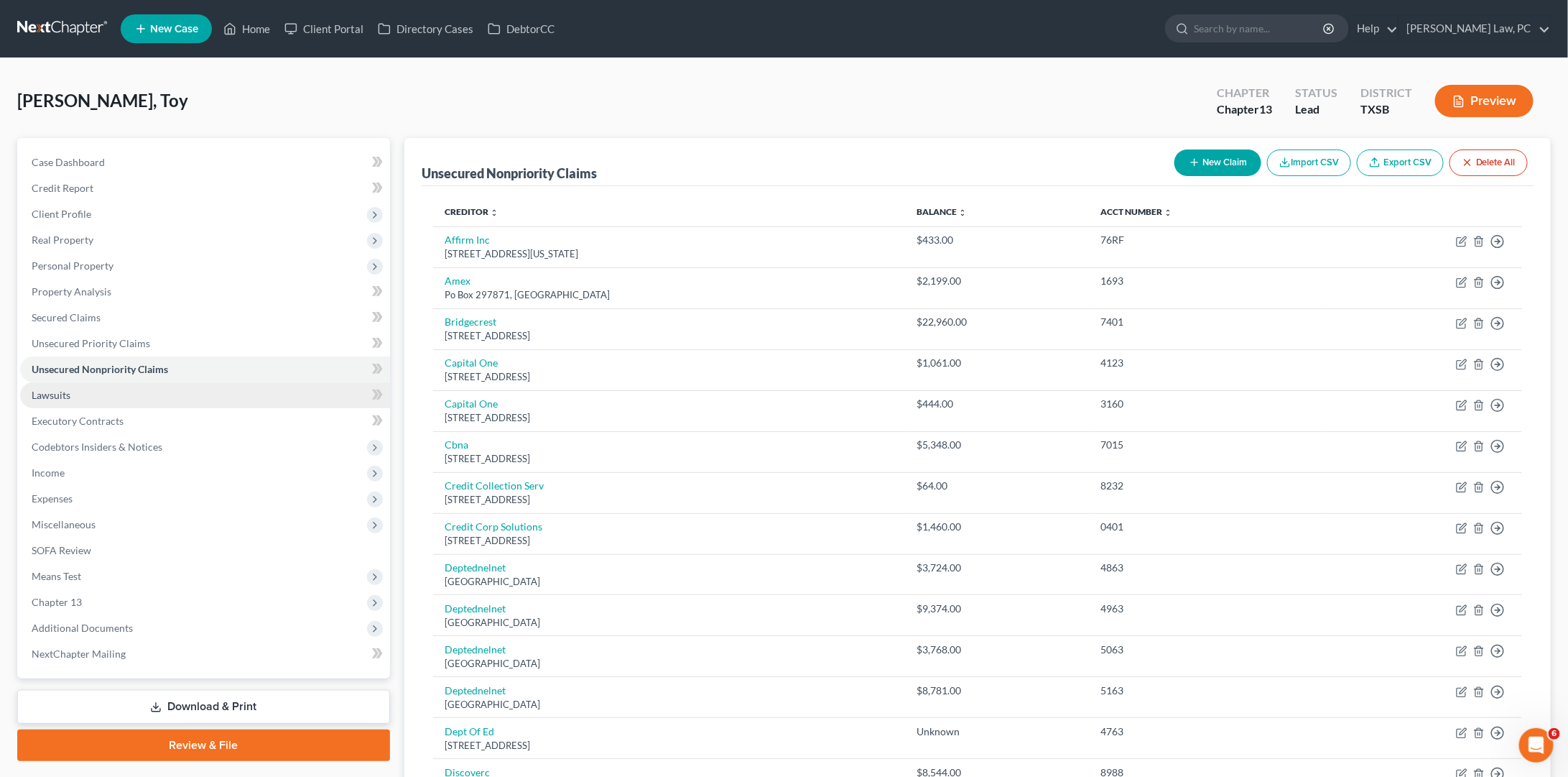
click at [132, 387] on link "Lawsuits" at bounding box center [205, 395] width 370 height 26
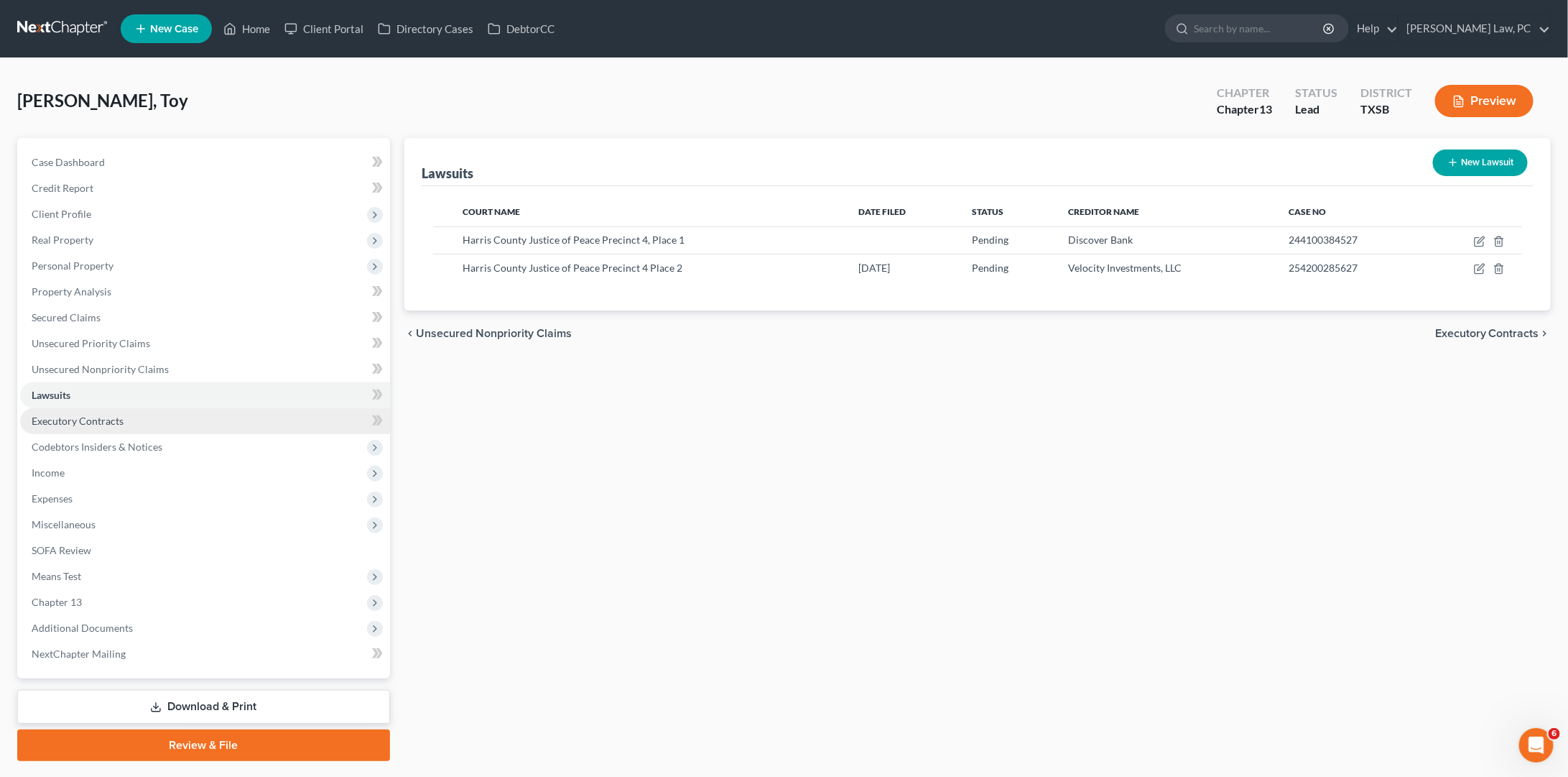
click at [121, 415] on span "Executory Contracts" at bounding box center [77, 421] width 92 height 12
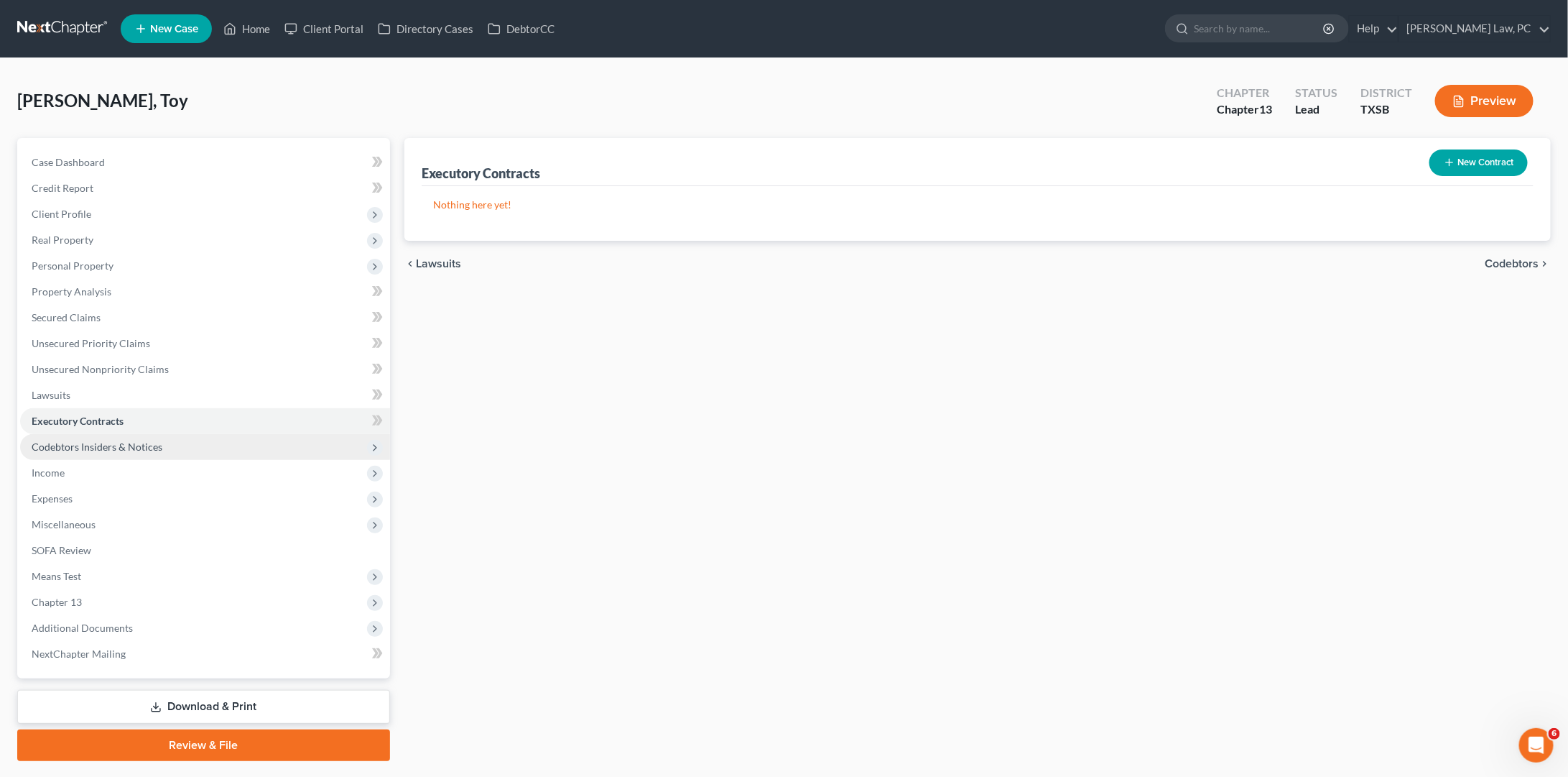
click at [113, 434] on span "Codebtors Insiders & Notices" at bounding box center [205, 447] width 370 height 26
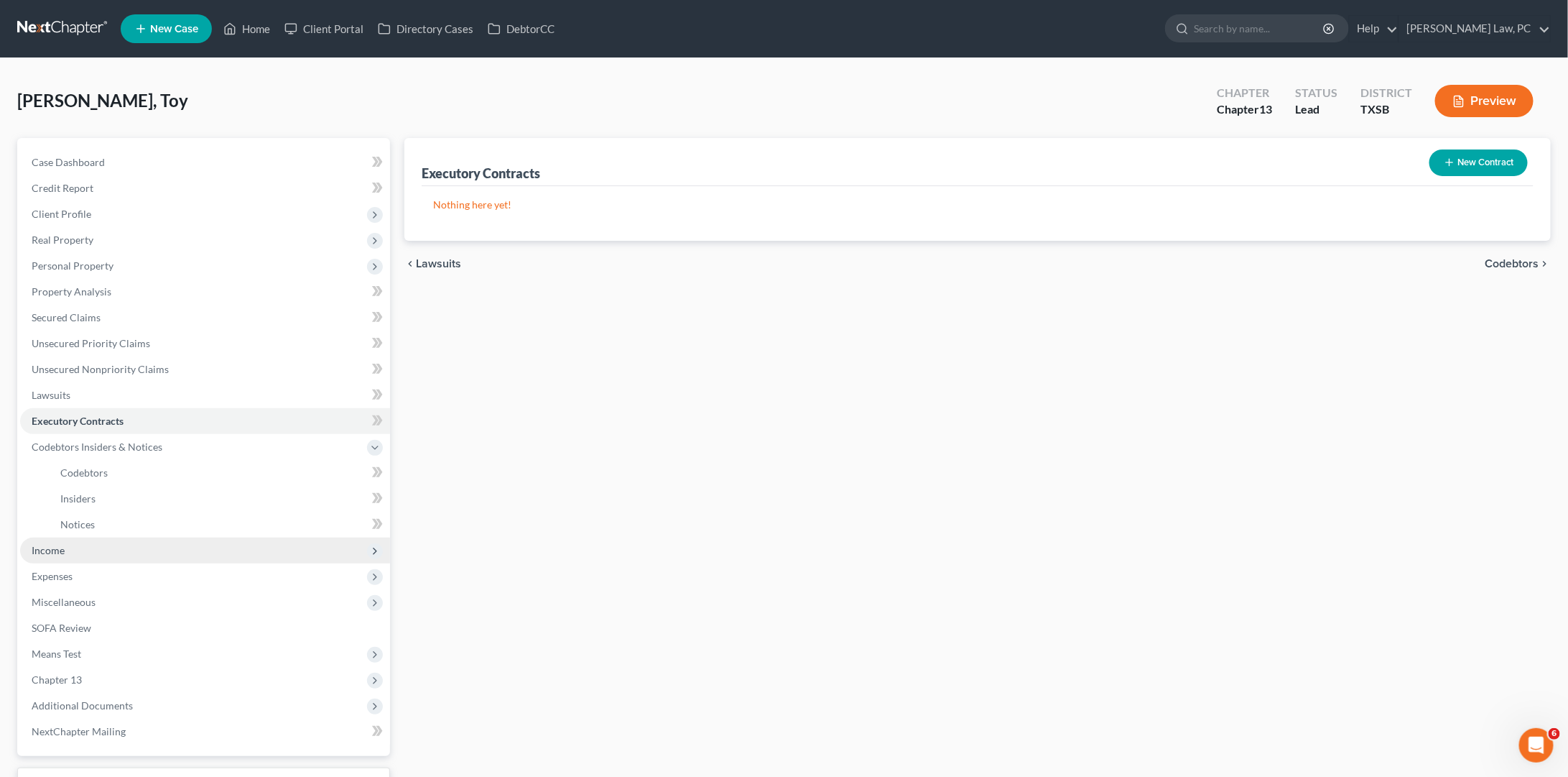
click at [66, 537] on span "Income" at bounding box center [205, 550] width 370 height 26
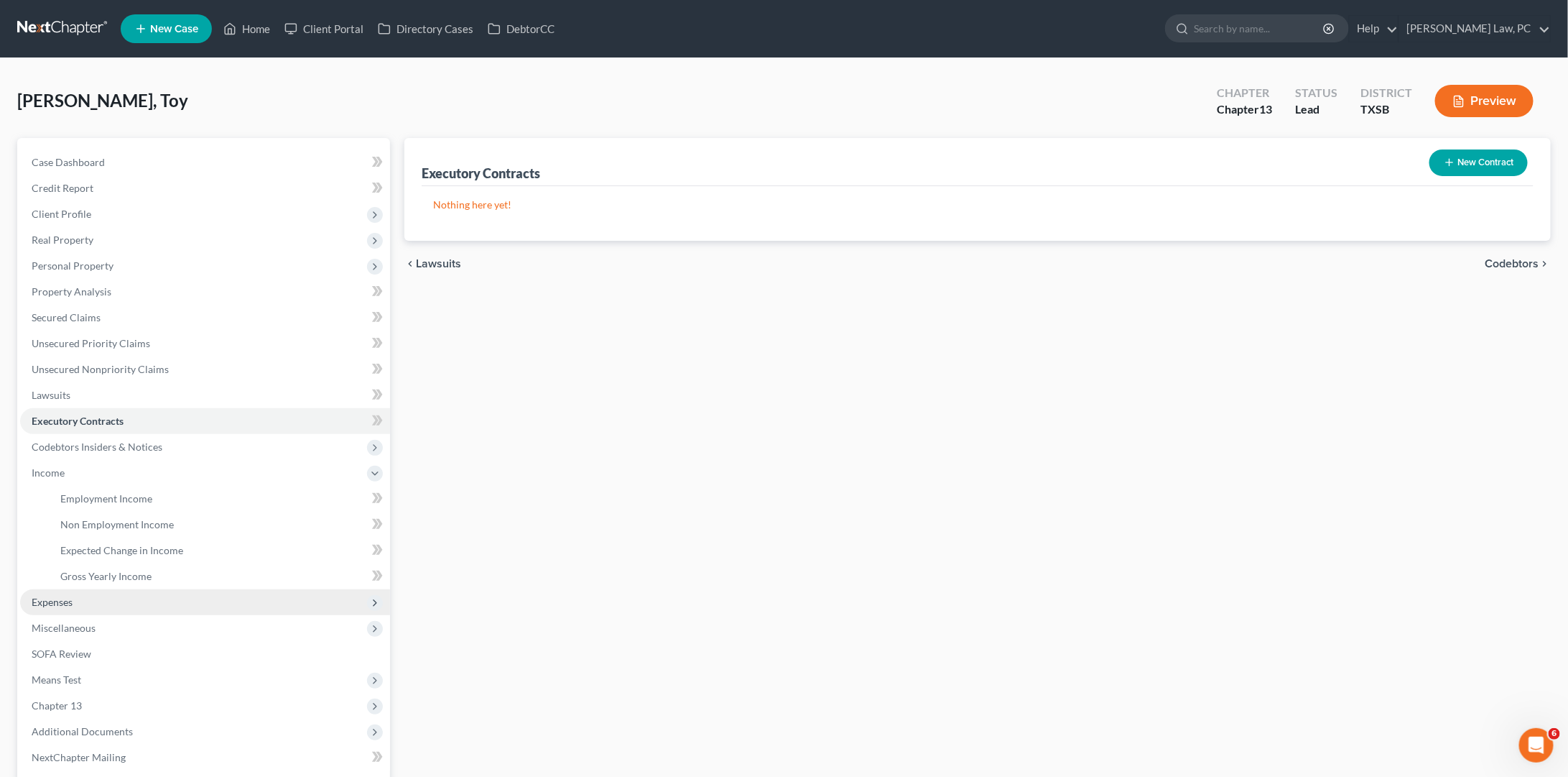
click at [73, 596] on span "Expenses" at bounding box center [205, 602] width 370 height 26
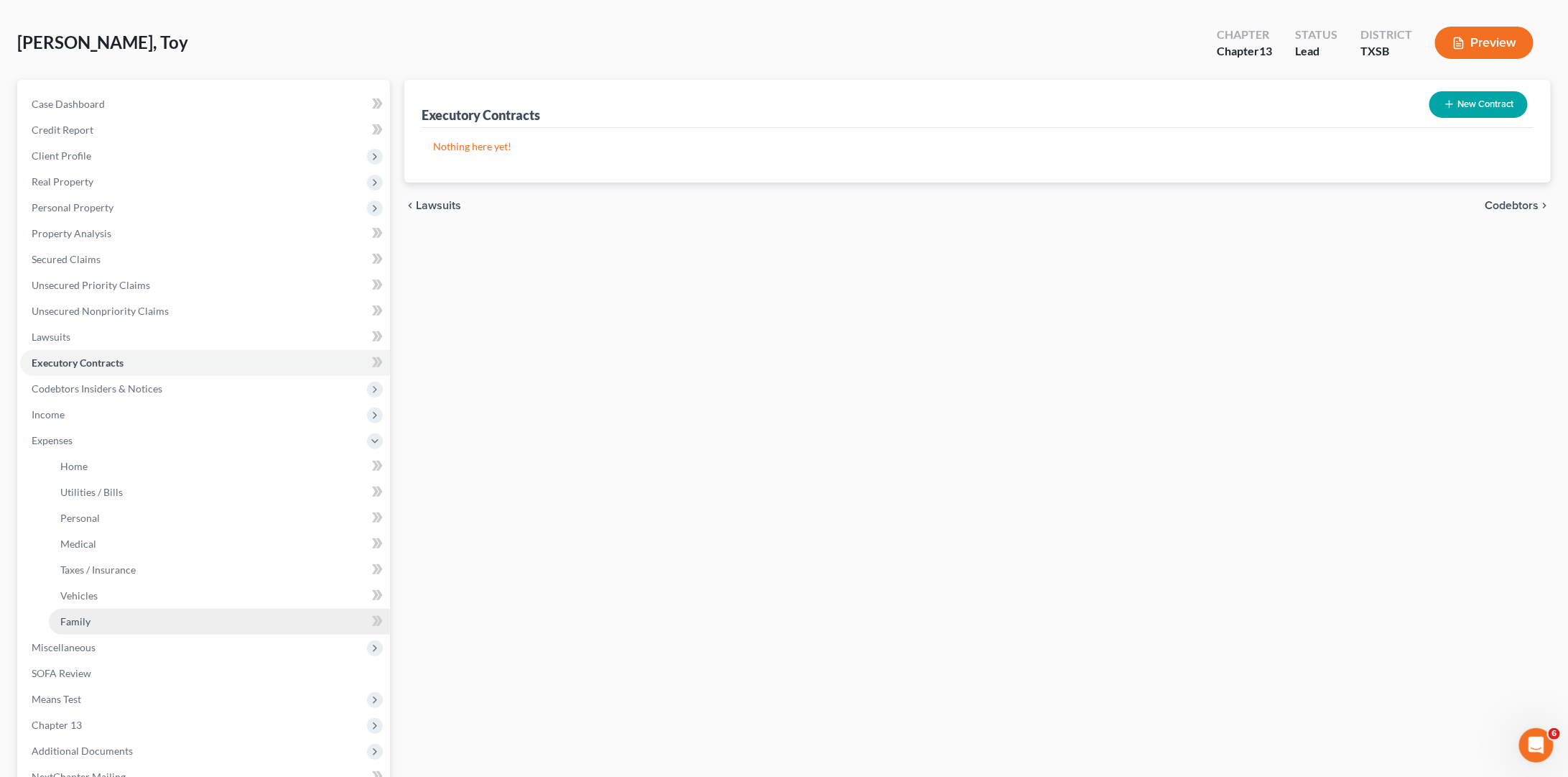
scroll to position [59, 0]
click at [102, 634] on span "Miscellaneous" at bounding box center [205, 646] width 370 height 26
click at [98, 611] on link "SOFA Review" at bounding box center [205, 621] width 370 height 26
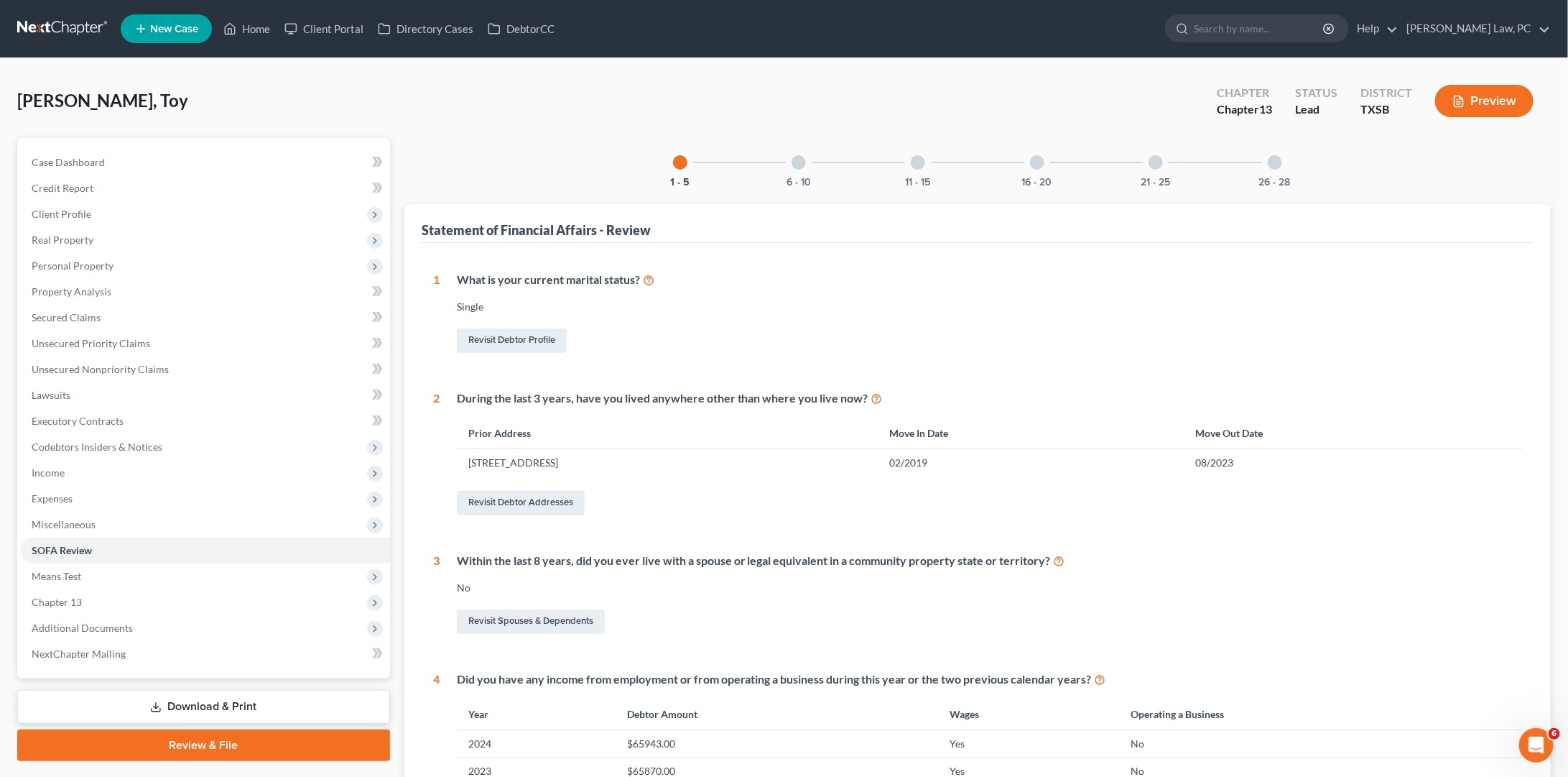
click at [803, 157] on div at bounding box center [798, 162] width 14 height 14
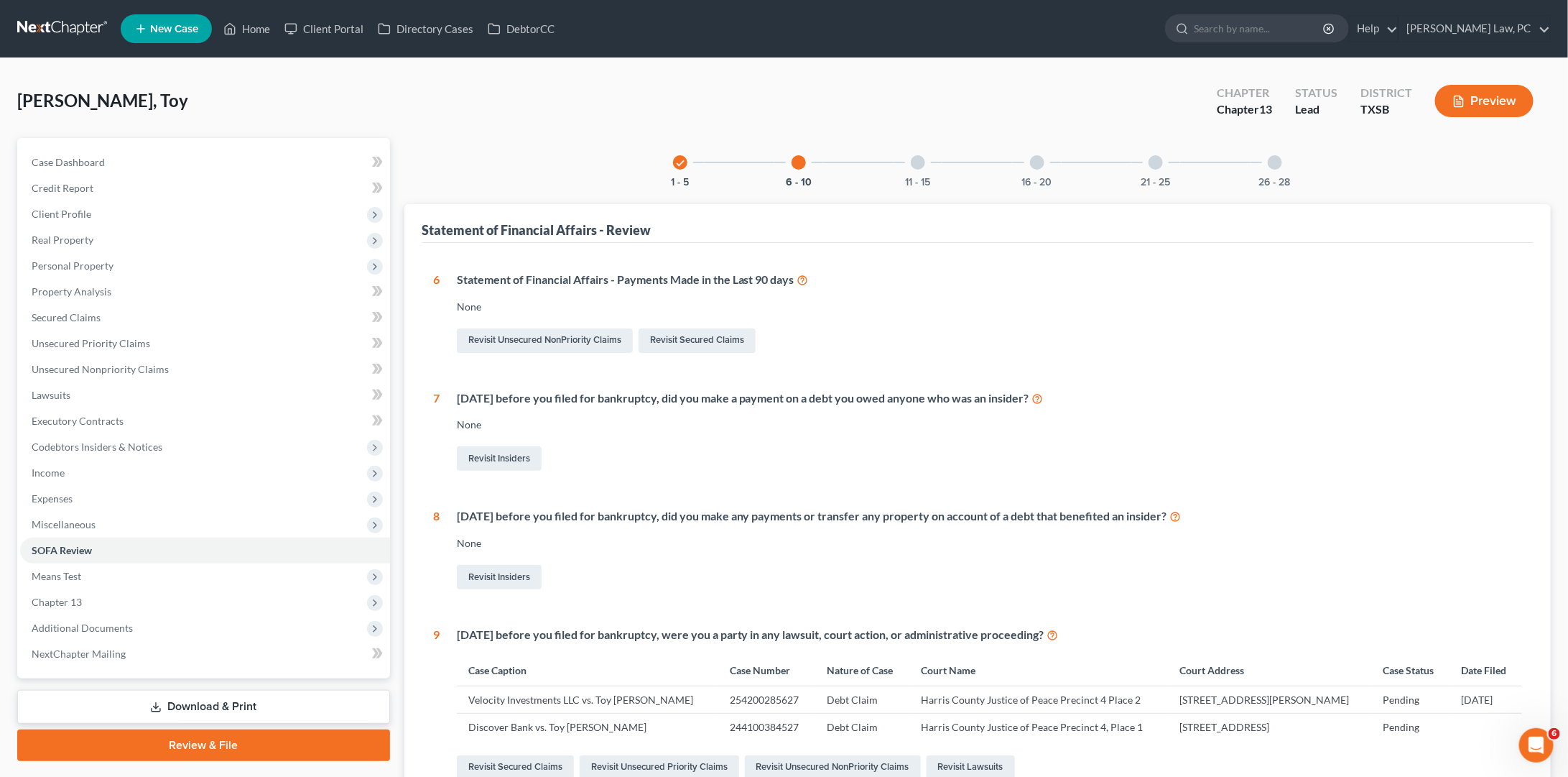
click at [916, 166] on div at bounding box center [918, 162] width 14 height 14
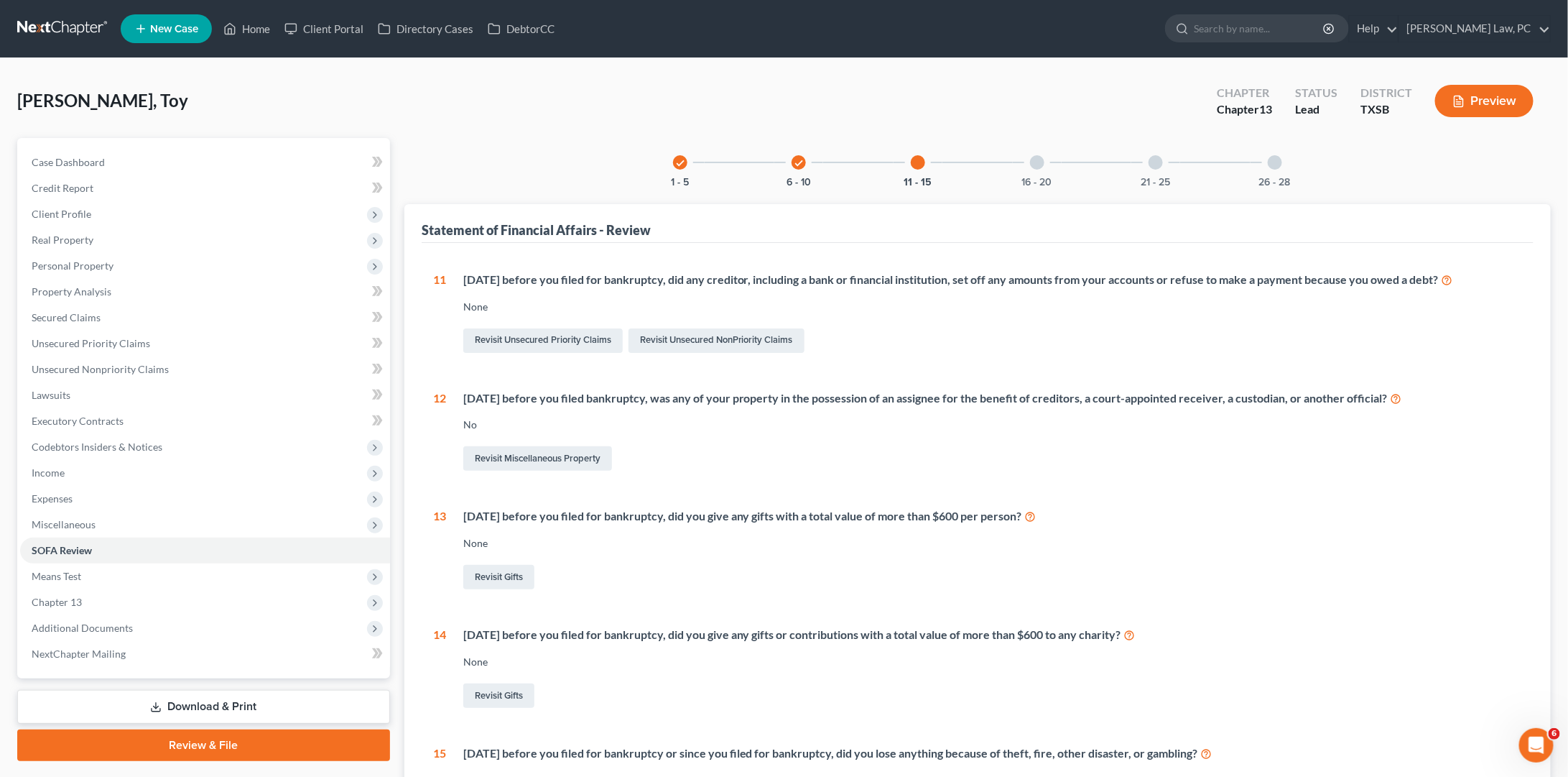
click at [1033, 160] on div at bounding box center [1037, 162] width 14 height 14
